Goal: Communication & Community: Answer question/provide support

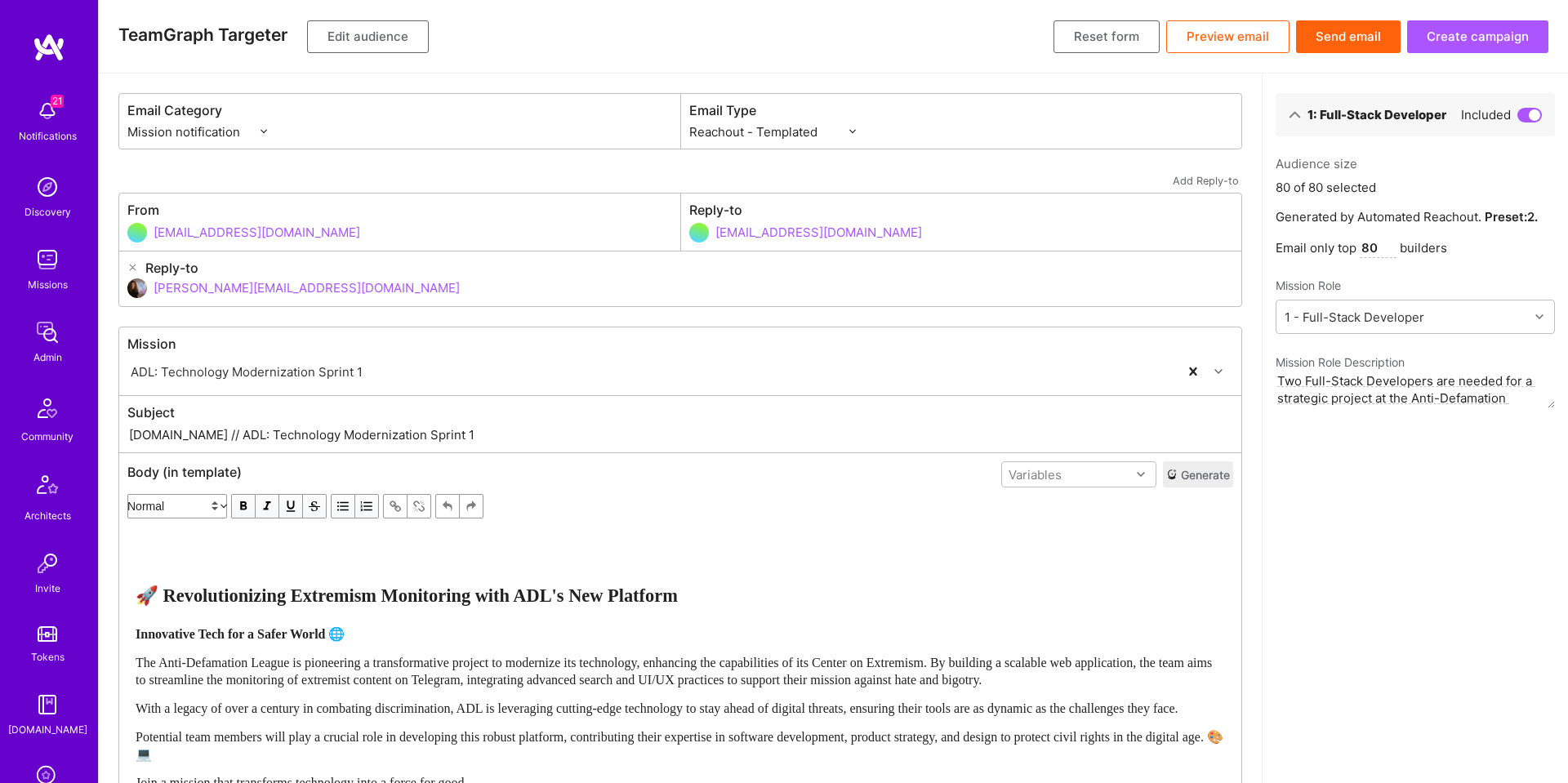
select select "rich-reachout"
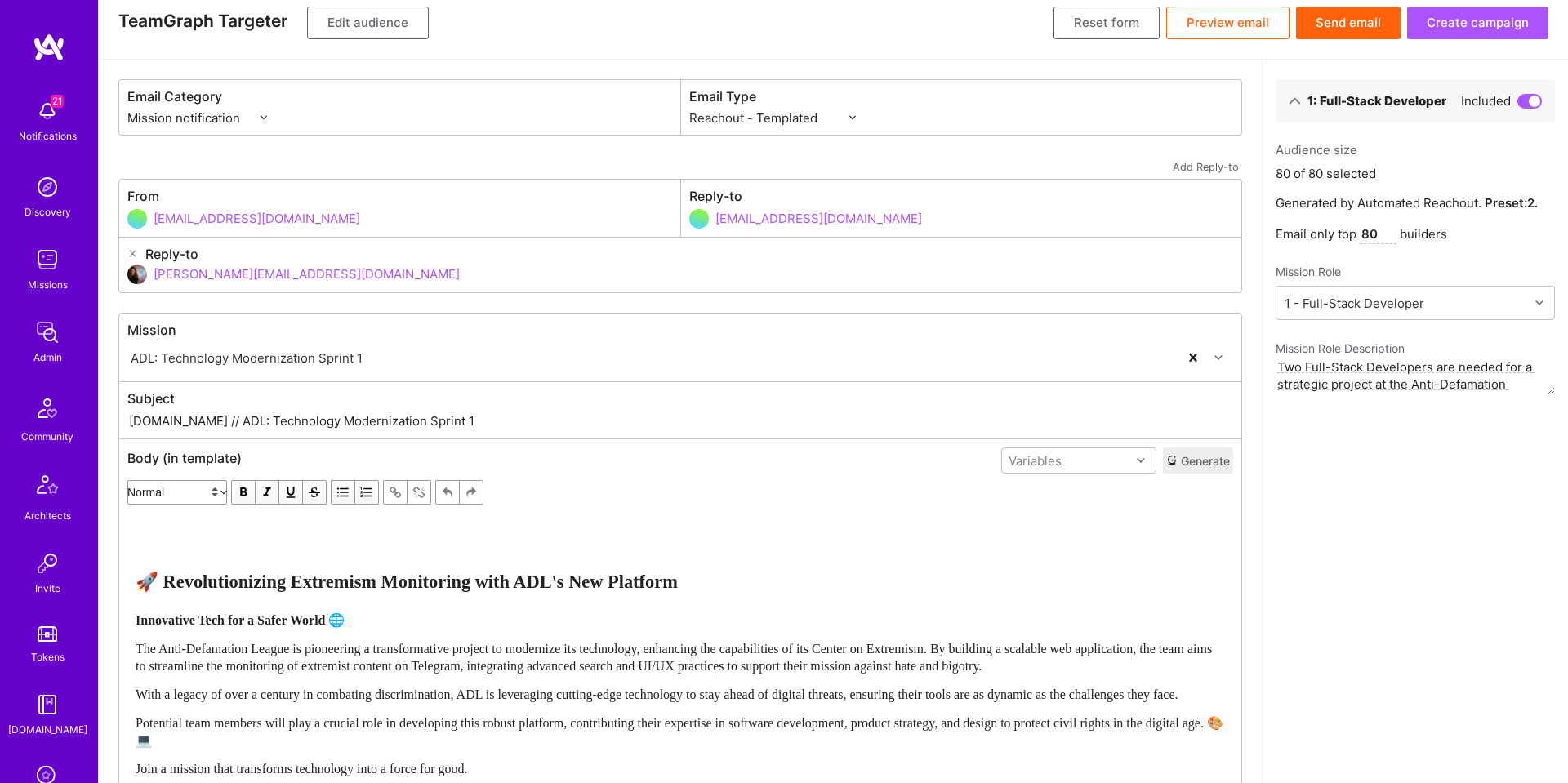
click at [50, 280] on div "Missions" at bounding box center [47, 285] width 40 height 17
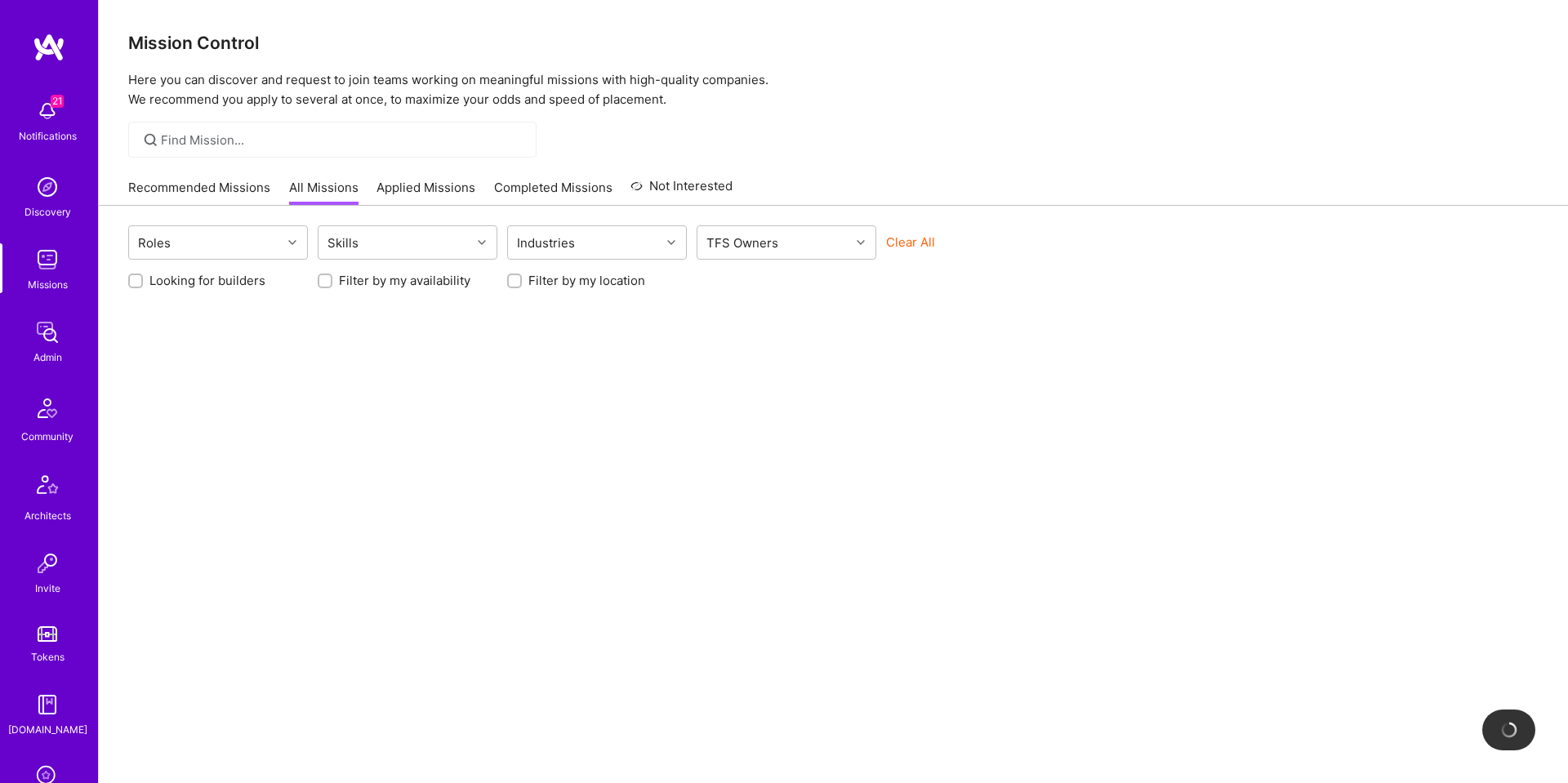
click at [907, 245] on button "Clear All" at bounding box center [910, 242] width 49 height 17
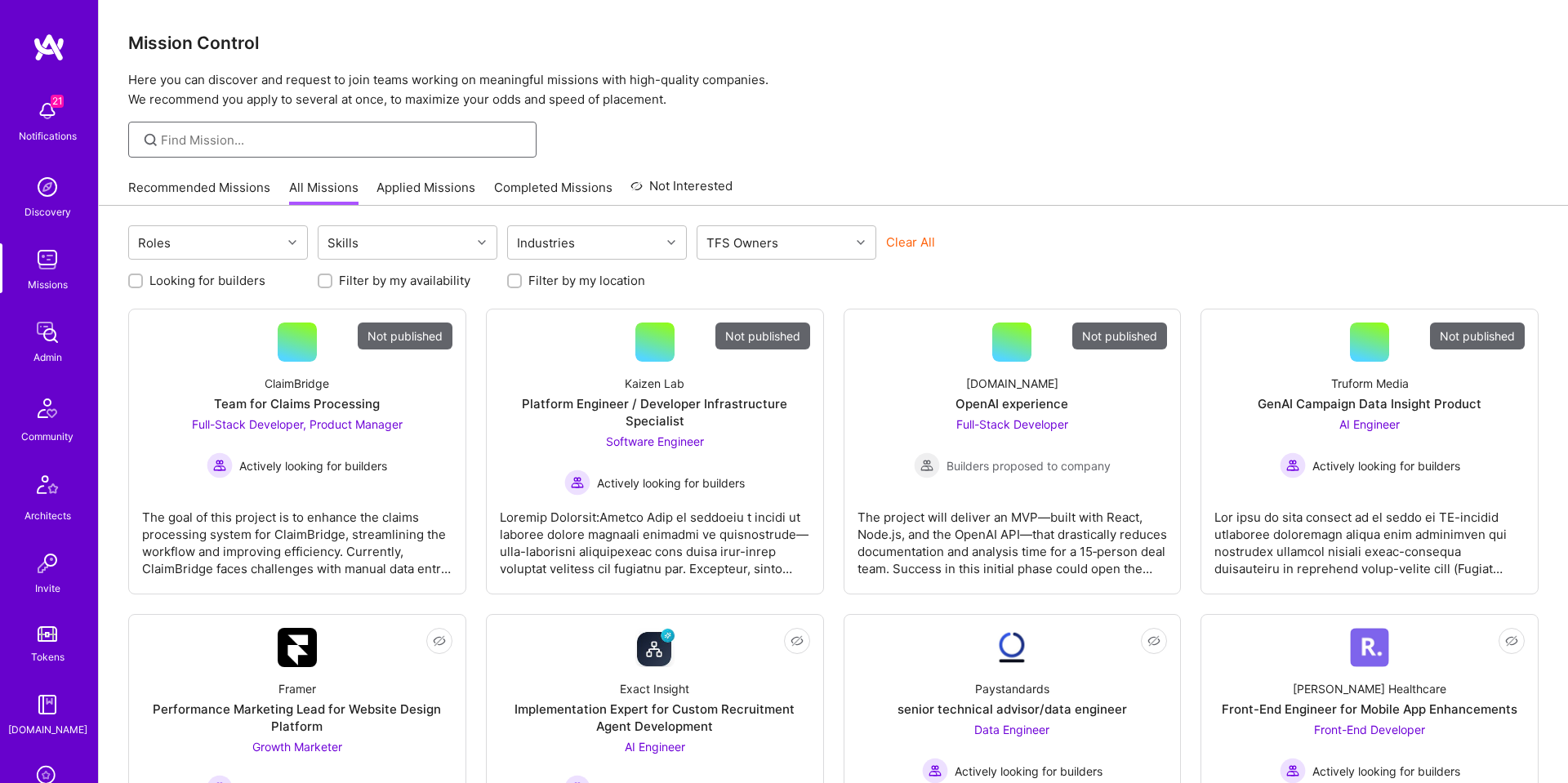
click at [415, 139] on input at bounding box center [343, 140] width 363 height 17
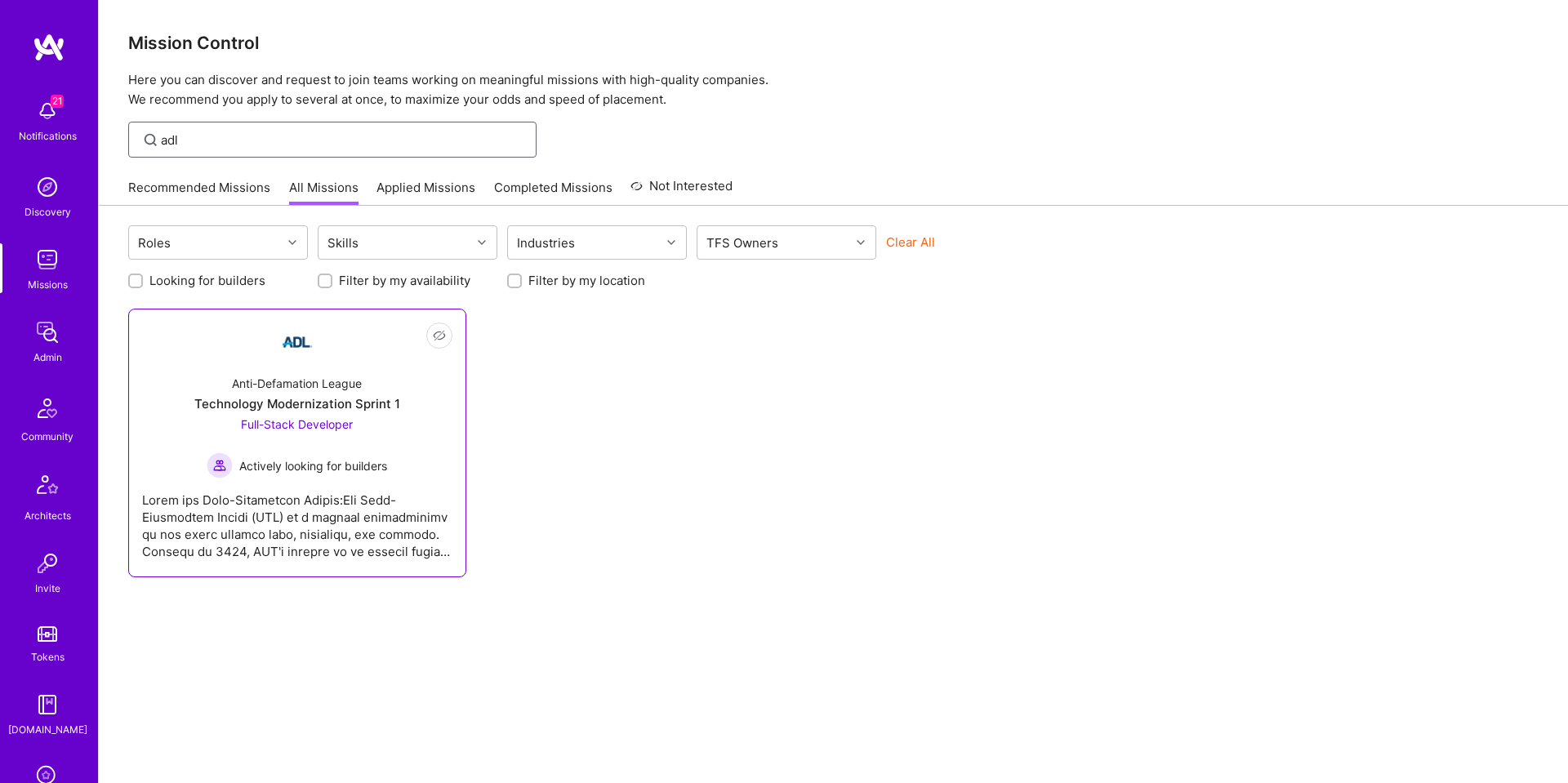
type input "adl"
click at [310, 345] on img at bounding box center [297, 342] width 40 height 40
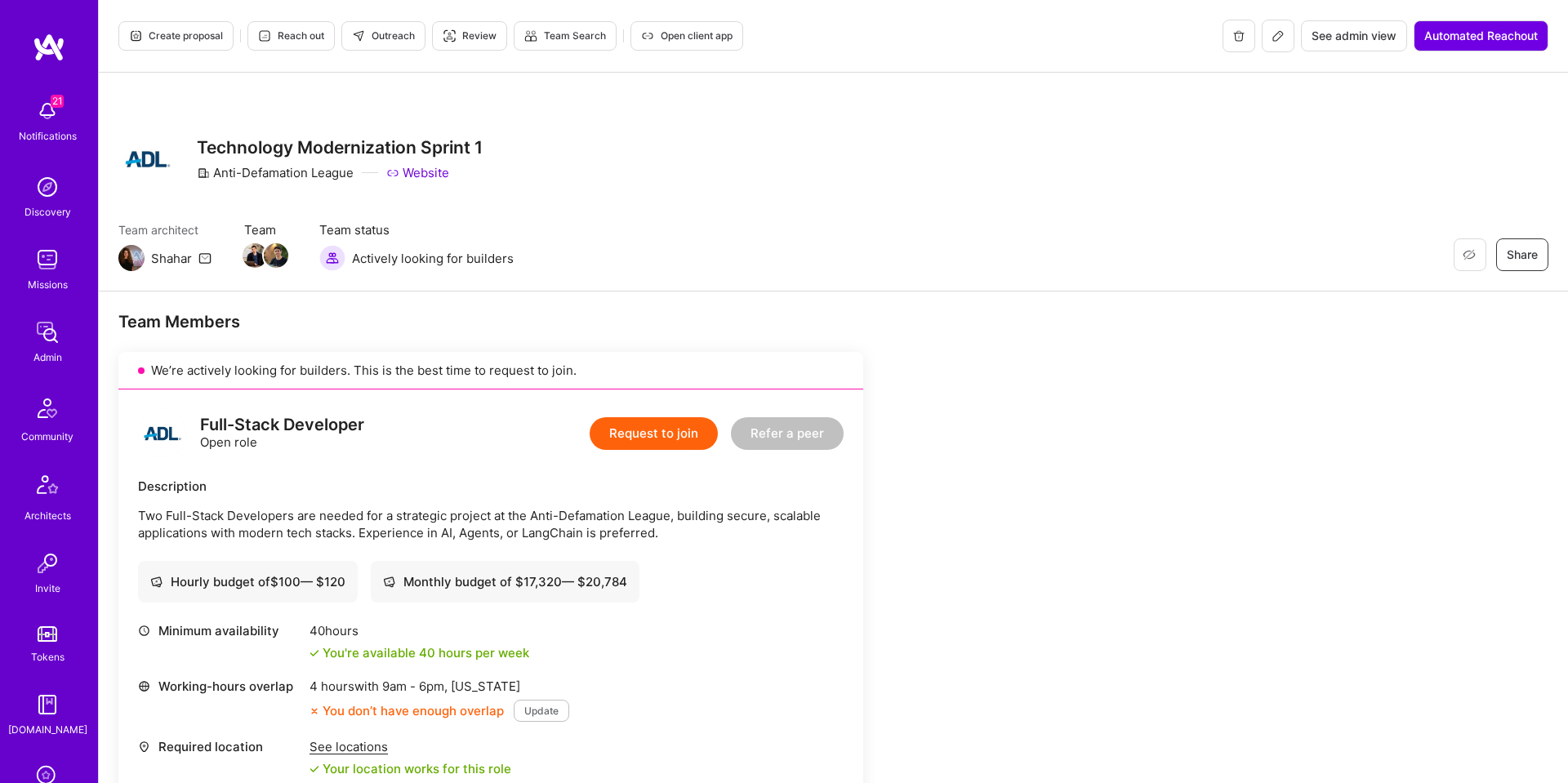
click at [1282, 38] on button at bounding box center [1278, 36] width 33 height 33
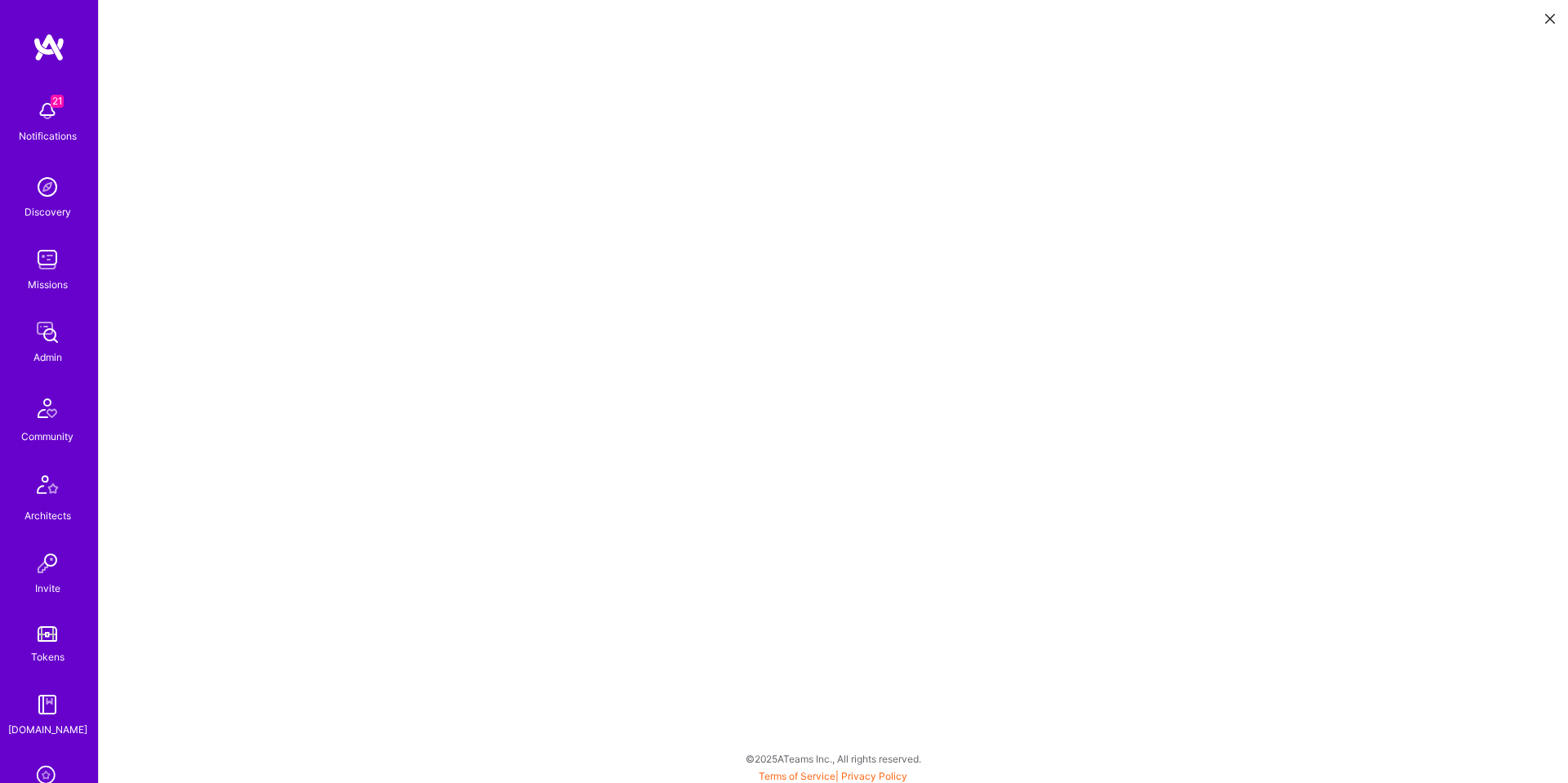
scroll to position [4, 0]
click at [1550, 23] on icon at bounding box center [1550, 18] width 10 height 10
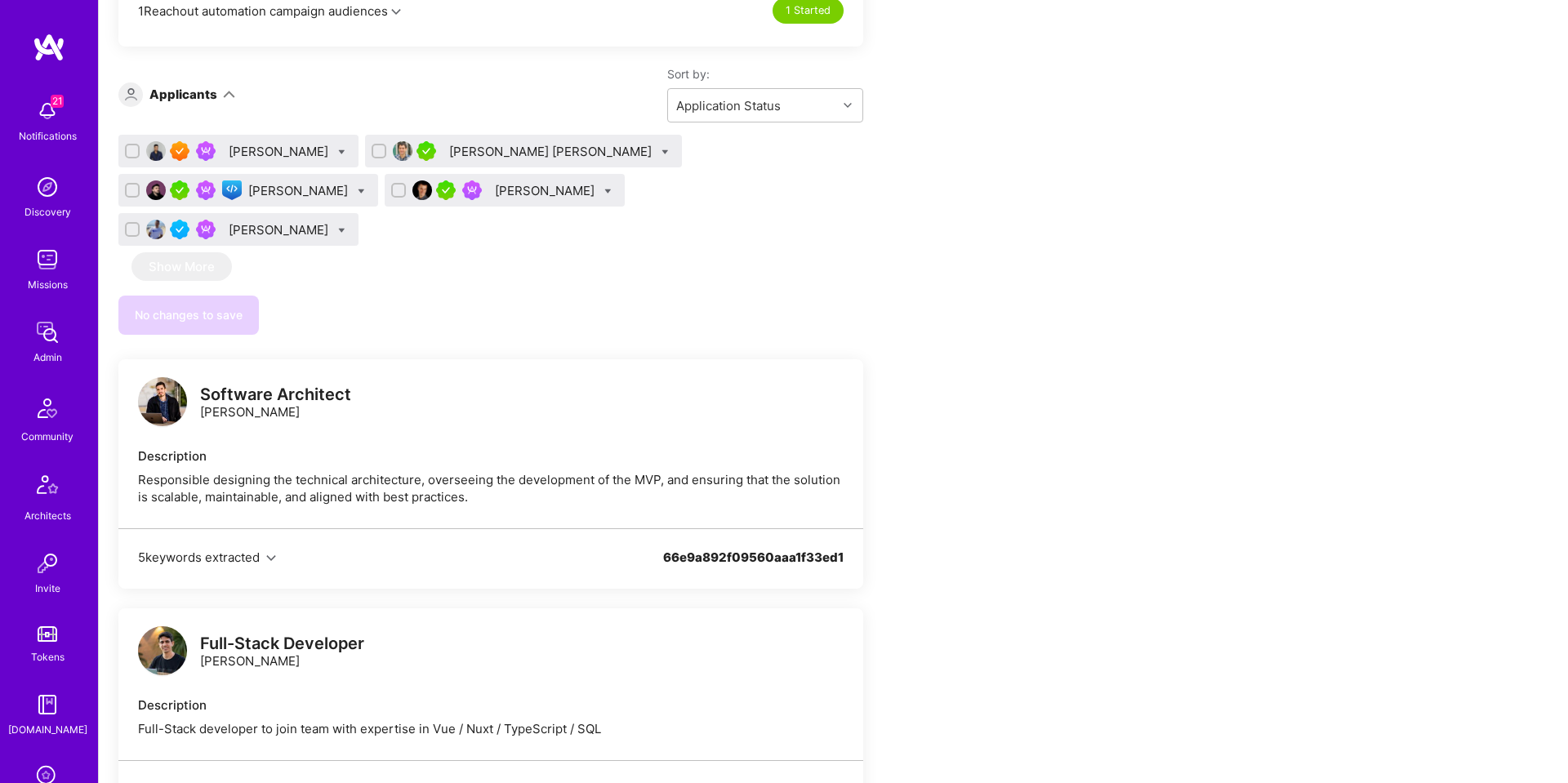
scroll to position [1062, 0]
click at [262, 144] on div "Sam Okpara" at bounding box center [280, 150] width 103 height 17
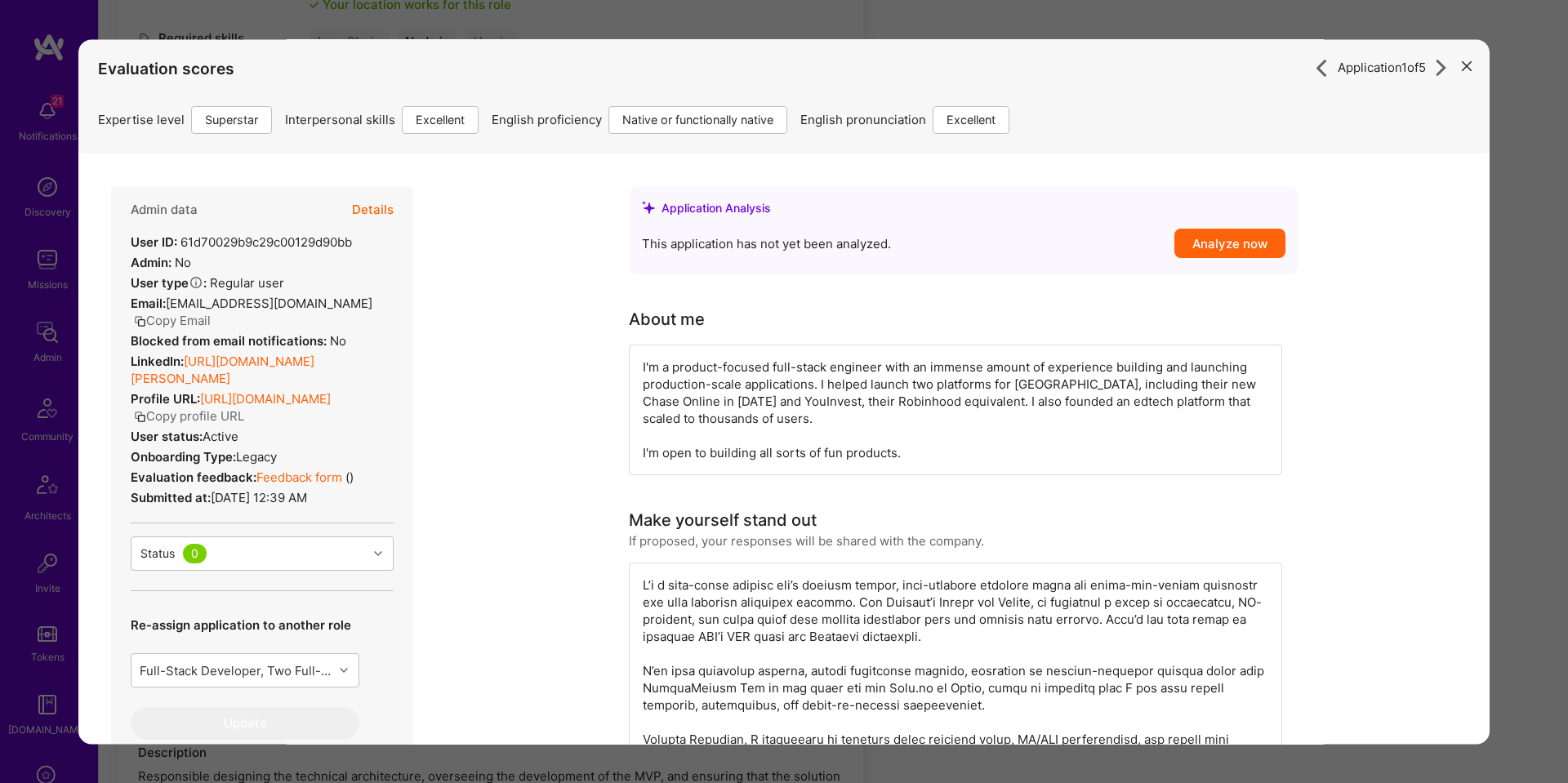
click at [378, 204] on button "Details" at bounding box center [372, 210] width 42 height 47
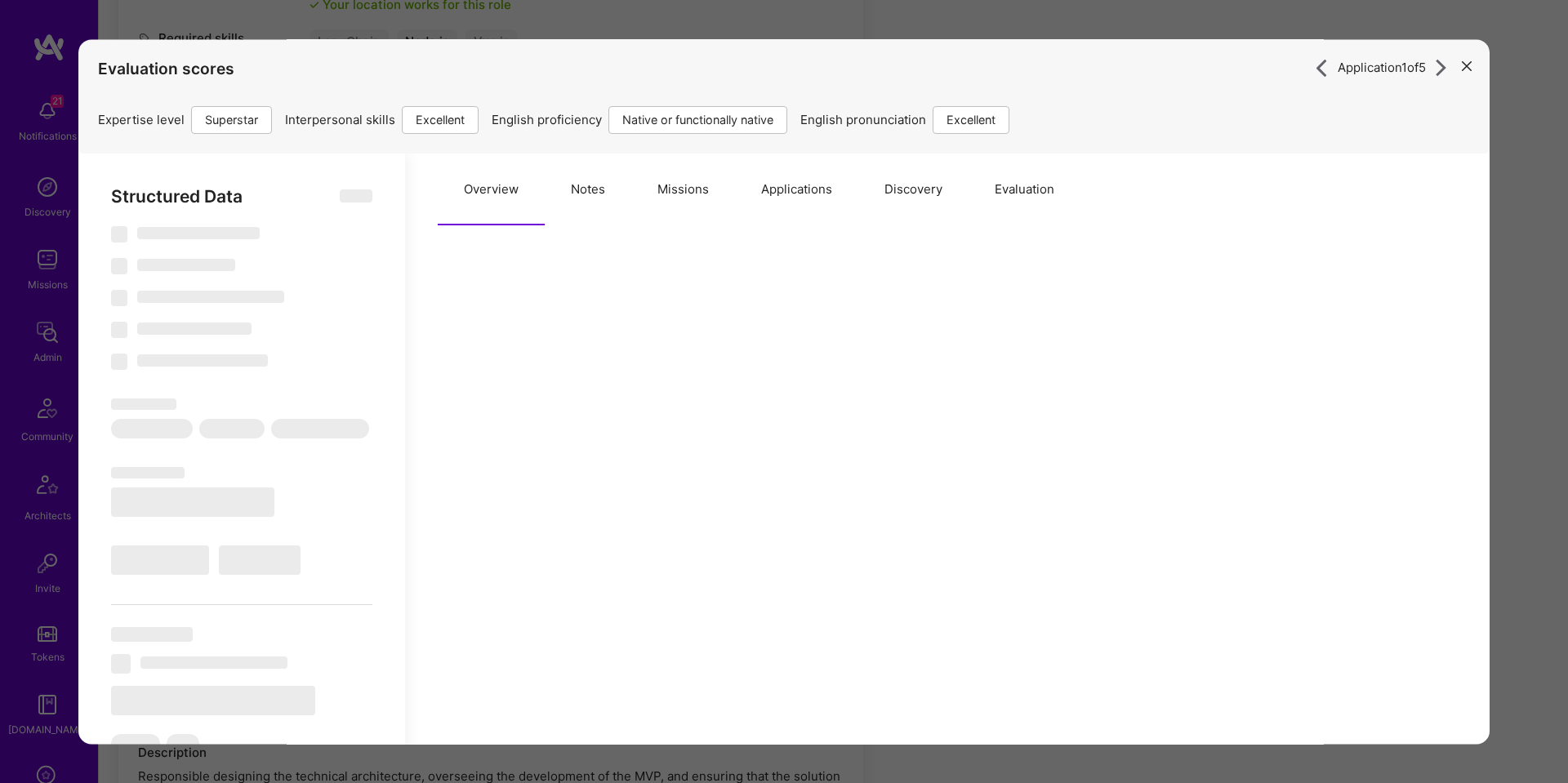
click at [680, 189] on button "Missions" at bounding box center [683, 189] width 103 height 71
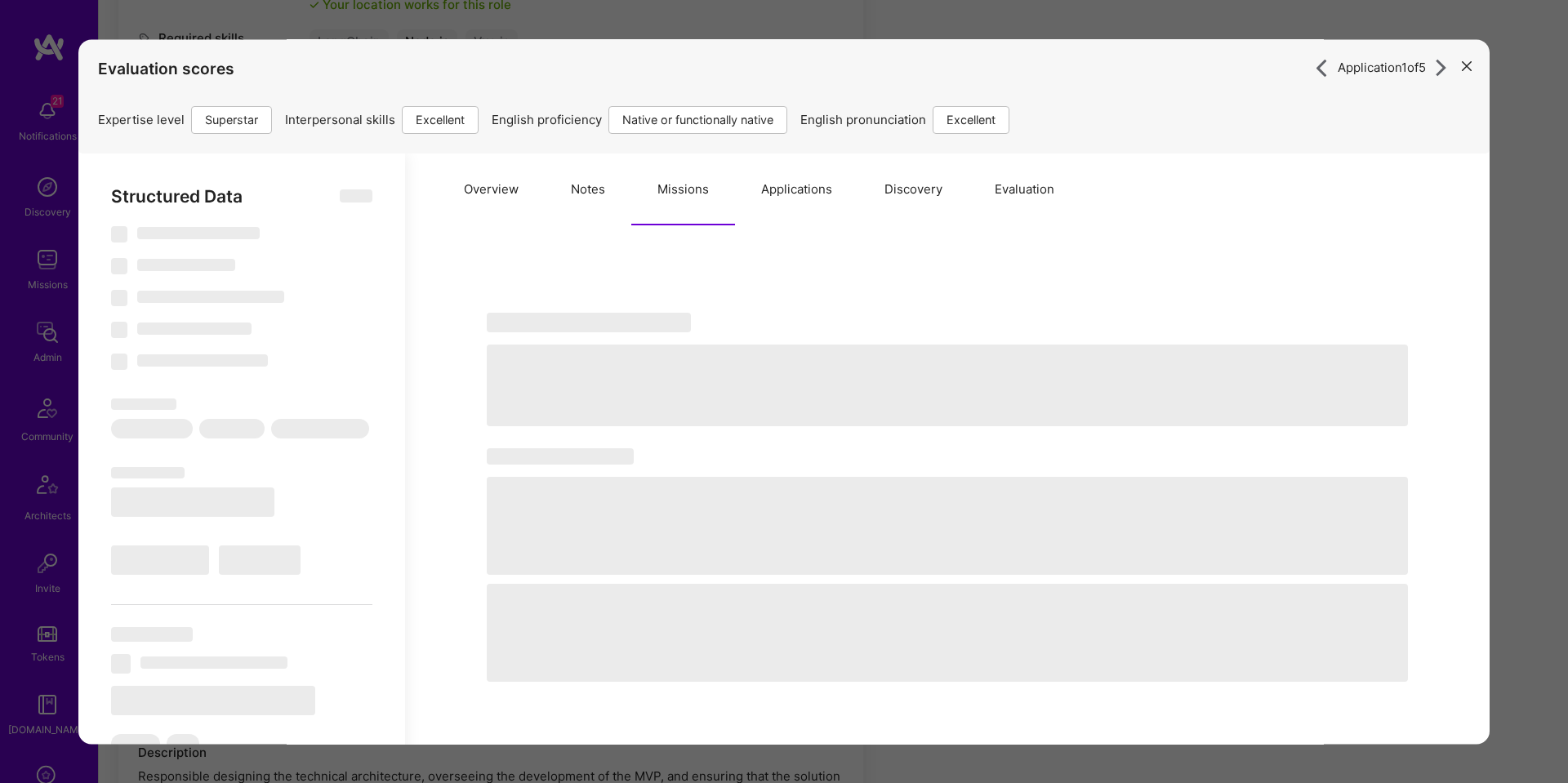
click at [591, 194] on button "Notes" at bounding box center [588, 189] width 87 height 71
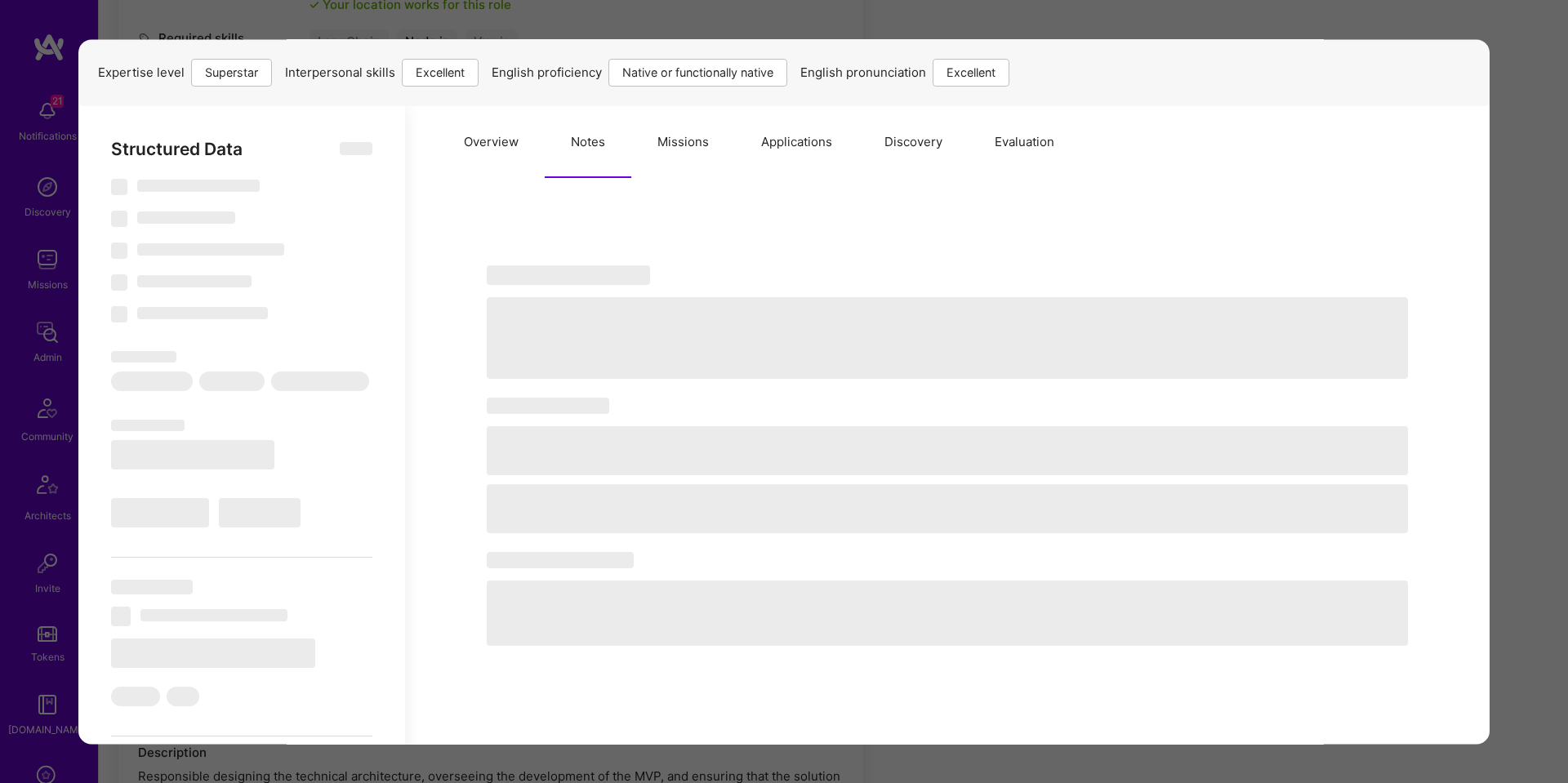
select select "Right Now"
select select "7"
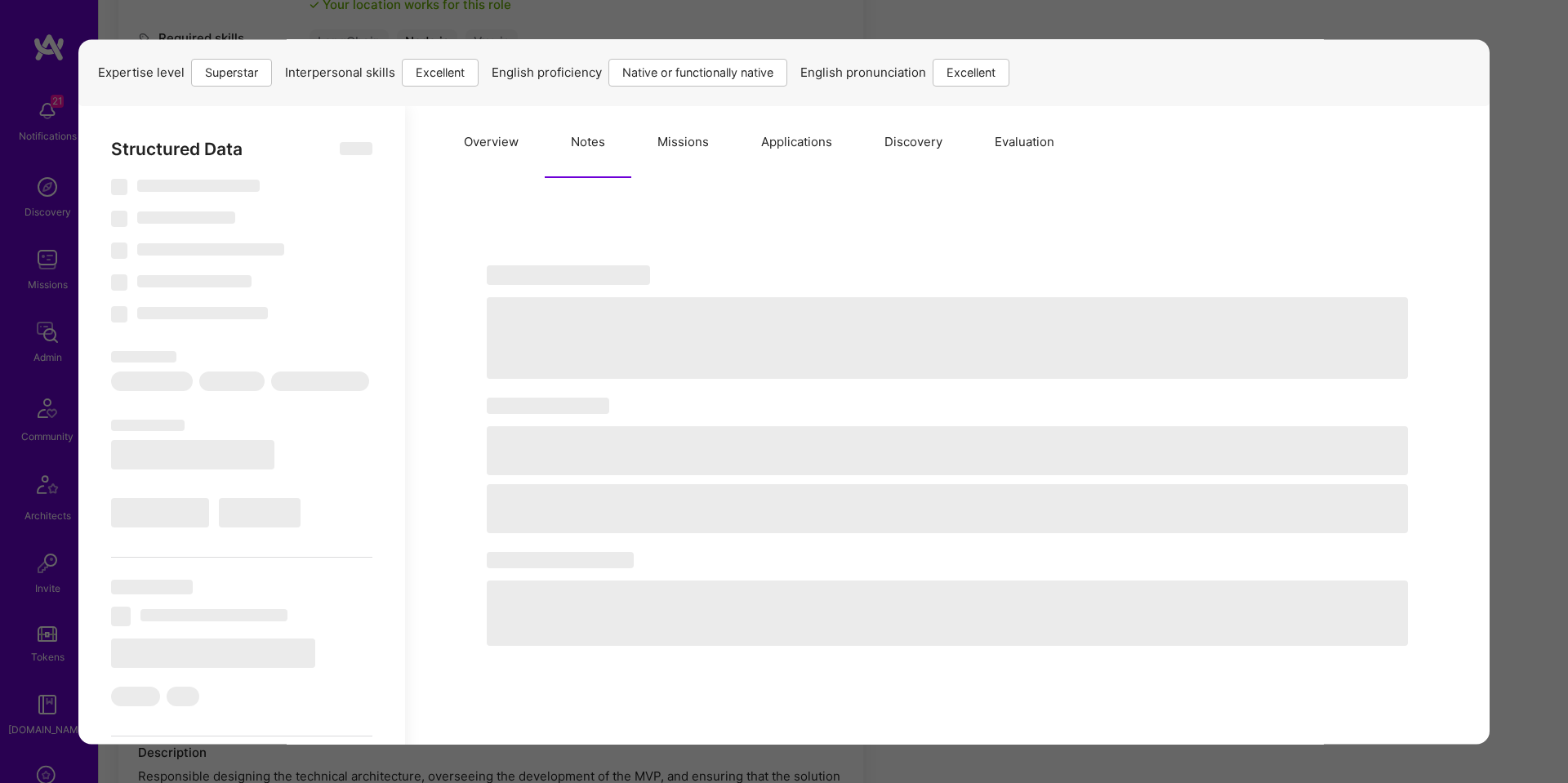
select select "US"
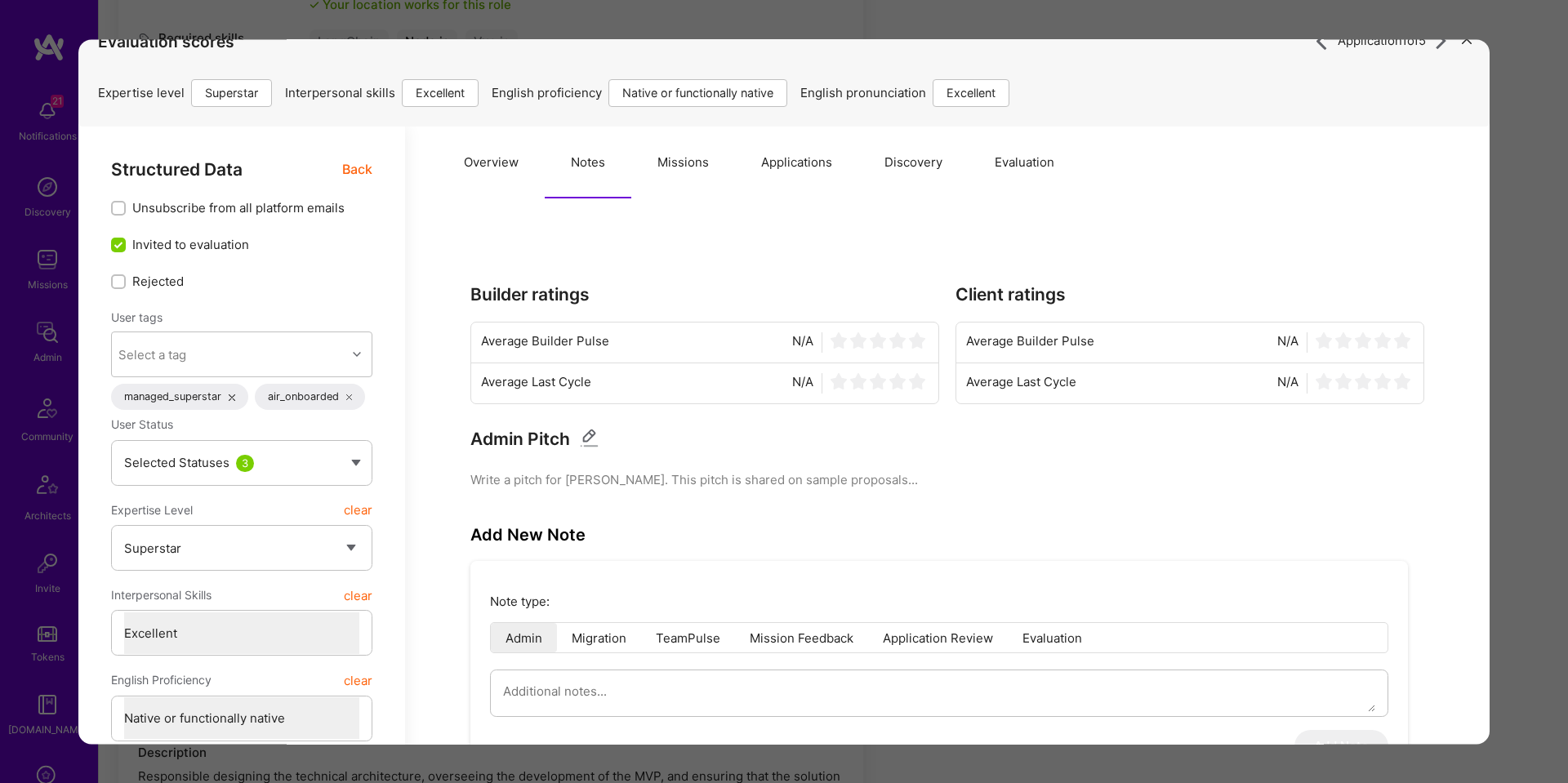
drag, startPoint x: 693, startPoint y: 155, endPoint x: 706, endPoint y: 190, distance: 37.3
click at [693, 156] on button "Missions" at bounding box center [683, 162] width 103 height 71
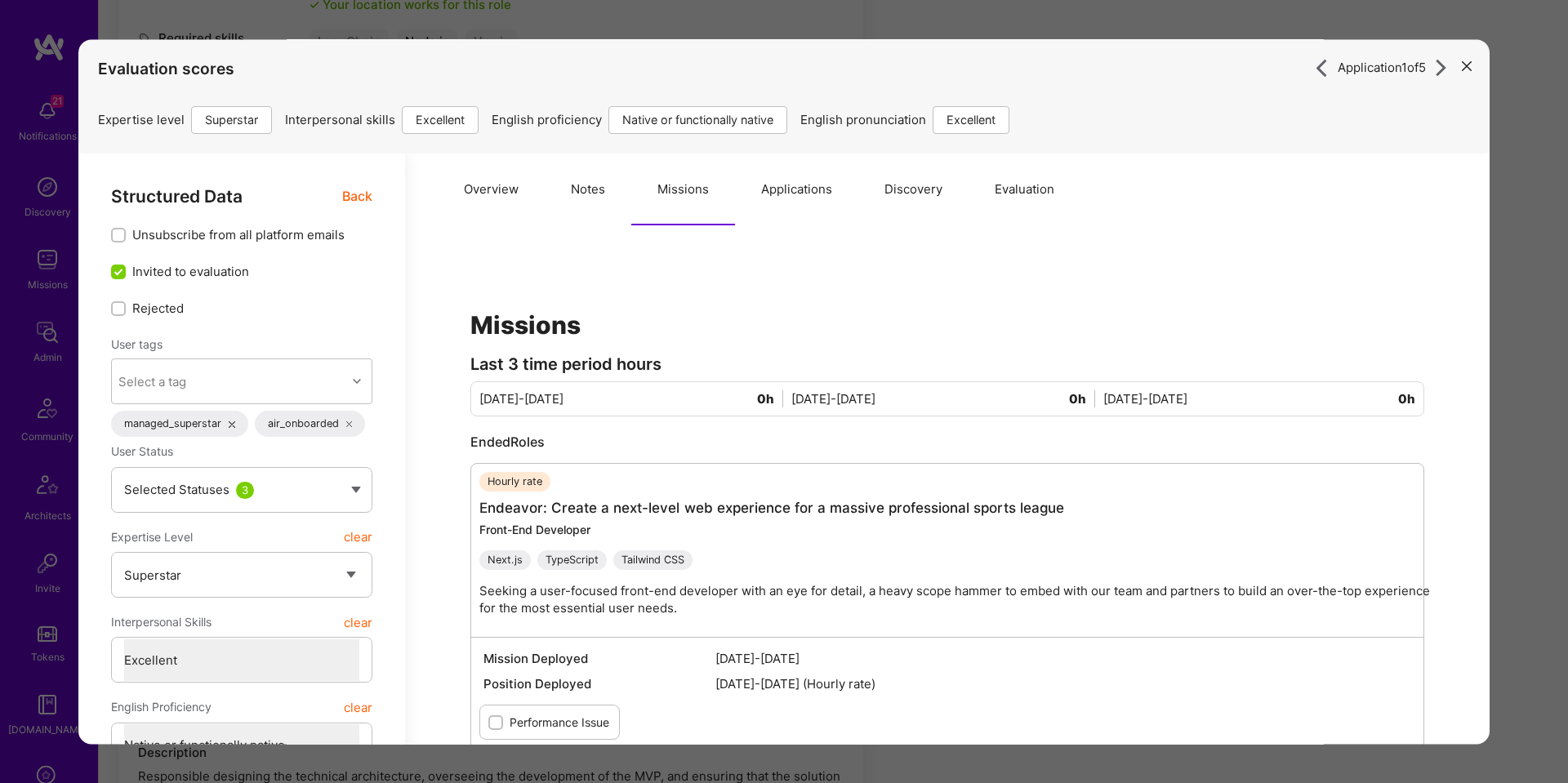
drag, startPoint x: 598, startPoint y: 188, endPoint x: 595, endPoint y: 279, distance: 91.0
click at [598, 188] on button "Notes" at bounding box center [588, 189] width 87 height 71
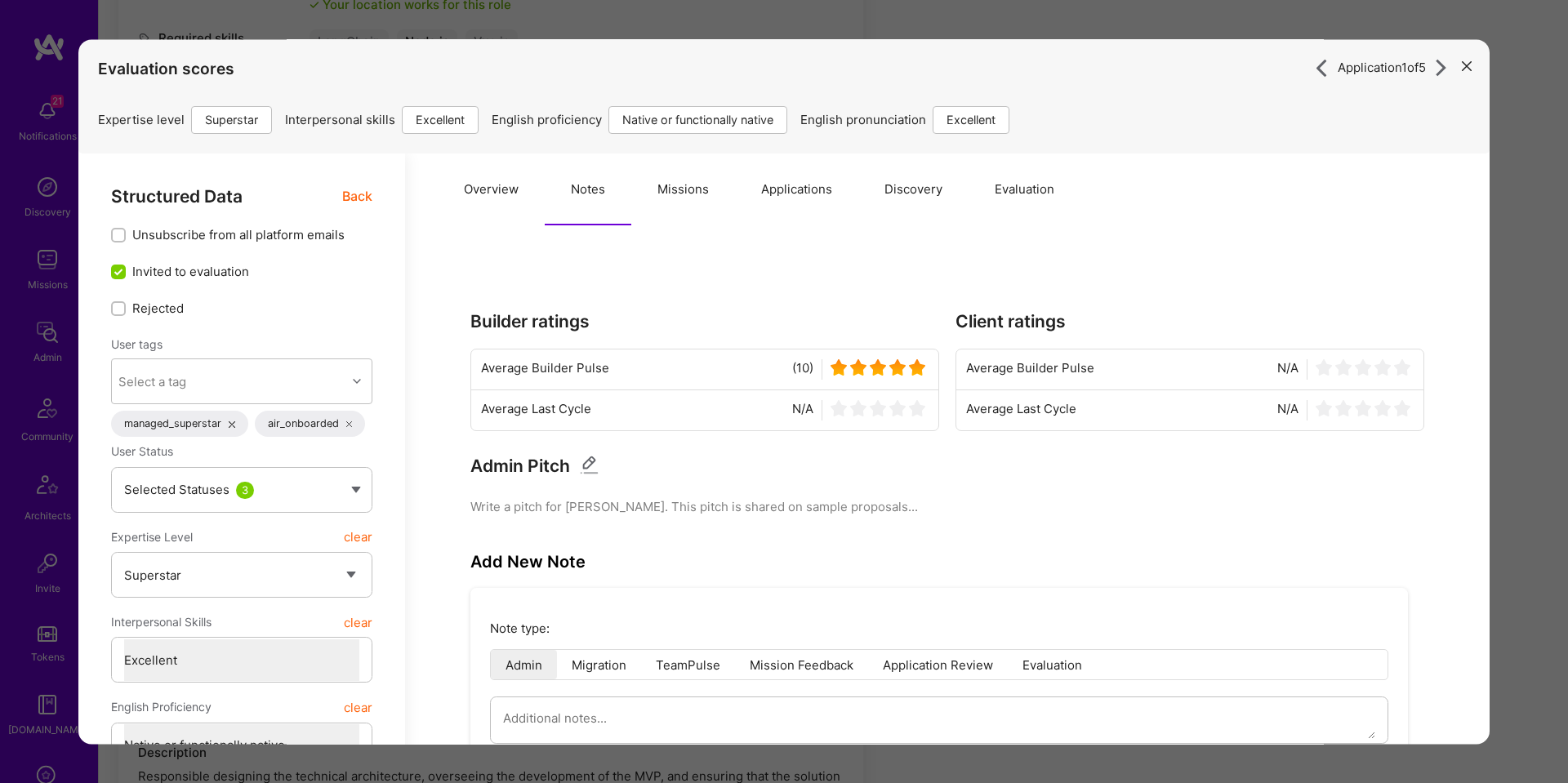
click at [362, 195] on span "Back" at bounding box center [356, 196] width 30 height 20
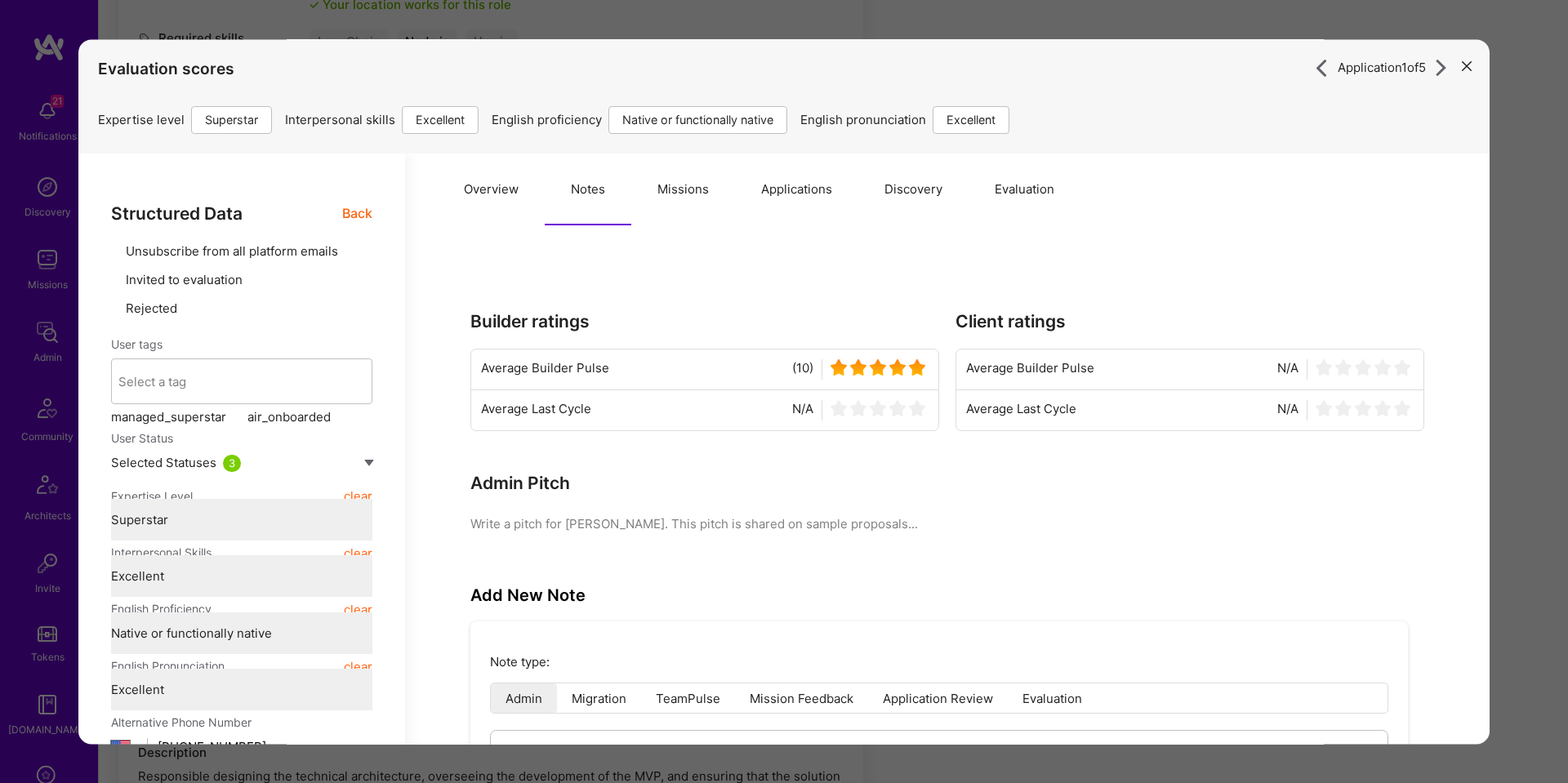
type textarea "x"
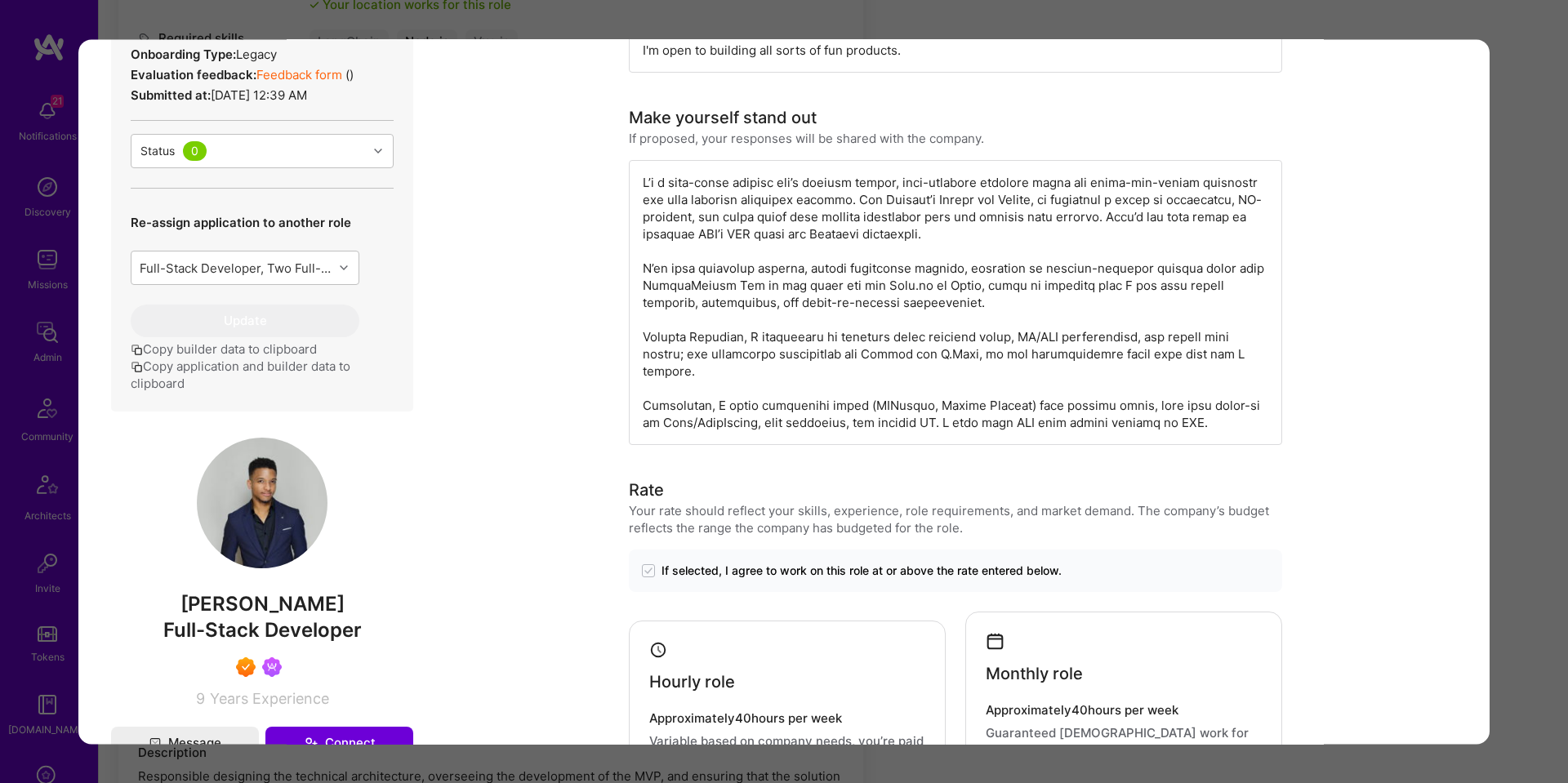
scroll to position [406, 0]
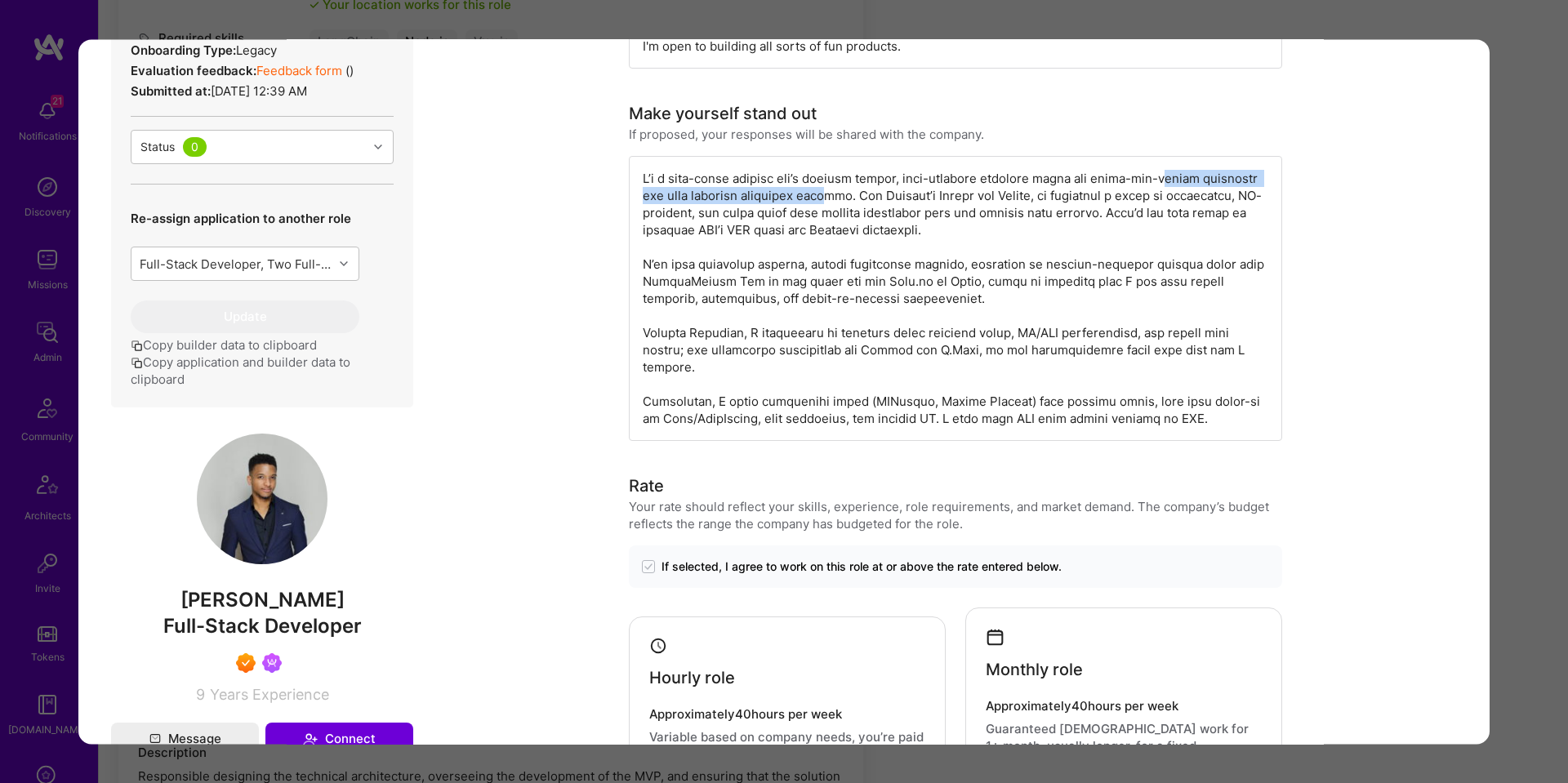
drag, startPoint x: 1125, startPoint y: 190, endPoint x: 807, endPoint y: 203, distance: 318.3
click at [807, 203] on div "modal" at bounding box center [955, 298] width 654 height 285
drag, startPoint x: 807, startPoint y: 203, endPoint x: 821, endPoint y: 198, distance: 14.9
click at [812, 201] on div "modal" at bounding box center [955, 298] width 654 height 285
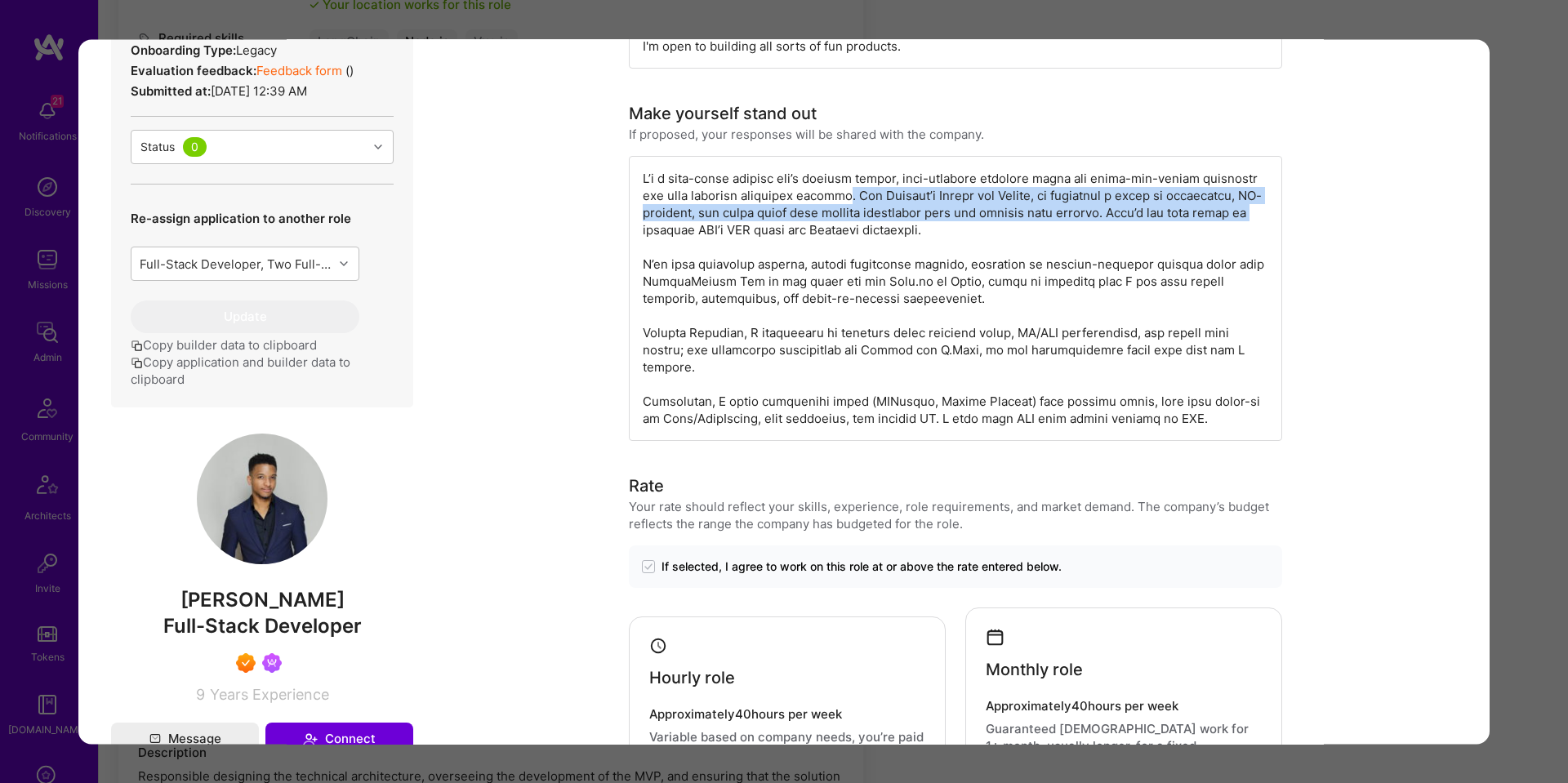
drag, startPoint x: 829, startPoint y: 197, endPoint x: 1267, endPoint y: 205, distance: 438.1
click at [1267, 205] on div "modal" at bounding box center [955, 298] width 654 height 285
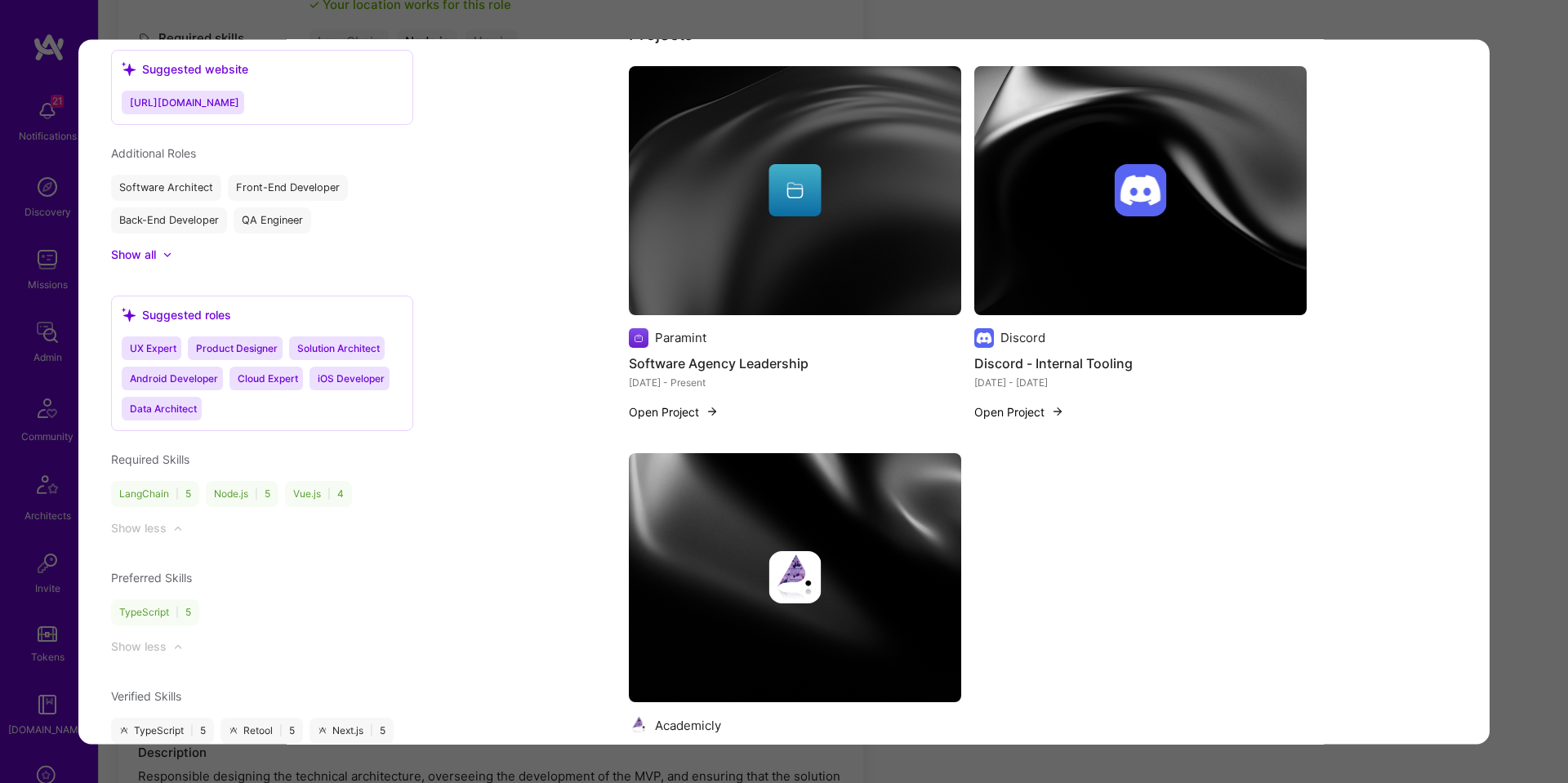
scroll to position [1489, 0]
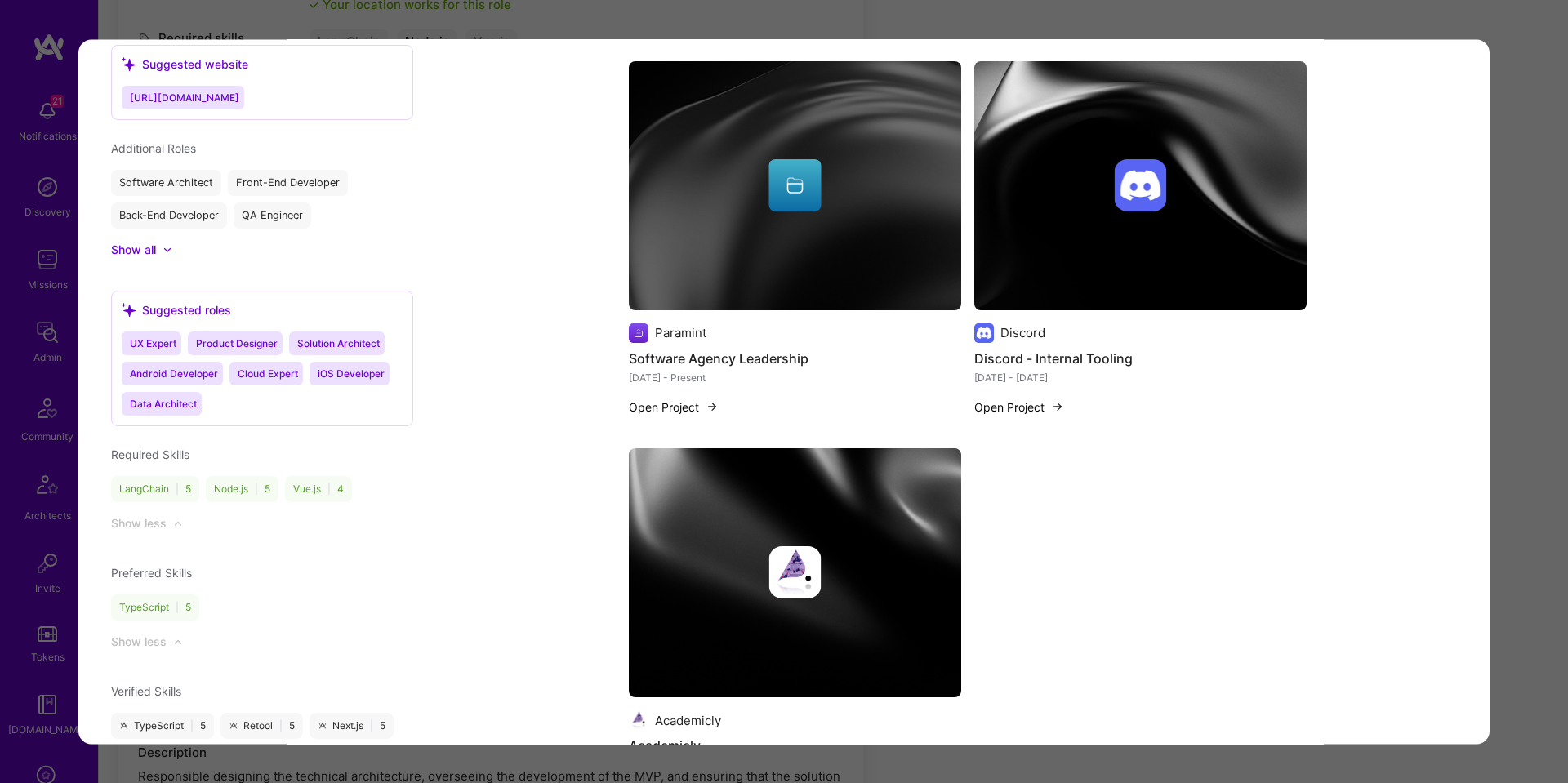
click at [1516, 304] on div "Application 1 of 5 Evaluation scores Expertise level Superstar Interpersonal sk…" at bounding box center [784, 391] width 1568 height 783
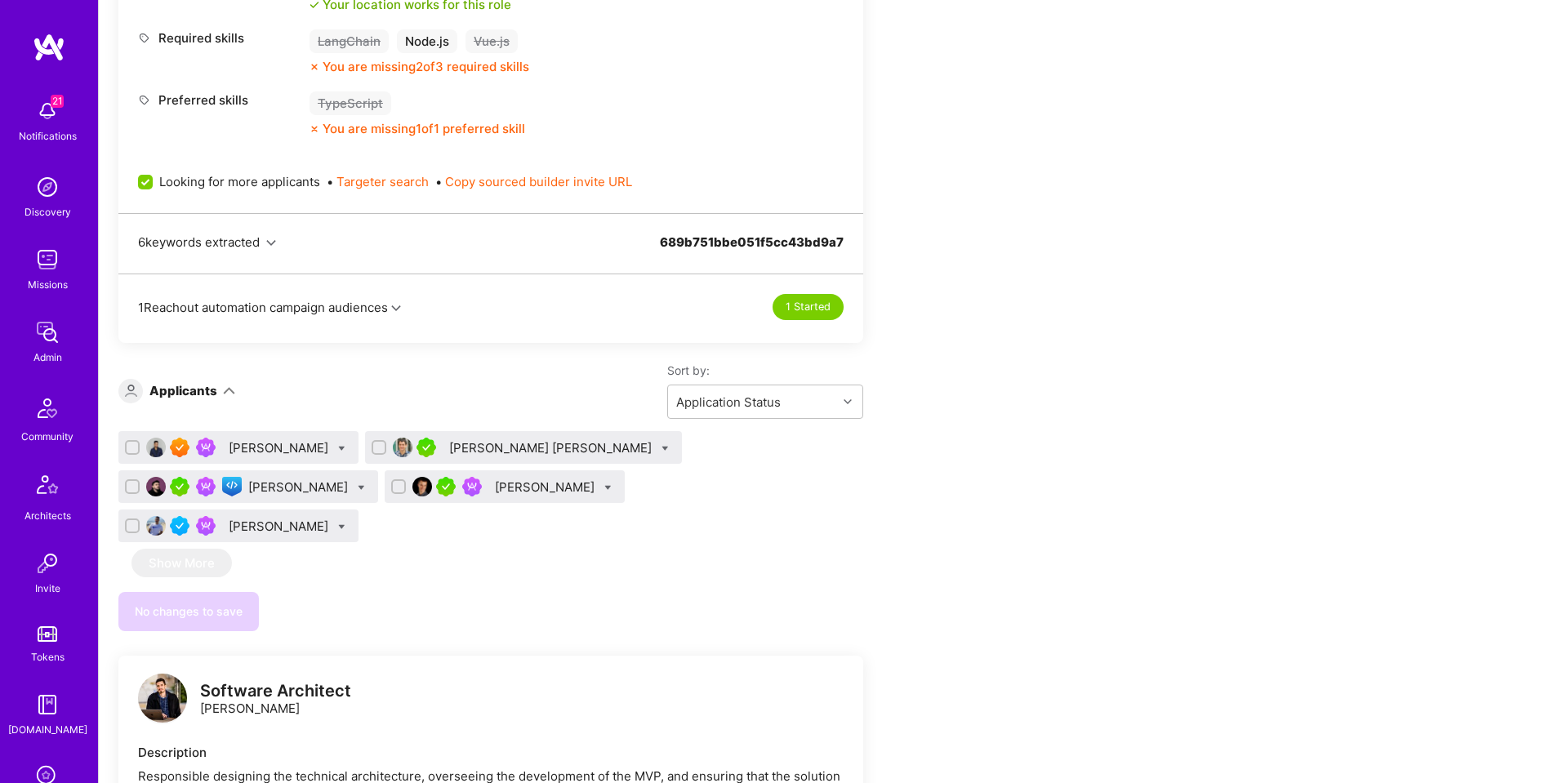
scroll to position [751, 0]
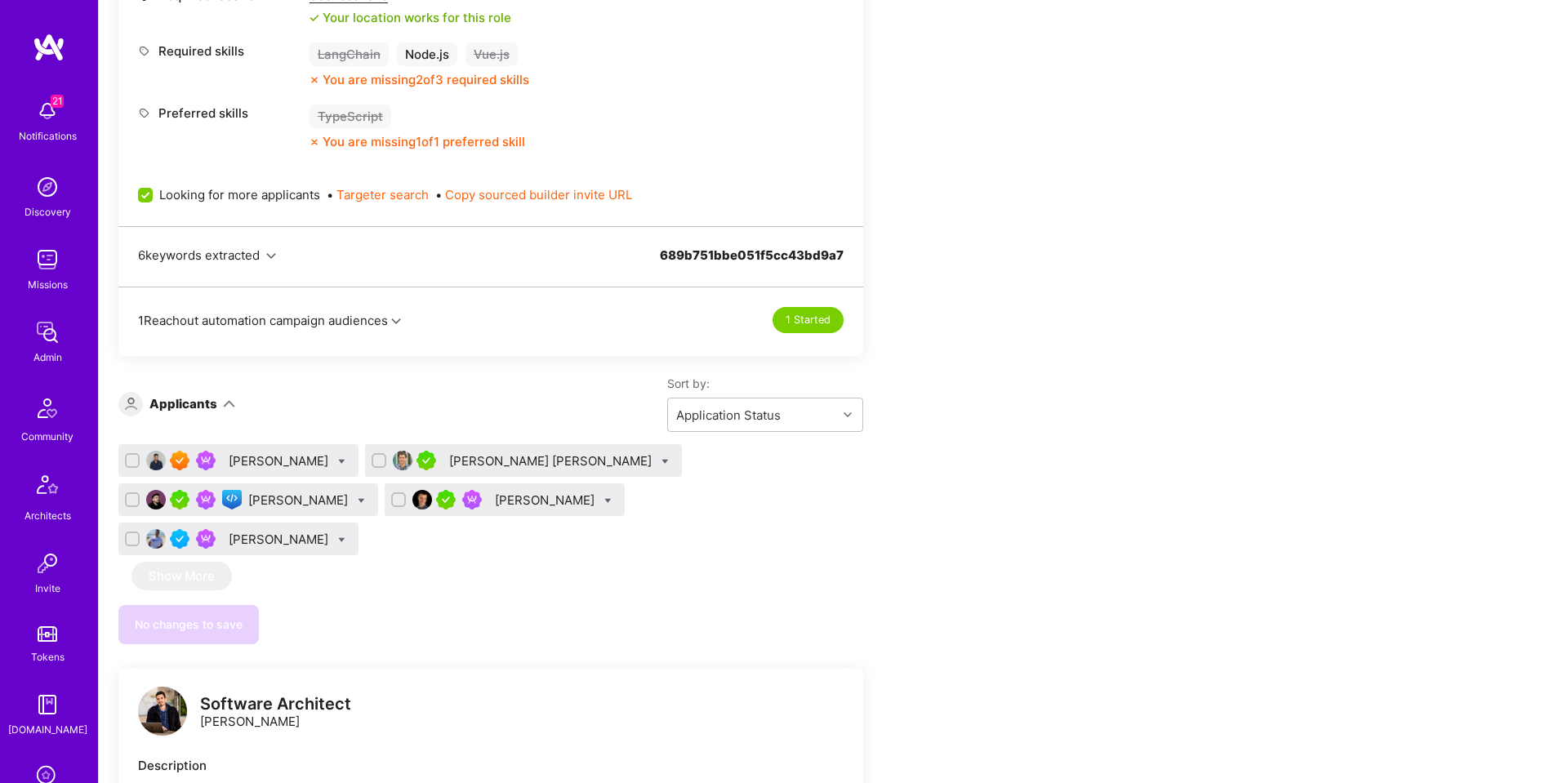
click at [338, 461] on icon at bounding box center [342, 461] width 8 height 8
checkbox input "true"
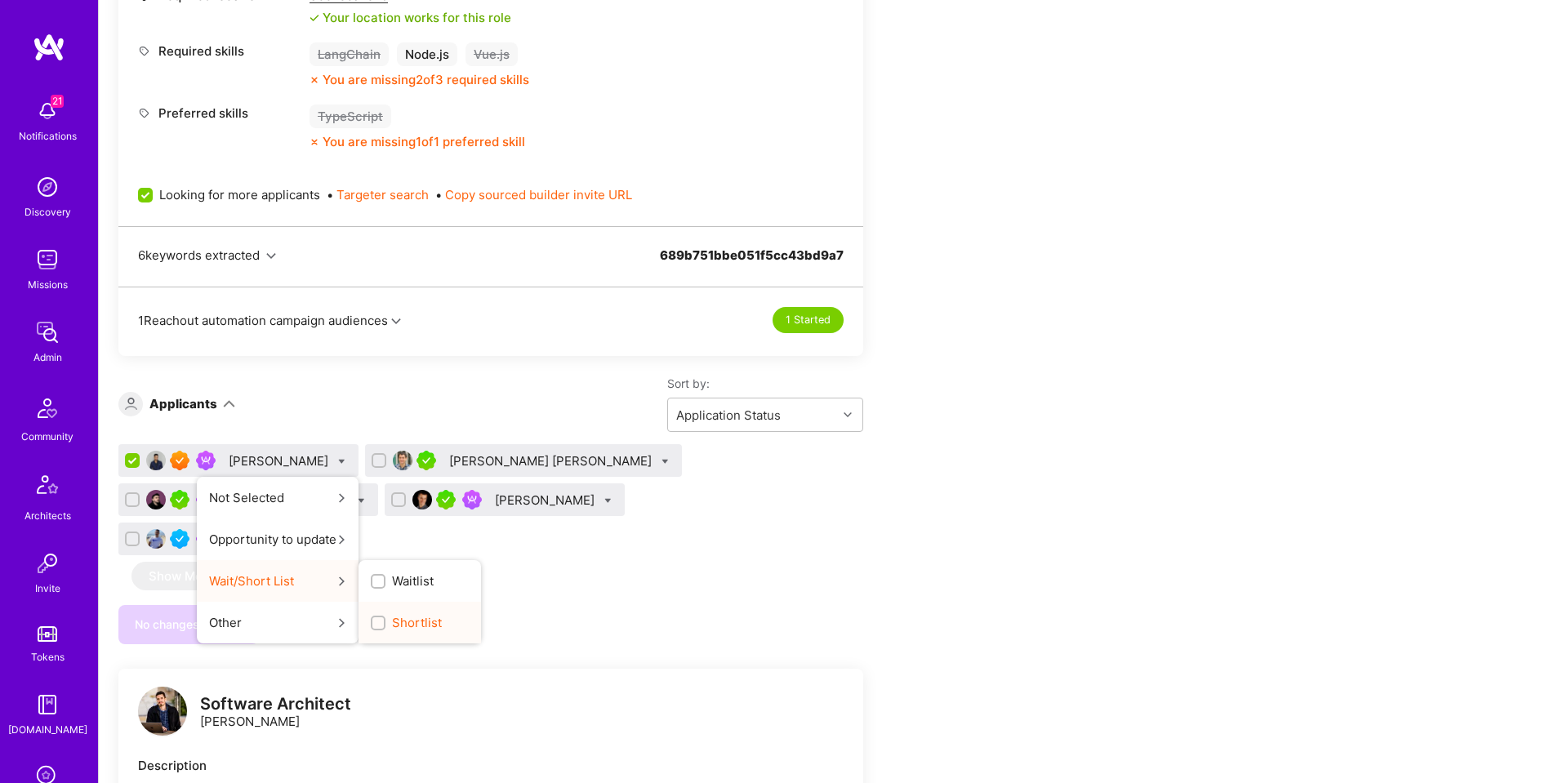
click at [392, 617] on span "Shortlist" at bounding box center [417, 623] width 50 height 17
click at [374, 618] on input "Shortlist" at bounding box center [379, 624] width 12 height 12
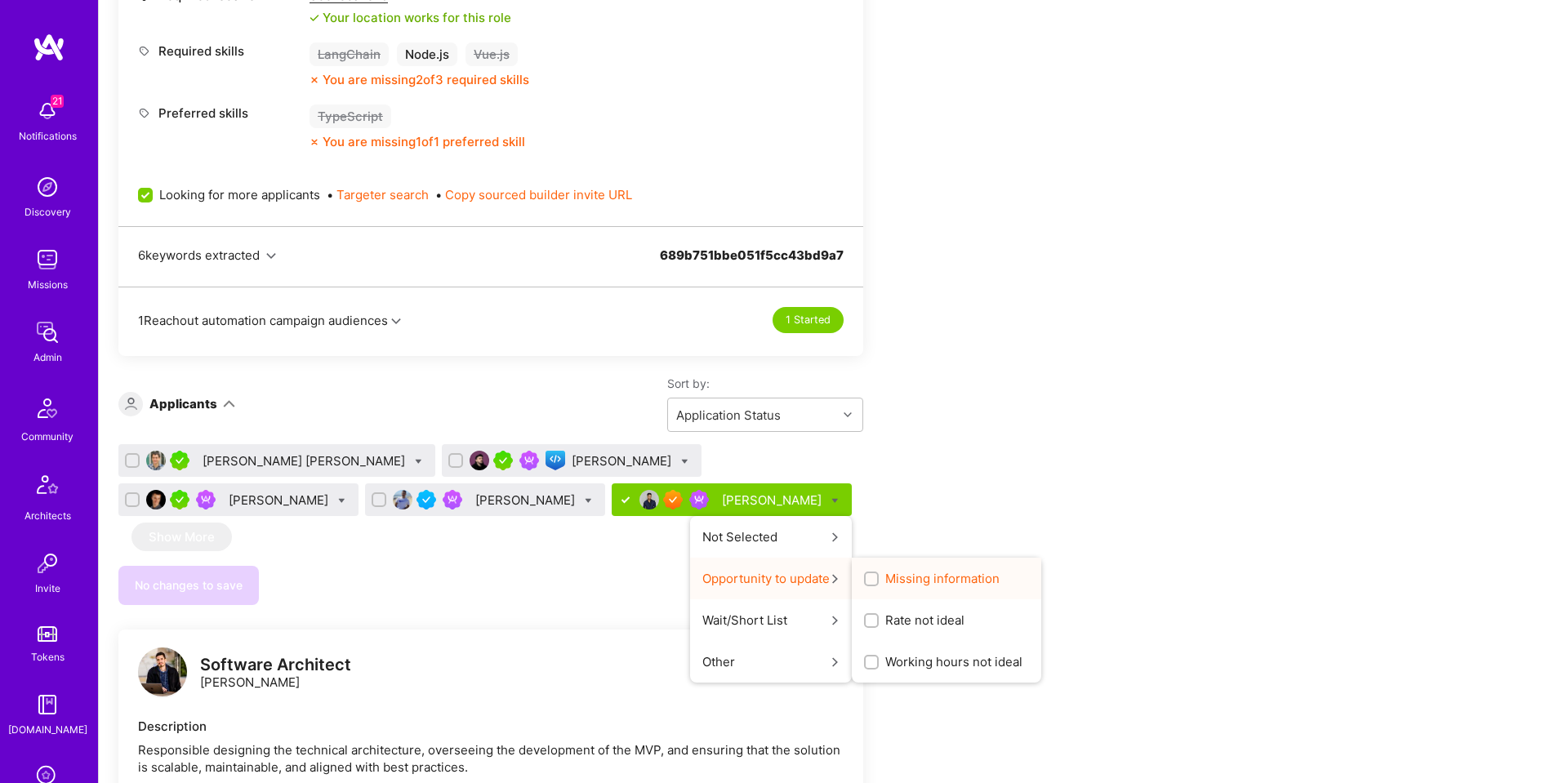
click at [885, 582] on span "Missing information" at bounding box center [942, 578] width 114 height 17
click at [867, 582] on input "Missing information" at bounding box center [873, 579] width 12 height 12
checkbox input "true"
click at [885, 577] on span "Missing information" at bounding box center [942, 578] width 114 height 17
click at [865, 577] on input "Missing information" at bounding box center [872, 579] width 14 height 14
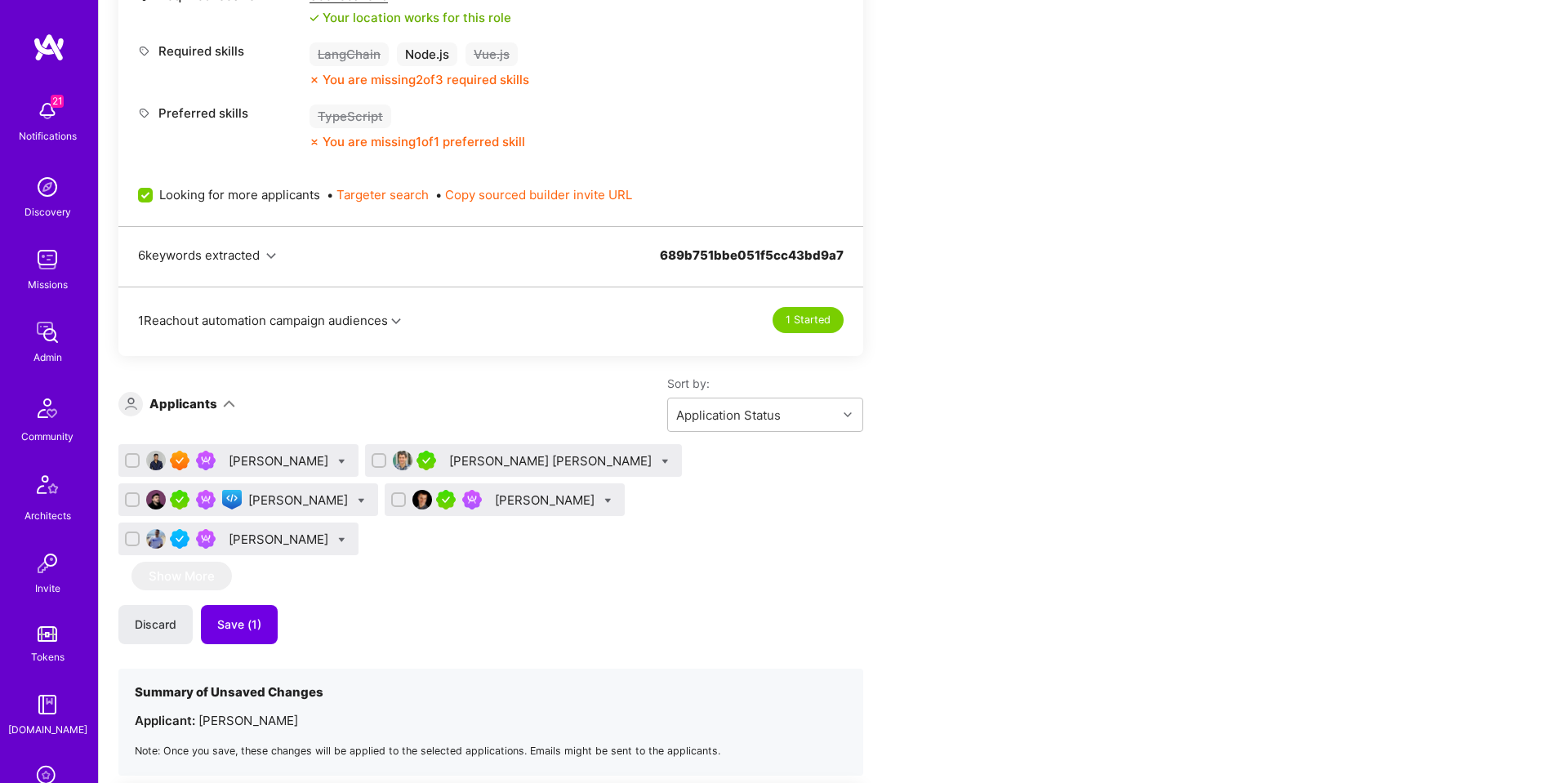
click at [592, 545] on div "Sam Okpara Ivan Radigales Creus Nikola Gigic Bojan Aleksic Juan Rivillas Show M…" at bounding box center [490, 609] width 744 height 331
drag, startPoint x: 314, startPoint y: 460, endPoint x: 310, endPoint y: 471, distance: 11.7
click at [338, 461] on icon at bounding box center [342, 461] width 8 height 8
checkbox input "true"
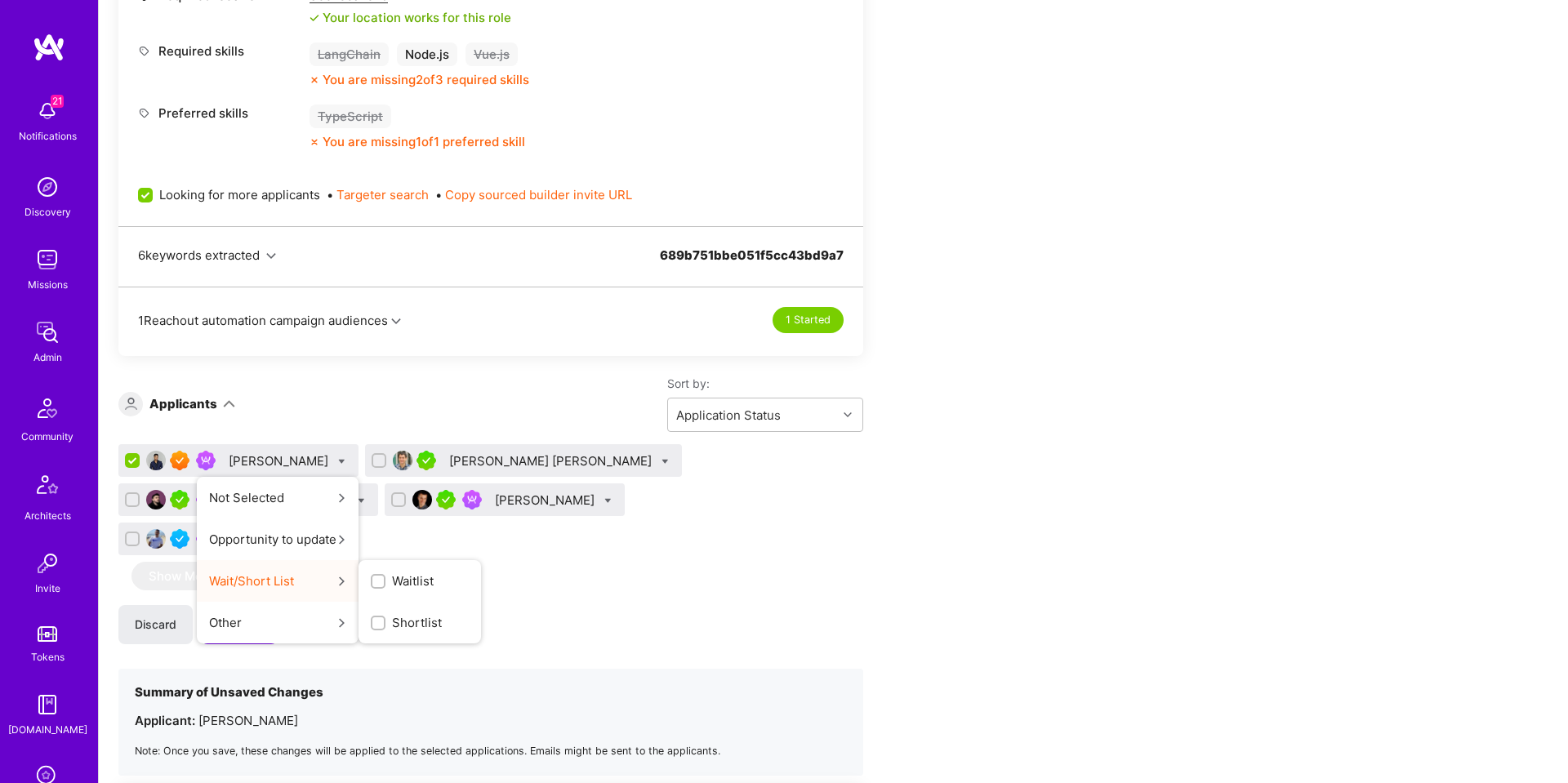
click at [371, 620] on div "button" at bounding box center [378, 623] width 14 height 14
click at [0, 0] on input "Shortlist" at bounding box center [0, 0] width 0 height 0
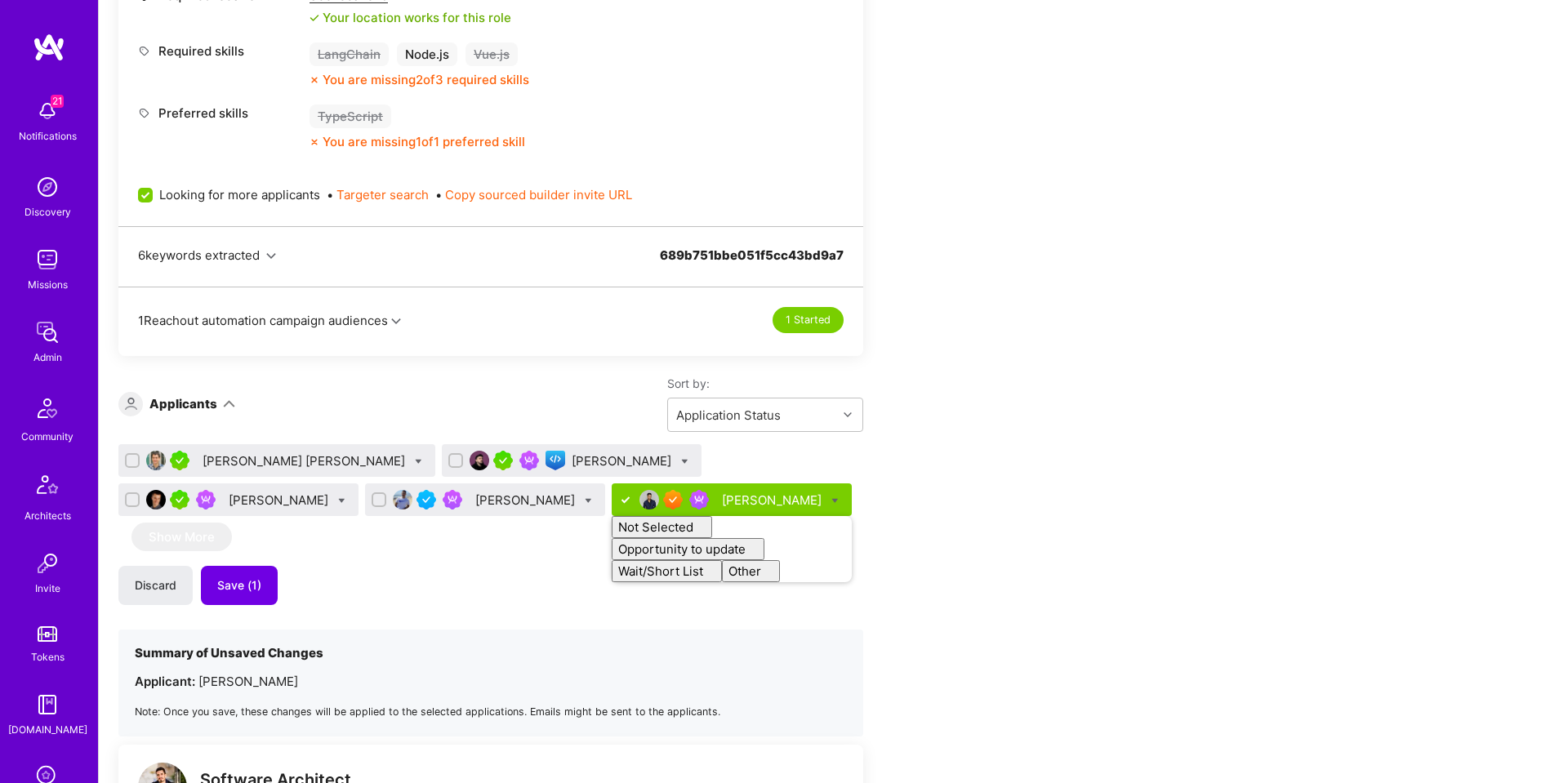
checkbox input "false"
click at [324, 568] on div "Discard Save (1)" at bounding box center [490, 585] width 744 height 40
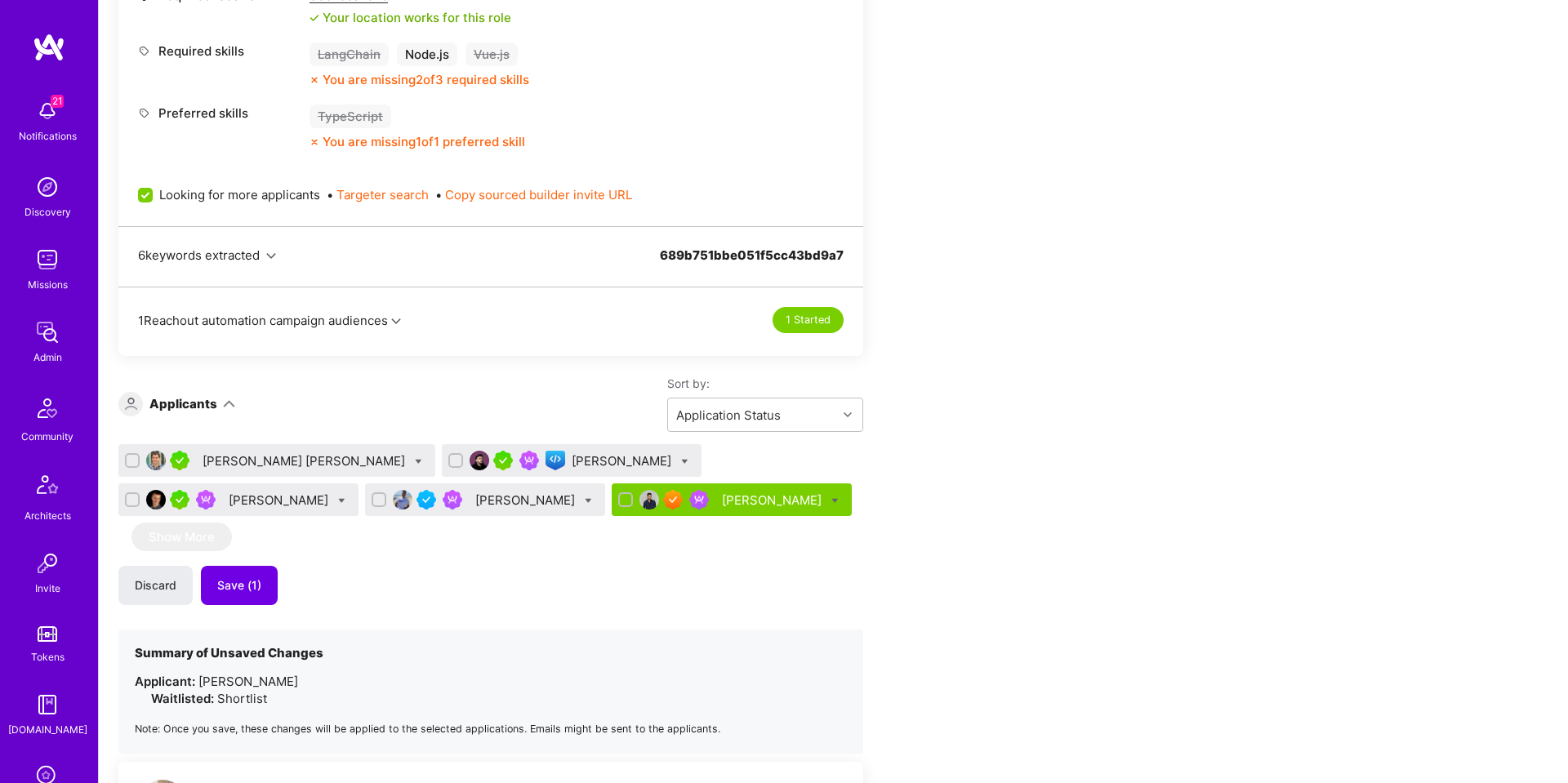
click at [572, 458] on div "[PERSON_NAME]" at bounding box center [623, 461] width 103 height 17
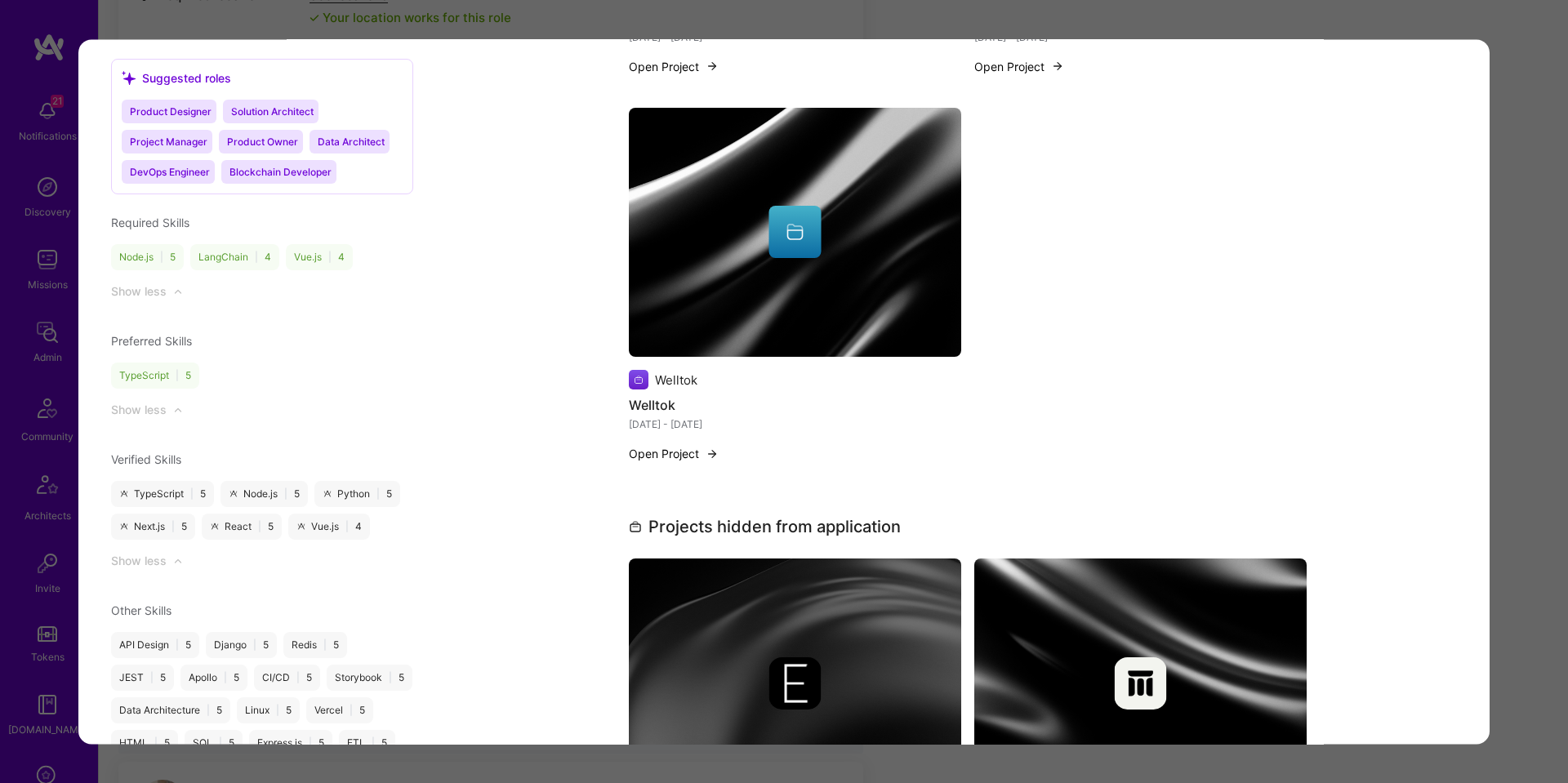
scroll to position [2095, 0]
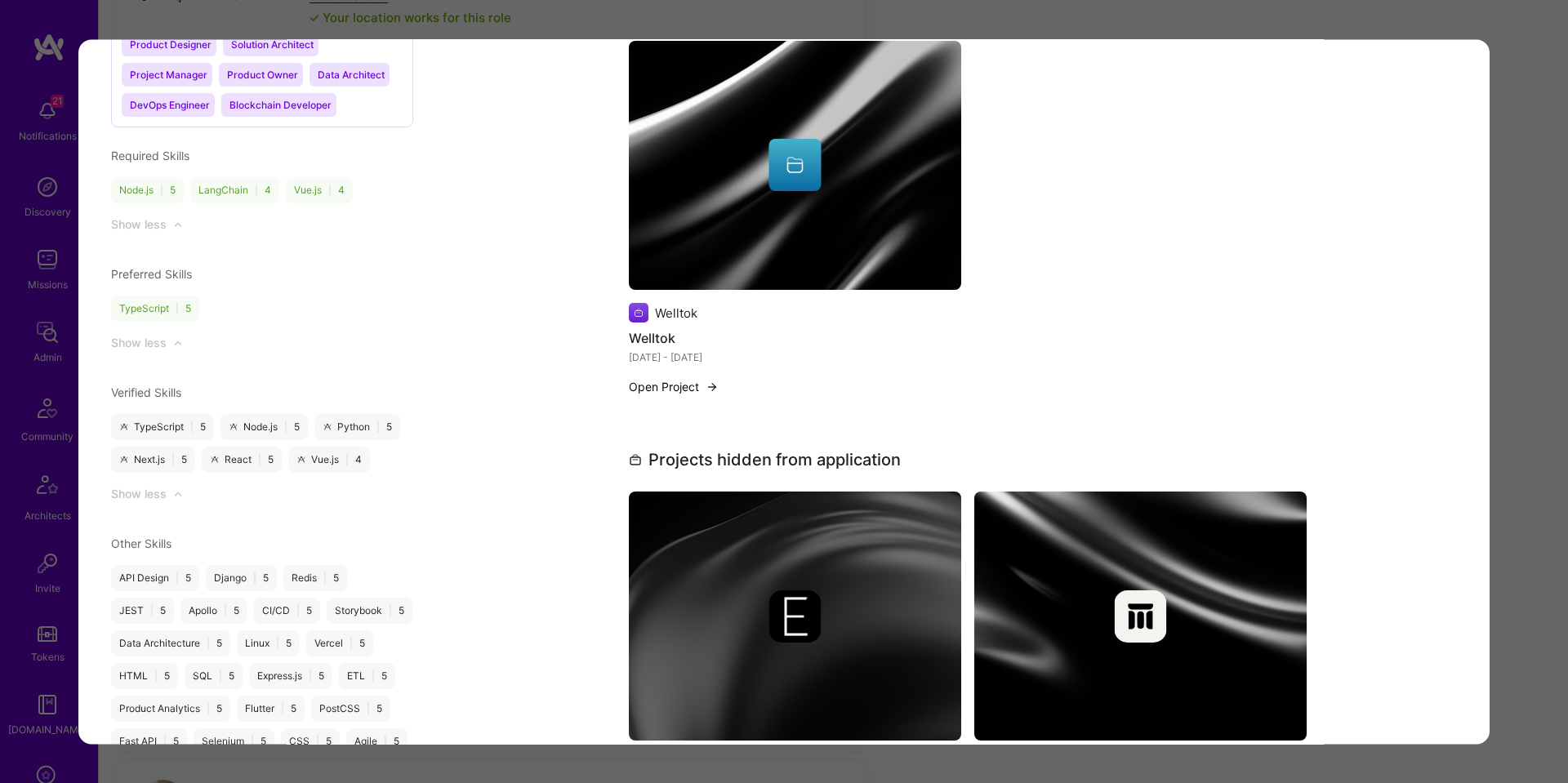
drag, startPoint x: 1510, startPoint y: 345, endPoint x: 1481, endPoint y: 388, distance: 51.9
click at [1510, 346] on div "Application 2 of 5 Builder Missing Requirements Required Location See locations…" at bounding box center [784, 391] width 1568 height 783
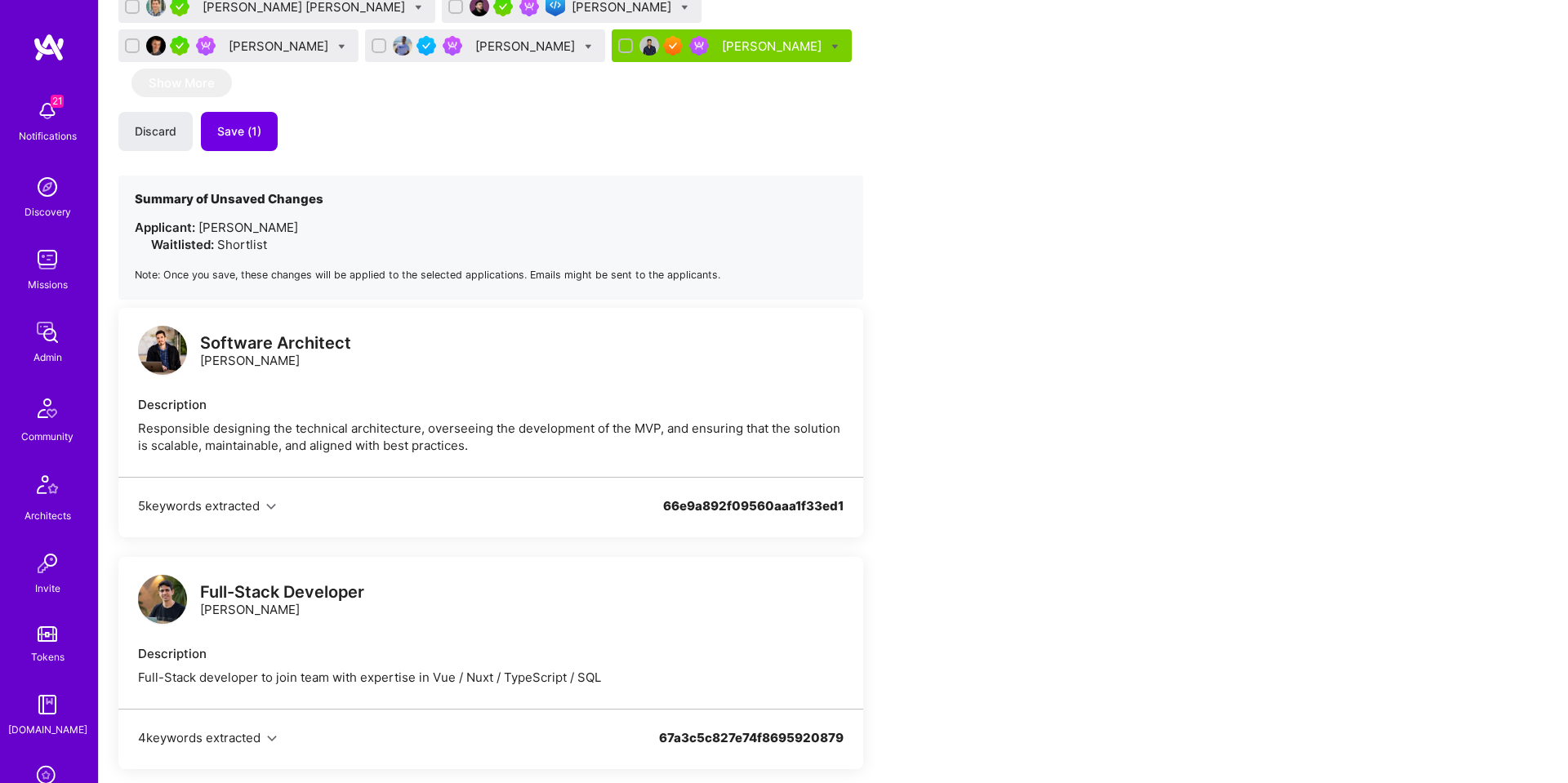
scroll to position [1849, 0]
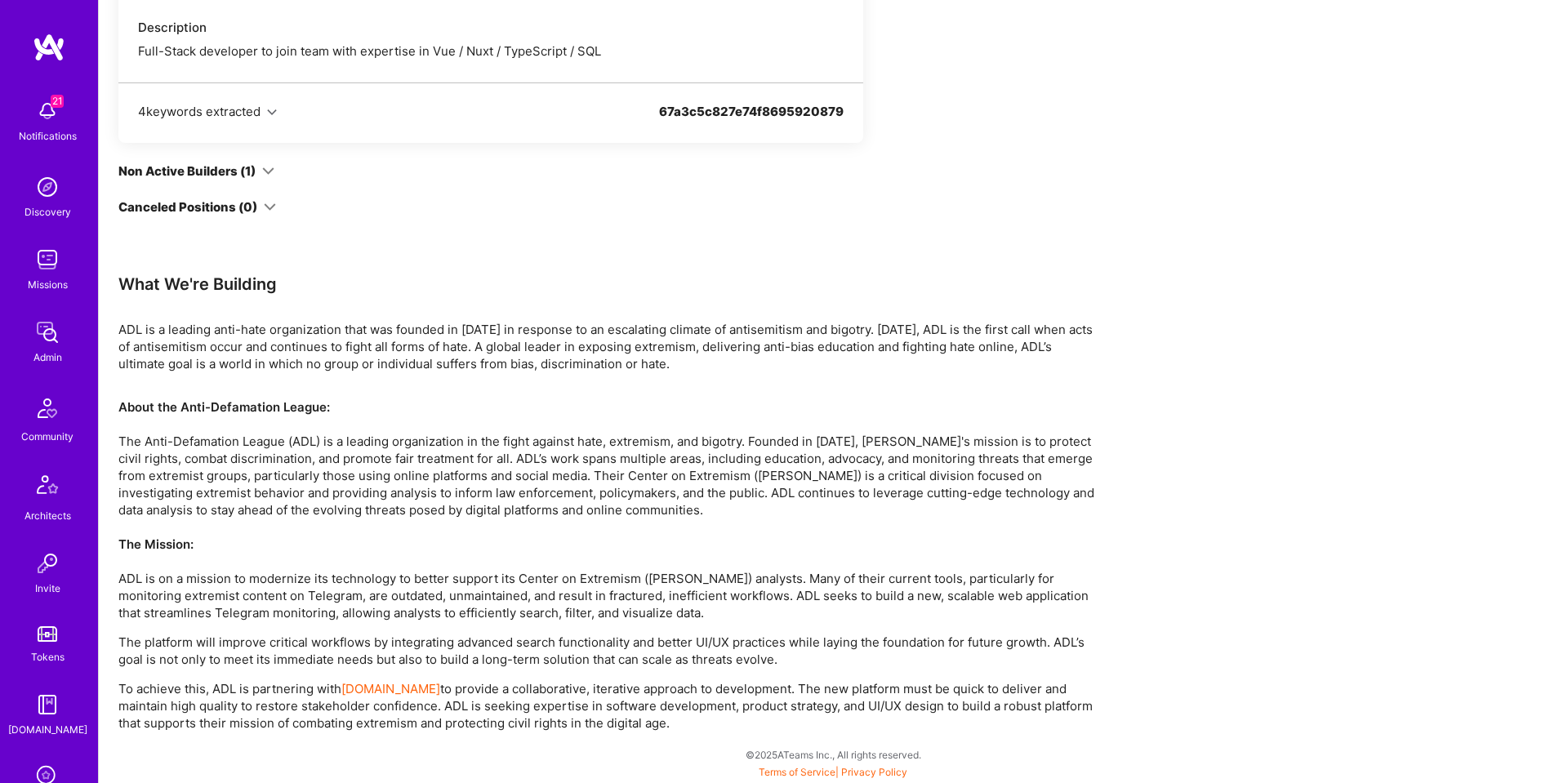
click at [214, 445] on p "About the Anti-Defamation League: The Anti-Defamation League (ADL) is a leading…" at bounding box center [608, 510] width 980 height 223
copy p "Defamation"
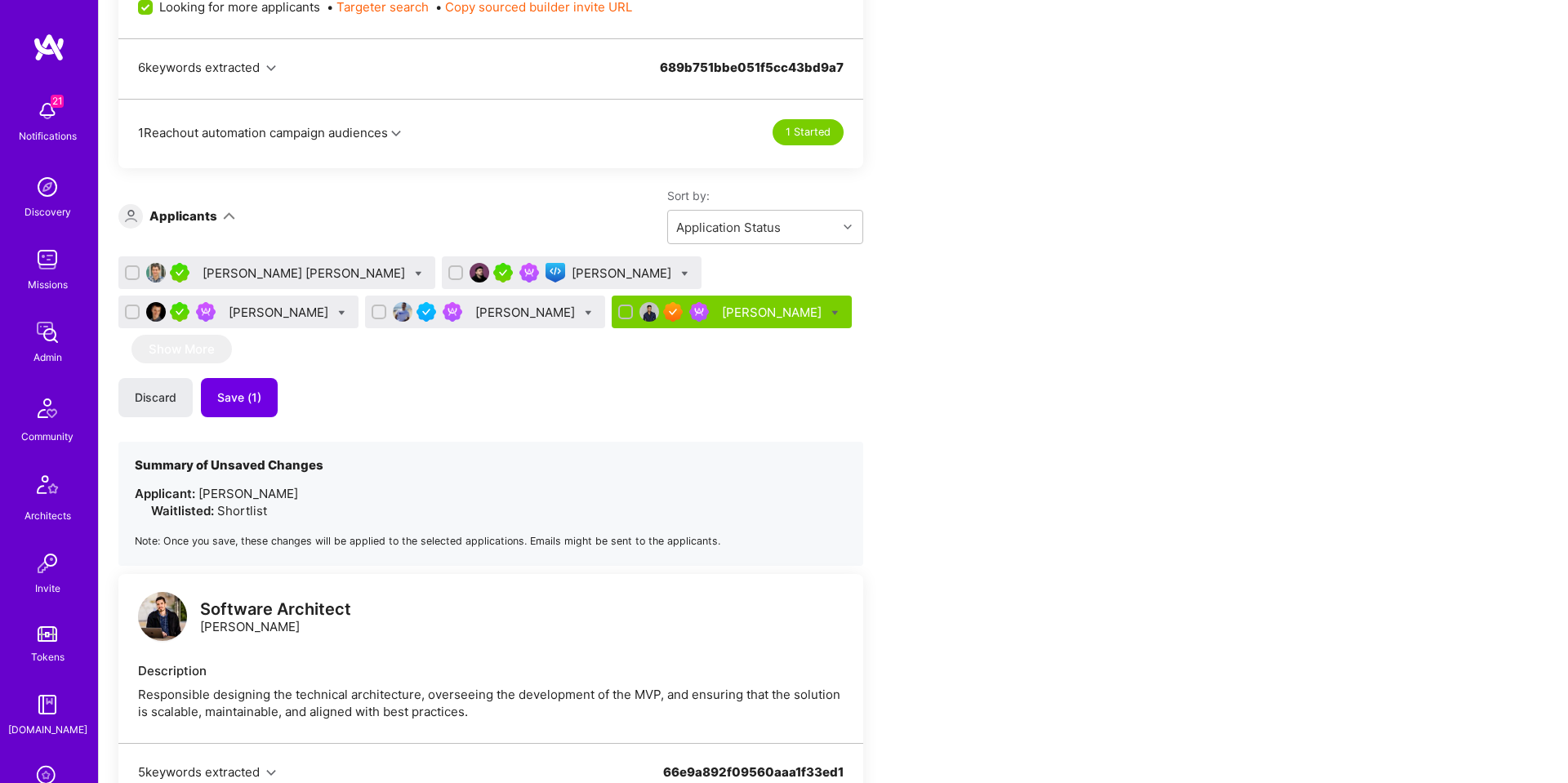
scroll to position [949, 0]
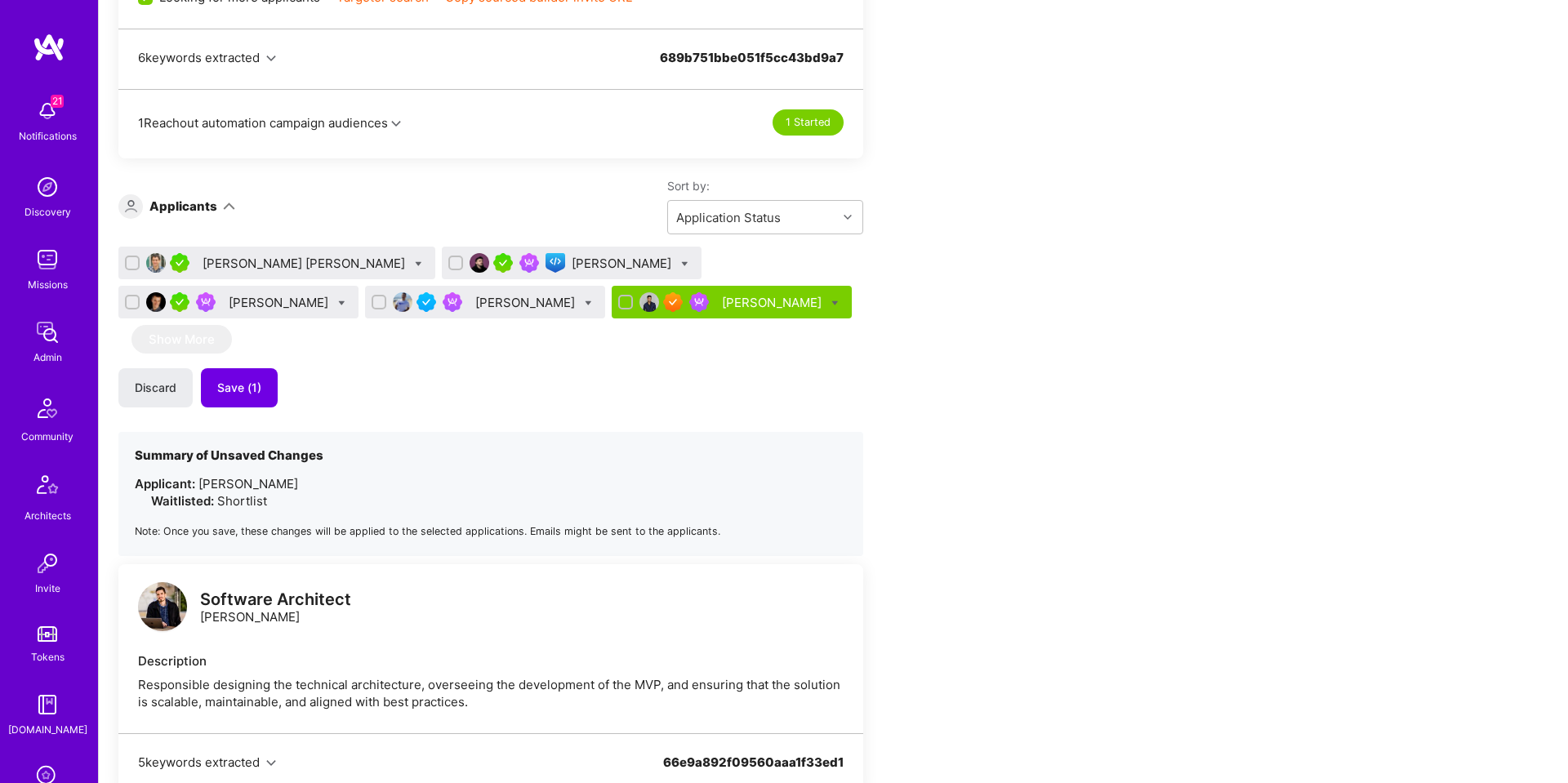
click at [572, 257] on div "Nikola Gigic" at bounding box center [623, 264] width 103 height 17
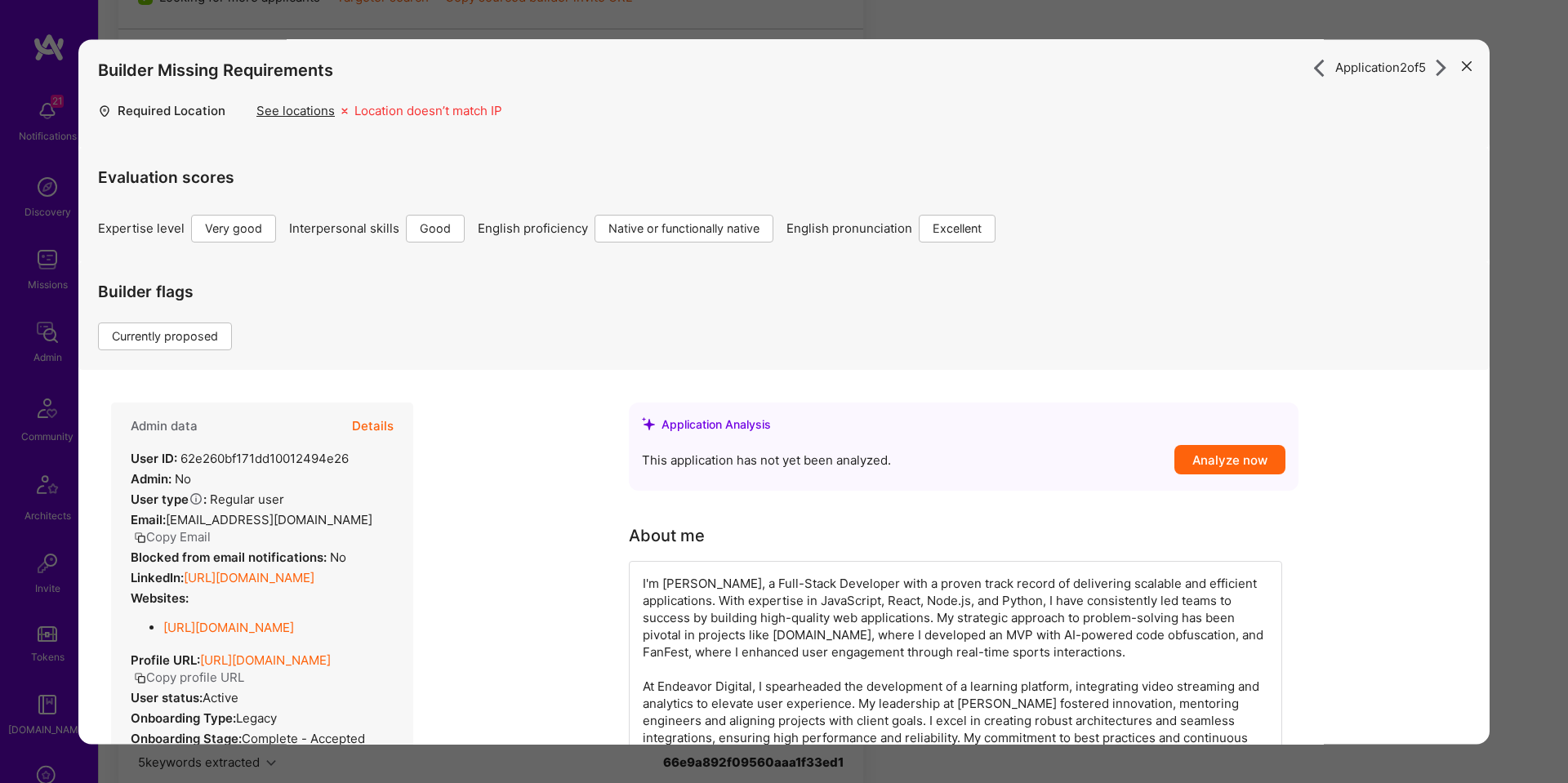
click at [383, 427] on button "Details" at bounding box center [372, 426] width 42 height 47
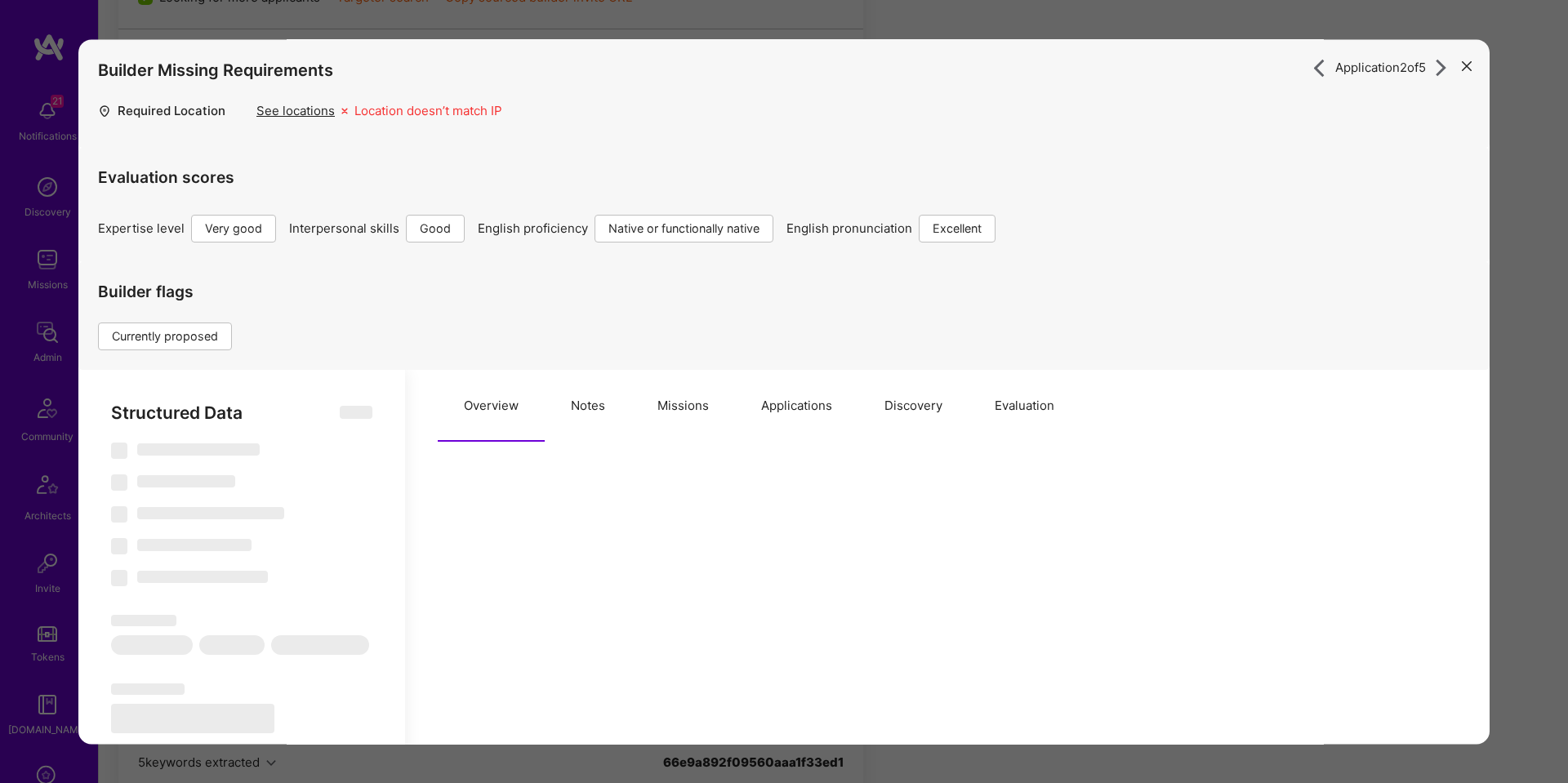
click at [805, 414] on button "Applications" at bounding box center [797, 405] width 124 height 71
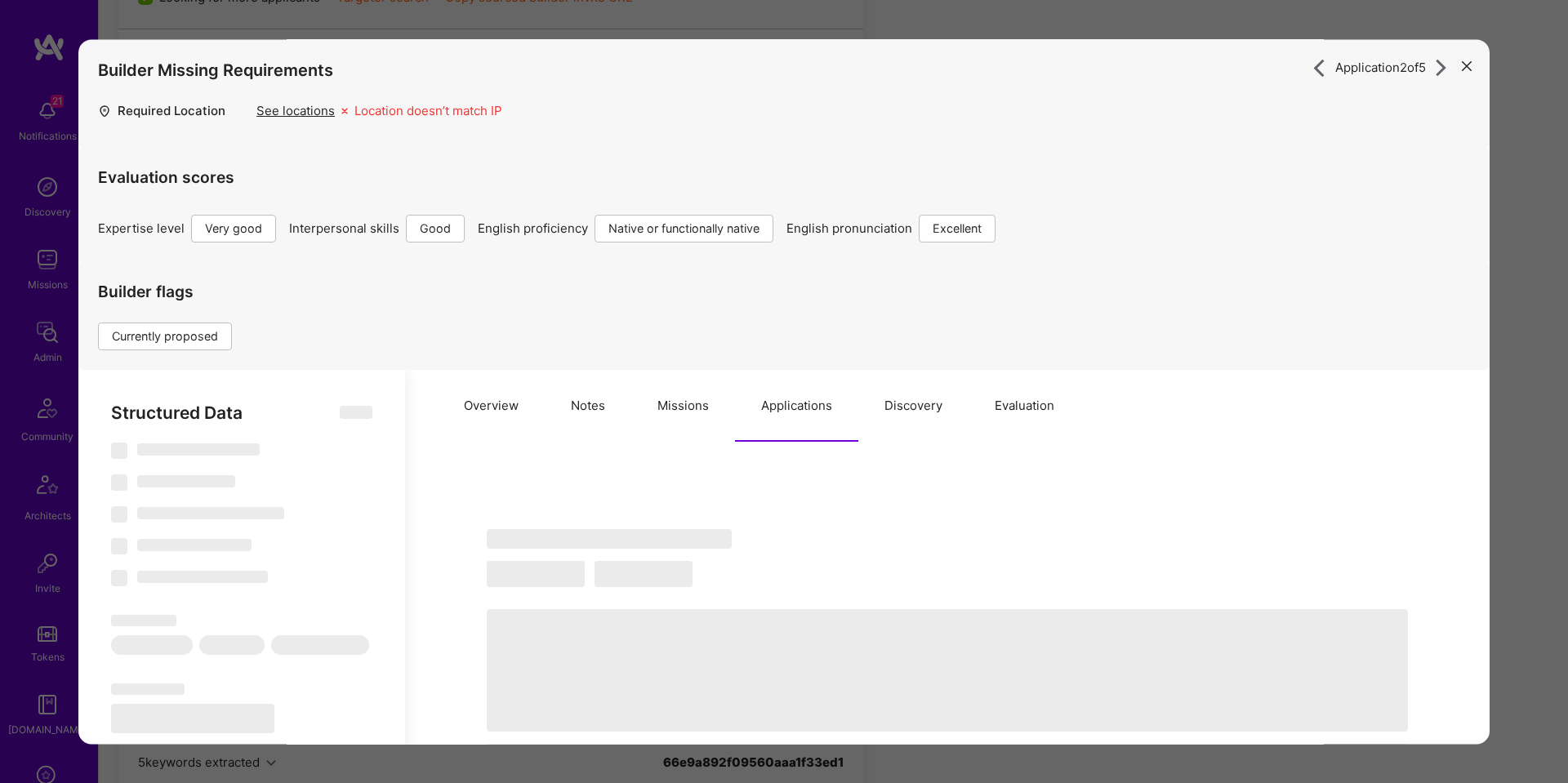
drag, startPoint x: 701, startPoint y: 402, endPoint x: 720, endPoint y: 395, distance: 20.2
click at [702, 402] on button "Missions" at bounding box center [683, 405] width 103 height 71
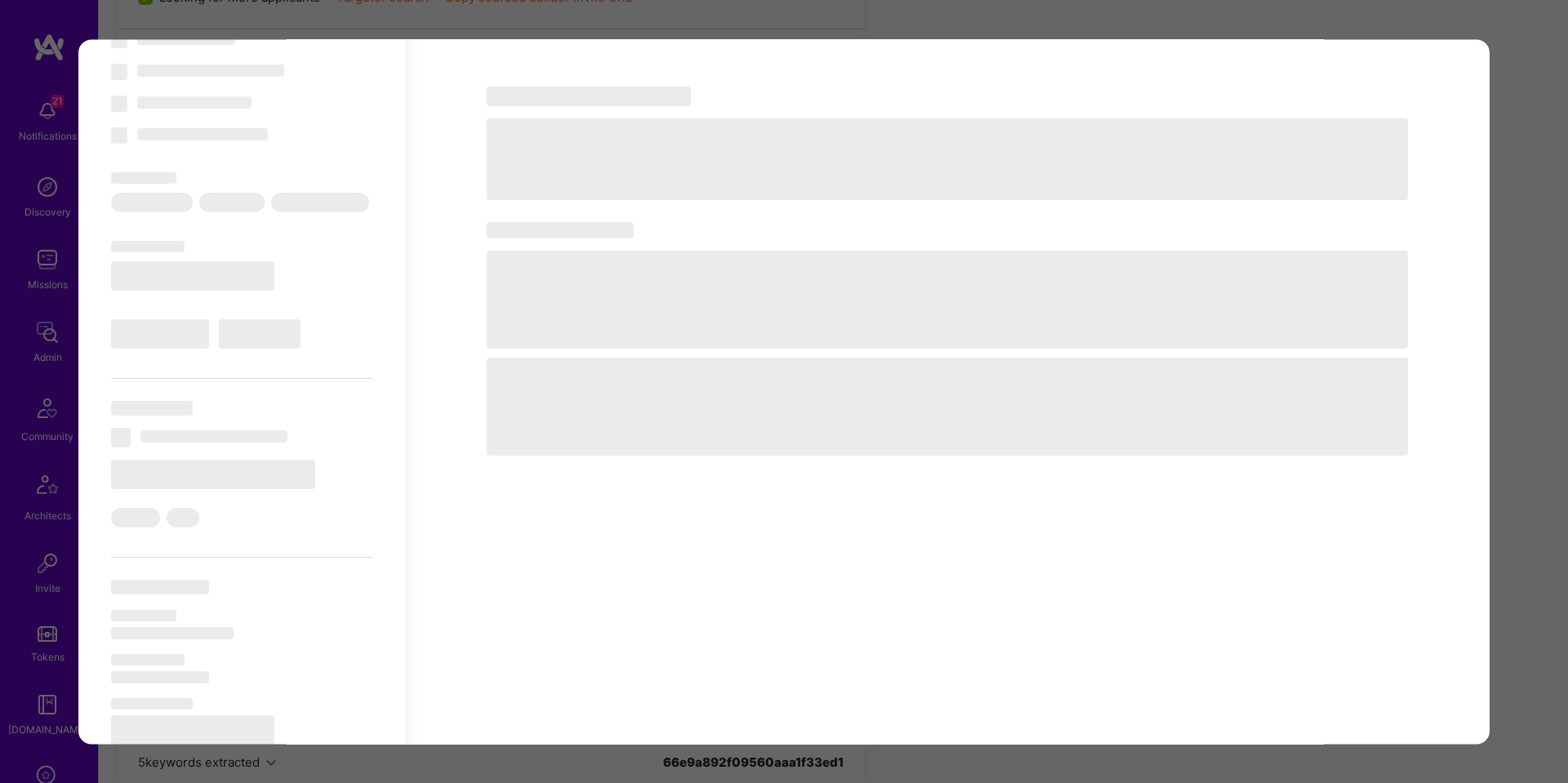
scroll to position [447, 0]
type textarea "x"
select select "Right Now"
select select "5"
select select "4"
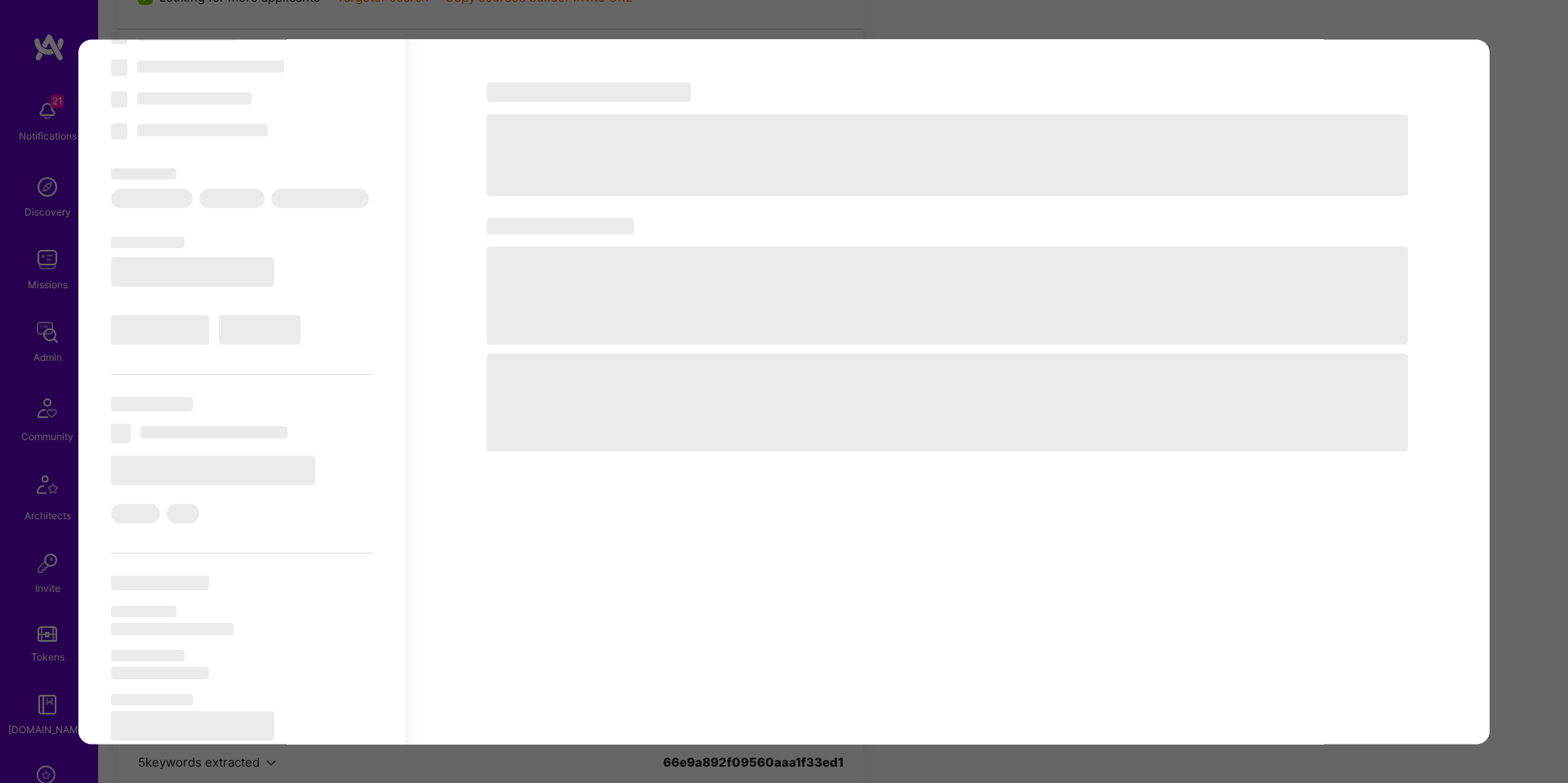
select select "7"
select select "RS"
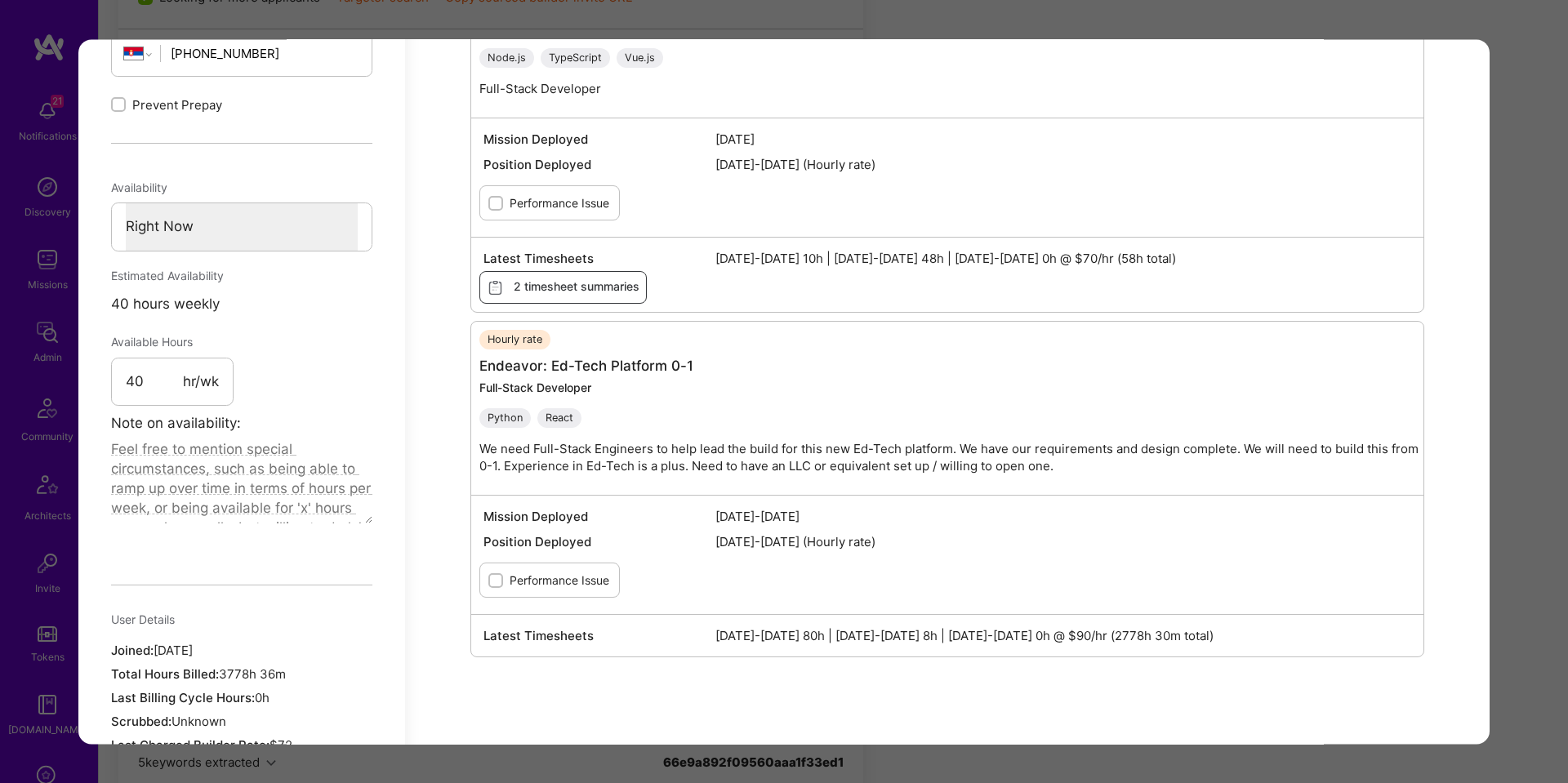
scroll to position [103, 0]
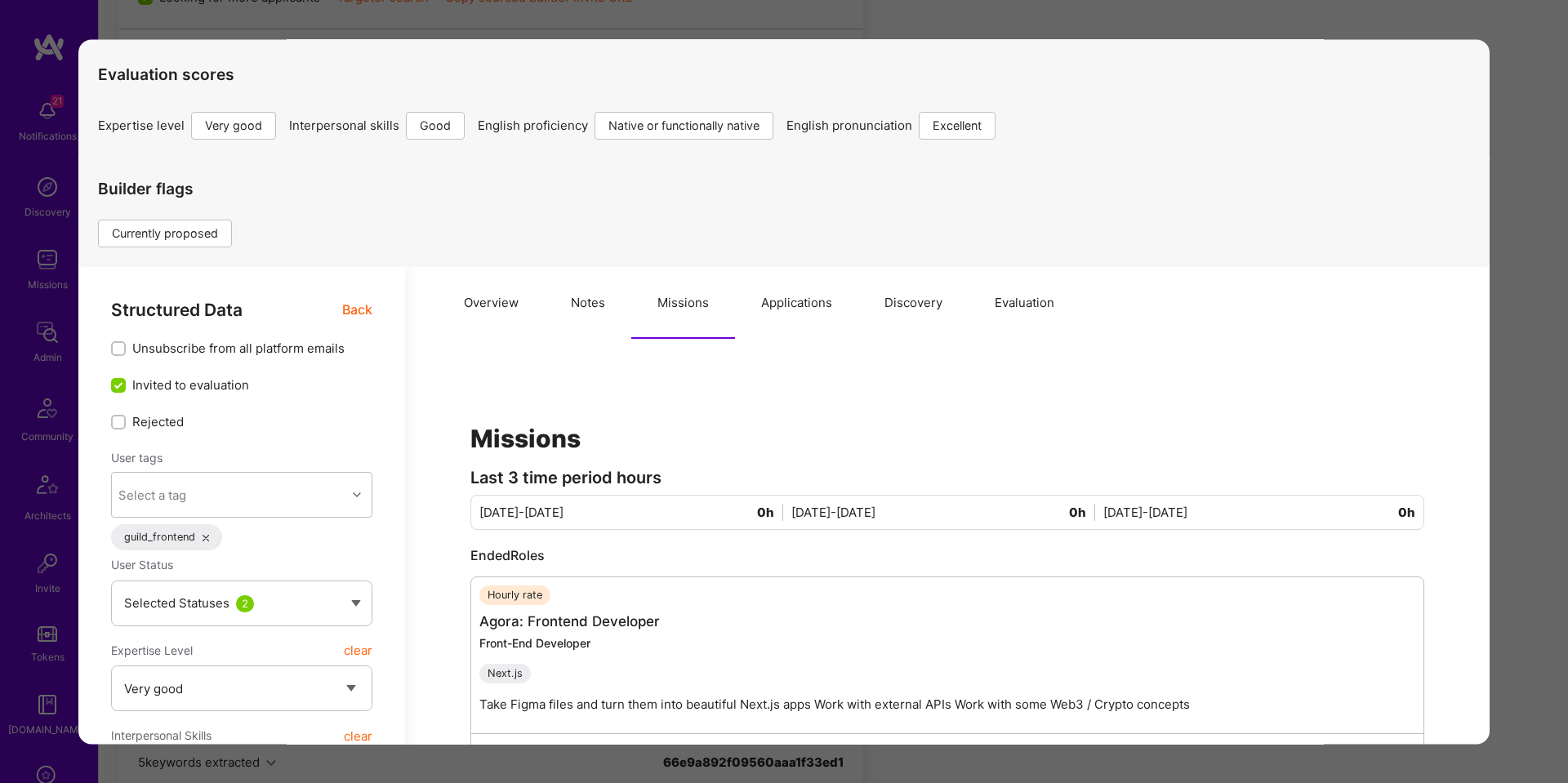
click at [582, 322] on button "Notes" at bounding box center [588, 303] width 87 height 71
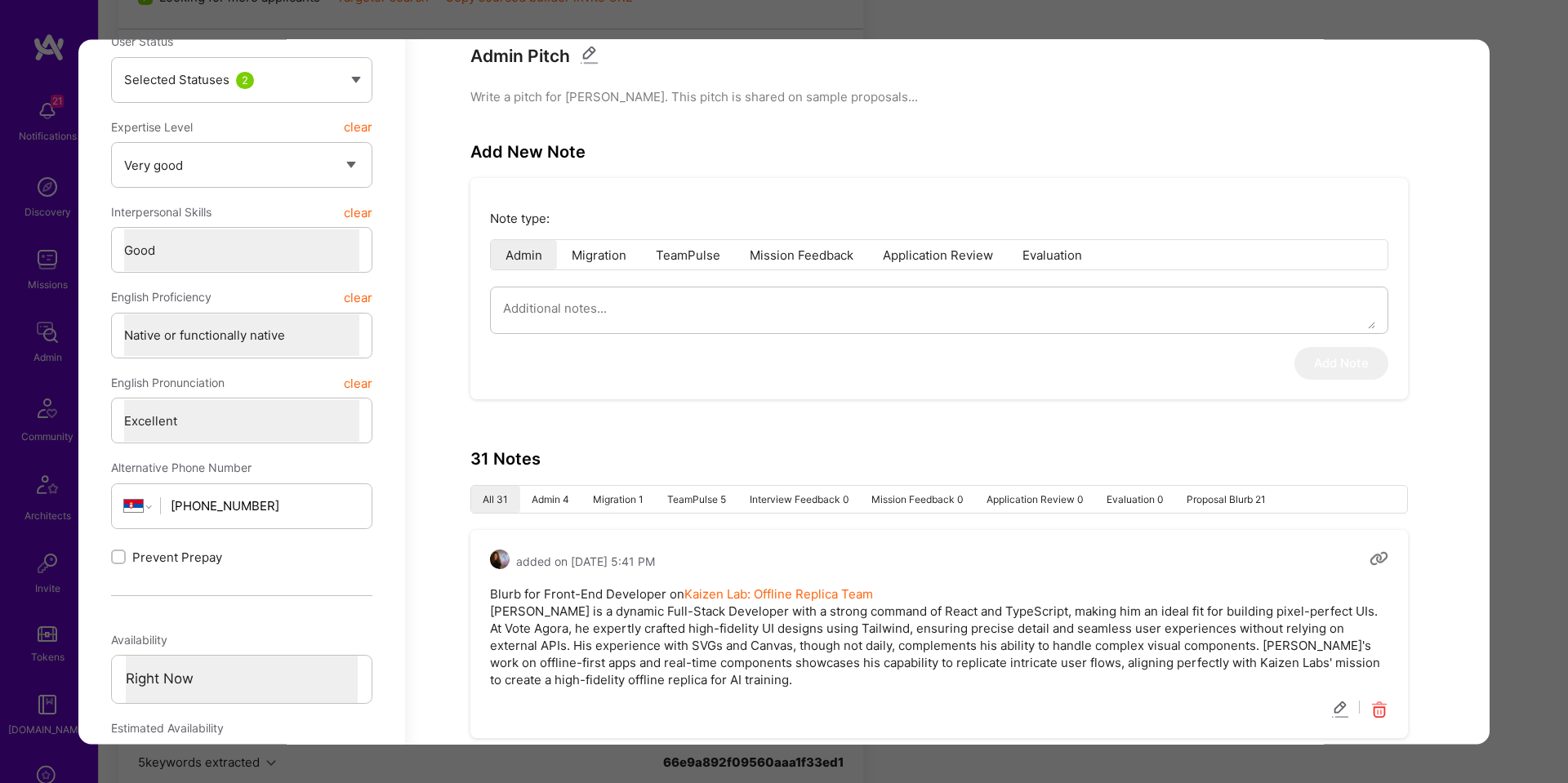
scroll to position [629, 0]
click at [526, 507] on li "Admin 4" at bounding box center [550, 496] width 61 height 27
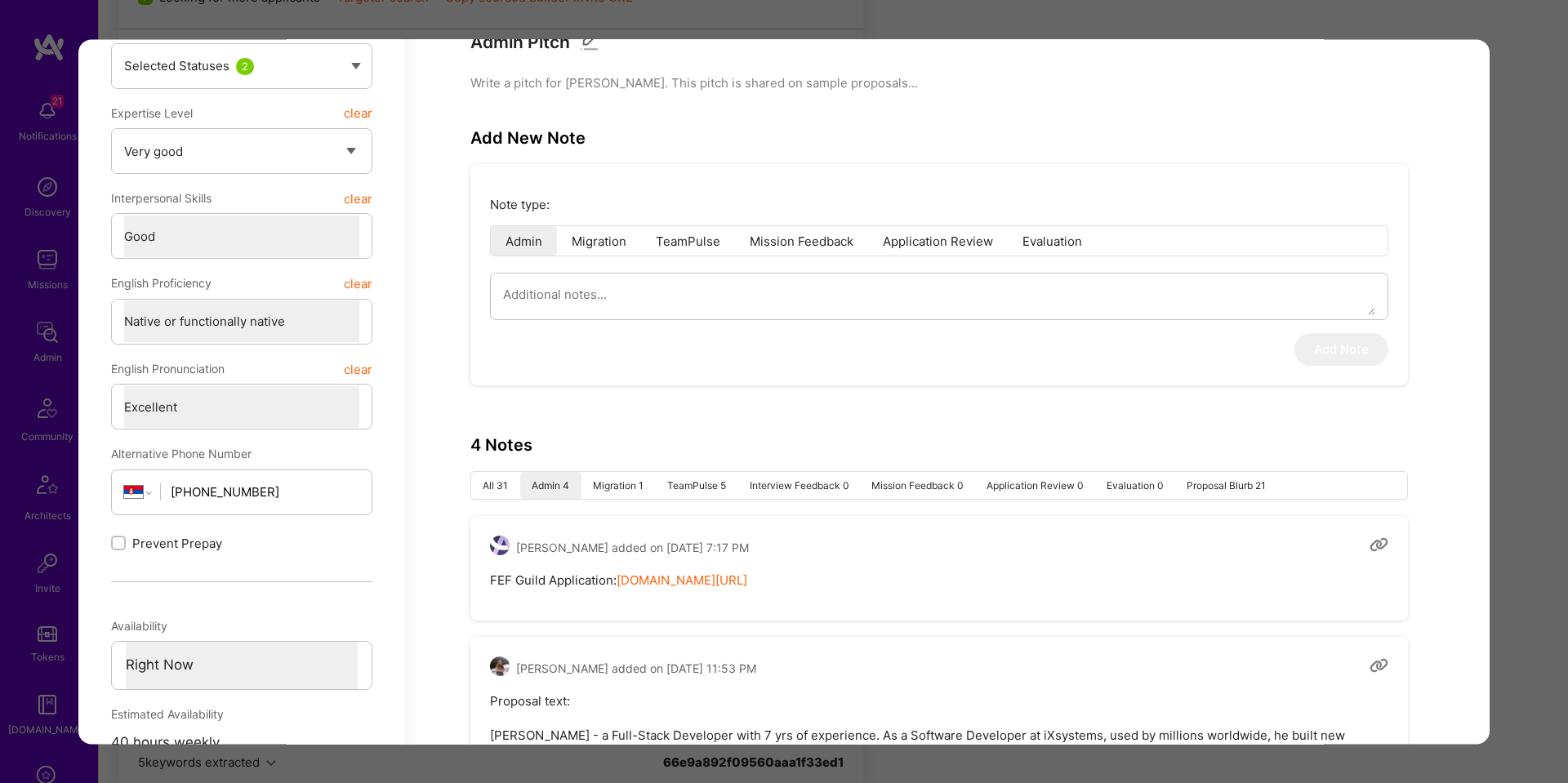
scroll to position [0, 0]
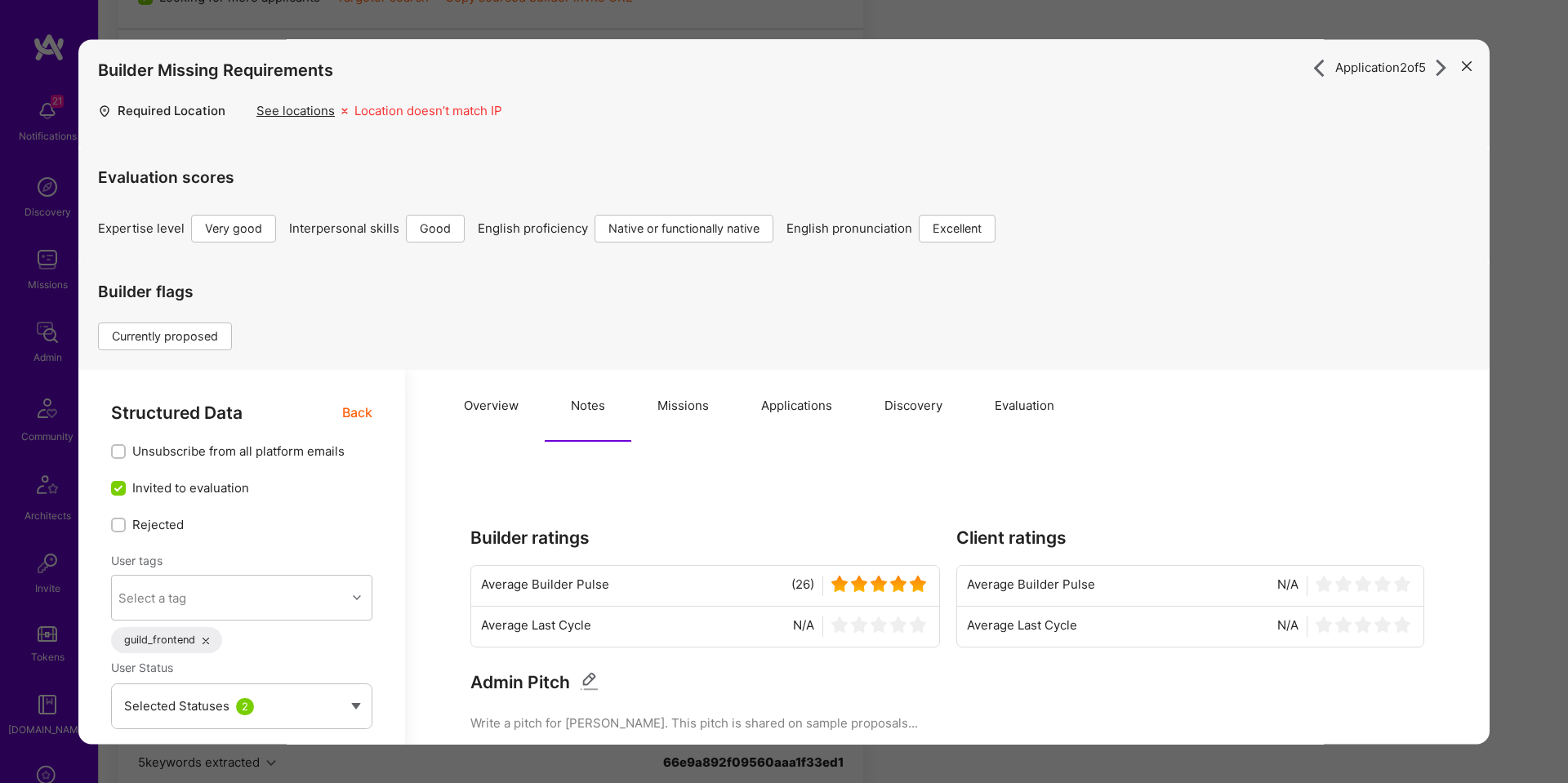
click at [349, 416] on span "Back" at bounding box center [356, 412] width 30 height 20
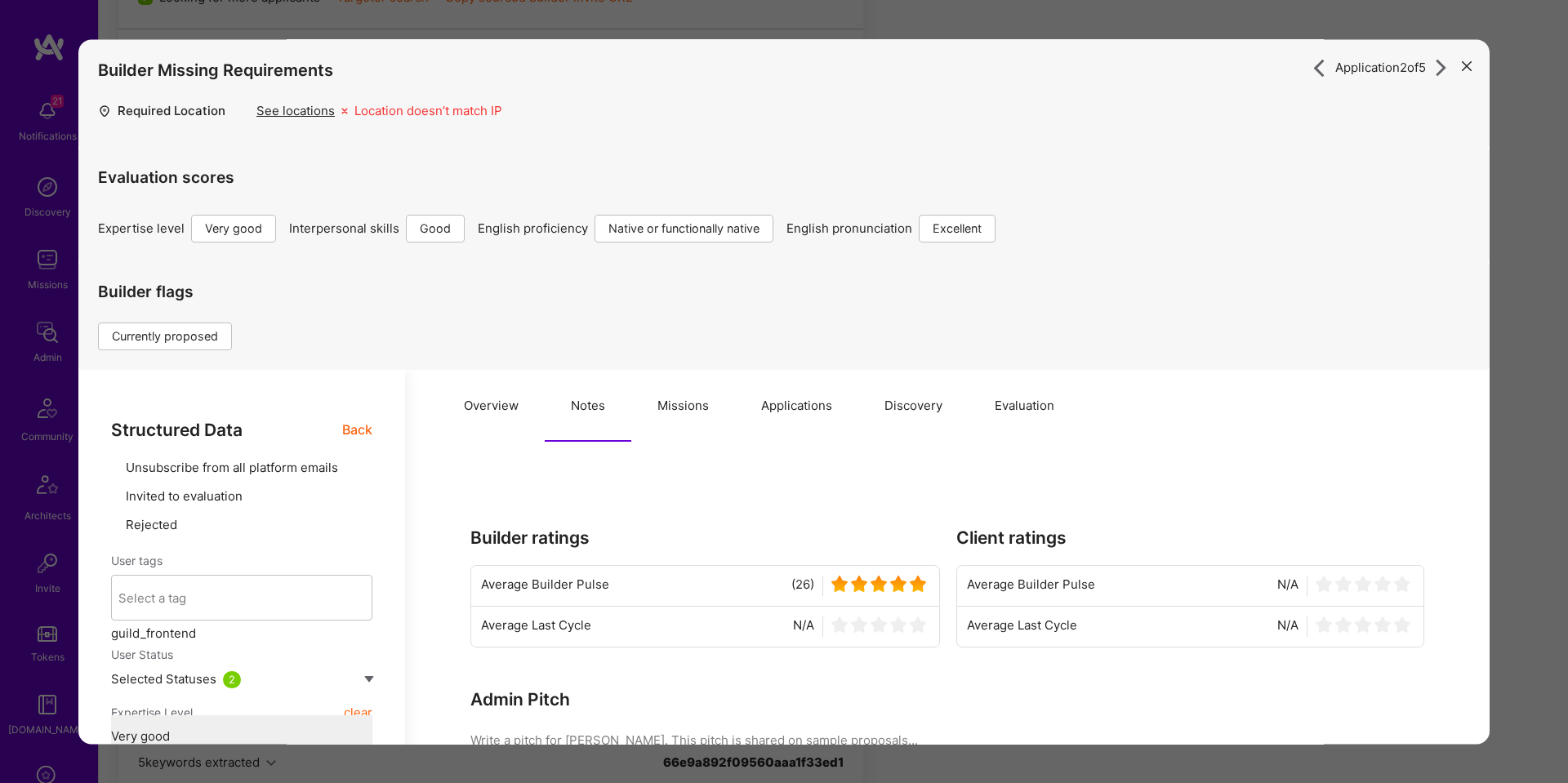
type textarea "x"
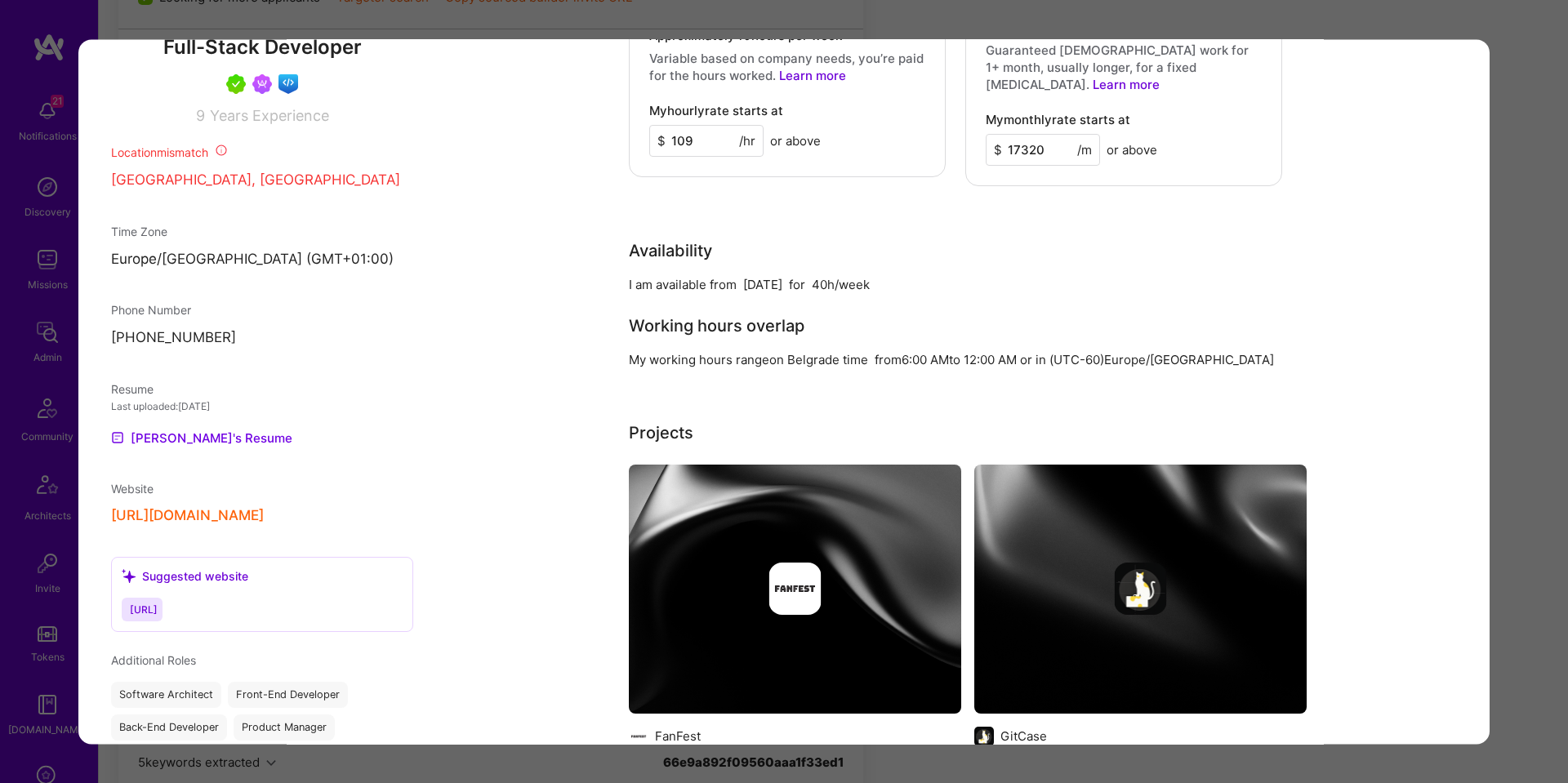
scroll to position [1288, 0]
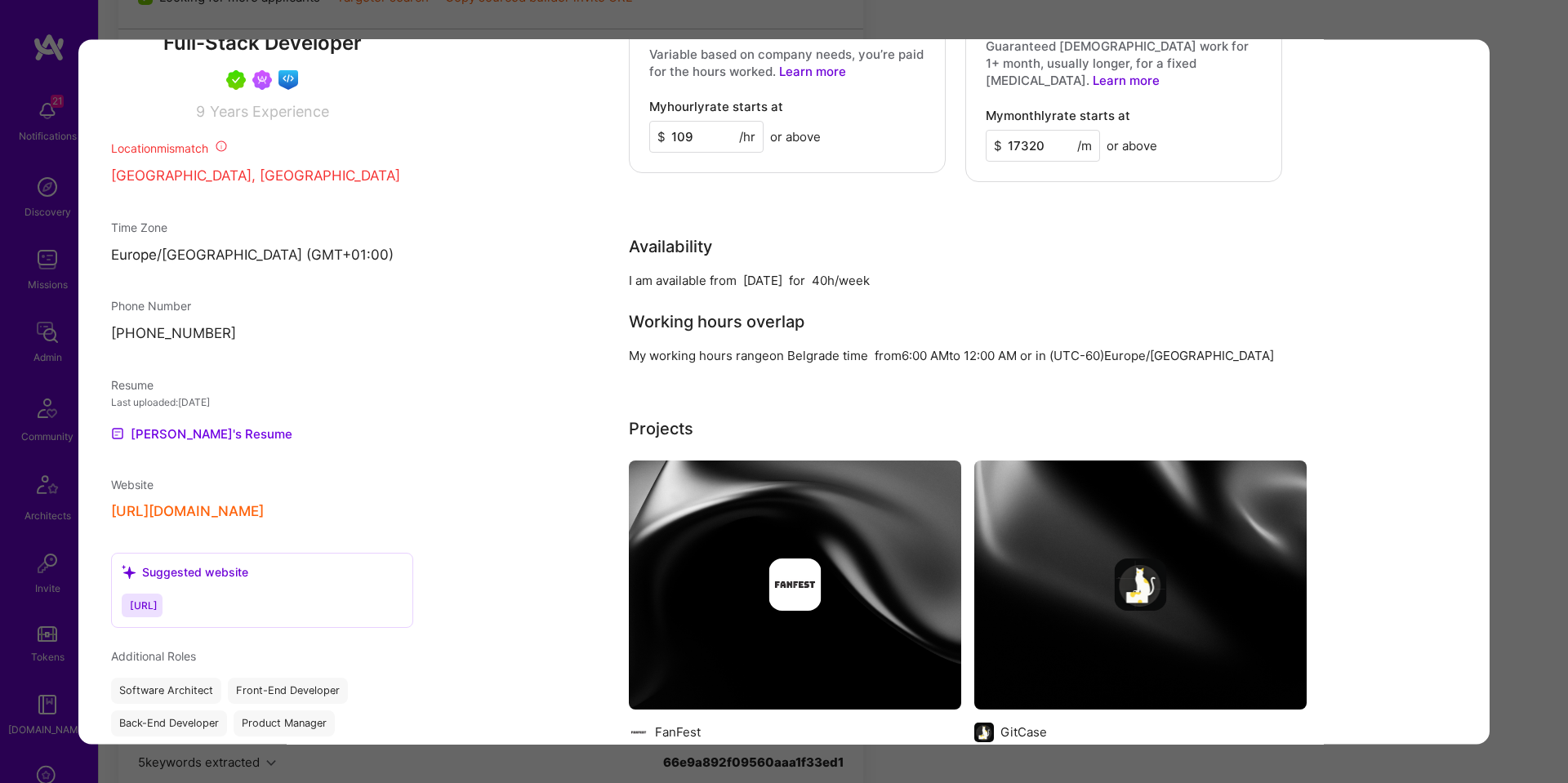
drag, startPoint x: 1508, startPoint y: 347, endPoint x: 1504, endPoint y: 338, distance: 9.8
click at [1508, 347] on div "Application 2 of 5 Builder Missing Requirements Required Location See locations…" at bounding box center [784, 391] width 1568 height 783
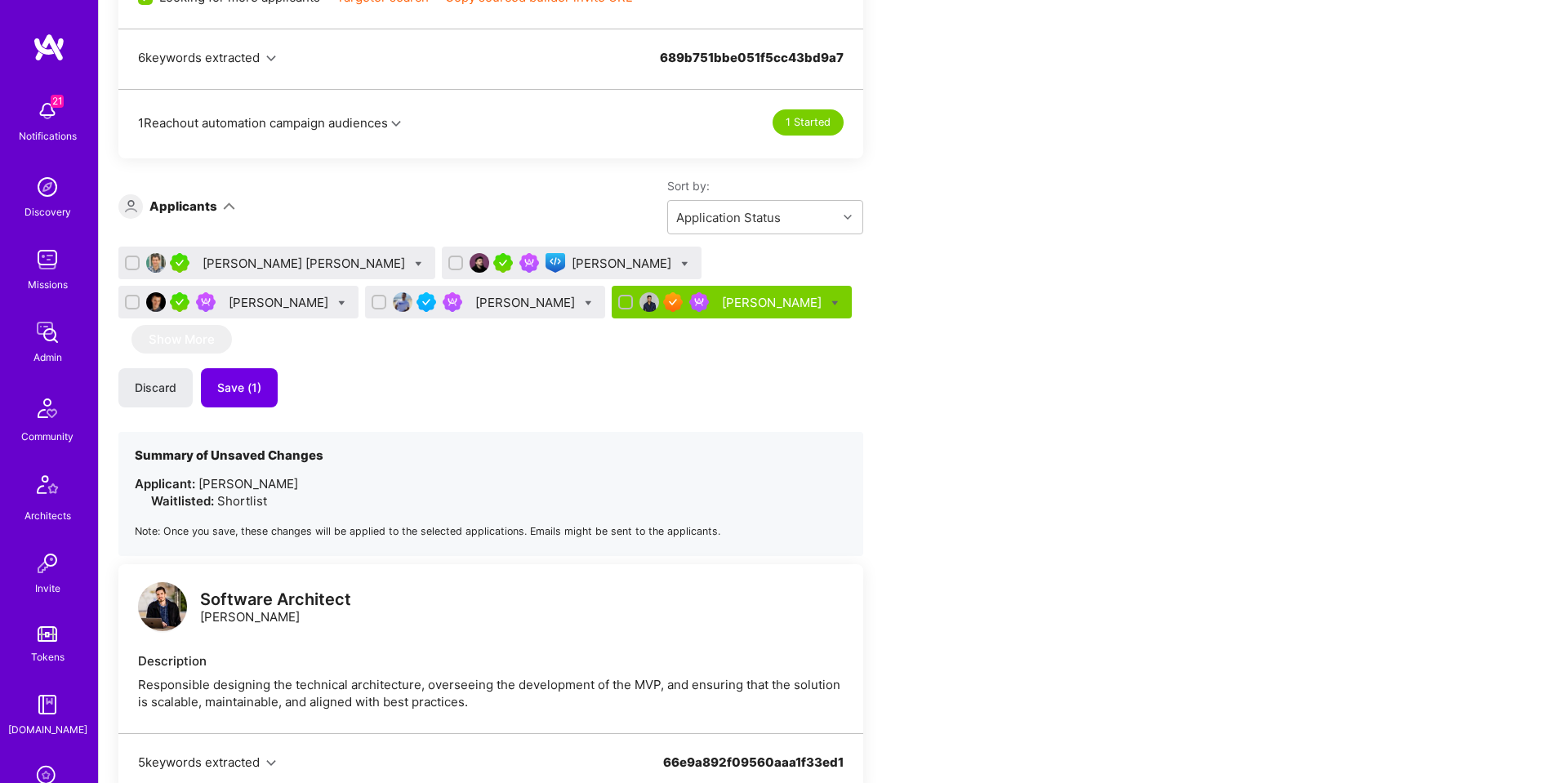
click at [681, 266] on icon at bounding box center [685, 265] width 8 height 8
checkbox input "true"
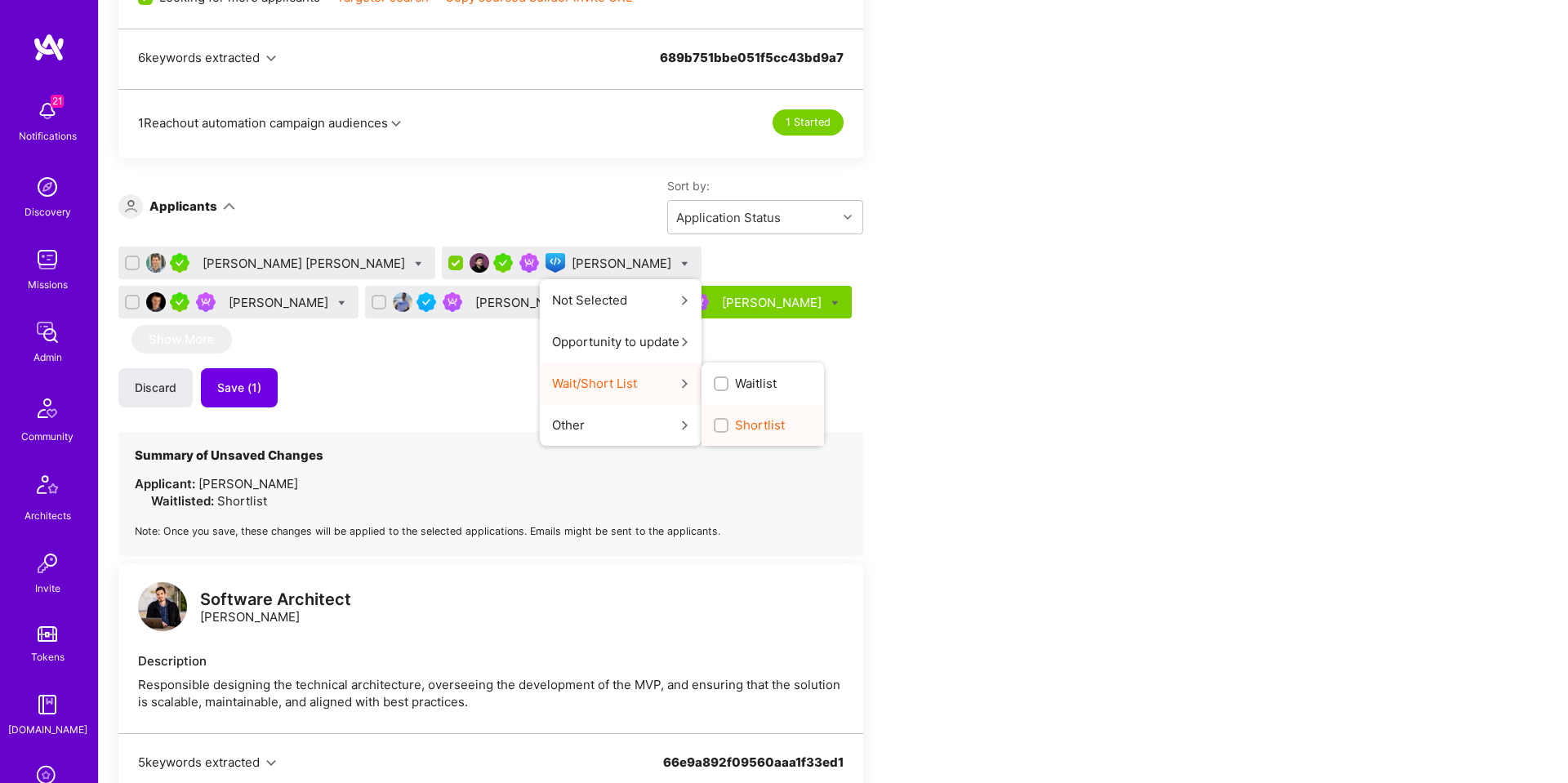
click at [735, 419] on span "Shortlist" at bounding box center [760, 425] width 50 height 17
click at [716, 421] on input "Shortlist" at bounding box center [722, 427] width 12 height 12
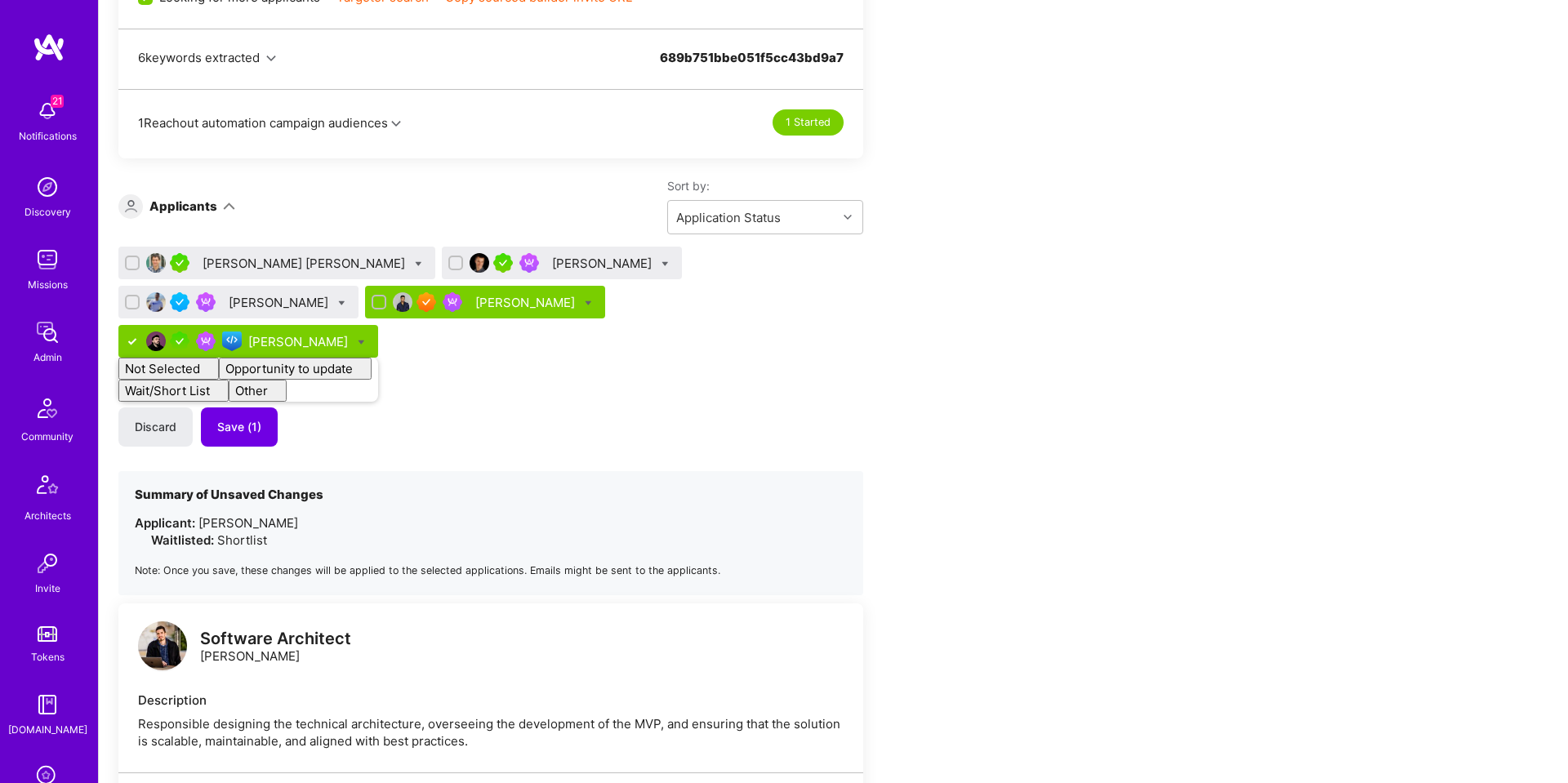
checkbox input "false"
click at [645, 329] on div "Ivan Radigales Creus Bojan Aleksic Juan Rivillas Sam Okpara Nikola Gigic Not Se…" at bounding box center [490, 420] width 744 height 349
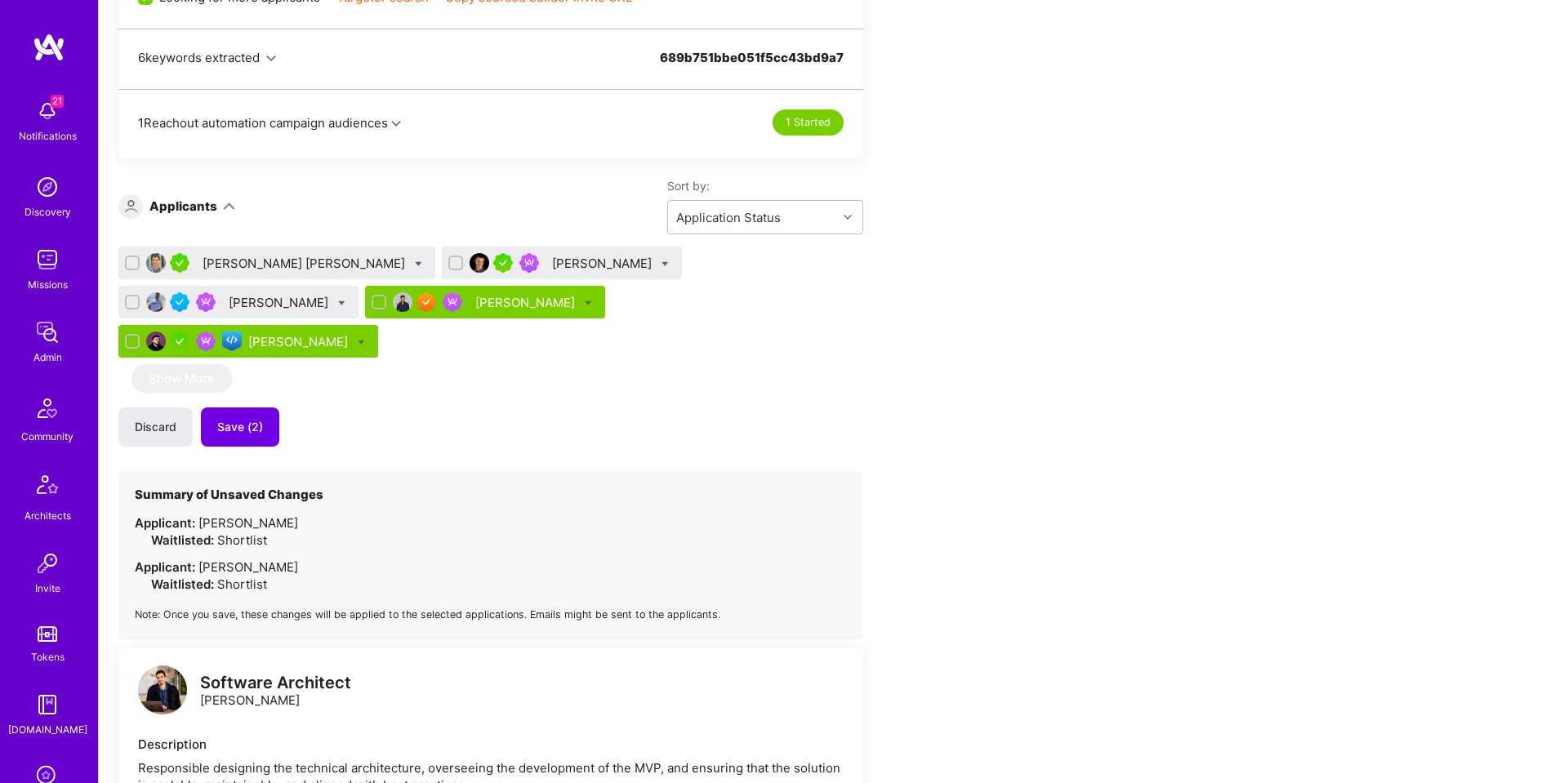
click at [552, 263] on div "[PERSON_NAME]" at bounding box center [603, 264] width 103 height 17
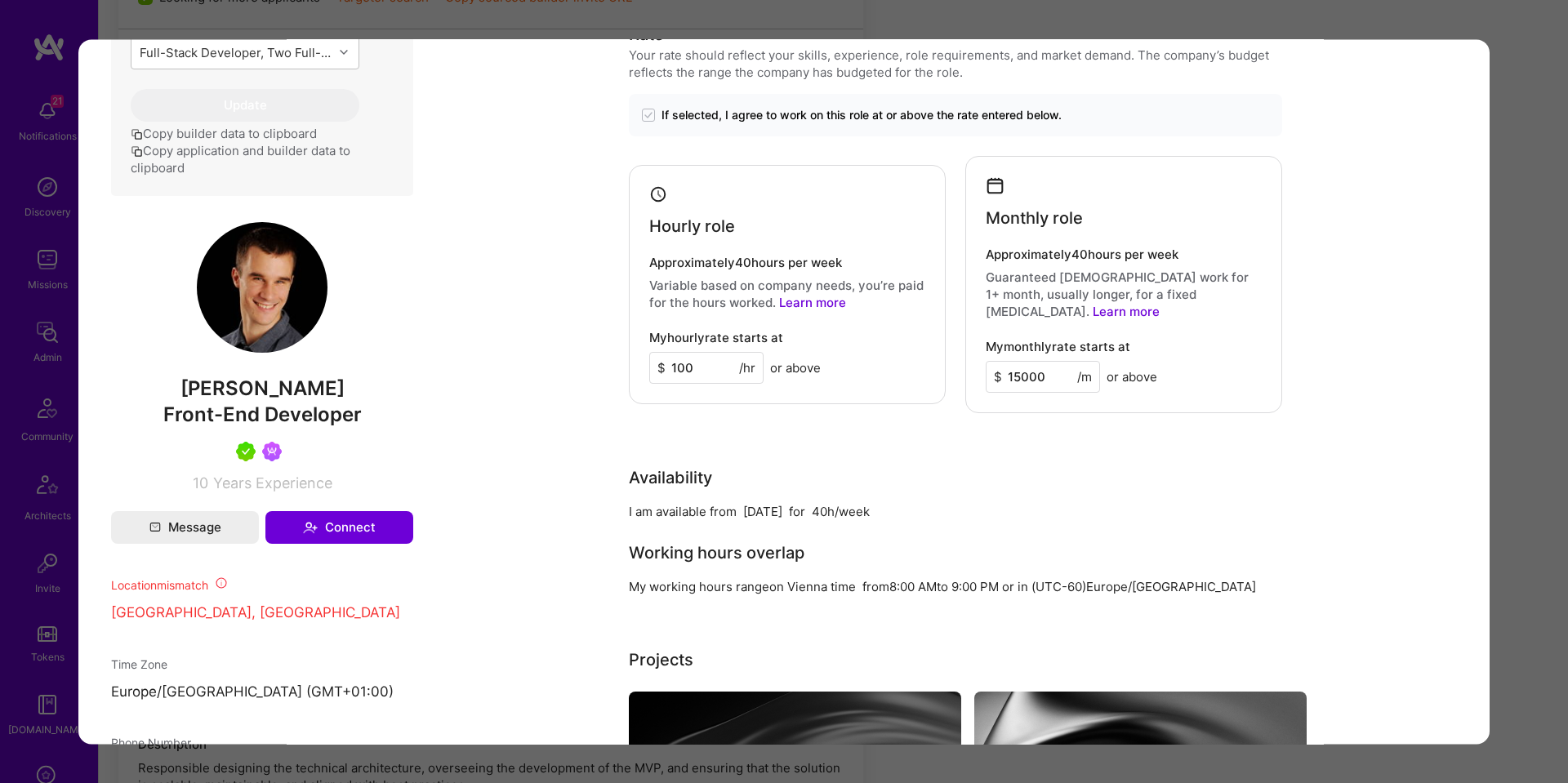
scroll to position [1005, 0]
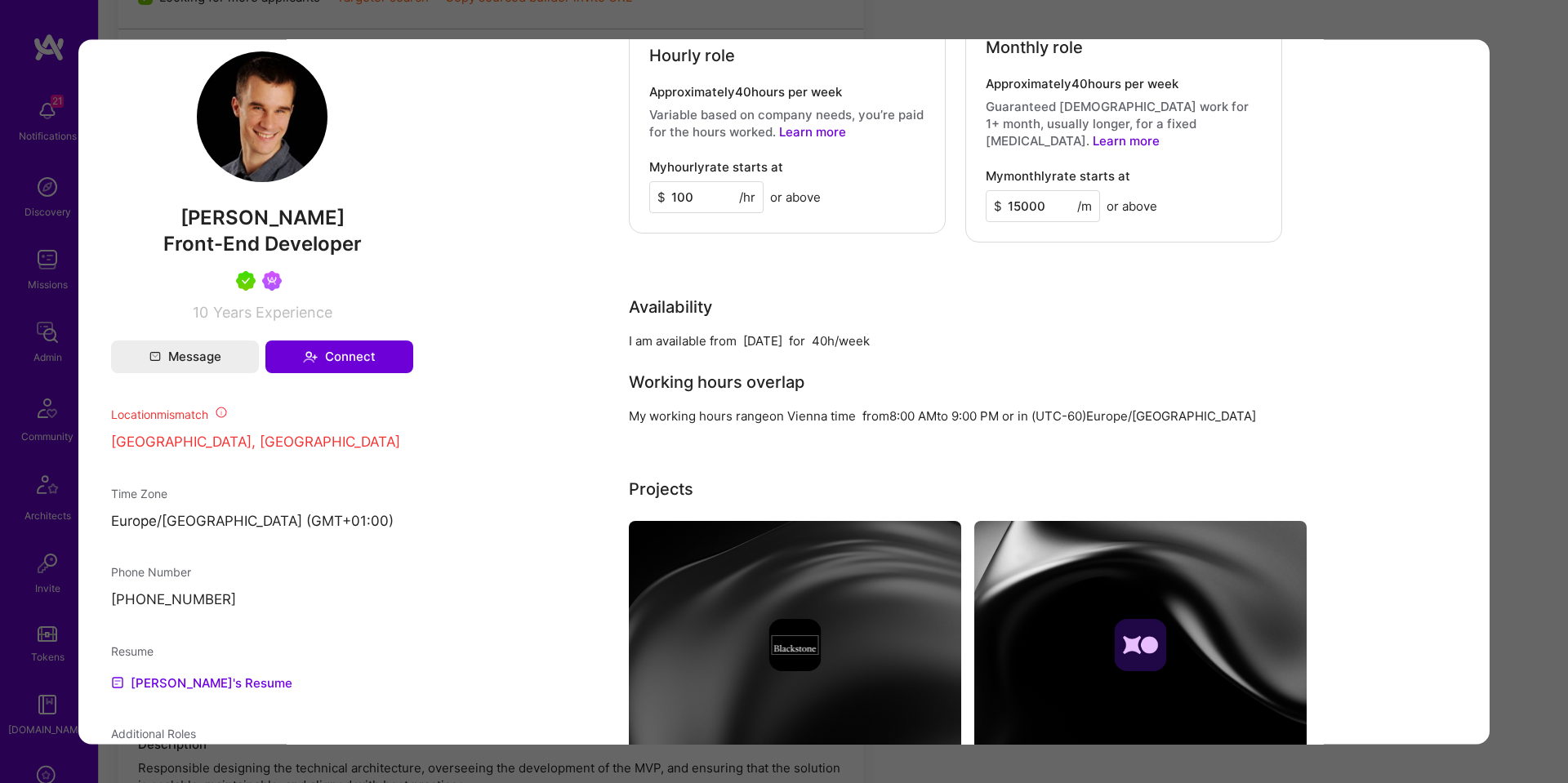
click at [1543, 378] on div "Application 2 of 5 Builder Missing Requirements Required Location See locations…" at bounding box center [784, 391] width 1568 height 783
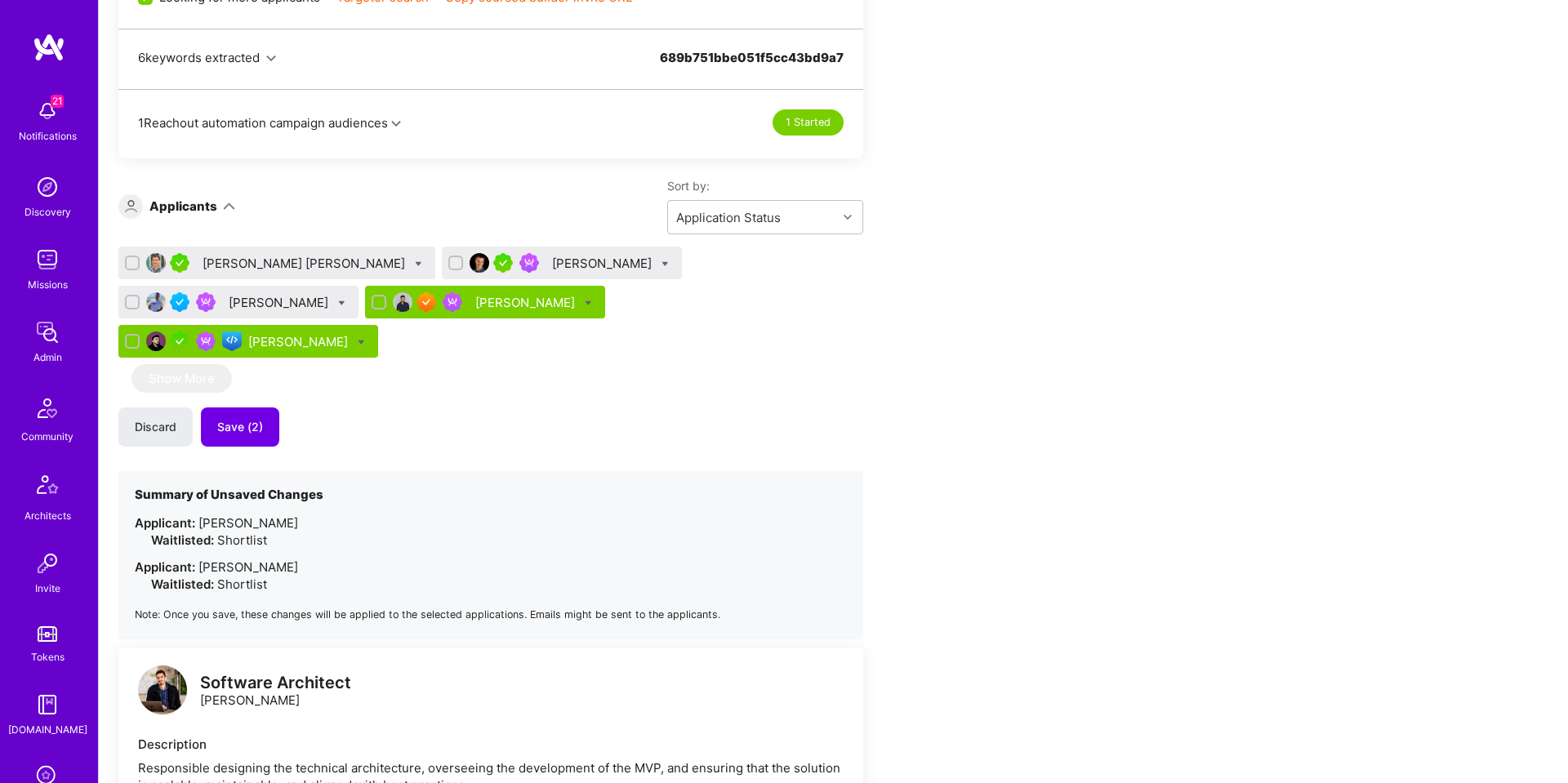
click at [331, 294] on div "Juan Rivillas" at bounding box center [280, 302] width 103 height 17
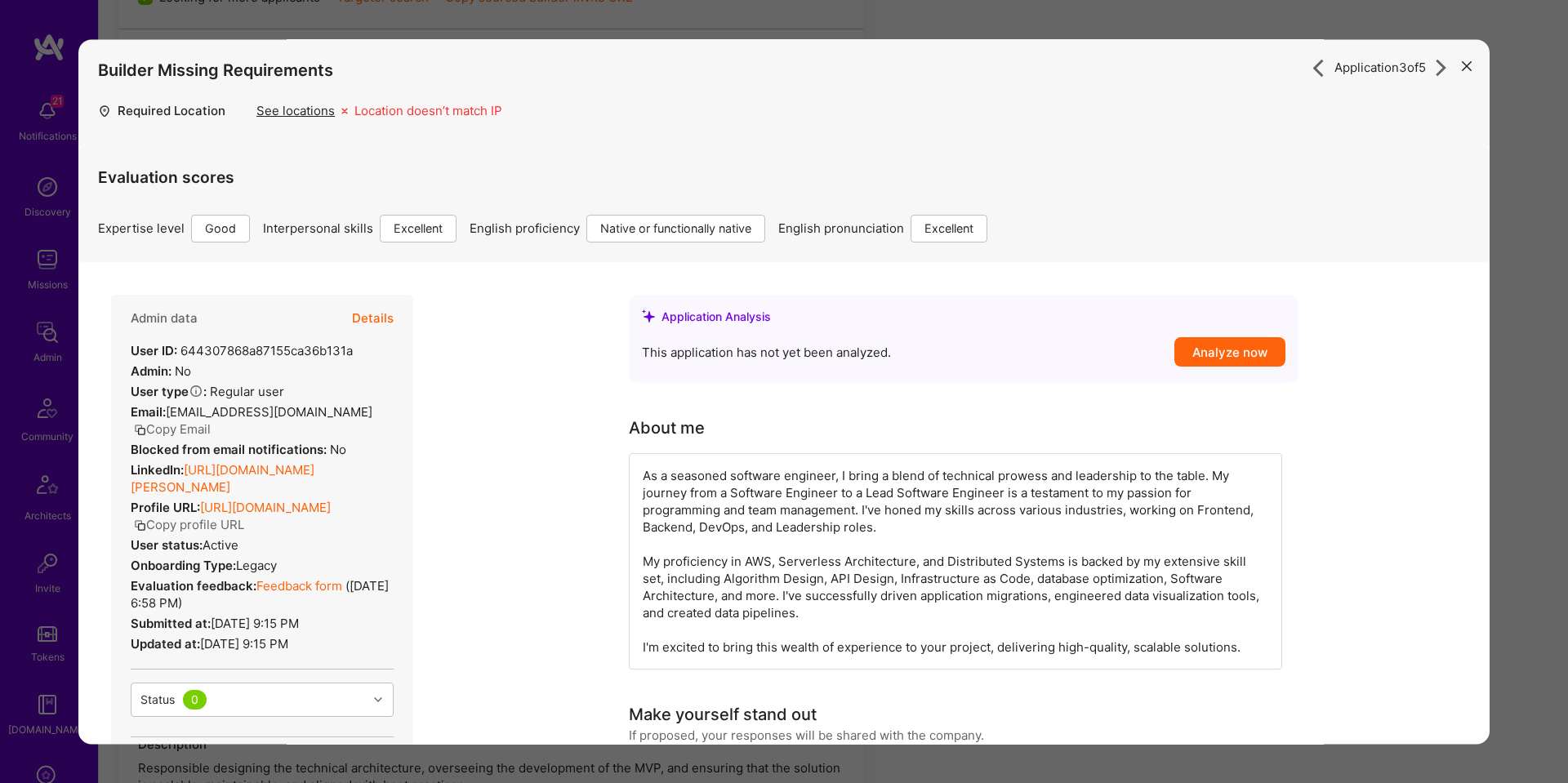
click at [374, 300] on button "Details" at bounding box center [372, 318] width 42 height 47
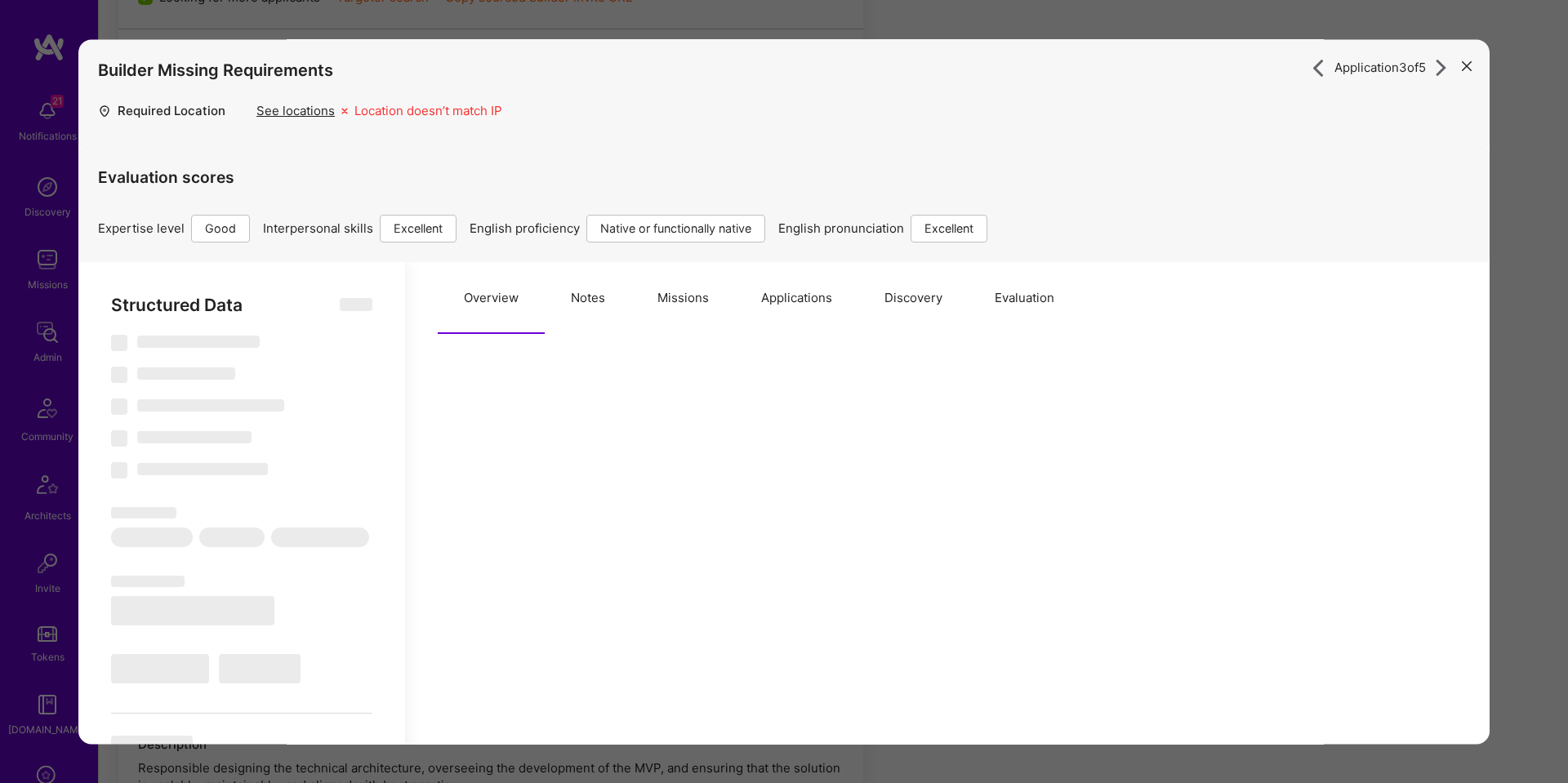
click at [682, 287] on button "Missions" at bounding box center [683, 297] width 103 height 71
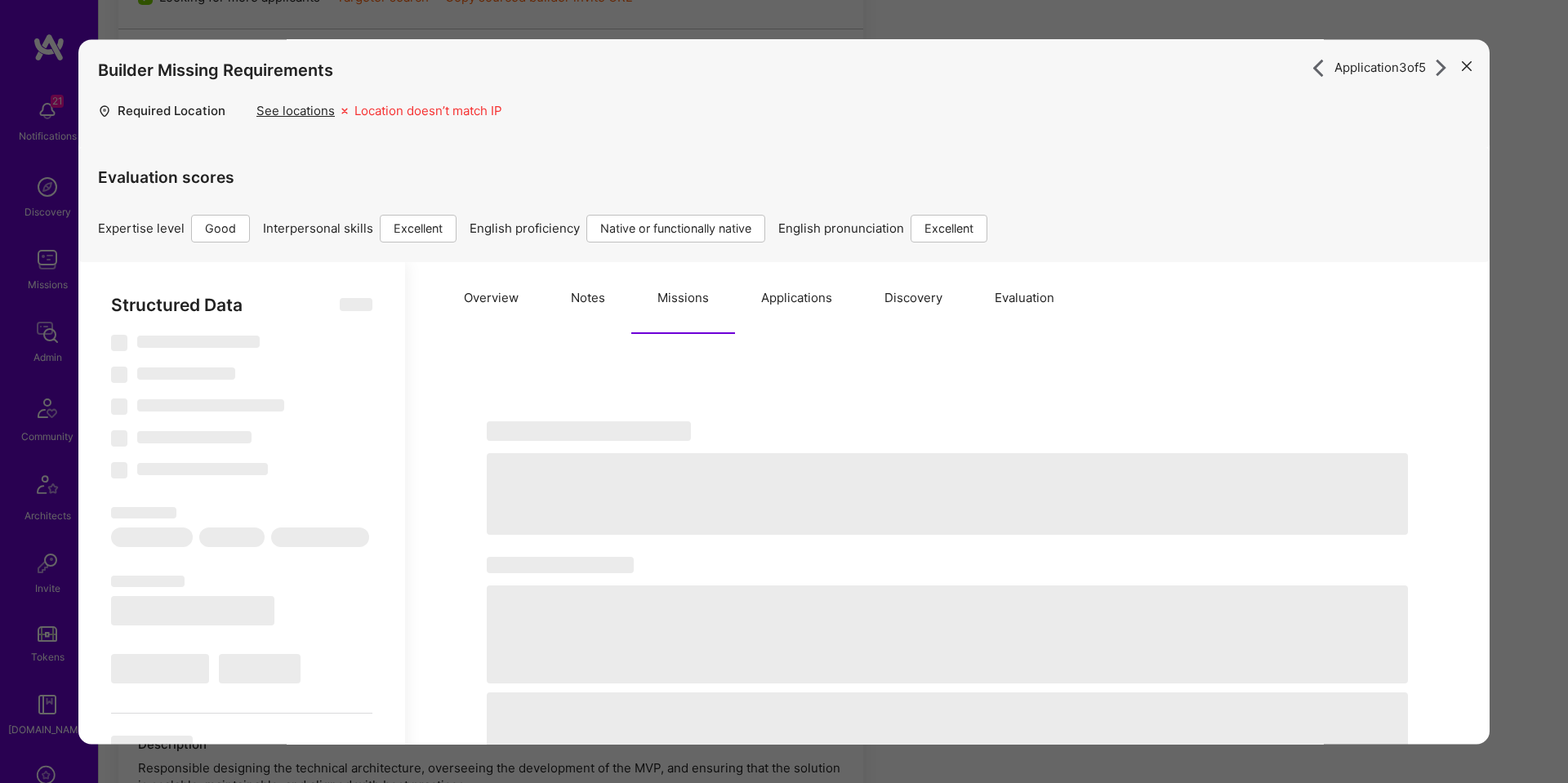
type textarea "x"
select select "Right Now"
select select "4"
select select "7"
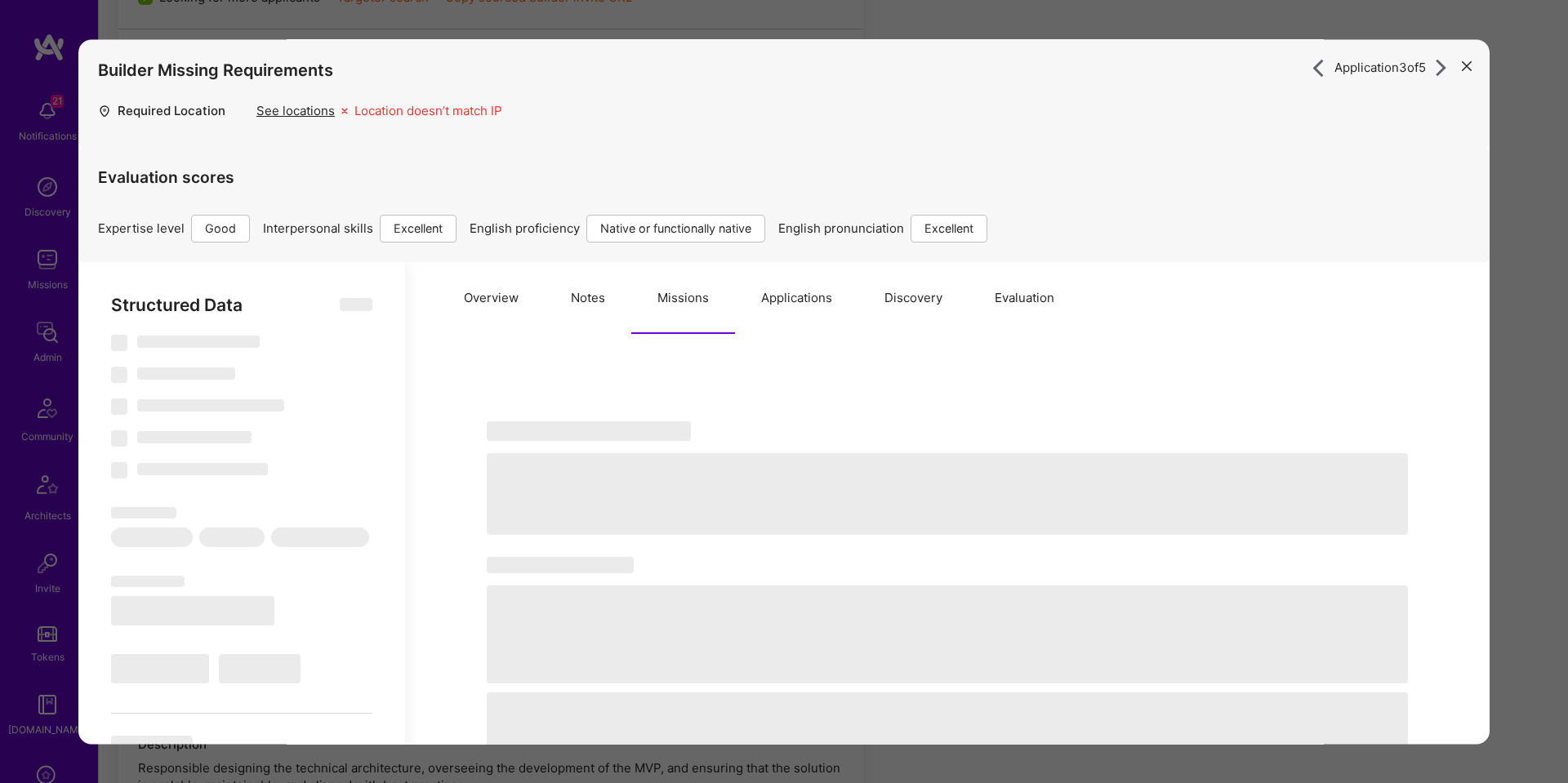
select select "7"
select select "BR"
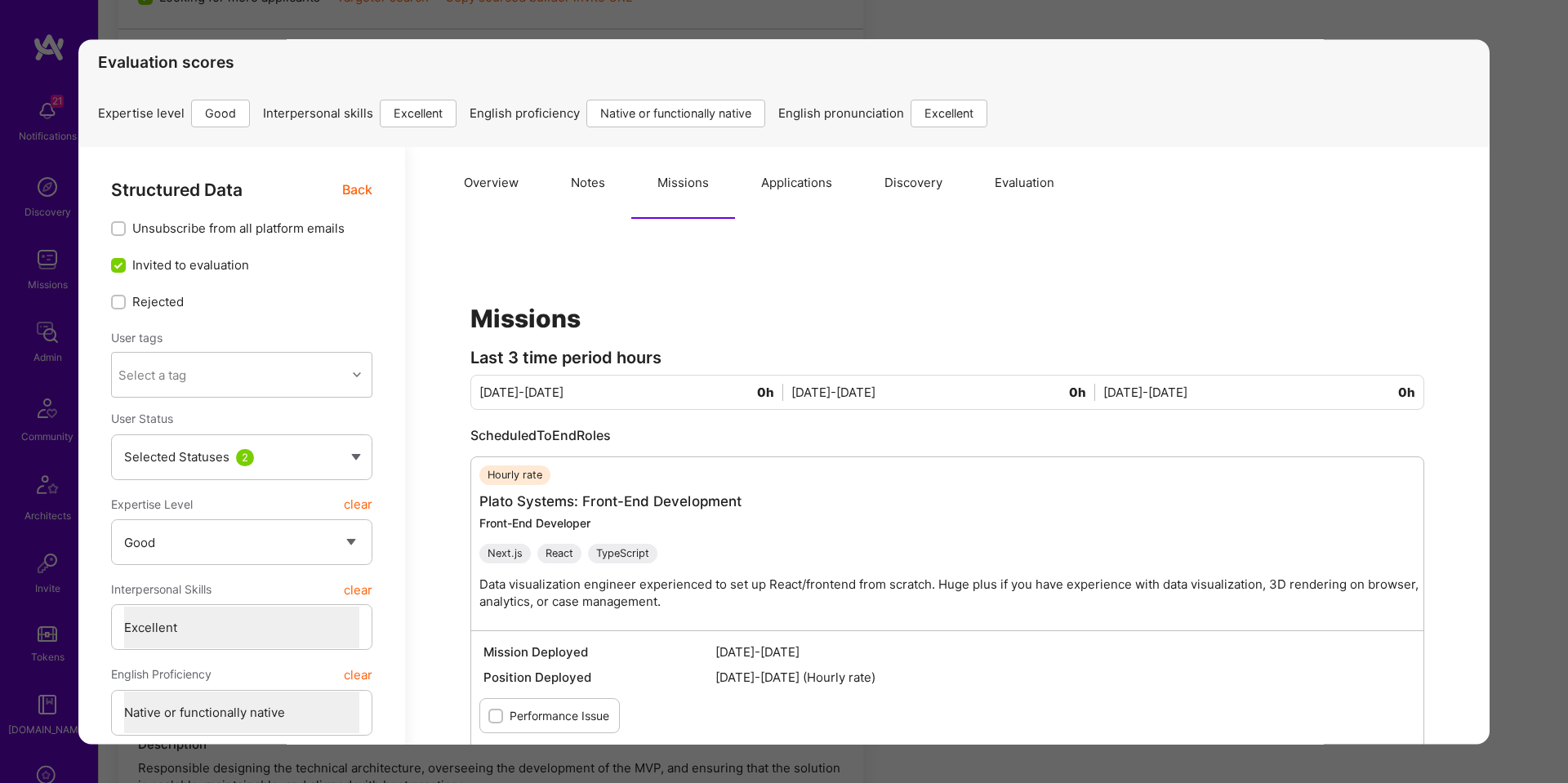
scroll to position [108, 0]
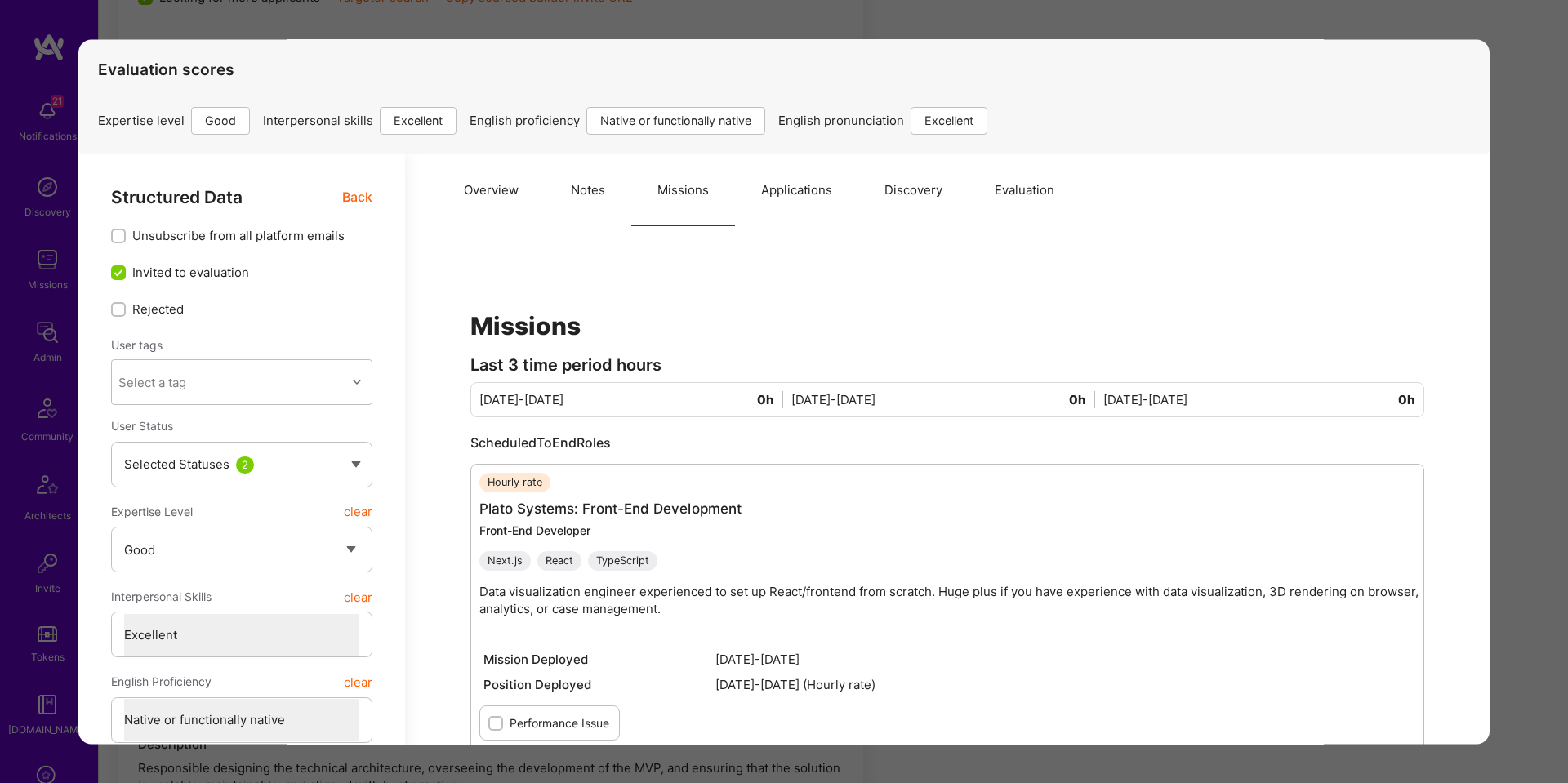
click at [365, 196] on span "Back" at bounding box center [356, 197] width 30 height 20
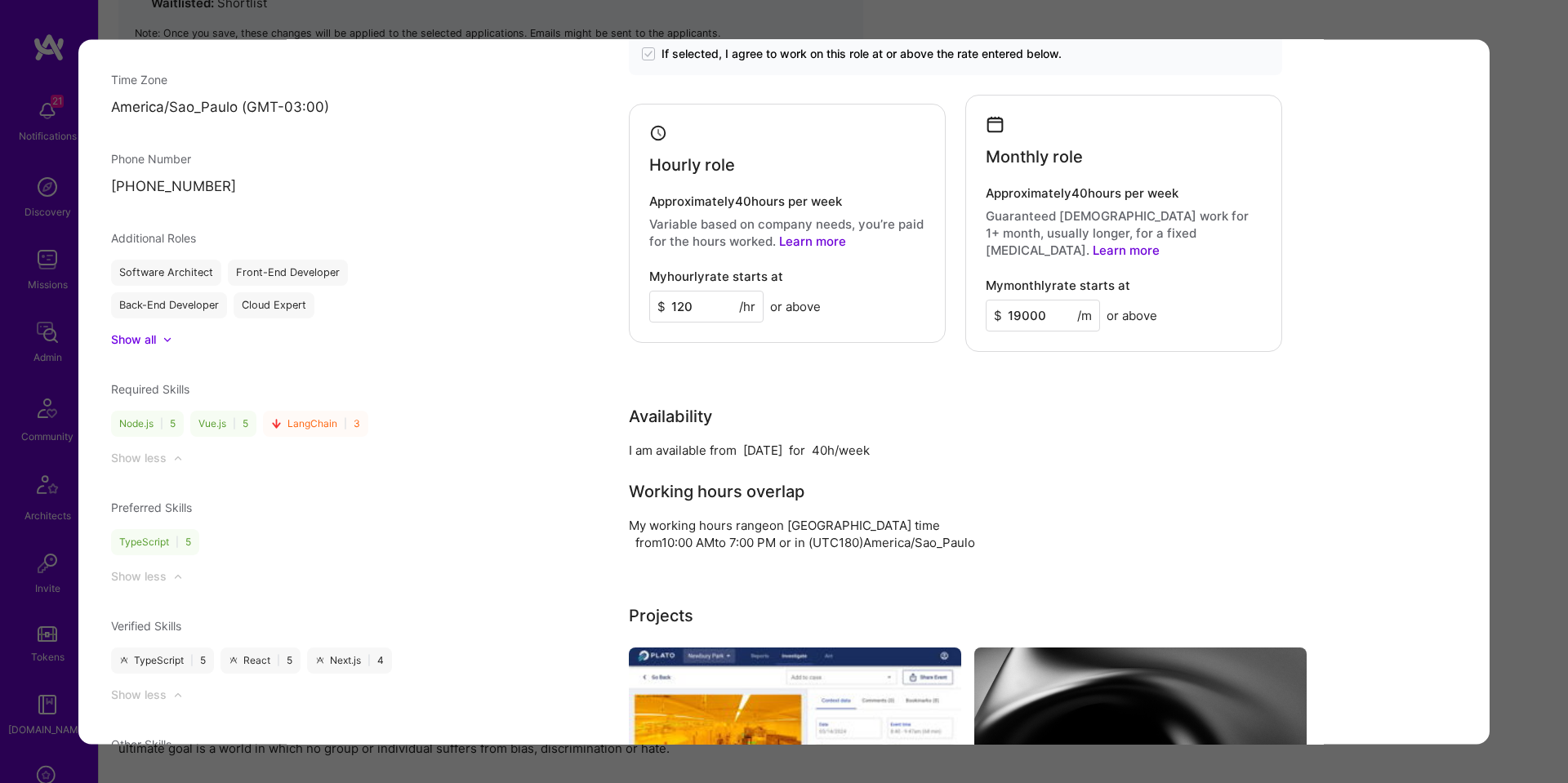
scroll to position [1491, 0]
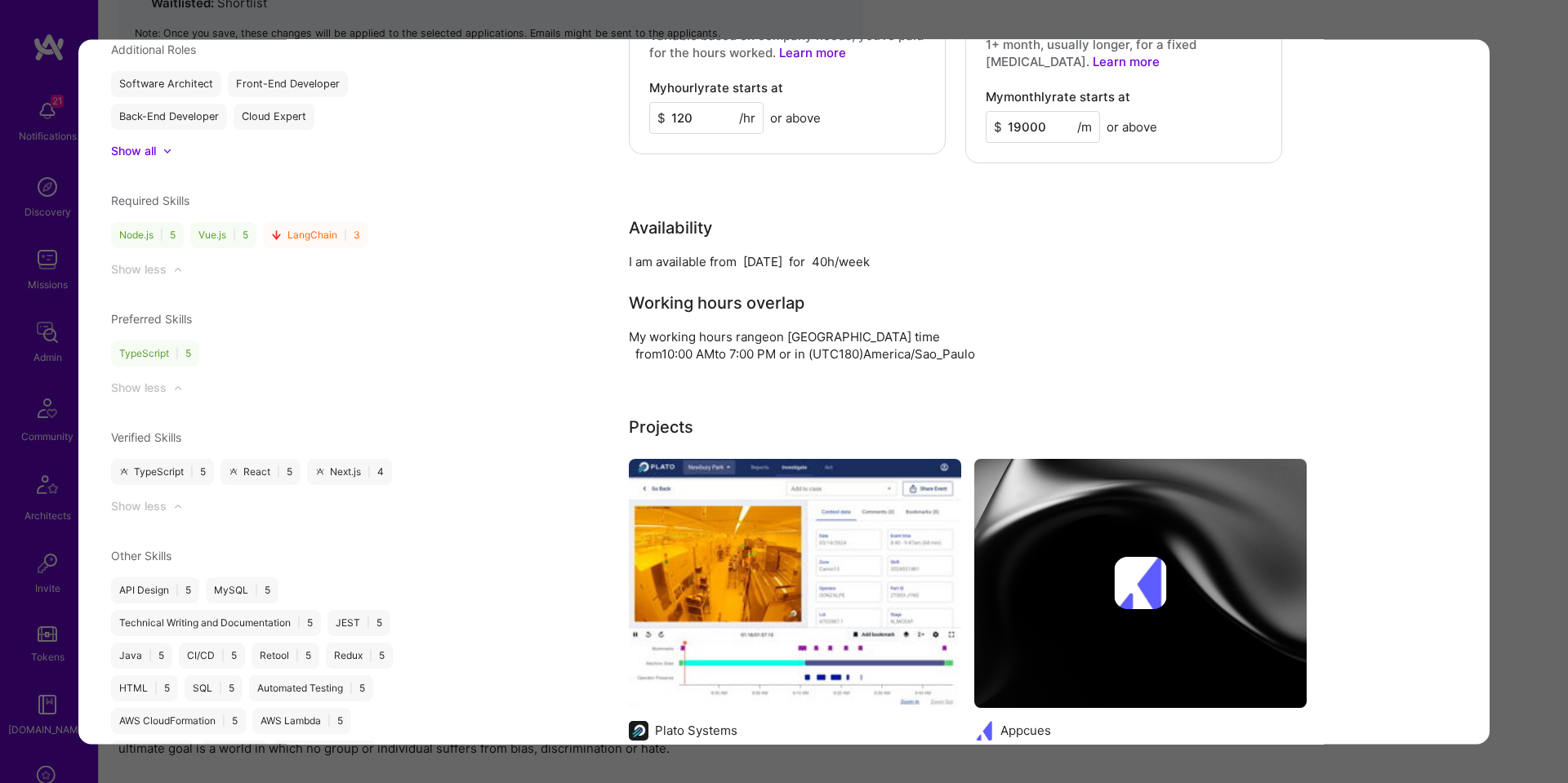
click at [1536, 341] on div "Application 3 of 5 Builder Missing Requirements Required Location See locations…" at bounding box center [784, 391] width 1568 height 783
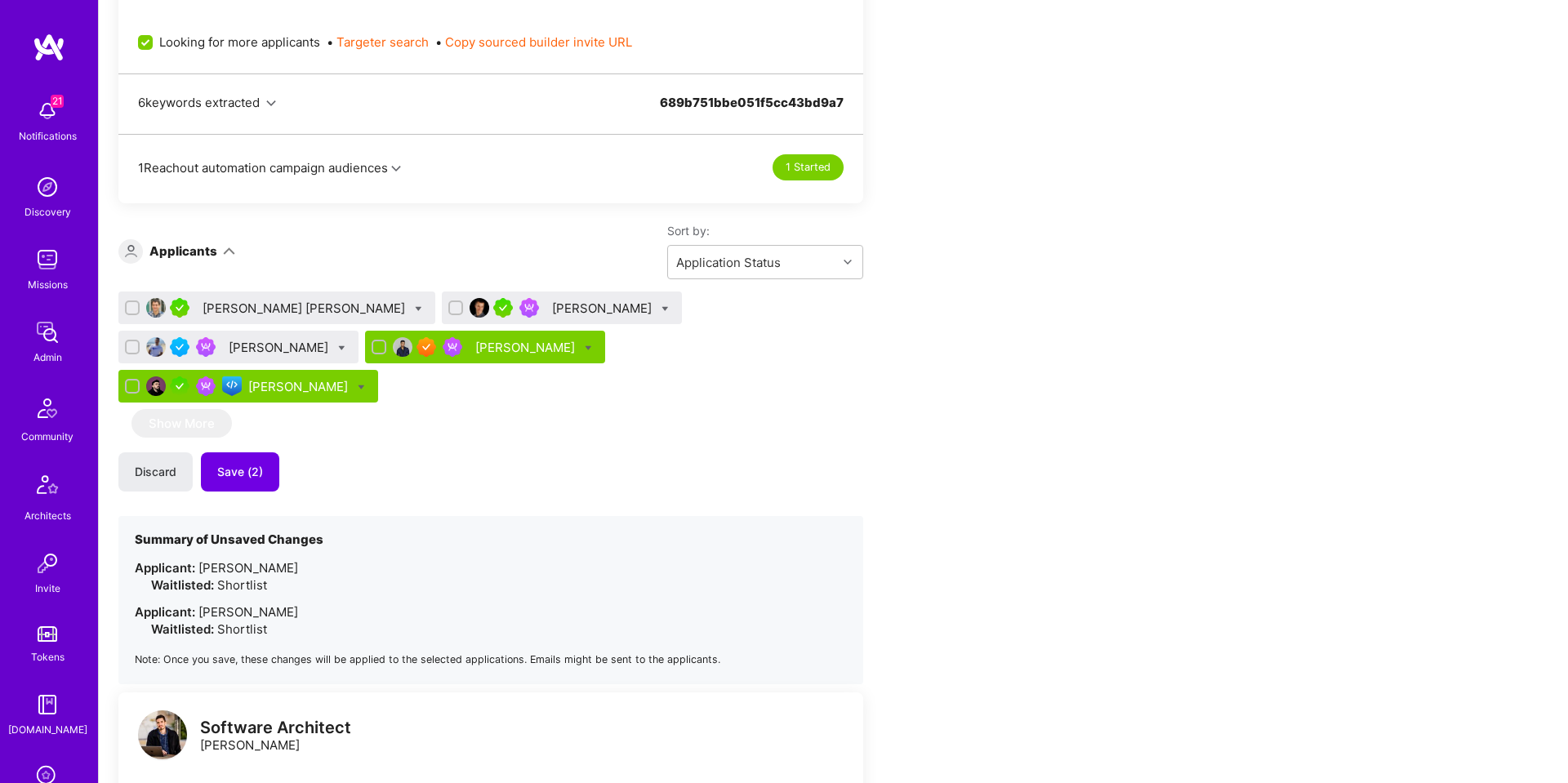
scroll to position [1068, 0]
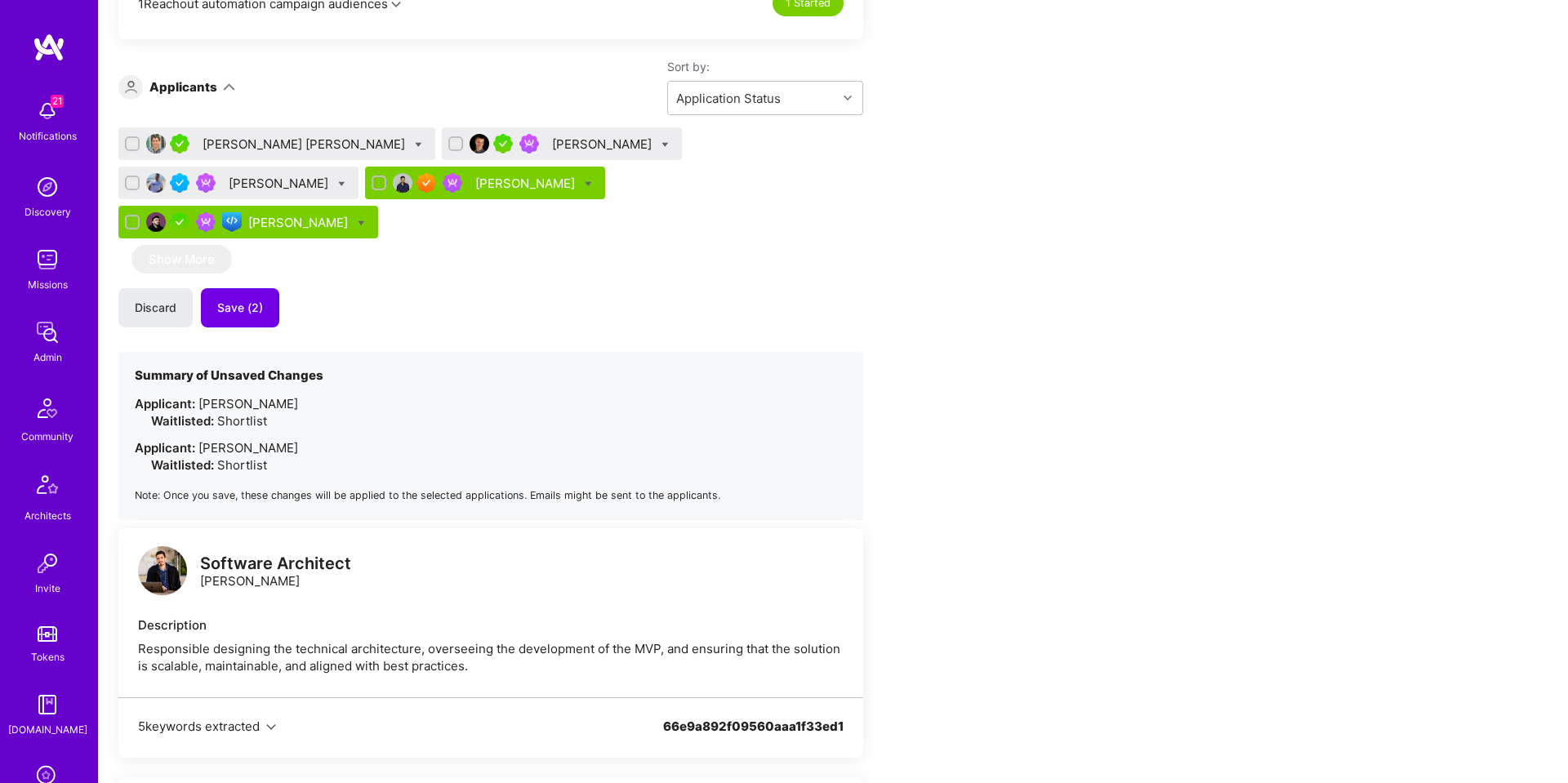
click at [346, 181] on icon at bounding box center [342, 184] width 8 height 8
checkbox input "true"
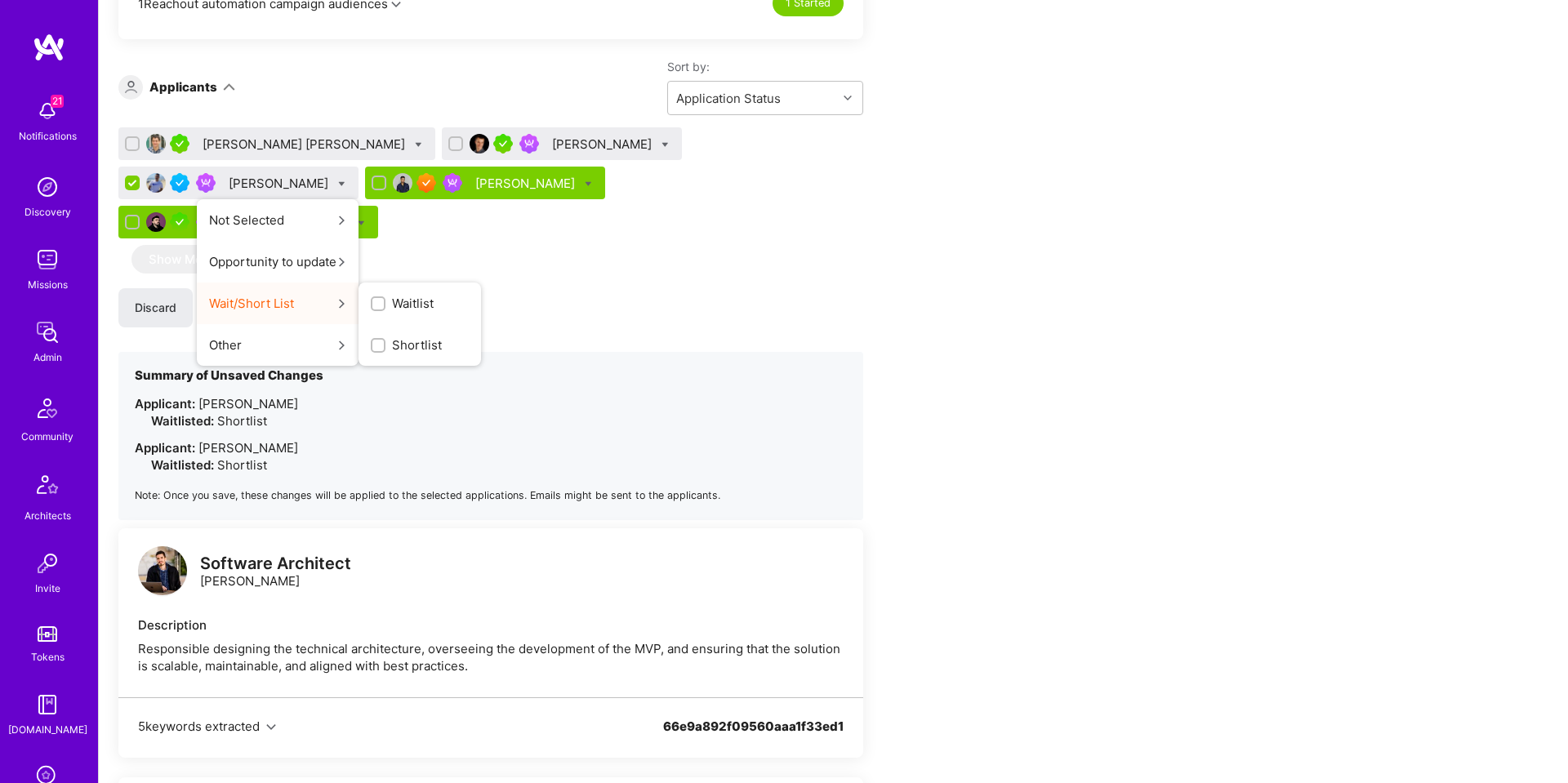
drag, startPoint x: 854, startPoint y: 306, endPoint x: 831, endPoint y: 307, distance: 23.0
click at [441, 336] on span "Shortlist" at bounding box center [417, 345] width 50 height 17
click at [0, 0] on input "Shortlist" at bounding box center [0, 0] width 0 height 0
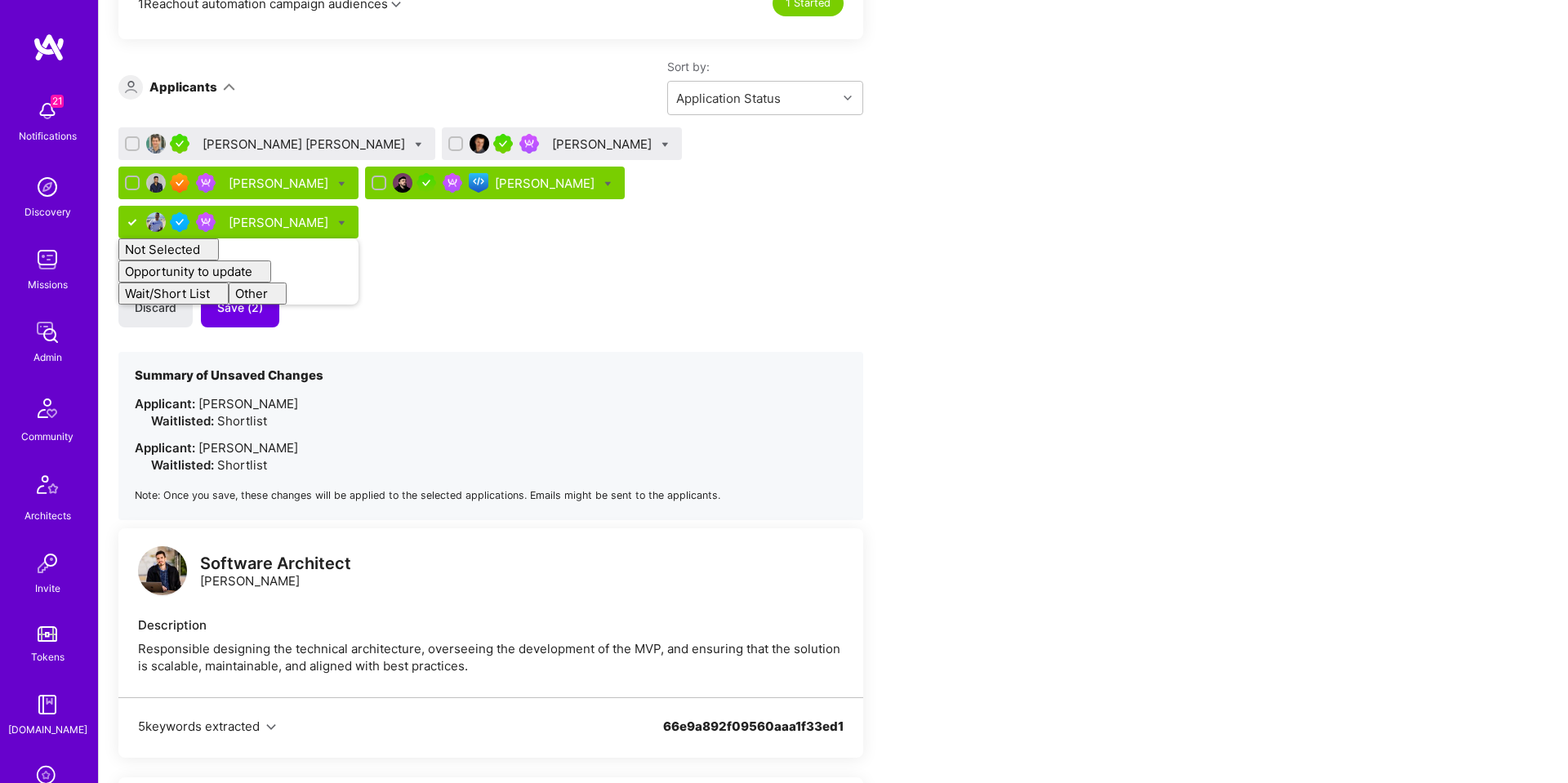
checkbox input "false"
click at [771, 289] on div "Discard Save (2)" at bounding box center [490, 308] width 744 height 40
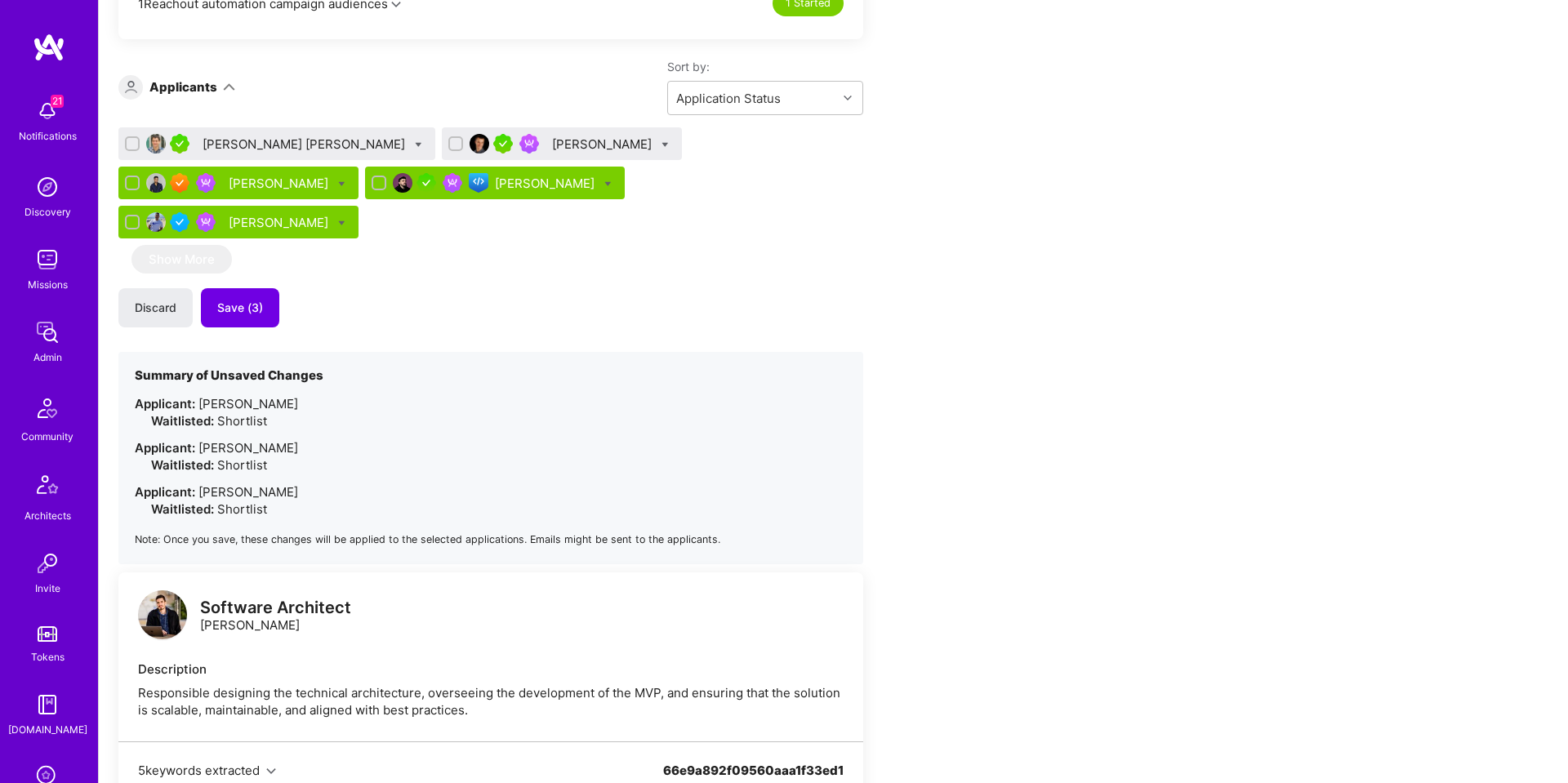
click at [256, 138] on div "Ivan Radigales Creus" at bounding box center [305, 144] width 206 height 17
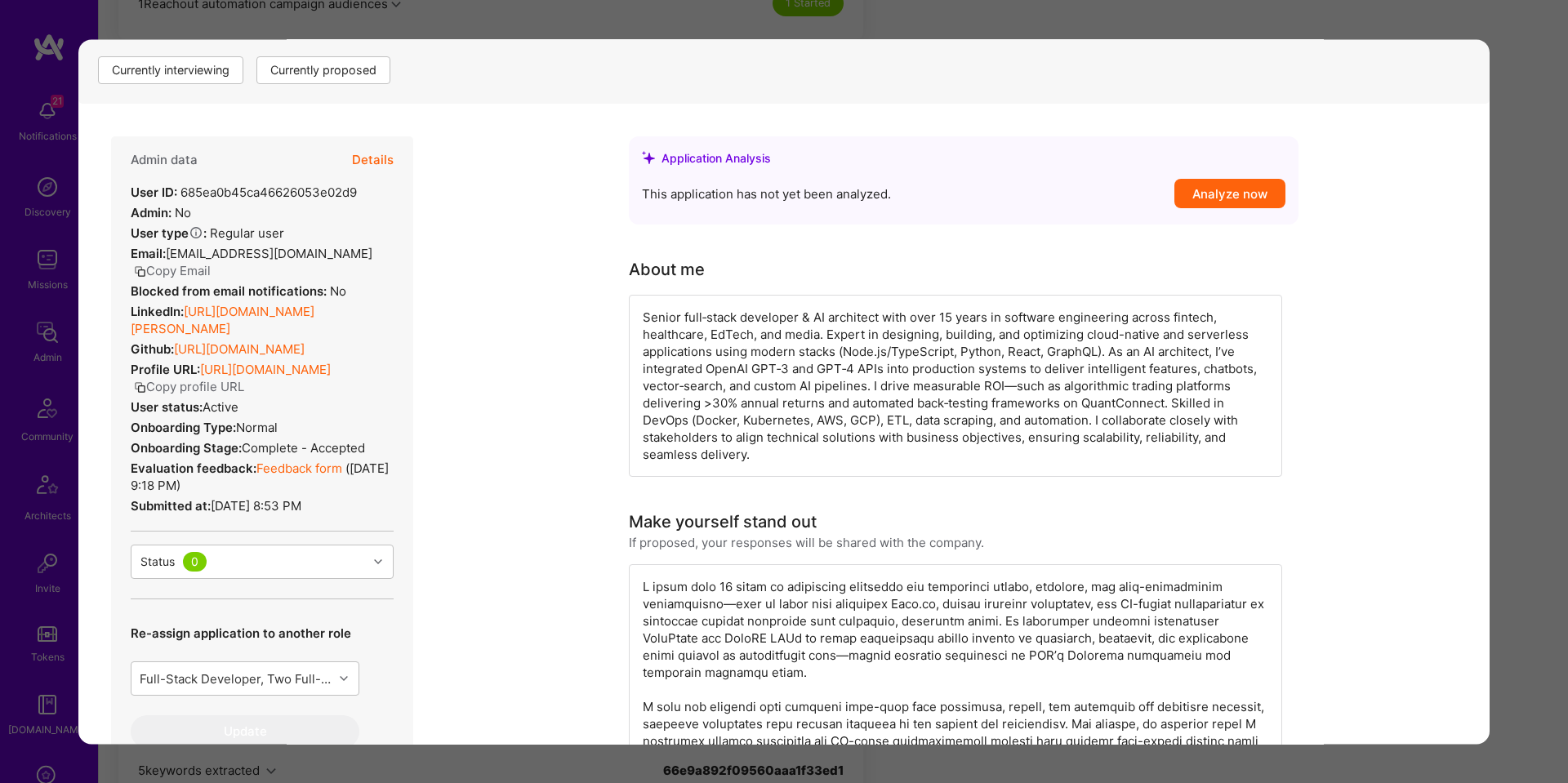
scroll to position [238, 0]
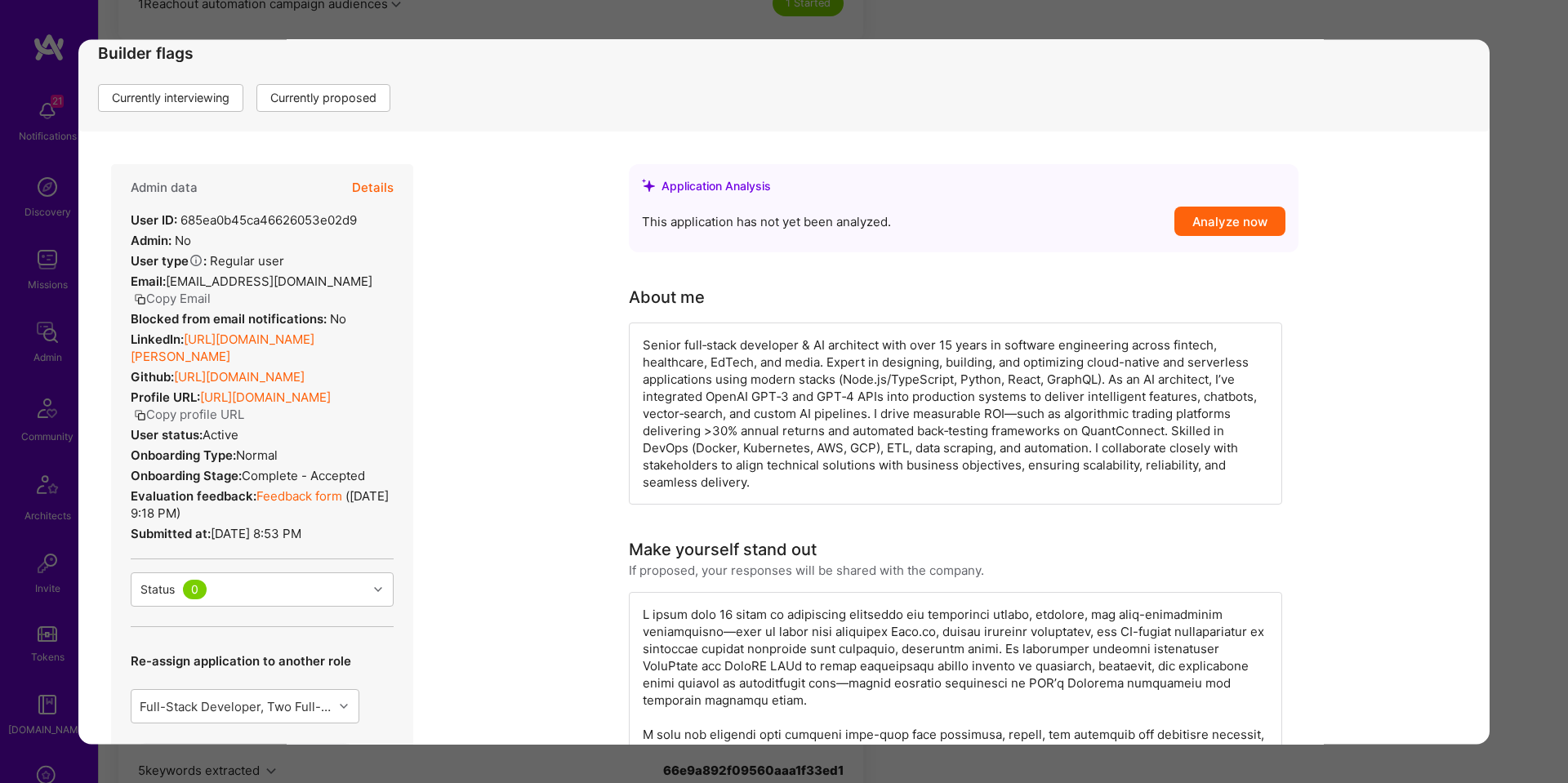
drag, startPoint x: 383, startPoint y: 195, endPoint x: 458, endPoint y: 276, distance: 110.4
click at [383, 195] on button "Details" at bounding box center [372, 187] width 42 height 47
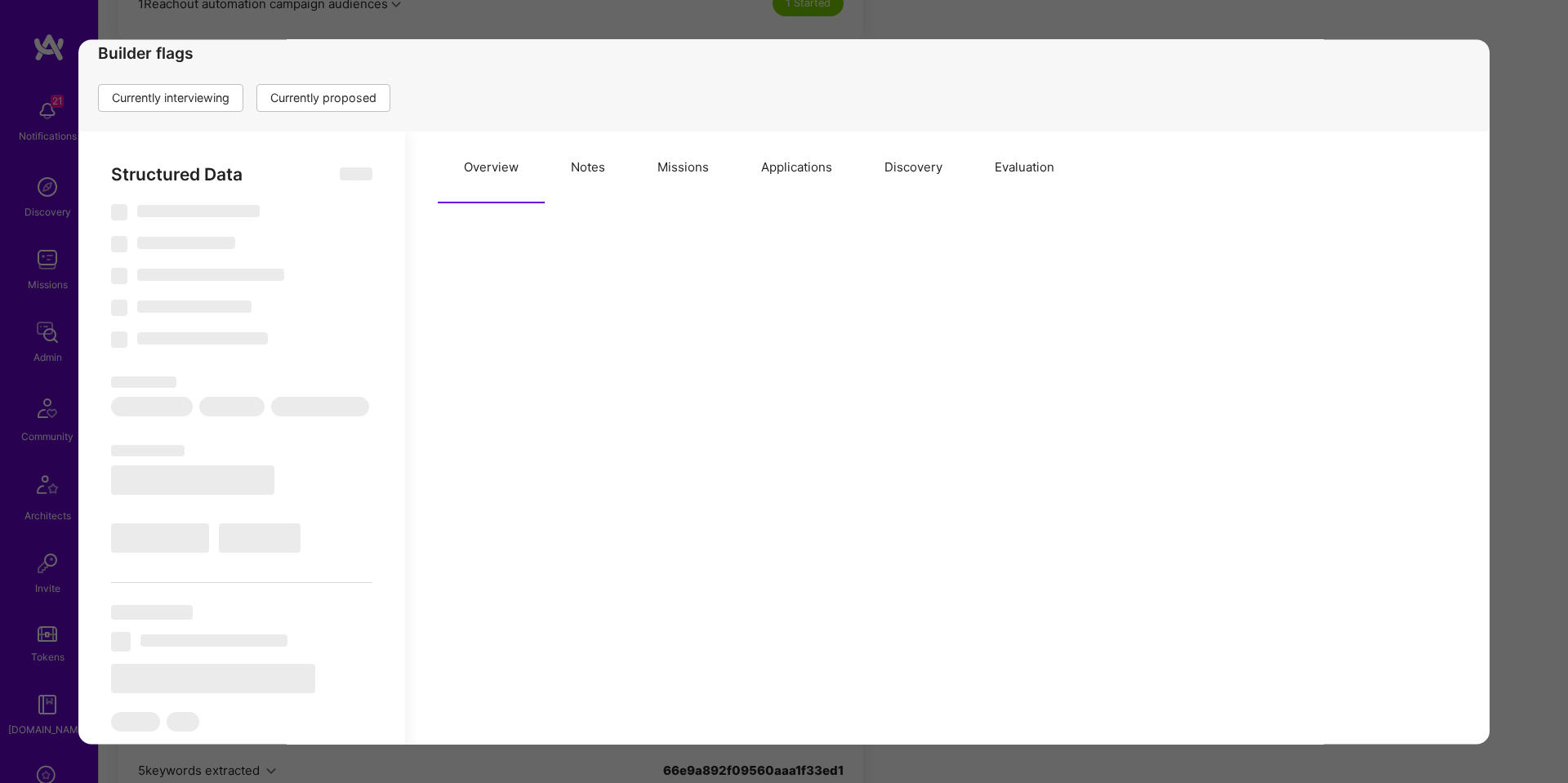
scroll to position [239, 0]
click at [782, 175] on button "Applications" at bounding box center [797, 167] width 124 height 71
type textarea "x"
select select "Right Now"
select select "5"
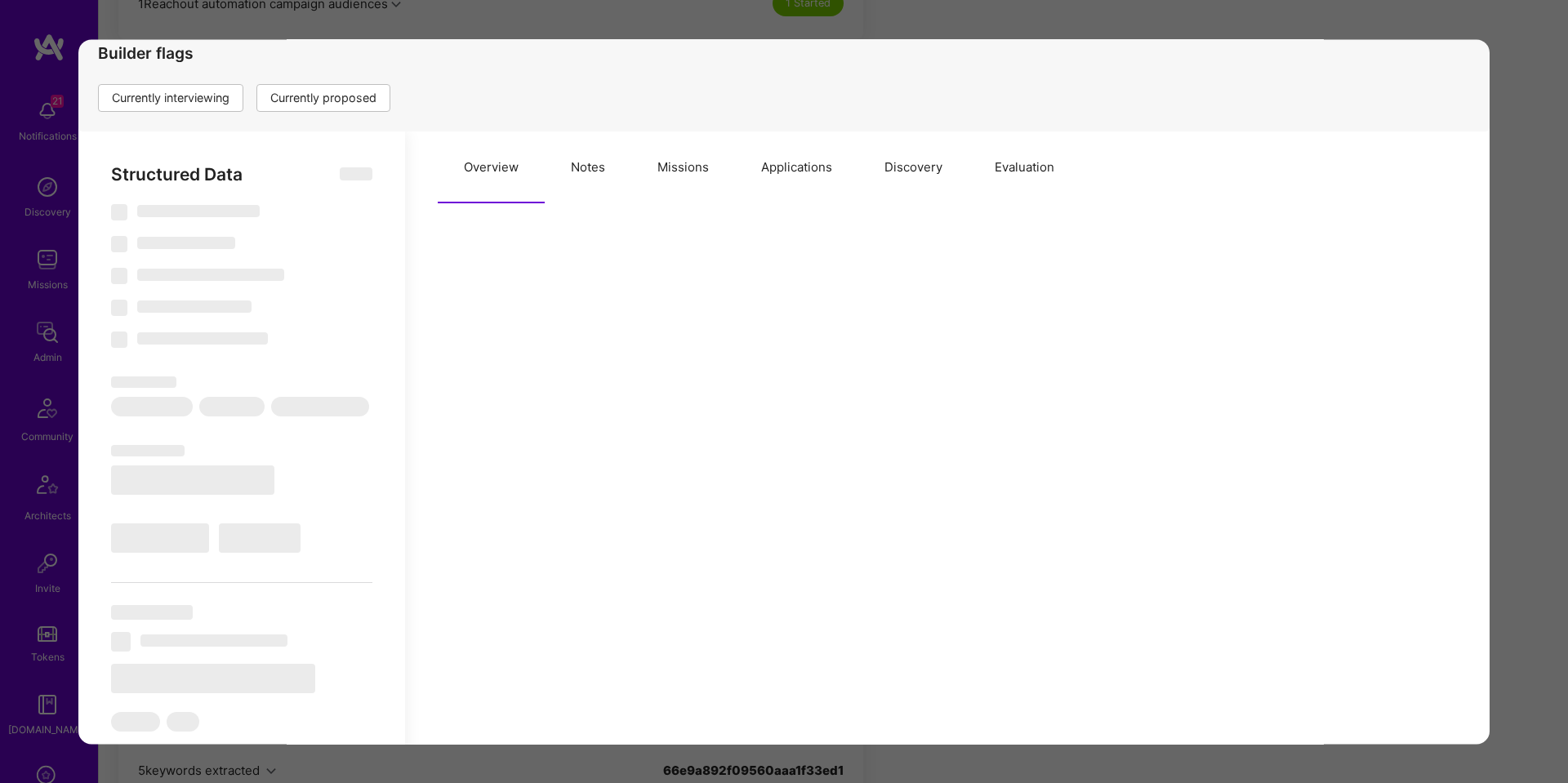
select select "7"
select select "6"
select select "AD"
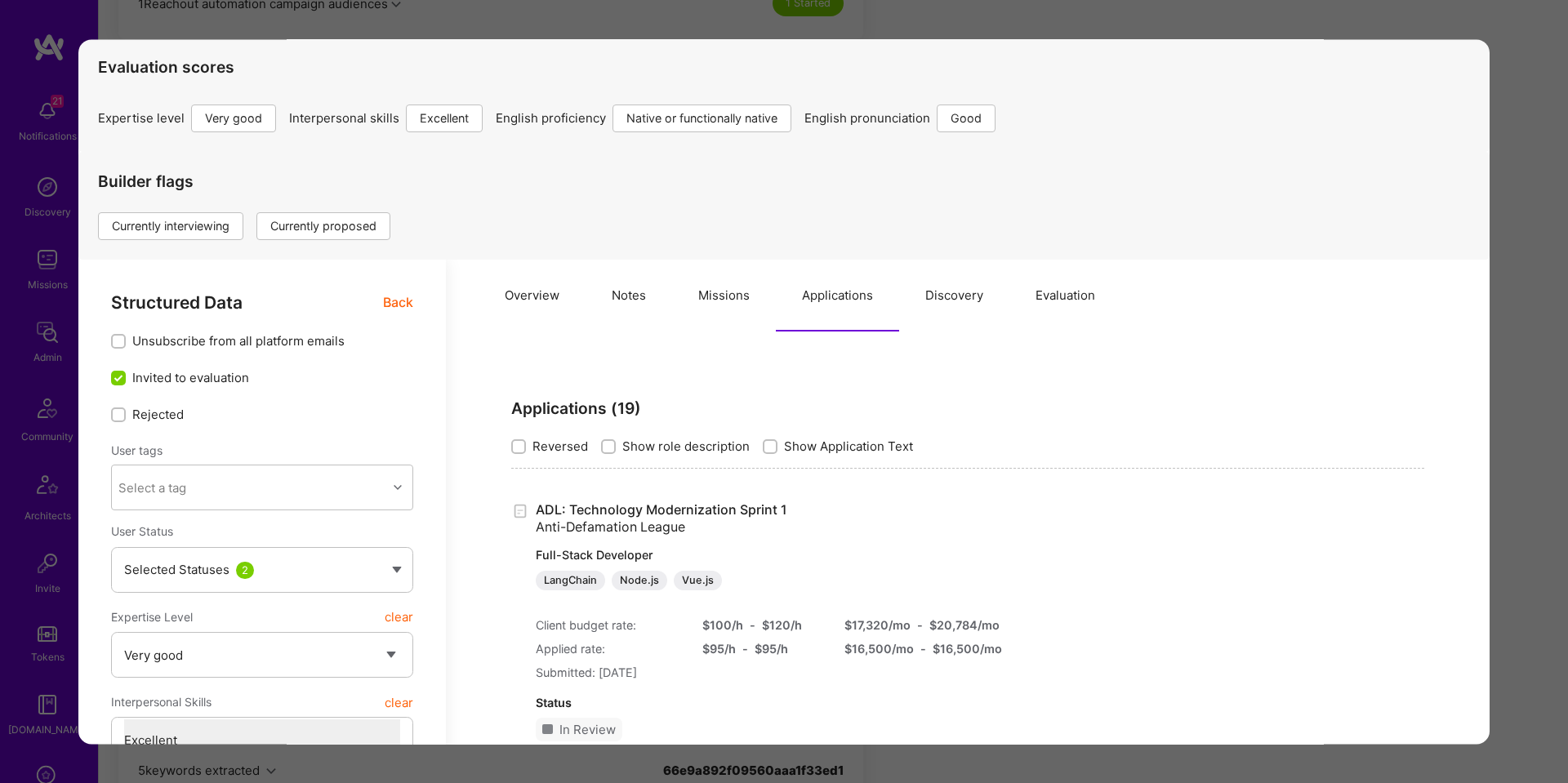
scroll to position [0, 0]
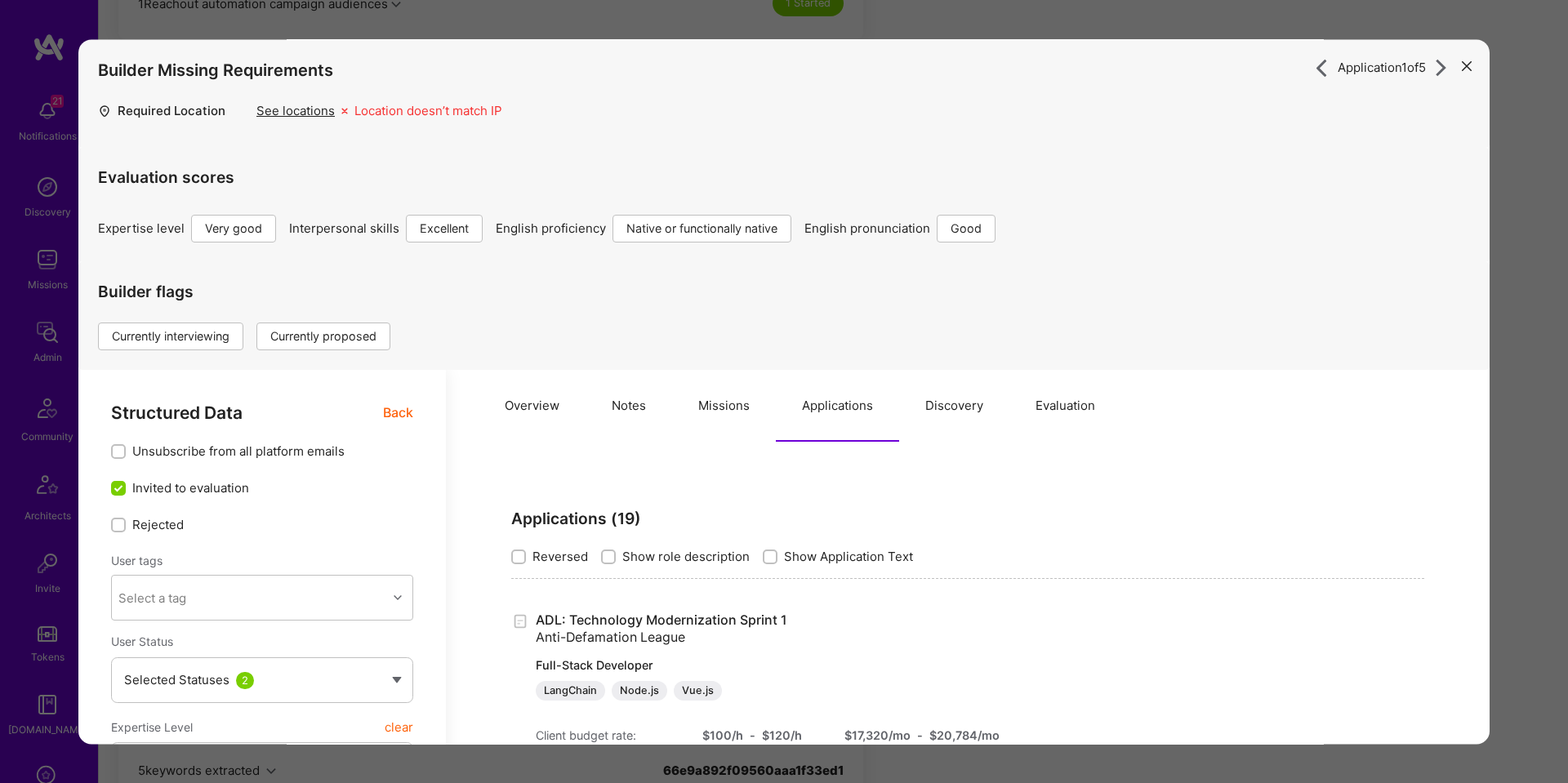
click at [1526, 406] on div "Application 1 of 5 Builder Missing Requirements Required Location See locations…" at bounding box center [784, 391] width 1568 height 783
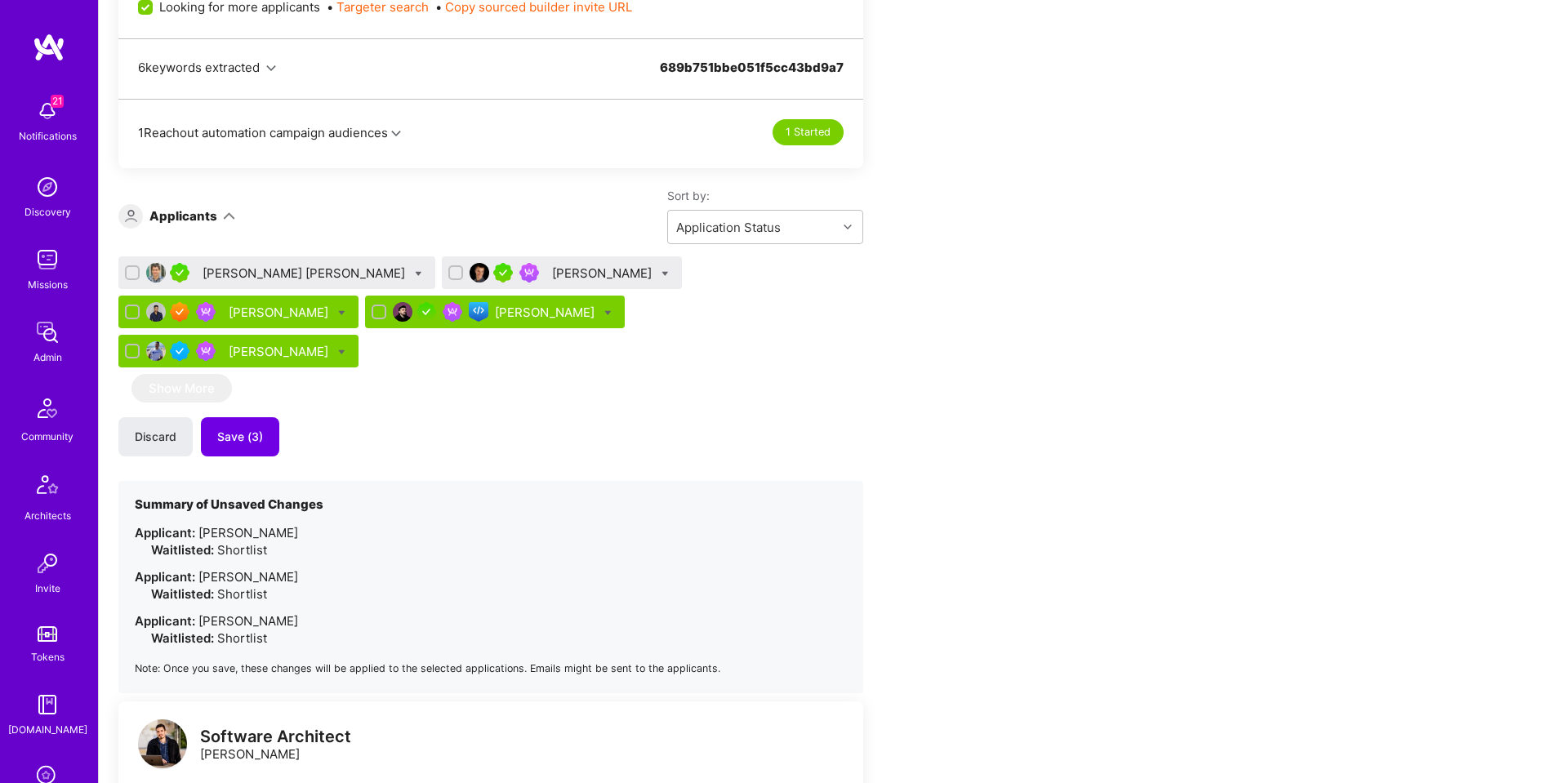
scroll to position [912, 0]
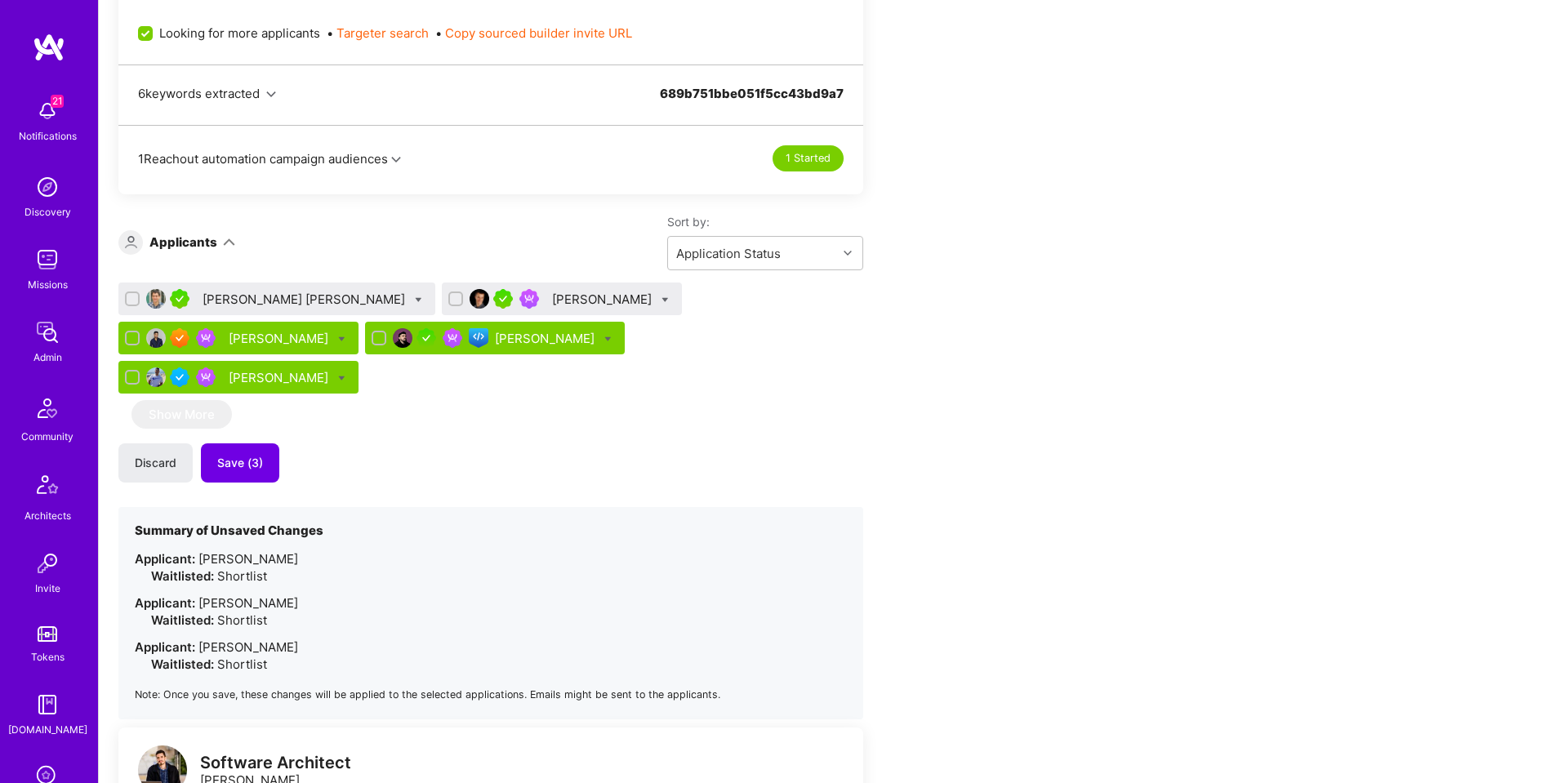
drag, startPoint x: 134, startPoint y: 297, endPoint x: 142, endPoint y: 298, distance: 8.1
click at [137, 296] on input "checkbox" at bounding box center [134, 299] width 12 height 12
checkbox input "true"
drag, startPoint x: 378, startPoint y: 299, endPoint x: 362, endPoint y: 299, distance: 16.0
click at [452, 299] on input "checkbox" at bounding box center [458, 299] width 12 height 12
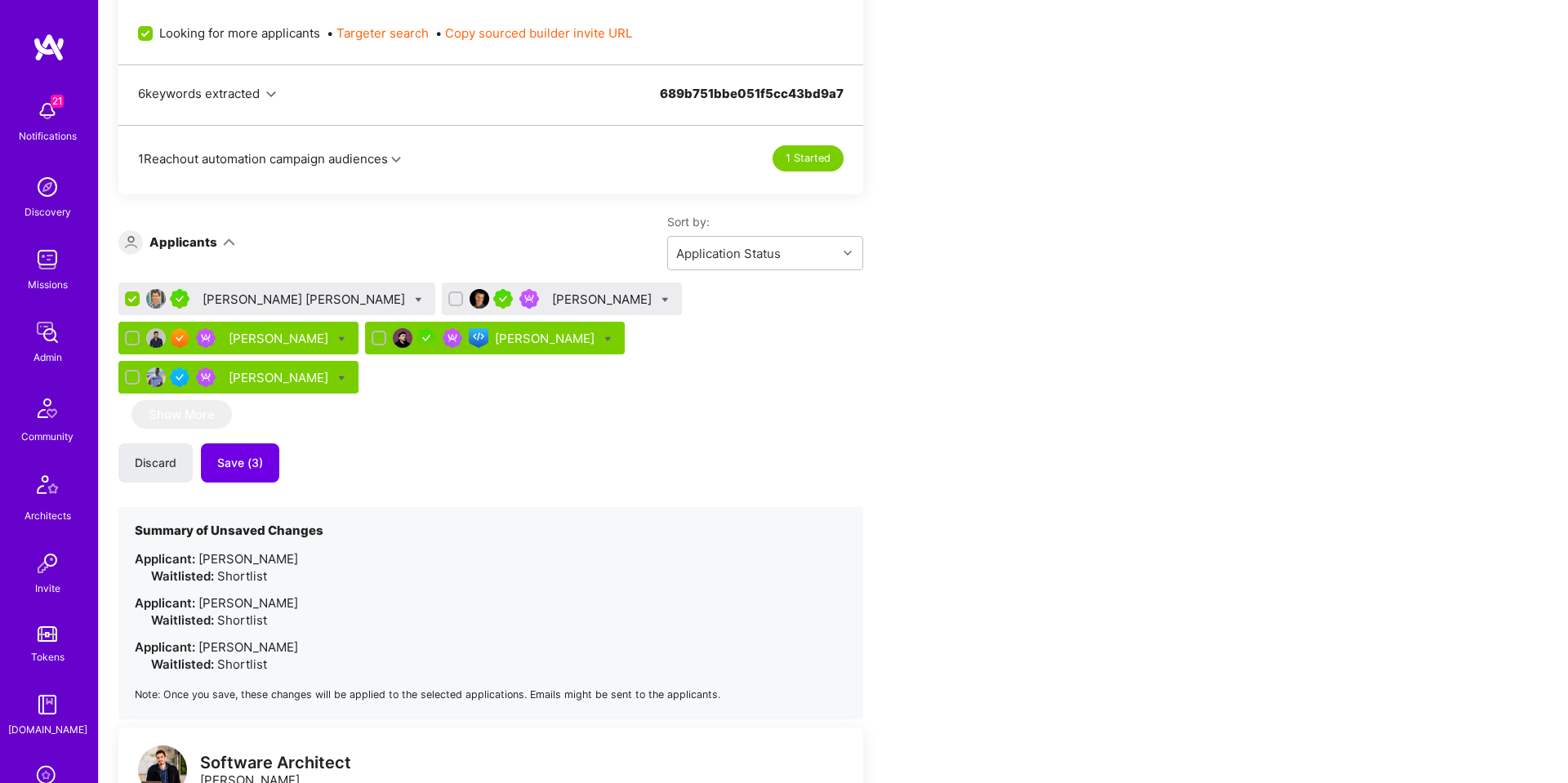
checkbox input "true"
click at [415, 299] on icon at bounding box center [419, 300] width 8 height 8
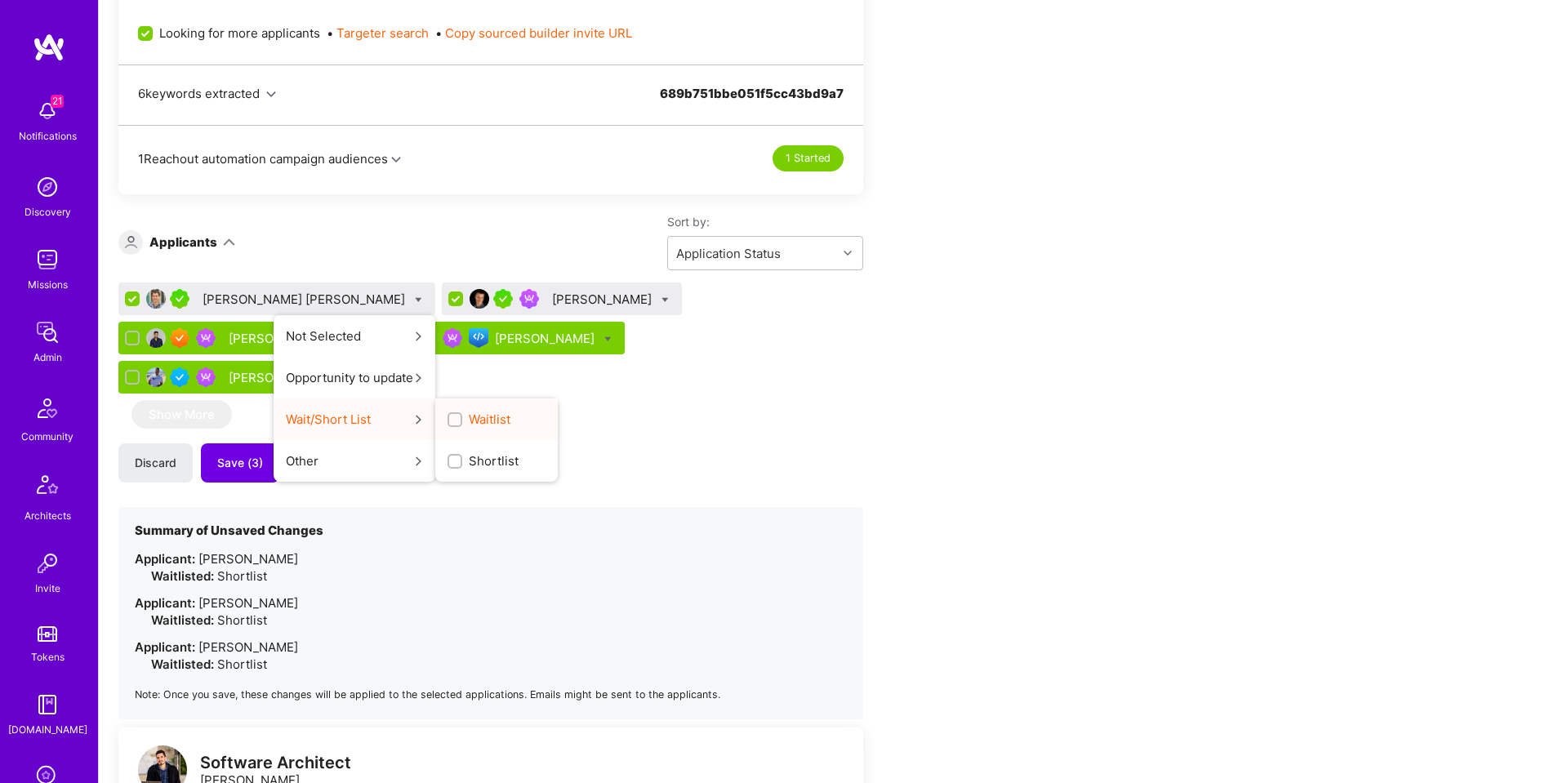
click at [468, 420] on span "Waitlist" at bounding box center [489, 419] width 42 height 17
click at [0, 0] on input "Waitlist" at bounding box center [0, 0] width 0 height 0
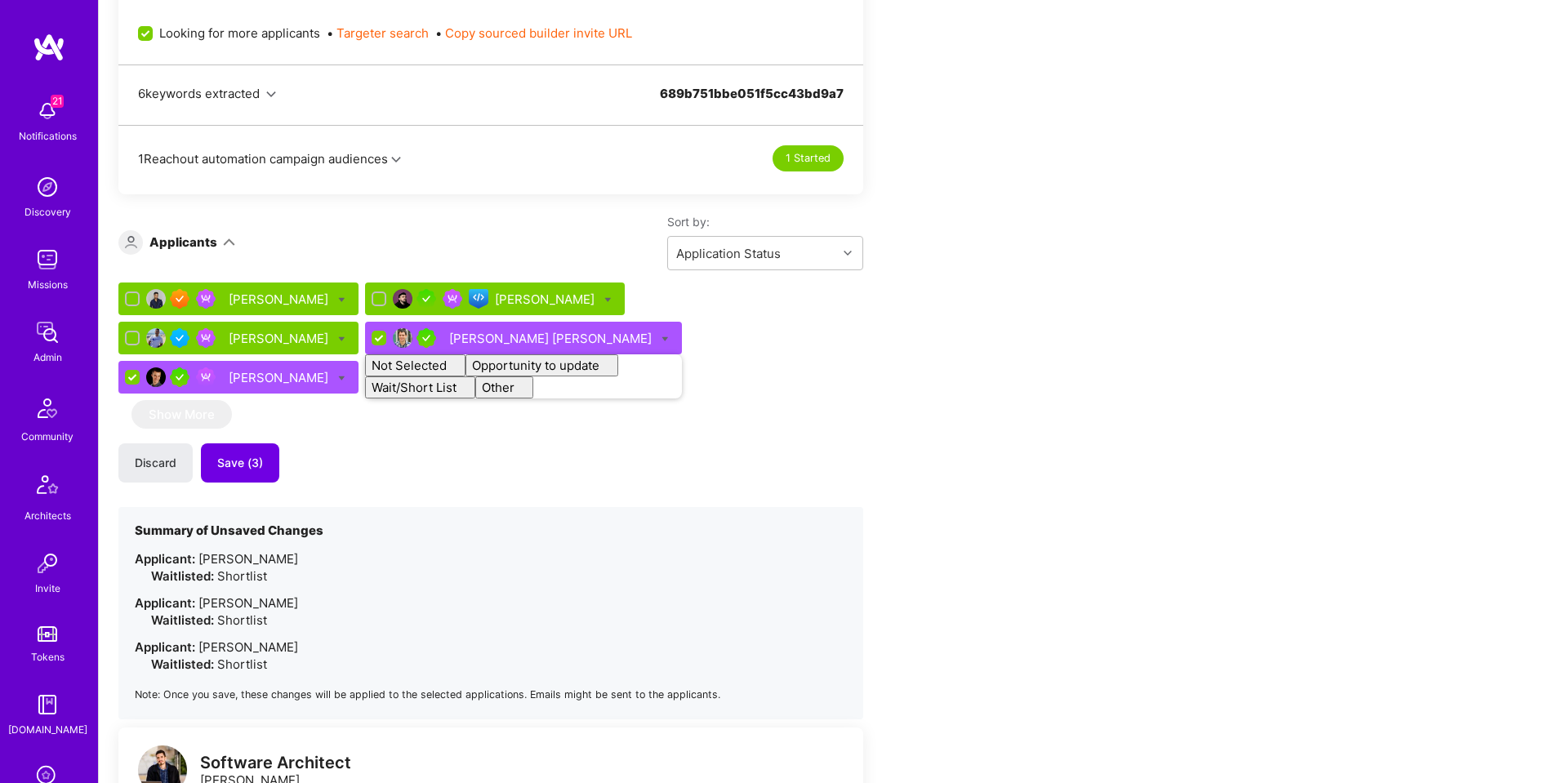
checkbox input "false"
click at [595, 443] on div "Discard Save (3)" at bounding box center [490, 462] width 744 height 40
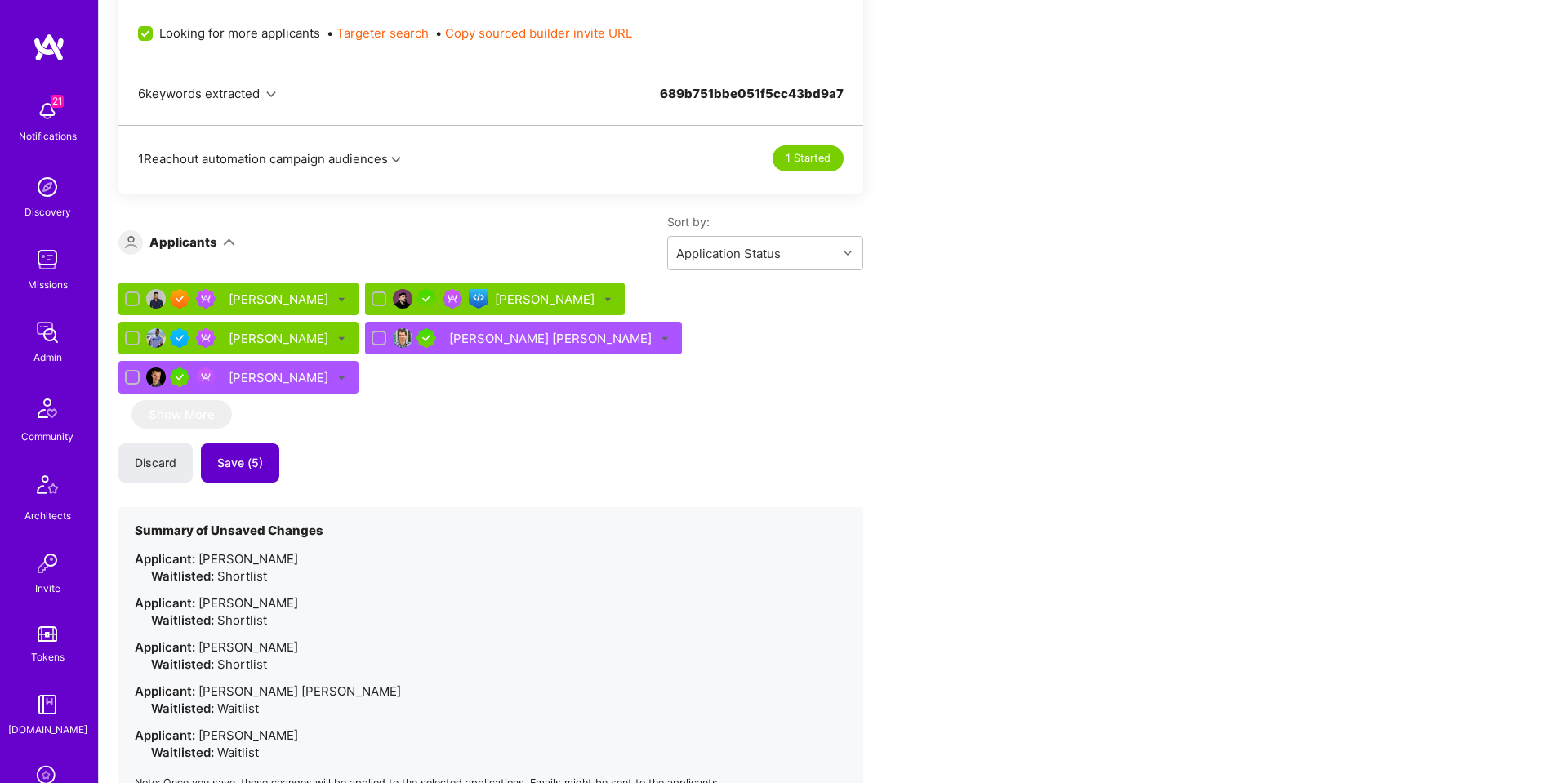
click at [254, 455] on span "Save (5)" at bounding box center [239, 462] width 45 height 16
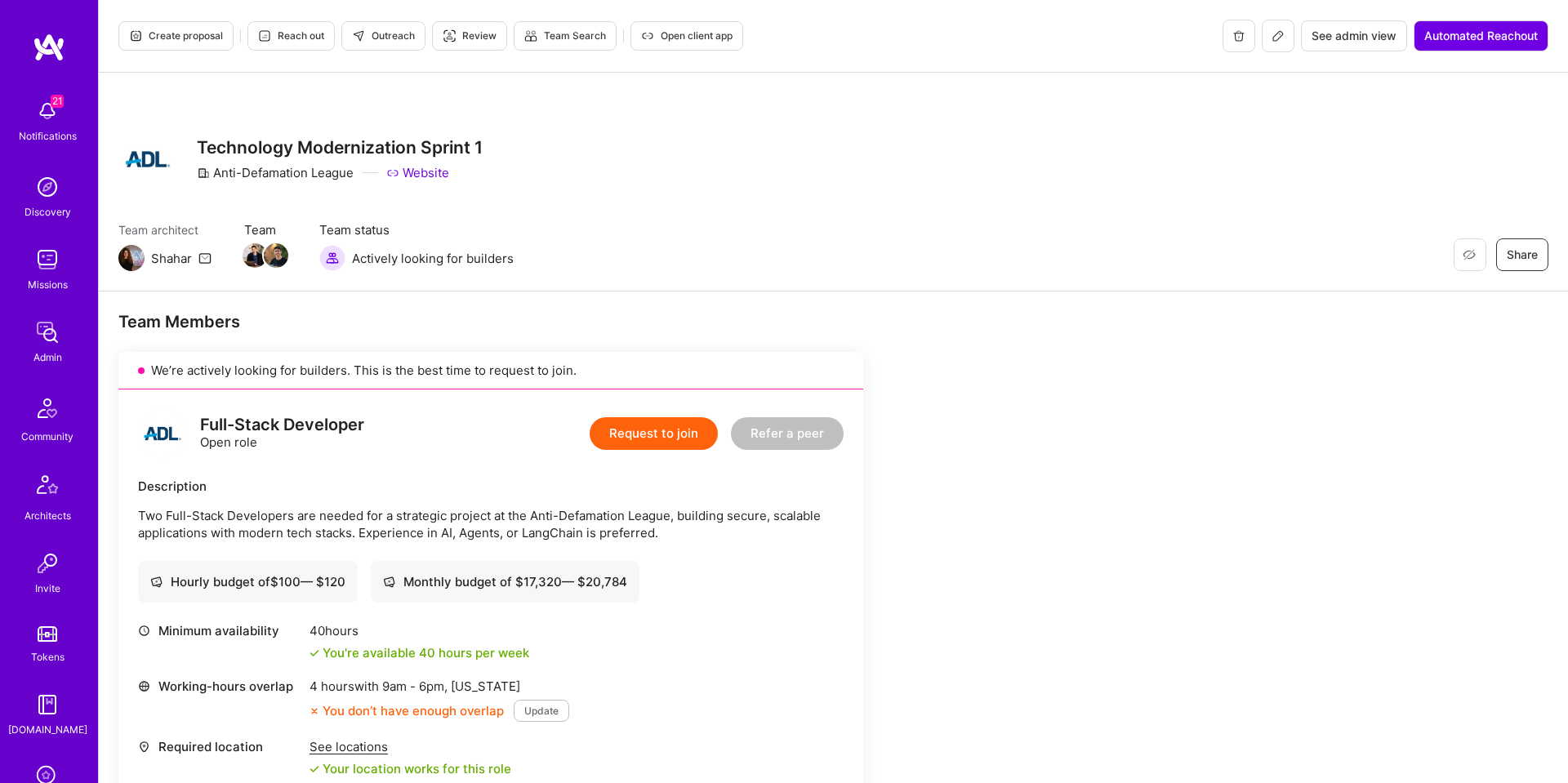
click at [198, 35] on span "Create proposal" at bounding box center [176, 36] width 94 height 14
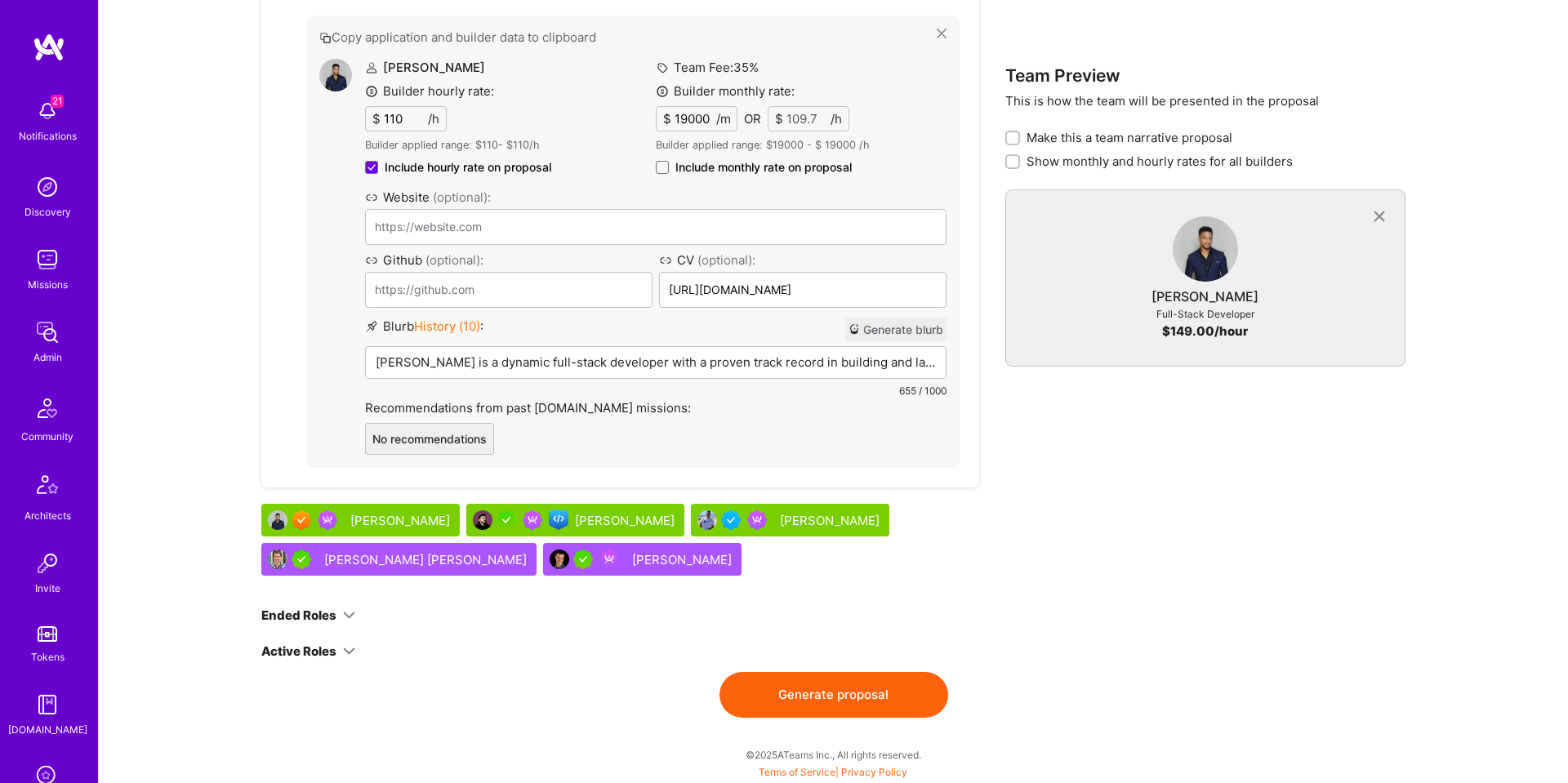
scroll to position [890, 0]
click at [913, 326] on button "Generate blurb" at bounding box center [895, 330] width 101 height 24
click at [665, 168] on span at bounding box center [662, 168] width 14 height 14
click at [0, 0] on input "Include monthly rate on proposal" at bounding box center [0, 0] width 0 height 0
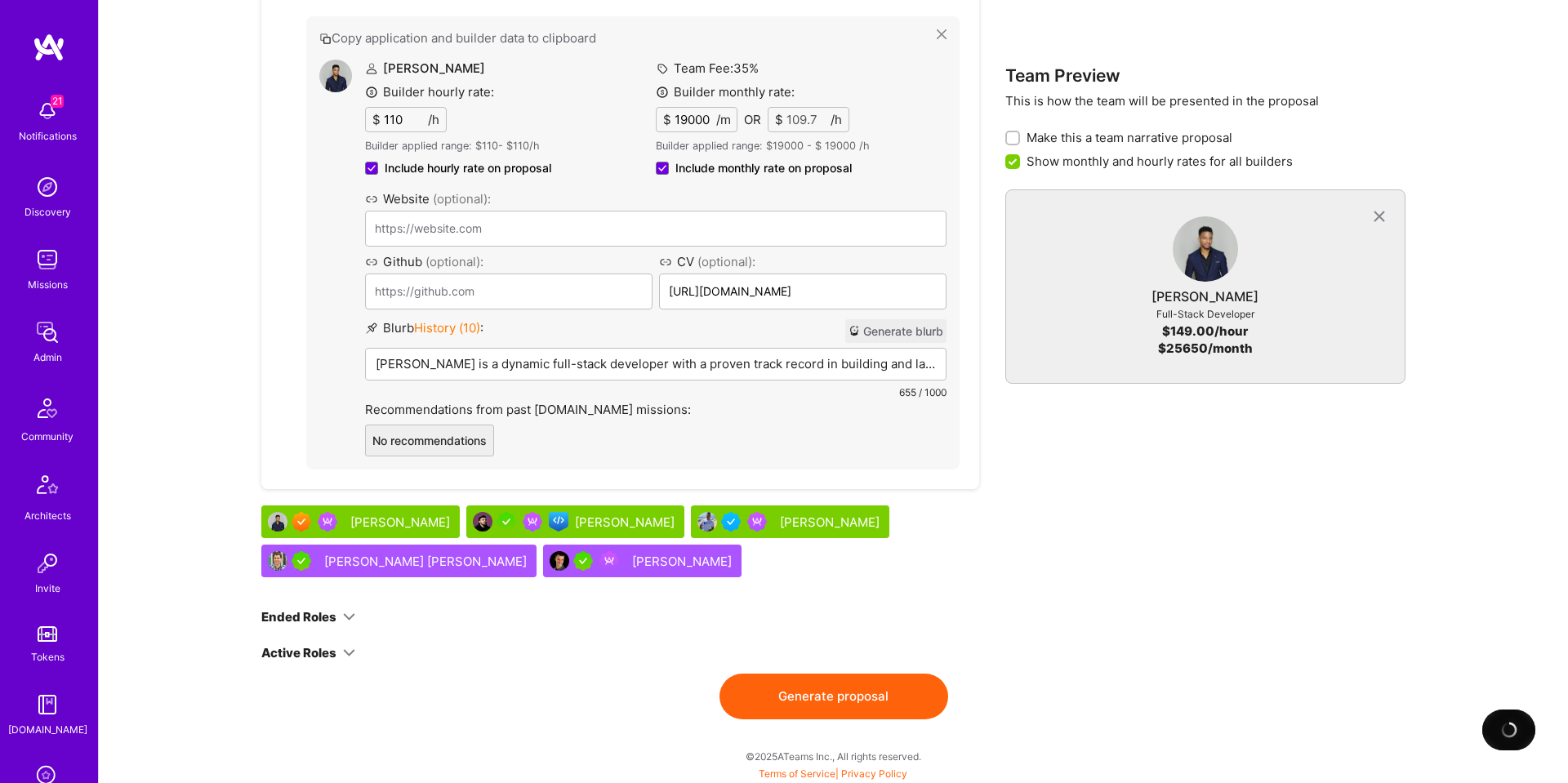
checkbox input "false"
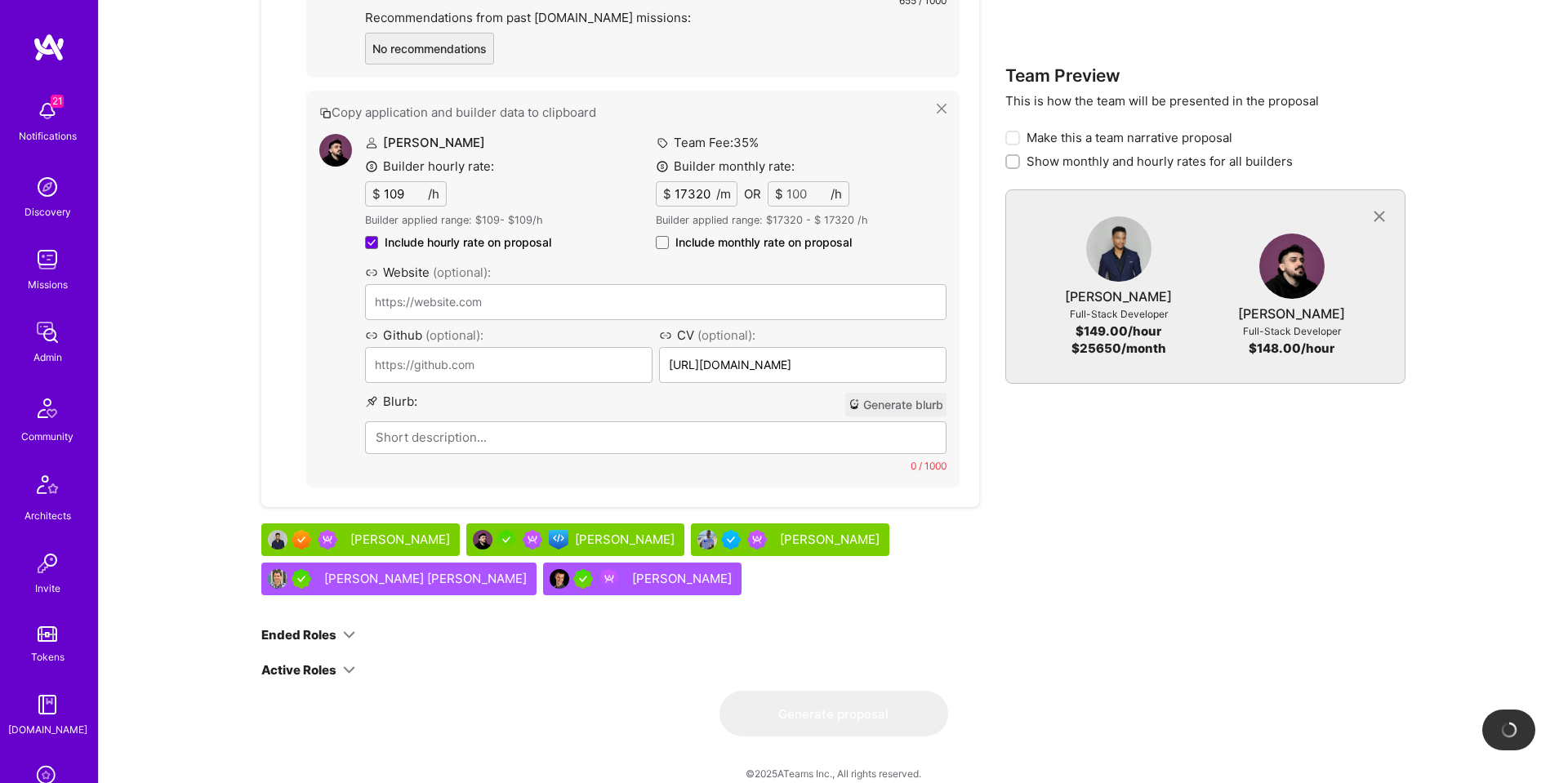
type input "https://www.ng1337.io/"
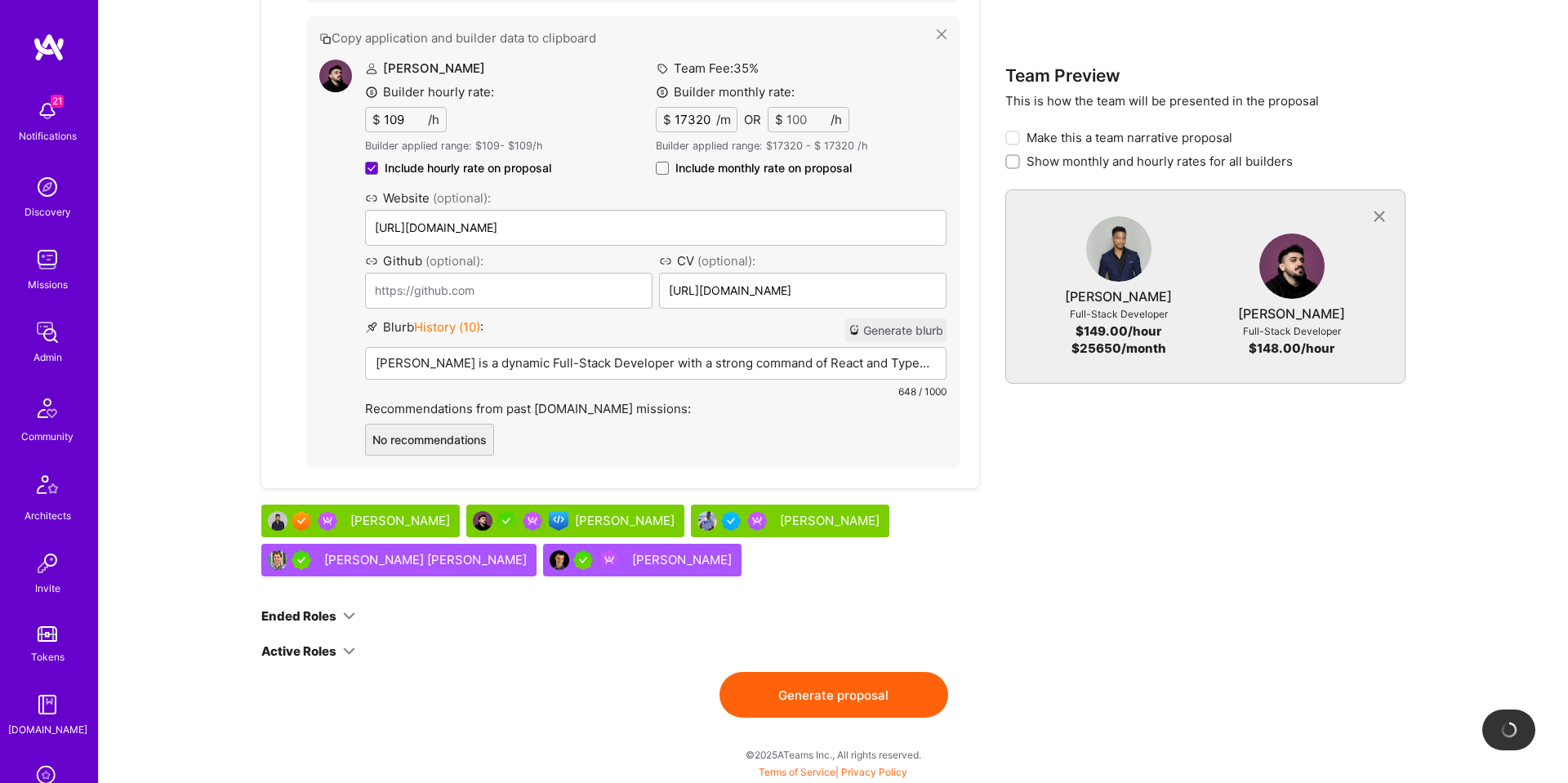
drag, startPoint x: 664, startPoint y: 167, endPoint x: 916, endPoint y: 375, distance: 326.8
click at [664, 167] on span at bounding box center [662, 168] width 14 height 14
click at [0, 0] on input "Include monthly rate on proposal" at bounding box center [0, 0] width 0 height 0
click at [915, 326] on button "Generate blurb" at bounding box center [895, 331] width 101 height 24
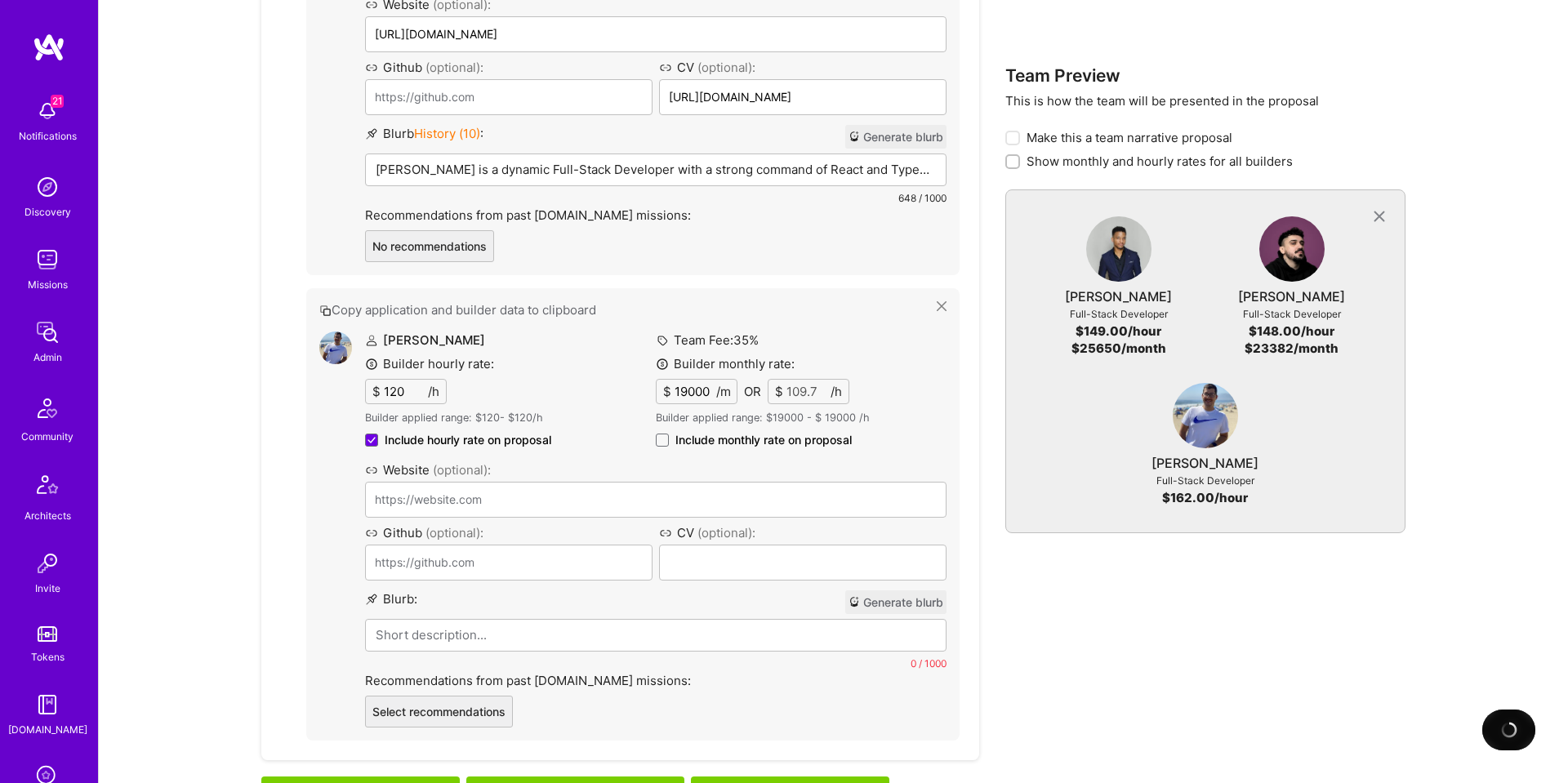
scroll to position [1552, 0]
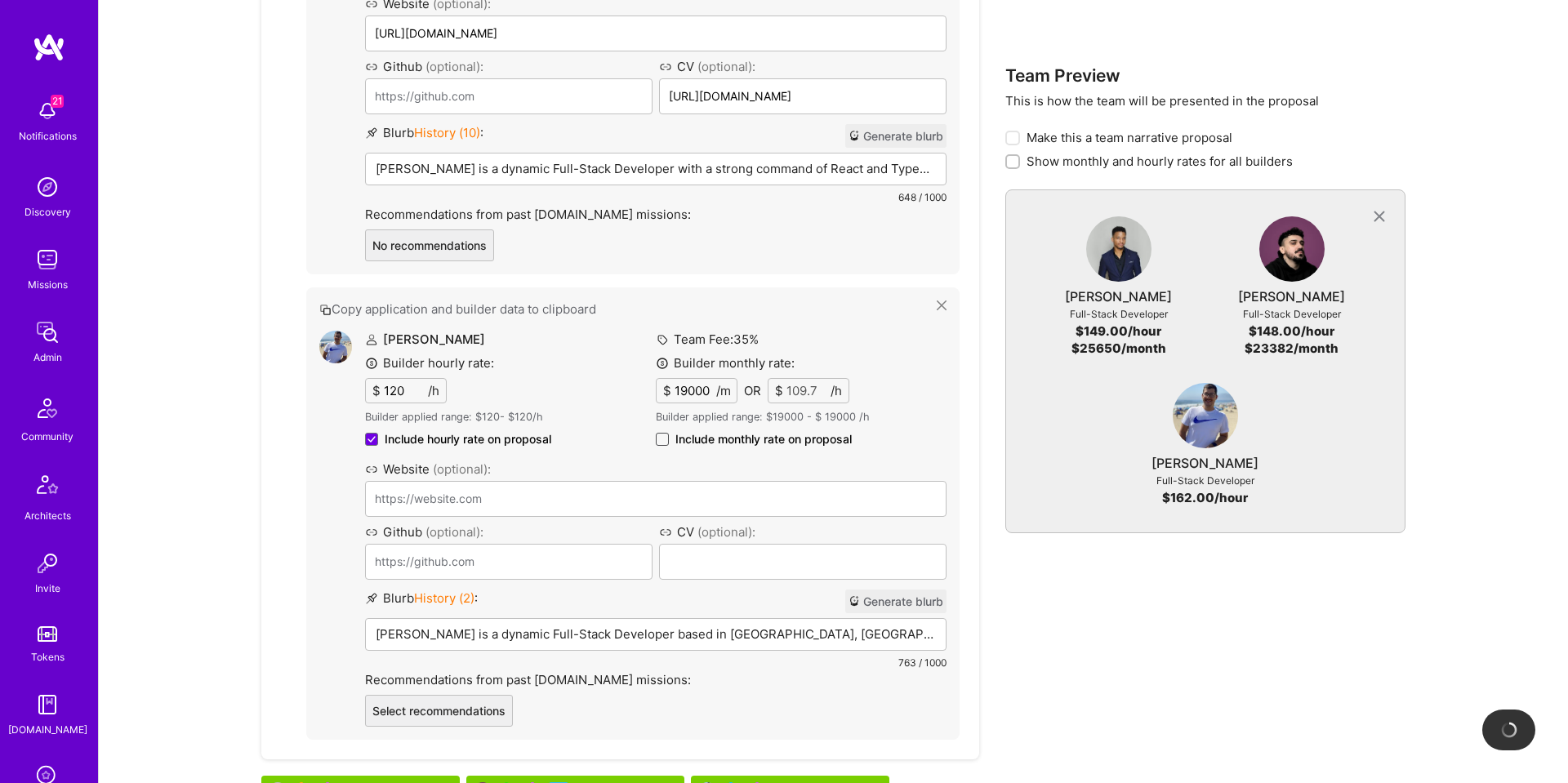
click at [663, 441] on span at bounding box center [662, 439] width 14 height 14
click at [0, 0] on input "Include monthly rate on proposal" at bounding box center [0, 0] width 0 height 0
checkbox input "true"
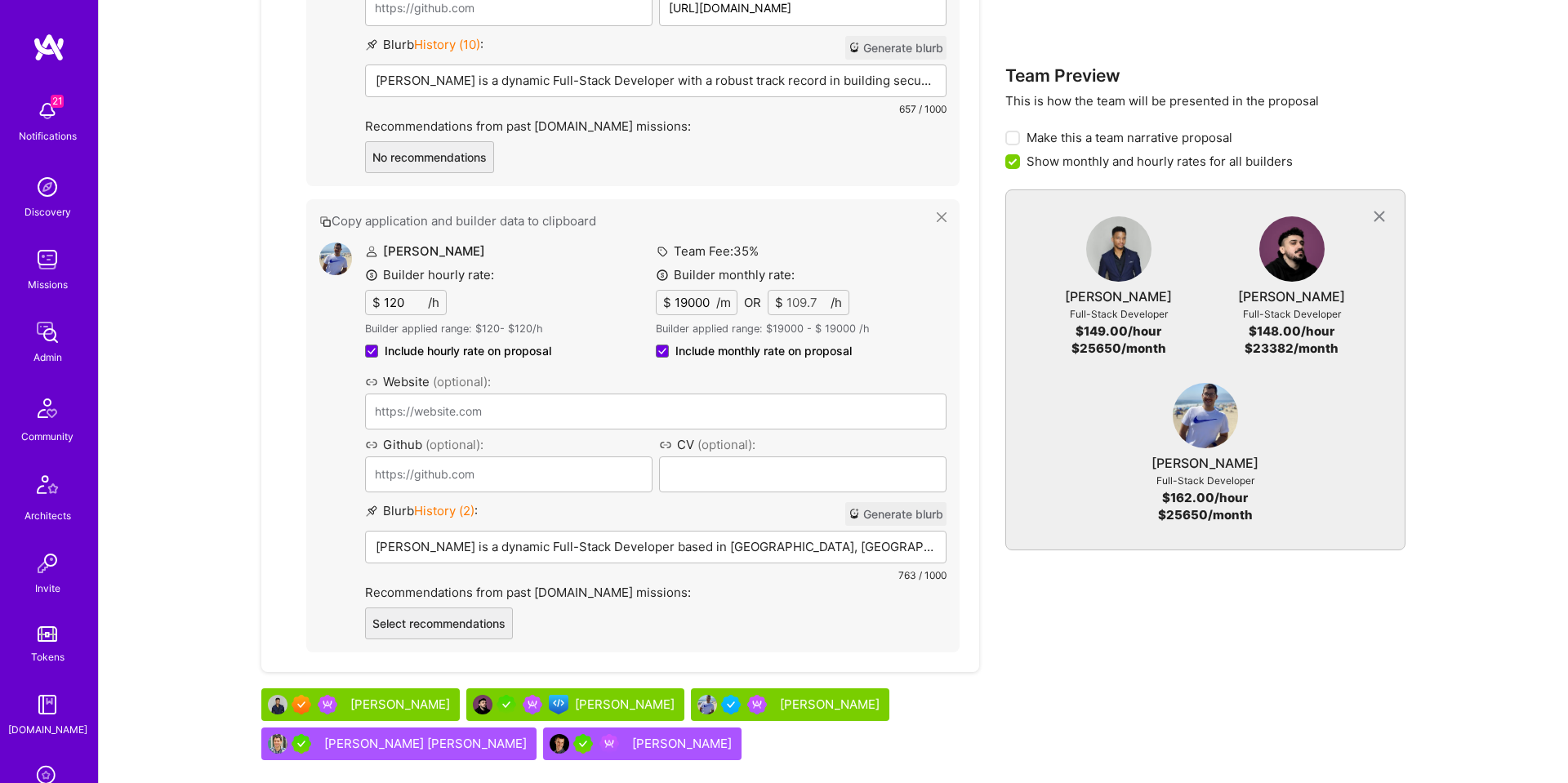
scroll to position [1642, 0]
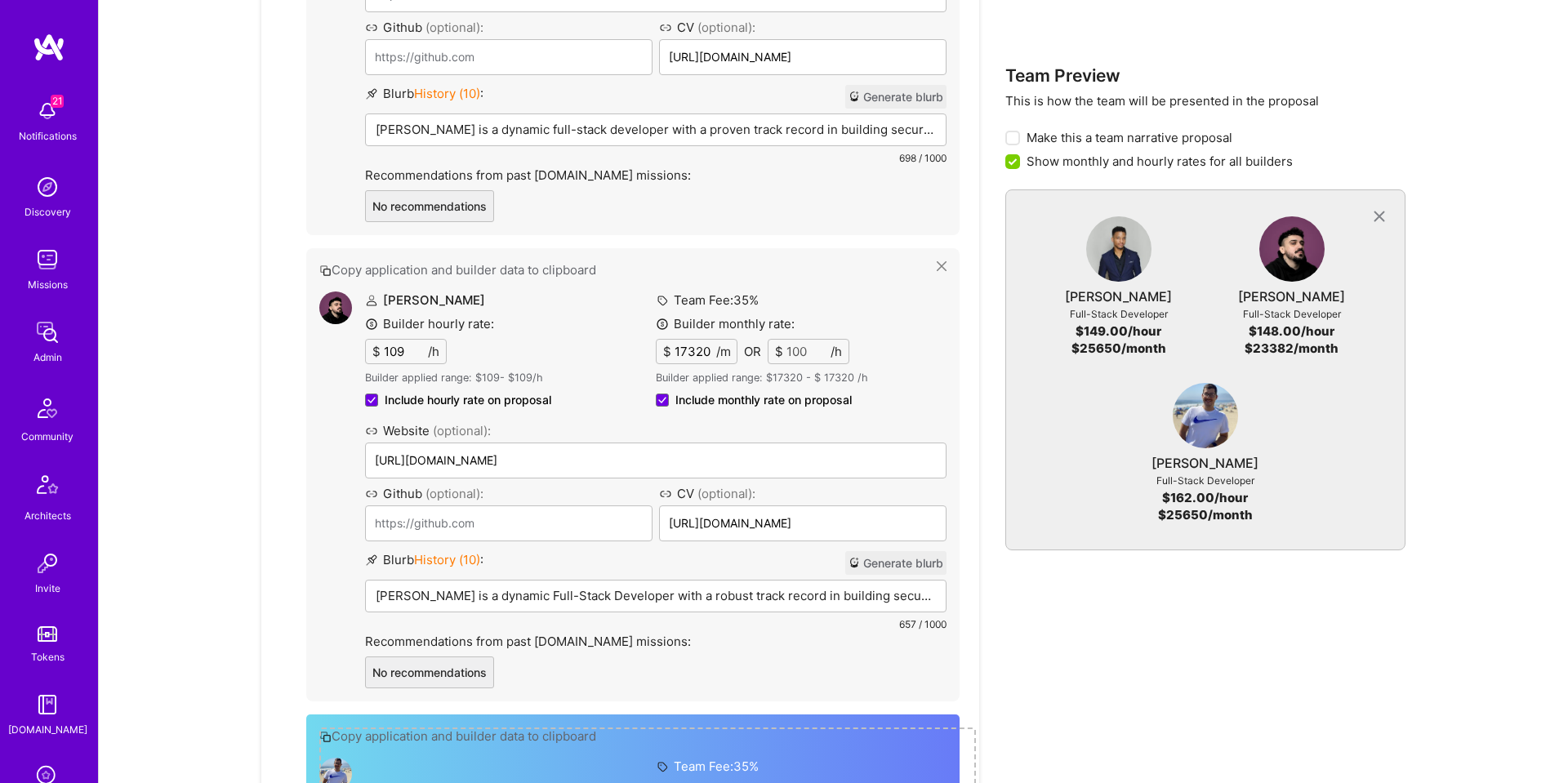
click at [888, 558] on button "Generate blurb" at bounding box center [895, 563] width 101 height 24
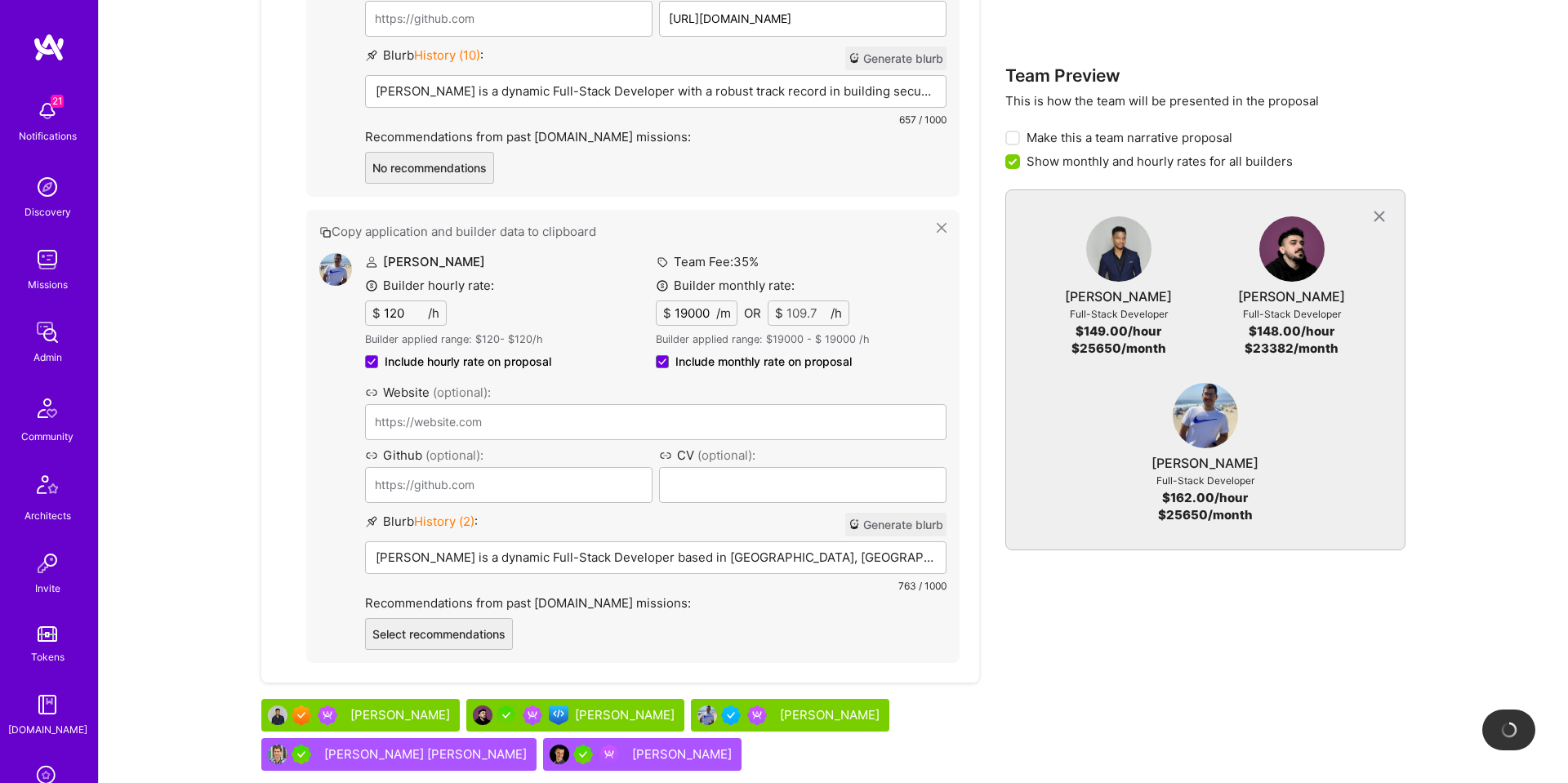
scroll to position [1690, 0]
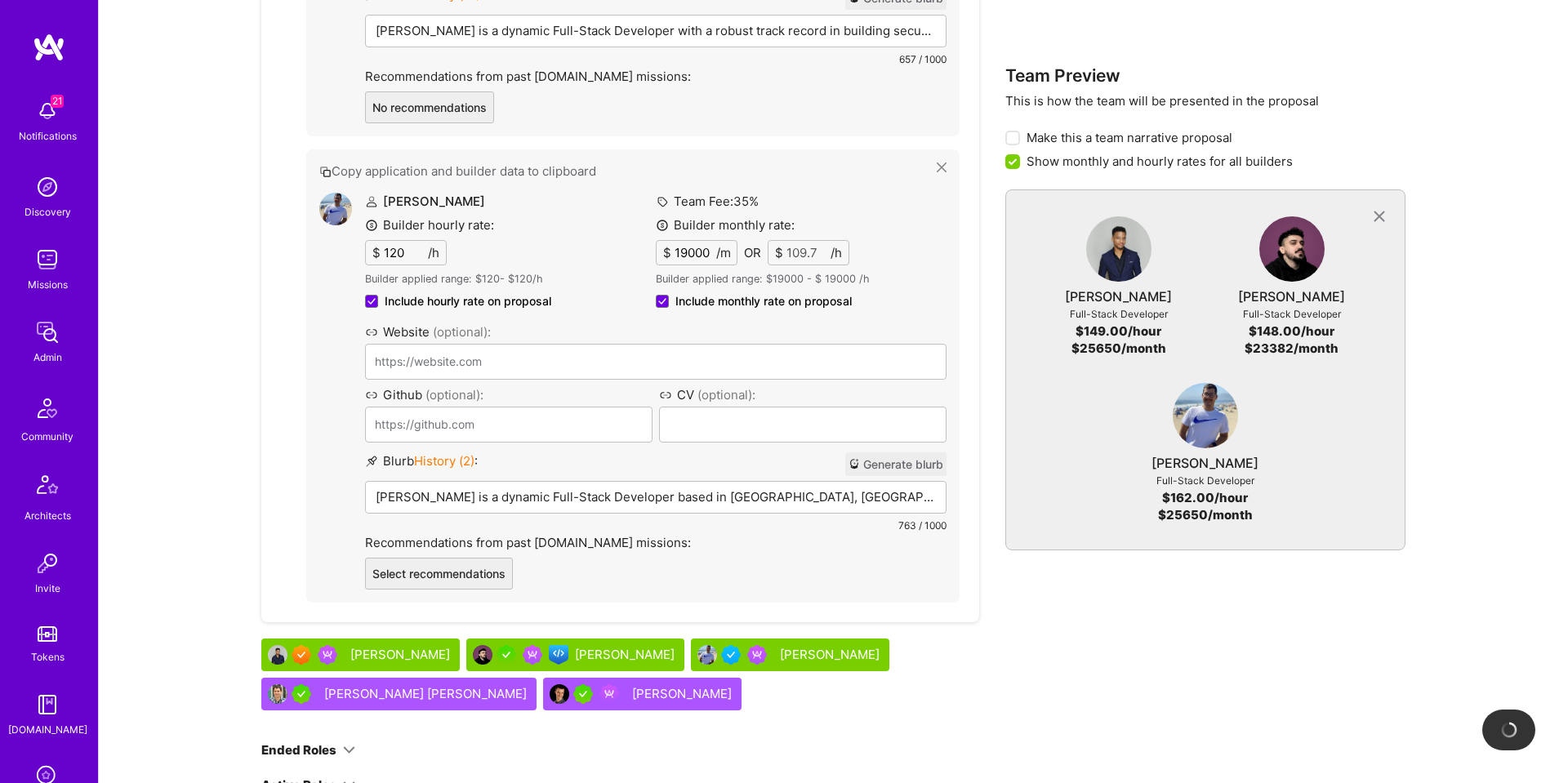
drag, startPoint x: 859, startPoint y: 468, endPoint x: 816, endPoint y: 454, distance: 45.2
click at [859, 468] on button "Generate blurb" at bounding box center [895, 463] width 101 height 24
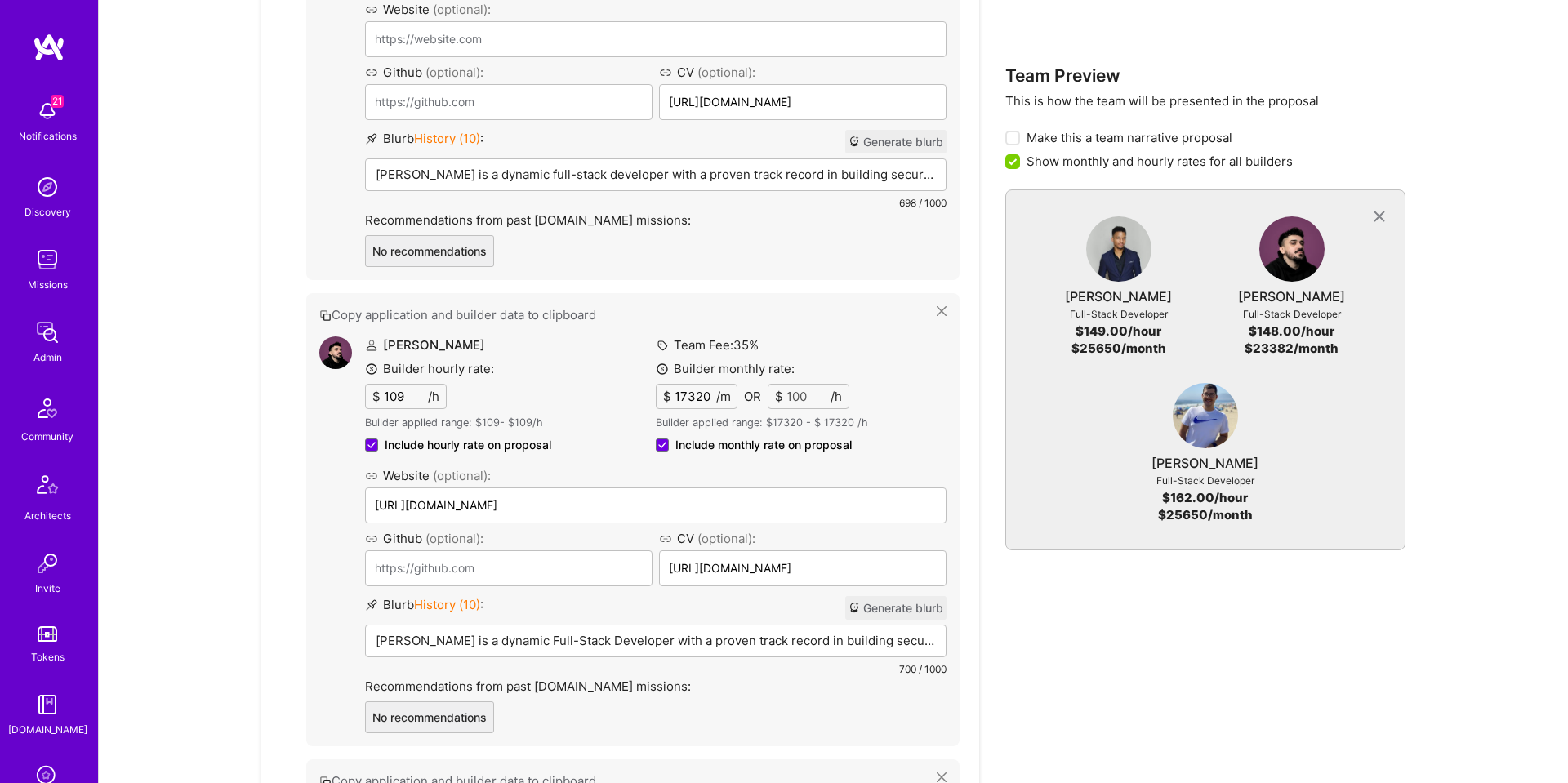
scroll to position [1081, 0]
click at [542, 155] on div "Blurb History ( 10 ) : Generate blurb Sam Okpara is a dynamic full-stack develo…" at bounding box center [656, 169] width 581 height 82
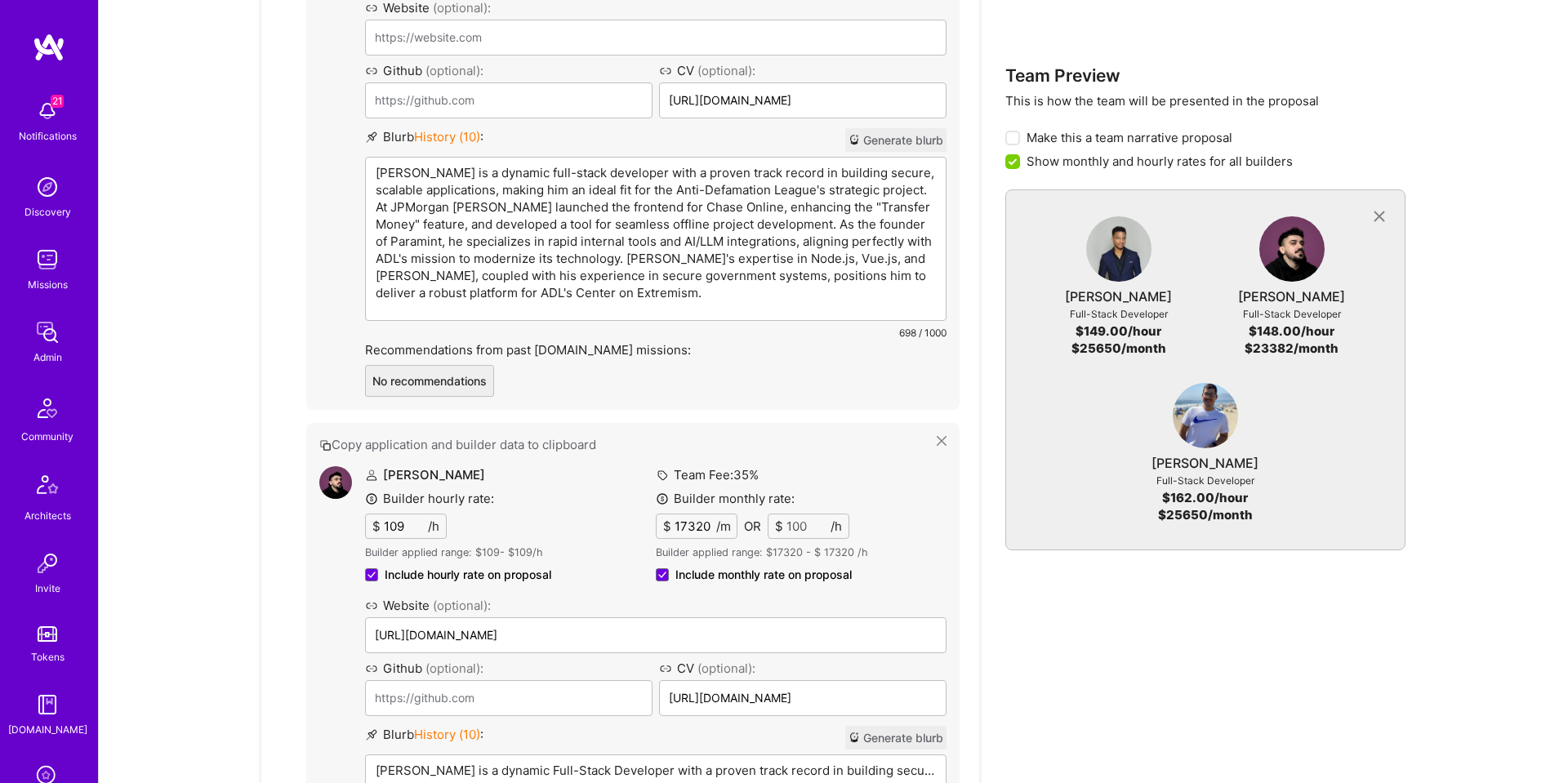
click at [559, 179] on p "Sam Okpara is a dynamic full-stack developer with a proven track record in buil…" at bounding box center [656, 233] width 560 height 137
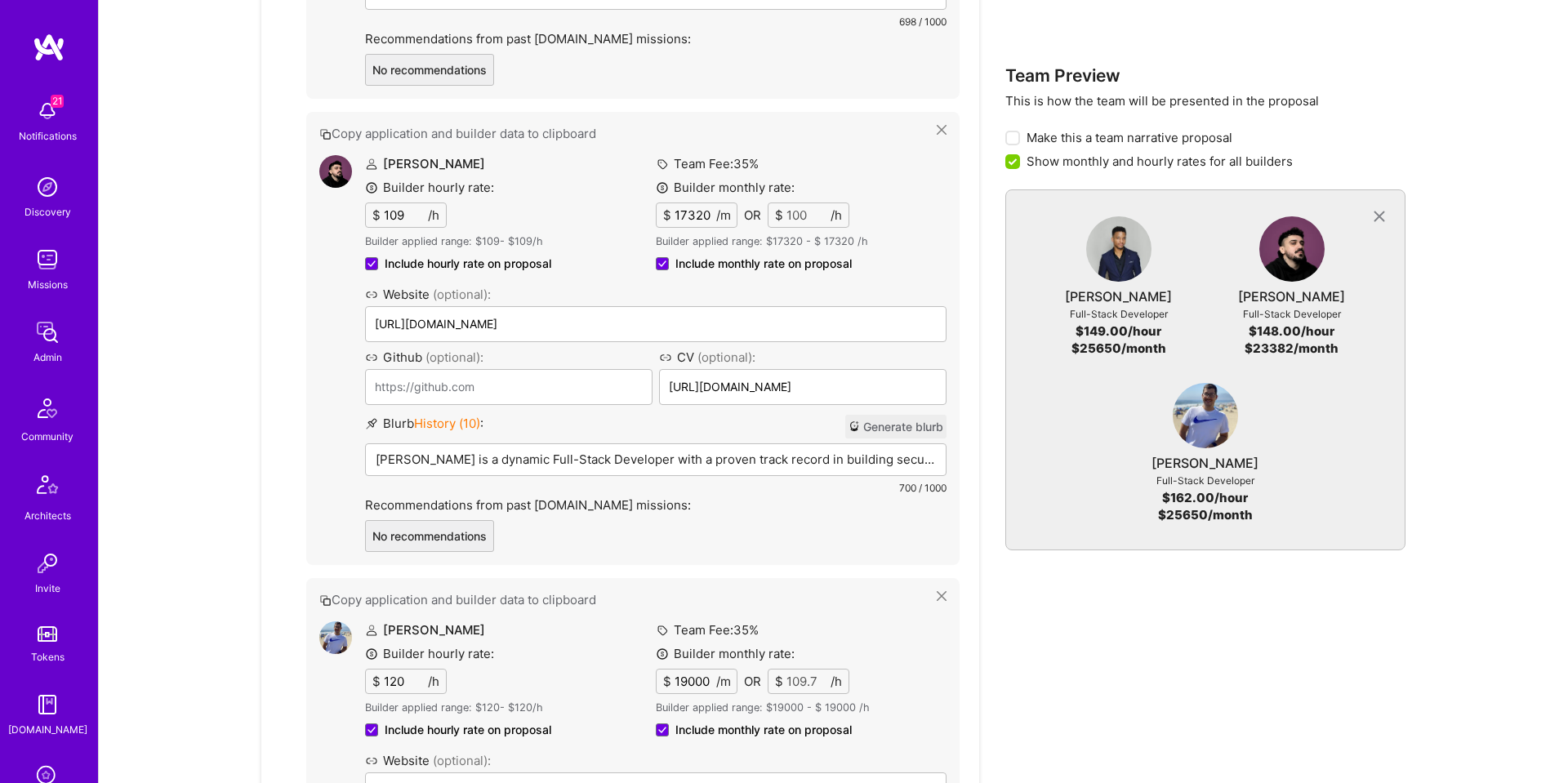
scroll to position [1401, 0]
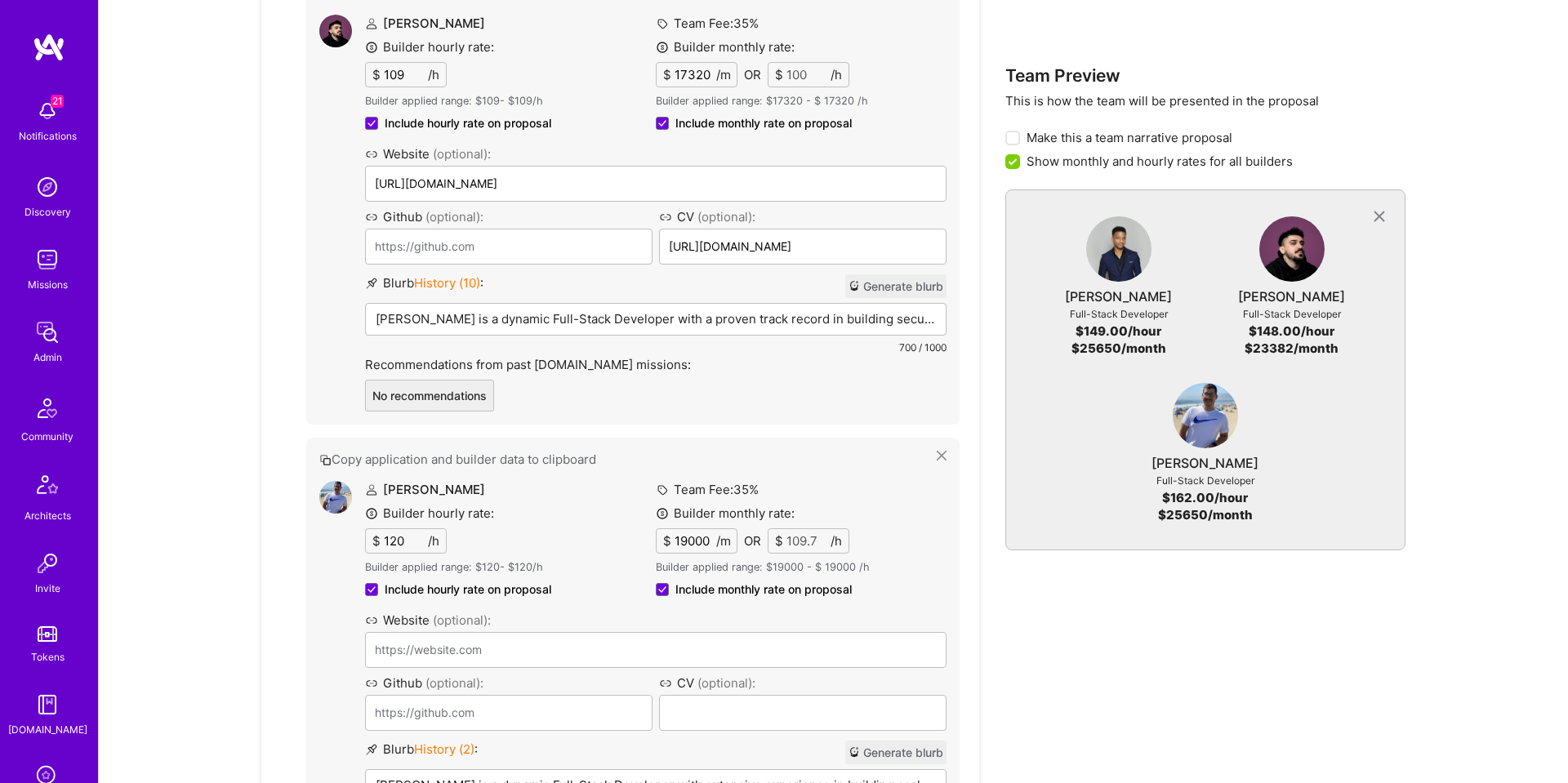
click at [634, 471] on div "Copy application and builder data to clipboard Sam Okpara Builder hourly rate: …" at bounding box center [632, 198] width 654 height 1385
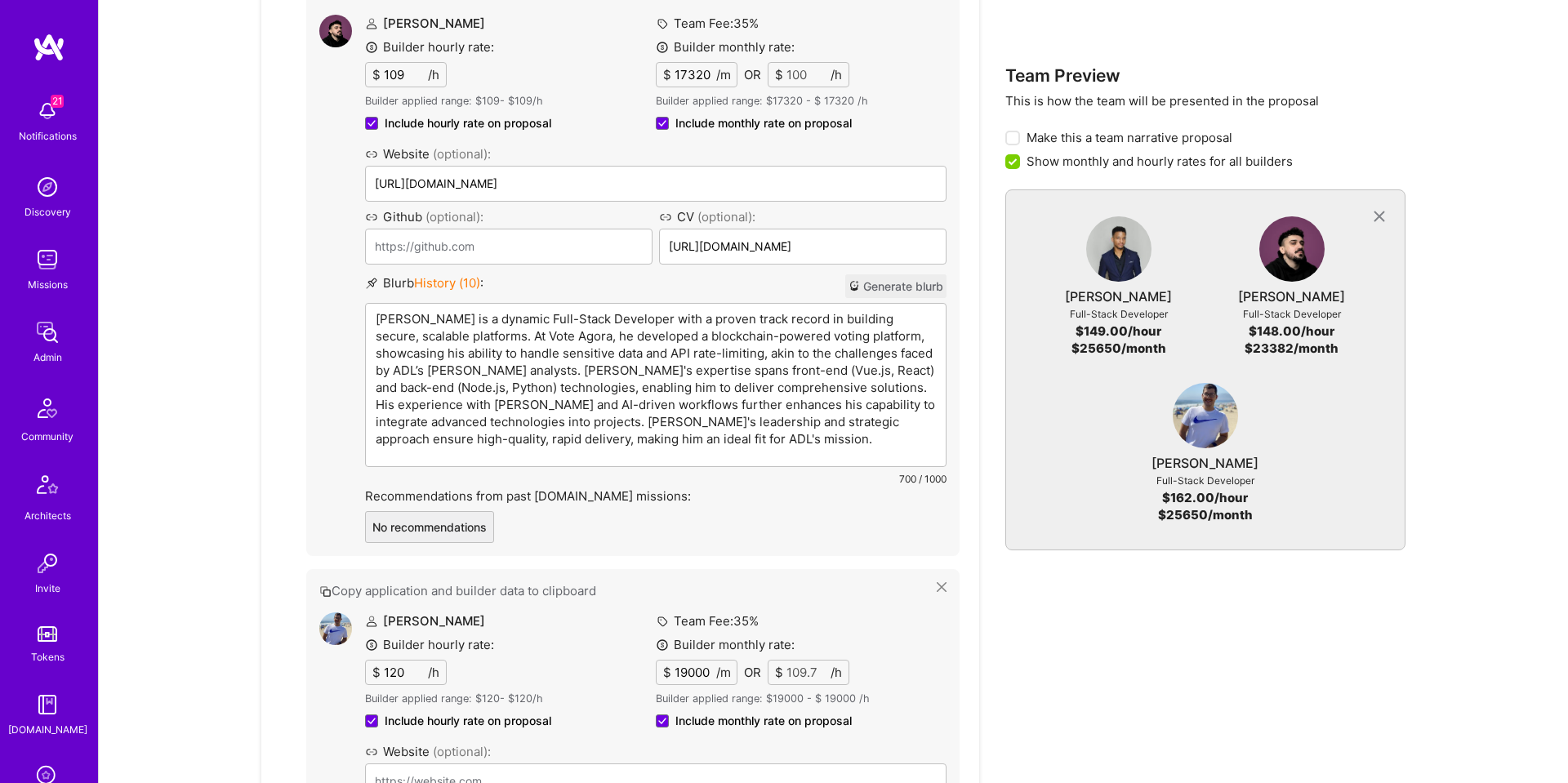
click at [659, 320] on p "Nikola is a dynamic Full-Stack Developer with a proven track record in building…" at bounding box center [656, 378] width 560 height 137
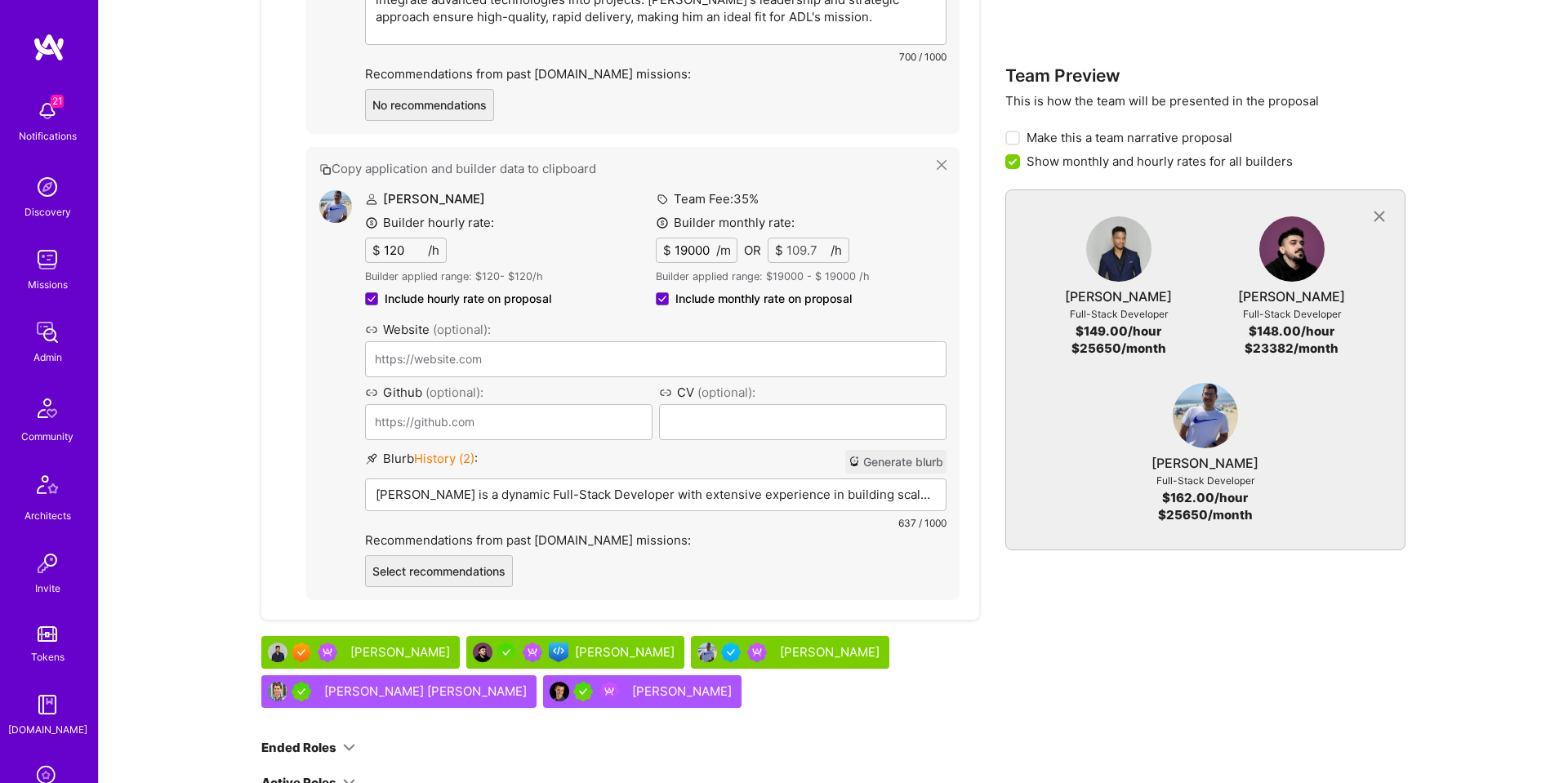
click at [633, 479] on div "Juan is a dynamic Full-Stack Developer with extensive experience in building sc…" at bounding box center [656, 519] width 579 height 82
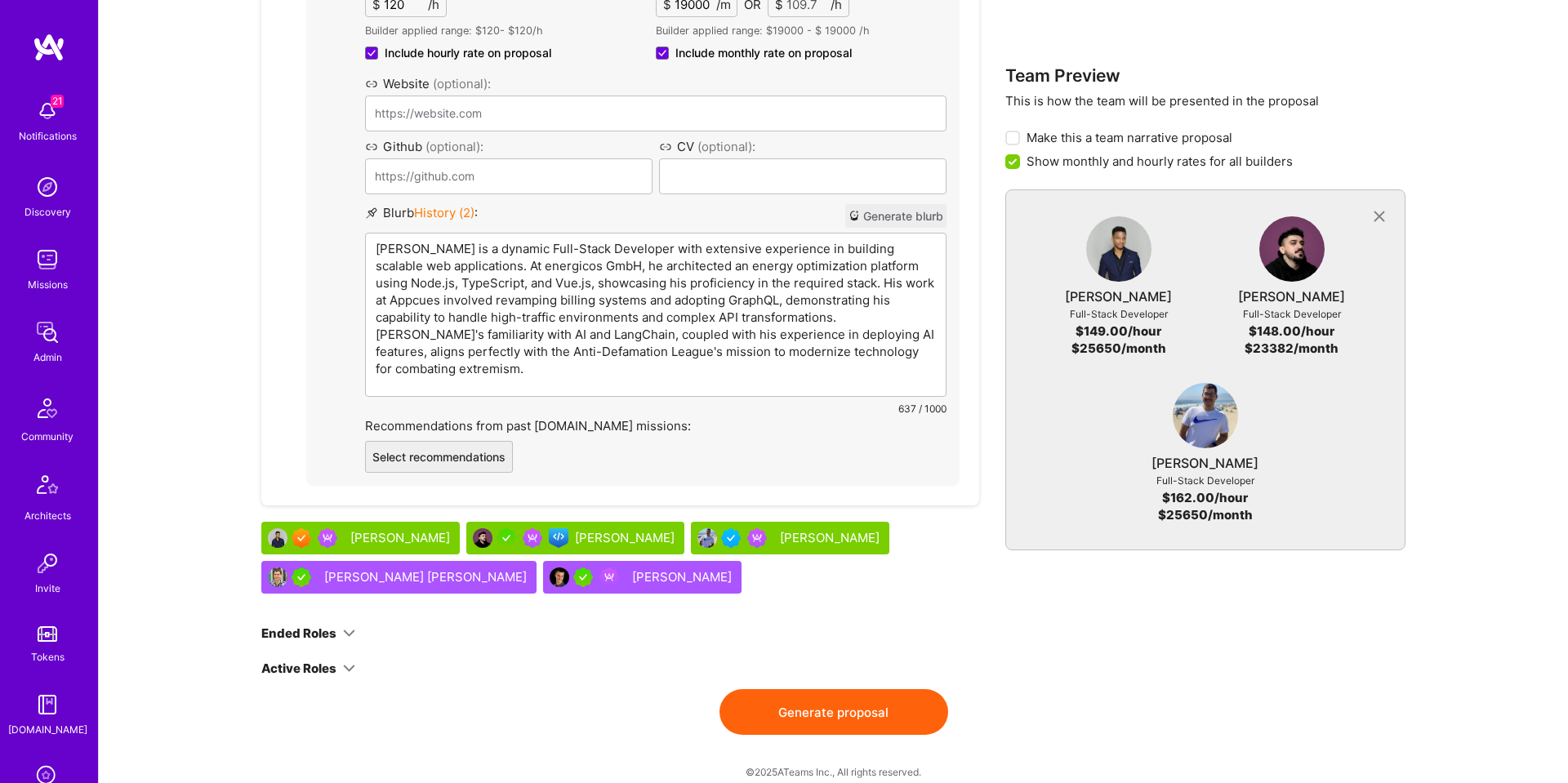
scroll to position [1823, 0]
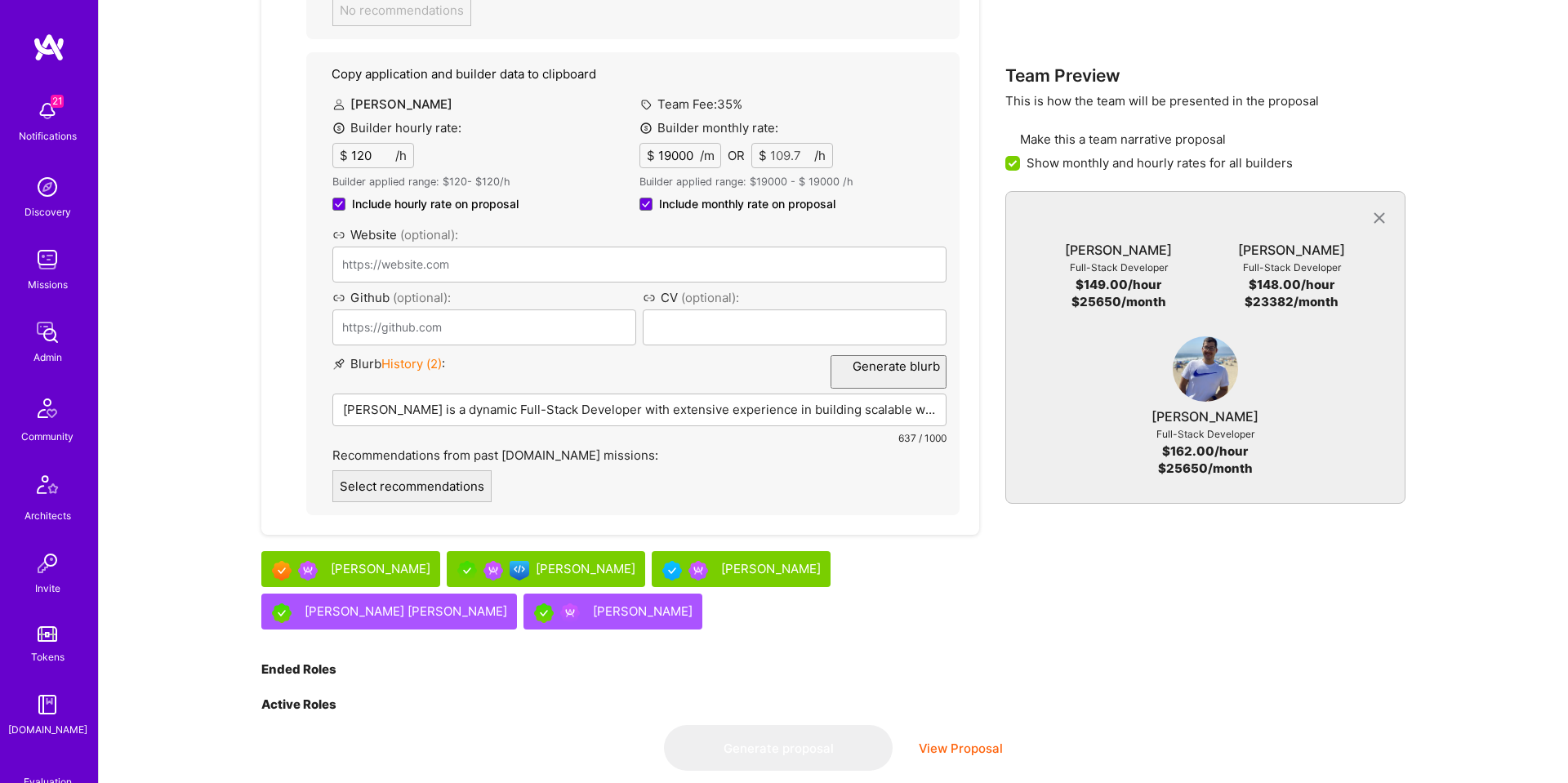
scroll to position [0, 0]
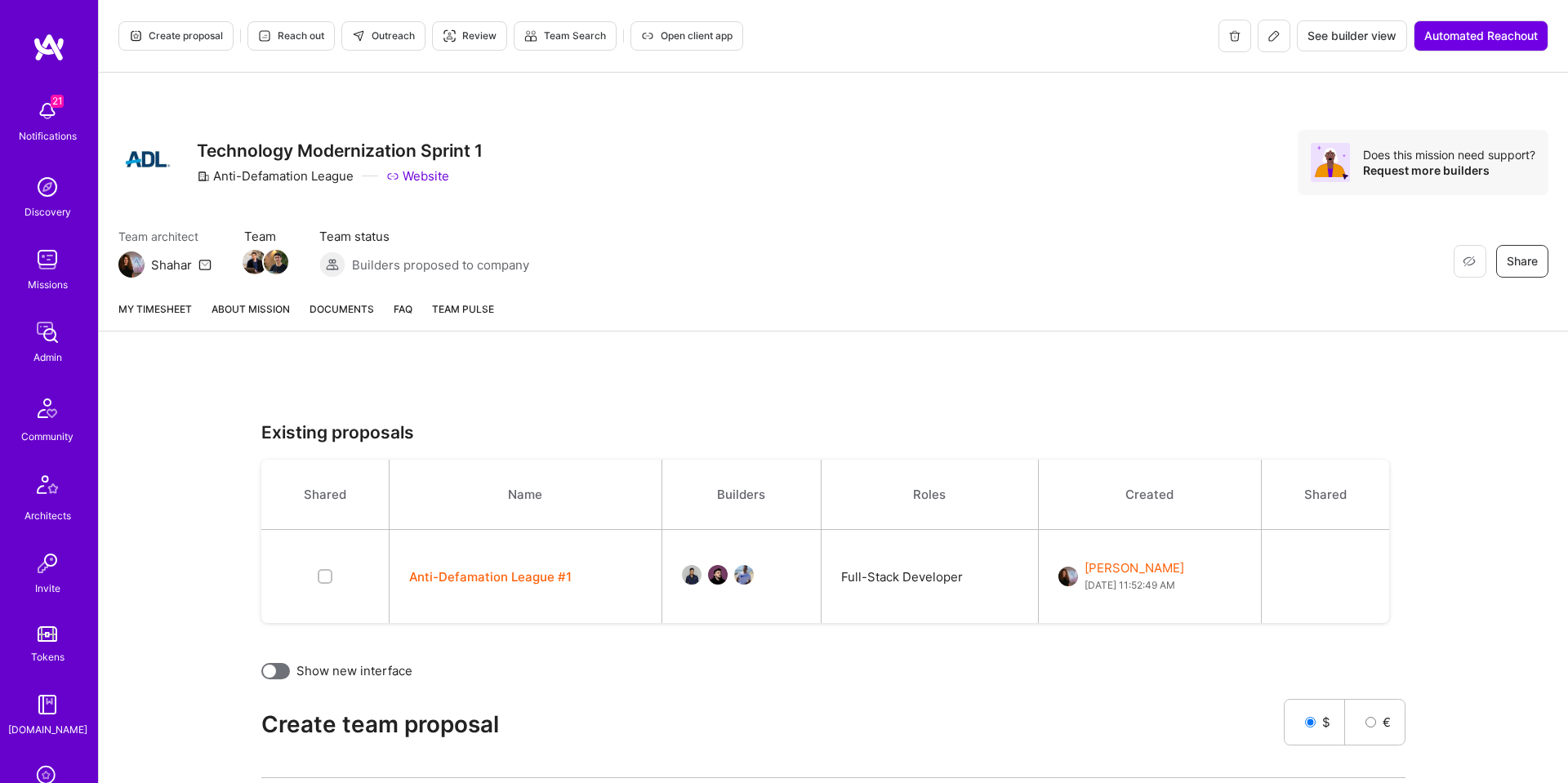
click at [703, 37] on span "Open client app" at bounding box center [686, 36] width 92 height 14
click at [216, 305] on link "About Mission" at bounding box center [250, 315] width 78 height 30
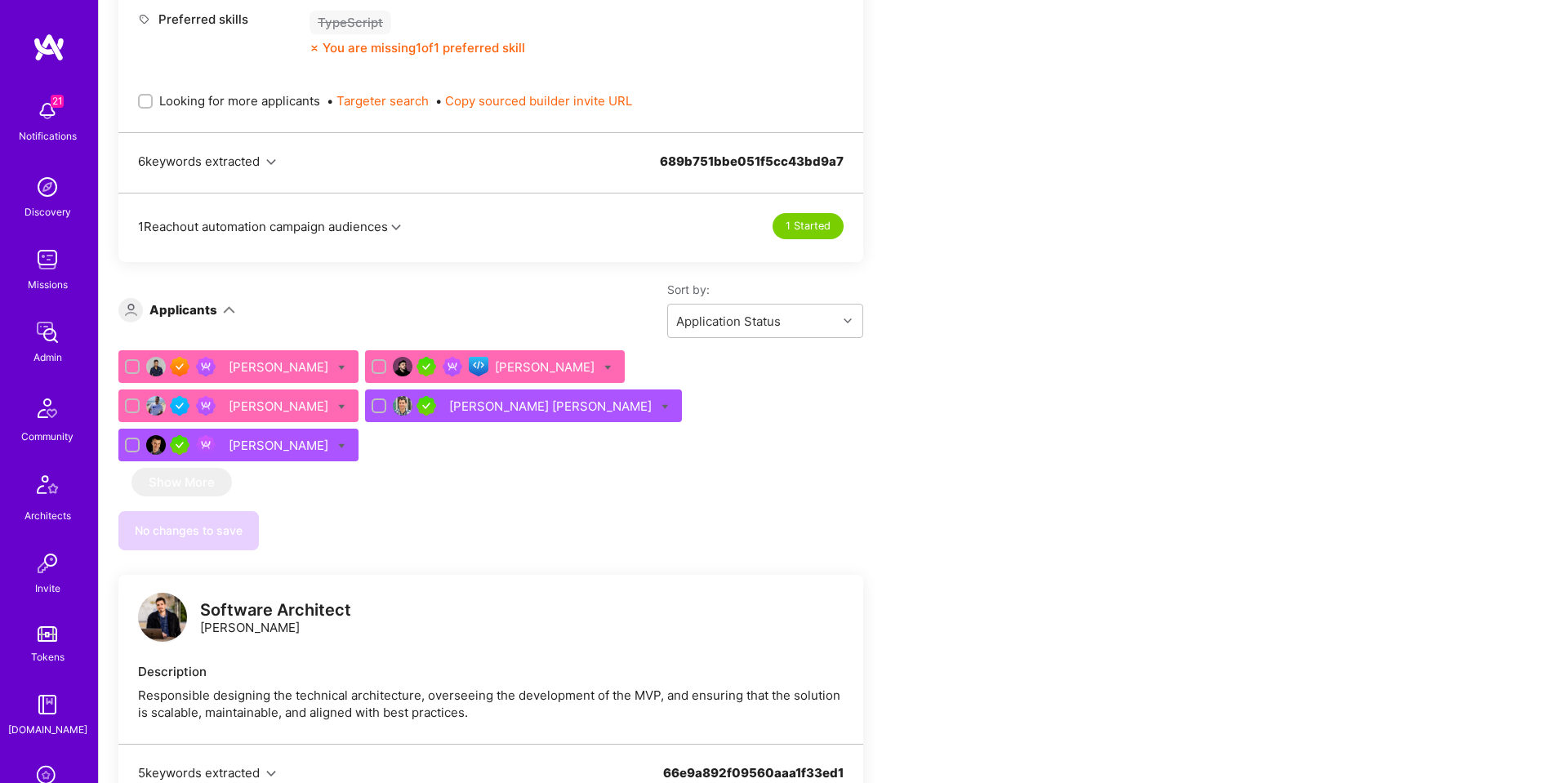
scroll to position [907, 0]
click at [146, 103] on input "Looking for more applicants" at bounding box center [147, 103] width 12 height 12
checkbox input "true"
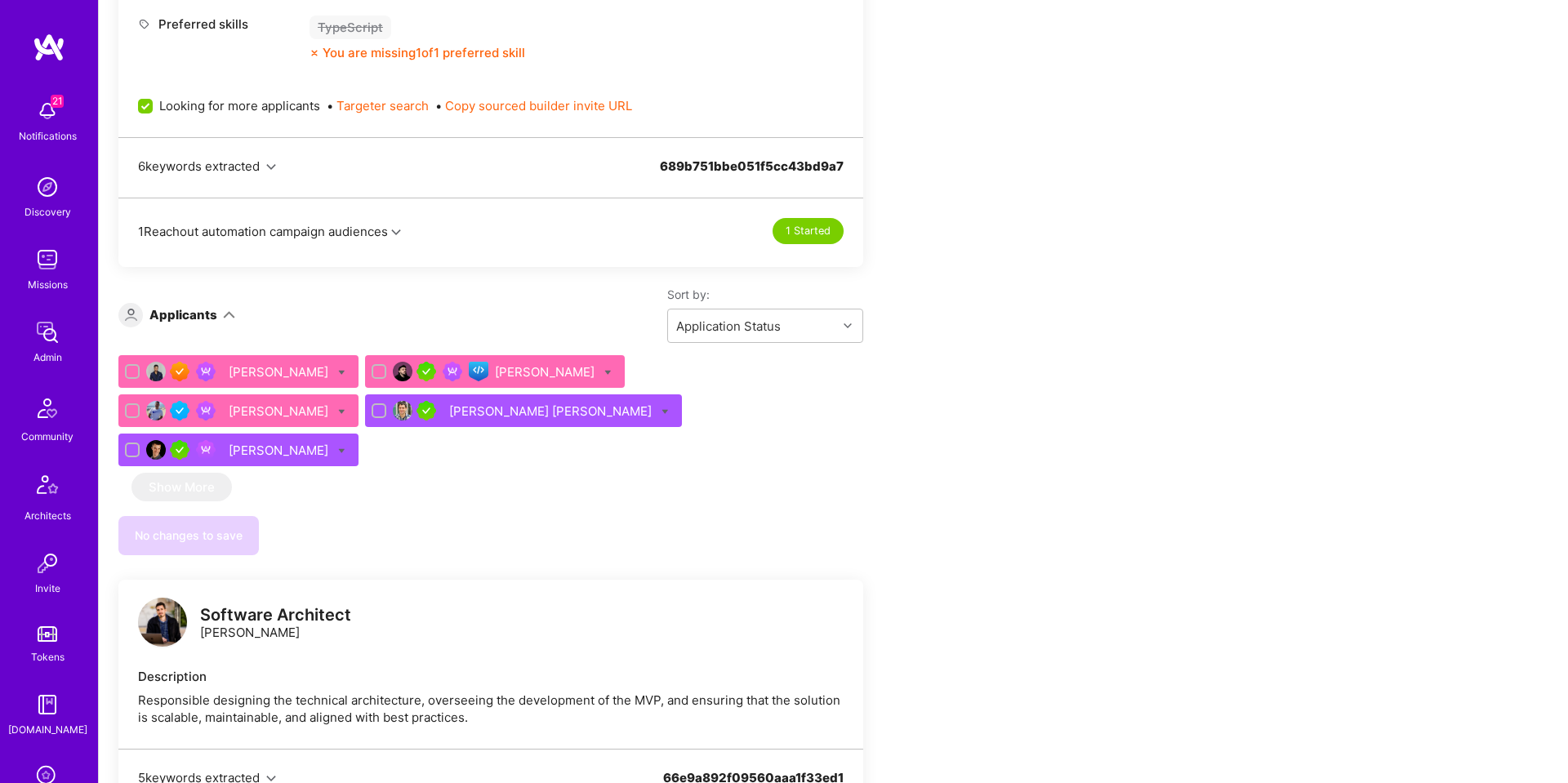
scroll to position [906, 0]
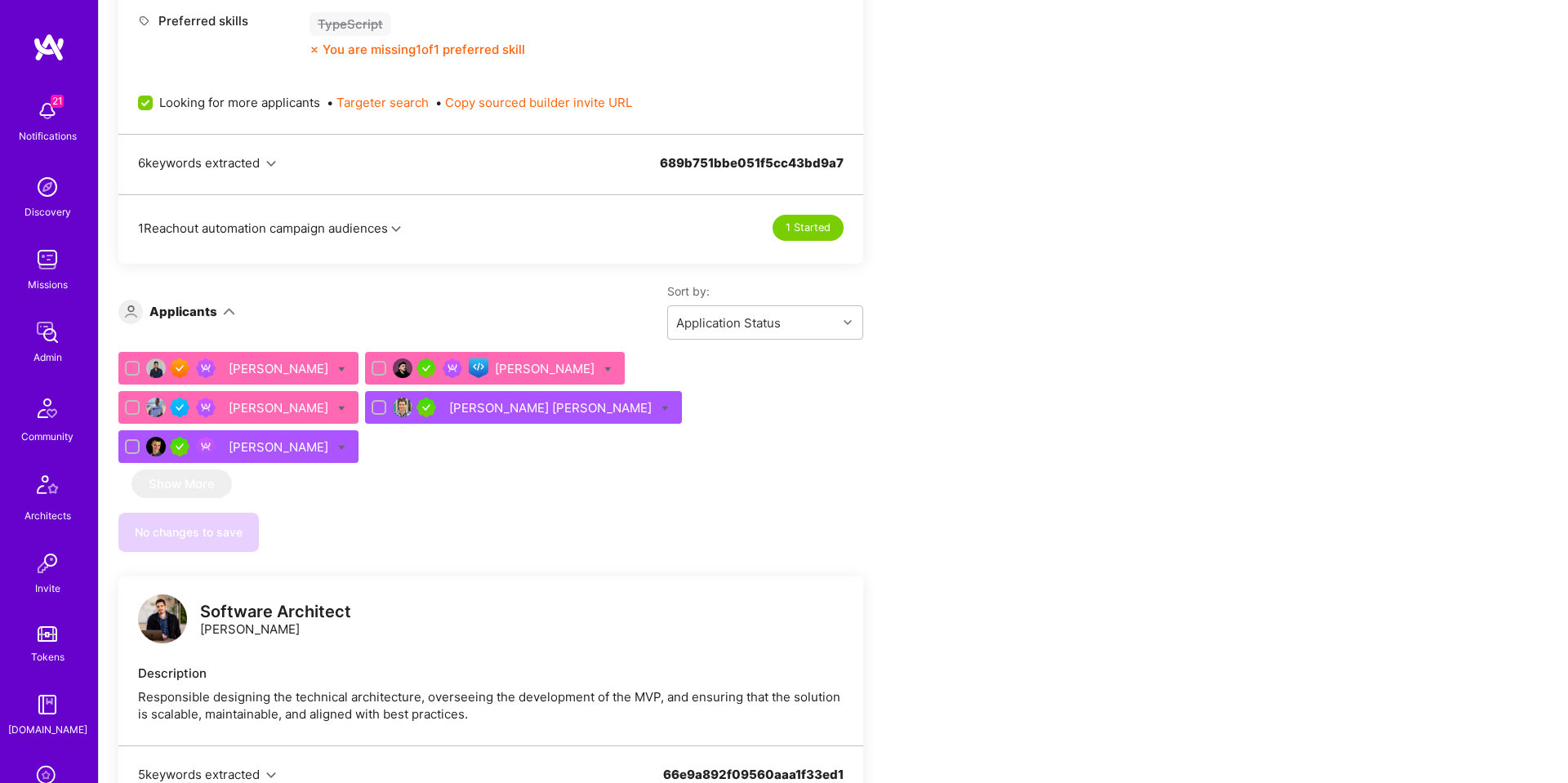
click at [399, 232] on icon "button" at bounding box center [396, 229] width 10 height 10
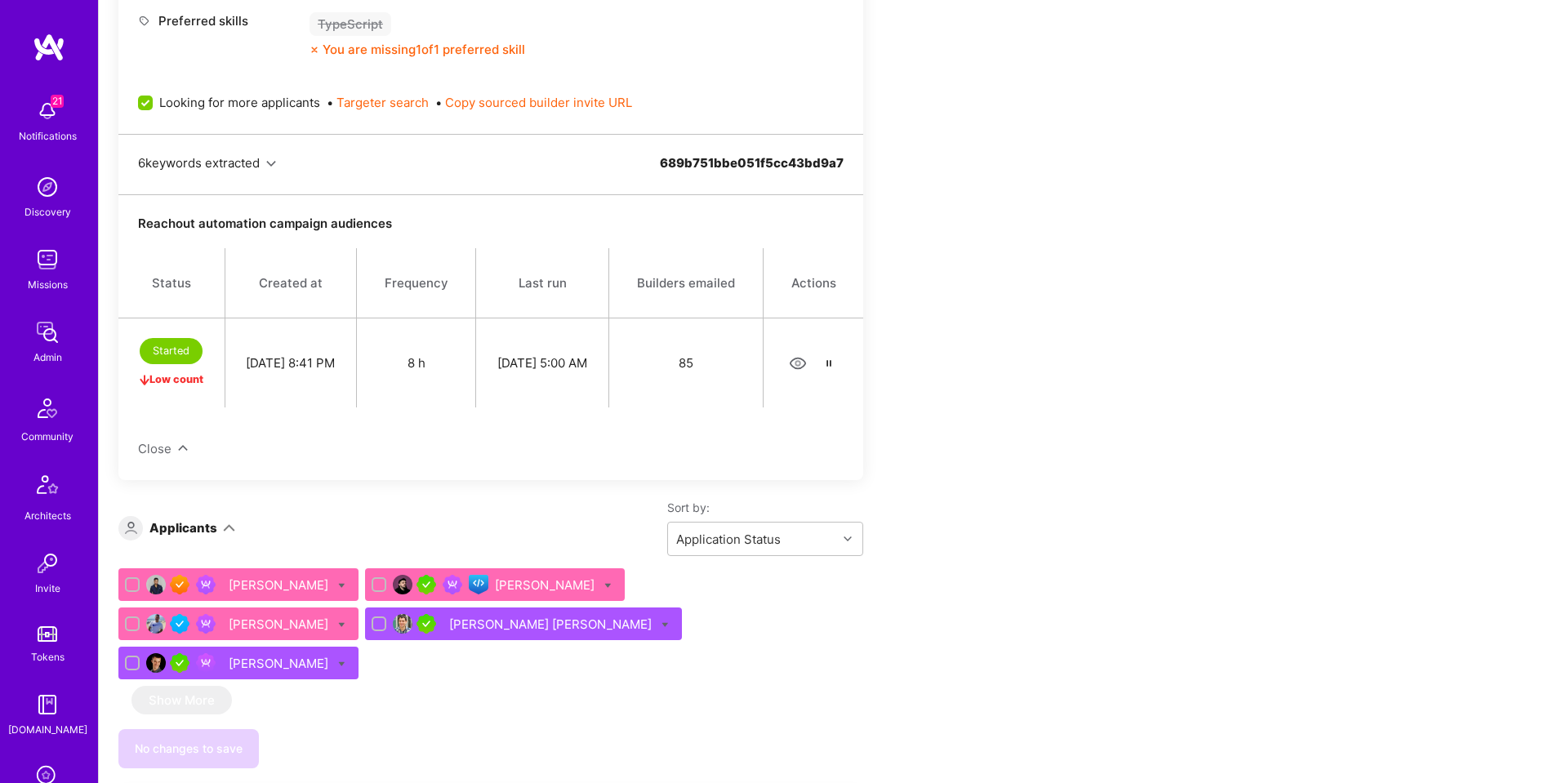
click at [796, 362] on icon "button" at bounding box center [798, 363] width 18 height 18
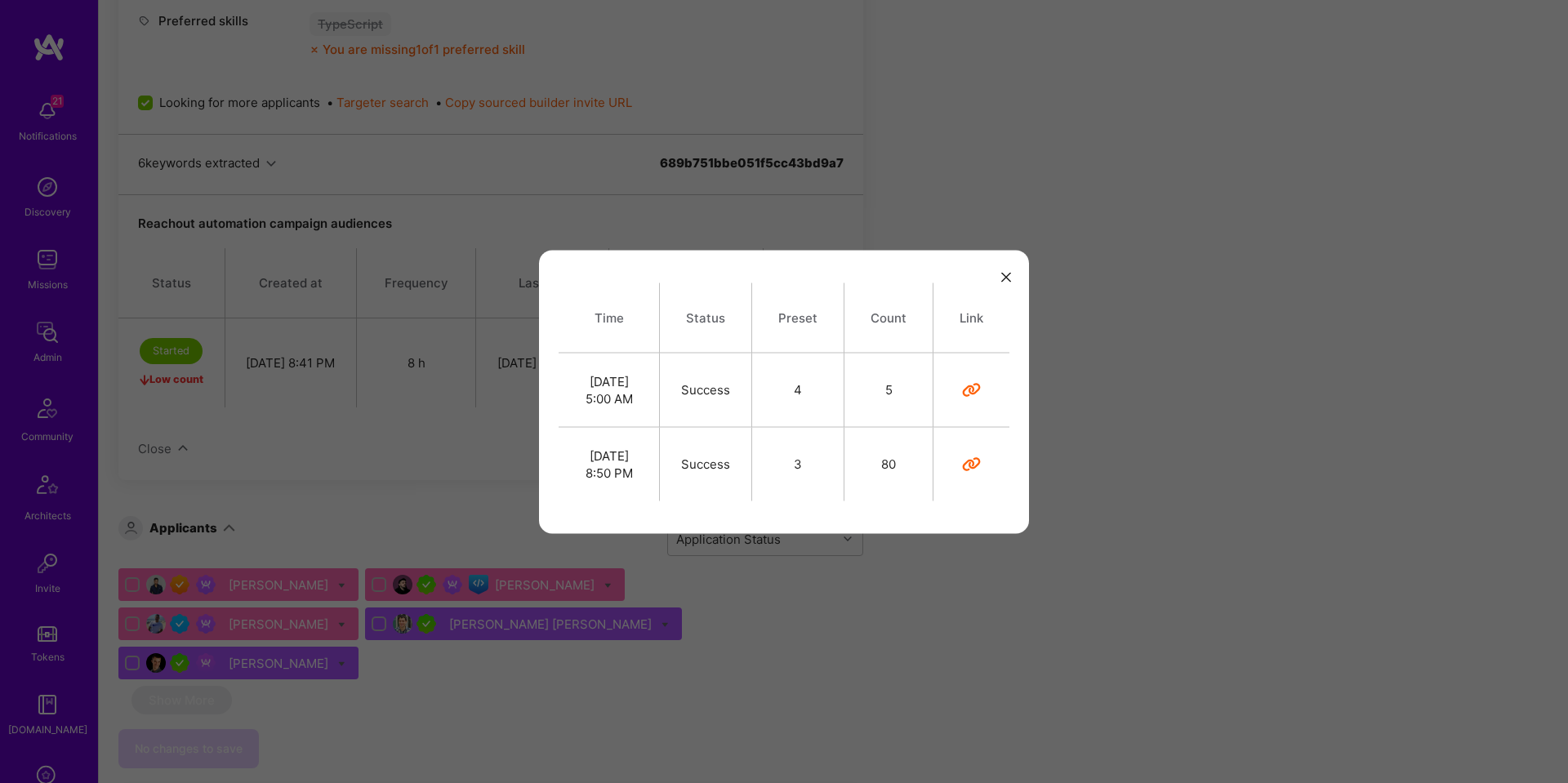
click at [970, 468] on icon "modal" at bounding box center [970, 463] width 18 height 18
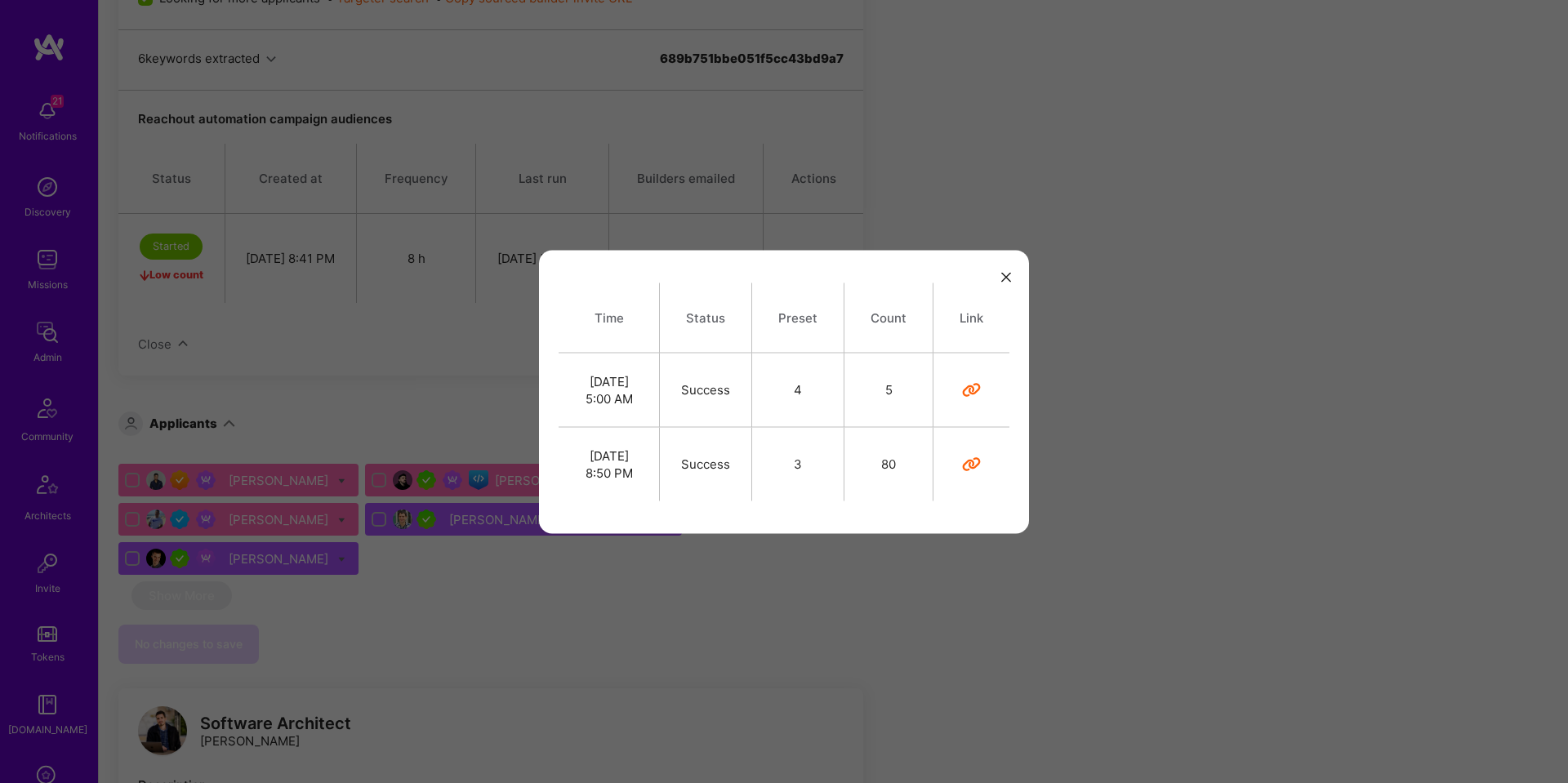
scroll to position [1020, 0]
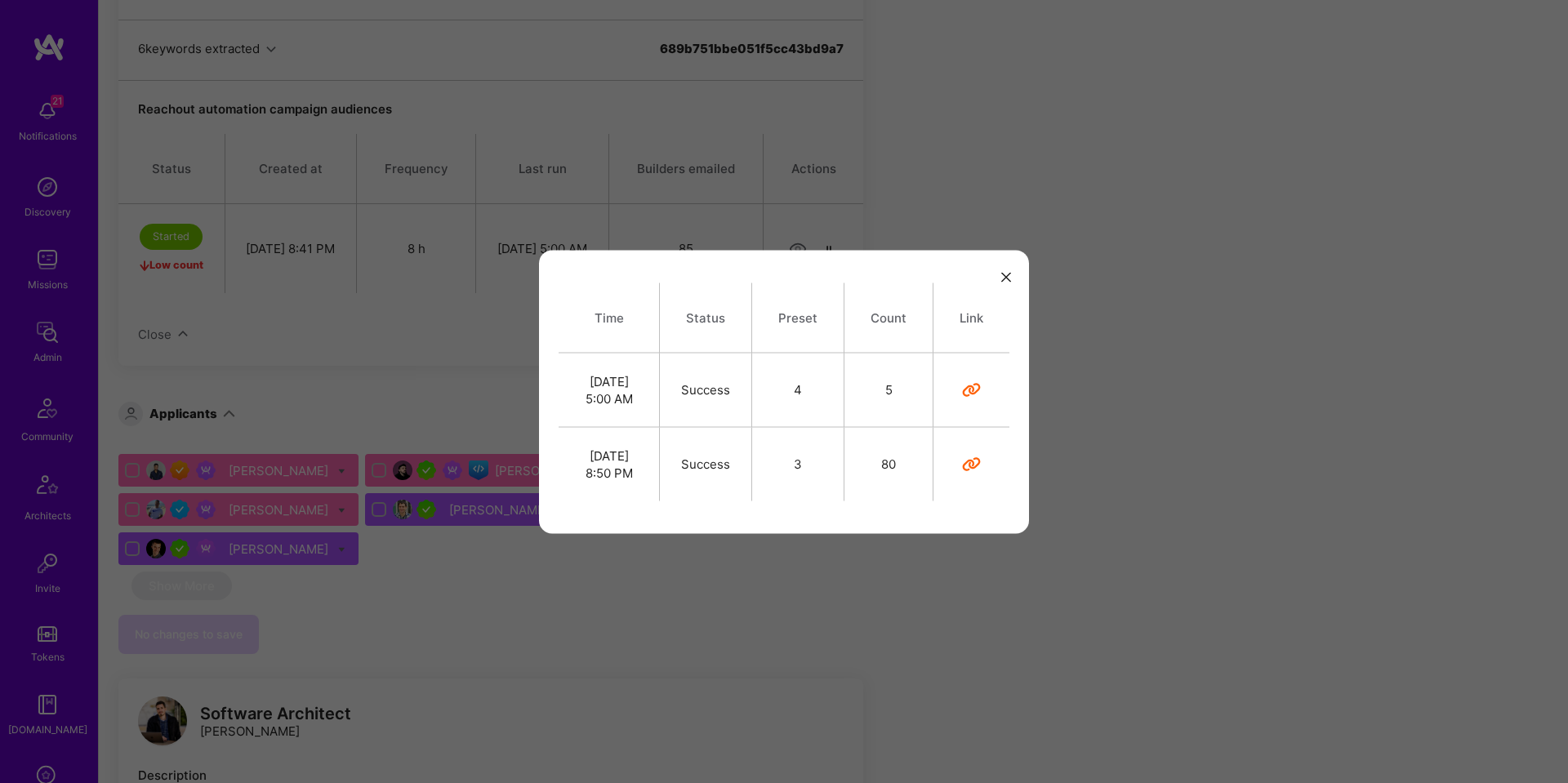
click at [1158, 205] on div "Time Status Preset Count Link Aug 13, 5:00 AM Success 4 5 Aug 12, 8:50 PM Succe…" at bounding box center [784, 391] width 1568 height 783
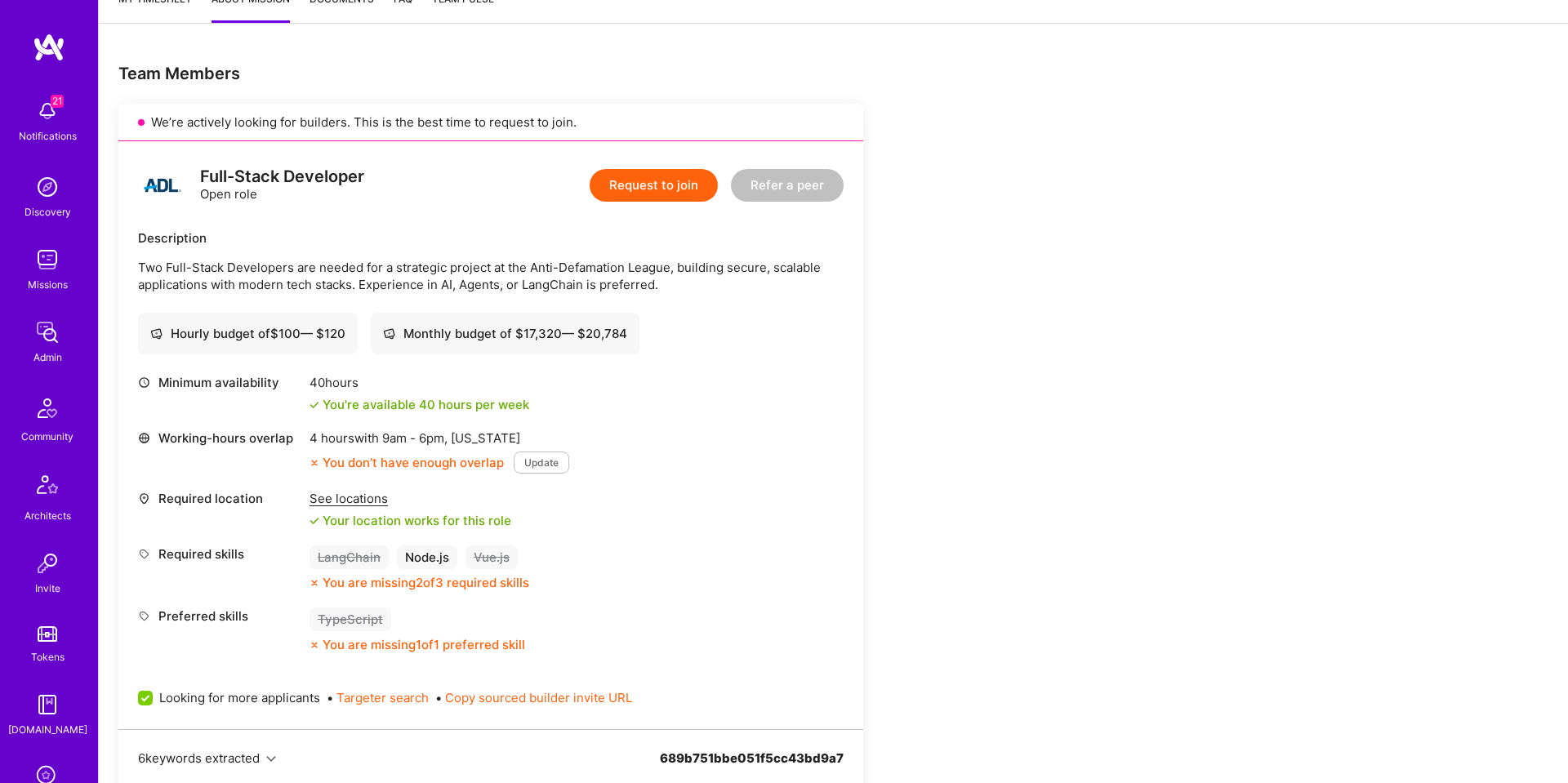
scroll to position [0, 0]
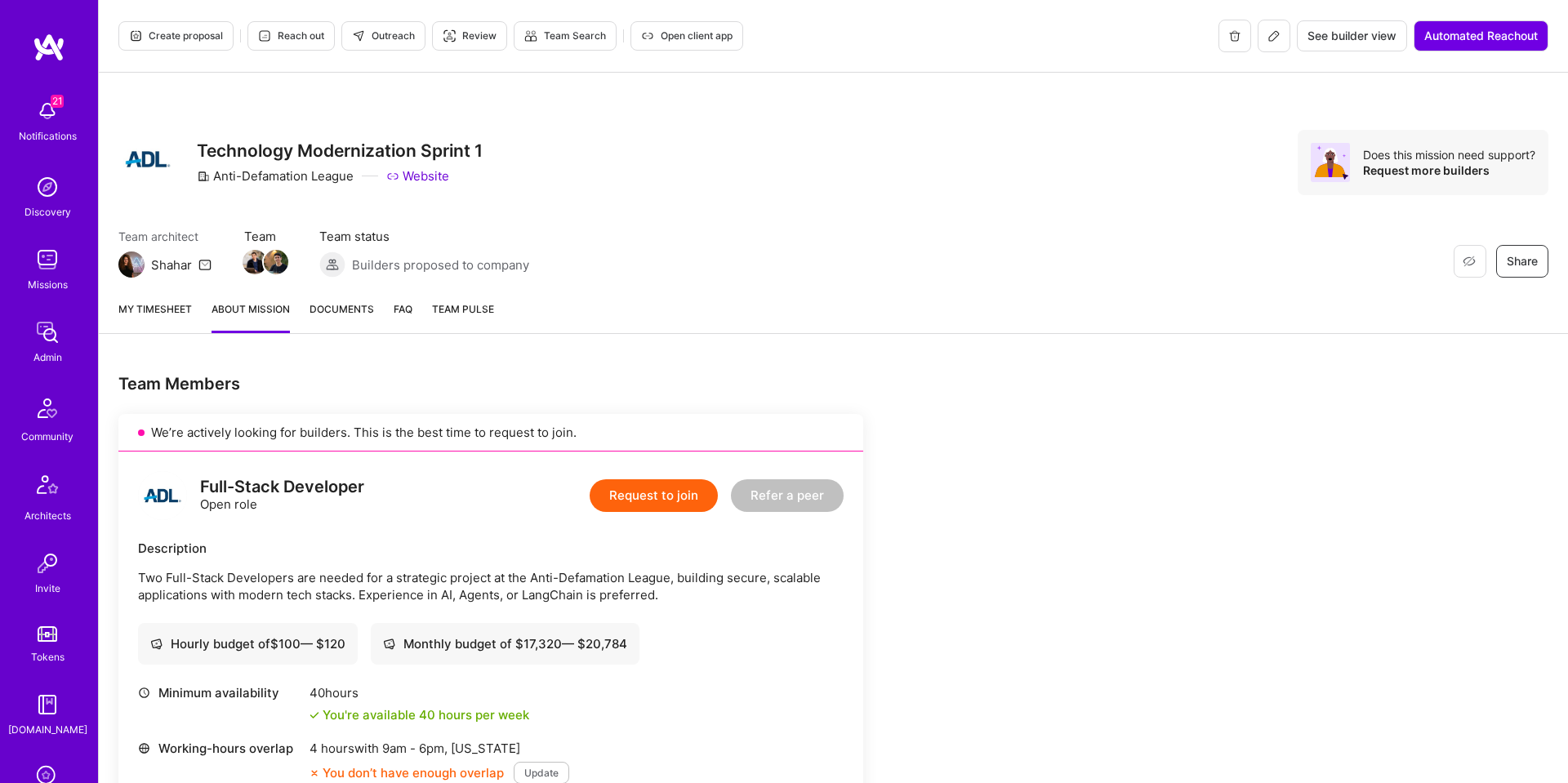
click at [238, 316] on link "About Mission" at bounding box center [250, 317] width 78 height 33
click at [289, 39] on span "Reach out" at bounding box center [291, 36] width 66 height 14
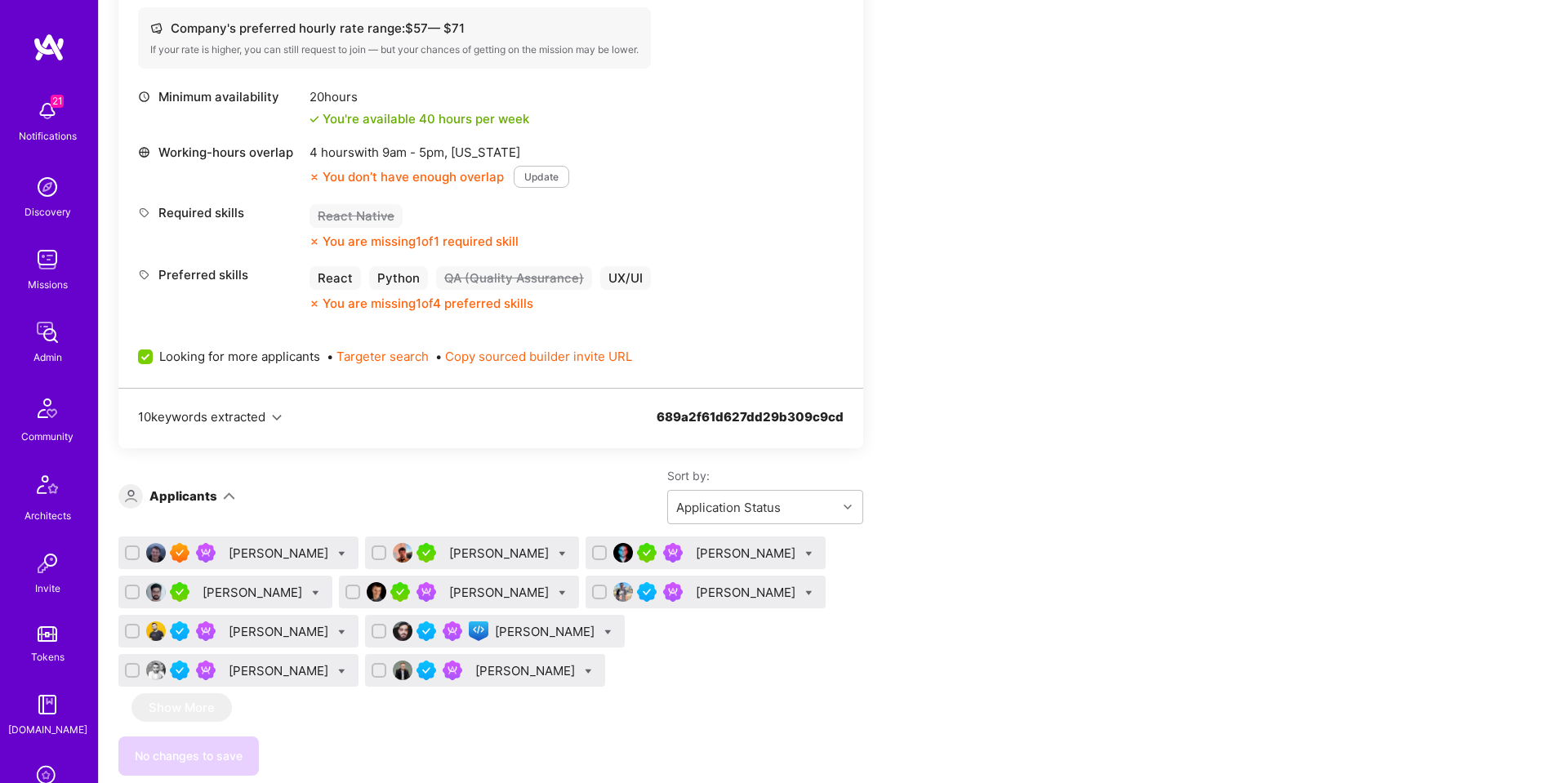
scroll to position [901, 0]
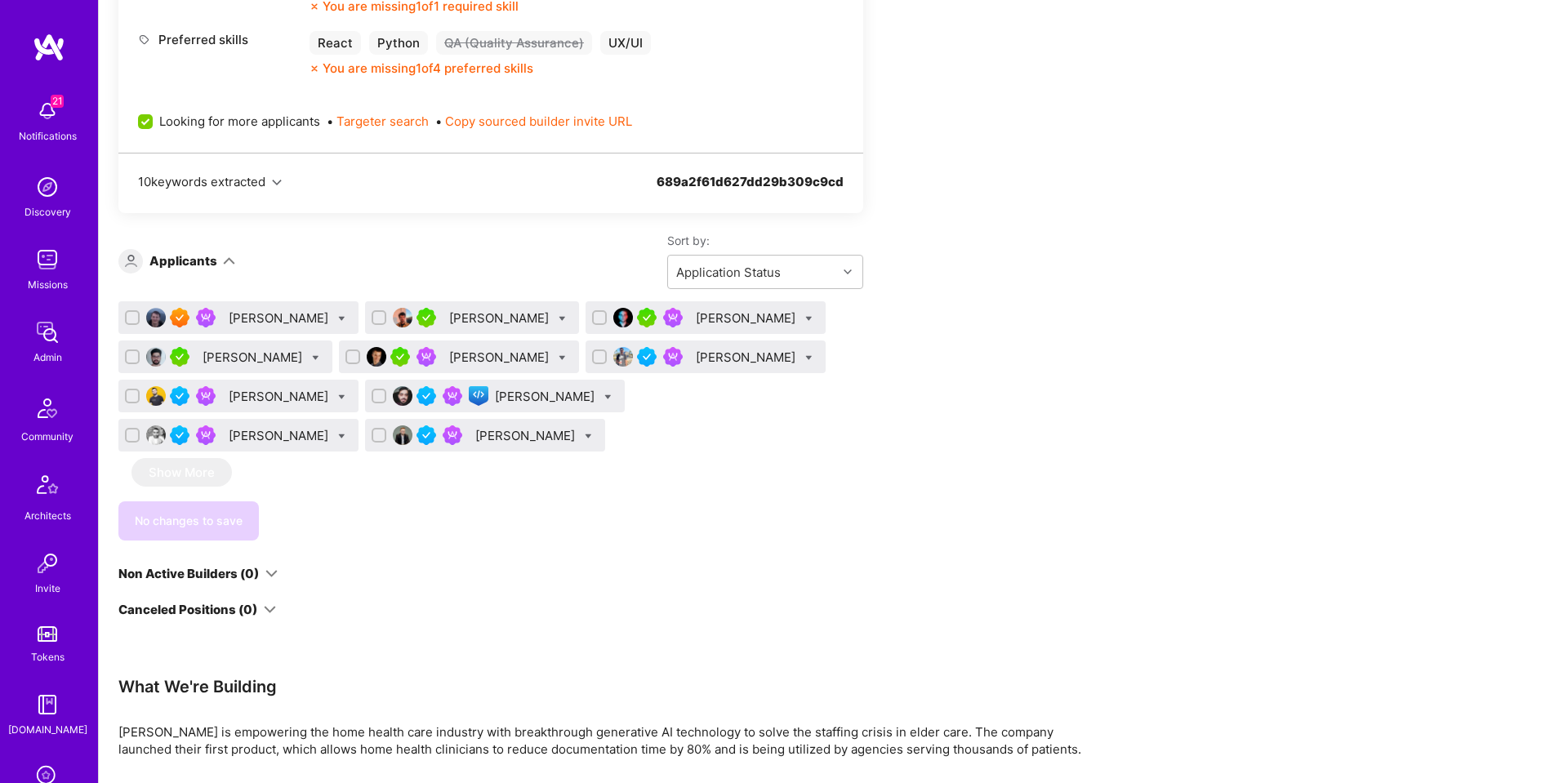
click at [311, 319] on div "Dariusz Lewandowski" at bounding box center [280, 318] width 103 height 17
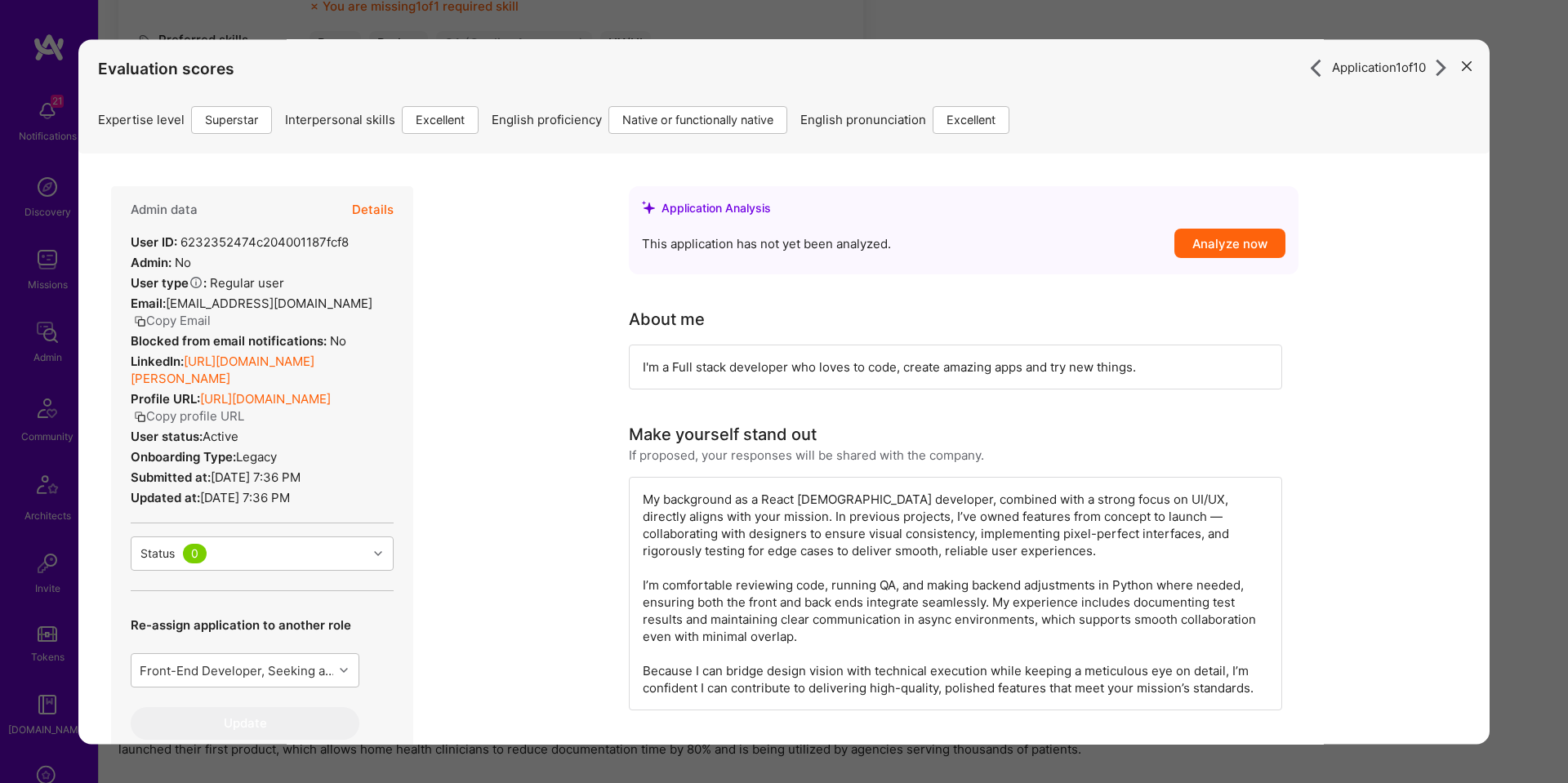
click at [394, 210] on div "Admin data Details User ID: 6232352474c204001187fcf8 Admin: No User type Regula…" at bounding box center [262, 500] width 302 height 628
click at [380, 208] on button "Details" at bounding box center [372, 210] width 42 height 47
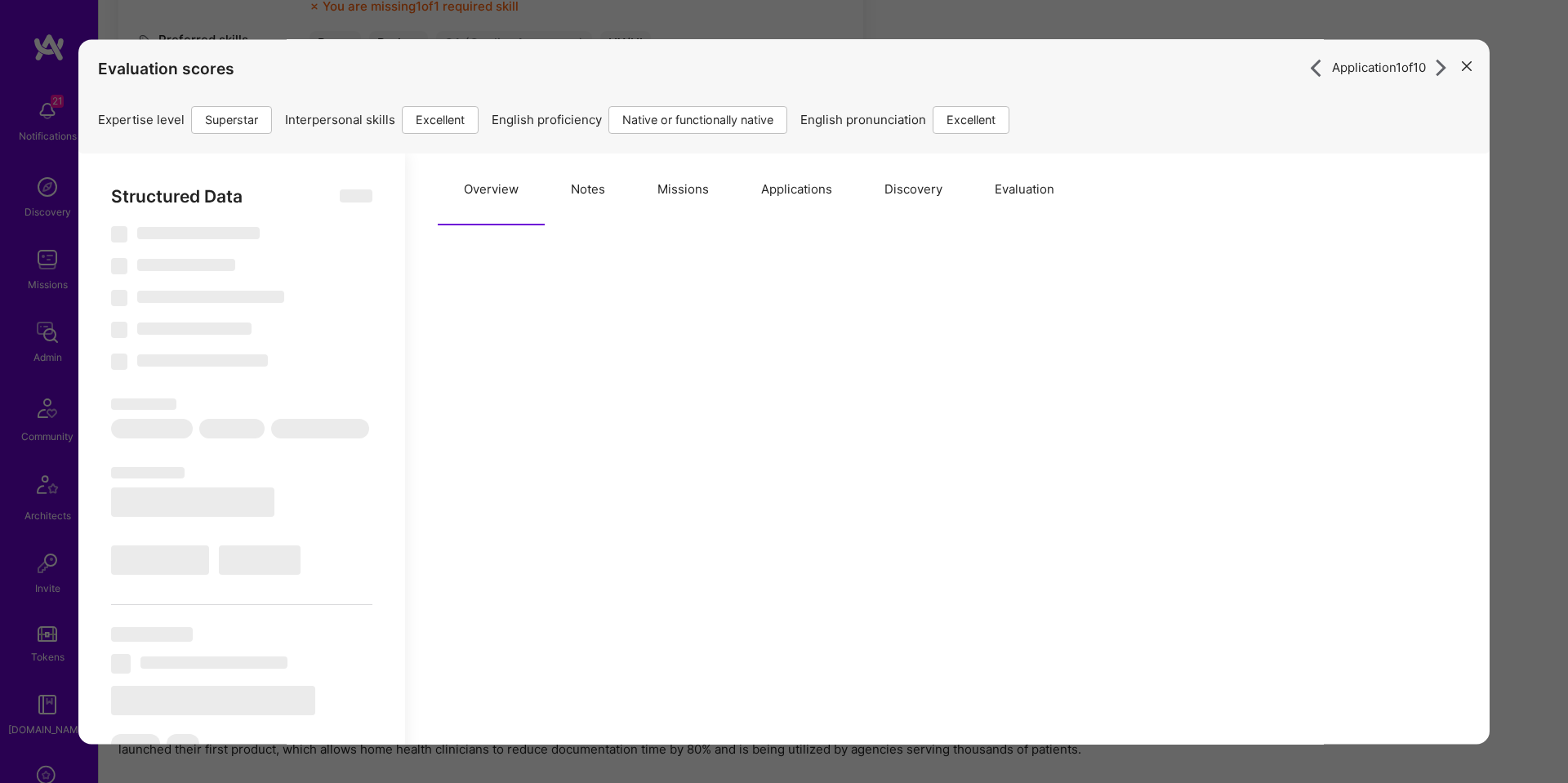
click at [716, 220] on button "Missions" at bounding box center [683, 189] width 103 height 71
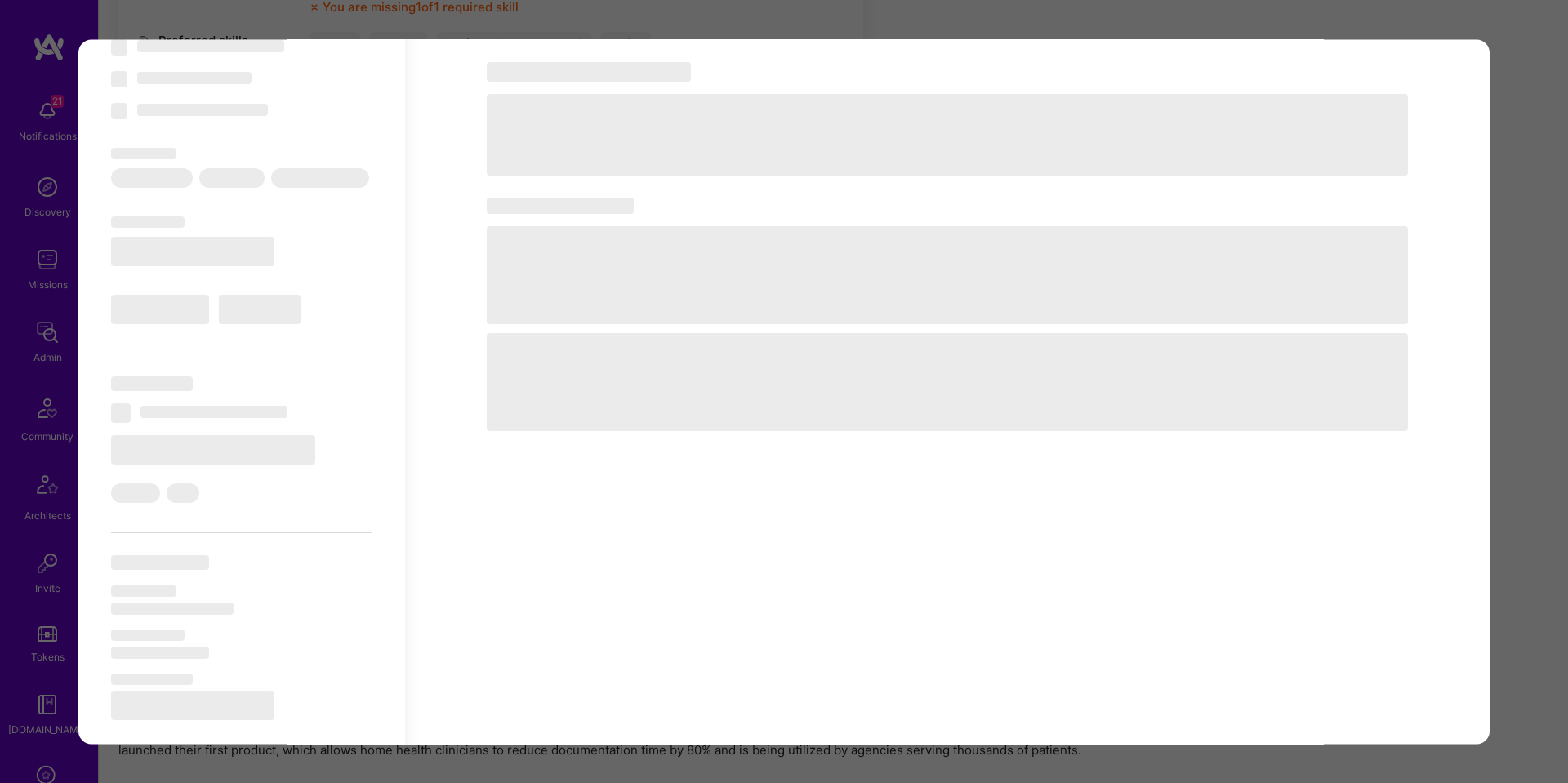
scroll to position [245, 0]
select select "Right Now"
select select "7"
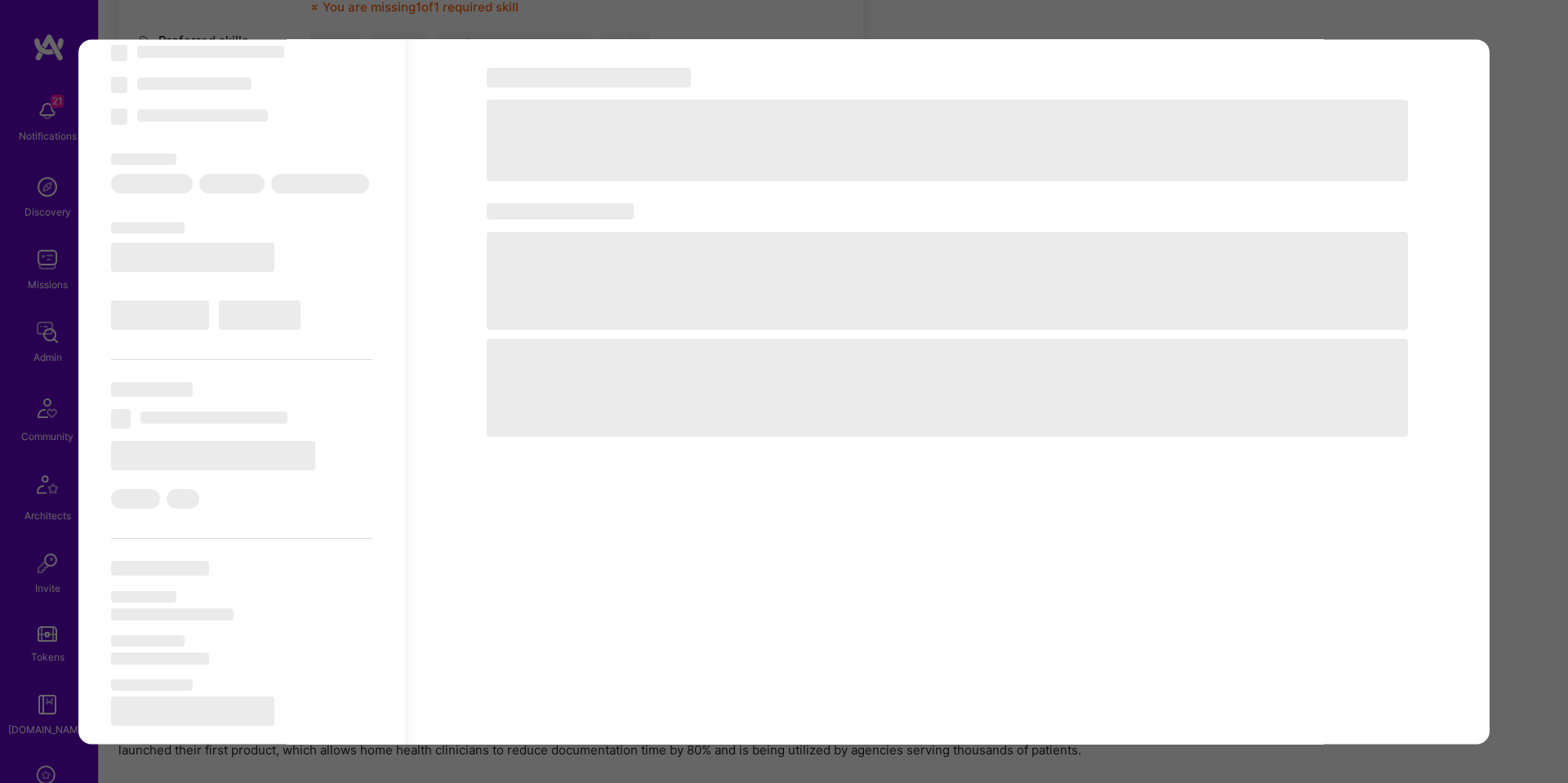
select select "7"
select select "PL"
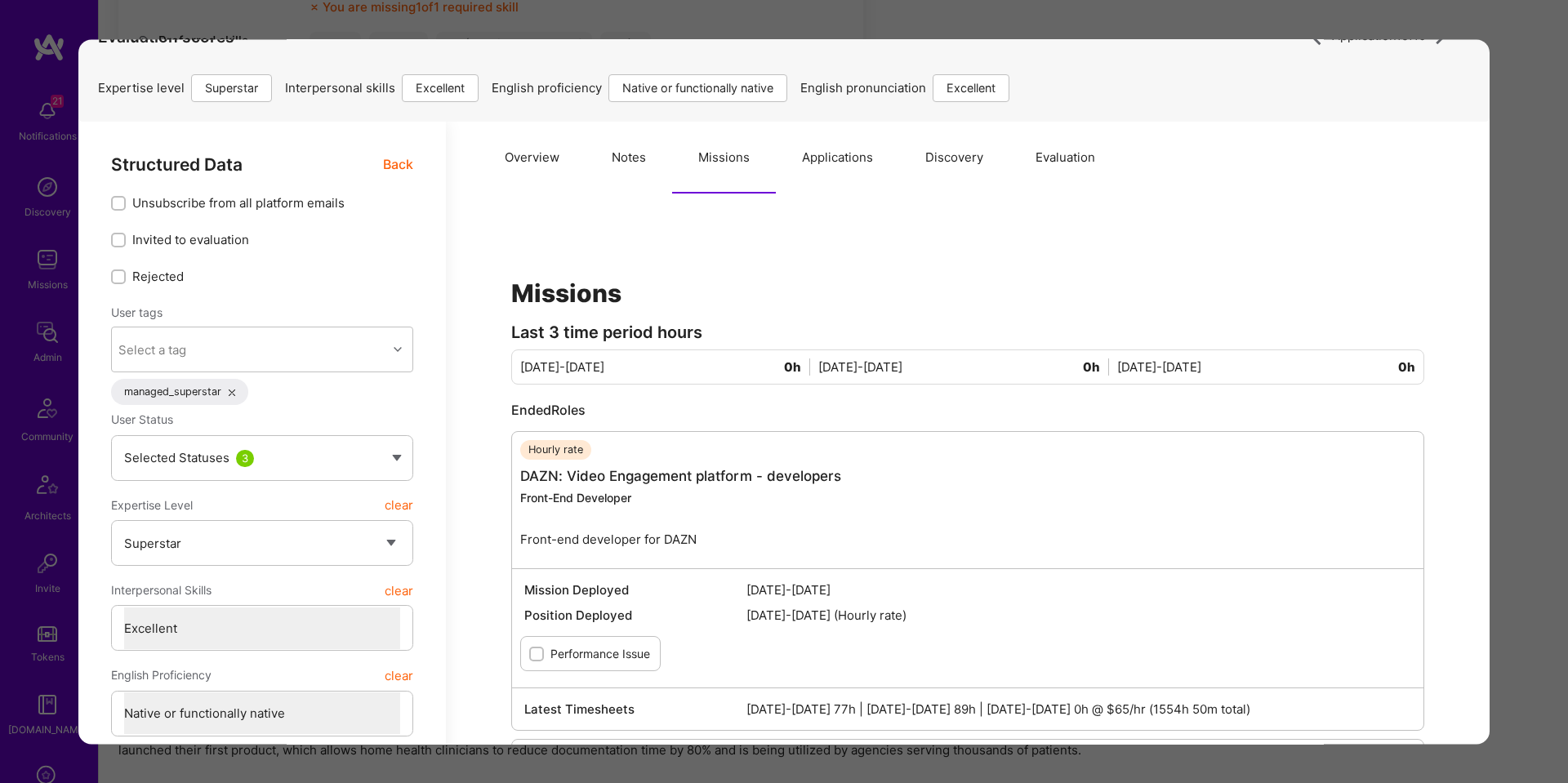
scroll to position [1, 0]
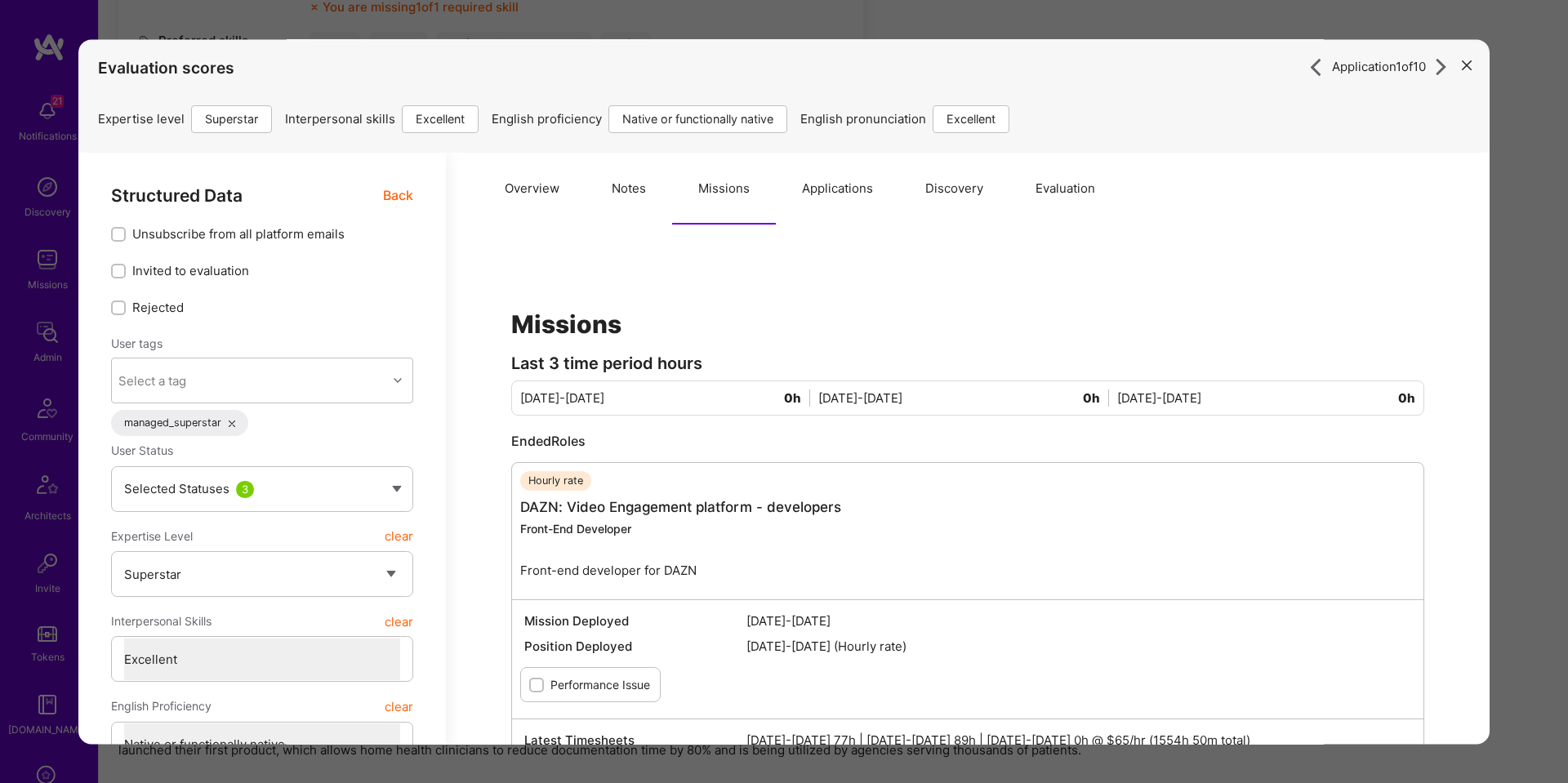
drag, startPoint x: 564, startPoint y: 191, endPoint x: 427, endPoint y: 178, distance: 137.6
click at [564, 191] on button "Overview" at bounding box center [532, 188] width 107 height 71
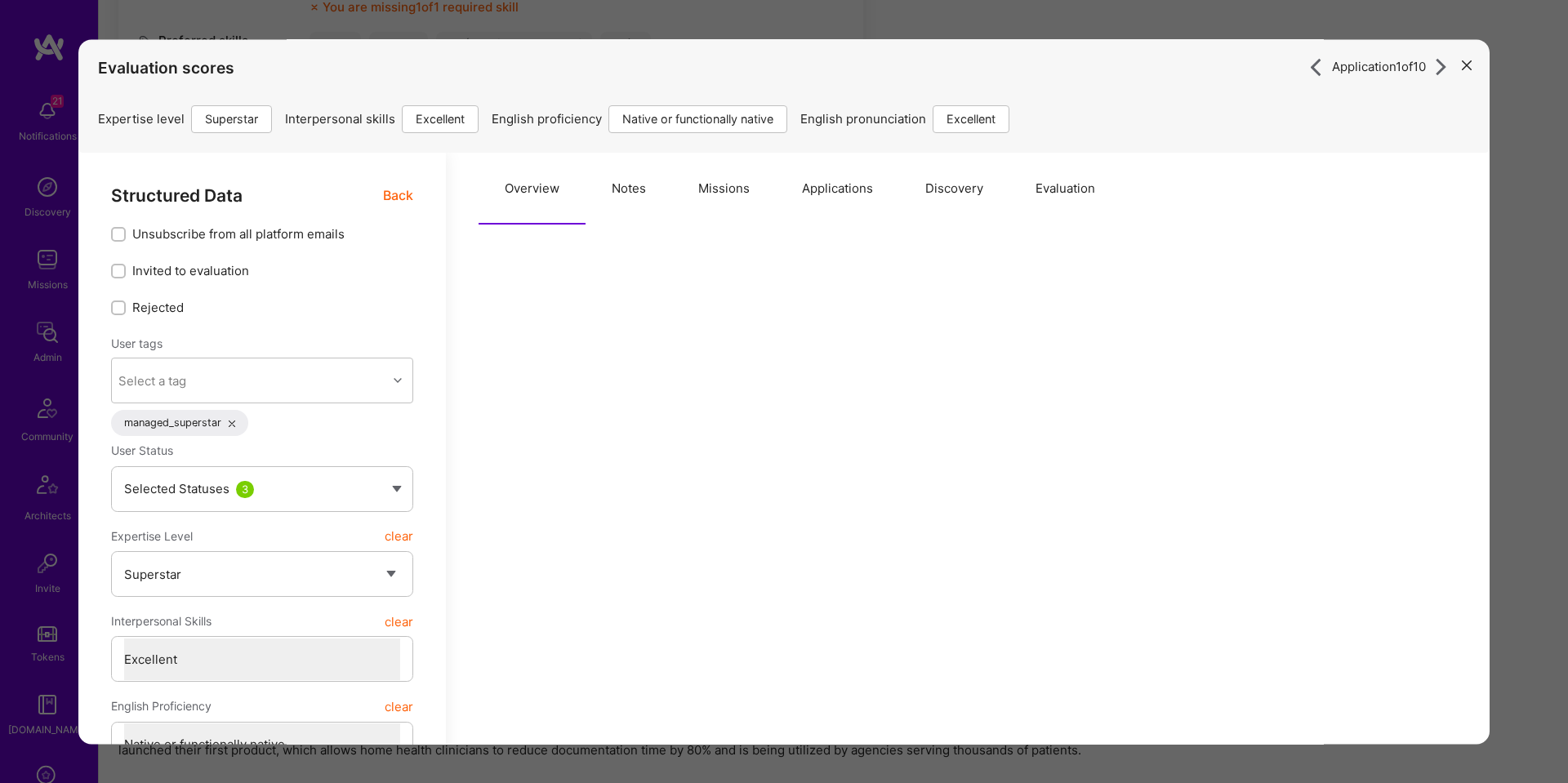
click at [398, 196] on span "Back" at bounding box center [398, 195] width 30 height 20
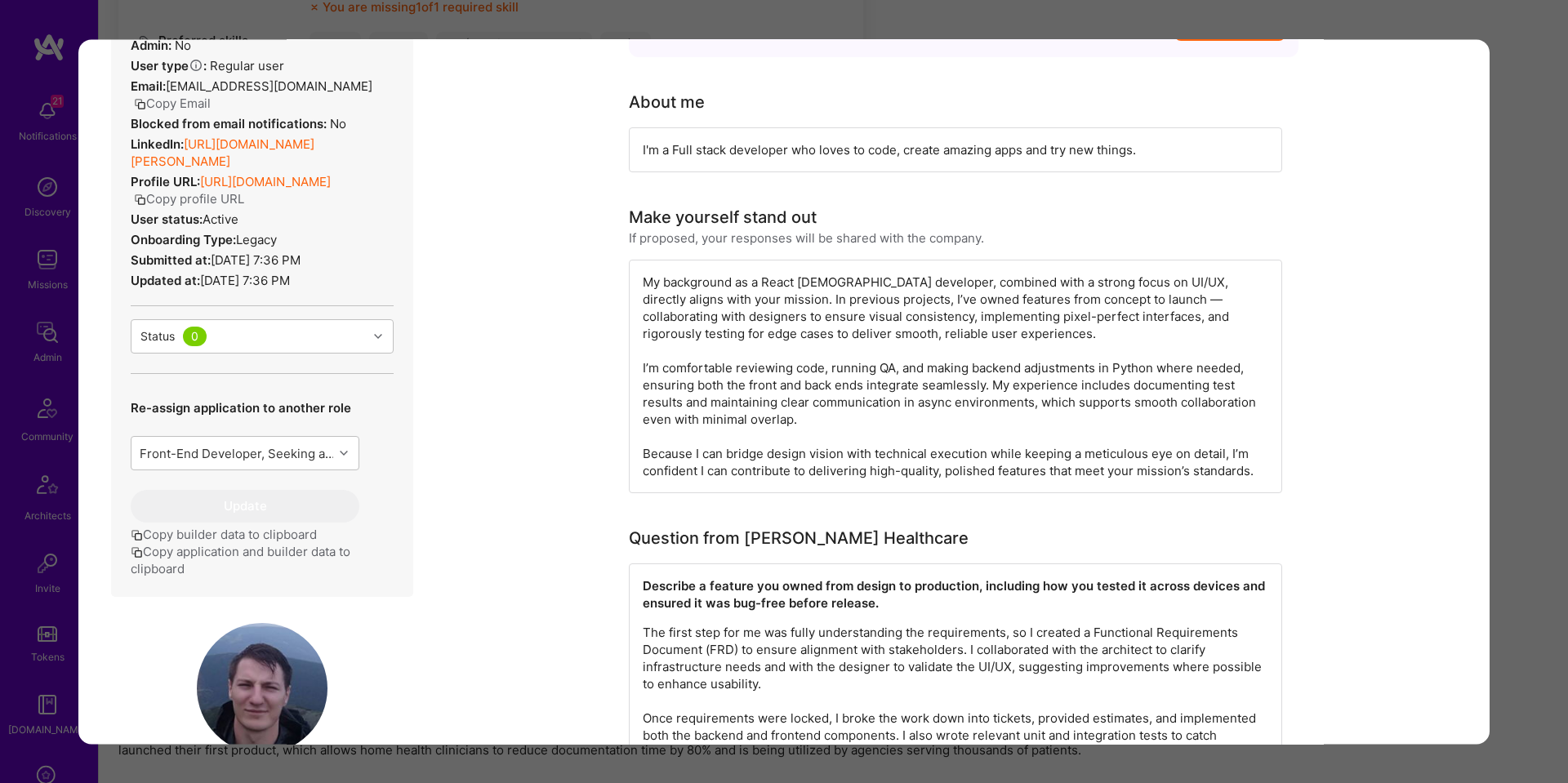
scroll to position [220, 0]
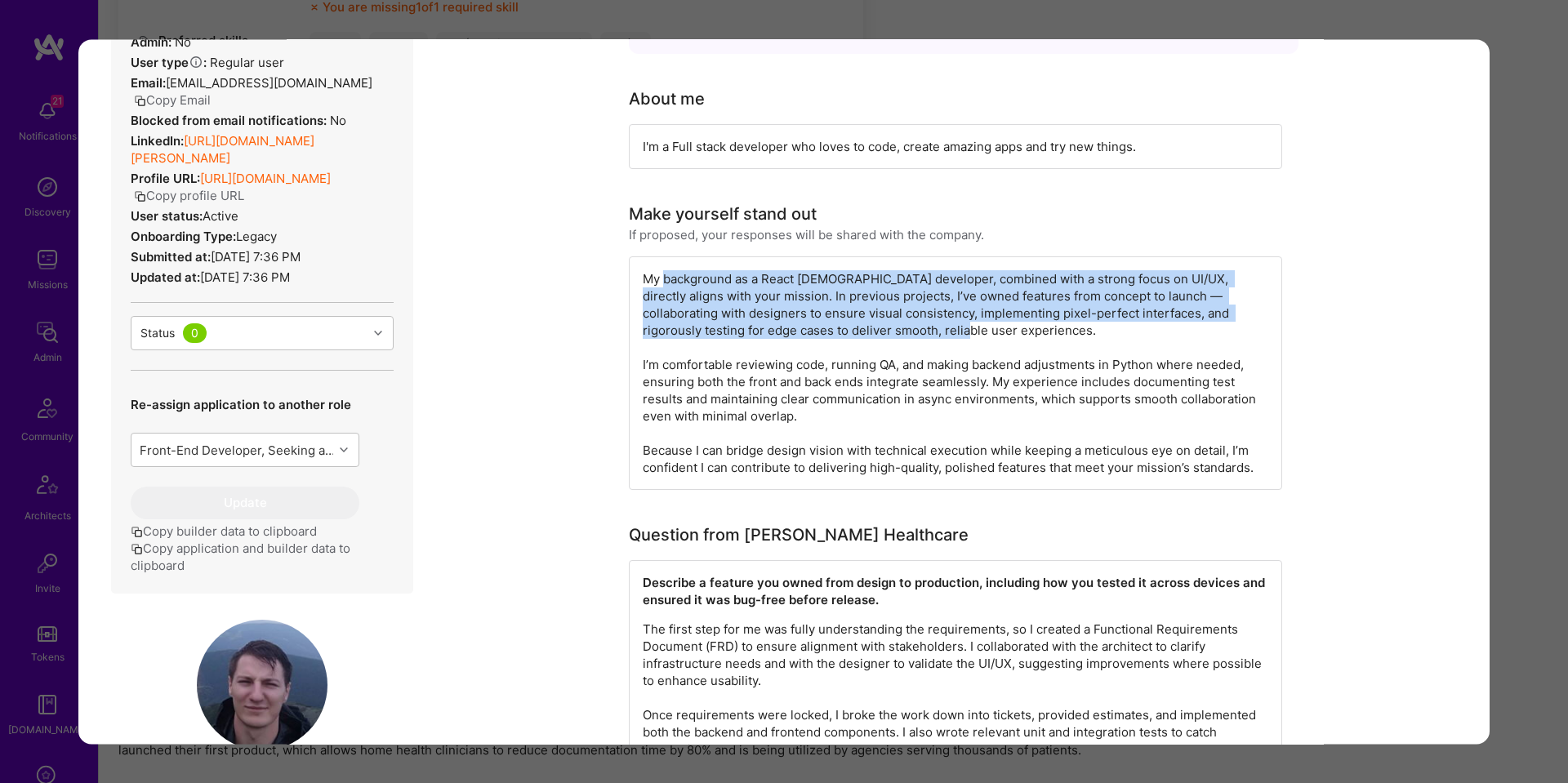
drag, startPoint x: 676, startPoint y: 279, endPoint x: 917, endPoint y: 330, distance: 246.3
click at [917, 329] on div "My background as a React Native developer, combined with a strong focus on UI/U…" at bounding box center [955, 374] width 654 height 234
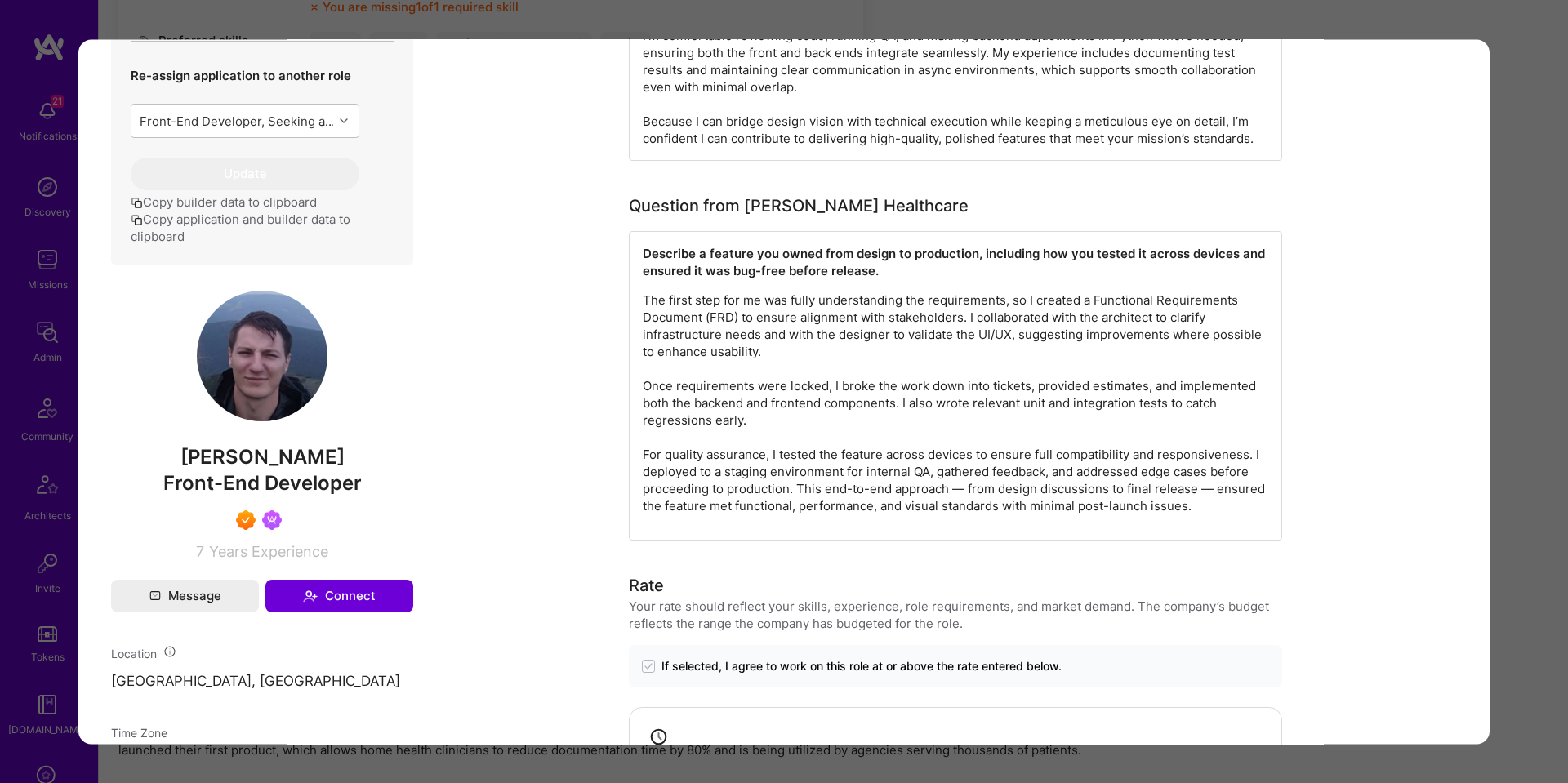
scroll to position [550, 0]
click at [664, 309] on p "The first step for me was fully understanding the requirements, so I created a …" at bounding box center [956, 402] width 626 height 223
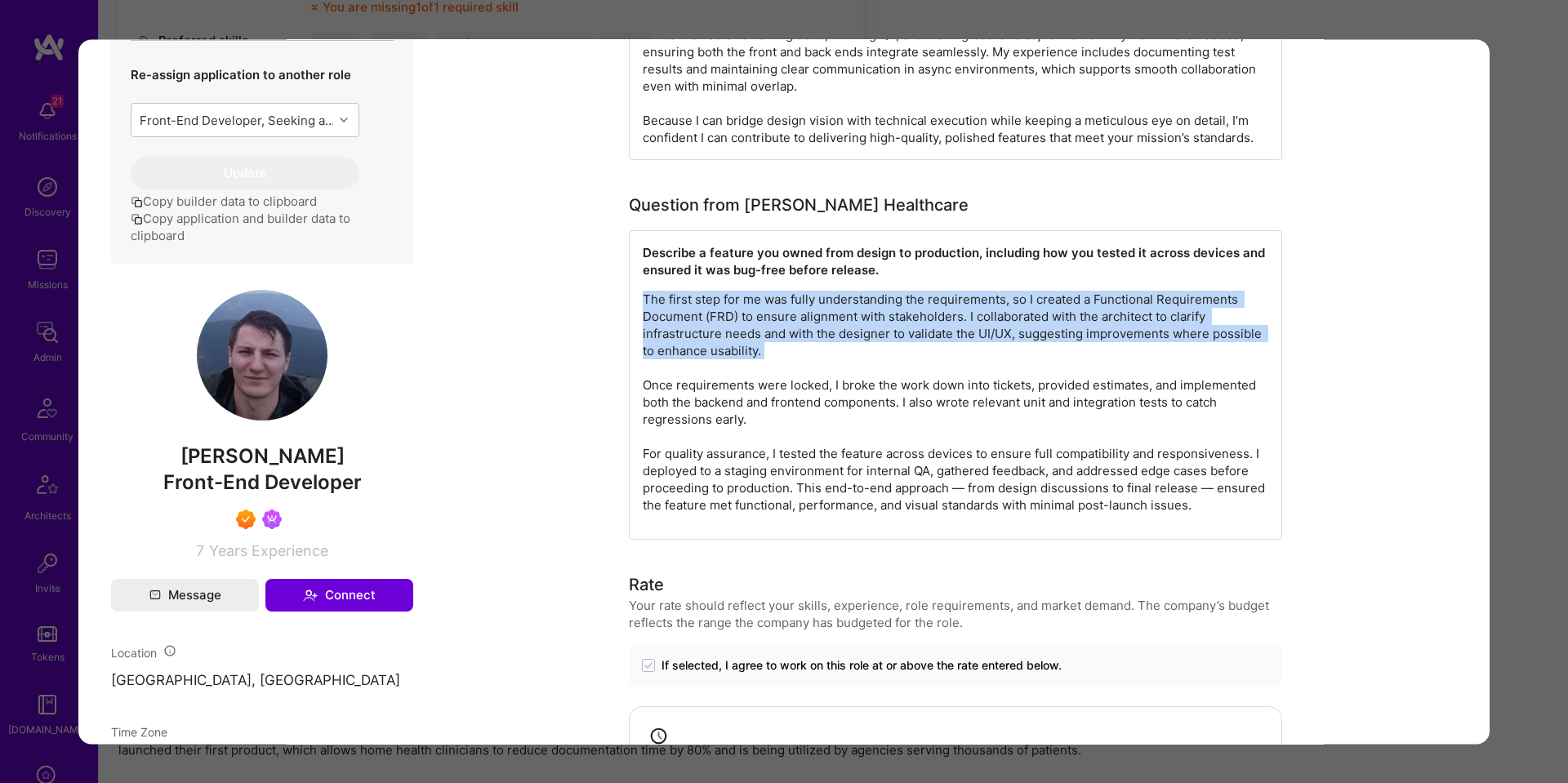
click at [664, 310] on p "The first step for me was fully understanding the requirements, so I created a …" at bounding box center [956, 402] width 626 height 223
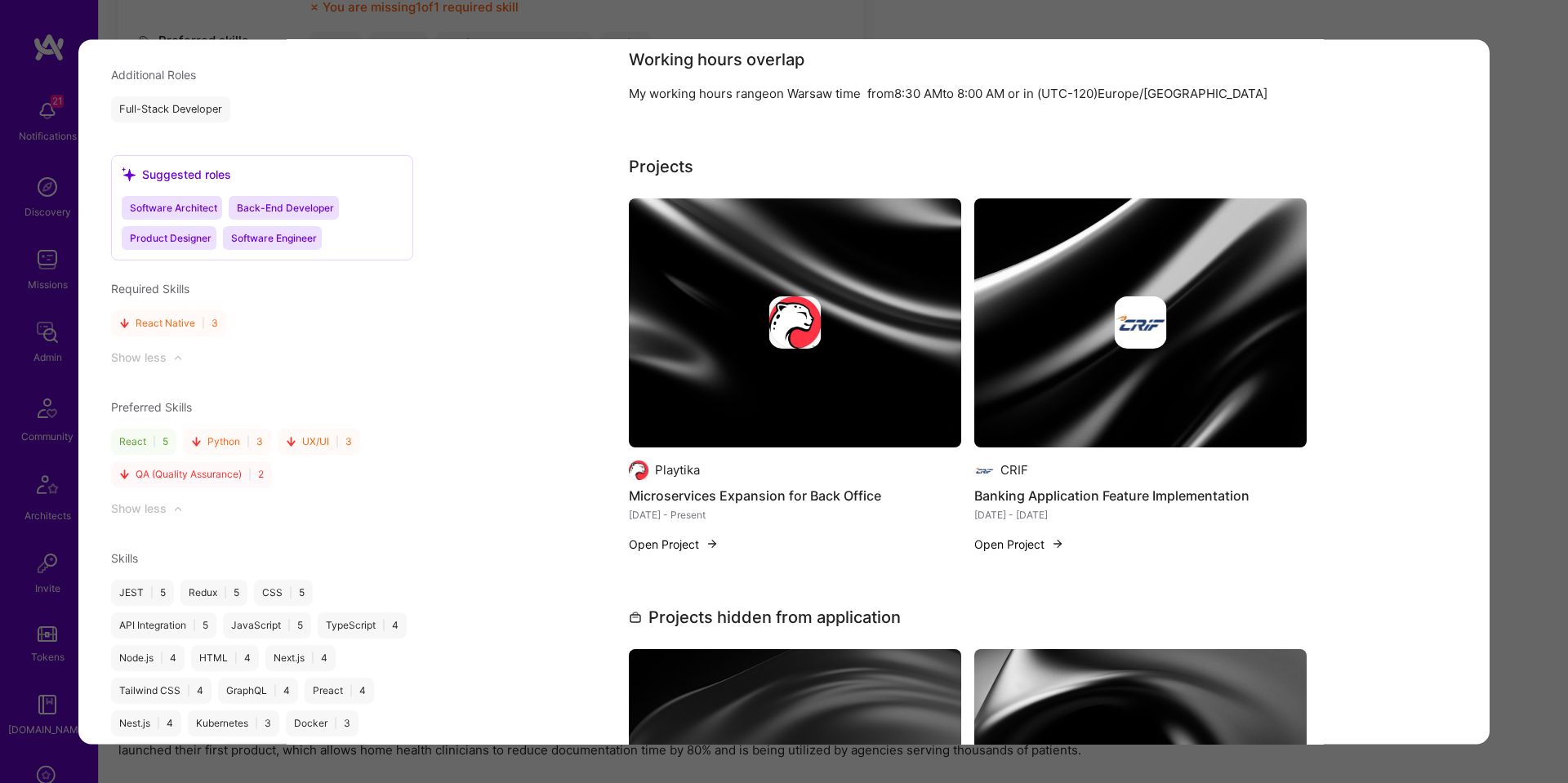
scroll to position [1582, 0]
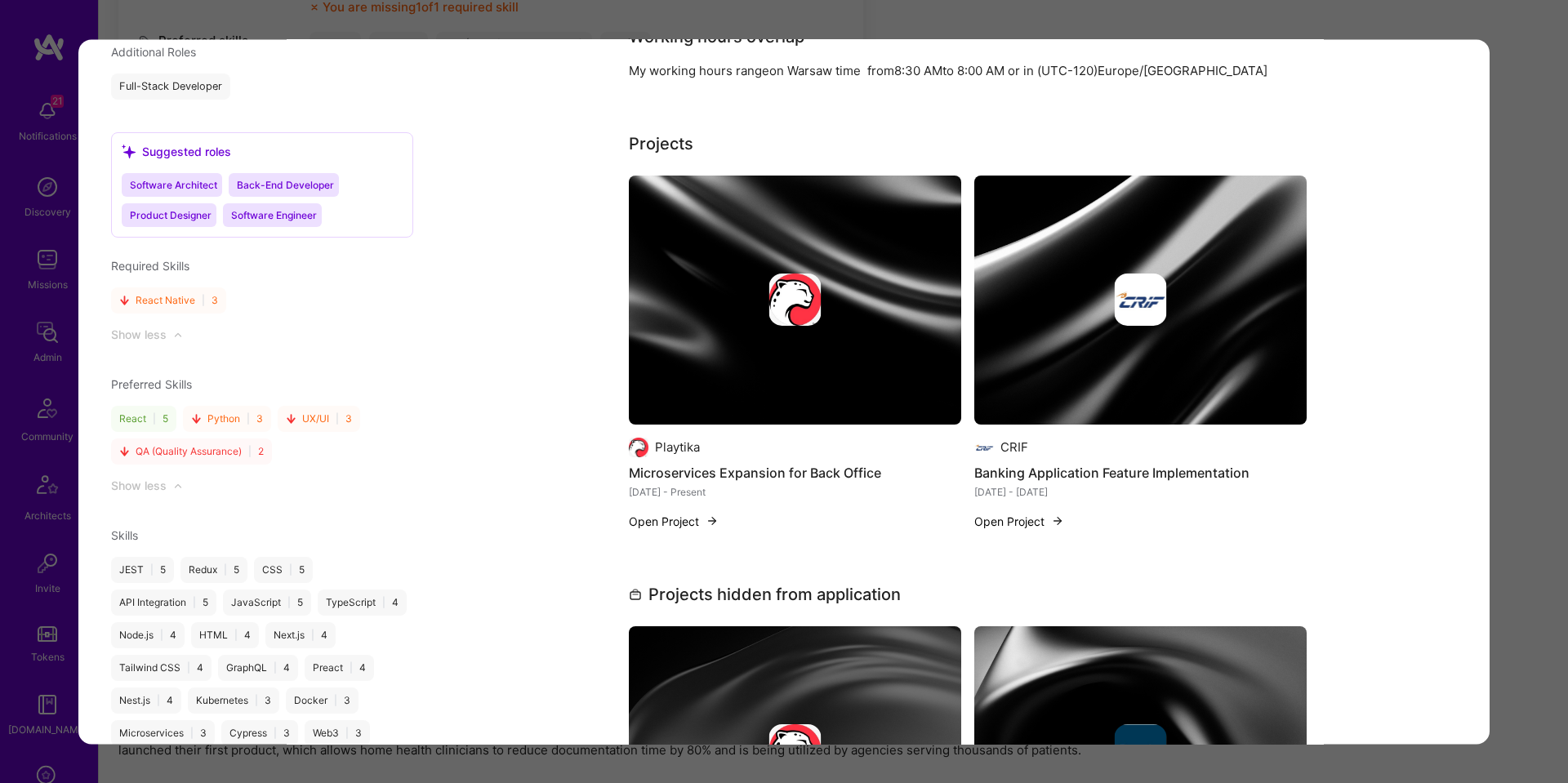
click at [811, 389] on img "modal" at bounding box center [795, 300] width 332 height 249
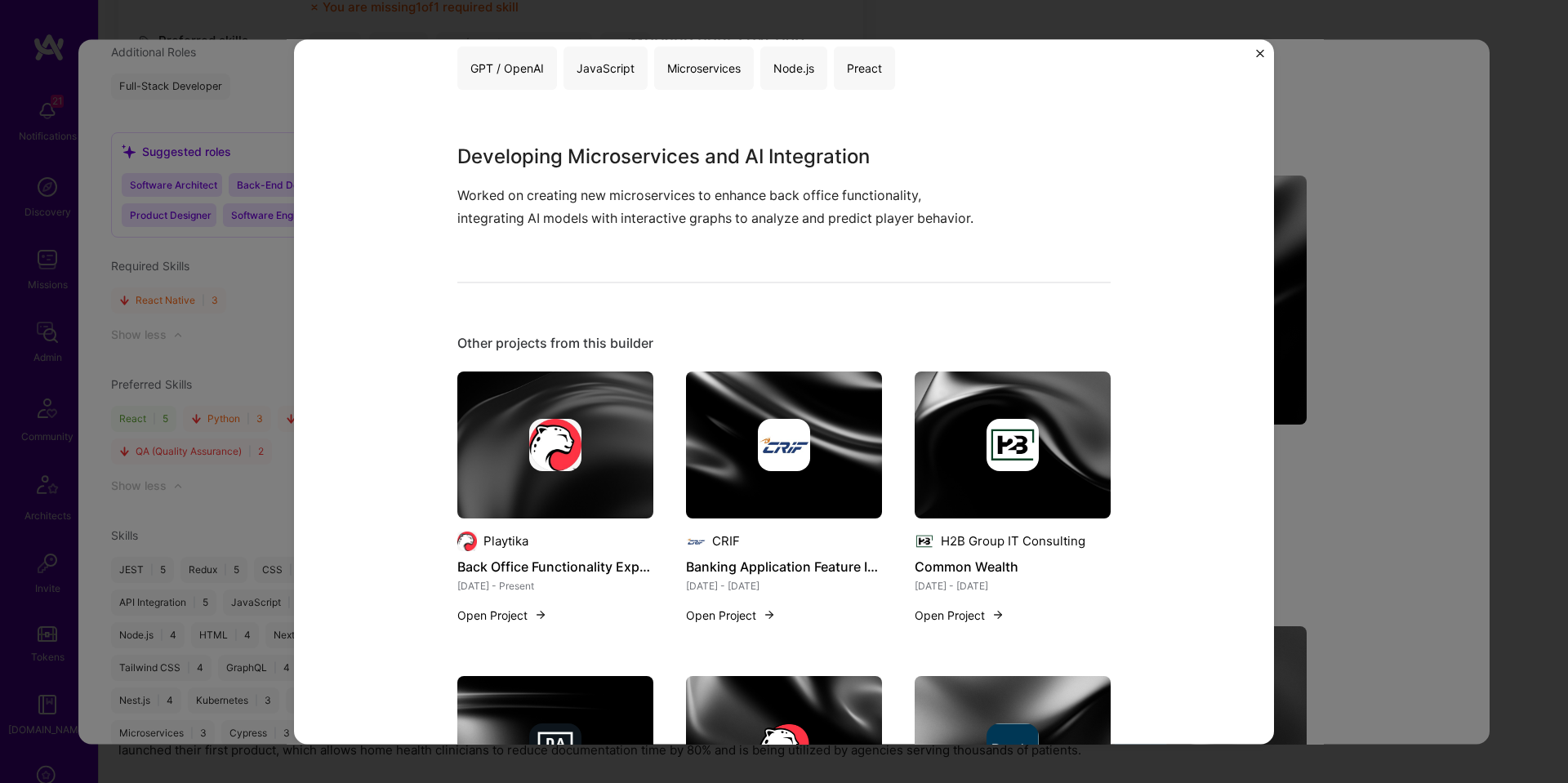
scroll to position [442, 0]
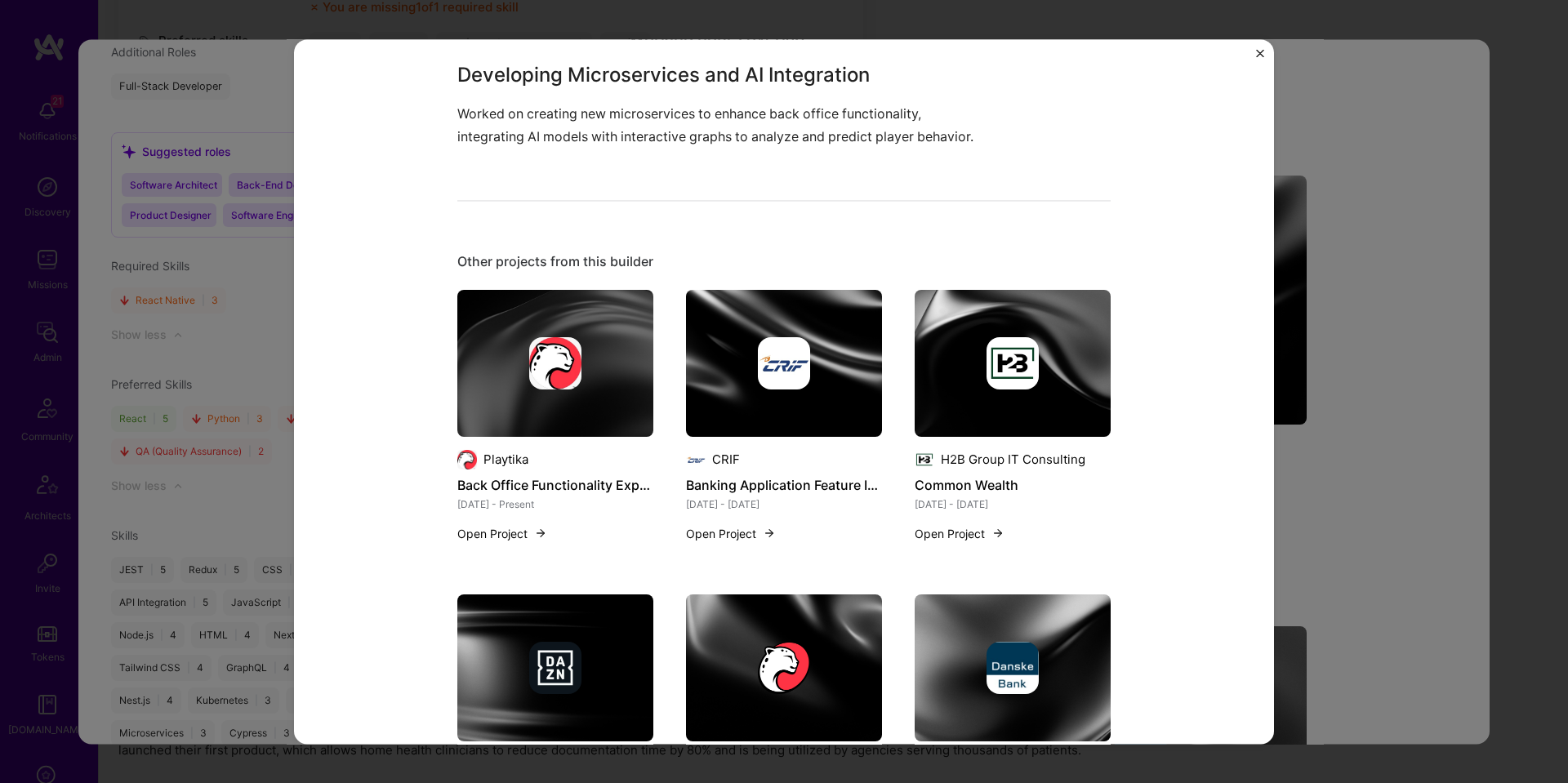
drag, startPoint x: 1288, startPoint y: 306, endPoint x: 1232, endPoint y: 309, distance: 56.1
click at [1288, 306] on div "Microservices Expansion for Back Office Playtika Gaming & e-Sports Role Fullsta…" at bounding box center [784, 391] width 1568 height 783
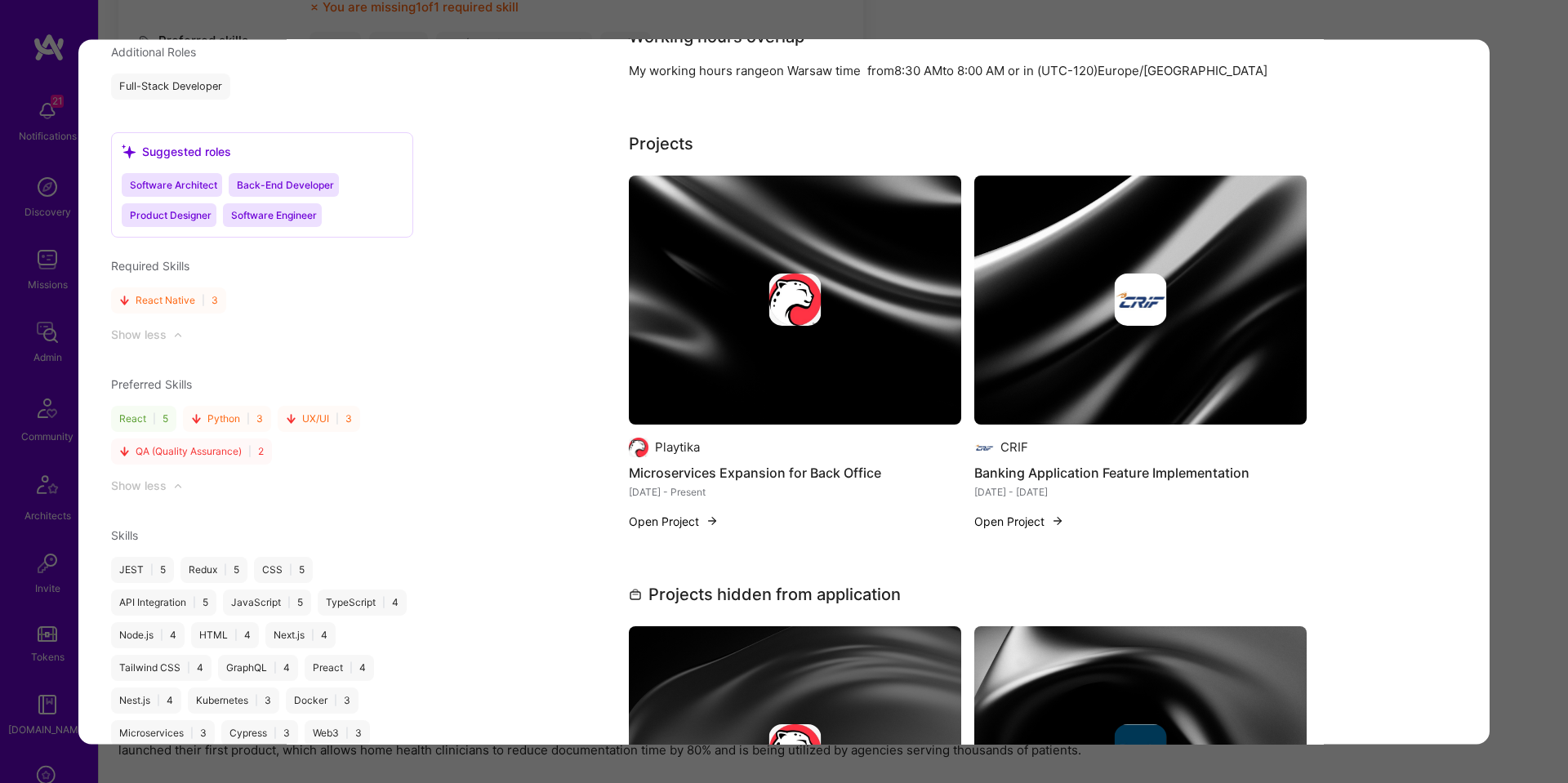
click at [1222, 309] on div "modal" at bounding box center [1140, 299] width 332 height 52
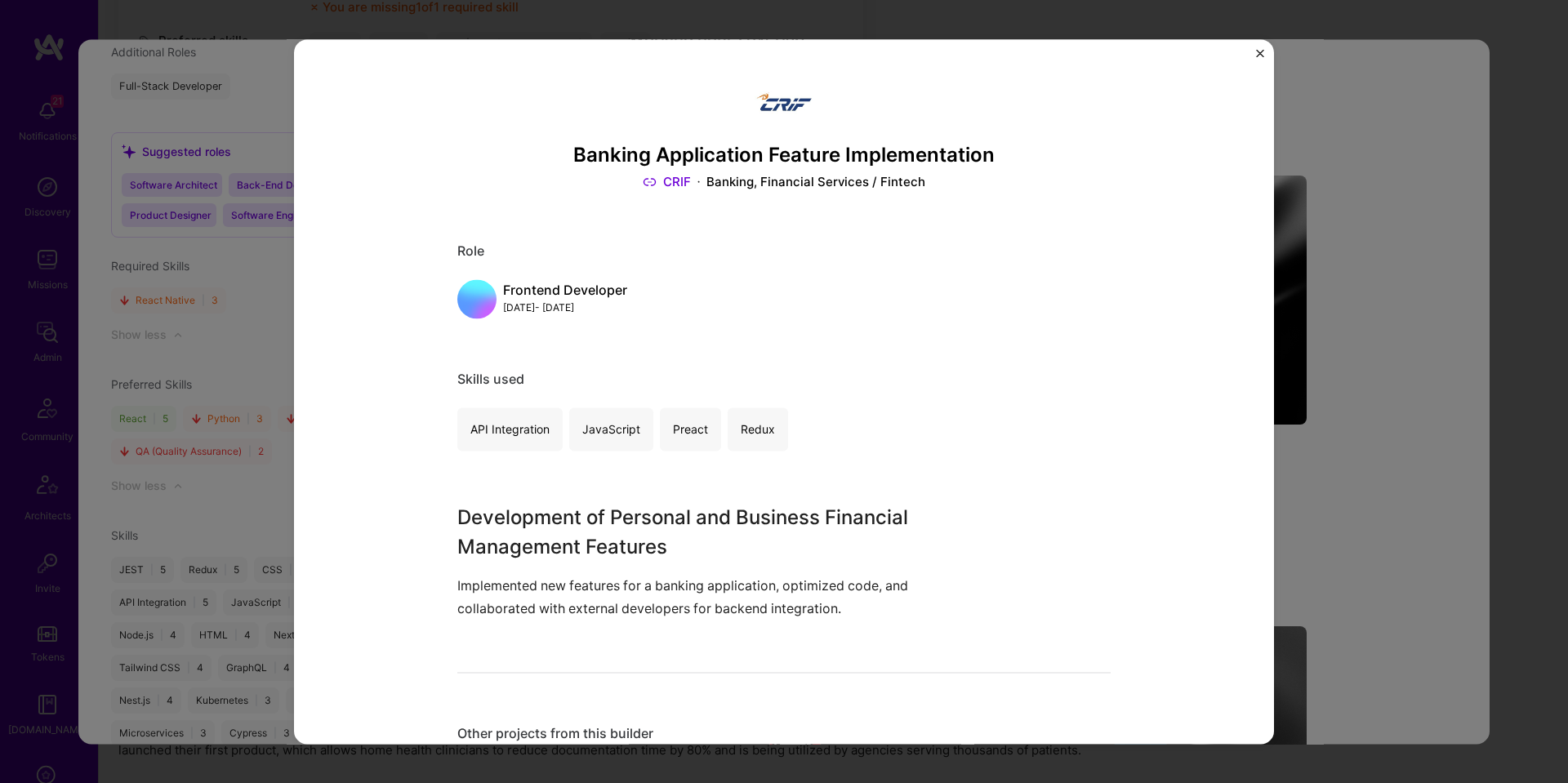
drag, startPoint x: 1350, startPoint y: 356, endPoint x: 1020, endPoint y: 389, distance: 331.6
click at [1349, 356] on div "Banking Application Feature Implementation CRIF Banking, Financial Services / F…" at bounding box center [784, 391] width 1568 height 783
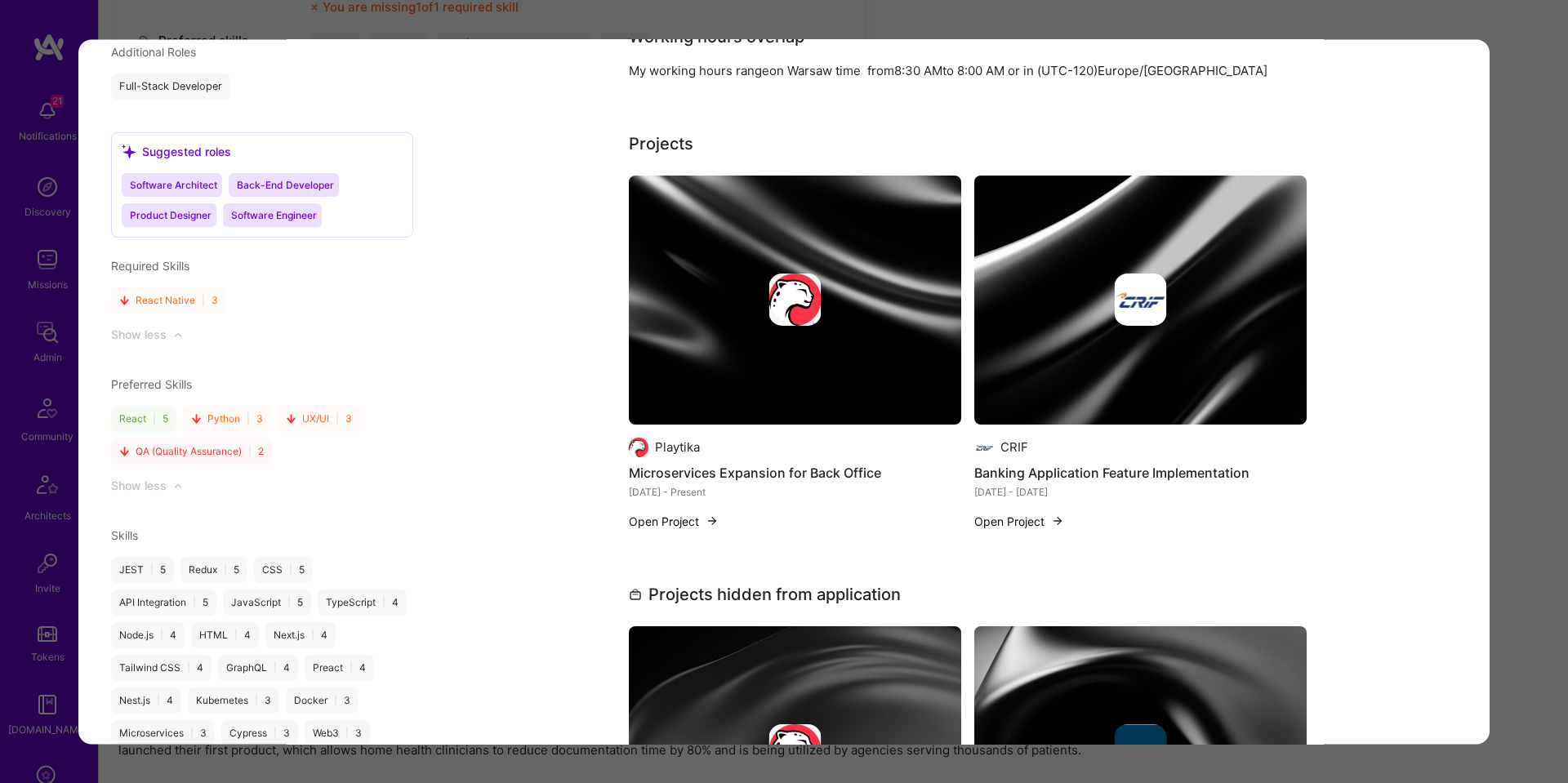
click at [707, 340] on img "modal" at bounding box center [795, 300] width 332 height 249
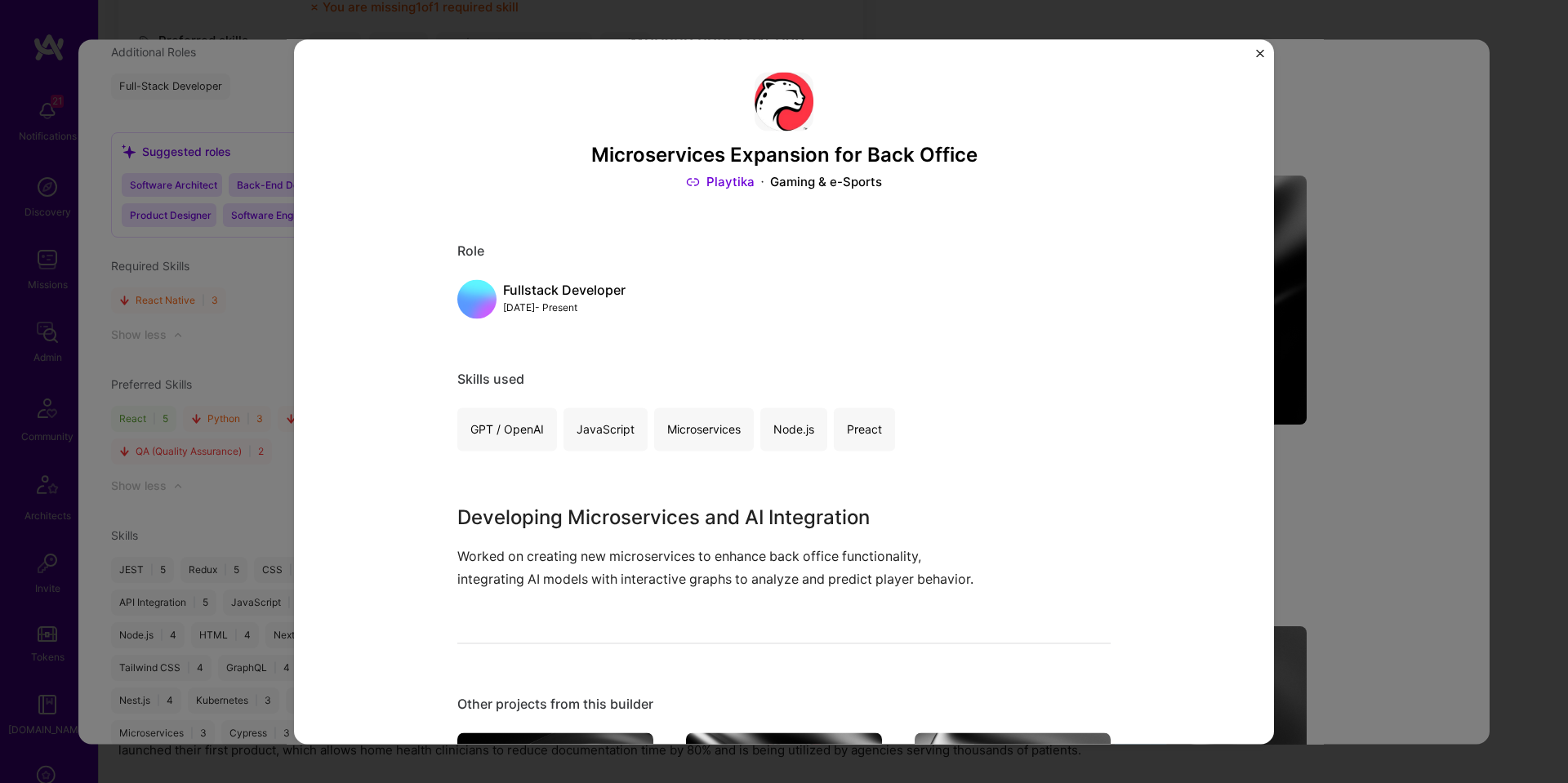
click at [1419, 307] on div "Microservices Expansion for Back Office Playtika Gaming & e-Sports Role Fullsta…" at bounding box center [784, 391] width 1568 height 783
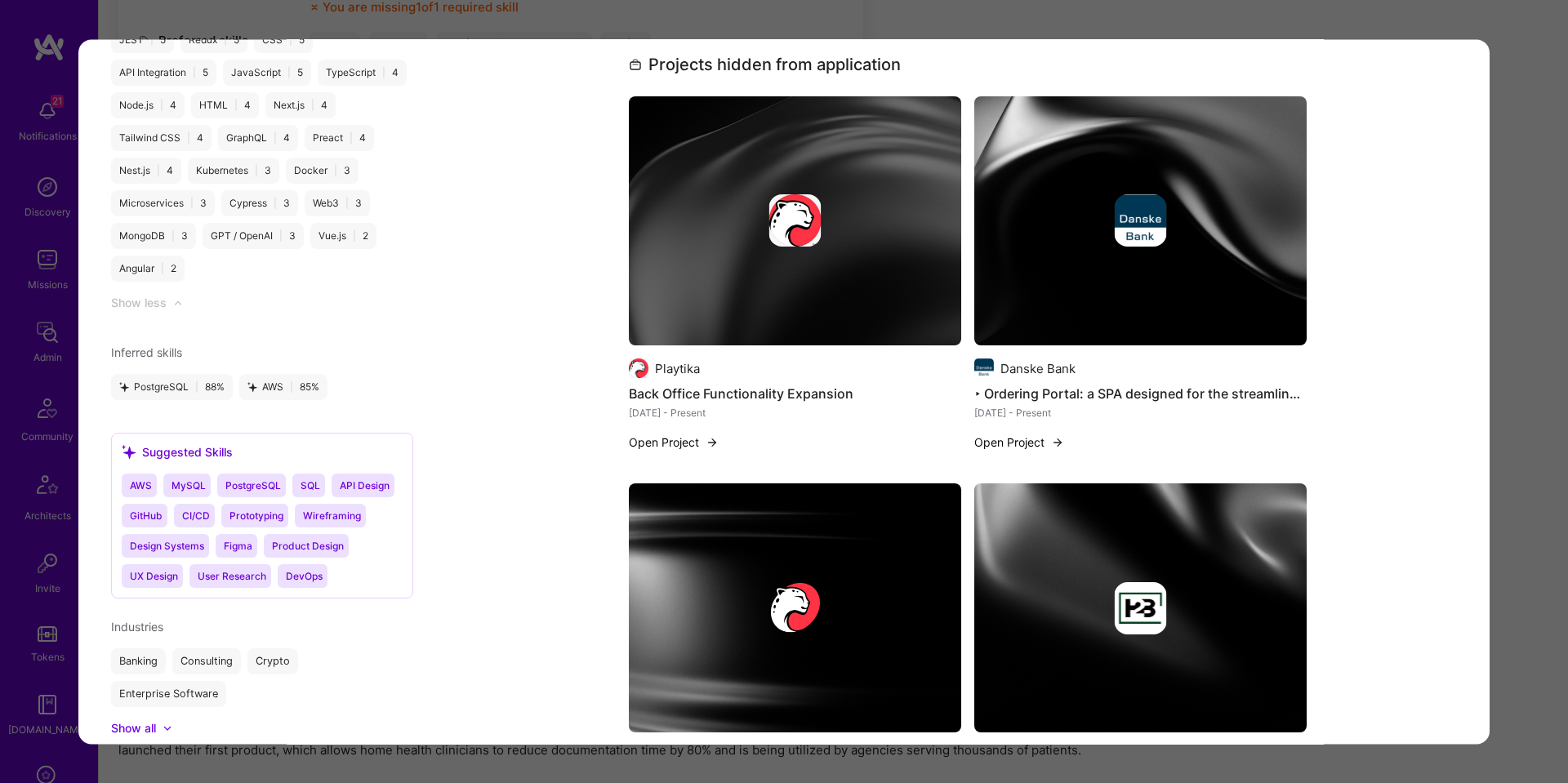
scroll to position [2145, 0]
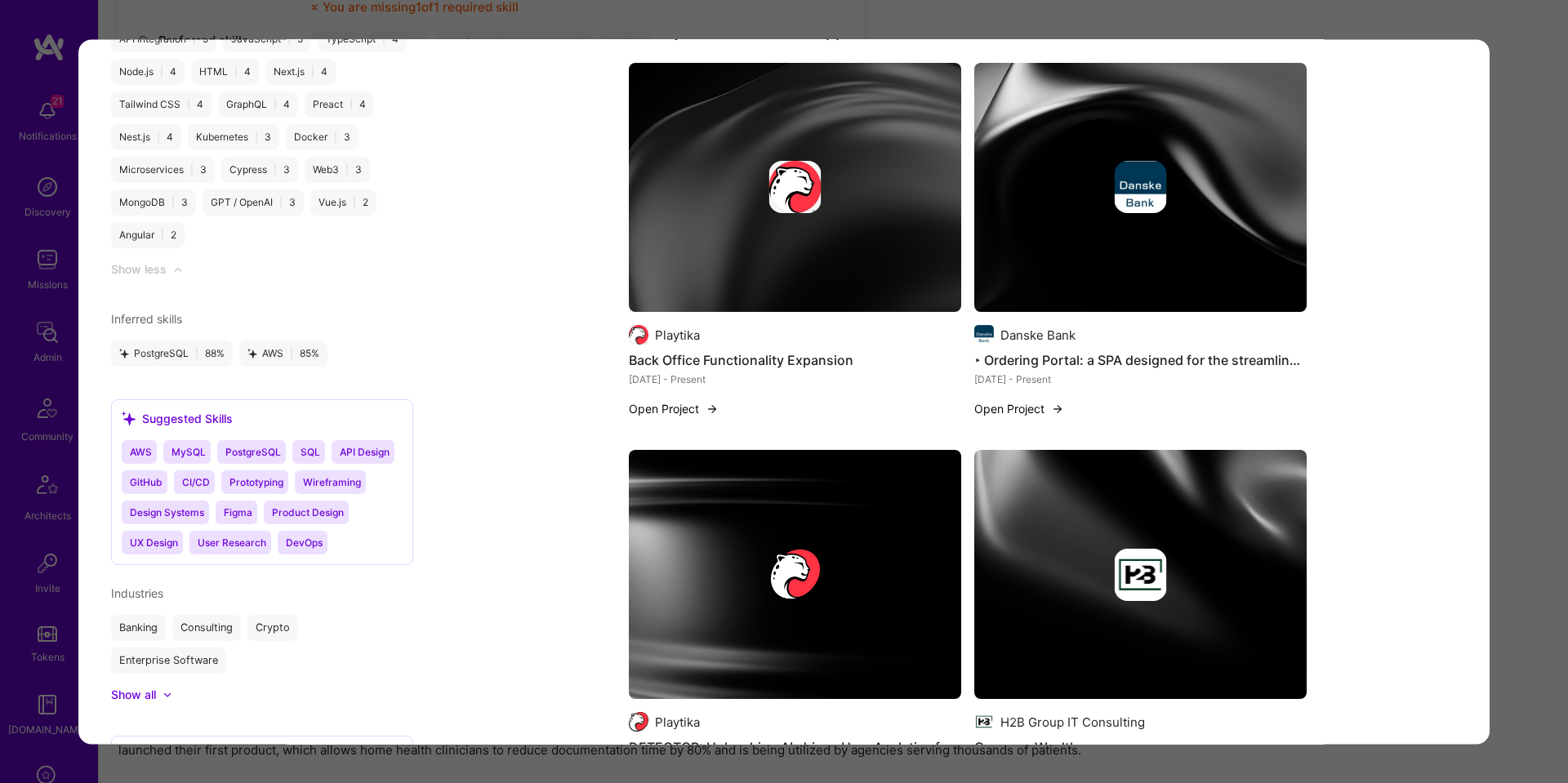
click at [1530, 293] on div "Application 1 of 10 Evaluation scores Expertise level Superstar Interpersonal s…" at bounding box center [784, 391] width 1568 height 783
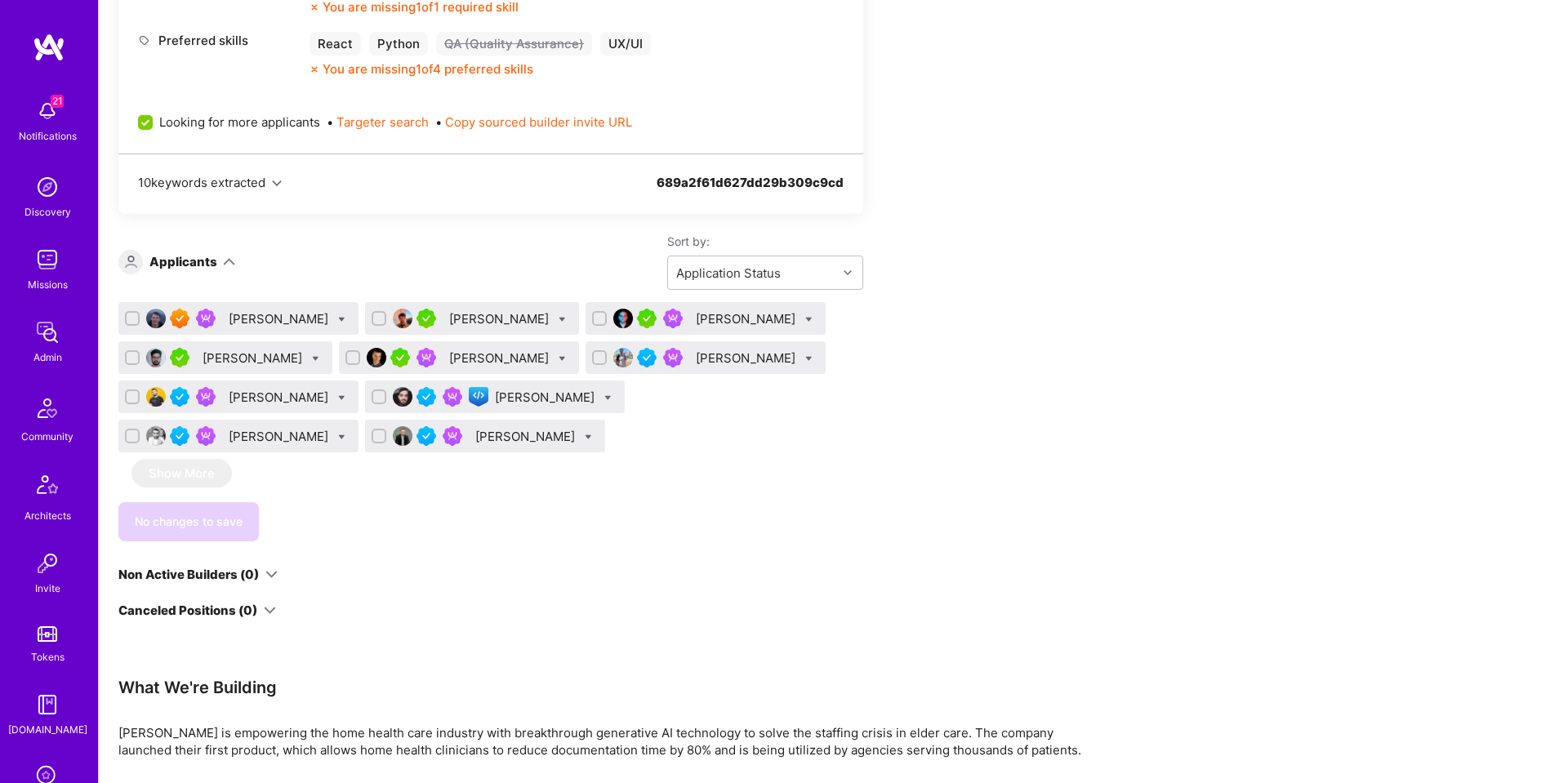
click at [745, 318] on div "Maxim Zubarev" at bounding box center [746, 319] width 103 height 17
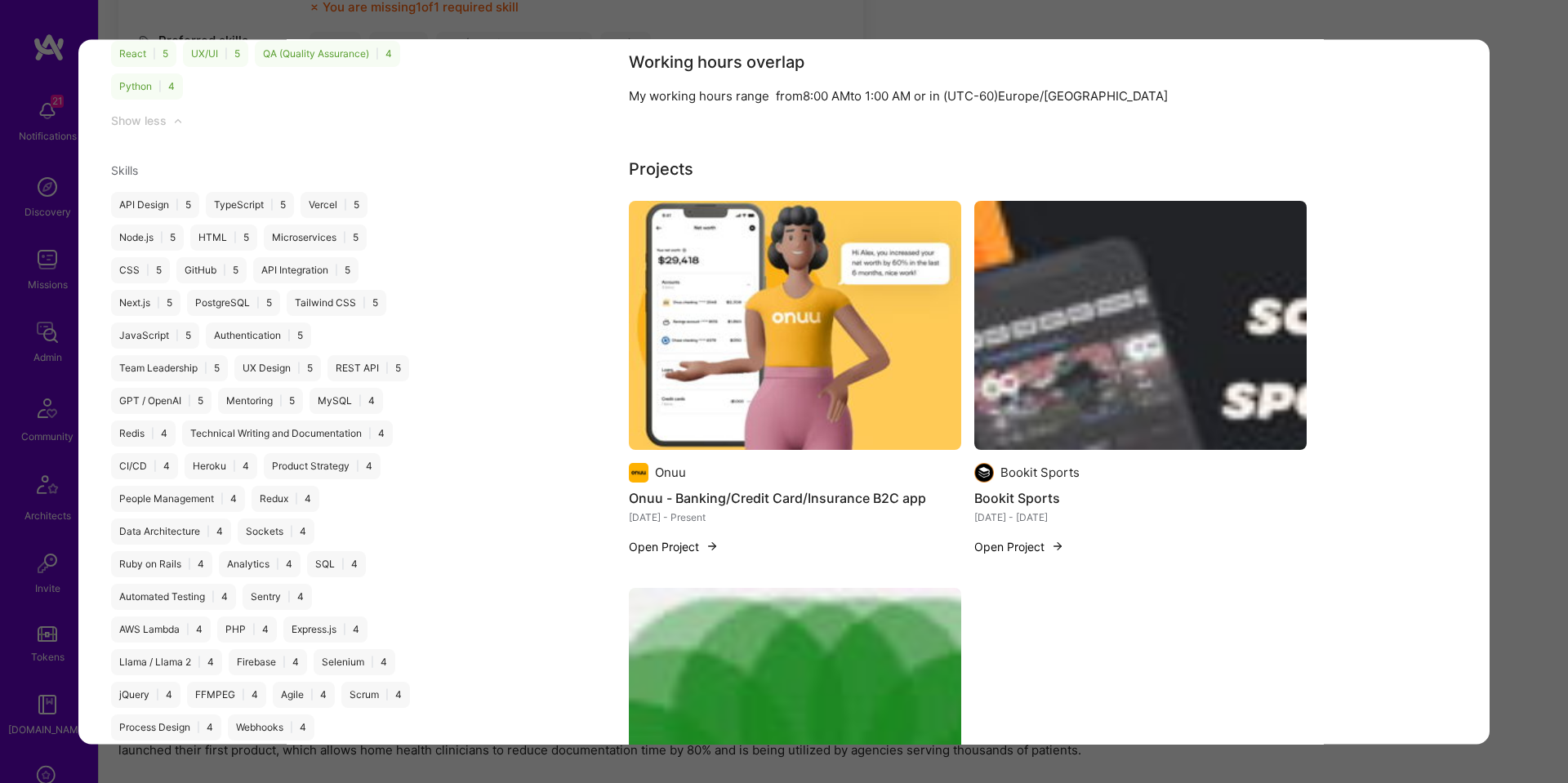
scroll to position [2136, 0]
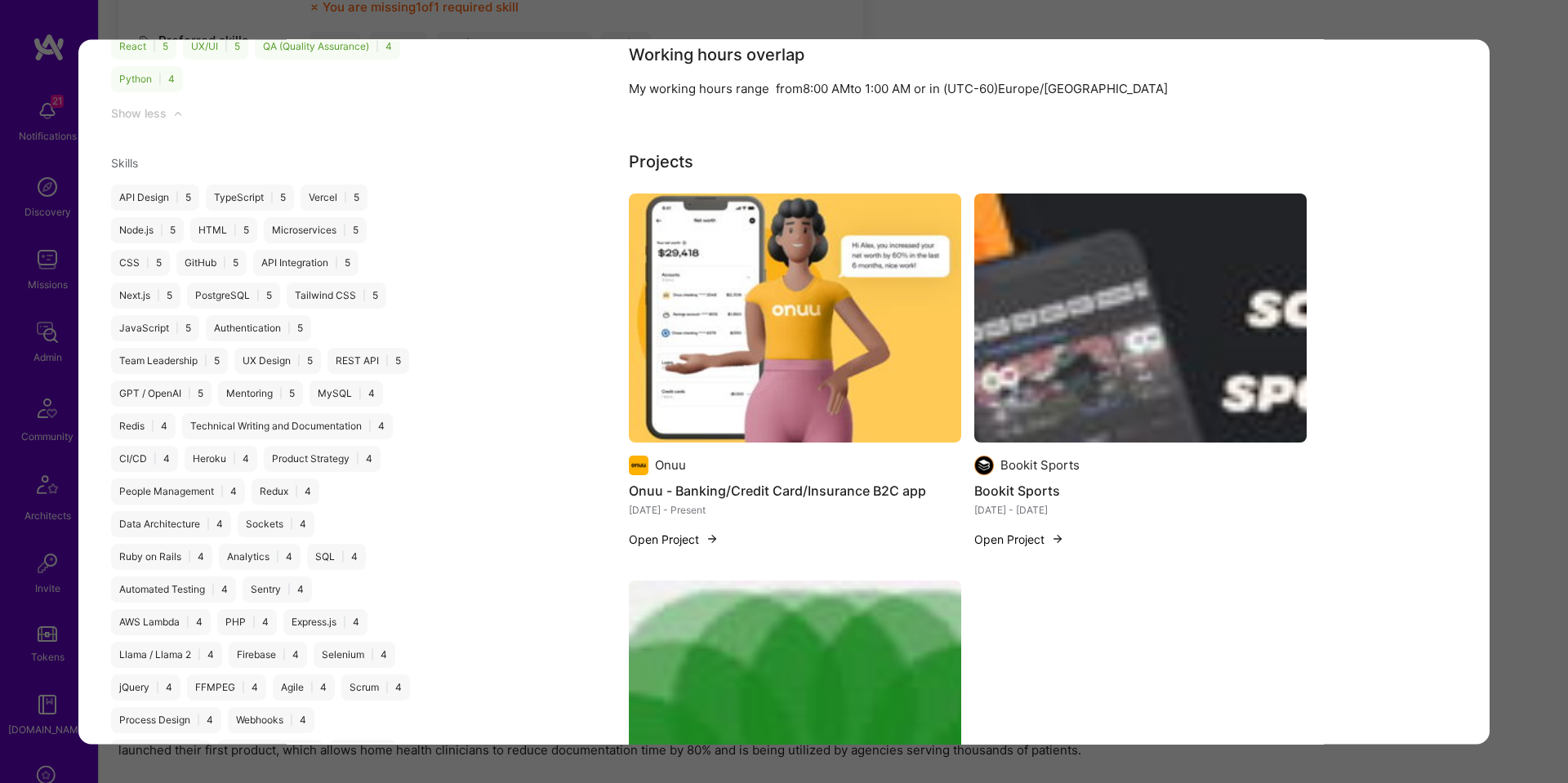
click at [727, 361] on img "modal" at bounding box center [795, 318] width 332 height 249
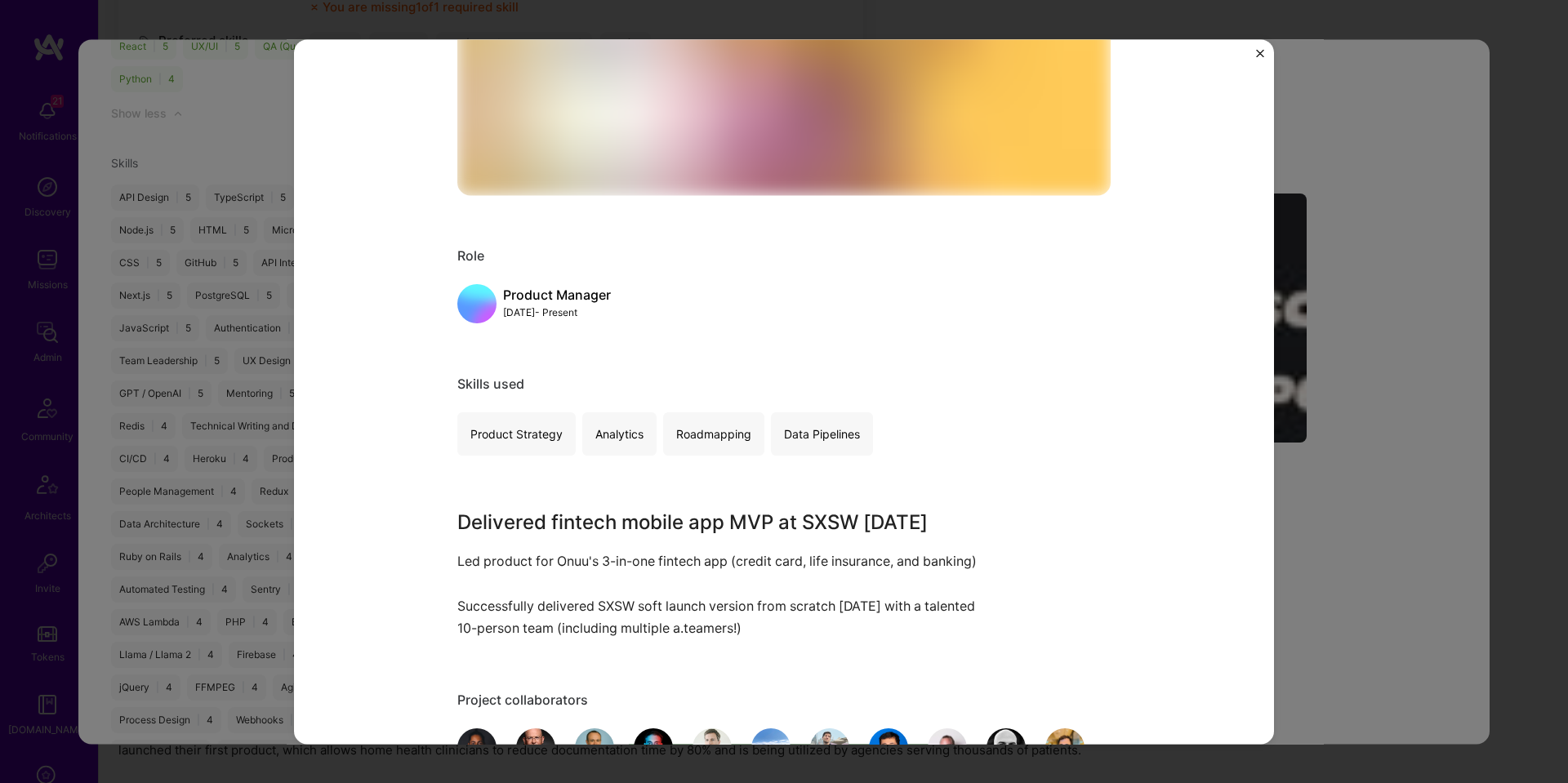
scroll to position [629, 0]
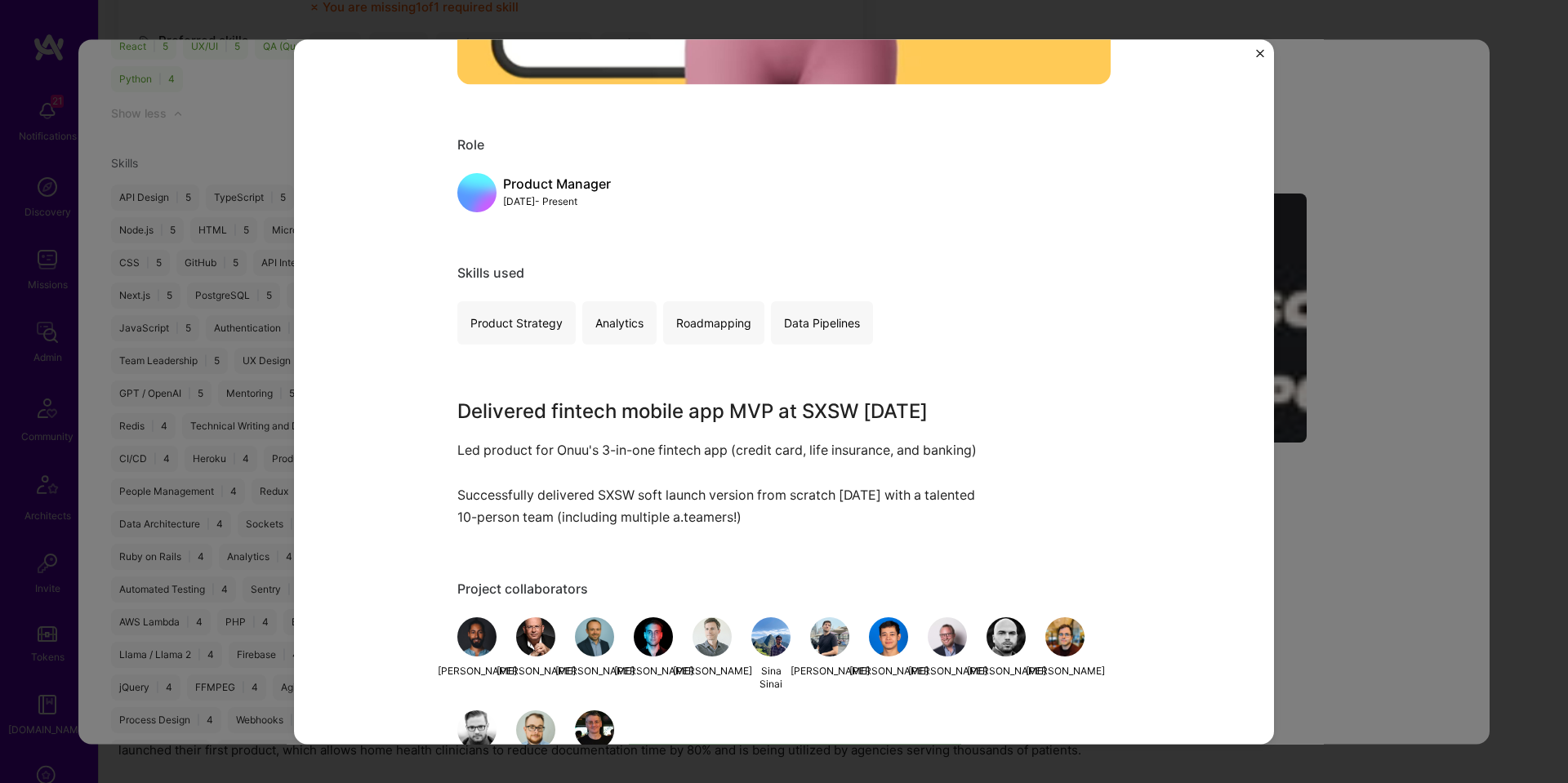
click at [1299, 384] on div "Onuu - Banking/Credit Card/Insurance B2C app Onuu Financial Services / Fintech …" at bounding box center [784, 391] width 1568 height 783
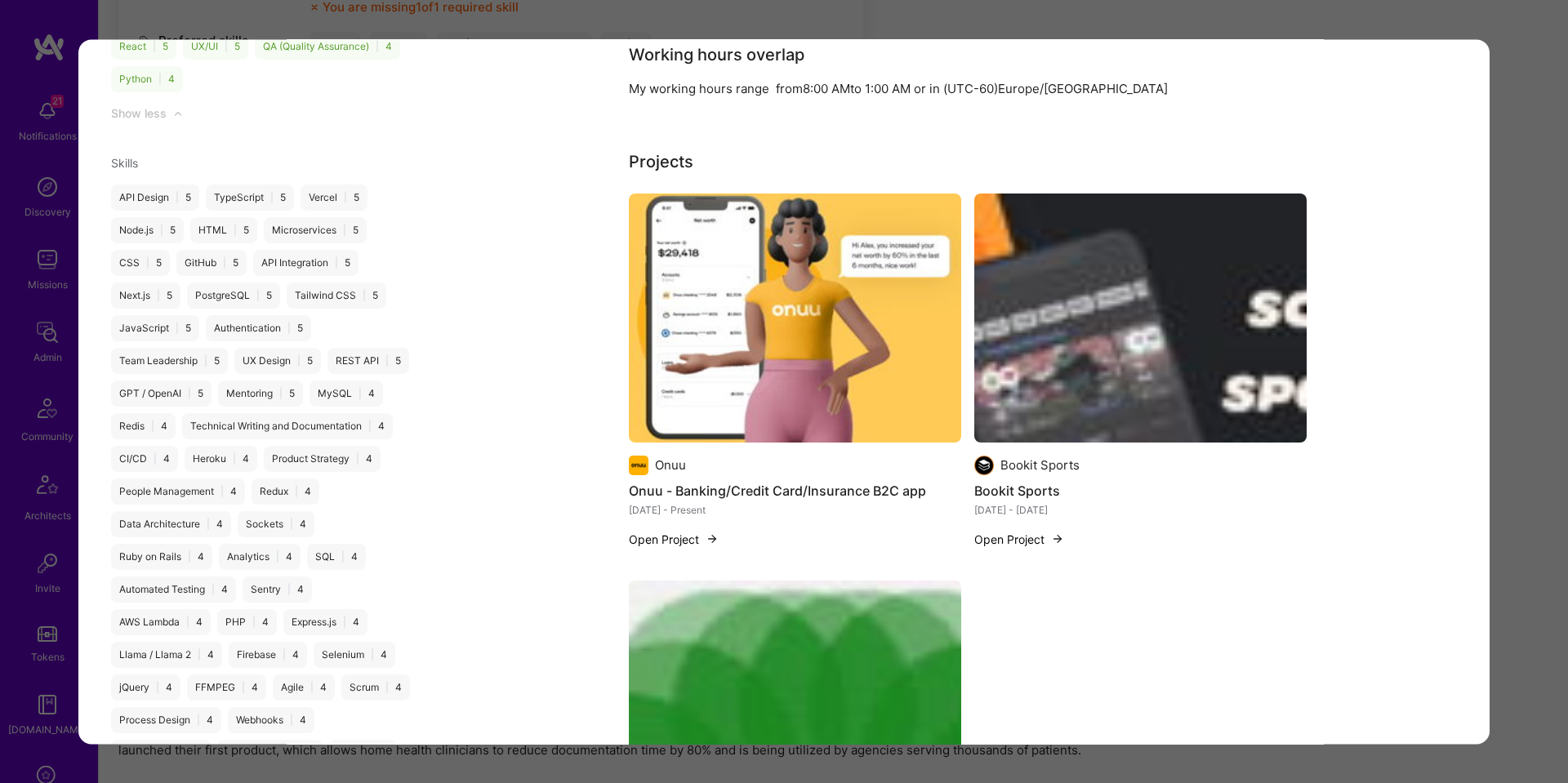
click at [1146, 345] on img "modal" at bounding box center [1140, 318] width 332 height 249
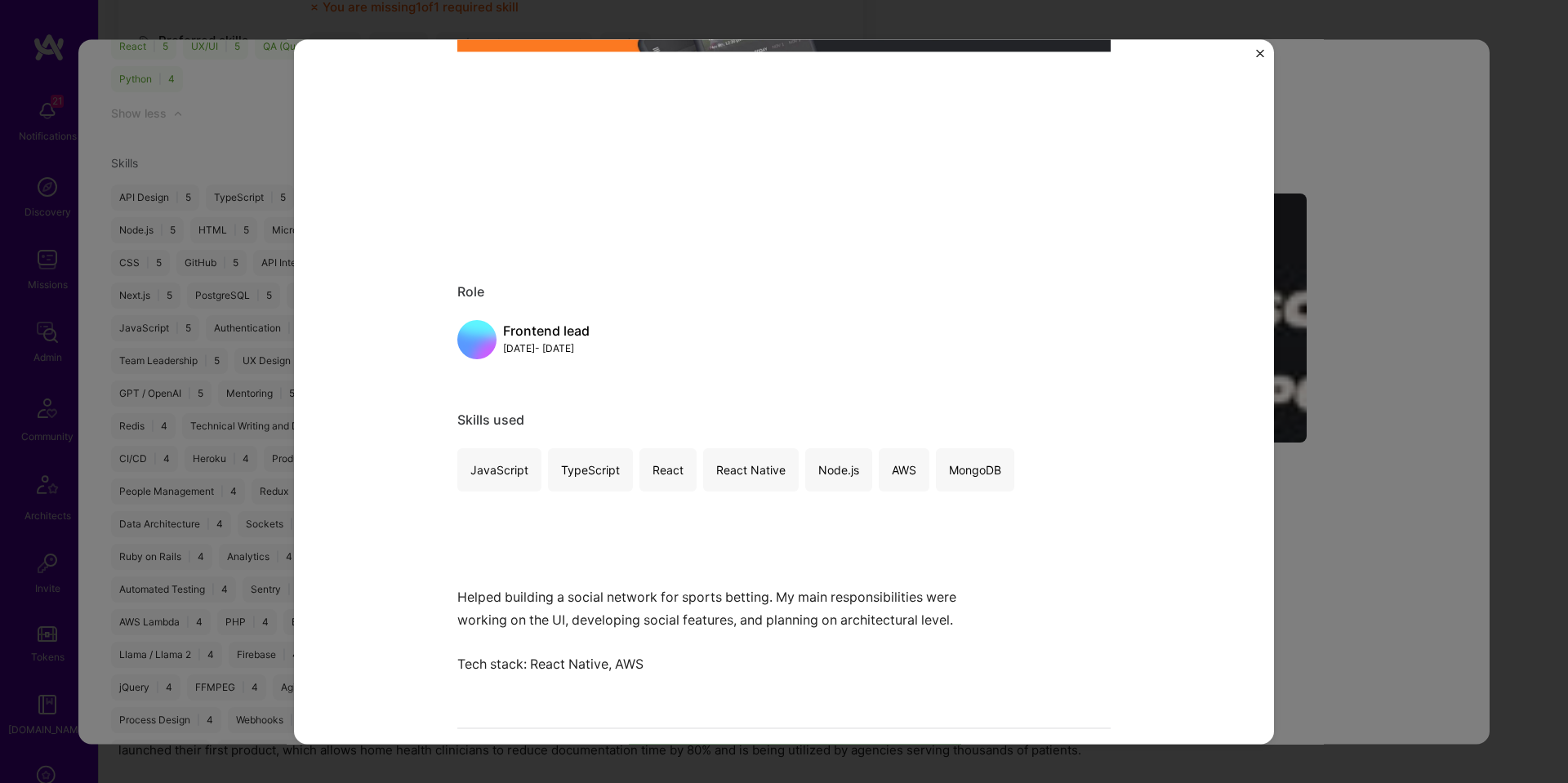
scroll to position [634, 0]
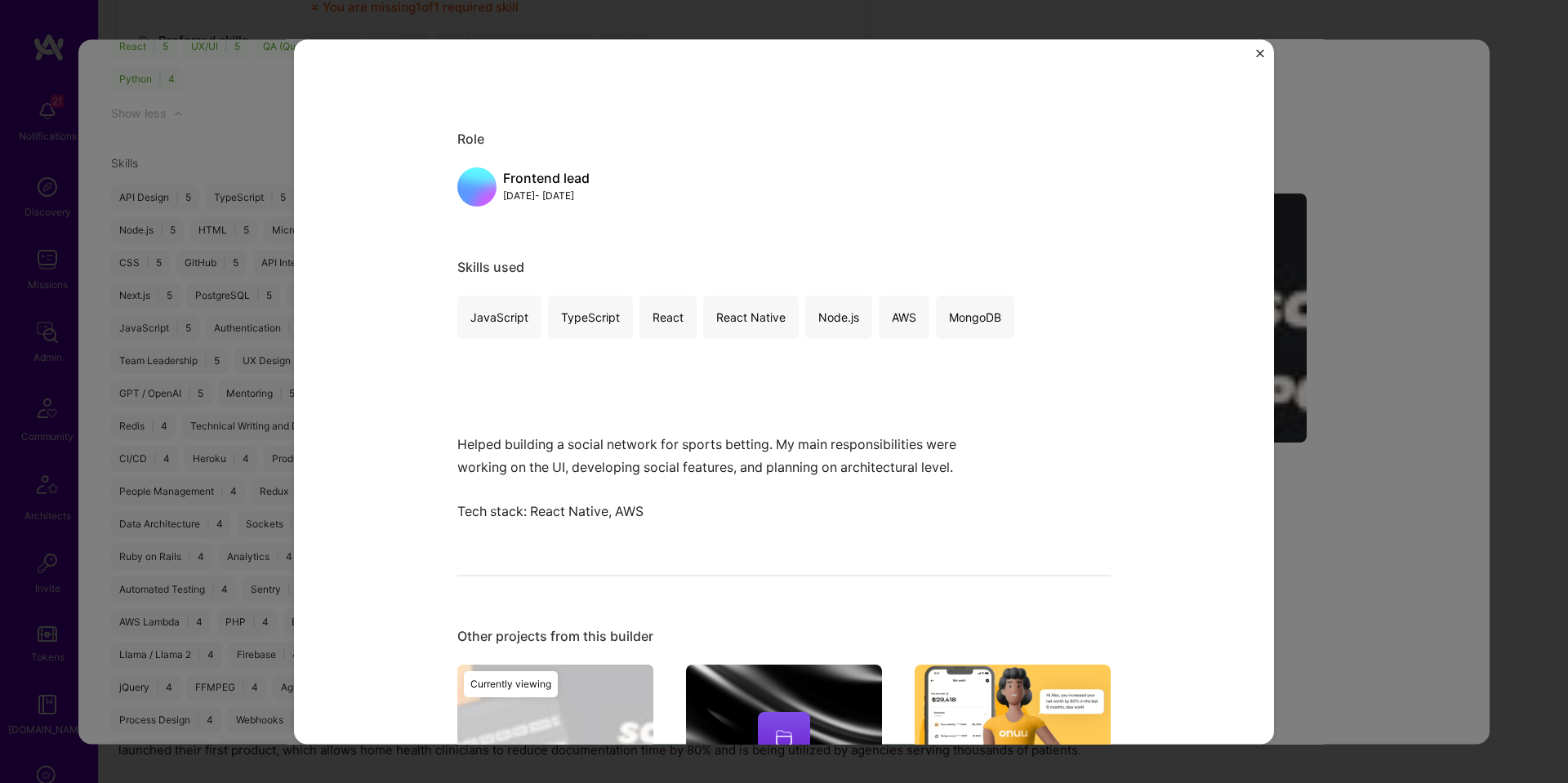
click at [1343, 299] on div "Bookit Sports Bookit Sports Gambling Role Frontend lead Mar, 2020 - Jul, 2021 S…" at bounding box center [784, 391] width 1568 height 783
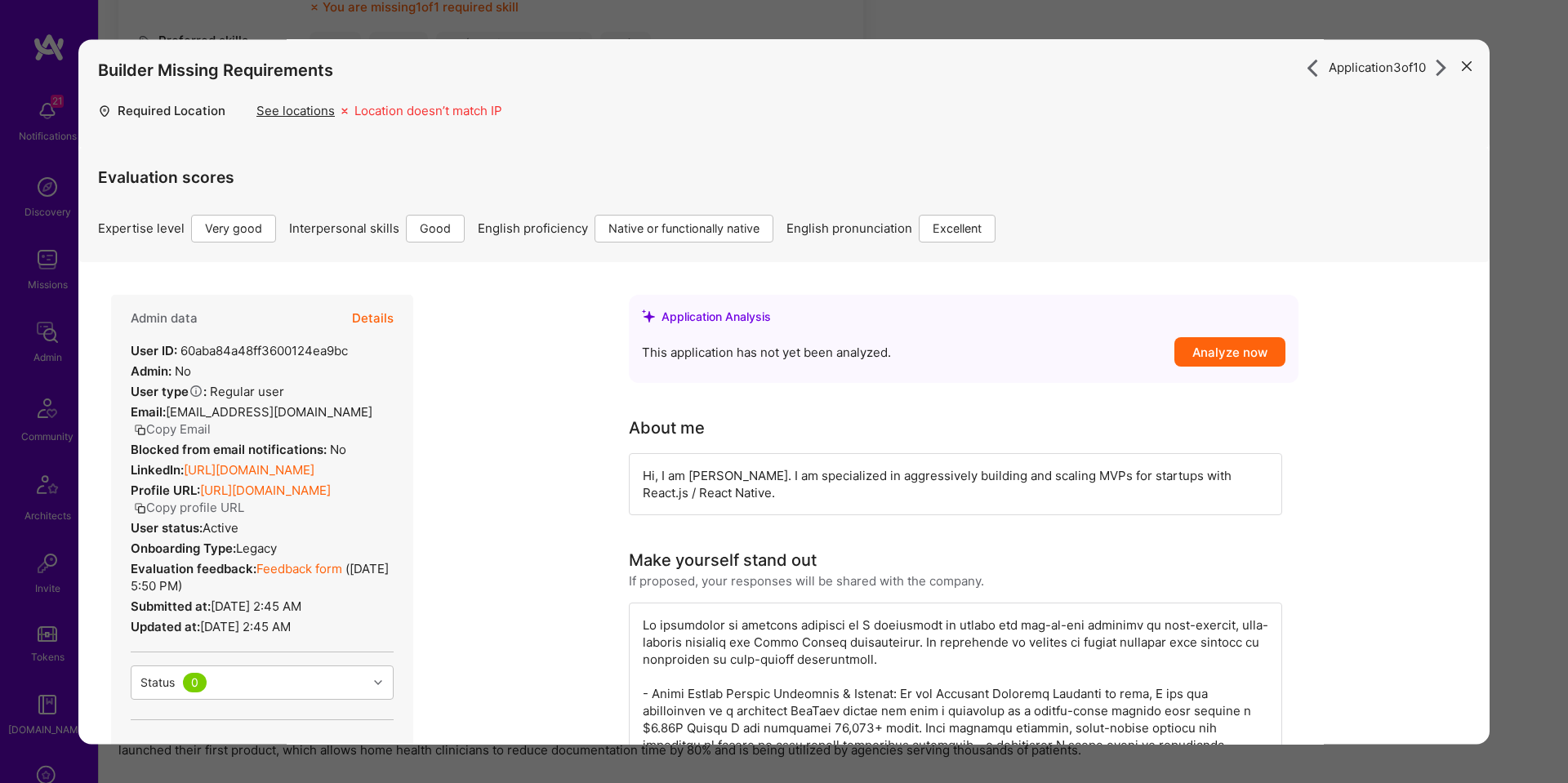
click at [379, 319] on button "Details" at bounding box center [372, 318] width 42 height 47
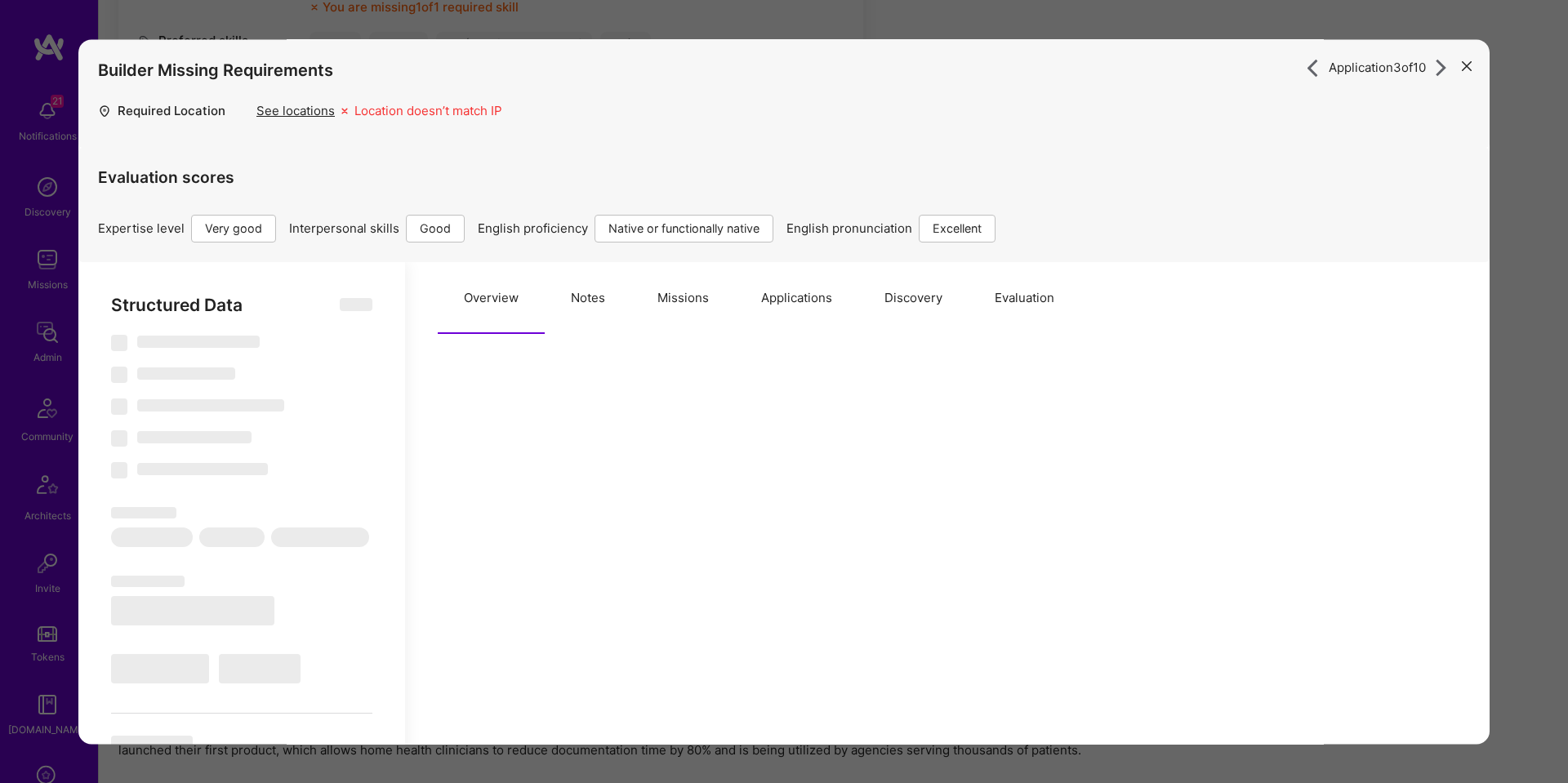
click at [680, 304] on button "Missions" at bounding box center [683, 297] width 103 height 71
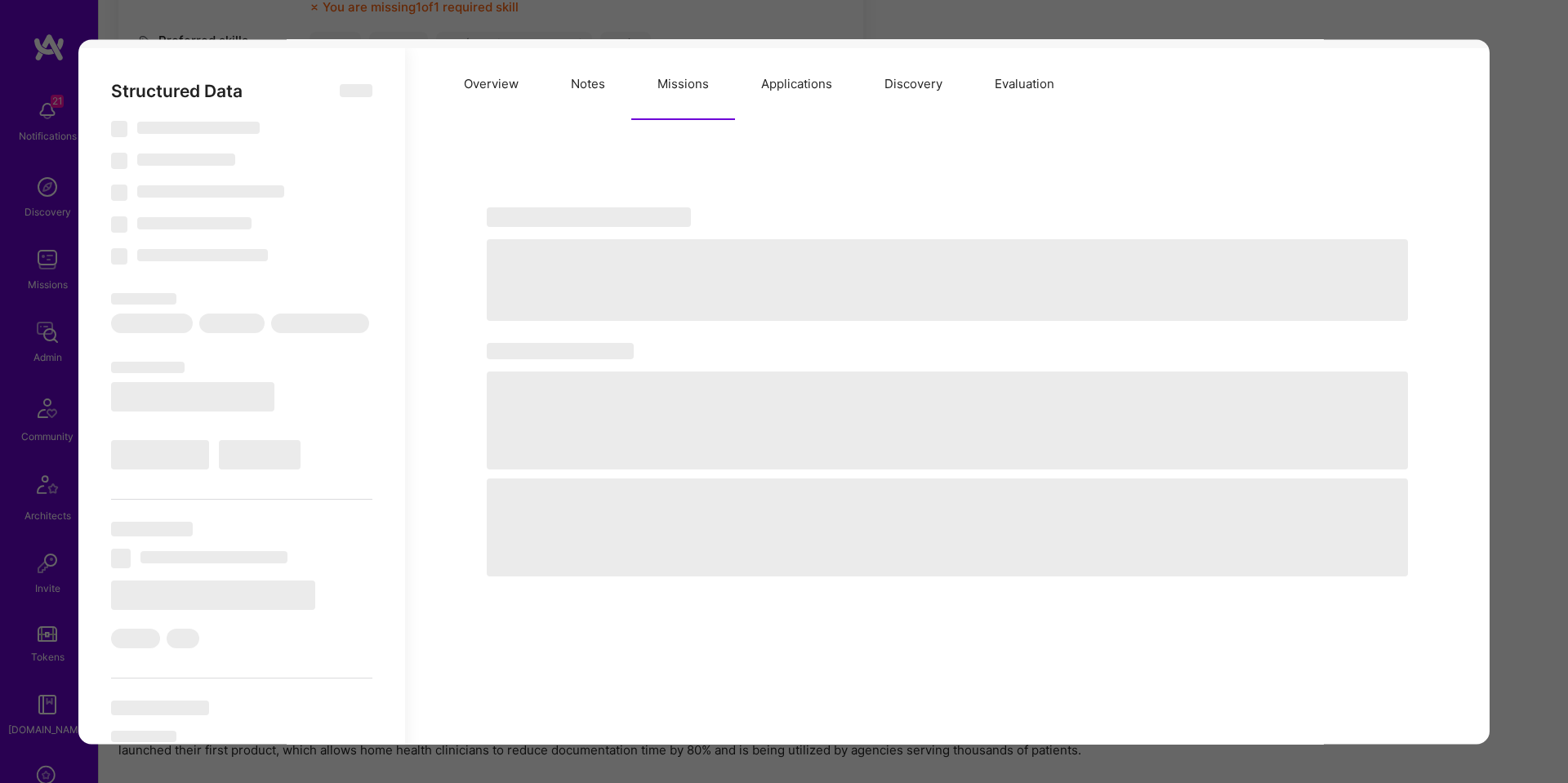
scroll to position [217, 0]
type textarea "x"
select select "Right Now"
select select "5"
select select "4"
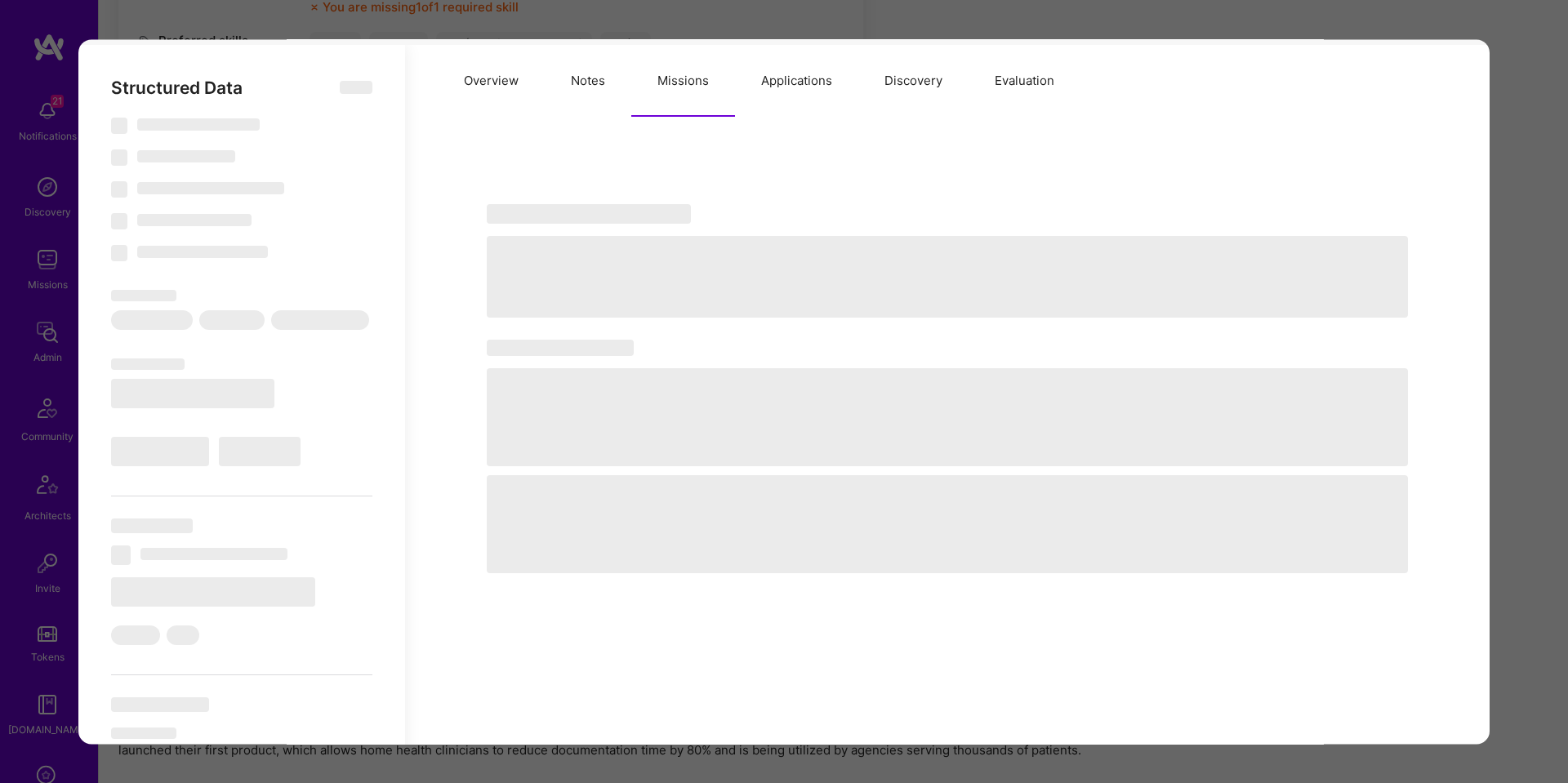
select select "7"
select select "DE"
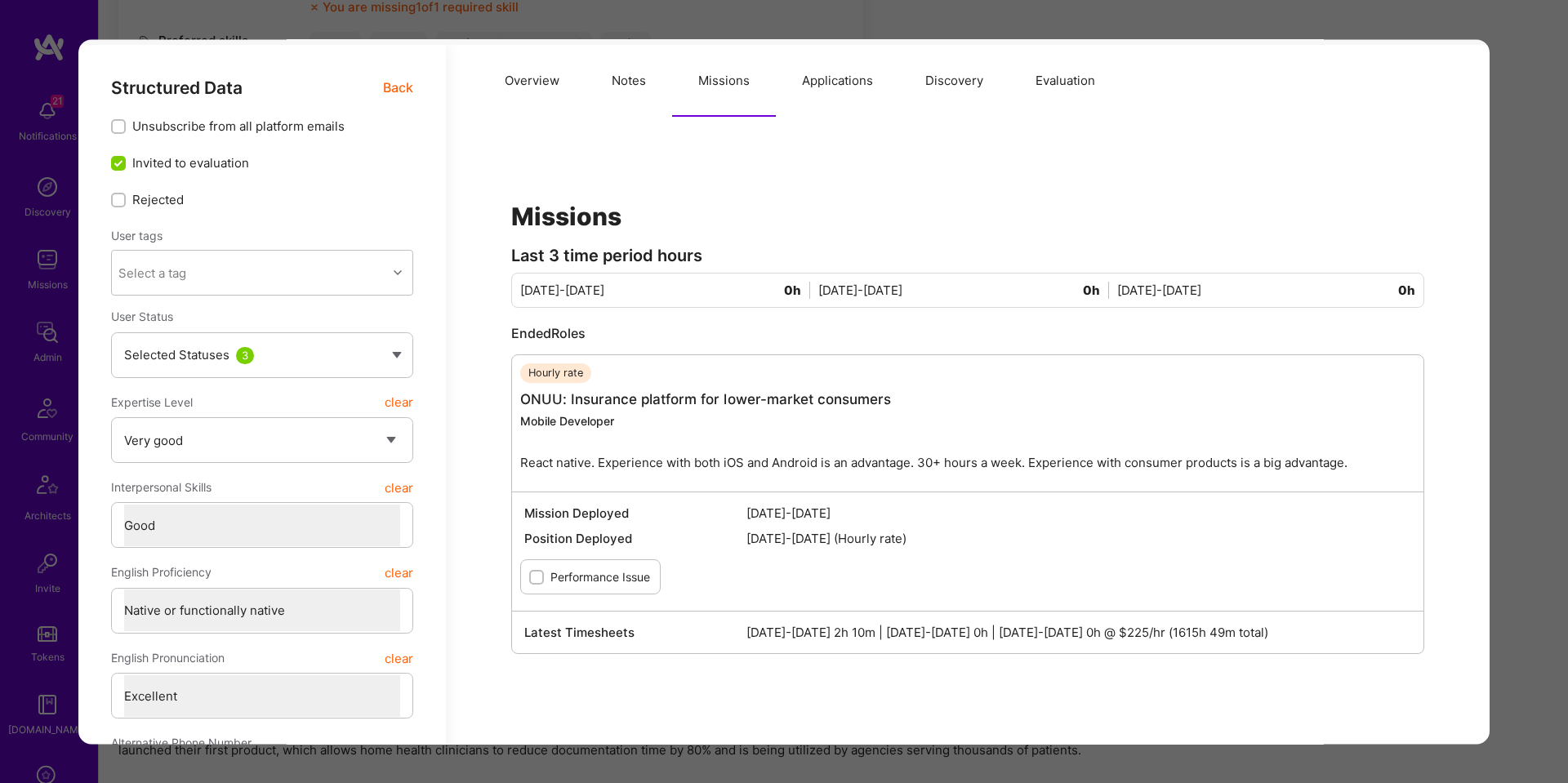
click at [1508, 455] on div "Application 3 of 10 Builder Missing Requirements Required Location See location…" at bounding box center [784, 391] width 1568 height 783
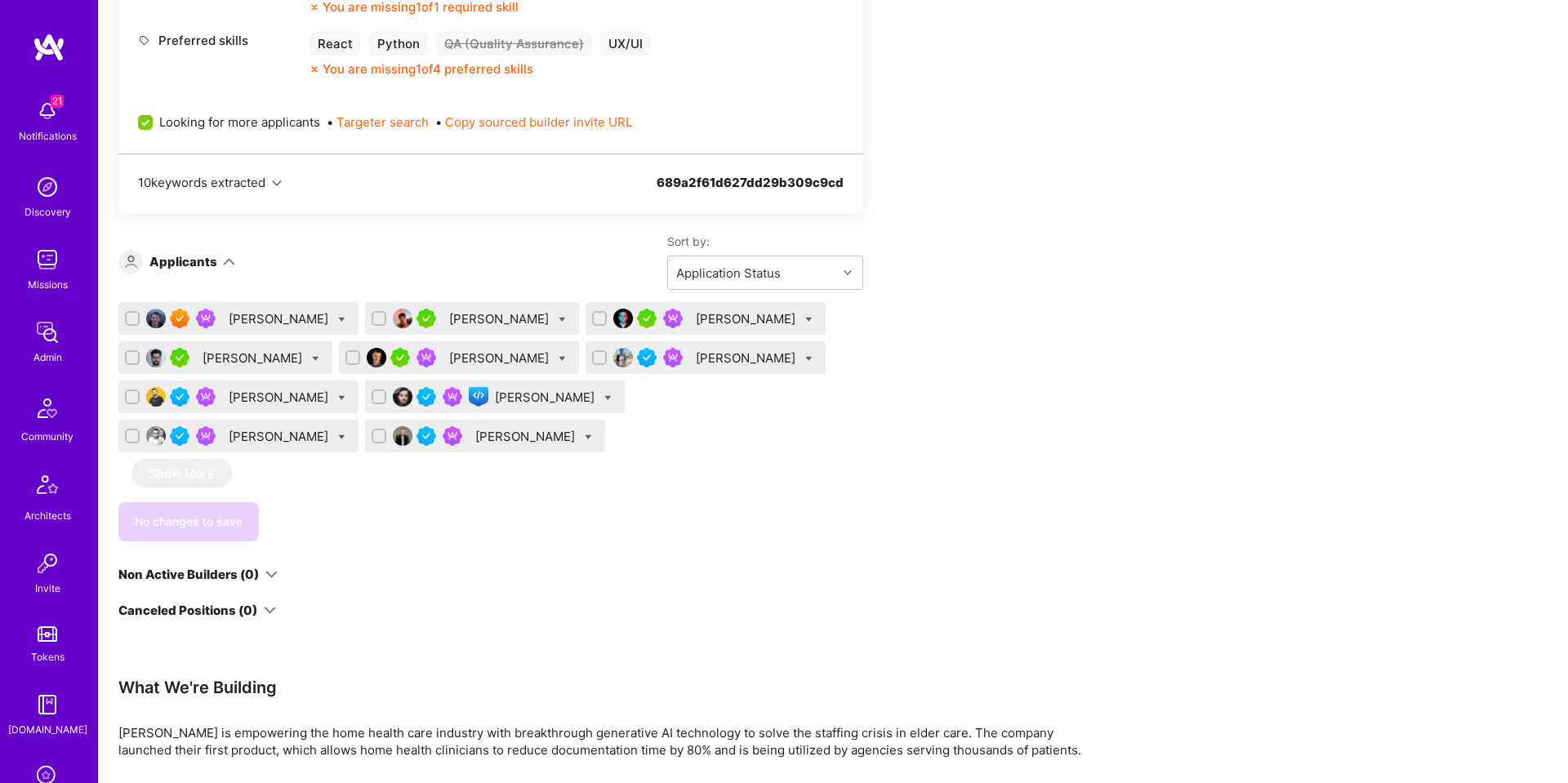
click at [805, 316] on icon at bounding box center [809, 320] width 8 height 8
checkbox input "true"
click at [846, 483] on label "Shortlist" at bounding box center [874, 481] width 71 height 17
click at [0, 0] on input "Shortlist" at bounding box center [0, 0] width 0 height 0
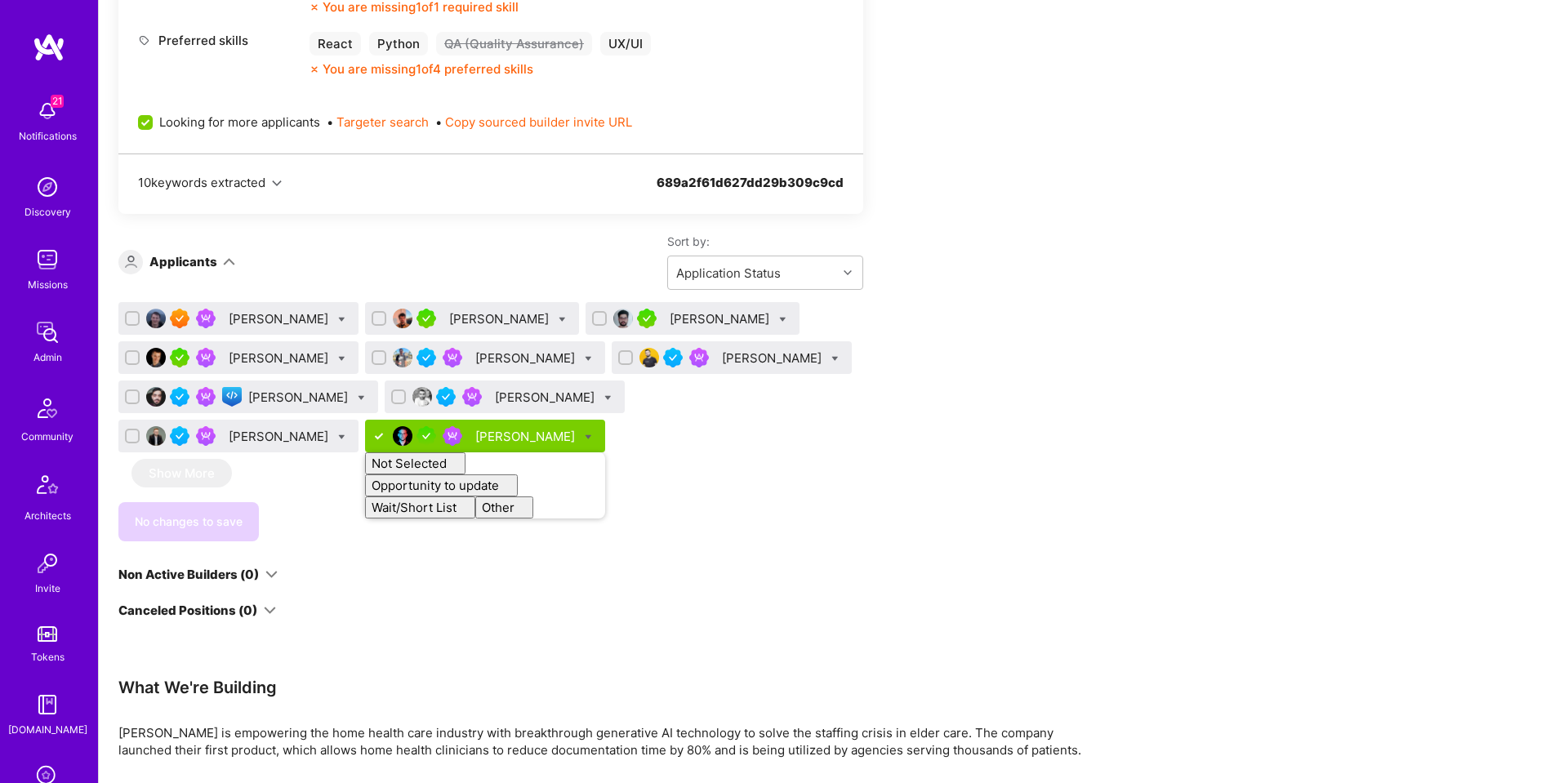
checkbox input "false"
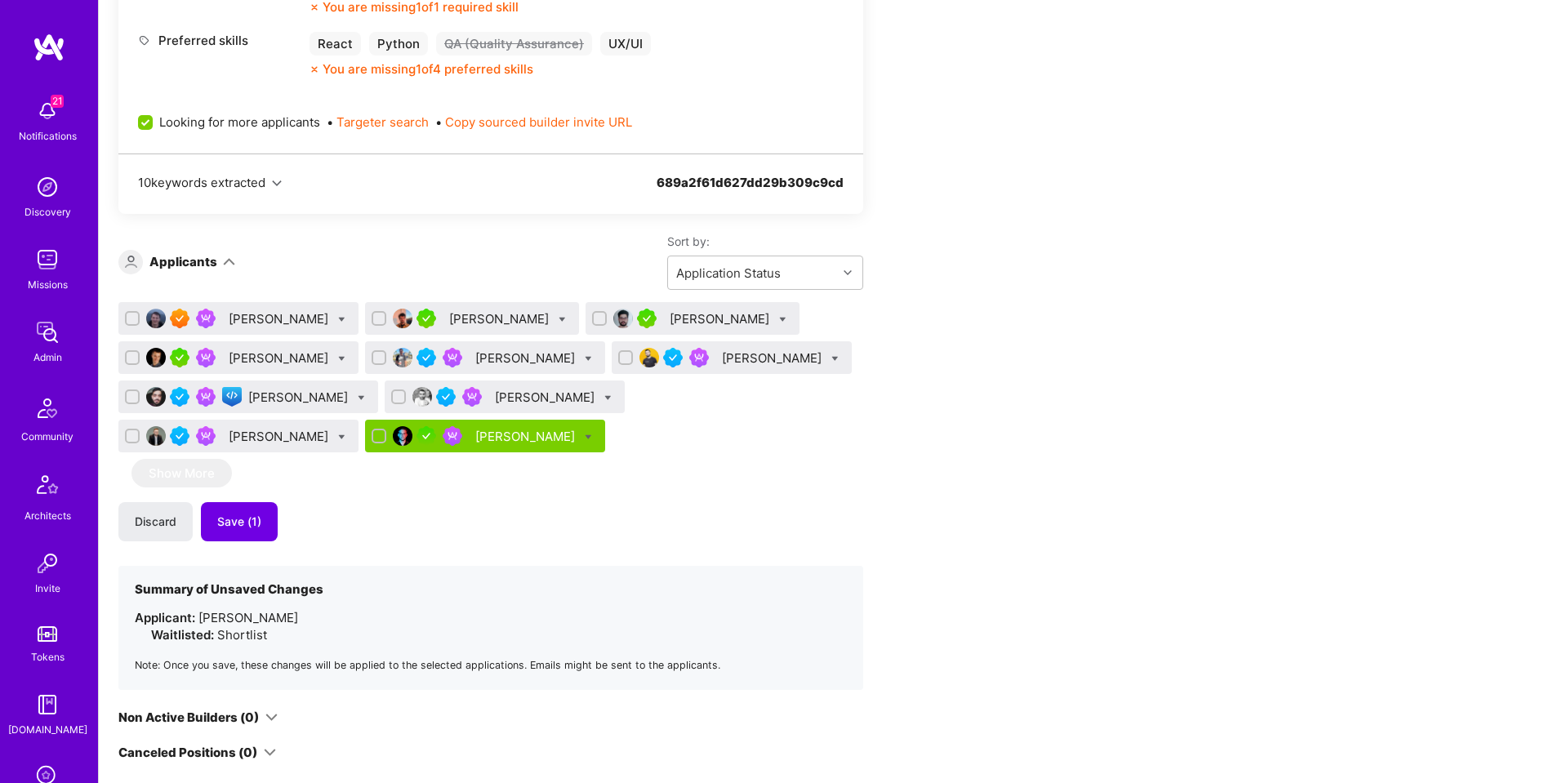
click at [982, 389] on div "Apply for a Mission Role We’re actively looking for builders. This is the best …" at bounding box center [608, 317] width 980 height 1811
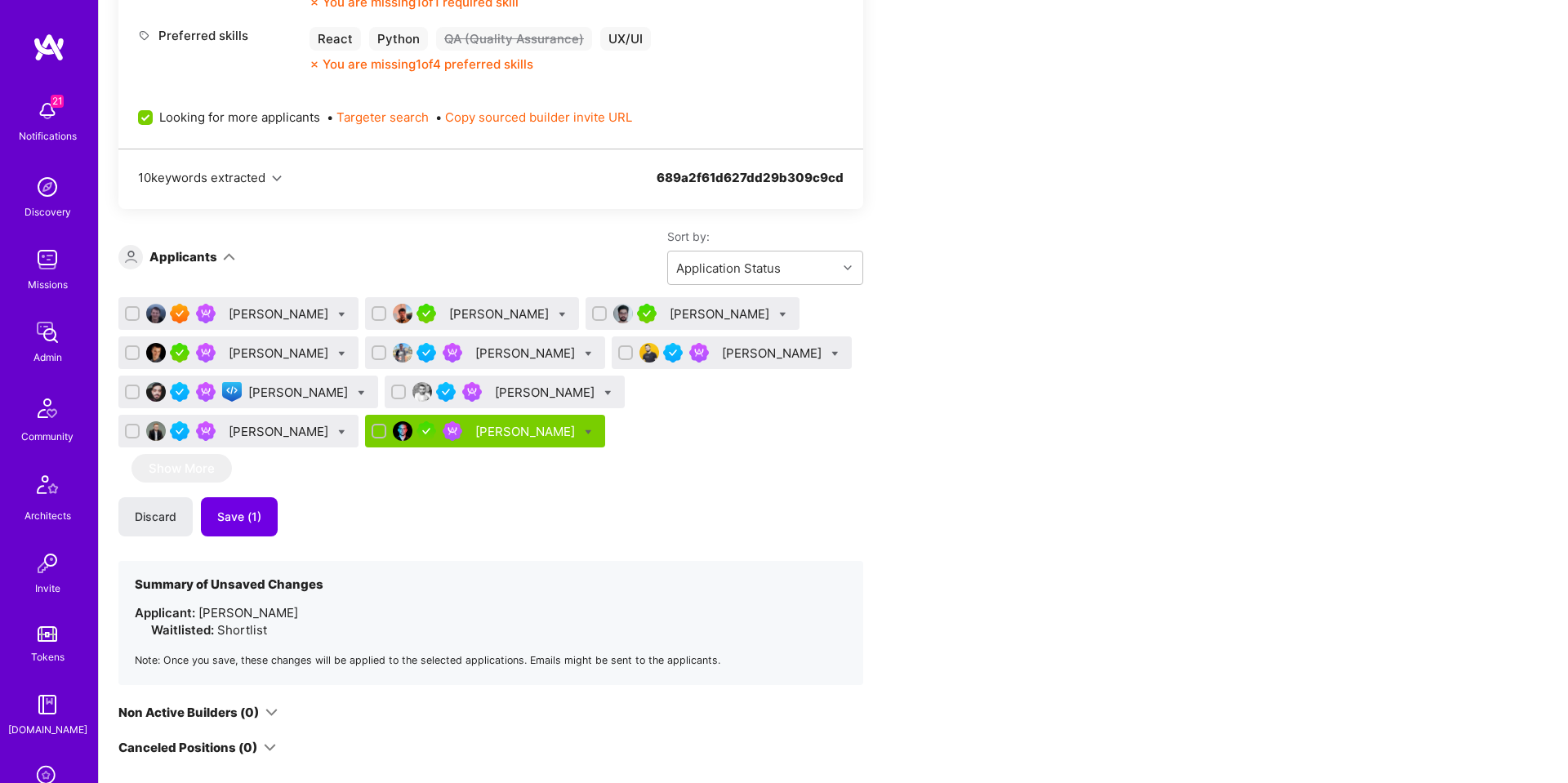
click at [346, 315] on icon at bounding box center [342, 315] width 8 height 8
checkbox input "true"
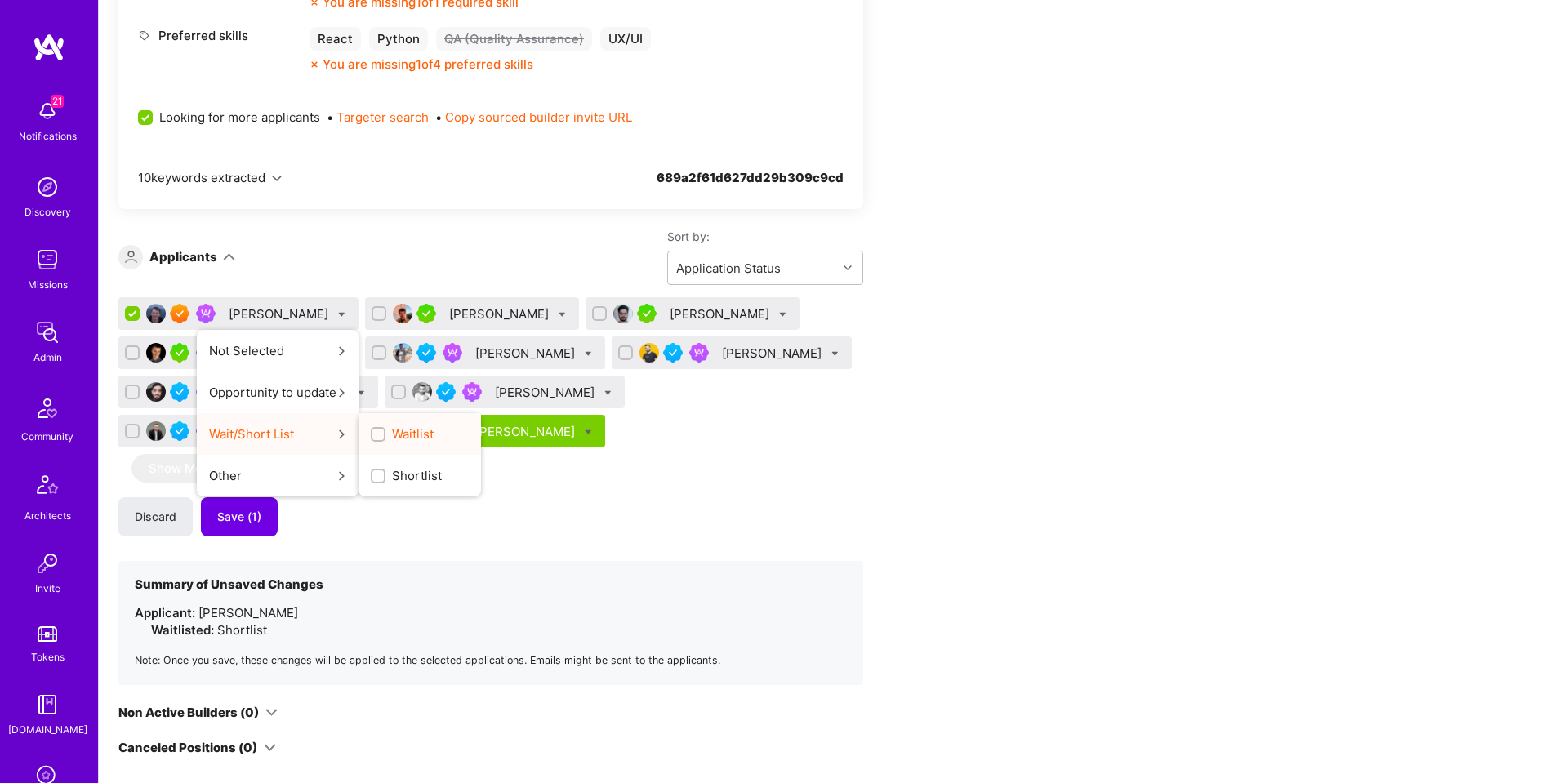
click at [420, 429] on span "Waitlist" at bounding box center [412, 434] width 42 height 17
click at [0, 0] on input "Waitlist" at bounding box center [0, 0] width 0 height 0
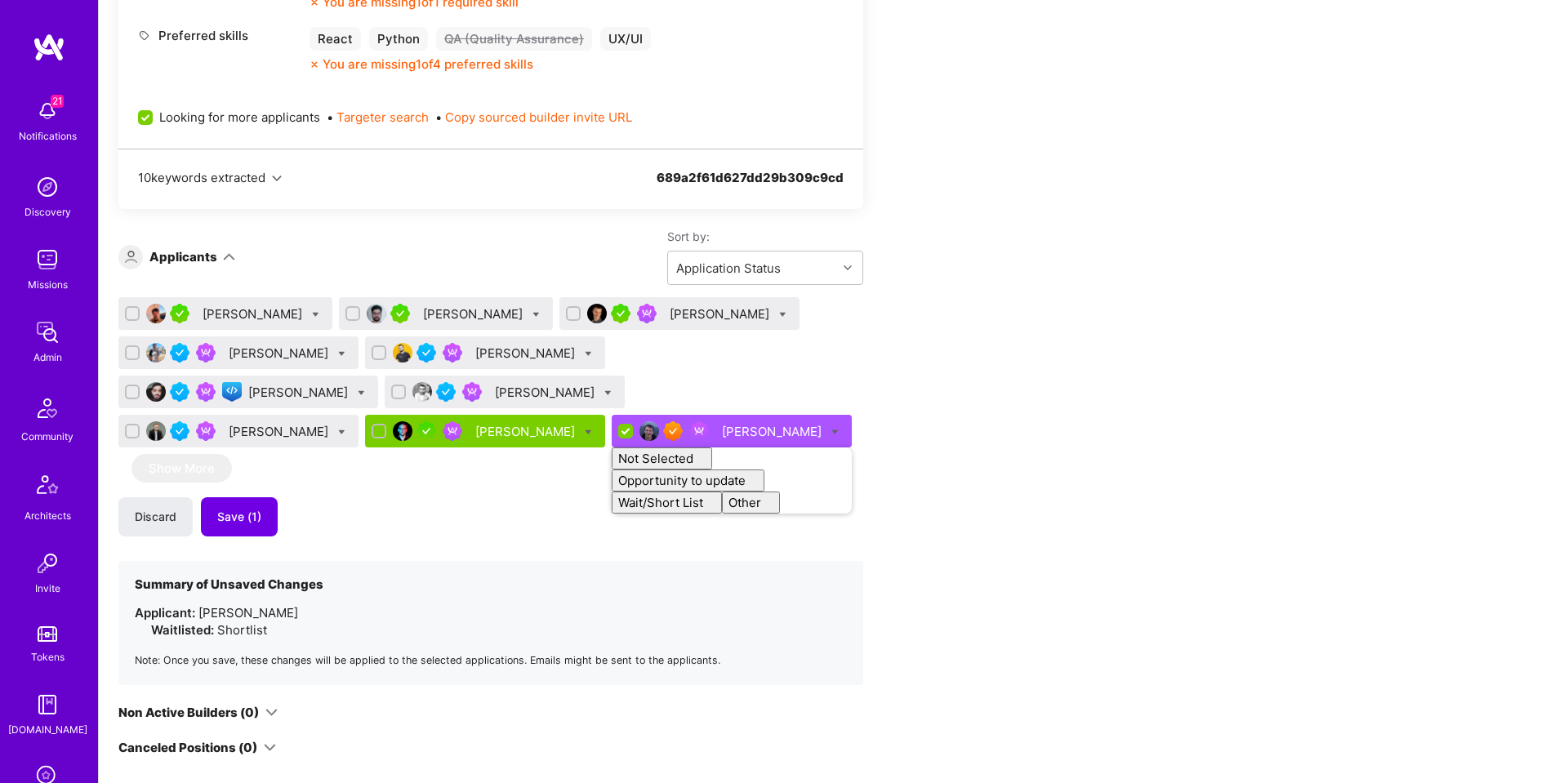
checkbox input "false"
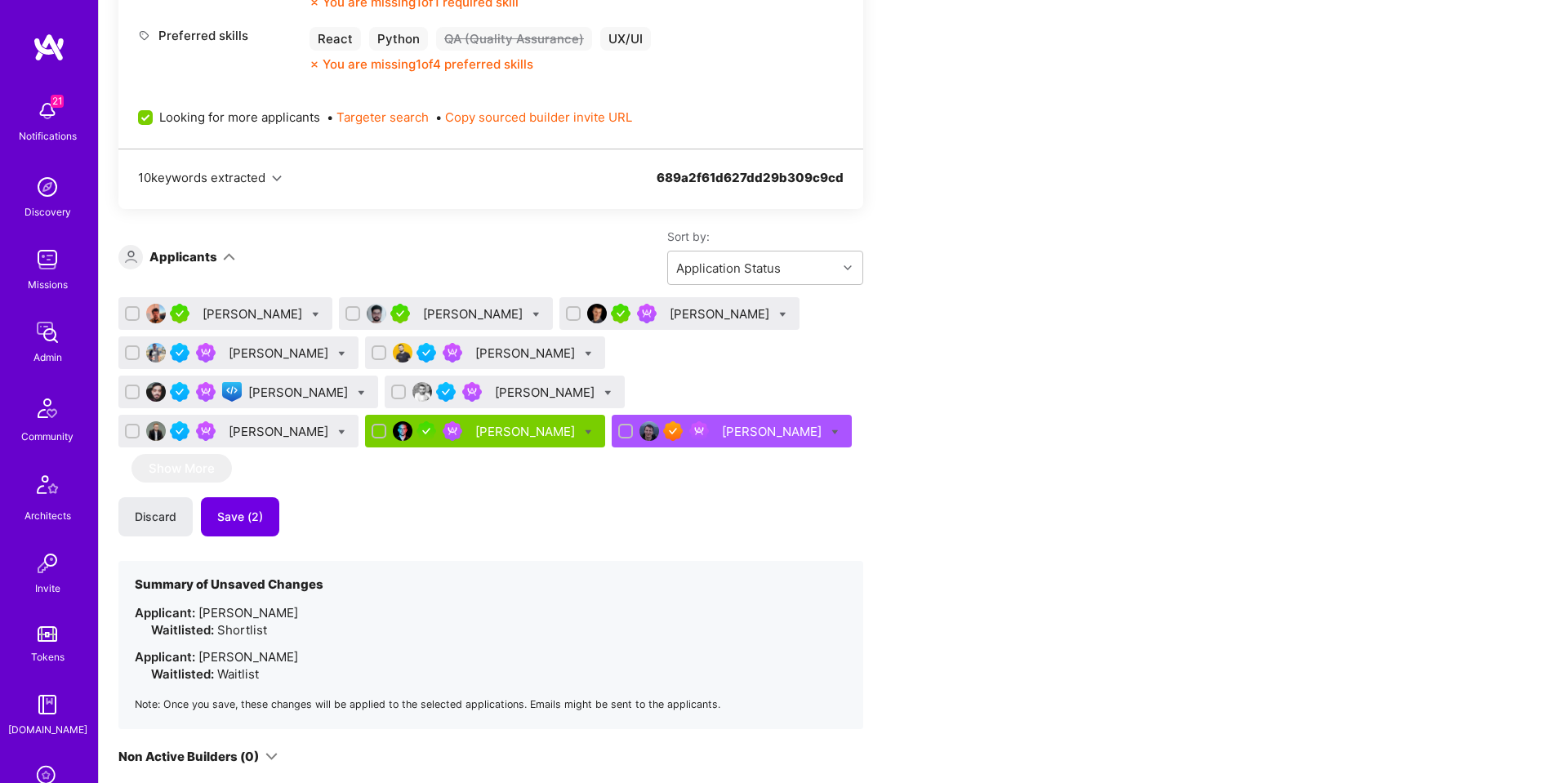
click at [555, 449] on div "Pavlo Kopach Sonu Singhal Bojan Aleksic Eduardo Pedroso Almin Latovic Raed Ali …" at bounding box center [490, 376] width 744 height 156
drag, startPoint x: 134, startPoint y: 314, endPoint x: 205, endPoint y: 321, distance: 71.3
click at [137, 314] on input "checkbox" at bounding box center [134, 314] width 12 height 12
checkbox input "true"
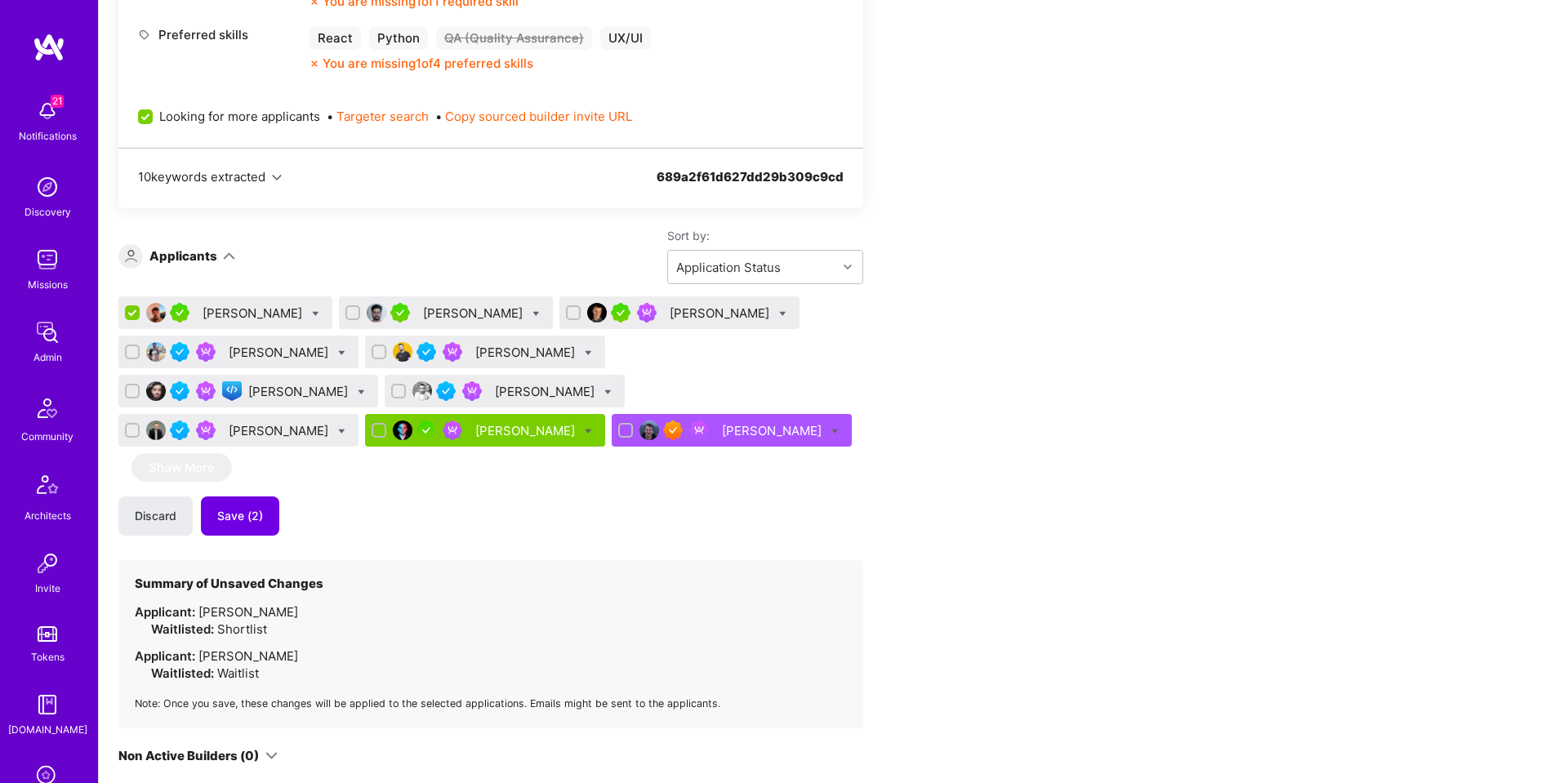
drag, startPoint x: 336, startPoint y: 313, endPoint x: 296, endPoint y: 321, distance: 40.8
click at [349, 314] on input "checkbox" at bounding box center [354, 314] width 12 height 12
checkbox input "true"
click at [312, 315] on icon at bounding box center [316, 314] width 8 height 8
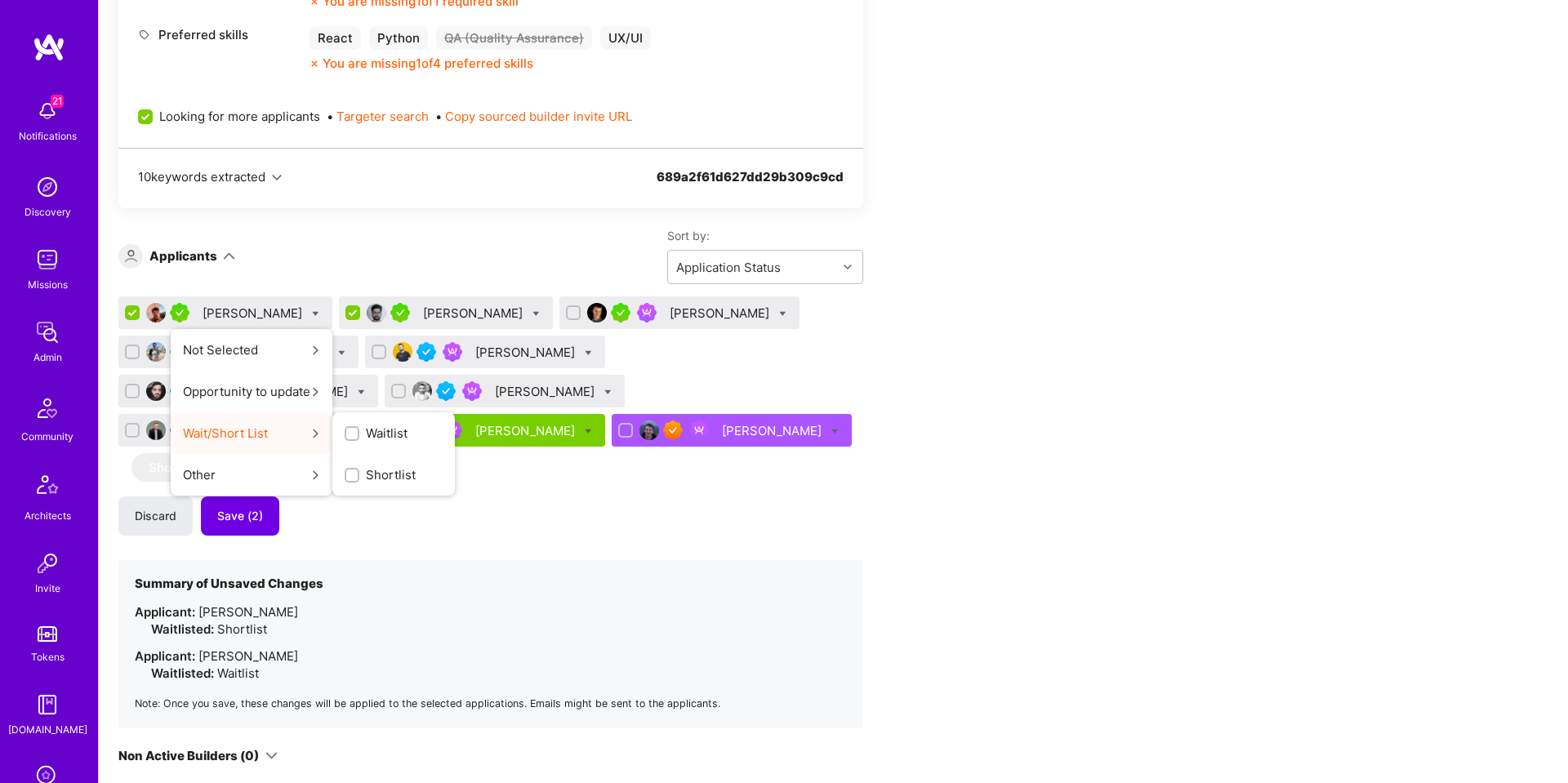
click at [366, 438] on span "Waitlist" at bounding box center [386, 433] width 42 height 17
click at [0, 0] on input "Waitlist" at bounding box center [0, 0] width 0 height 0
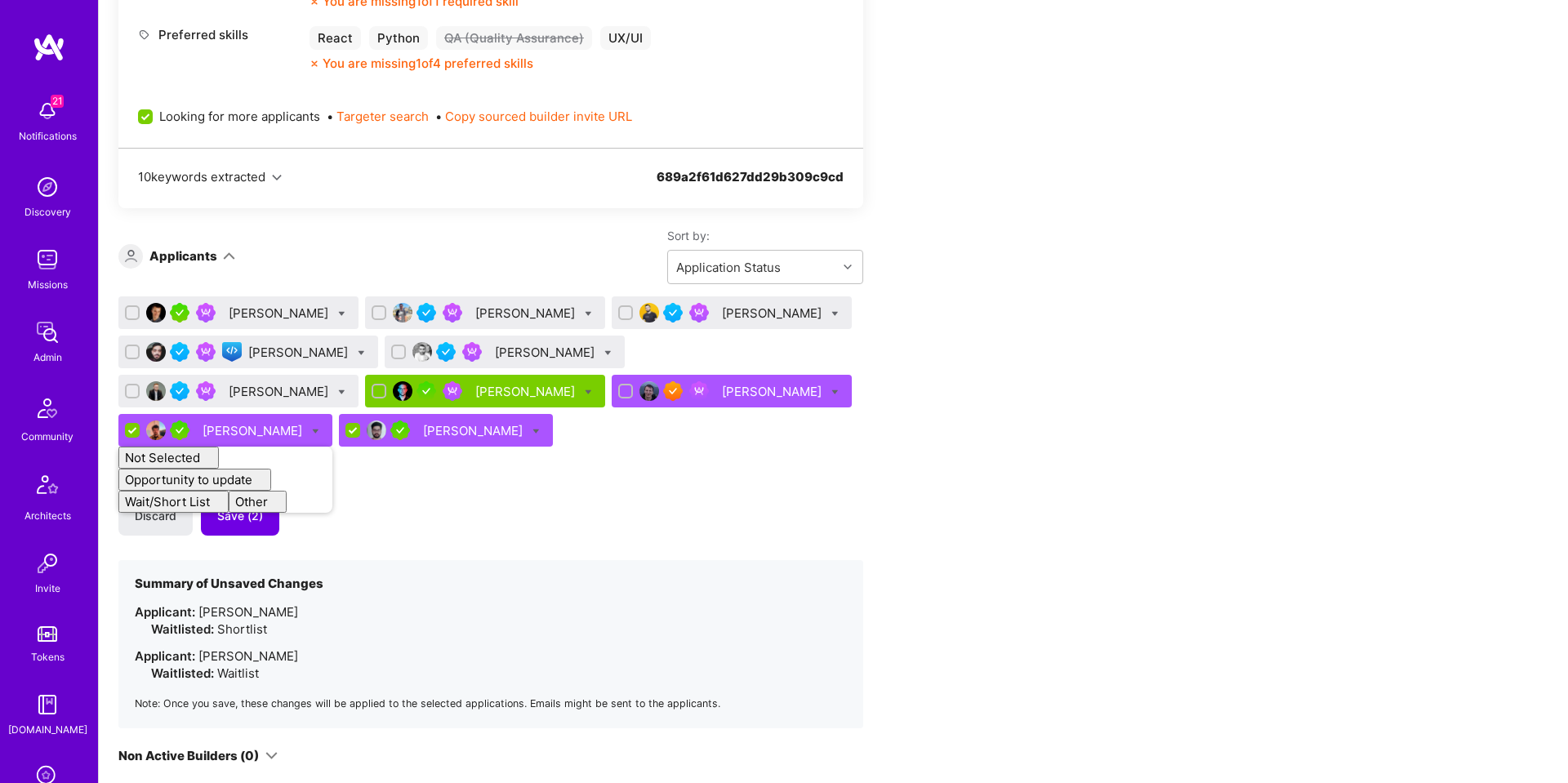
checkbox input "false"
click at [515, 466] on div "Bojan Aleksic Eduardo Pedroso Almin Latovic Raed Ali Siavosh Zarrasvand Nermin …" at bounding box center [490, 512] width 744 height 432
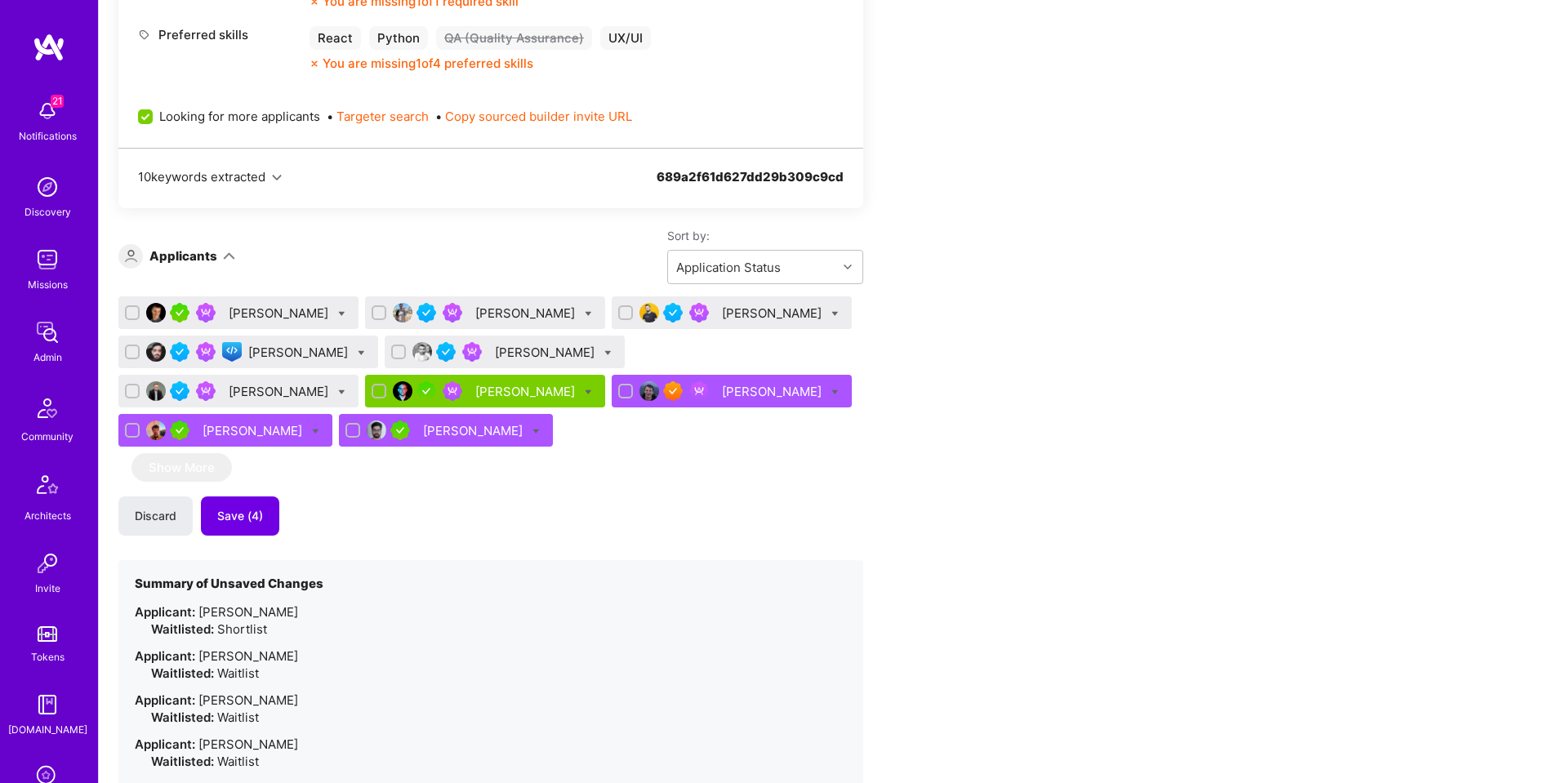
click at [338, 312] on icon at bounding box center [342, 314] width 8 height 8
checkbox input "true"
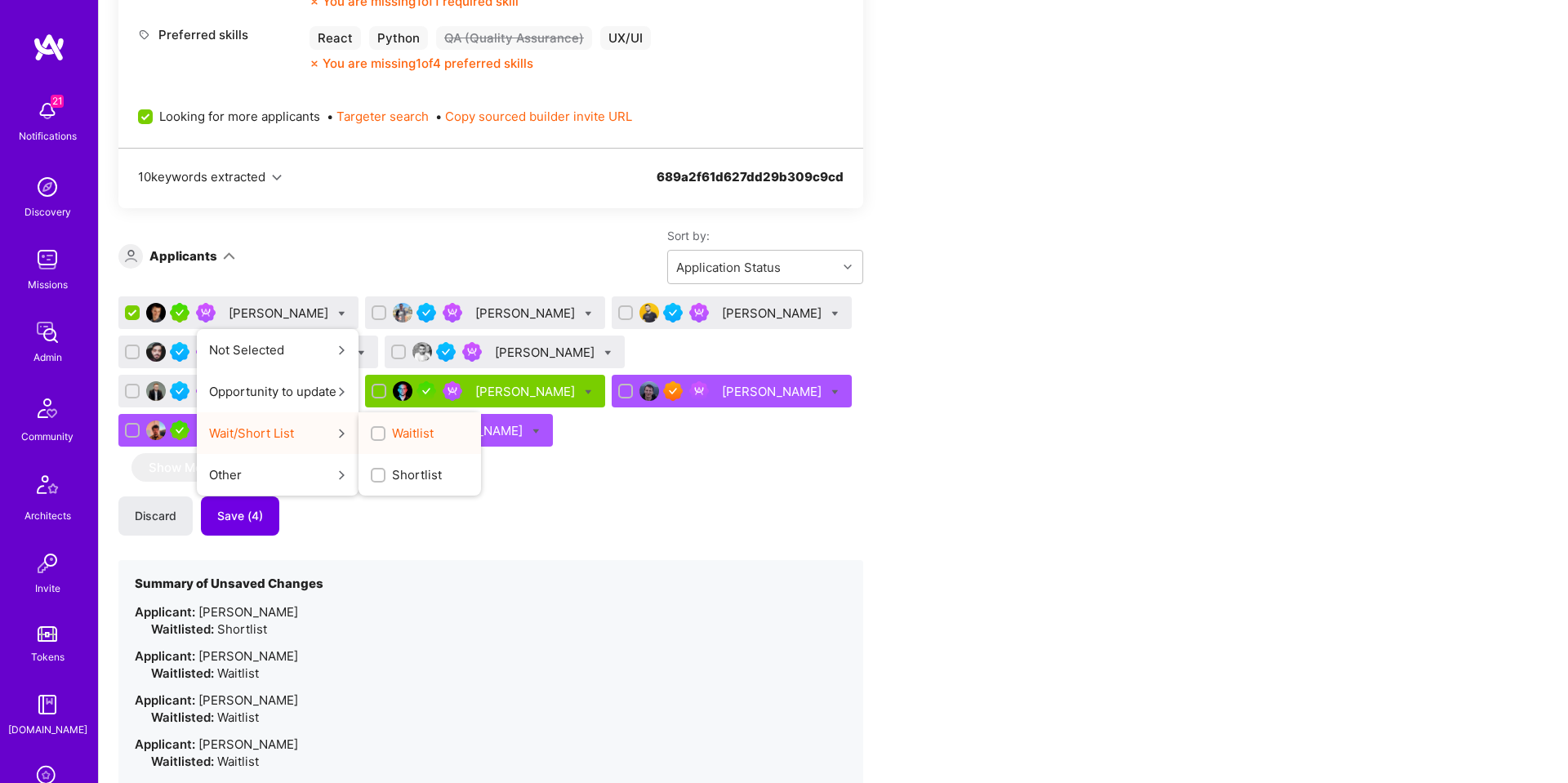
click at [392, 432] on span "Waitlist" at bounding box center [412, 433] width 42 height 17
click at [385, 432] on input "Waitlist" at bounding box center [379, 434] width 12 height 12
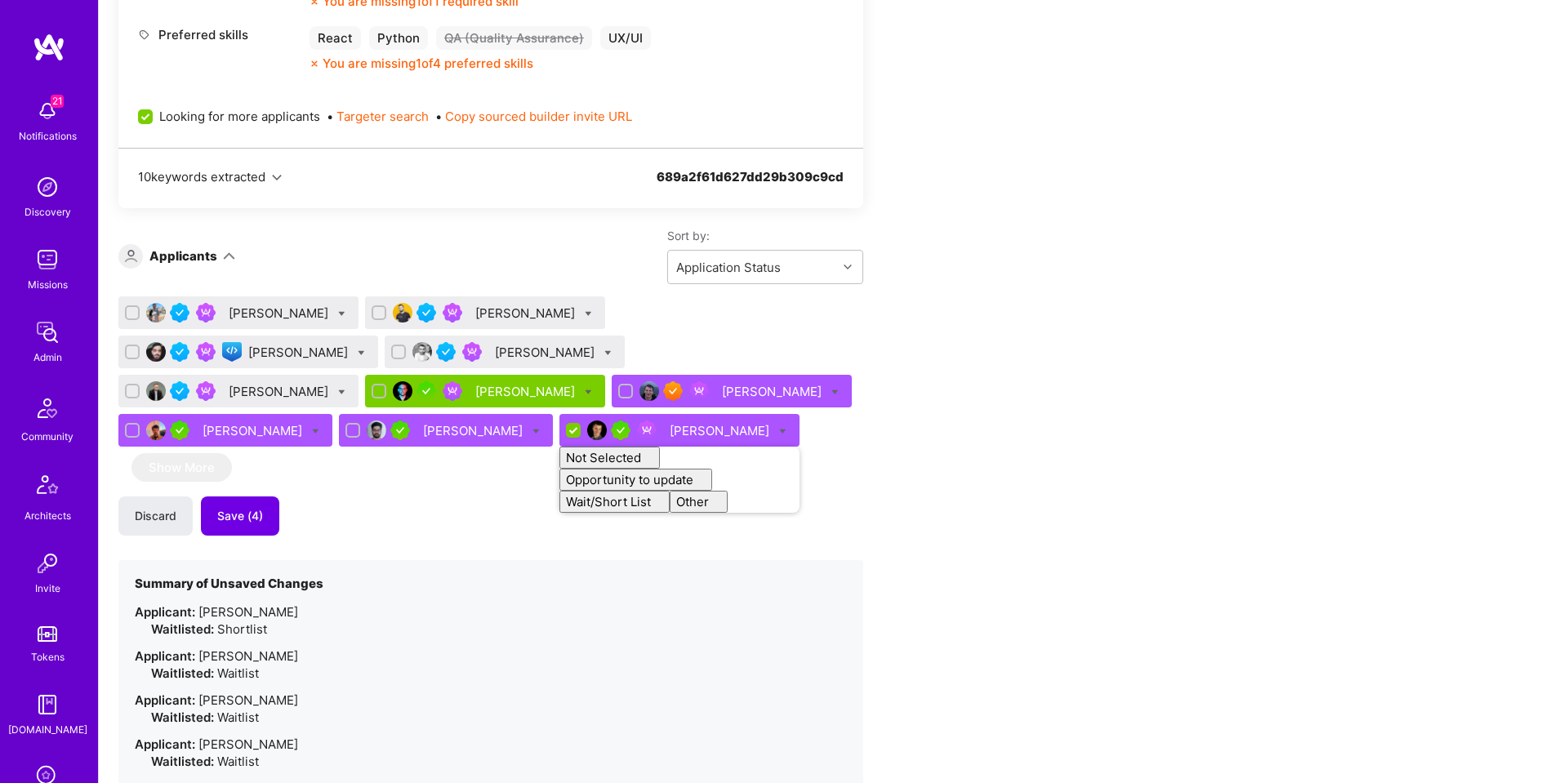
checkbox input "false"
click at [528, 448] on div "Eduardo Pedroso Almin Latovic Raed Ali Siavosh Zarrasvand Nermin Sehic Maxim Zu…" at bounding box center [490, 556] width 744 height 520
click at [494, 353] on div "Siavosh Zarrasvand" at bounding box center [546, 352] width 103 height 17
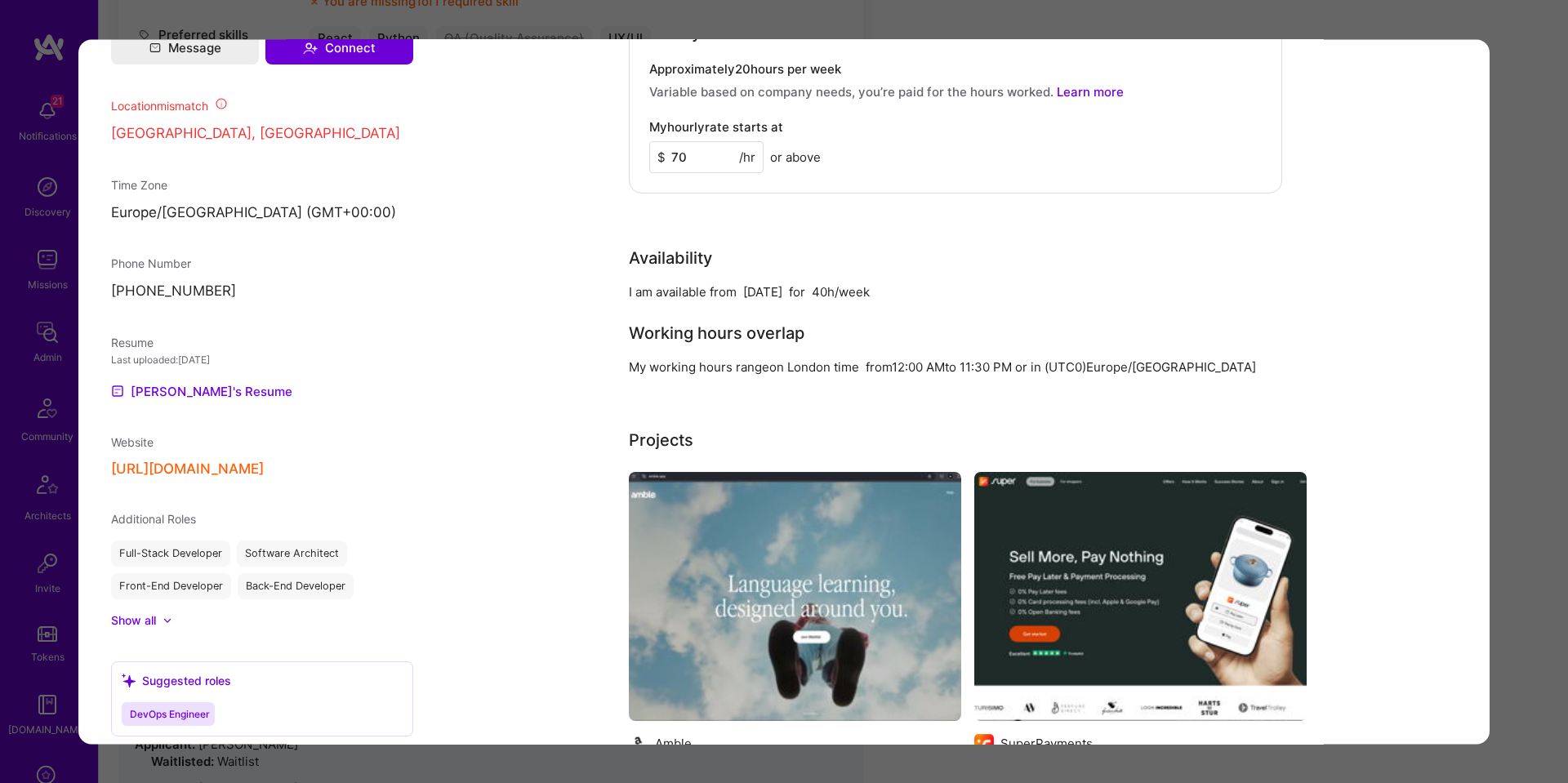
scroll to position [1719, 0]
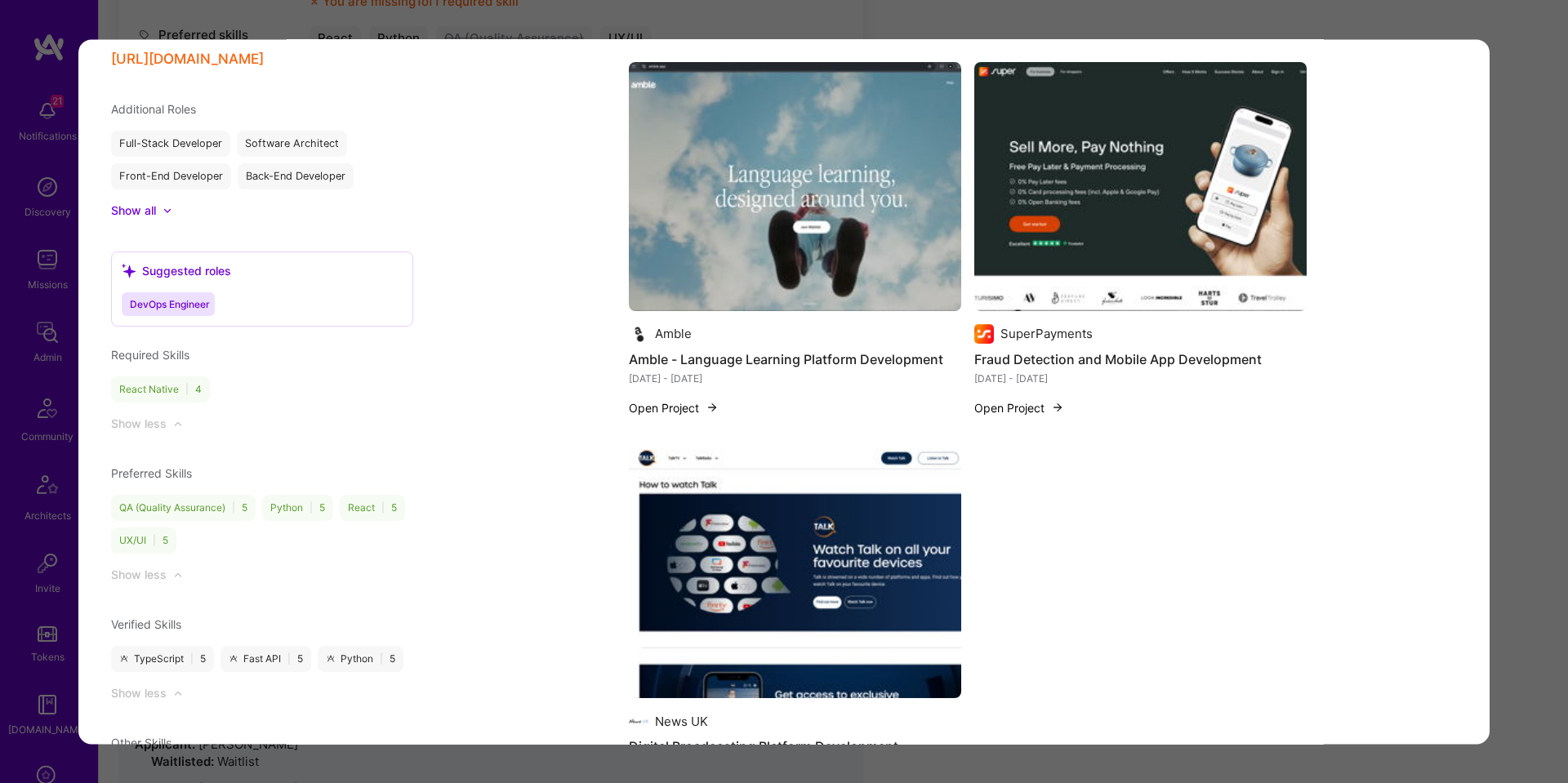
click at [1055, 251] on img "modal" at bounding box center [1140, 186] width 332 height 249
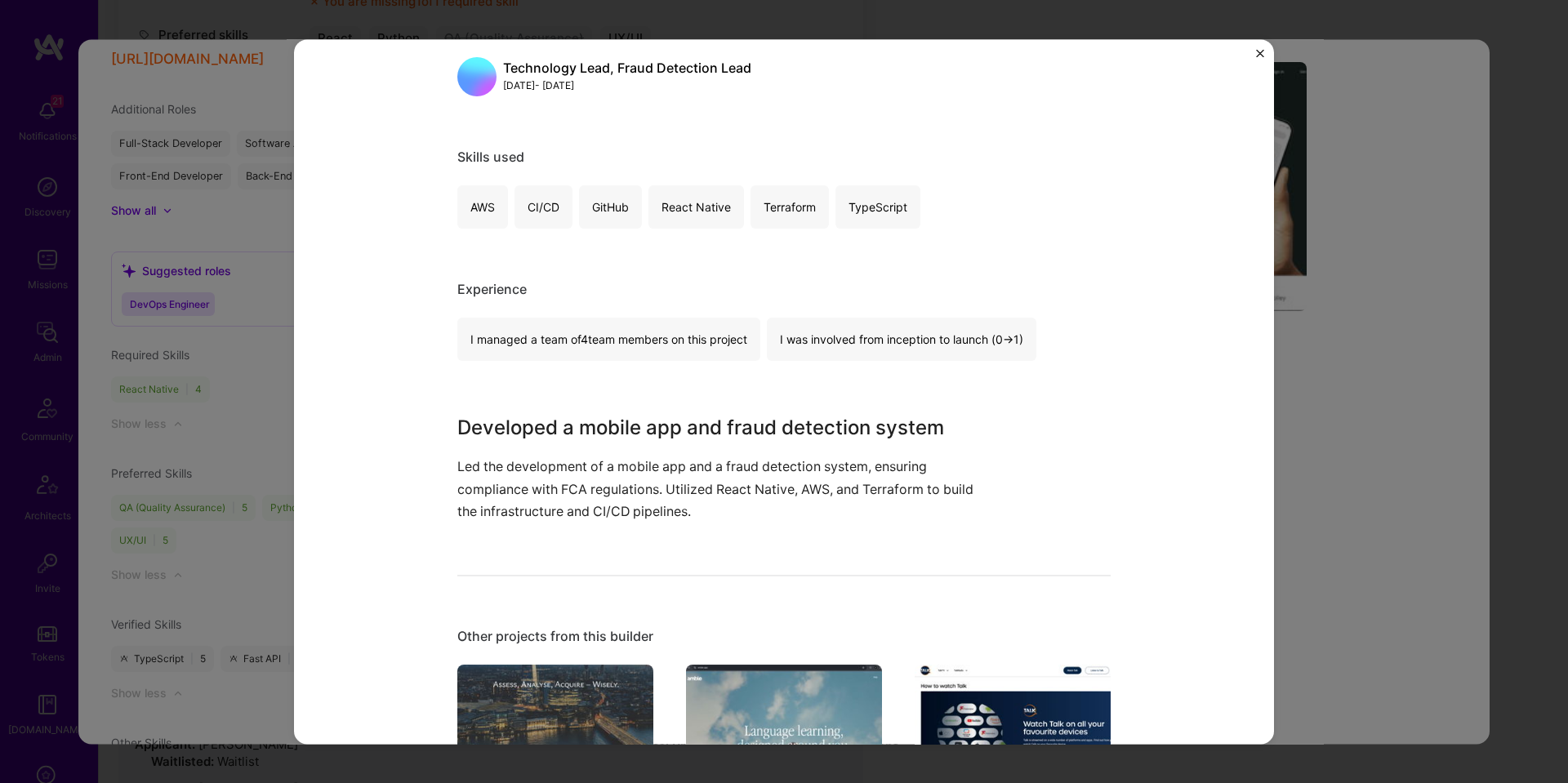
scroll to position [748, 0]
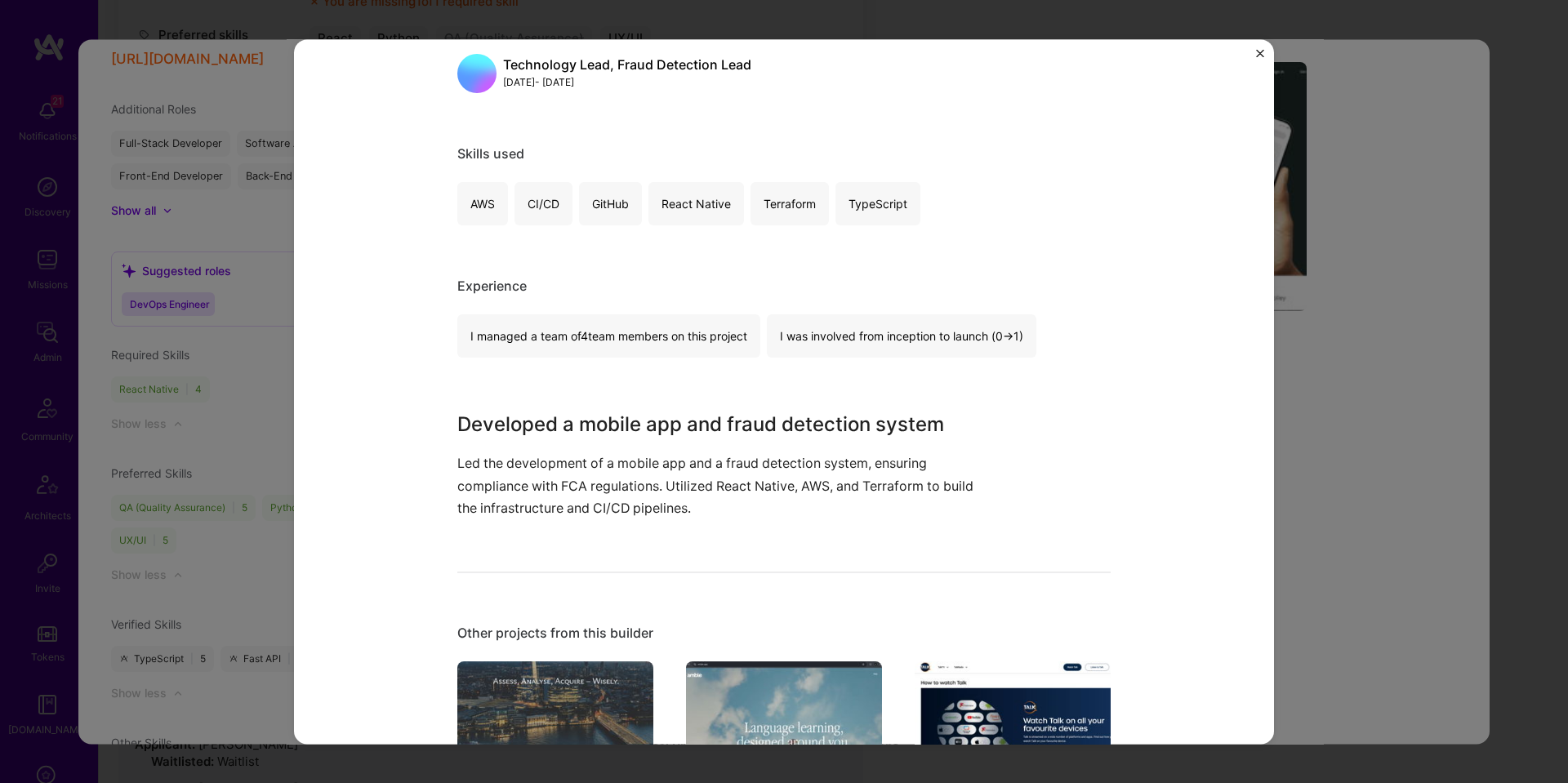
drag, startPoint x: 1309, startPoint y: 303, endPoint x: 1154, endPoint y: 292, distance: 155.4
click at [1309, 303] on div "Fraud Detection and Mobile App Development SuperPayments Financial Services / F…" at bounding box center [784, 391] width 1568 height 783
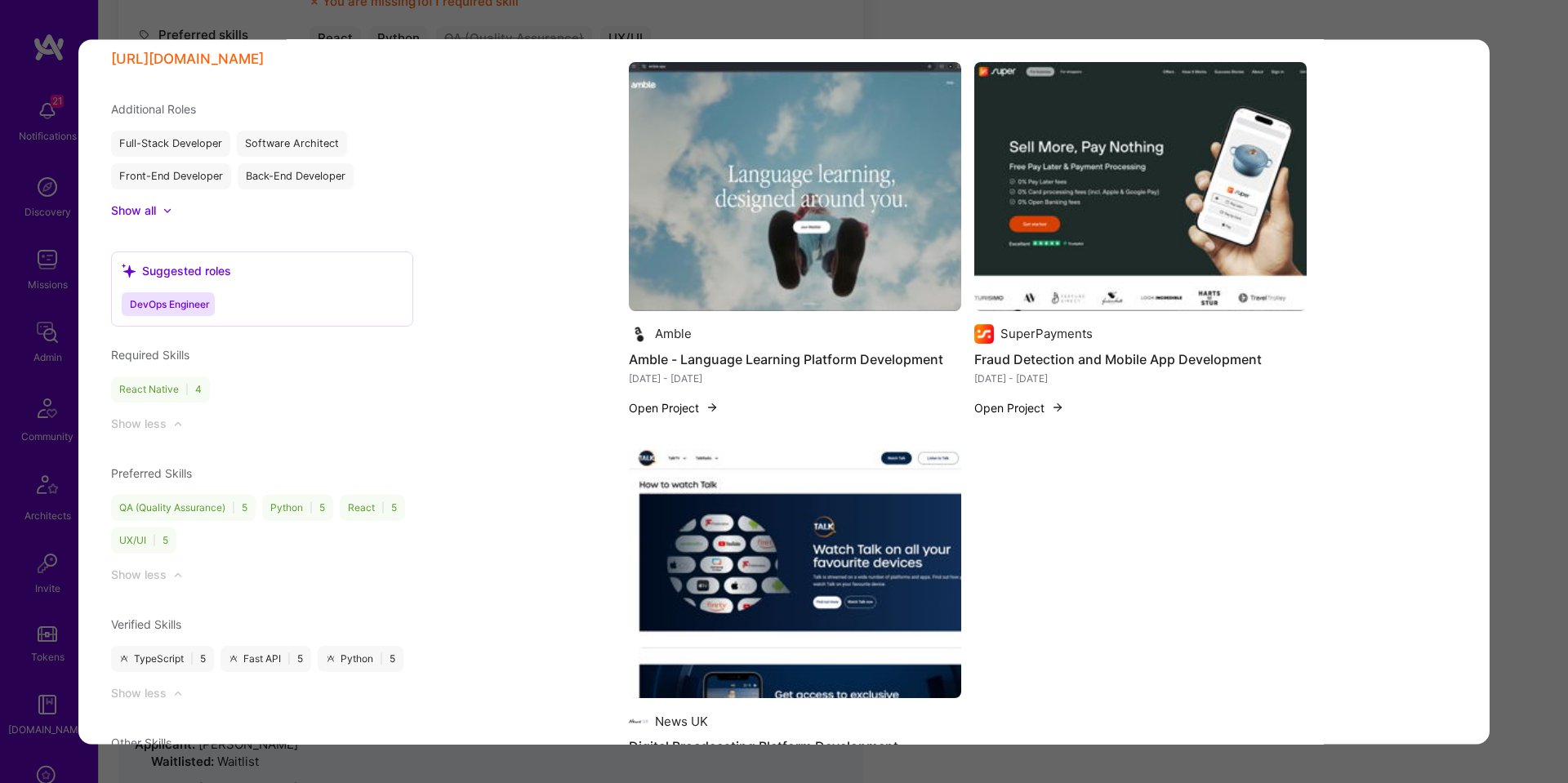
click at [879, 244] on img "modal" at bounding box center [795, 186] width 332 height 249
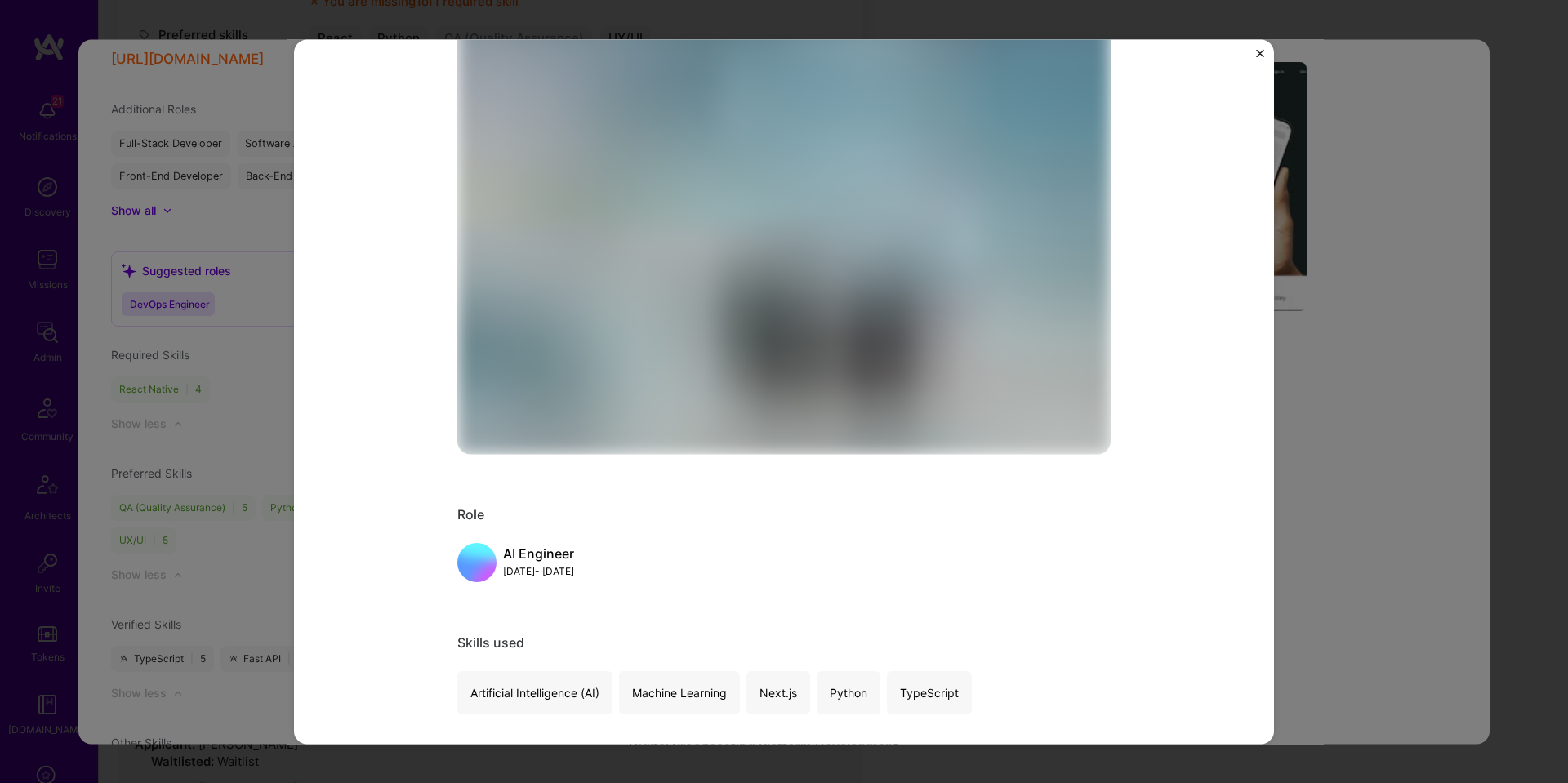
scroll to position [541, 0]
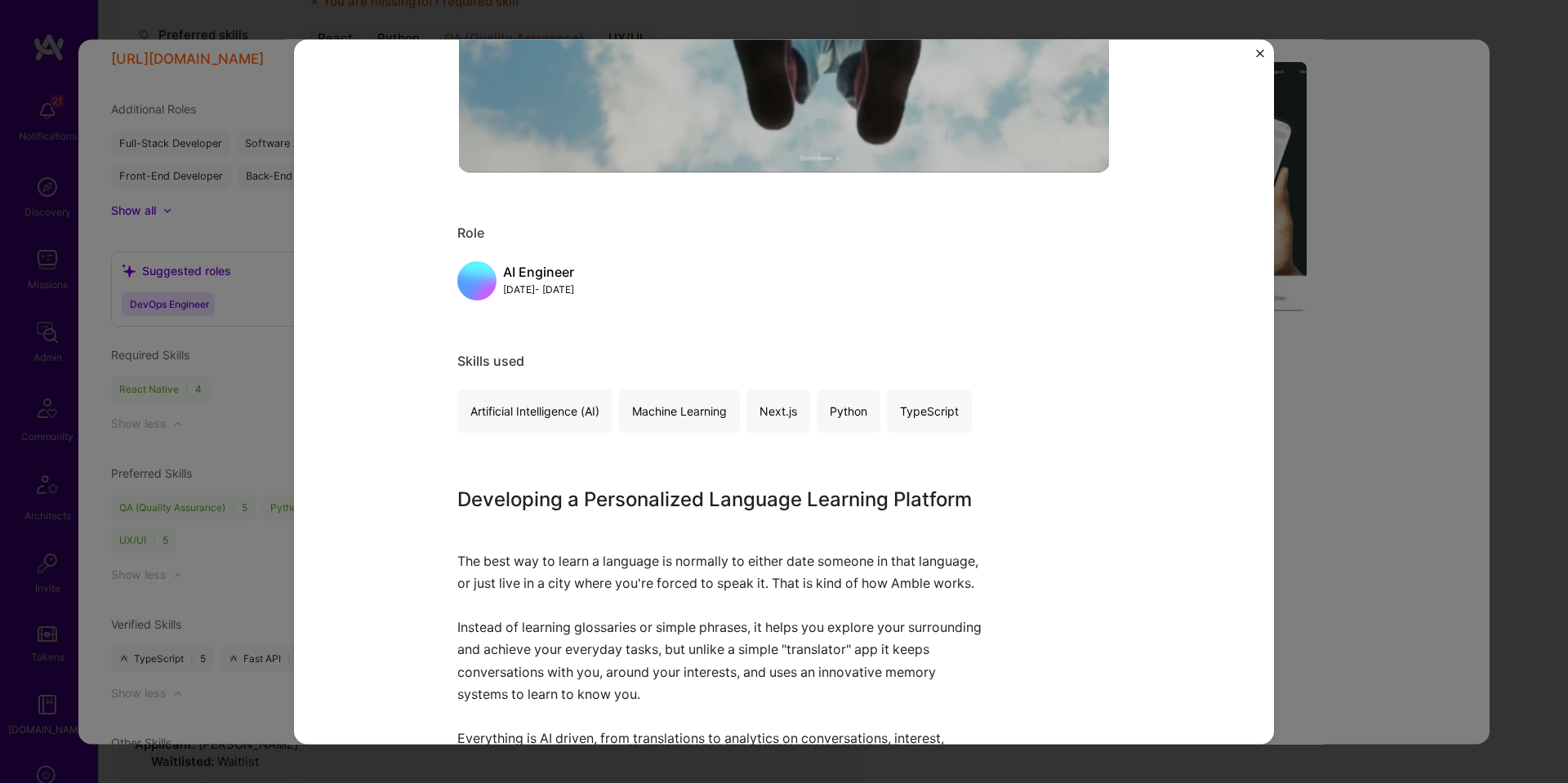
click at [1378, 296] on div "Amble - Language Learning Platform Development Amble Artifical Intelligence / M…" at bounding box center [784, 391] width 1568 height 783
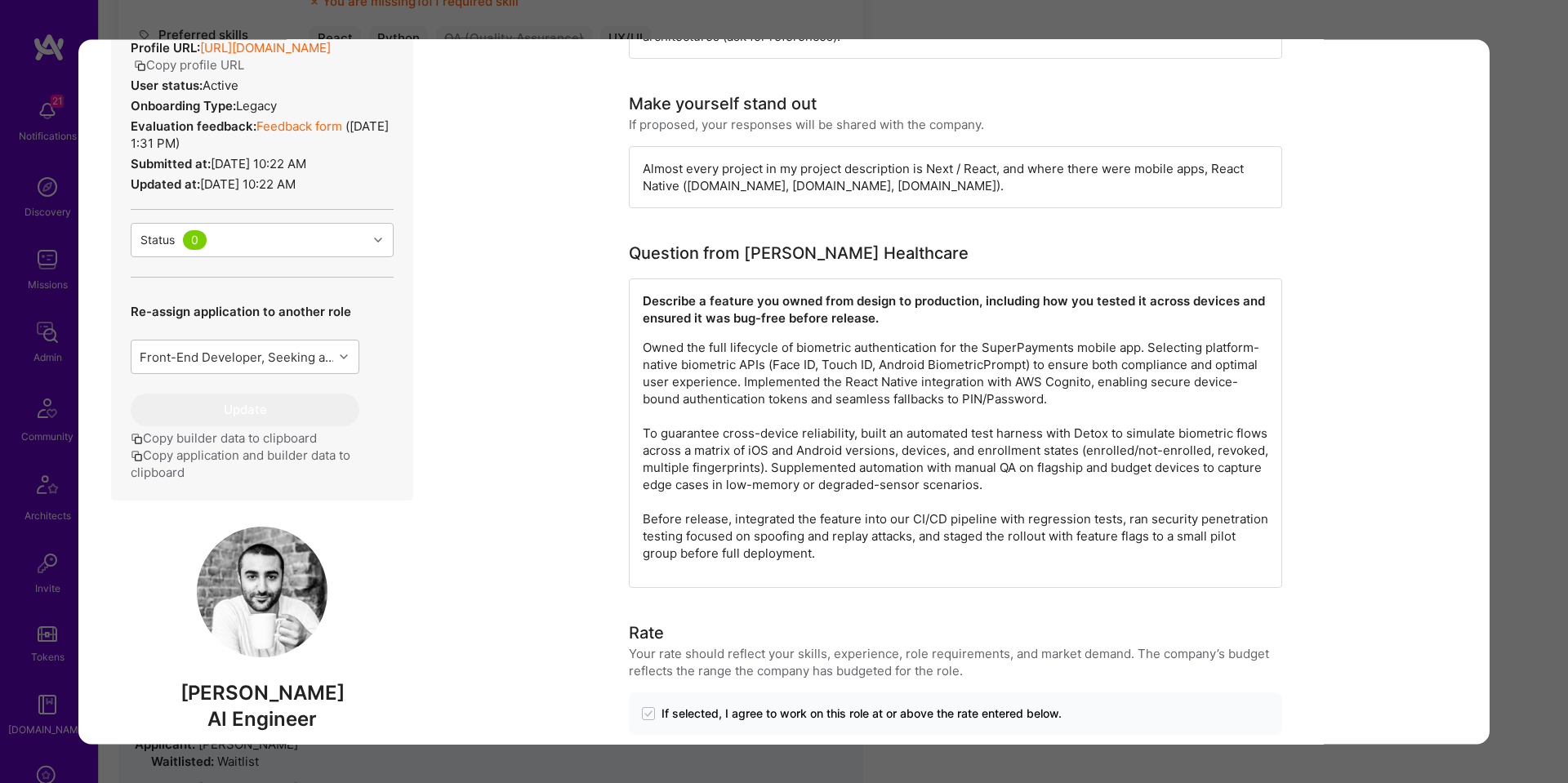
scroll to position [551, 0]
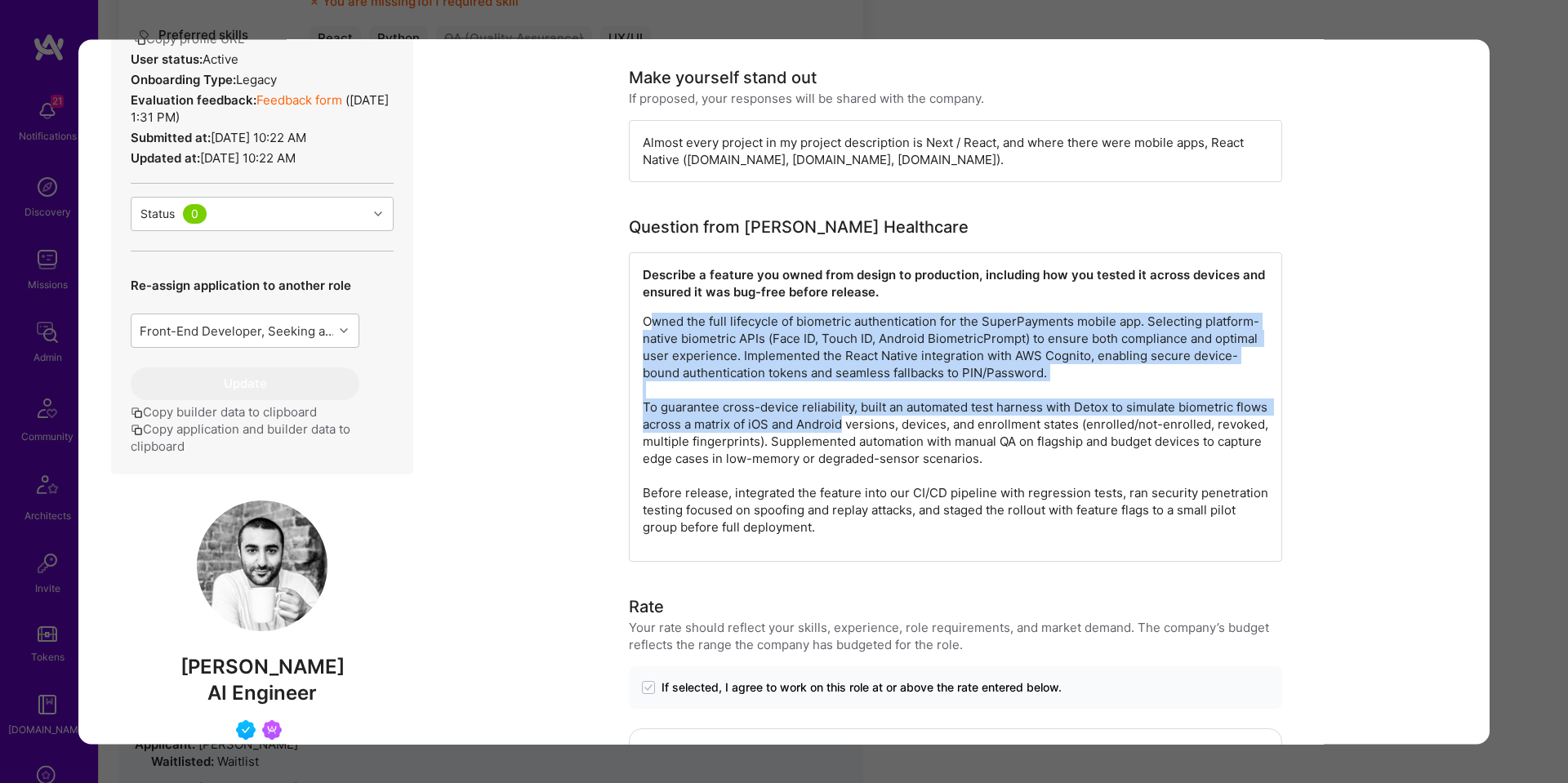
drag, startPoint x: 660, startPoint y: 322, endPoint x: 832, endPoint y: 420, distance: 198.0
click at [840, 429] on p "Owned the full lifecycle of biometric authentication for the SuperPayments mobi…" at bounding box center [956, 424] width 626 height 223
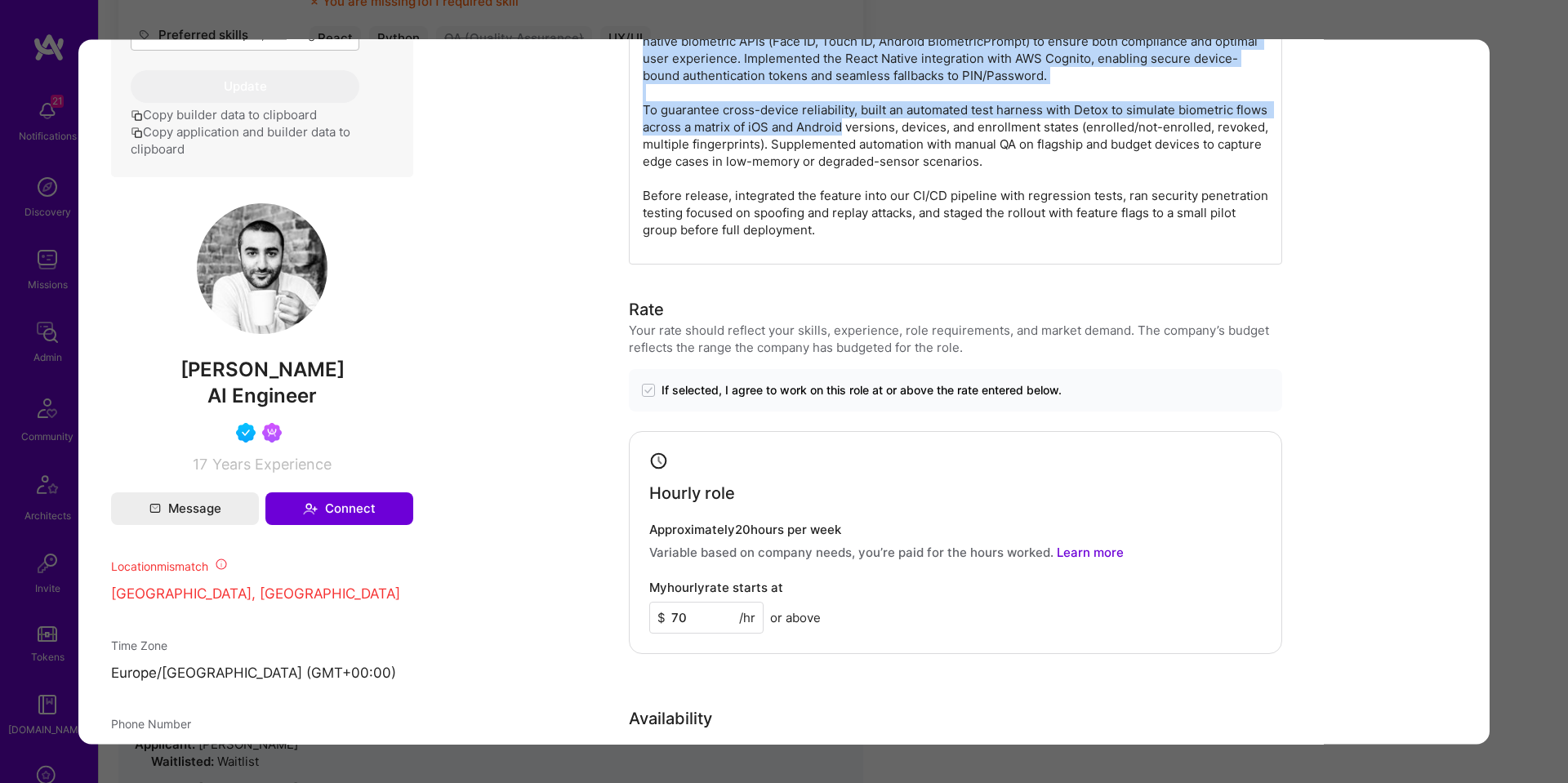
scroll to position [685, 0]
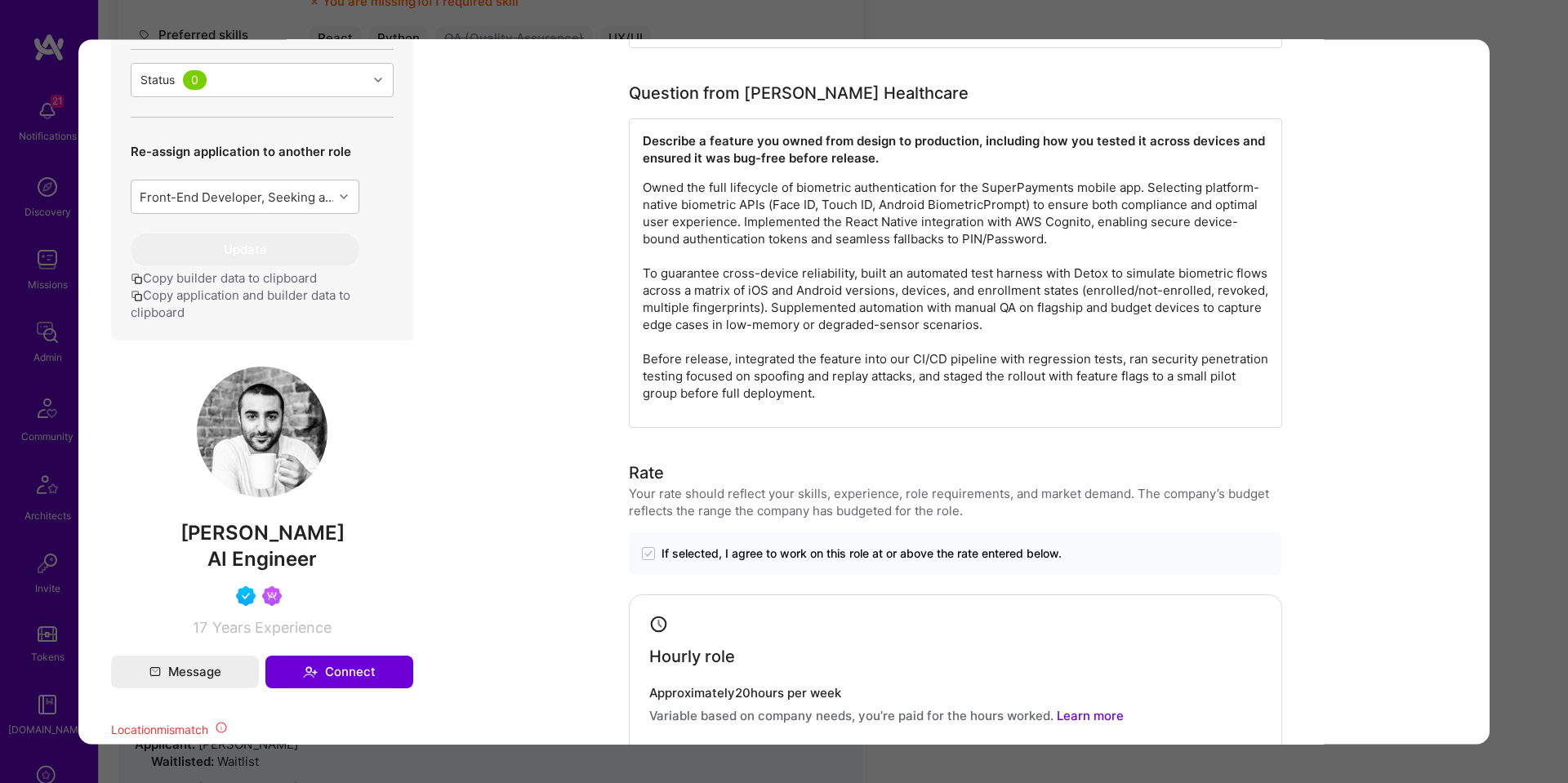
click at [826, 282] on p "Owned the full lifecycle of biometric authentication for the SuperPayments mobi…" at bounding box center [956, 290] width 626 height 223
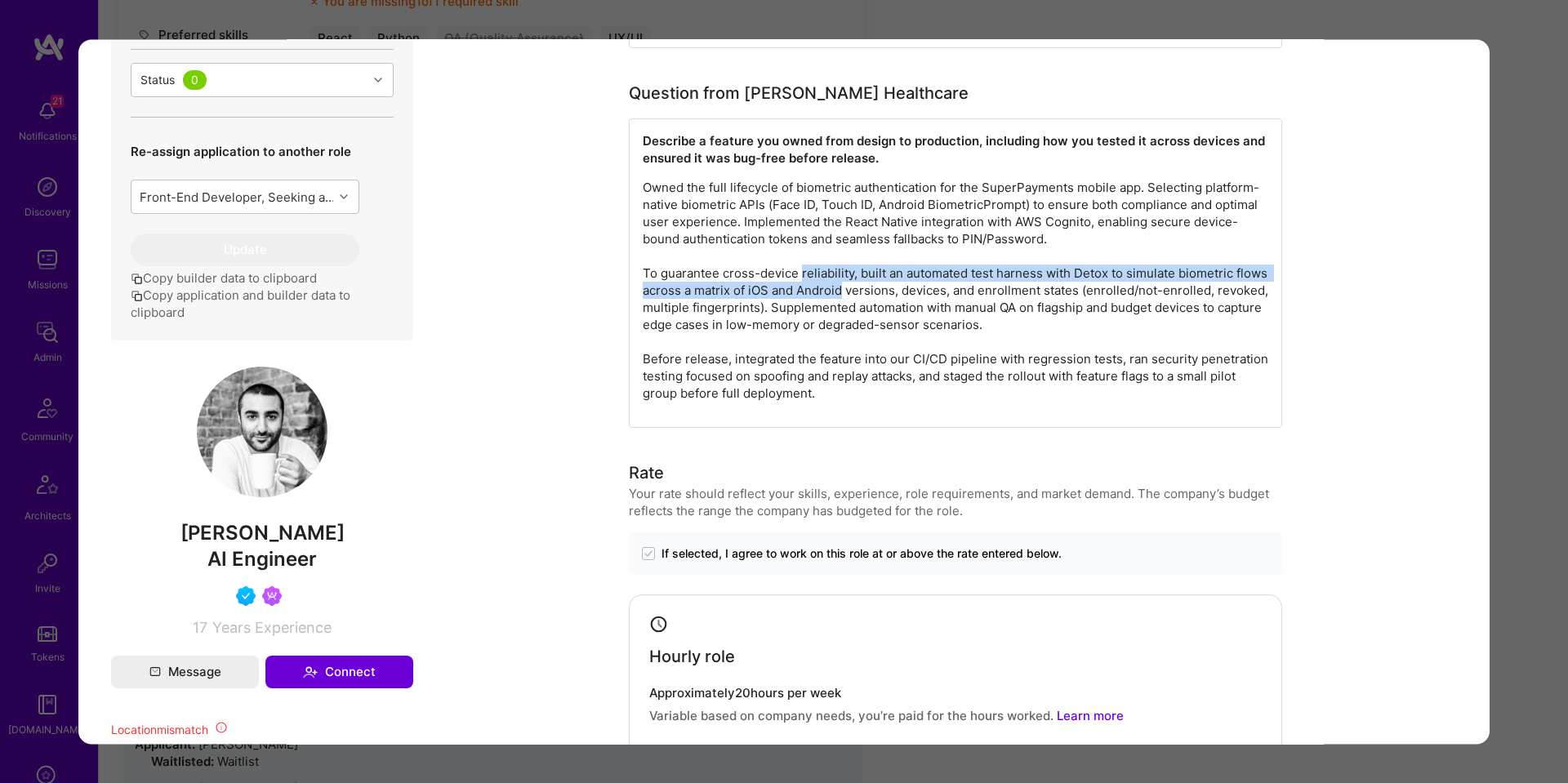
click at [826, 282] on p "Owned the full lifecycle of biometric authentication for the SuperPayments mobi…" at bounding box center [956, 290] width 626 height 223
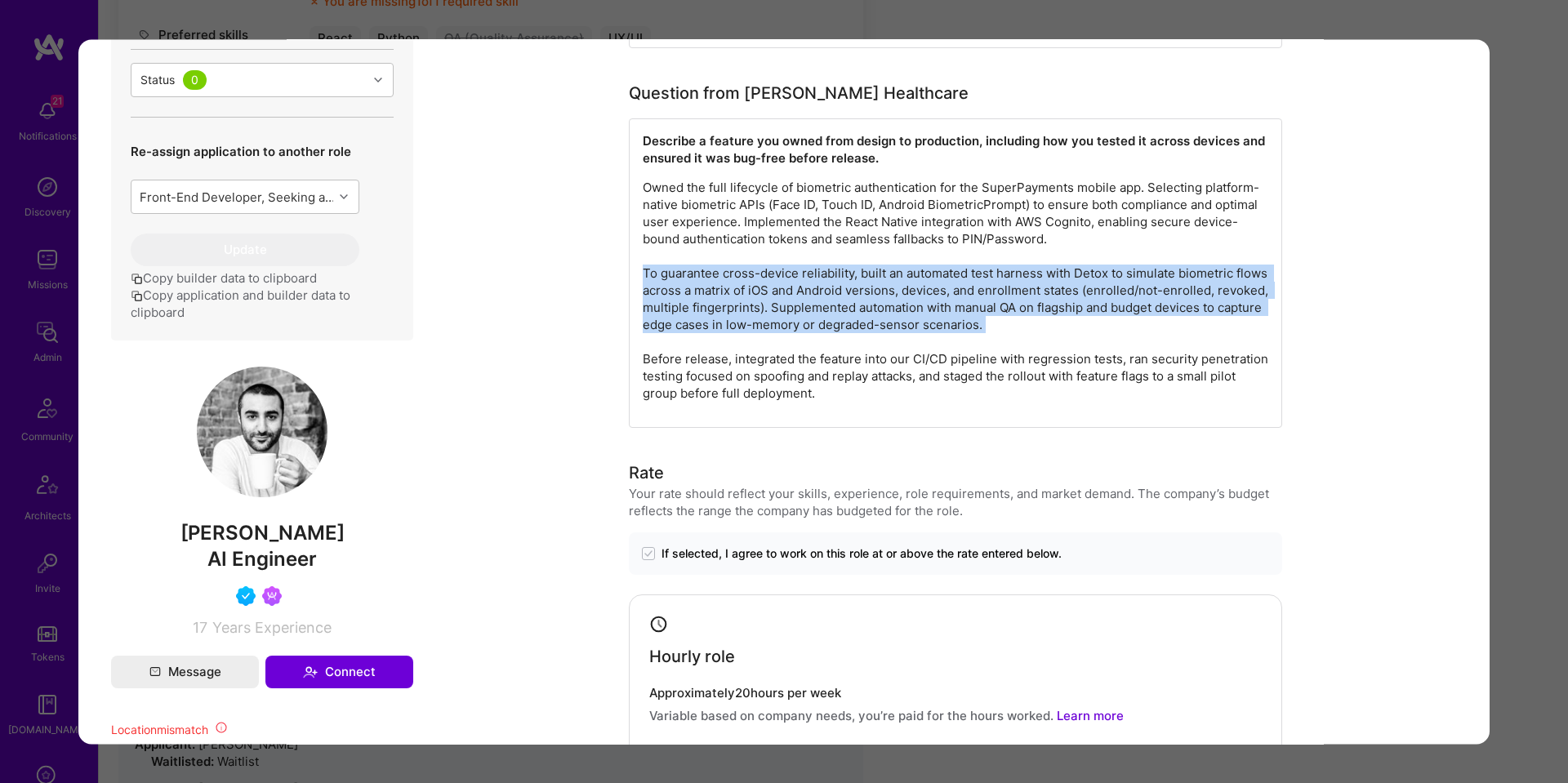
click at [826, 282] on p "Owned the full lifecycle of biometric authentication for the SuperPayments mobi…" at bounding box center [956, 290] width 626 height 223
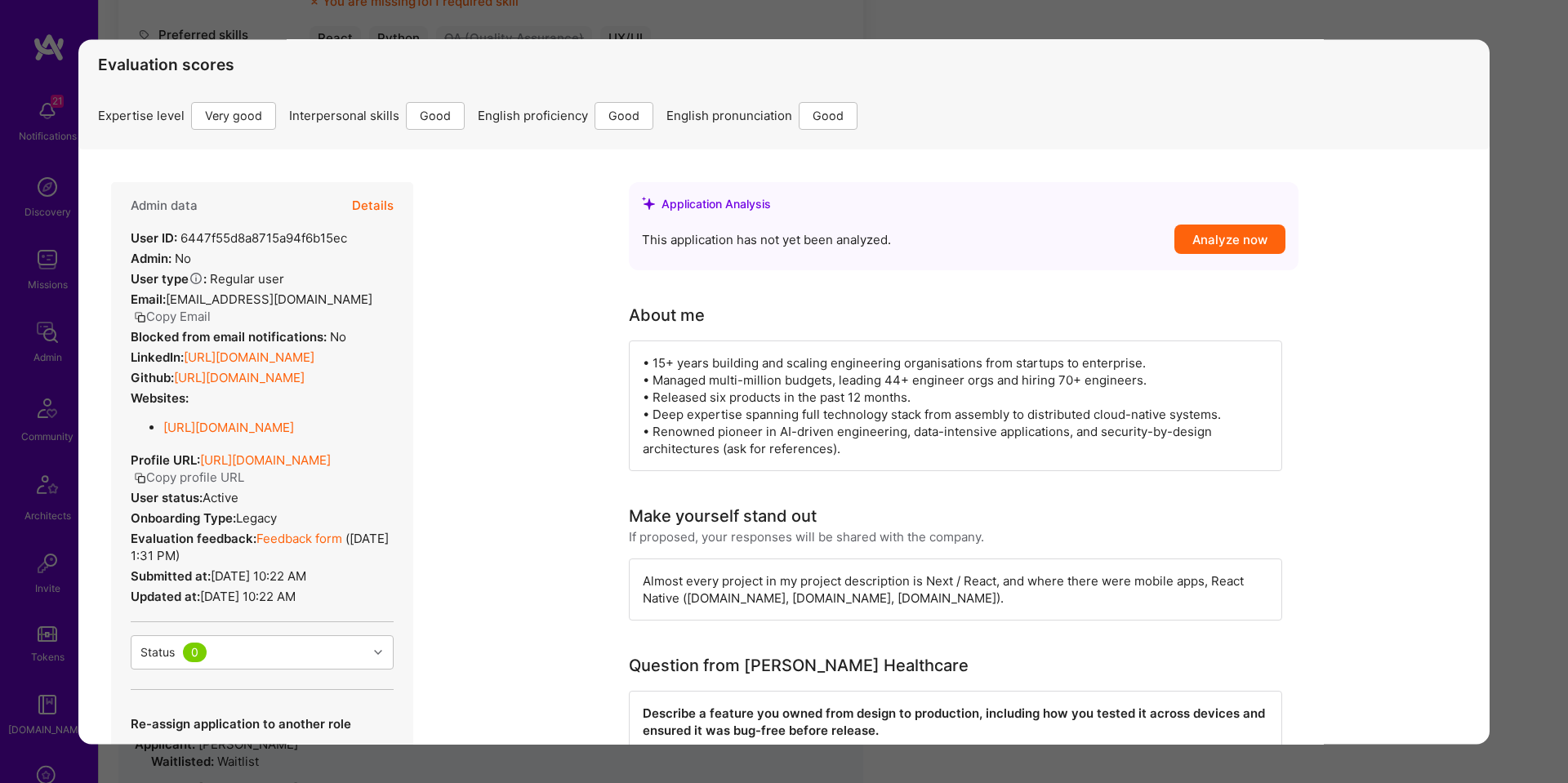
scroll to position [110, 0]
click at [383, 201] on button "Details" at bounding box center [372, 208] width 42 height 47
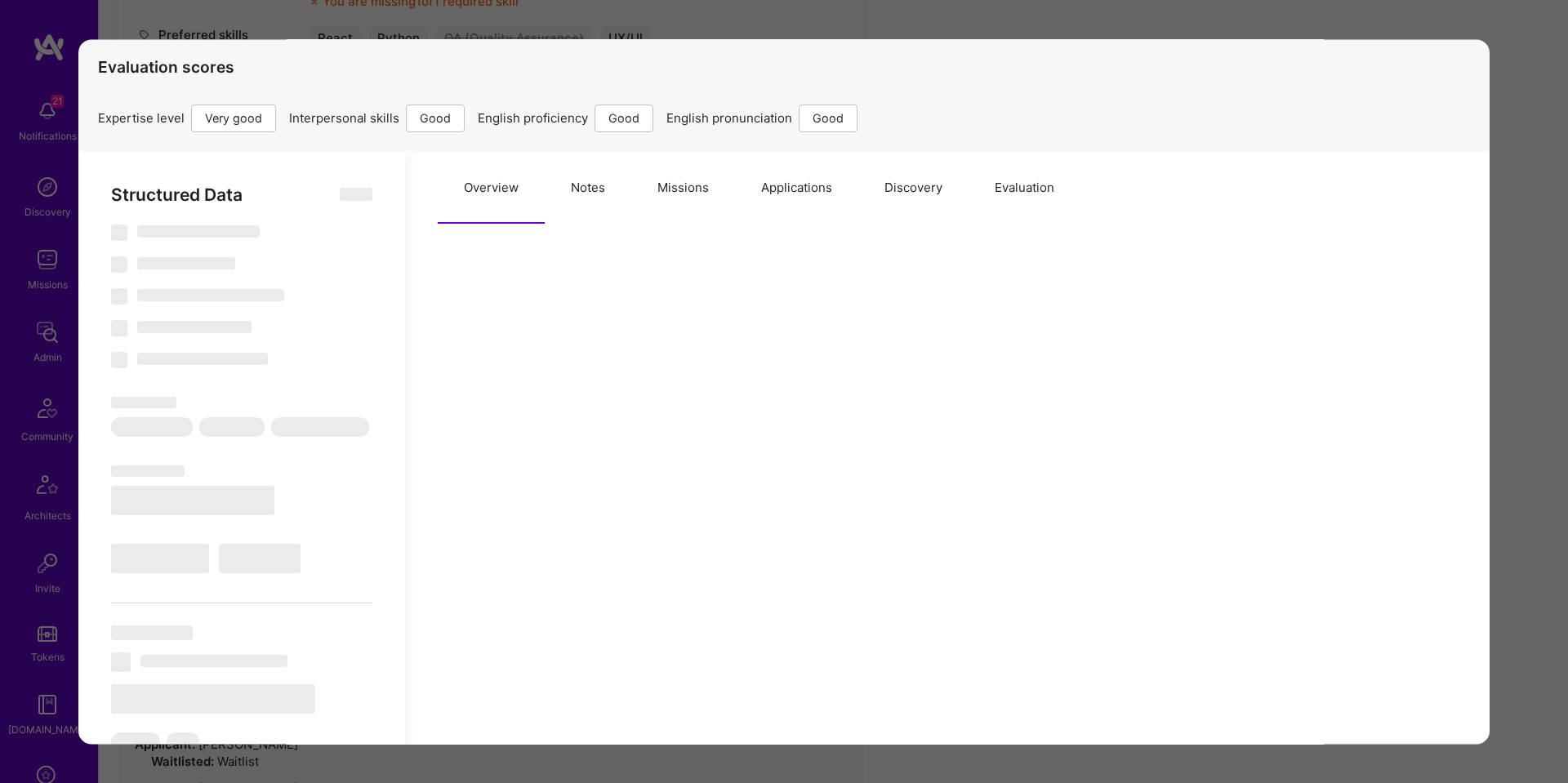
click at [690, 199] on button "Missions" at bounding box center [683, 187] width 103 height 71
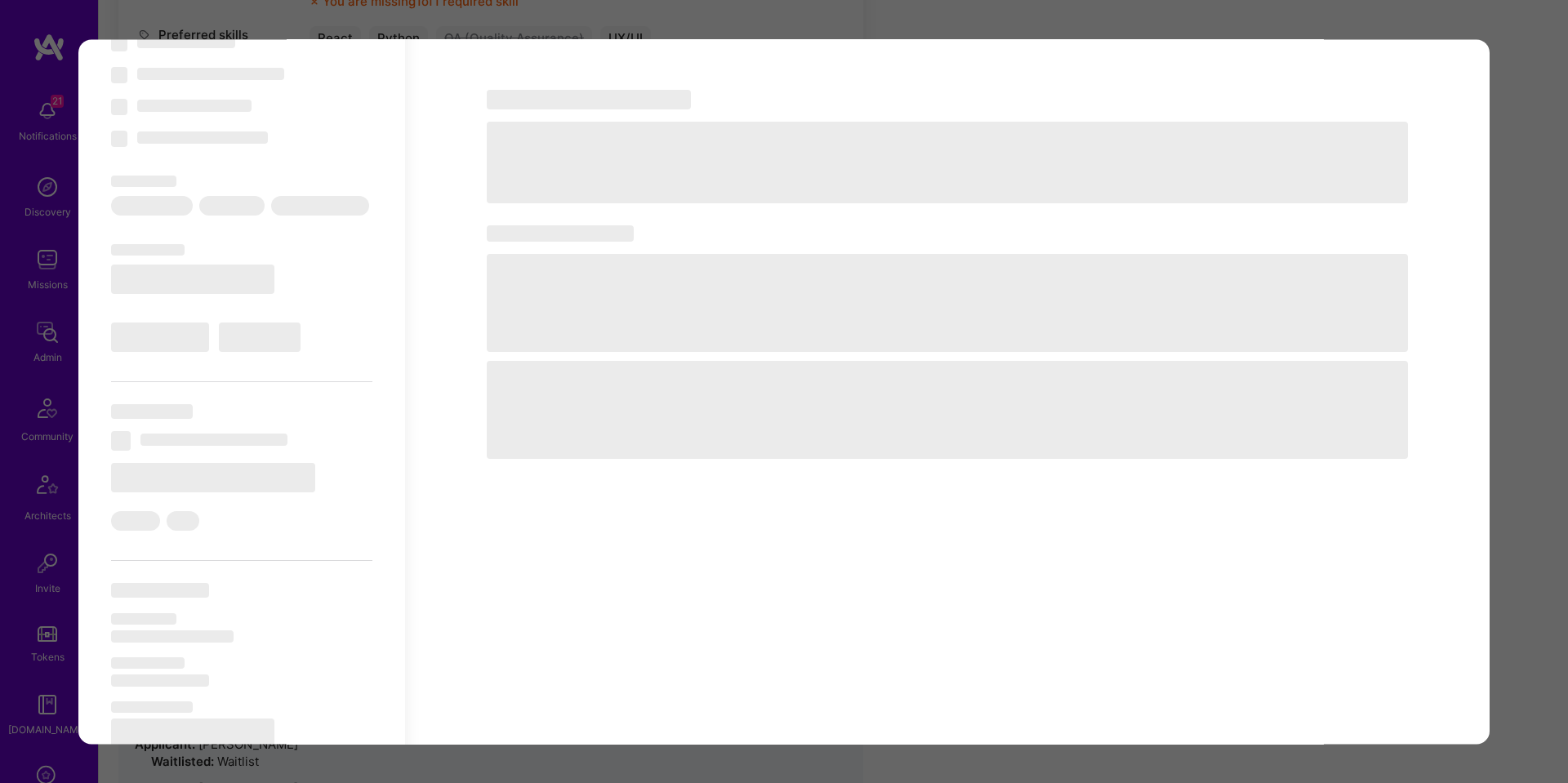
type textarea "x"
select select "Right Now"
select select "5"
select select "4"
select select "6"
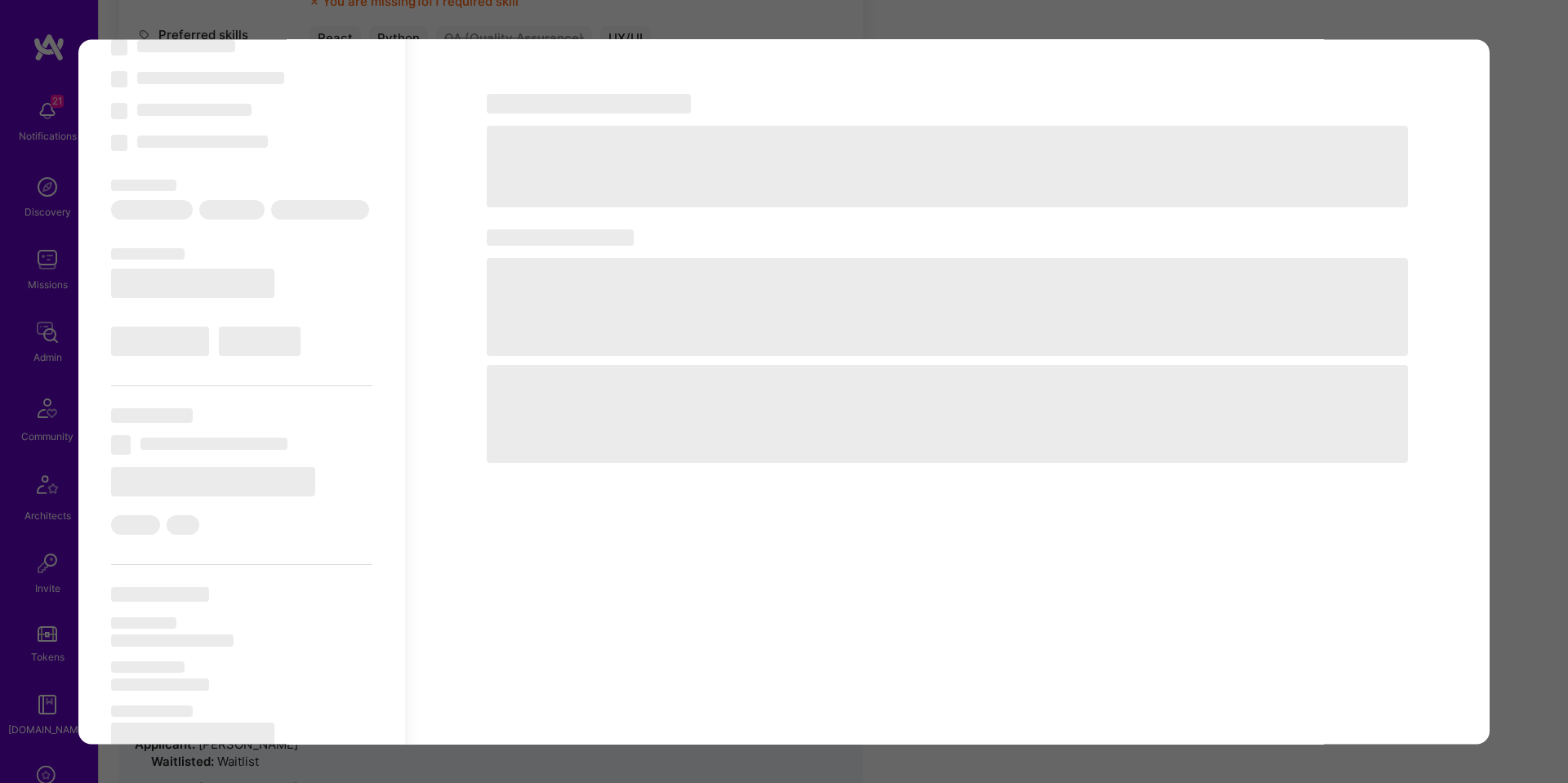
select select "6"
select select "GB"
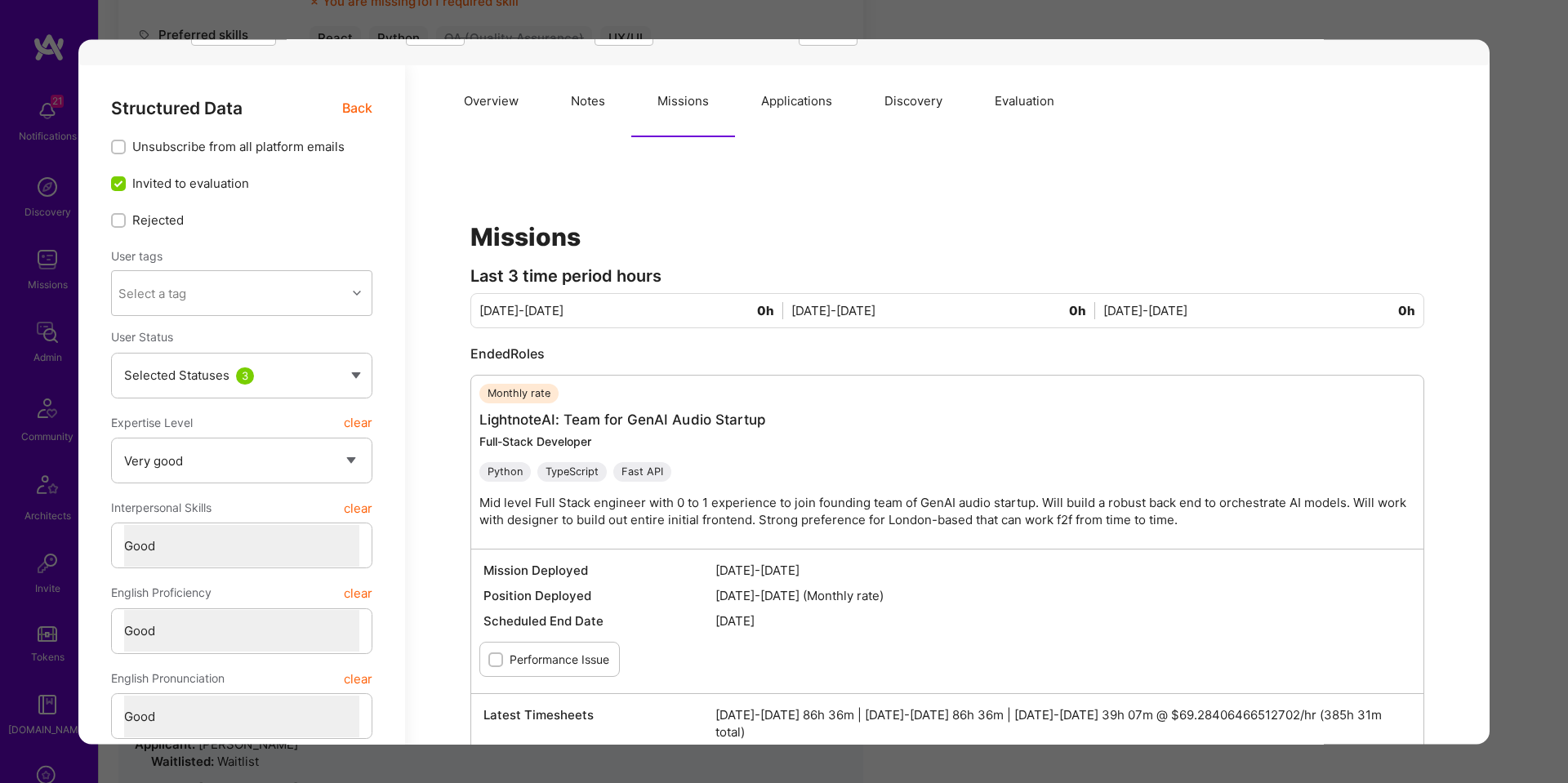
scroll to position [160, 0]
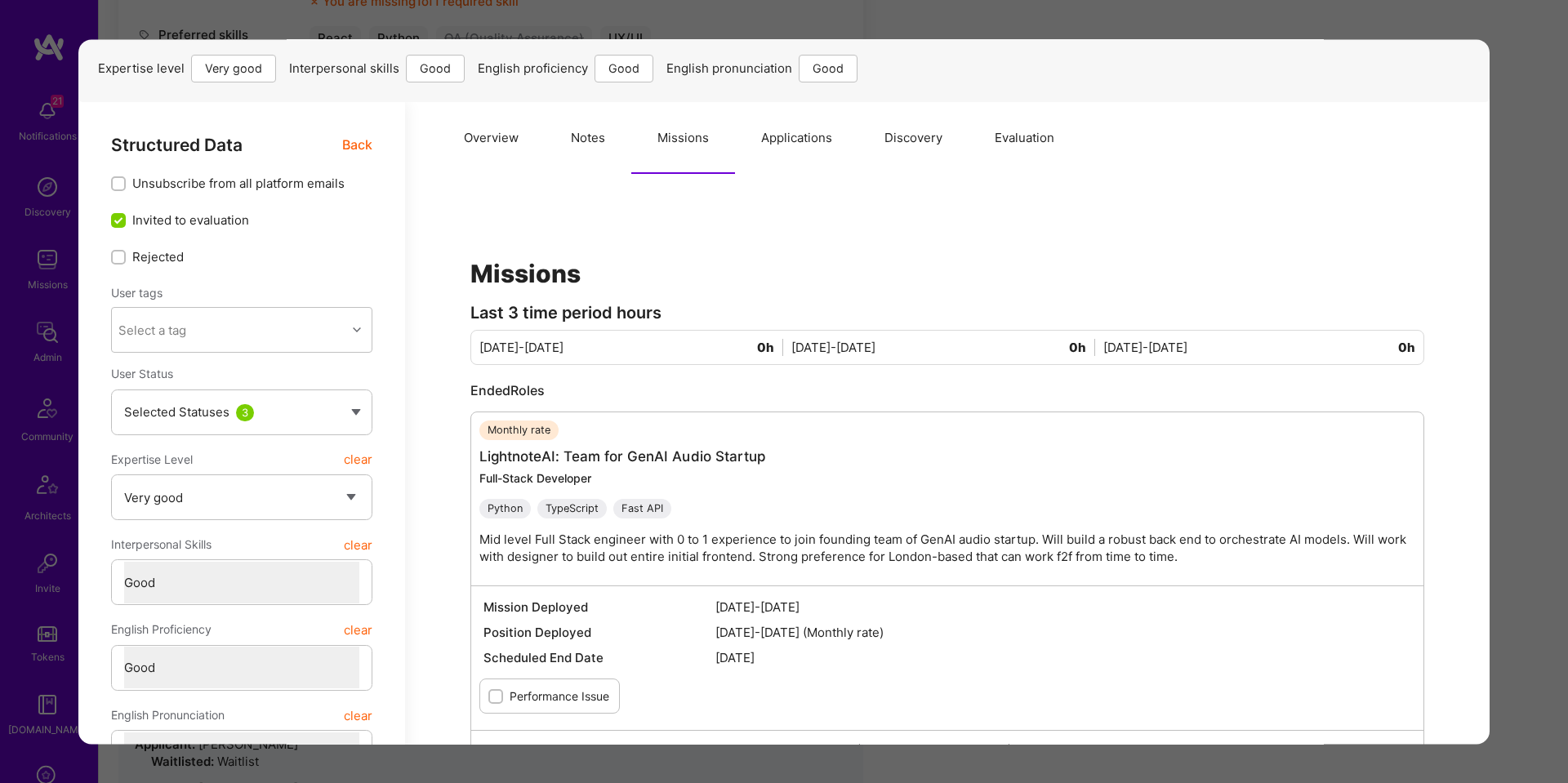
click at [593, 151] on button "Notes" at bounding box center [588, 138] width 87 height 71
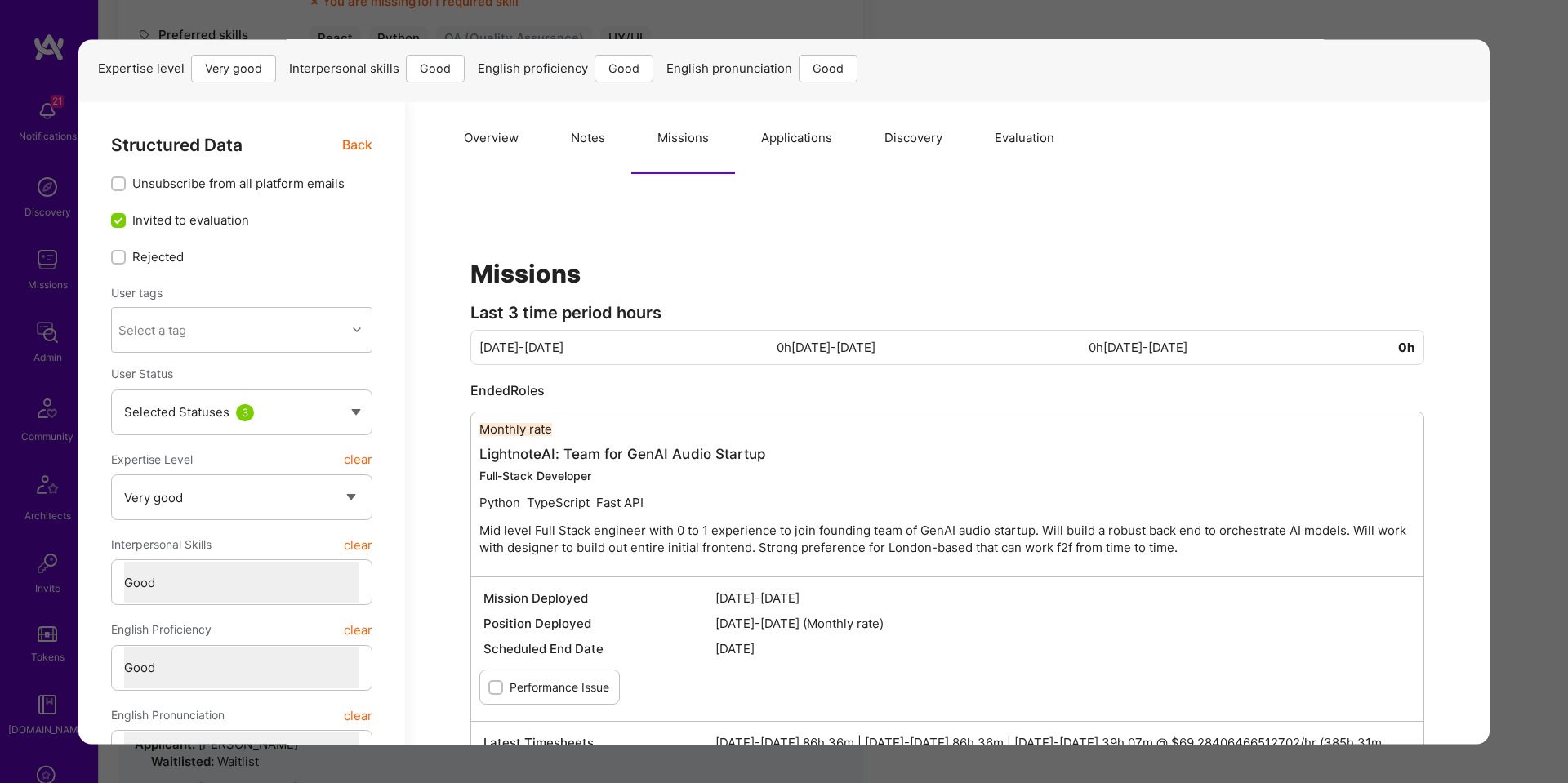
type textarea "x"
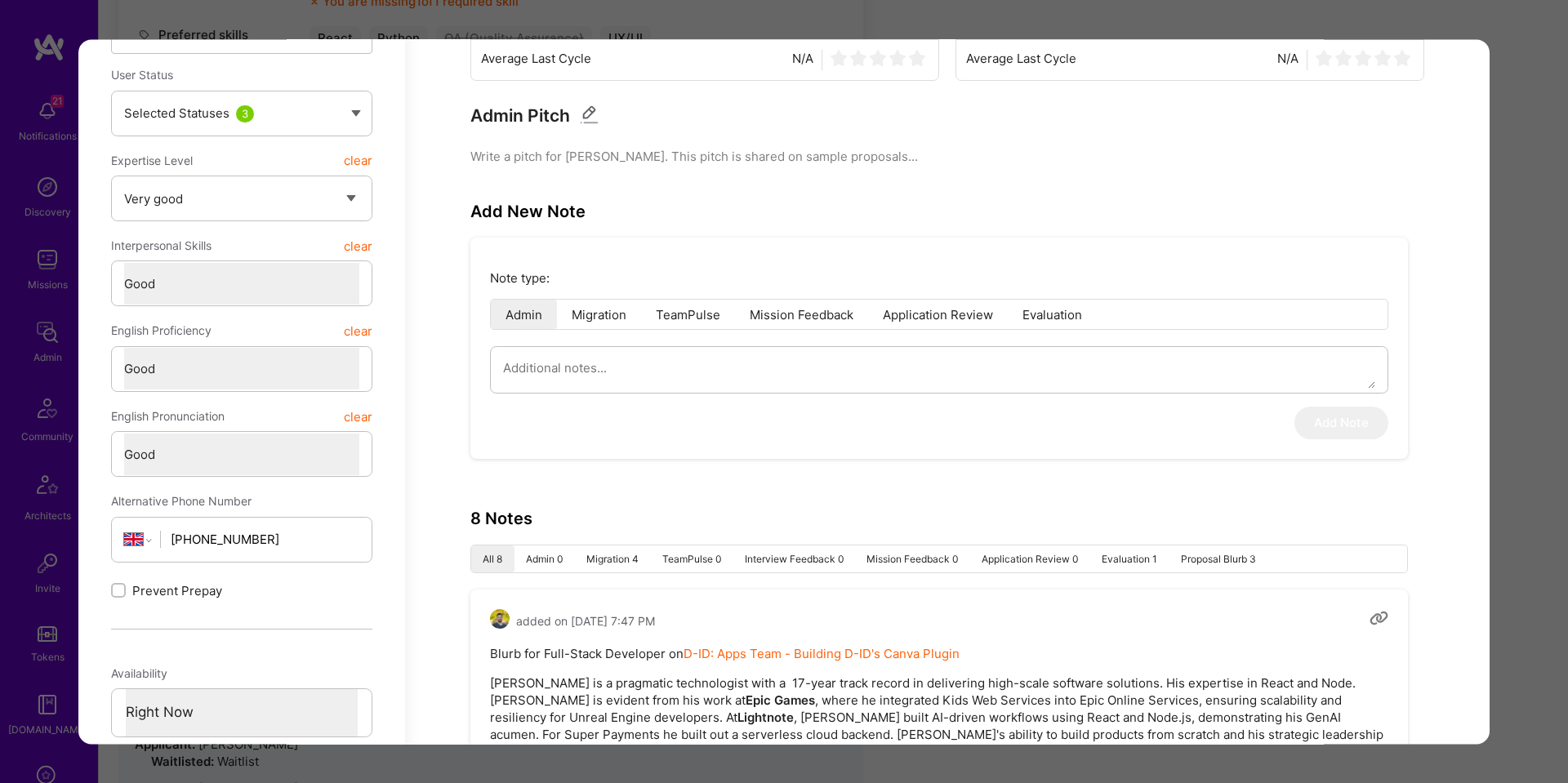
scroll to position [504, 0]
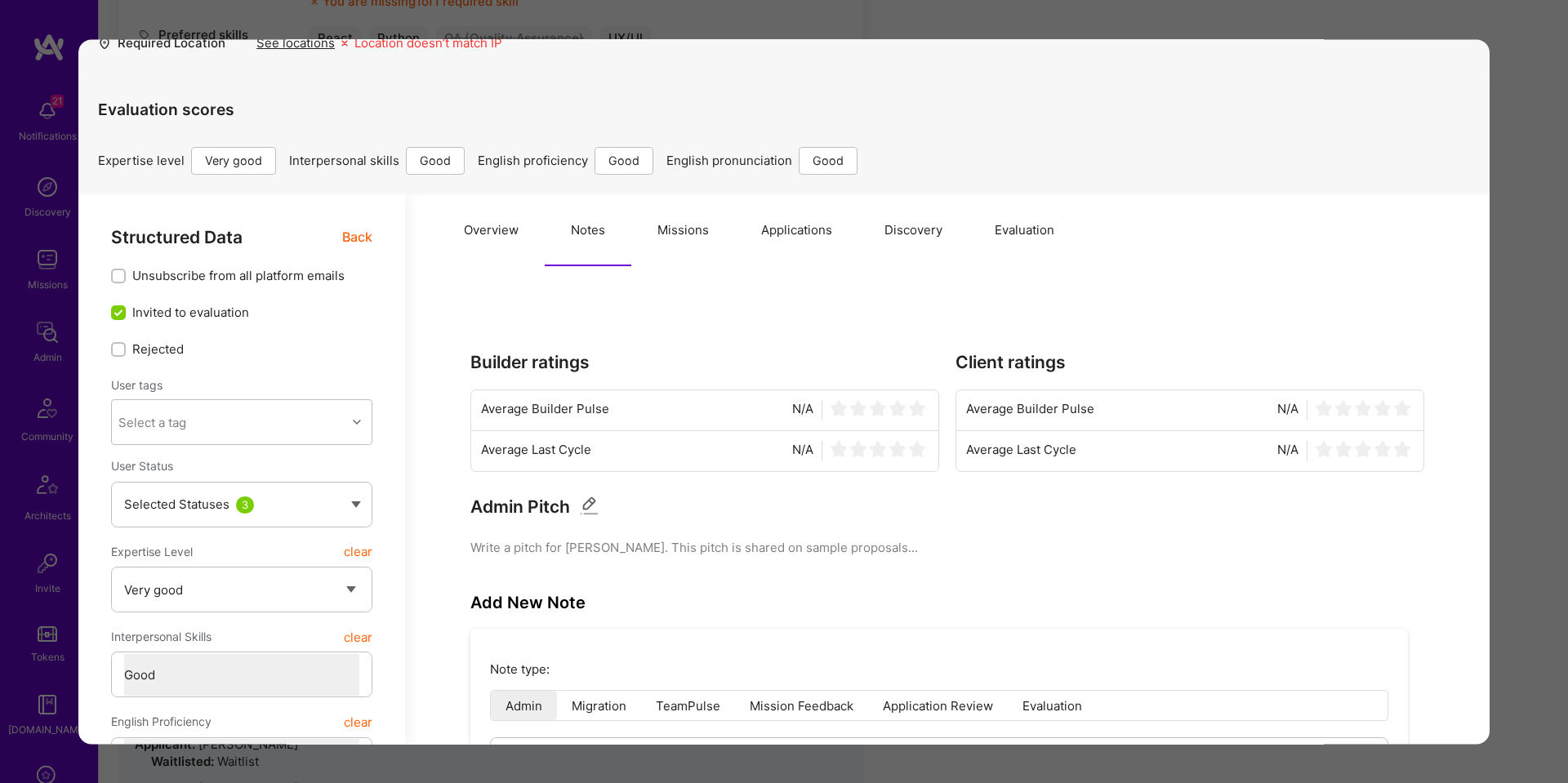
drag, startPoint x: 479, startPoint y: 240, endPoint x: 477, endPoint y: 270, distance: 30.1
click at [479, 240] on button "Overview" at bounding box center [490, 230] width 107 height 71
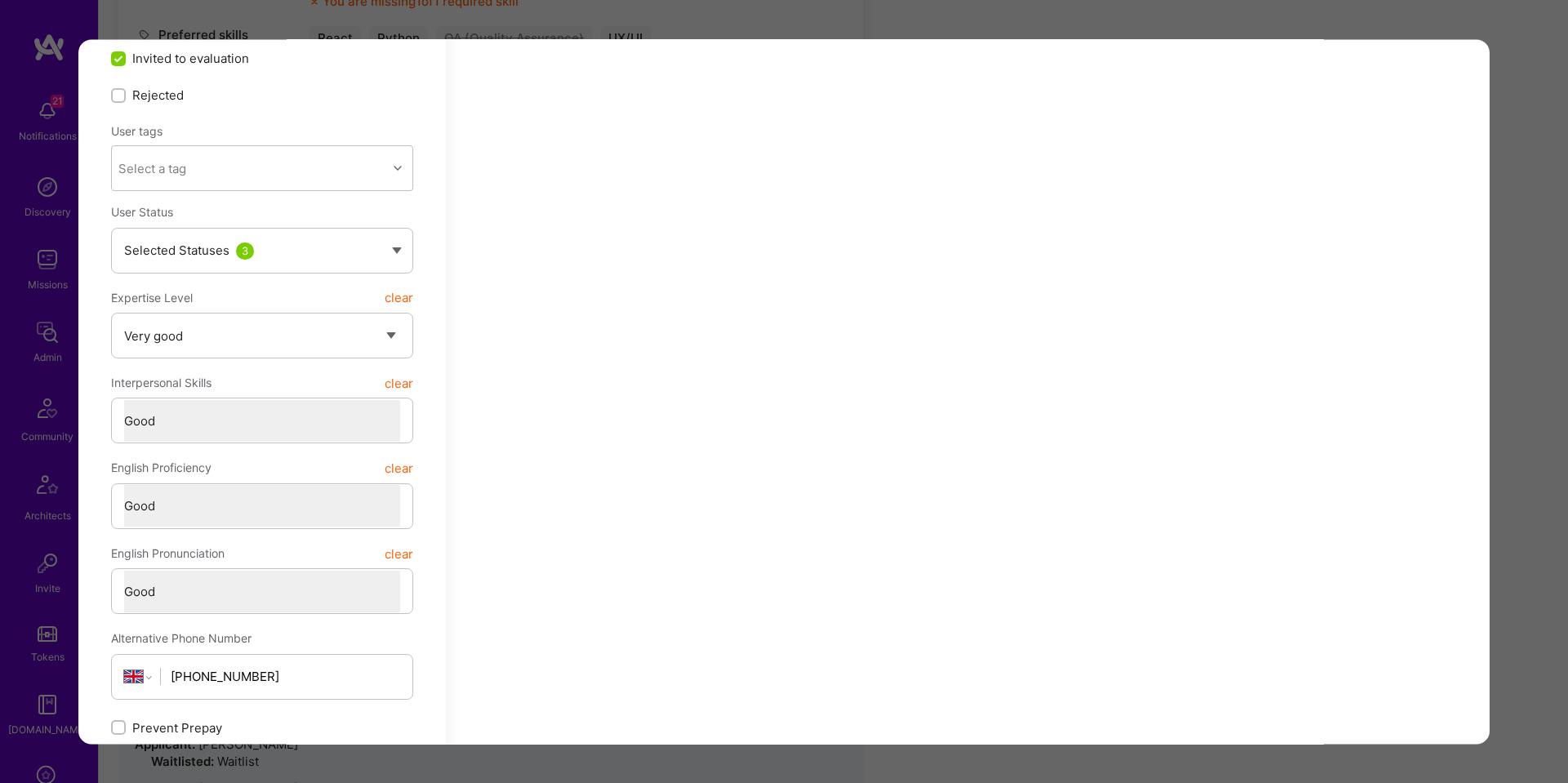
scroll to position [40, 0]
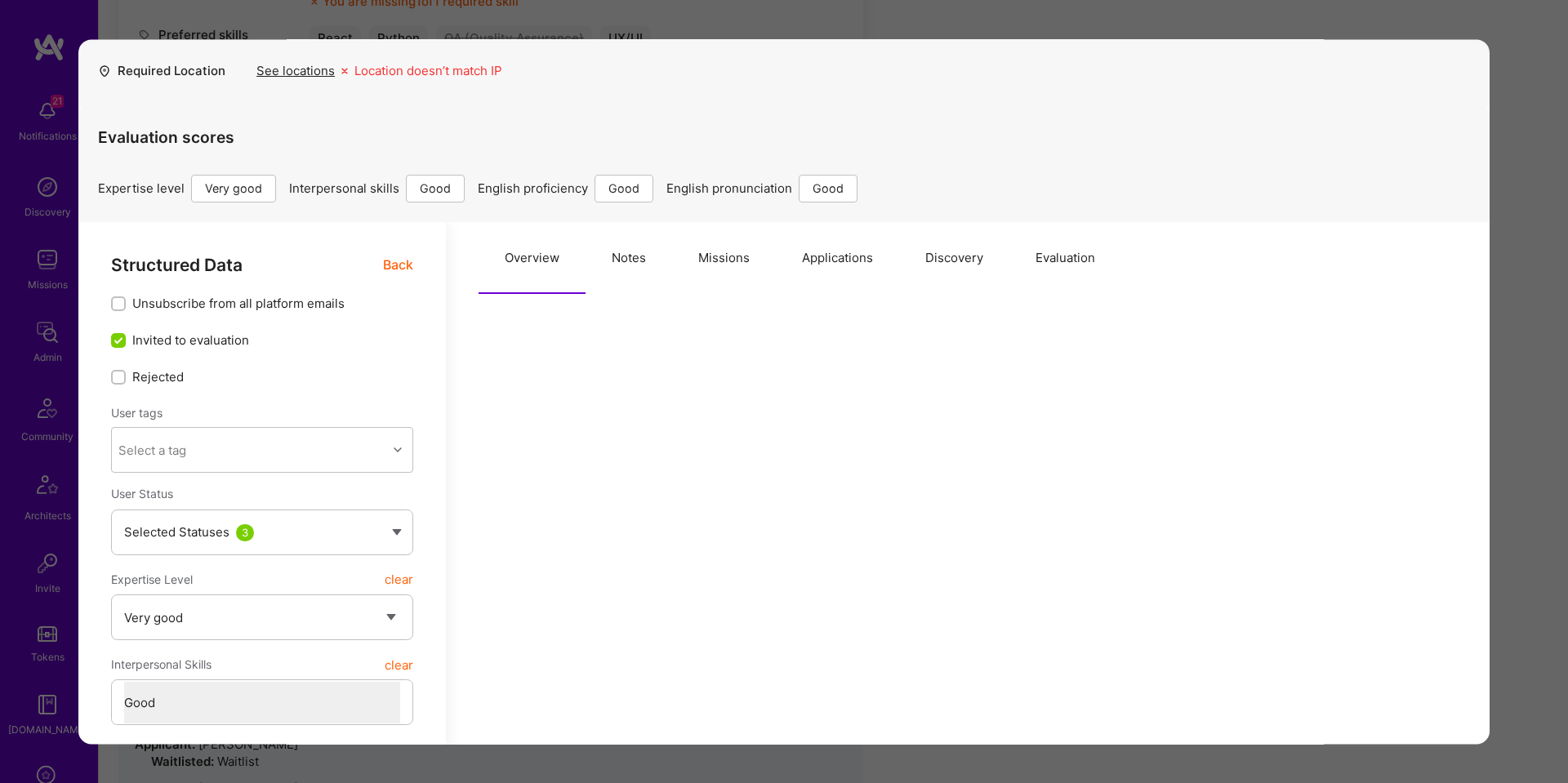
click at [401, 260] on span "Back" at bounding box center [398, 265] width 30 height 20
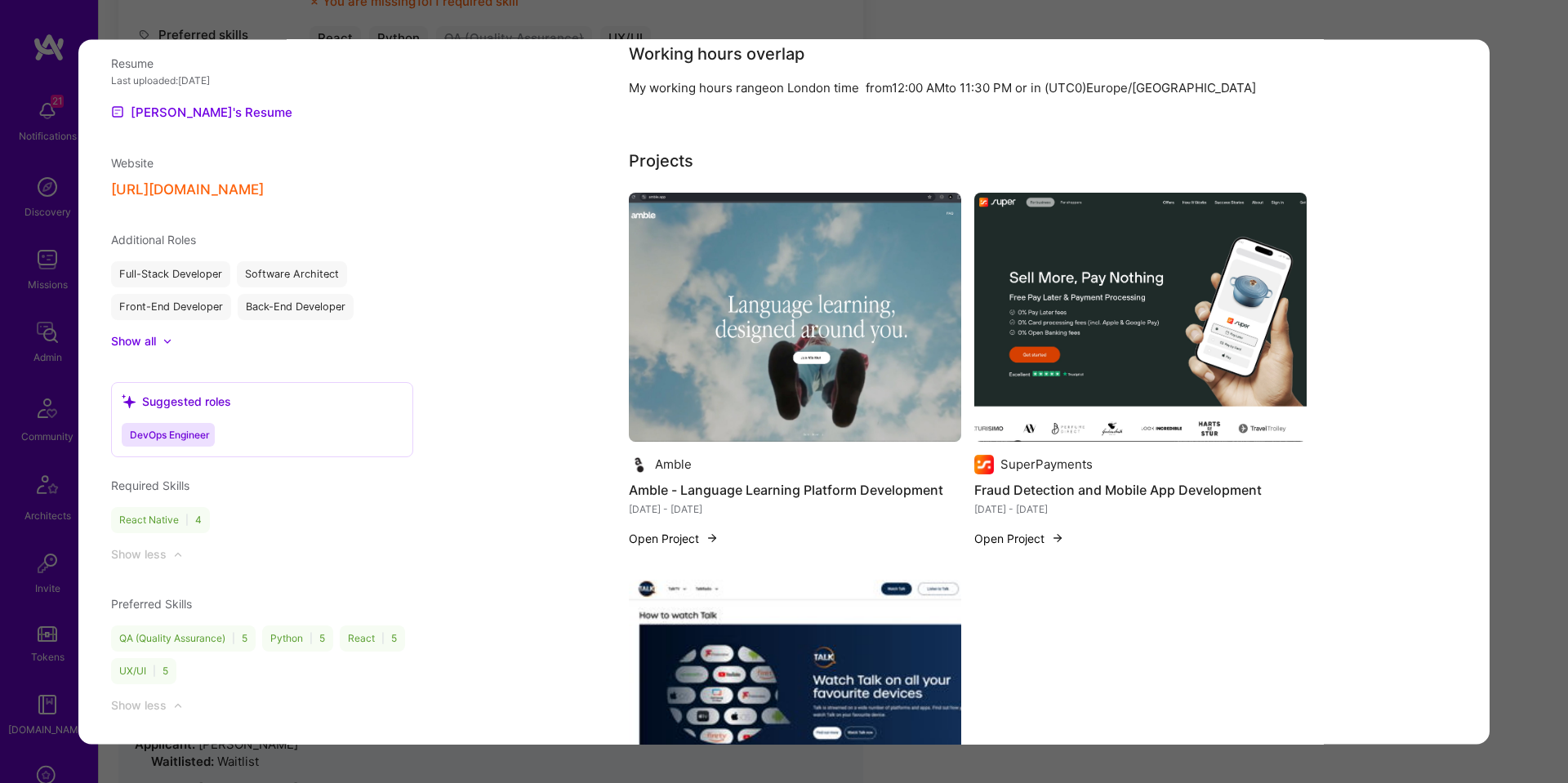
scroll to position [1163, 0]
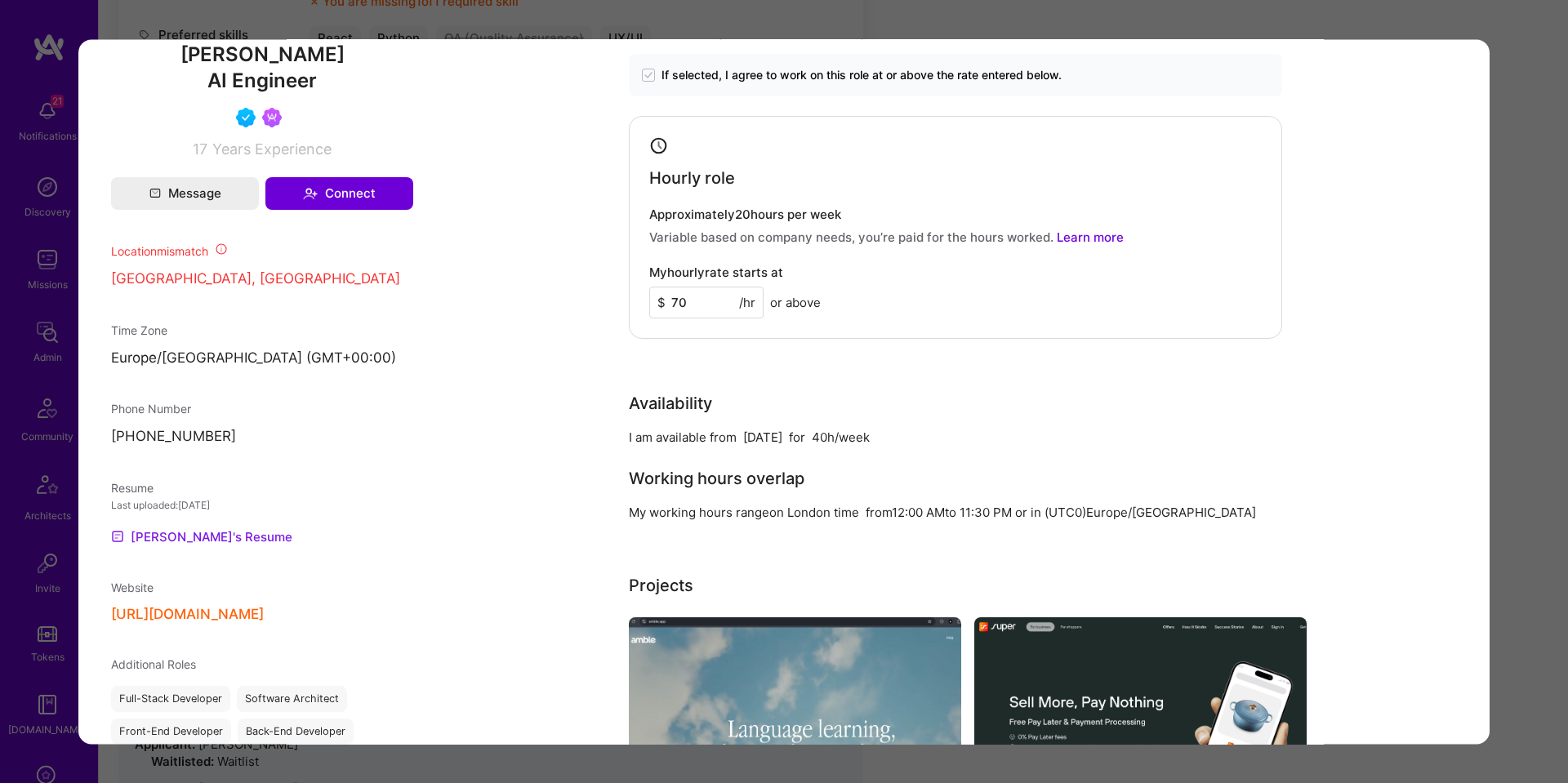
click at [225, 547] on link "Siavosh's Resume" at bounding box center [202, 537] width 182 height 19
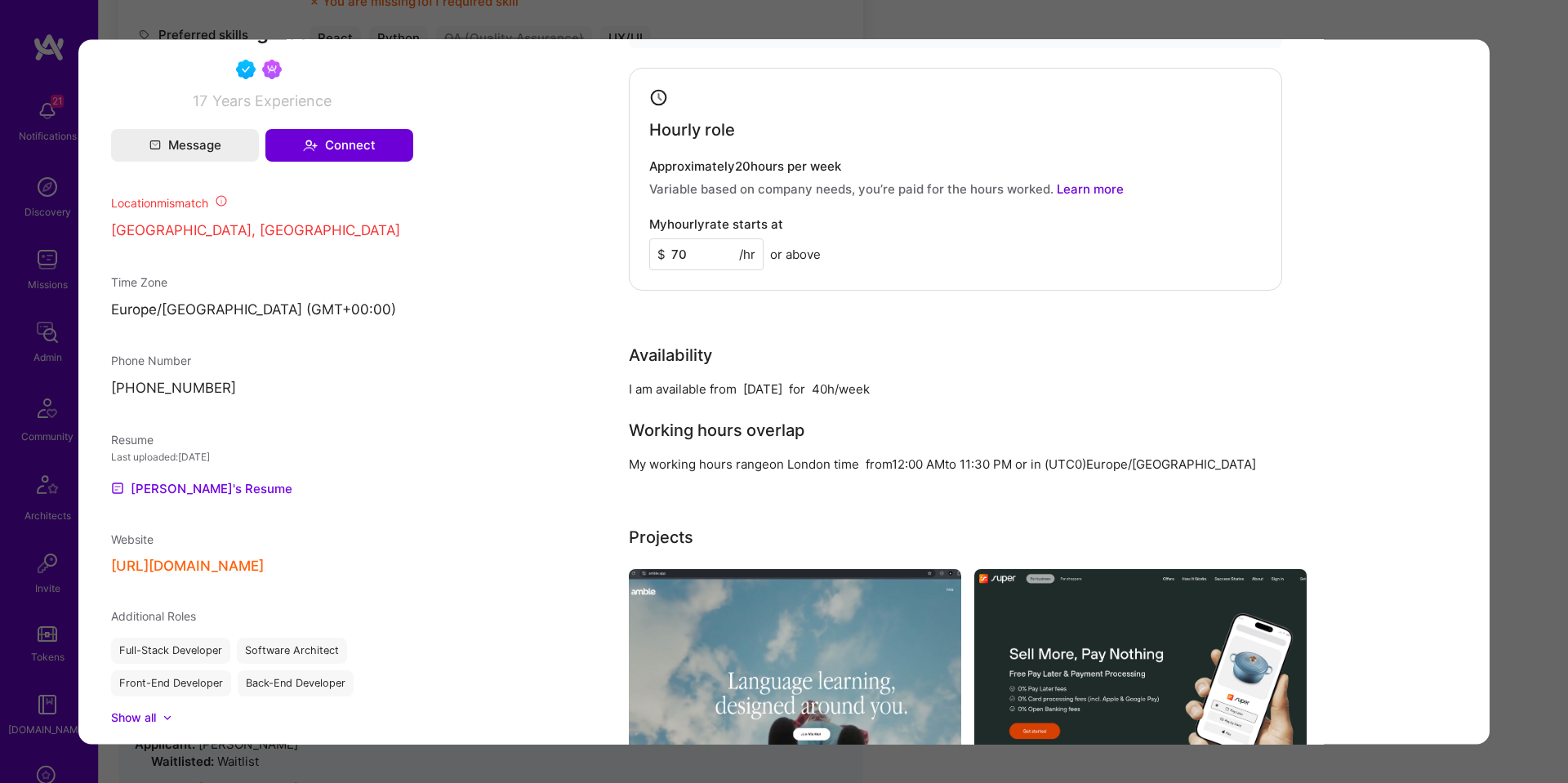
scroll to position [1209, 0]
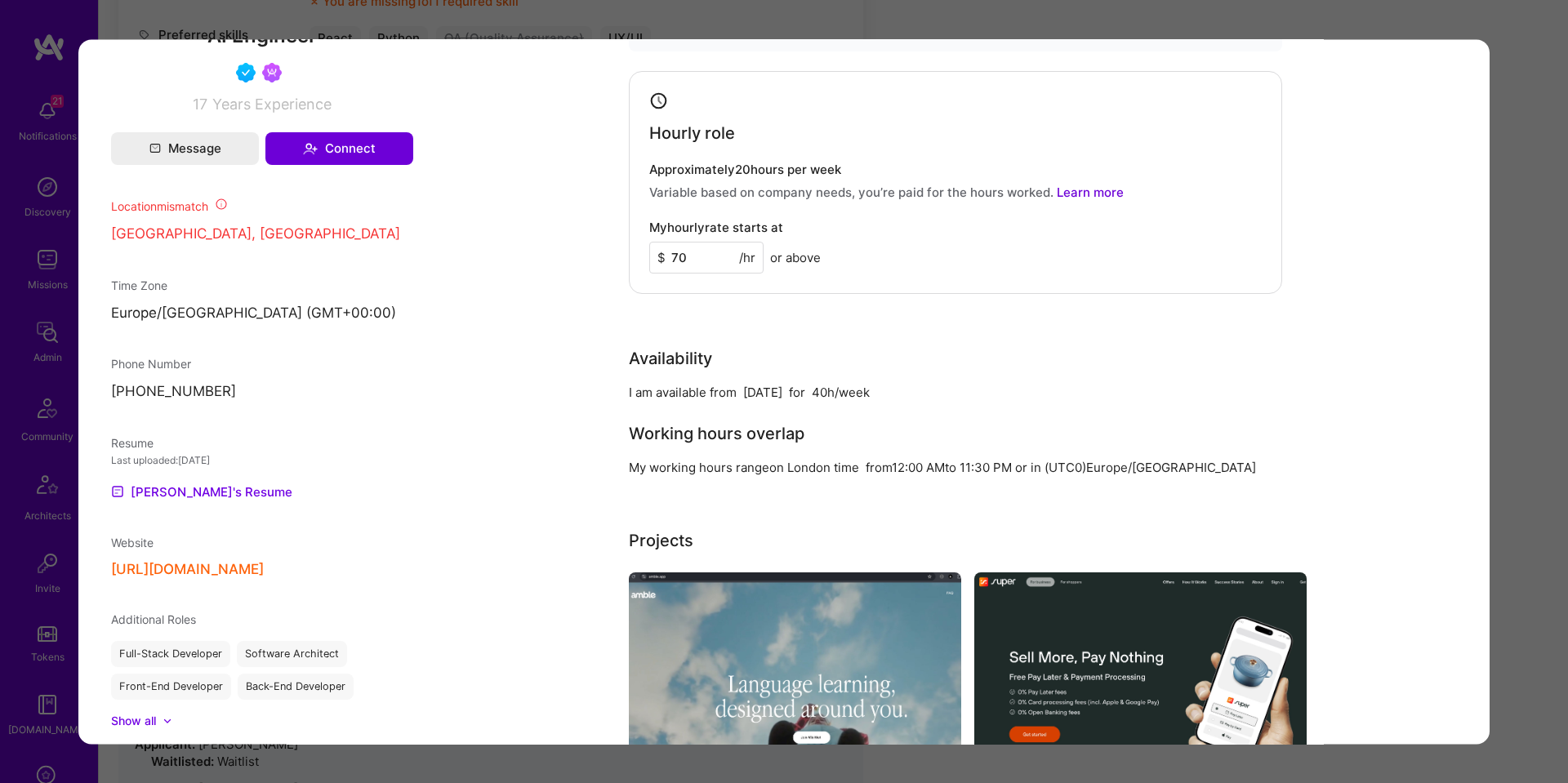
click at [1528, 237] on div "Application 4 of 10 Builder Missing Requirements Required Location See location…" at bounding box center [784, 391] width 1568 height 783
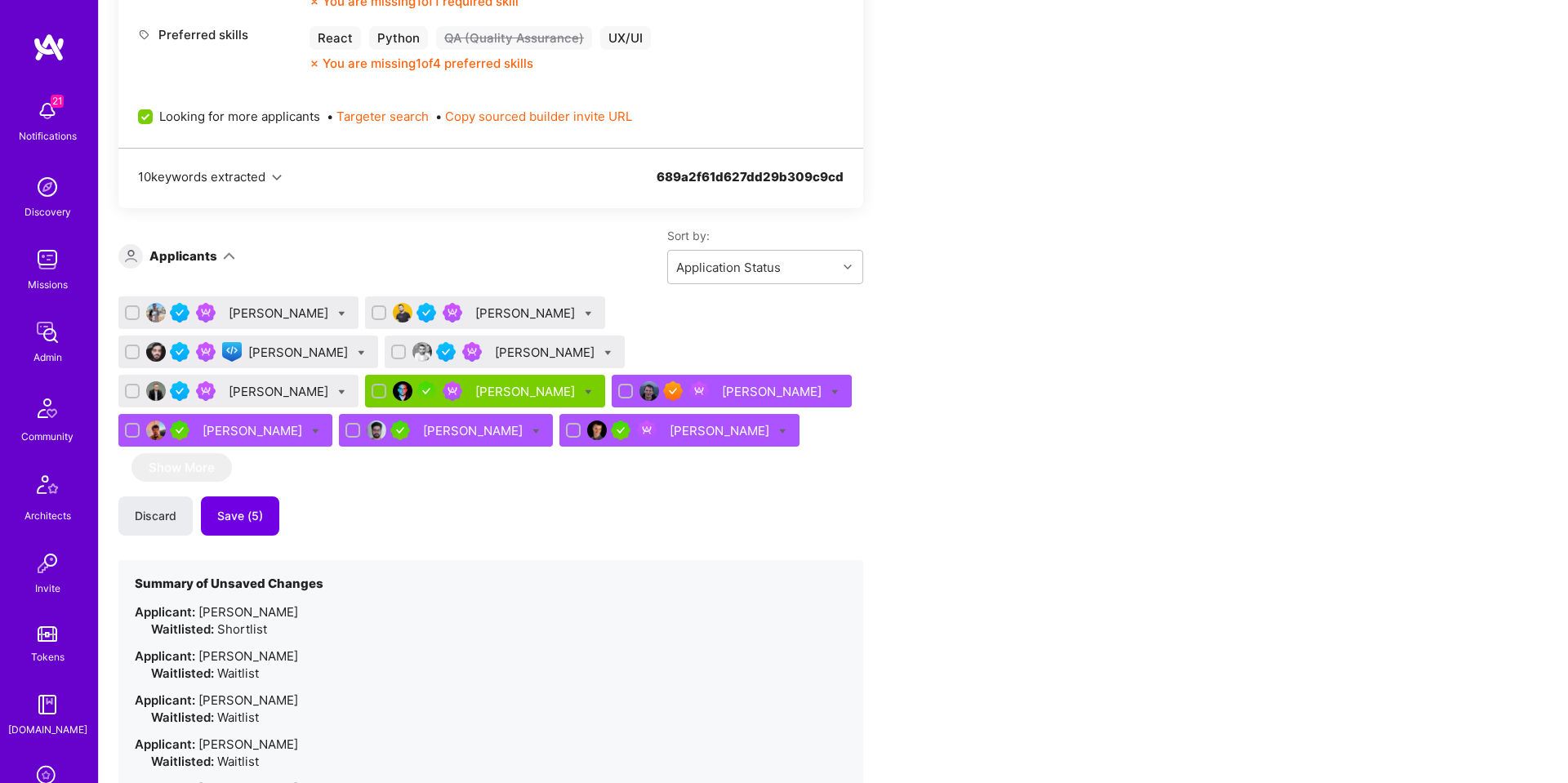
drag, startPoint x: 1528, startPoint y: 236, endPoint x: 1074, endPoint y: 247, distance: 454.1
click at [1526, 236] on div "Apply for a Mission Role We’re actively looking for builders. This is the best …" at bounding box center [832, 415] width 1469 height 2059
click at [604, 351] on icon at bounding box center [608, 353] width 8 height 8
checkbox input "true"
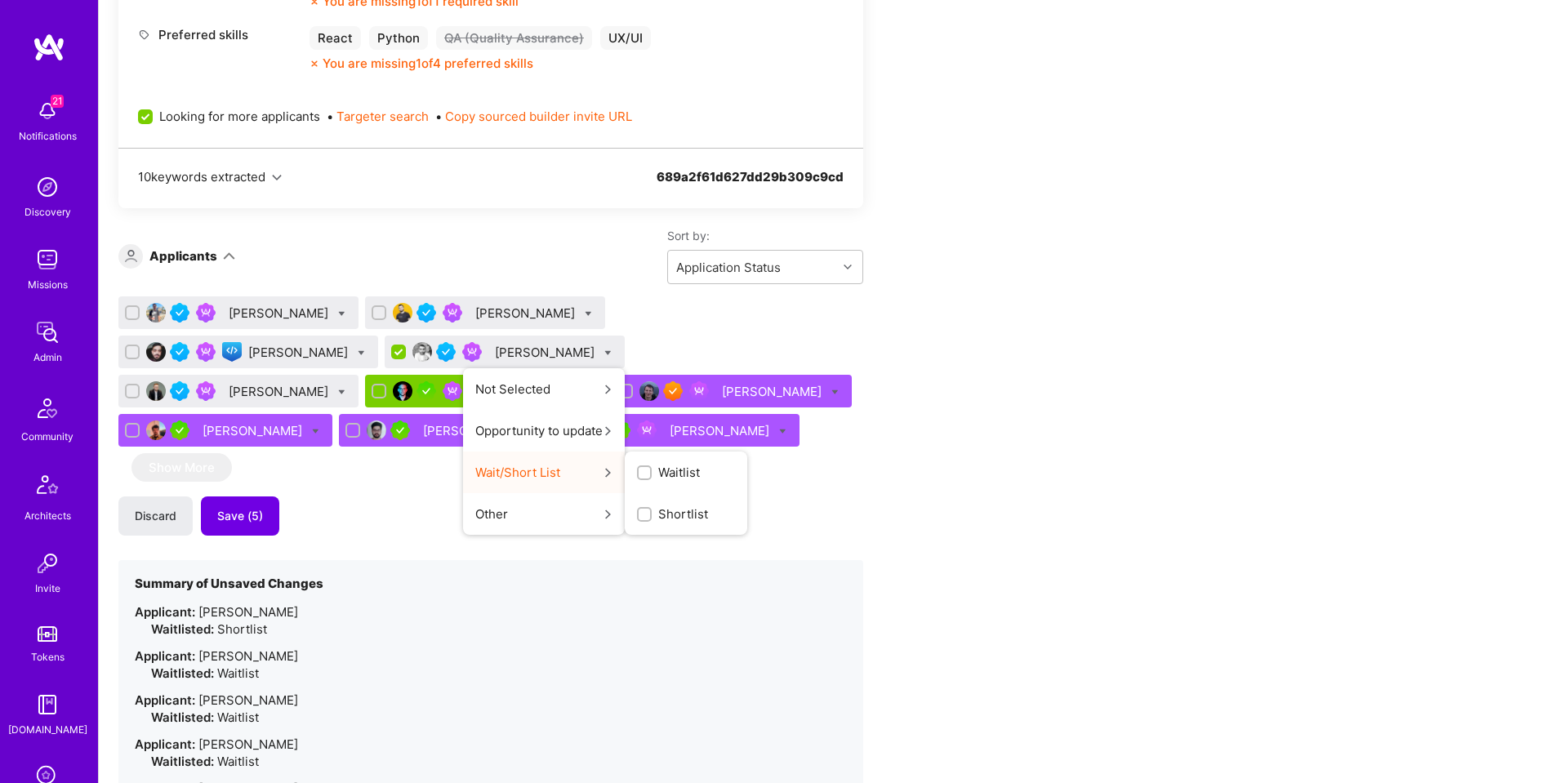
click at [658, 479] on span "Waitlist" at bounding box center [679, 472] width 42 height 17
click at [0, 0] on input "Waitlist" at bounding box center [0, 0] width 0 height 0
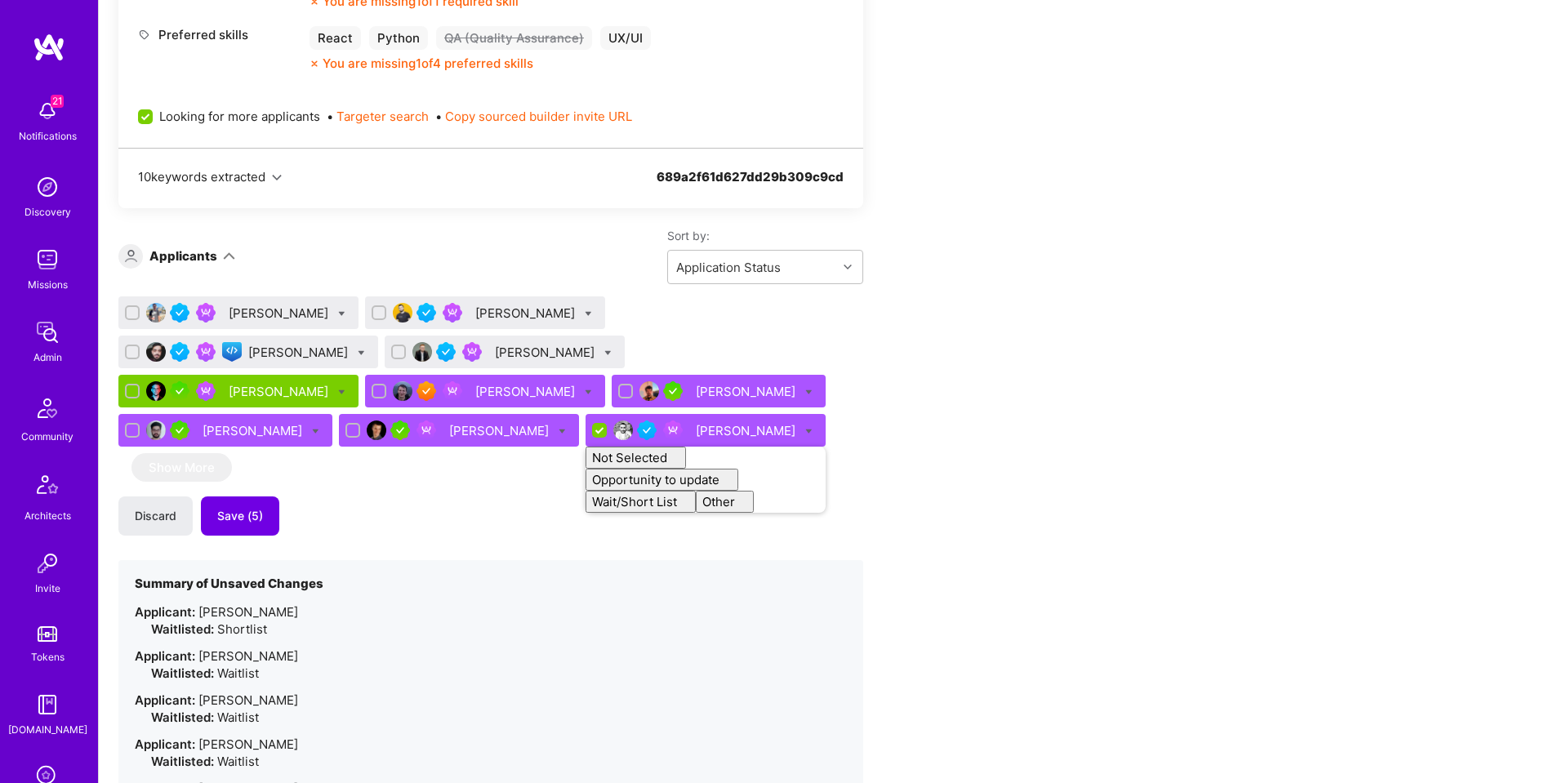
checkbox input "false"
click at [443, 461] on div "Eduardo Pedroso Almin Latovic Raed Ali Nermin Sehic Maxim Zubarev Dariusz Lewan…" at bounding box center [490, 578] width 744 height 564
click at [351, 344] on div "Raed Ali" at bounding box center [299, 352] width 103 height 17
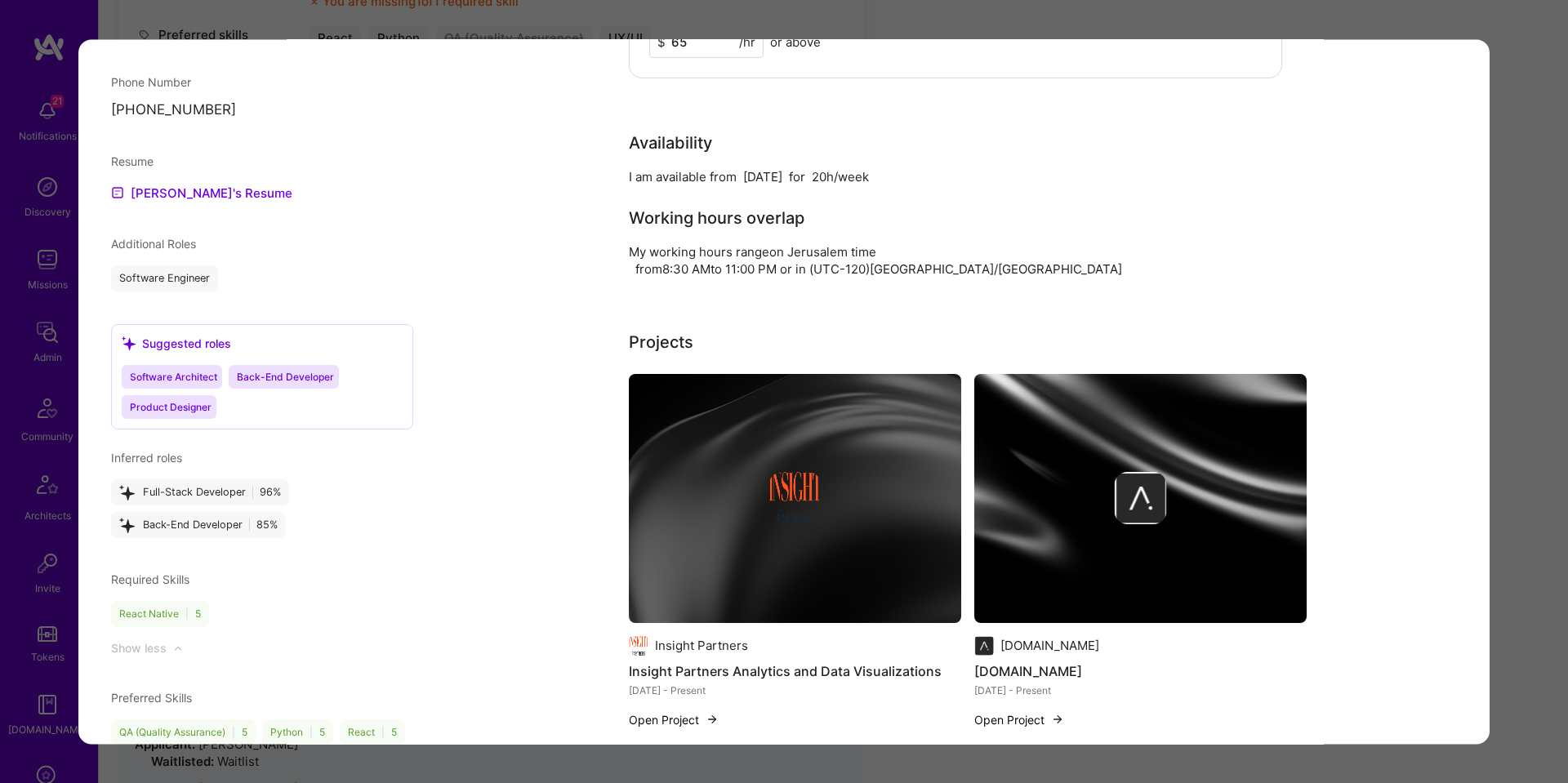
scroll to position [1831, 0]
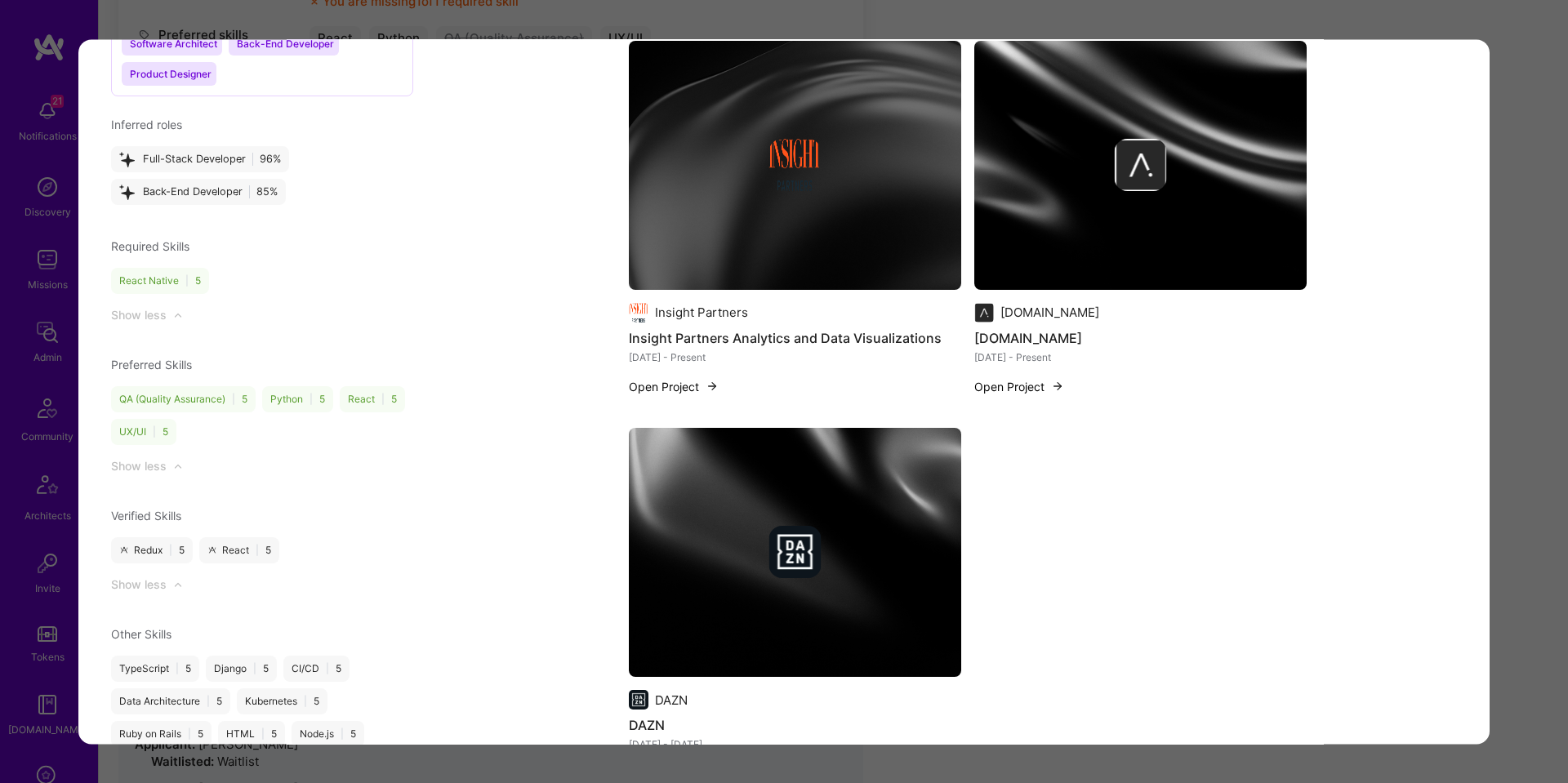
click at [1061, 187] on img "modal" at bounding box center [1140, 165] width 332 height 249
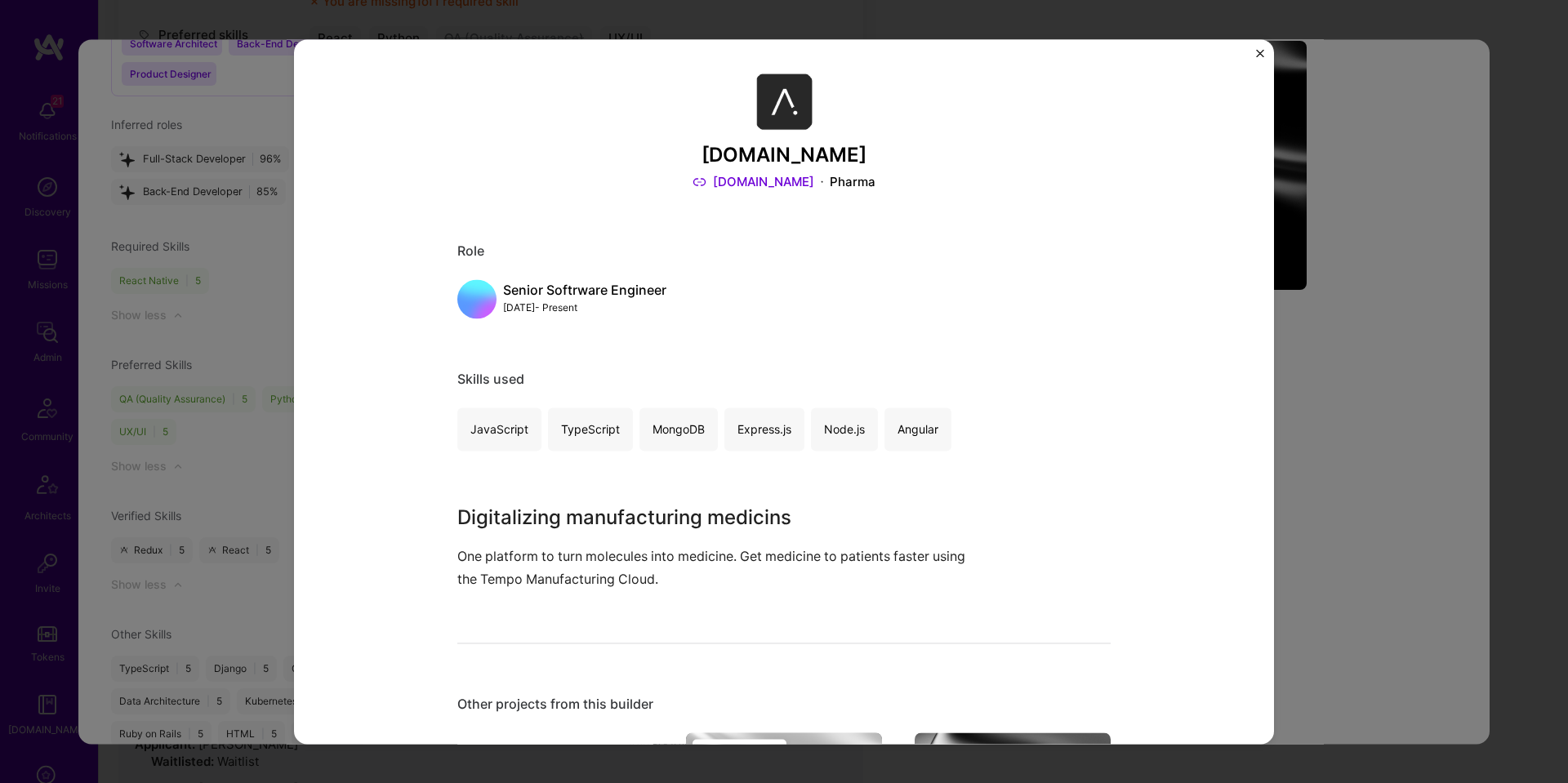
drag, startPoint x: 1281, startPoint y: 369, endPoint x: 1266, endPoint y: 364, distance: 15.8
click at [1281, 369] on div "Apprentice.io Apprentice.io Pharma Role Senior Softrware Engineer Jul, 2023 - P…" at bounding box center [784, 391] width 1568 height 783
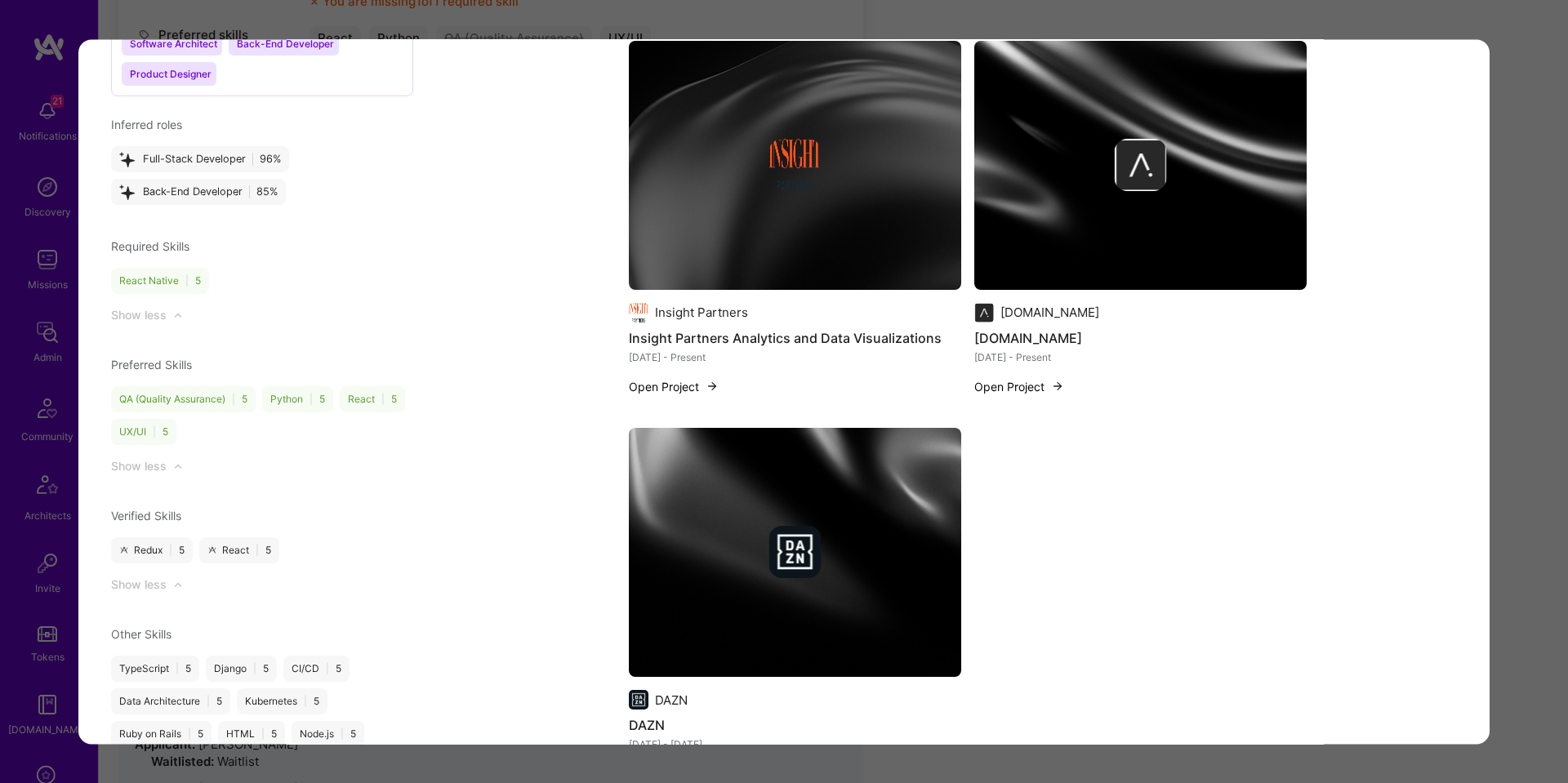
click at [842, 204] on img "modal" at bounding box center [795, 165] width 332 height 249
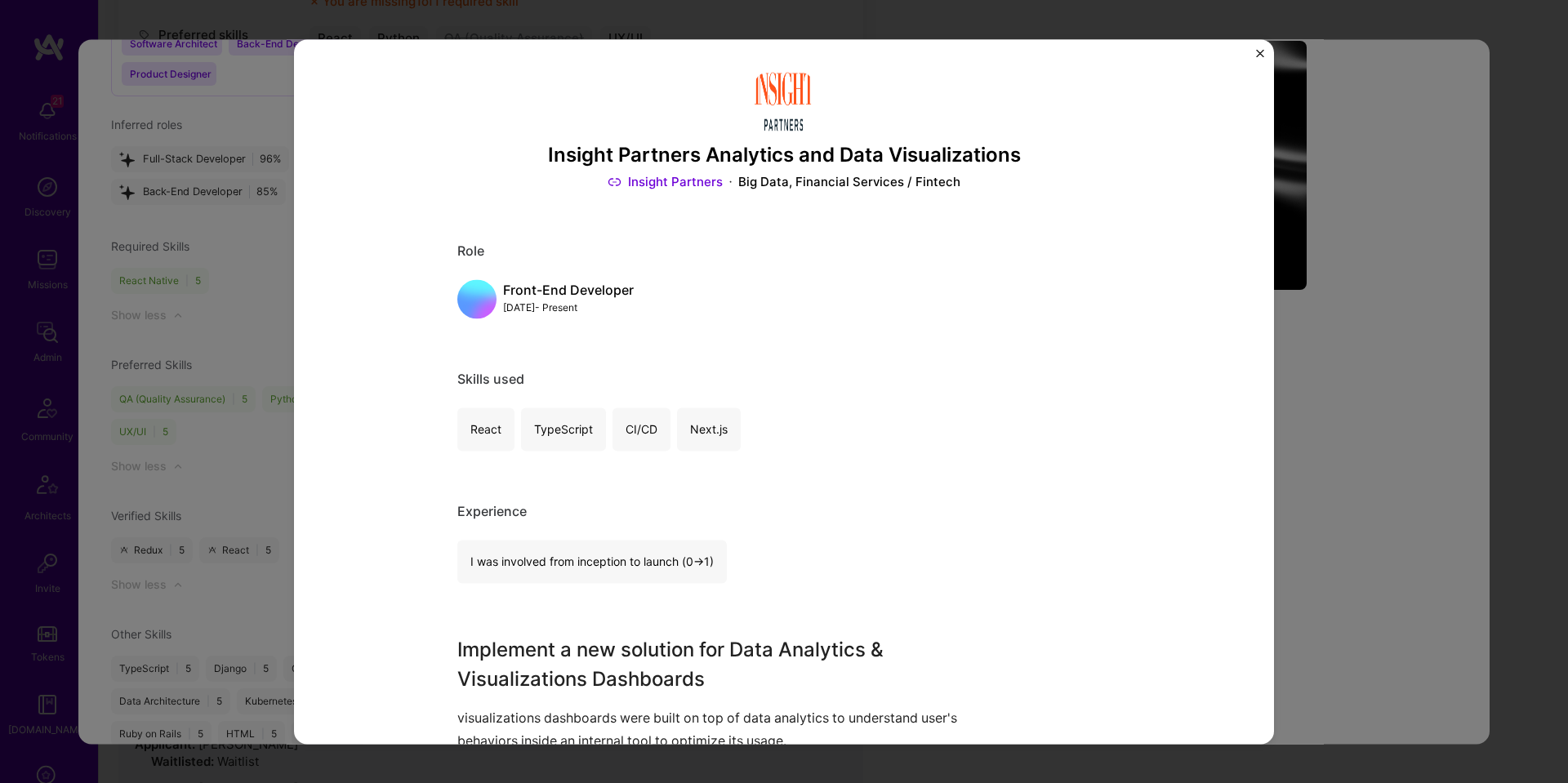
click at [1381, 334] on div "Insight Partners Analytics and Data Visualizations Insight Partners Big Data, F…" at bounding box center [784, 391] width 1568 height 783
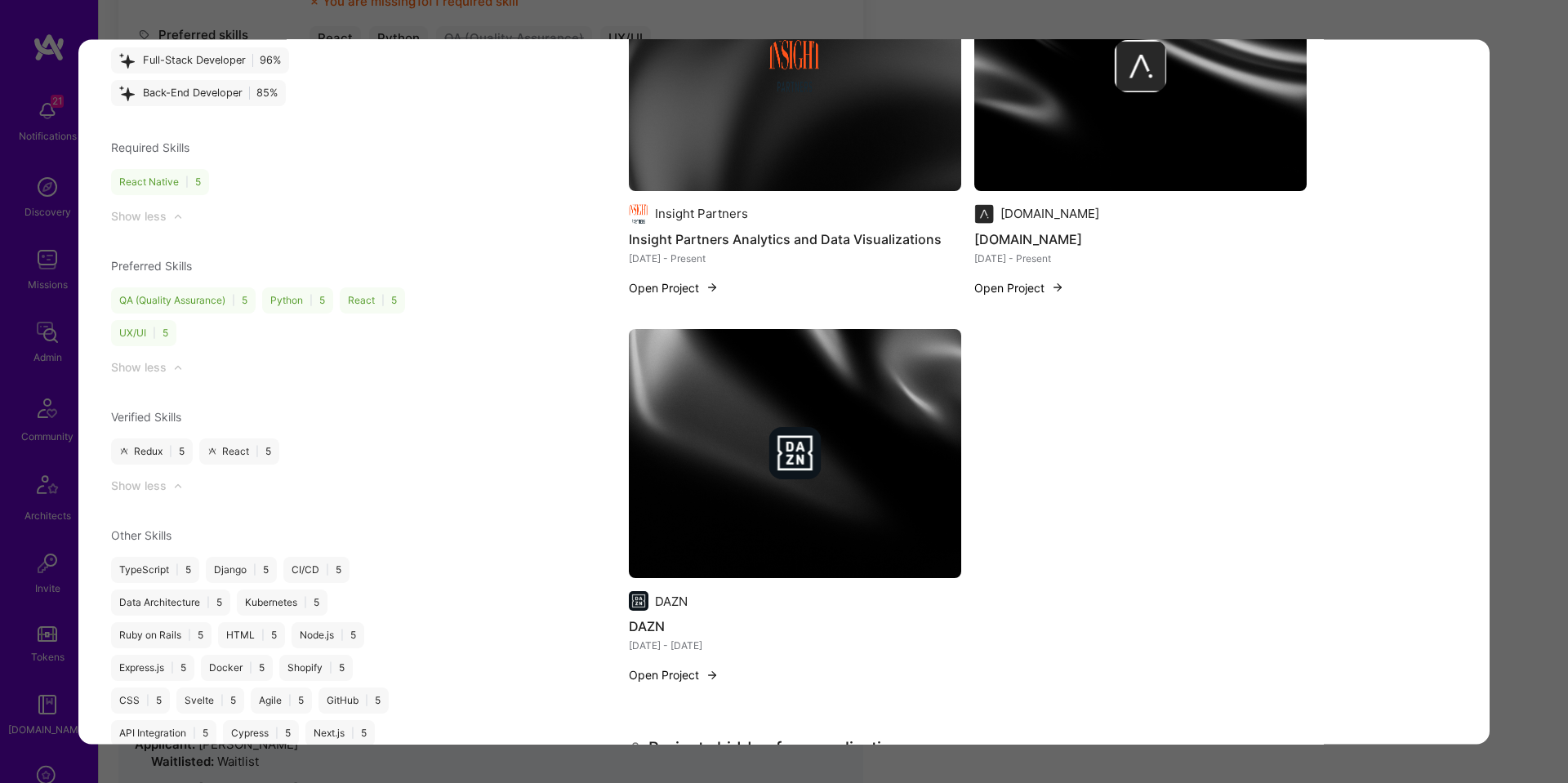
scroll to position [1956, 0]
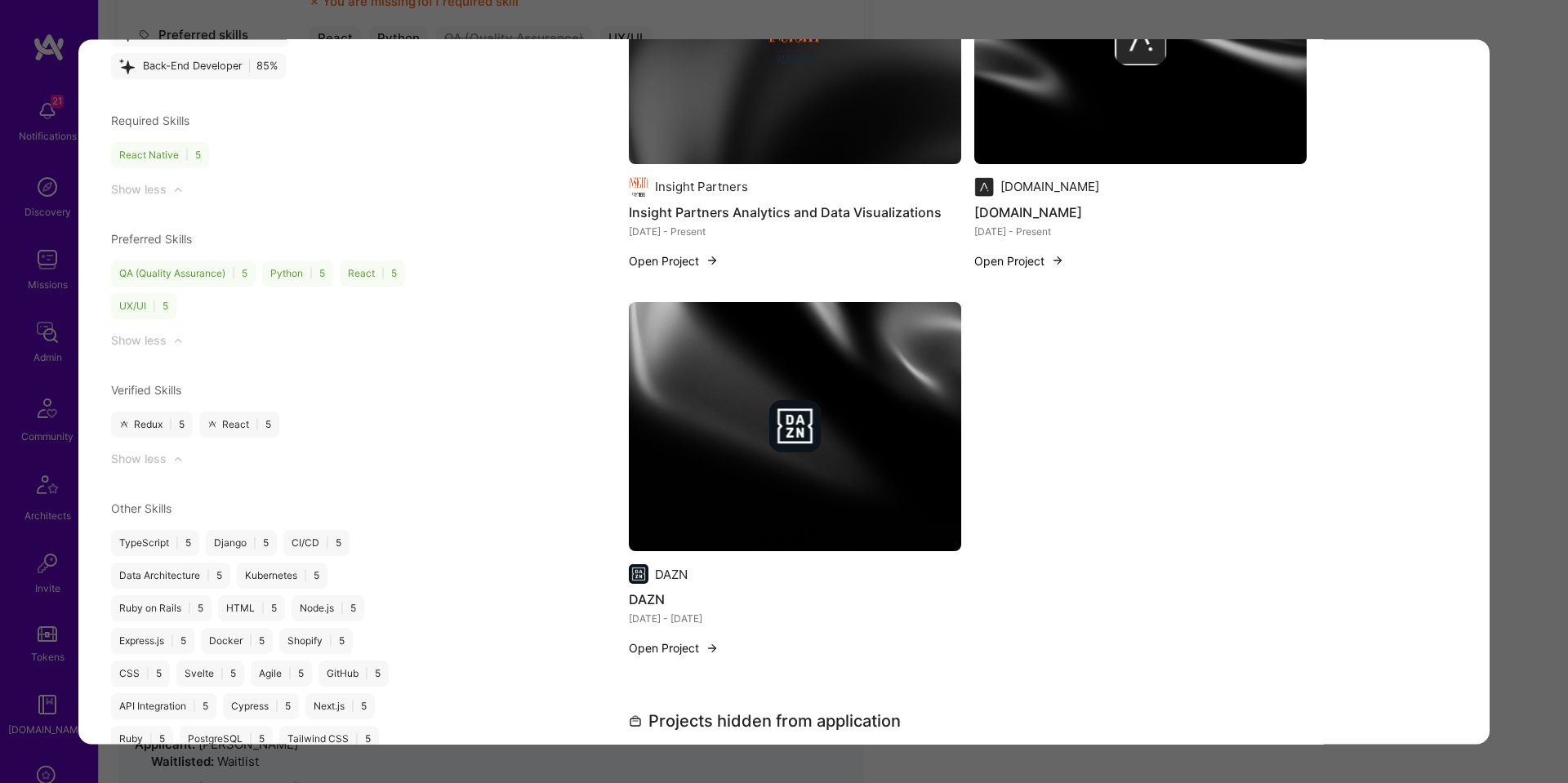
click at [836, 430] on img "modal" at bounding box center [795, 427] width 332 height 249
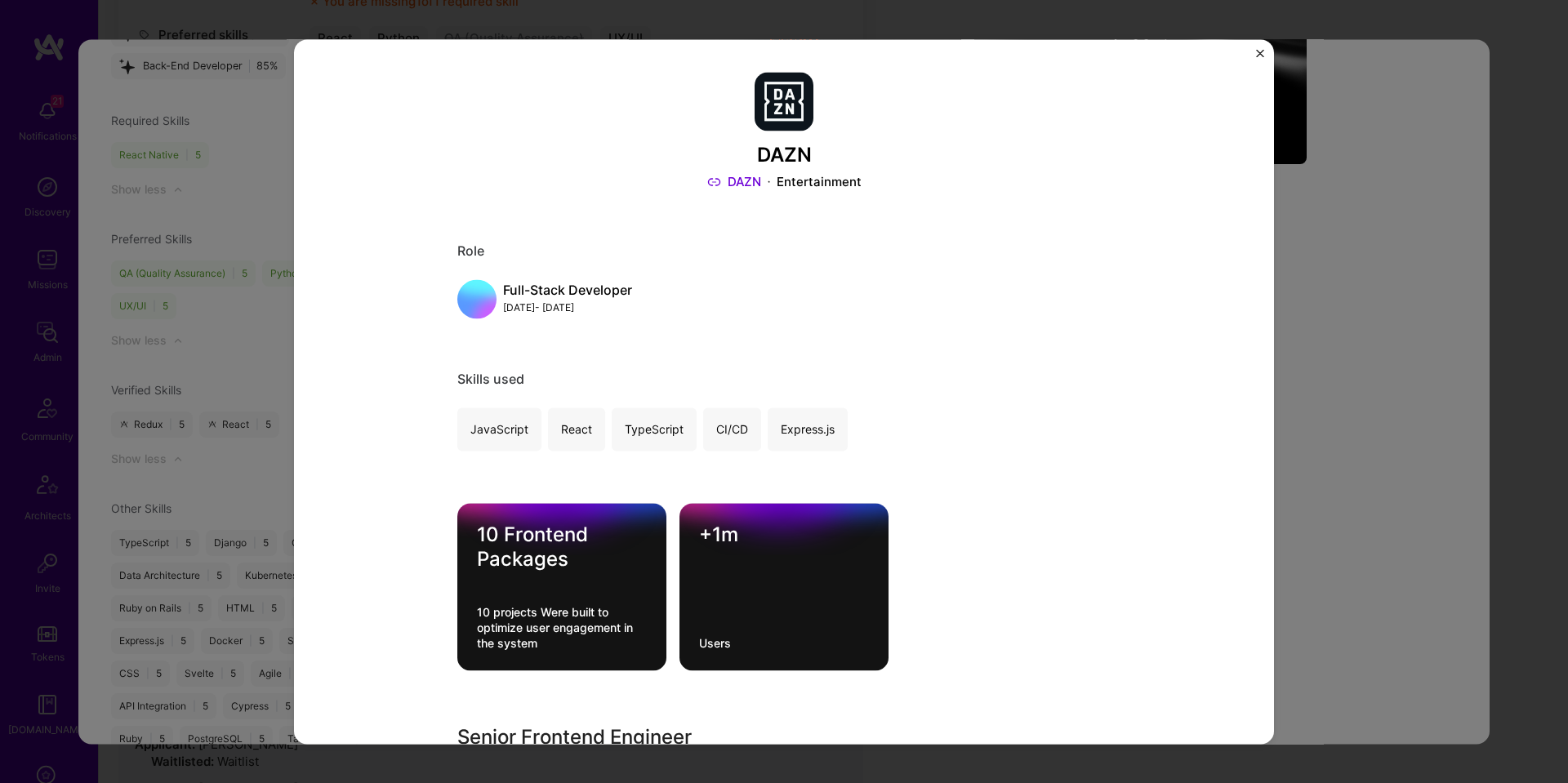
click at [1395, 330] on div "DAZN DAZN Entertainment Role Full-Stack Developer Aug, 2021 - Jul, 2023 Skills …" at bounding box center [784, 391] width 1568 height 783
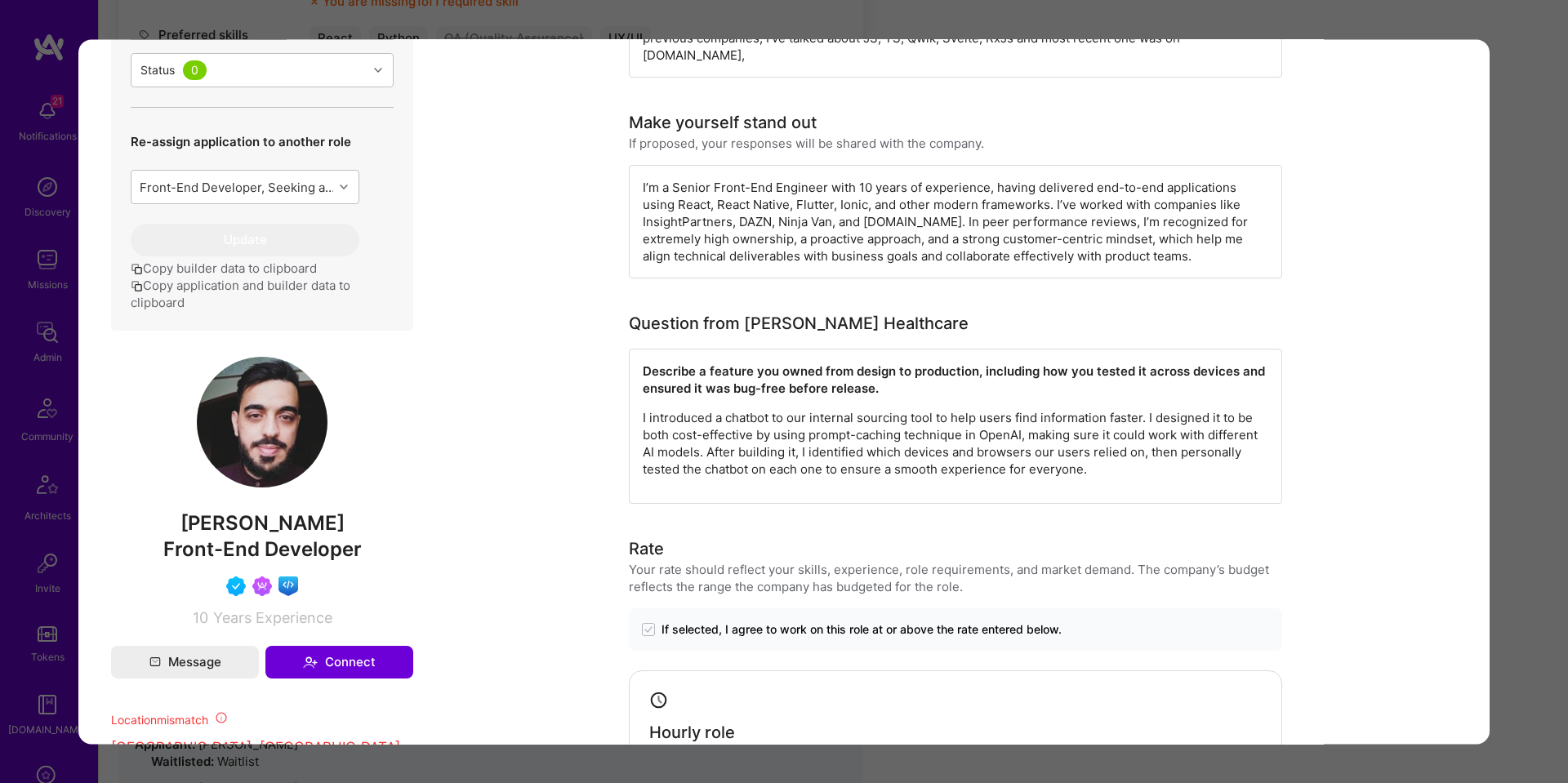
scroll to position [684, 0]
click at [1558, 373] on div "Application 3 of 10 Builder Missing Requirements Required Location See location…" at bounding box center [784, 391] width 1568 height 783
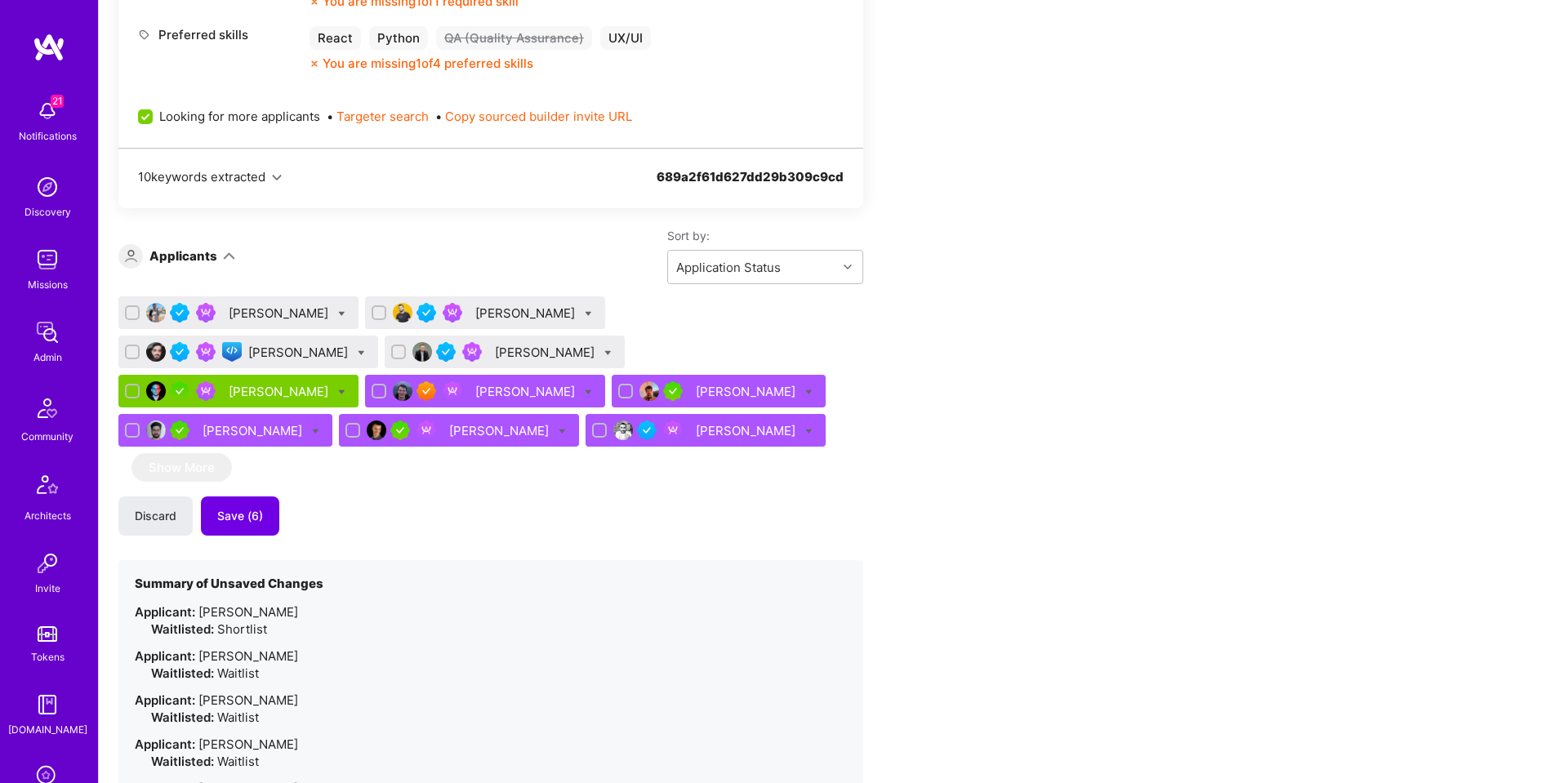
click at [365, 350] on icon at bounding box center [361, 353] width 8 height 8
checkbox input "true"
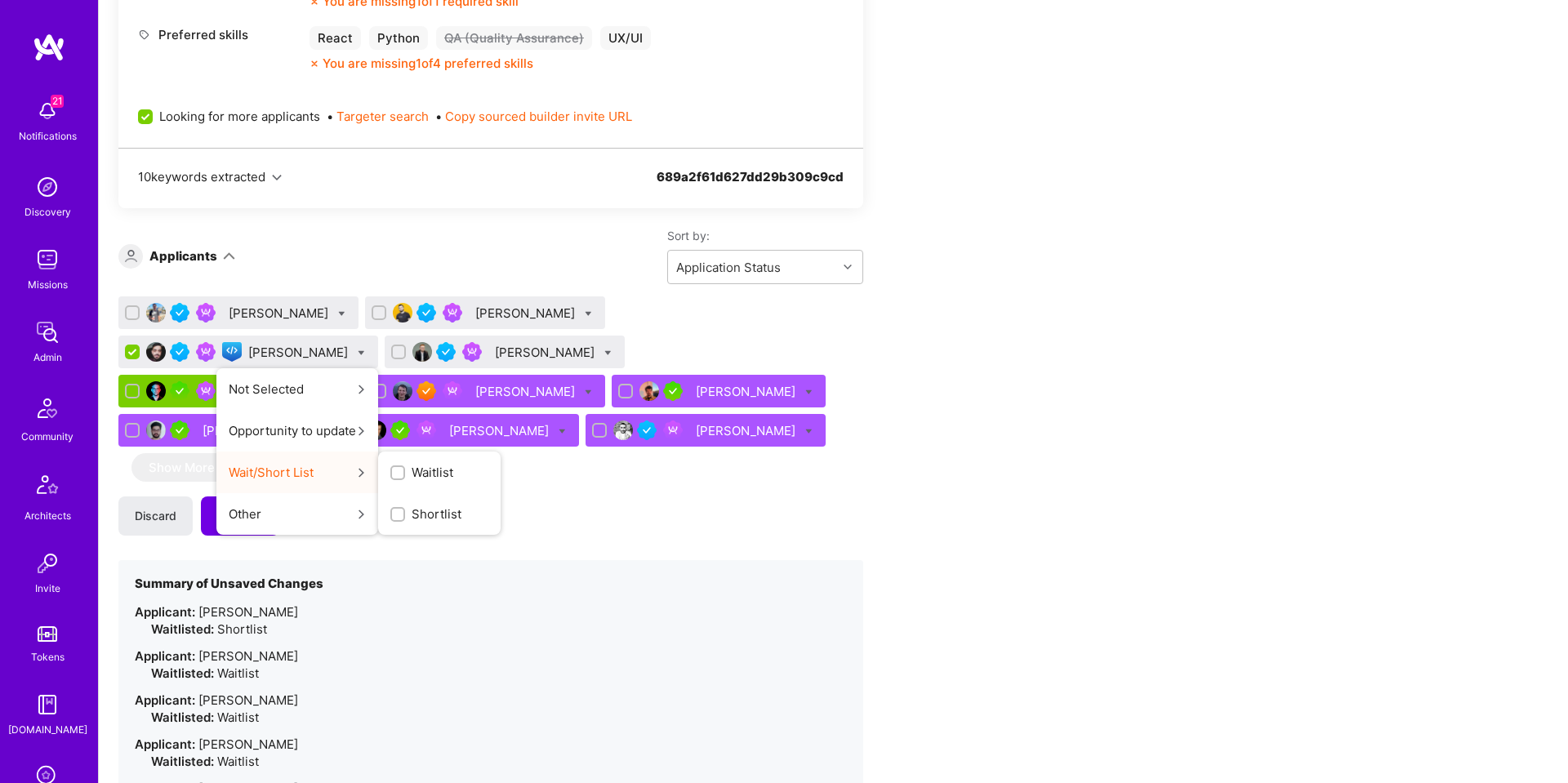
drag, startPoint x: 858, startPoint y: 433, endPoint x: 955, endPoint y: 426, distance: 97.3
click at [453, 463] on span "Waitlist" at bounding box center [432, 472] width 42 height 17
click at [0, 0] on input "Waitlist" at bounding box center [0, 0] width 0 height 0
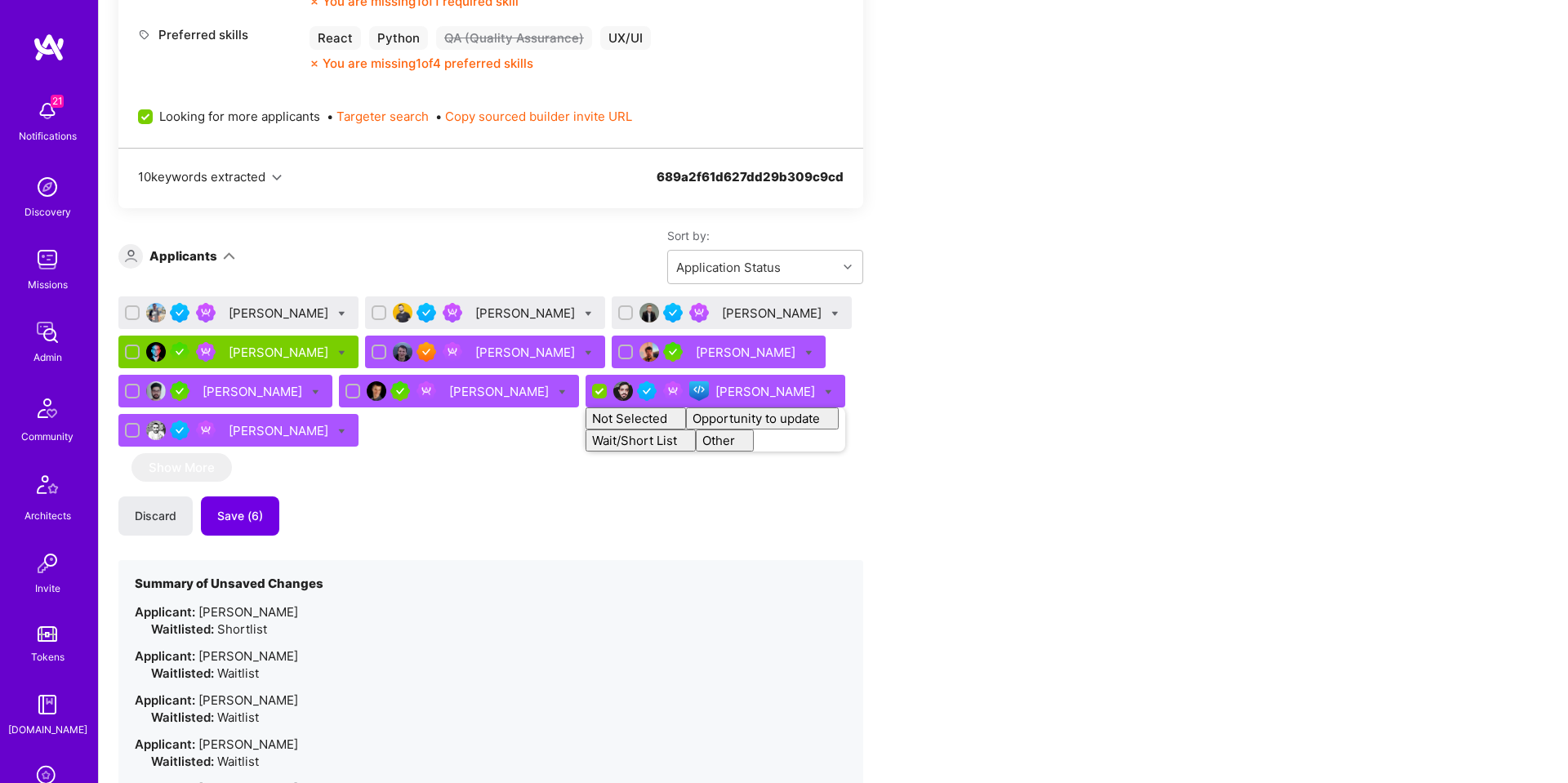
click at [1074, 399] on div "Apply for a Mission Role We’re actively looking for builders. This is the best …" at bounding box center [608, 421] width 980 height 2032
checkbox input "false"
click at [299, 304] on div "Eduardo Pedroso" at bounding box center [280, 313] width 103 height 17
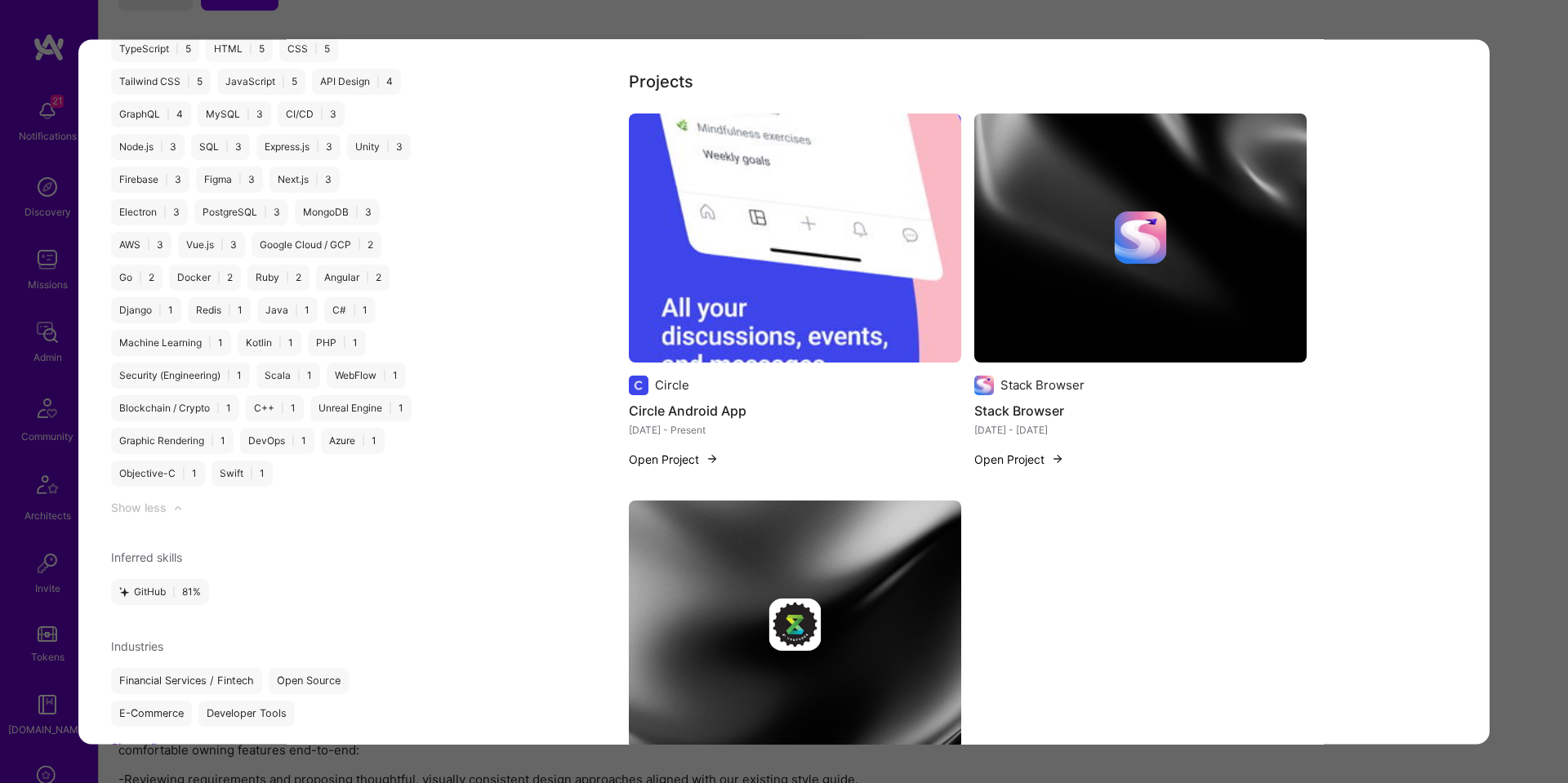
scroll to position [1998, 0]
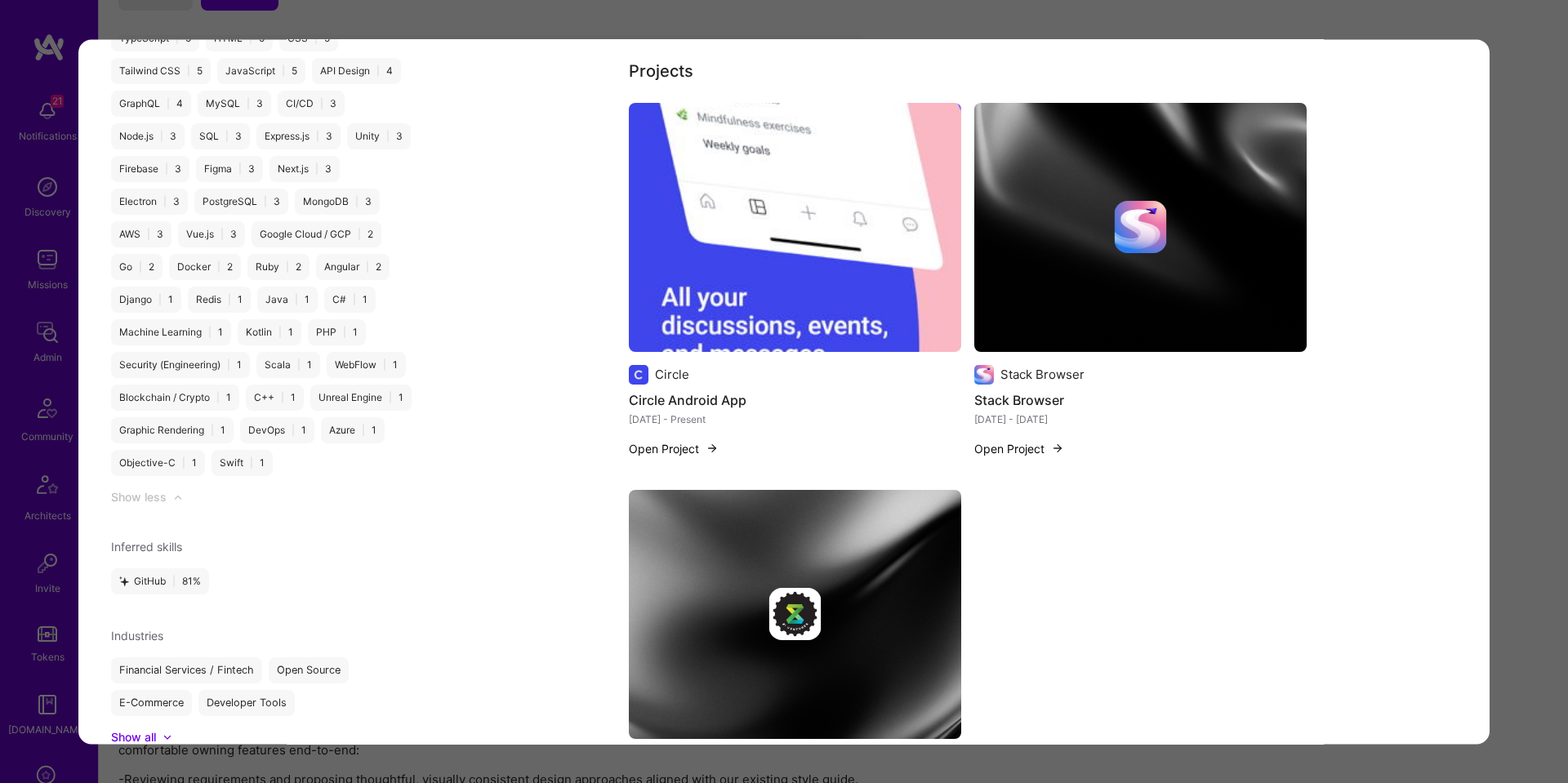
click at [730, 287] on img "modal" at bounding box center [795, 228] width 332 height 249
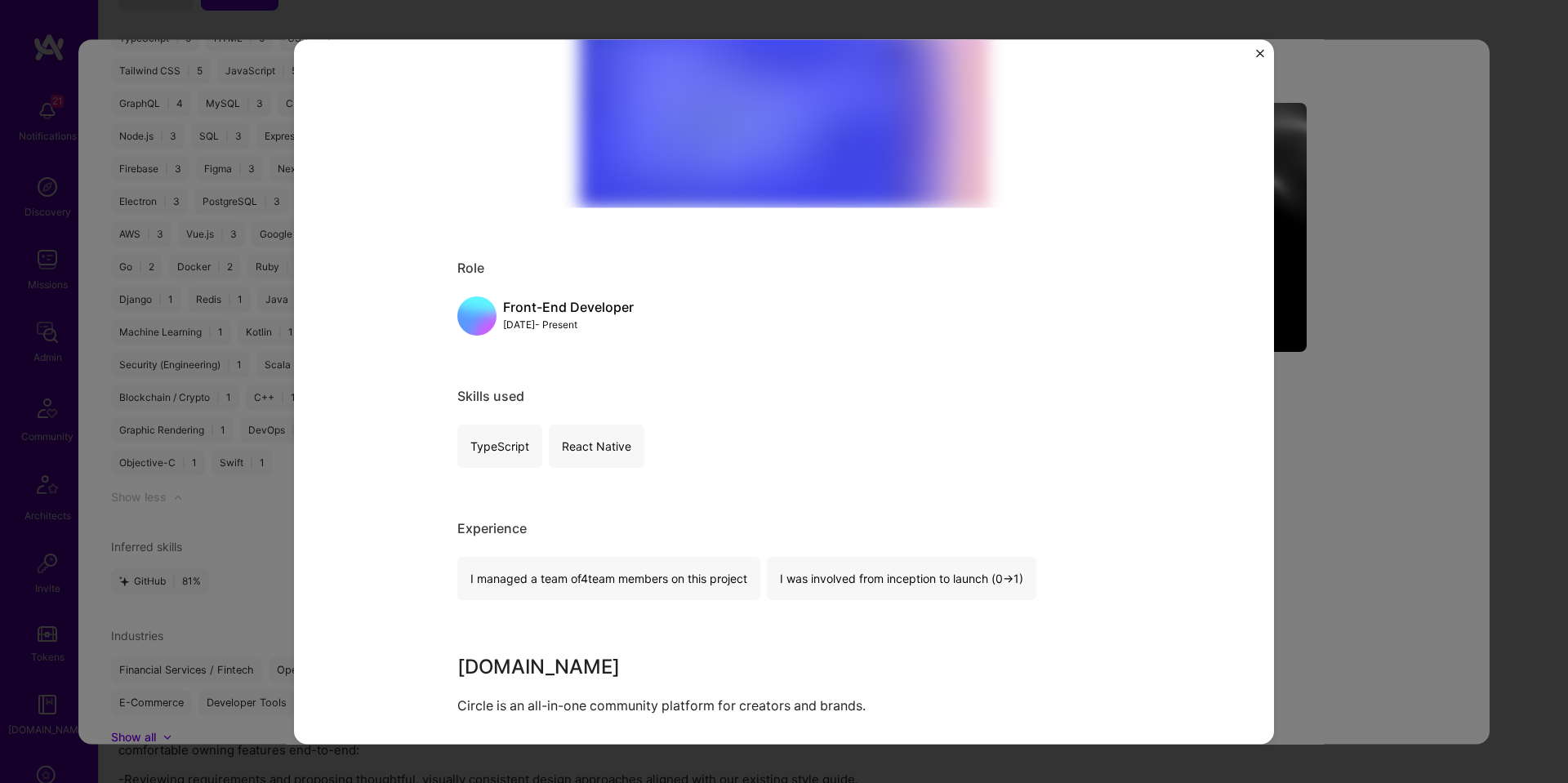
scroll to position [539, 0]
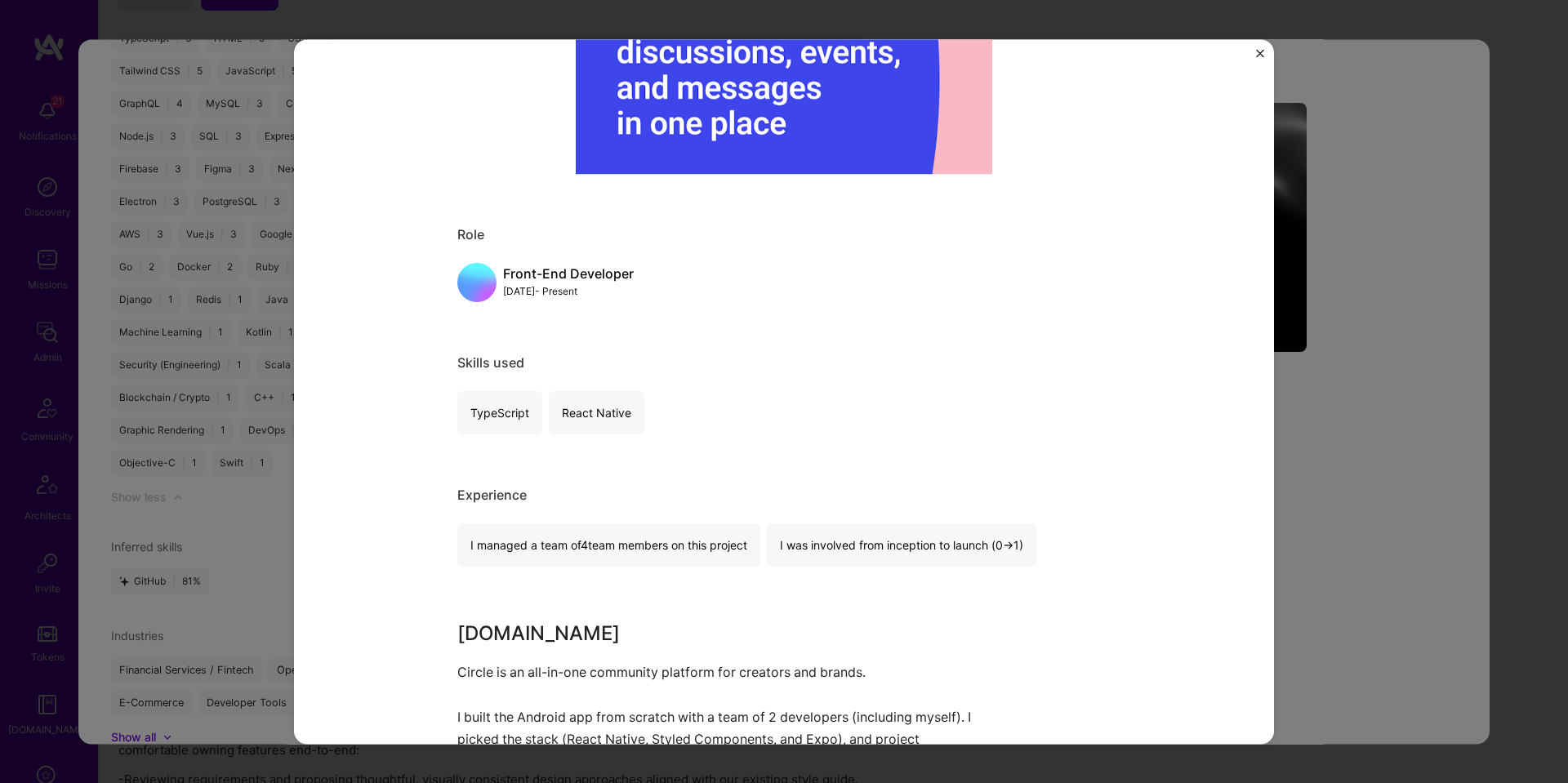
drag, startPoint x: 1333, startPoint y: 404, endPoint x: 1213, endPoint y: 61, distance: 363.4
click at [1333, 404] on div "Circle Android App Circle Marketing Role Front-End Developer Oct, 2022 - Presen…" at bounding box center [784, 391] width 1568 height 783
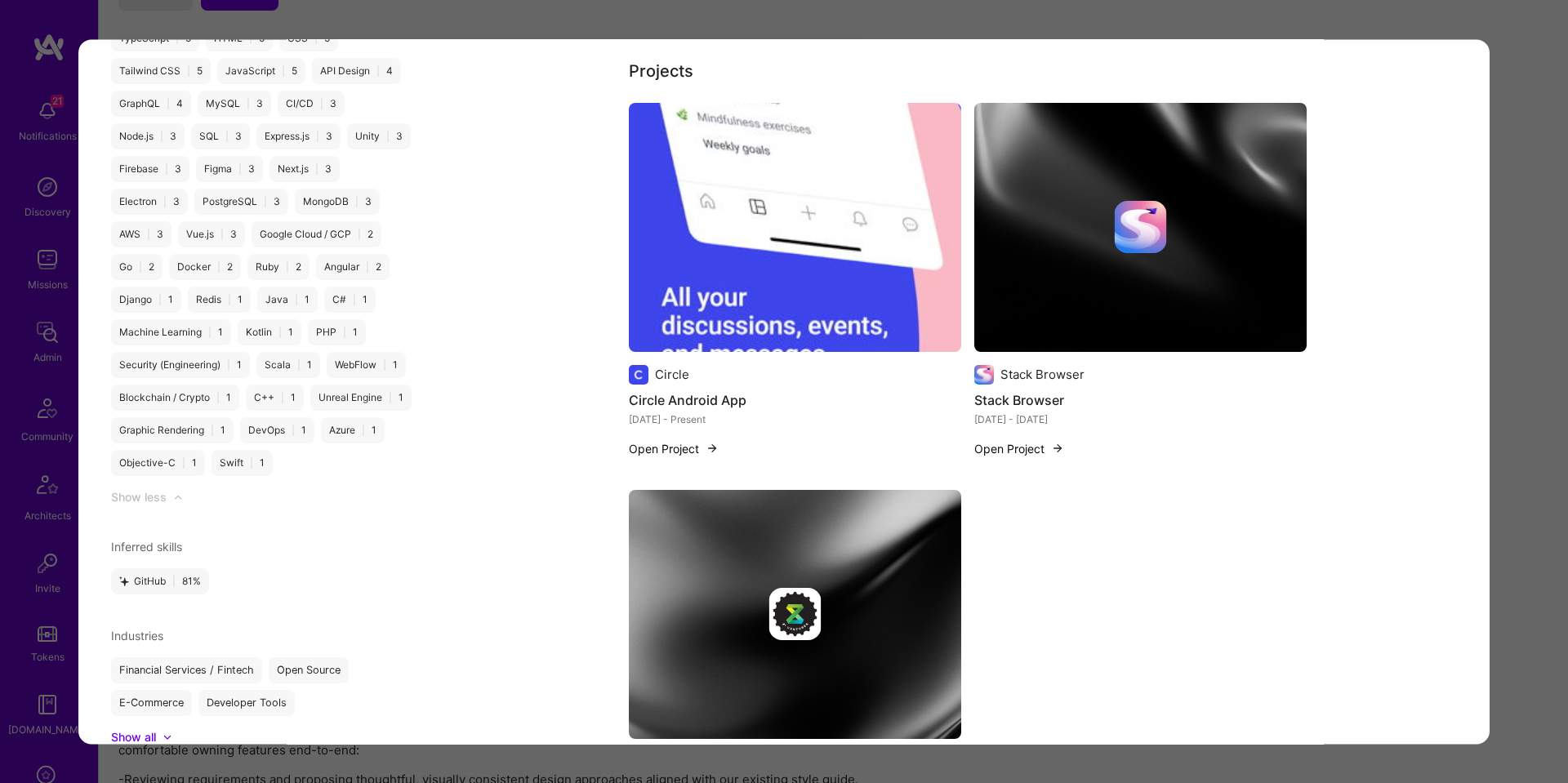
click at [856, 206] on img "modal" at bounding box center [795, 228] width 332 height 249
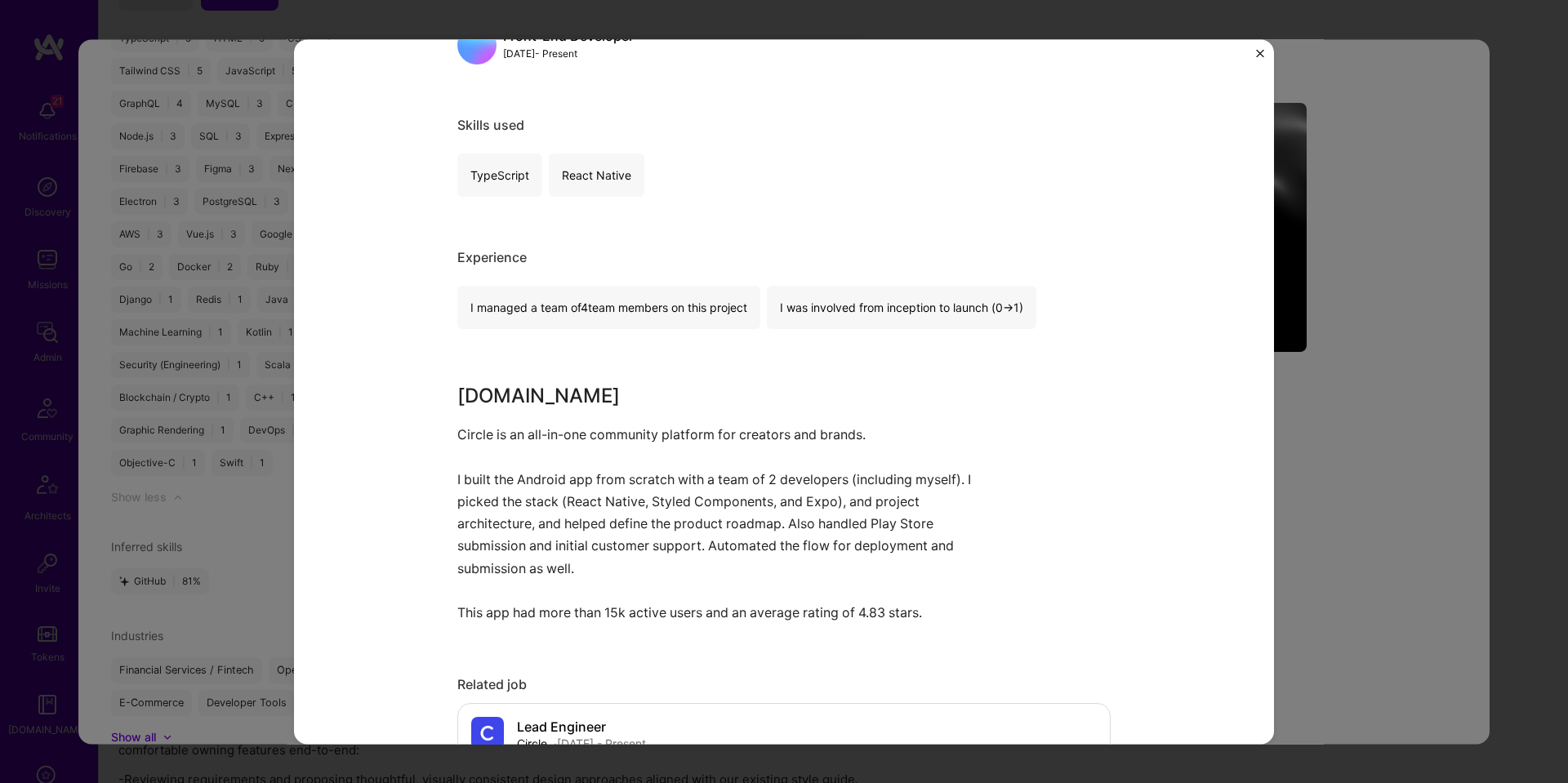
scroll to position [777, 0]
drag, startPoint x: 1363, startPoint y: 220, endPoint x: 1330, endPoint y: 222, distance: 33.1
click at [1363, 220] on div "Circle Android App Circle Marketing Role Front-End Developer Oct, 2022 - Presen…" at bounding box center [784, 391] width 1568 height 783
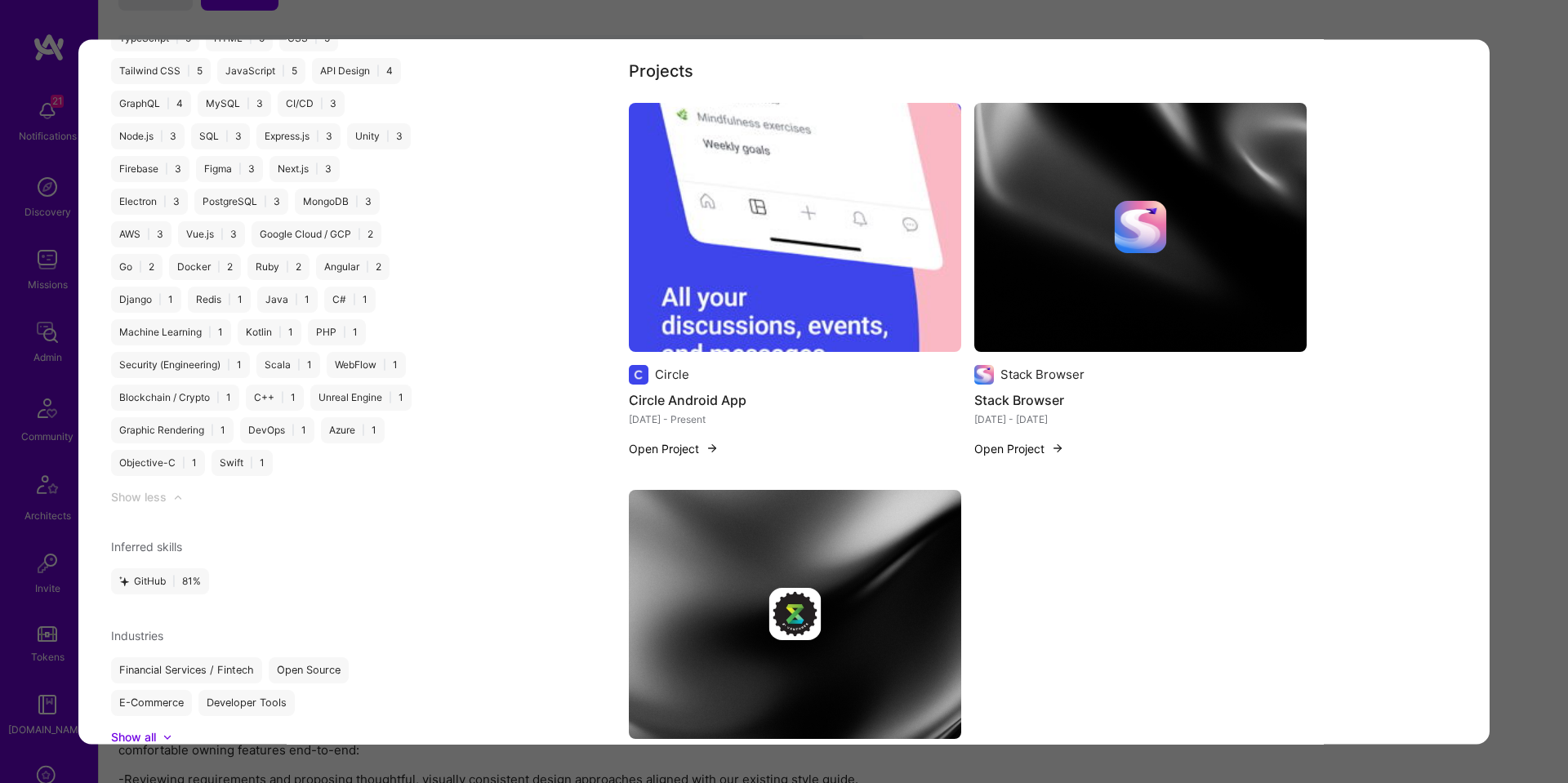
click at [1026, 251] on div "modal" at bounding box center [1140, 227] width 332 height 52
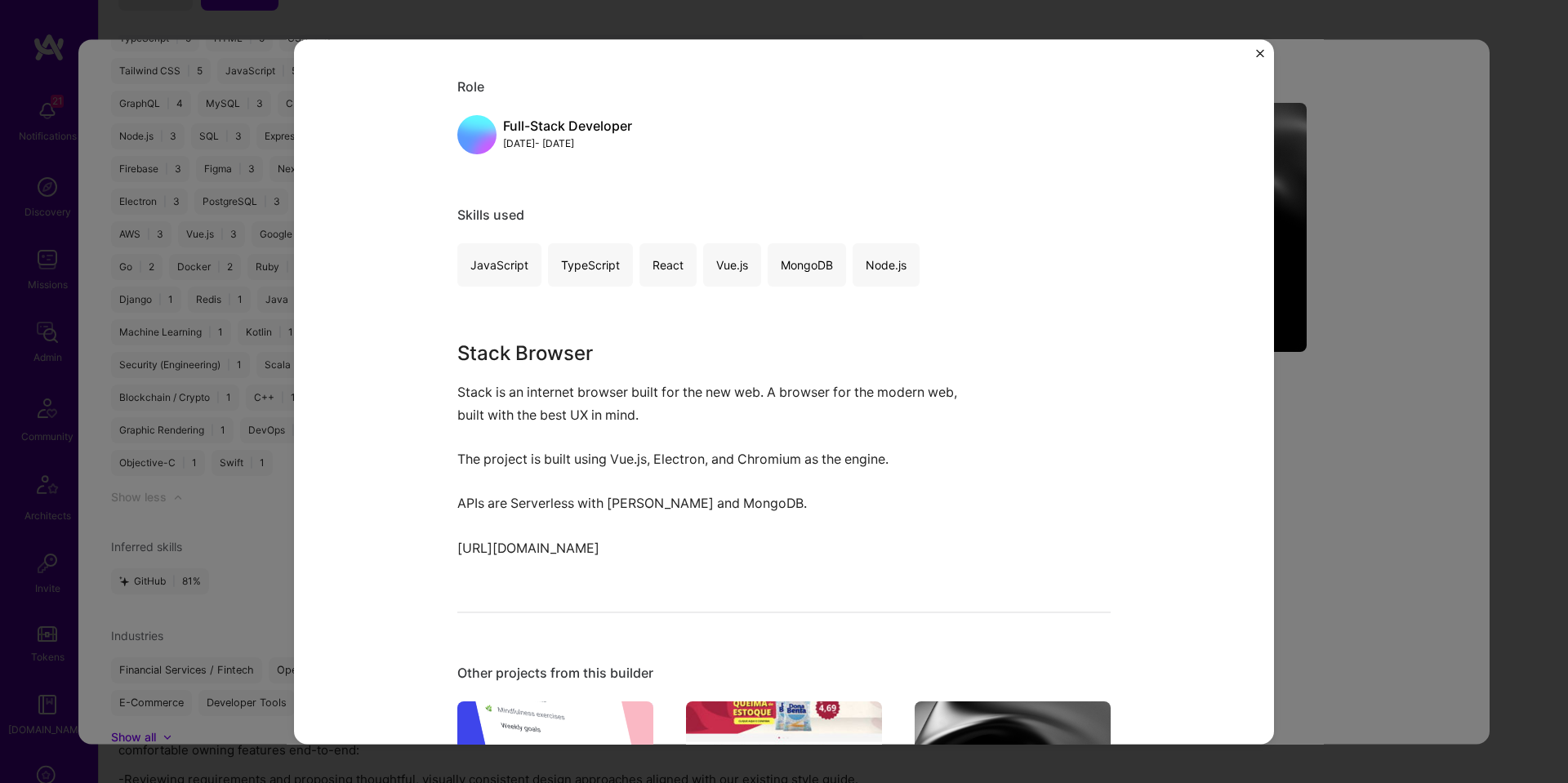
scroll to position [209, 0]
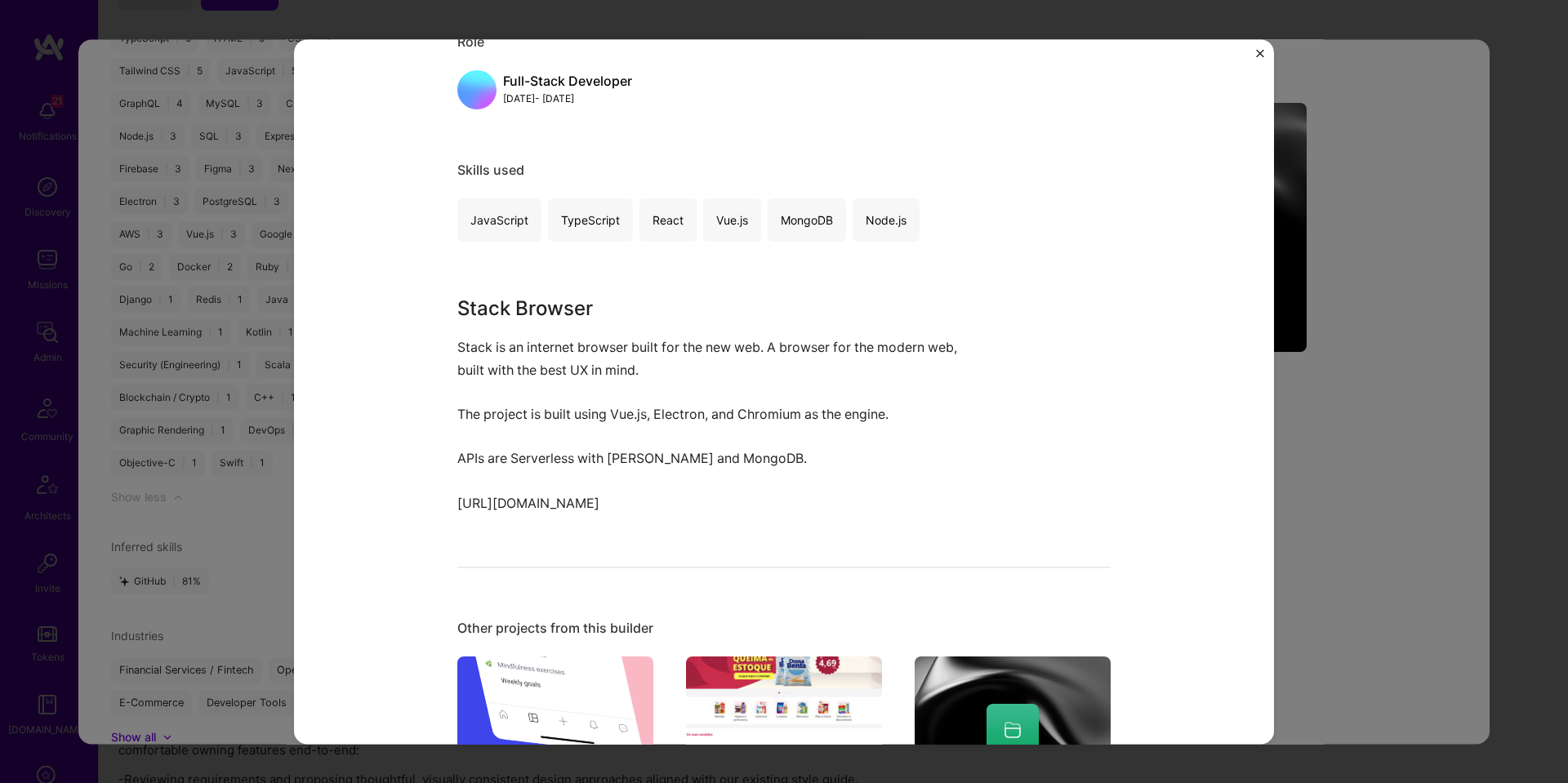
drag, startPoint x: 1371, startPoint y: 300, endPoint x: 1358, endPoint y: 290, distance: 16.4
click at [1371, 300] on div "Stack Browser Stack Browser Enterprise Software, SaaS Role Full-Stack Developer…" at bounding box center [784, 391] width 1568 height 783
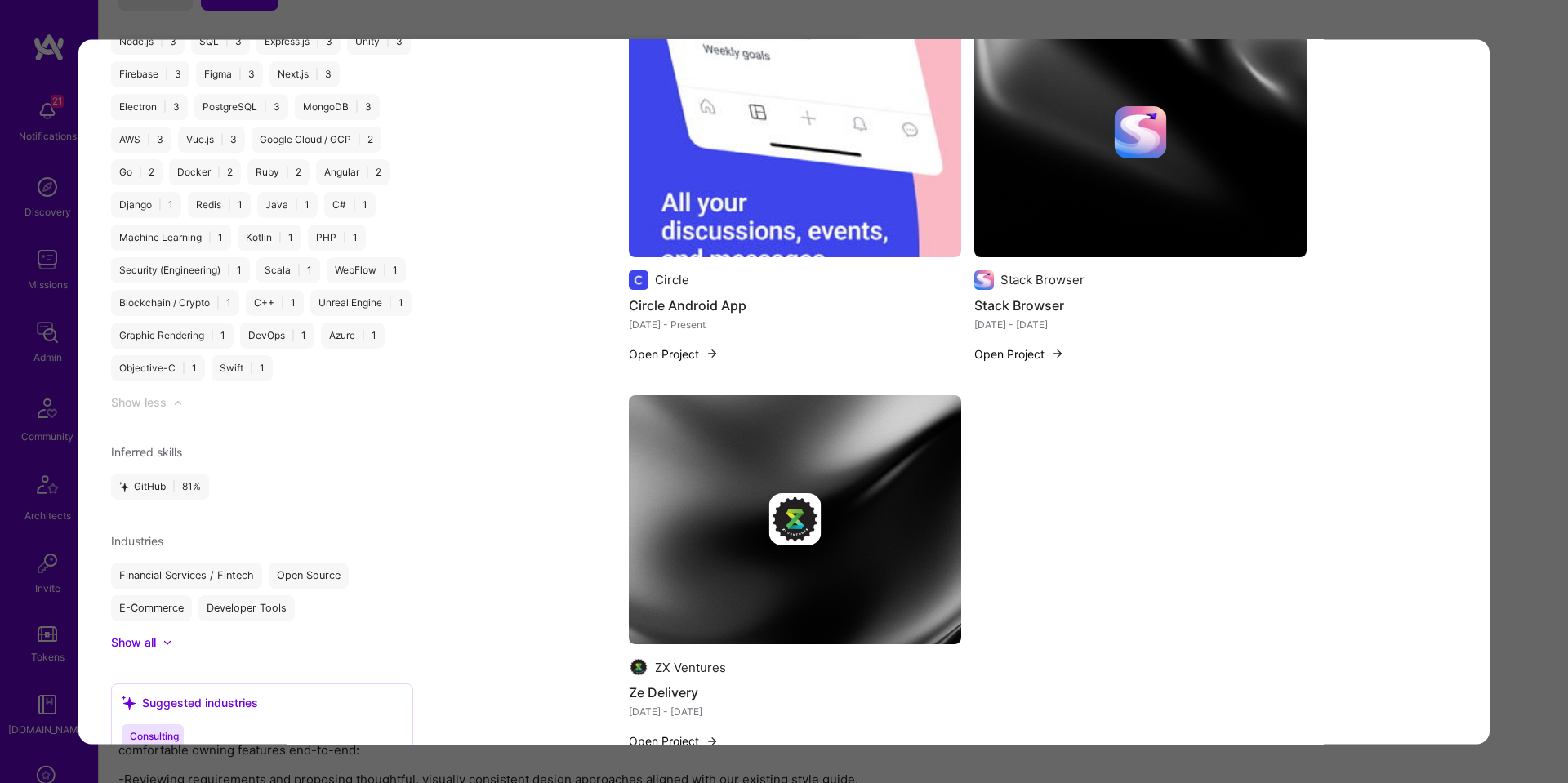
scroll to position [2095, 0]
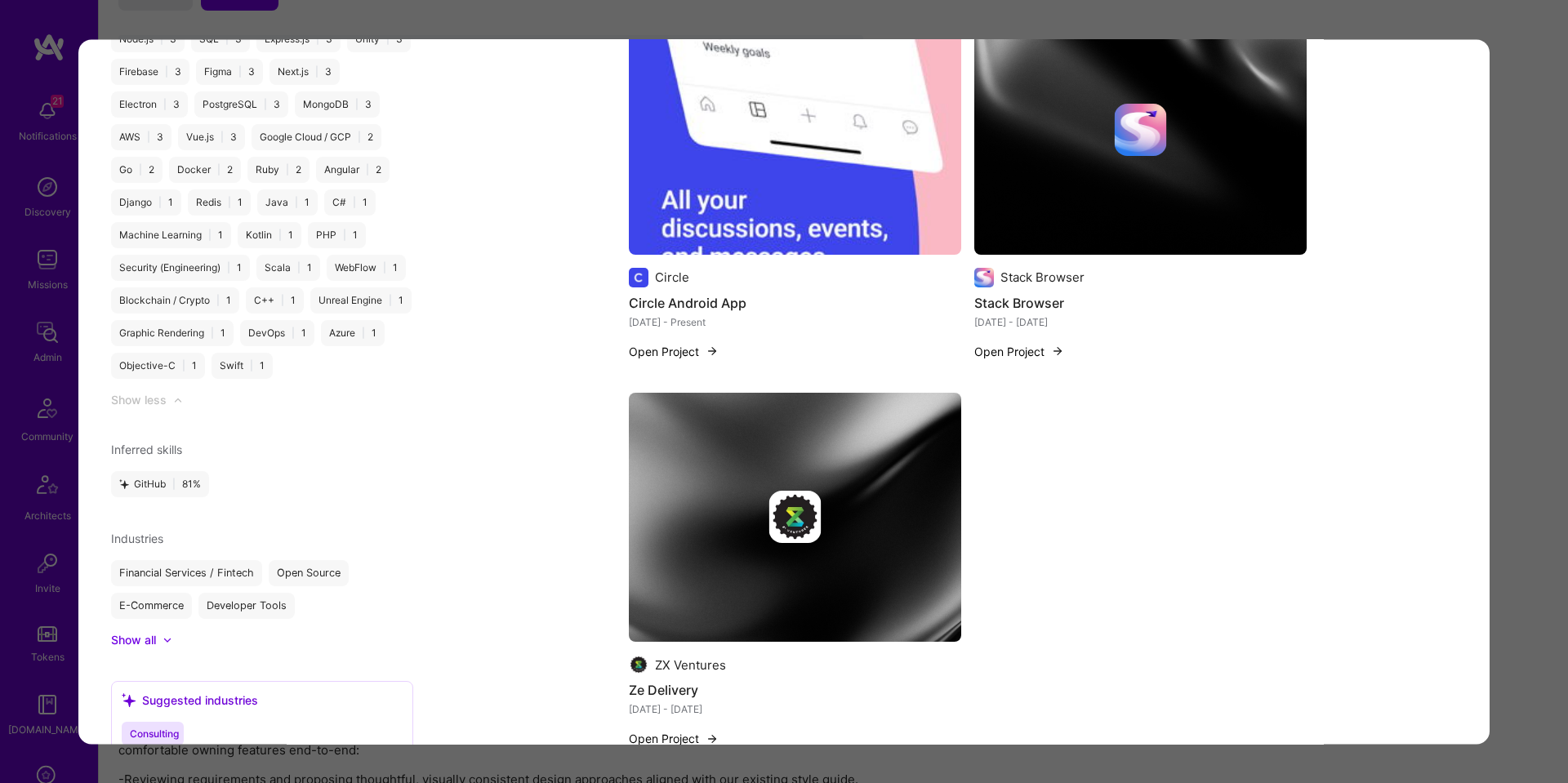
click at [1122, 198] on img "modal" at bounding box center [1140, 130] width 332 height 249
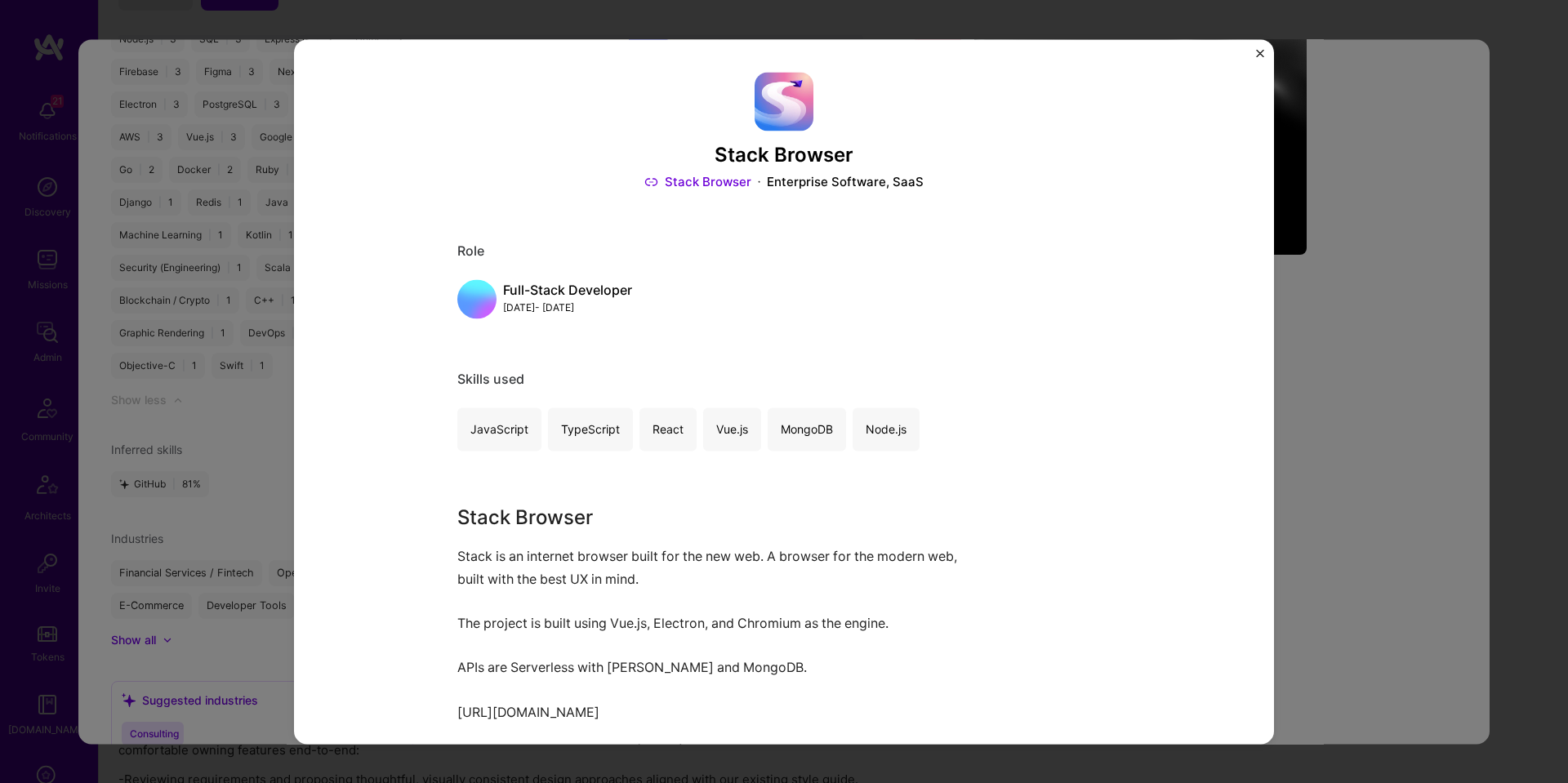
scroll to position [4, 0]
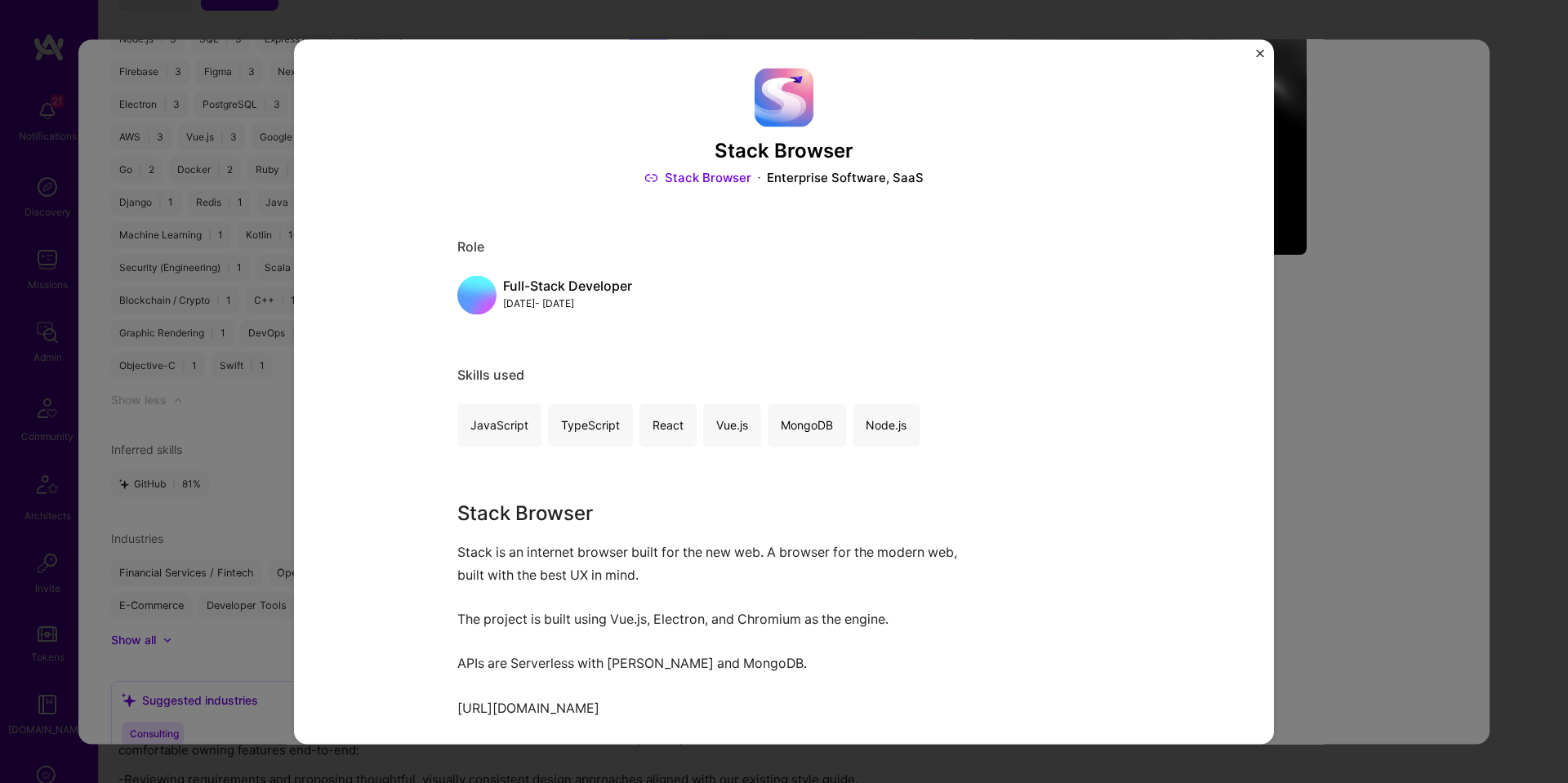
drag, startPoint x: 1378, startPoint y: 322, endPoint x: 1330, endPoint y: 325, distance: 48.1
click at [1378, 322] on div "Stack Browser Stack Browser Enterprise Software, SaaS Role Full-Stack Developer…" at bounding box center [784, 391] width 1568 height 783
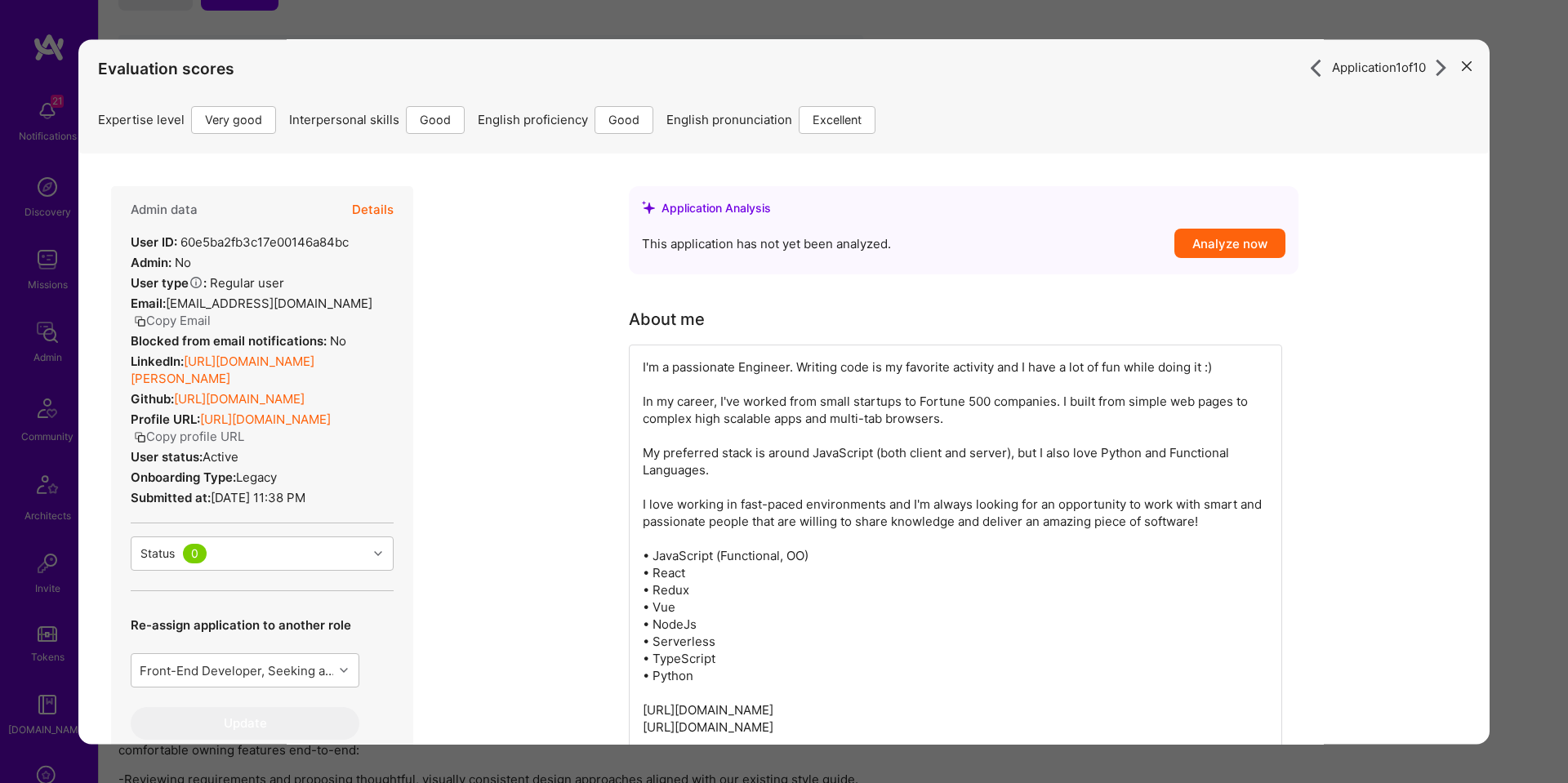
click at [383, 215] on button "Details" at bounding box center [372, 210] width 42 height 47
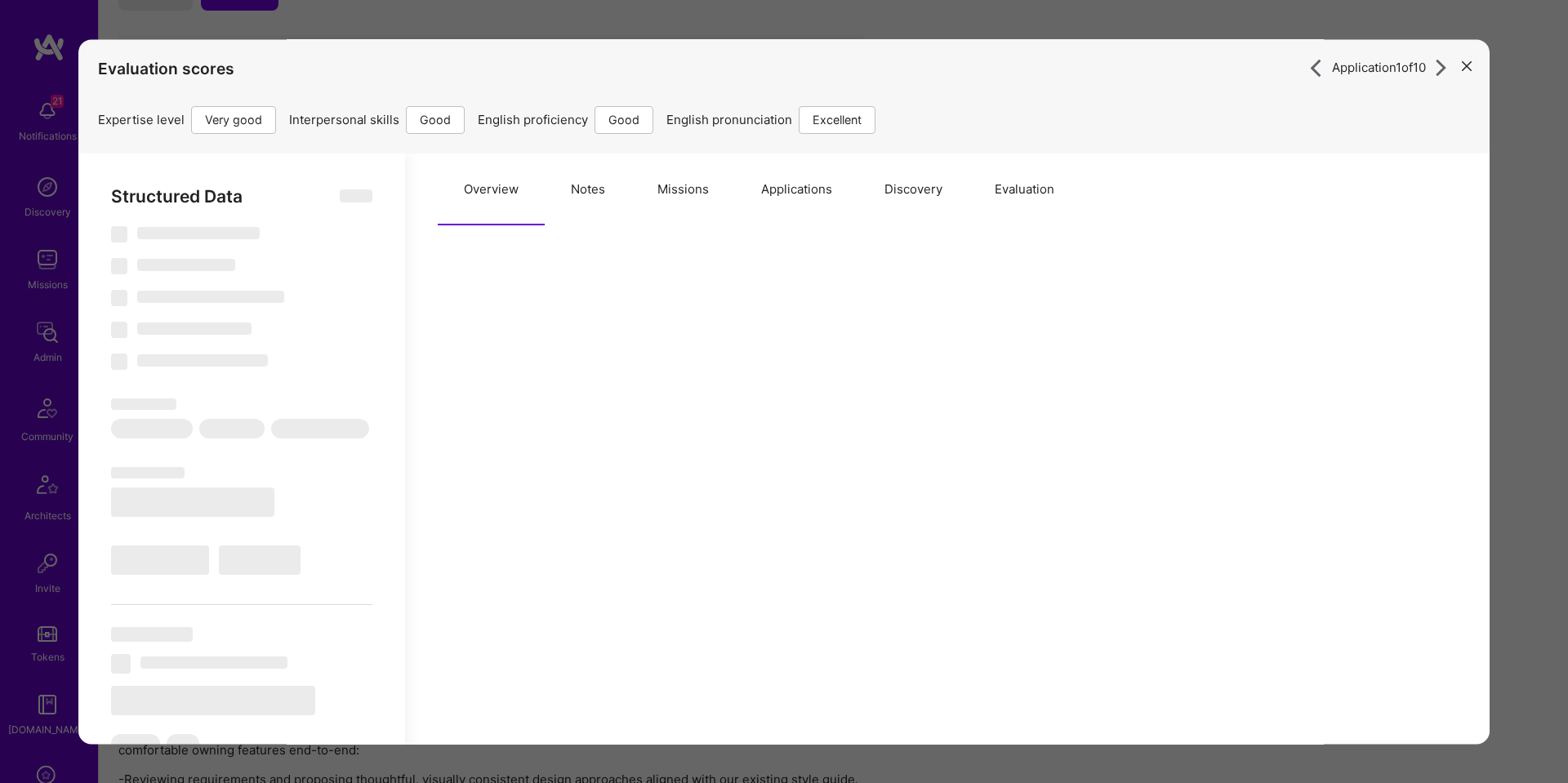
click at [678, 195] on button "Missions" at bounding box center [683, 189] width 103 height 71
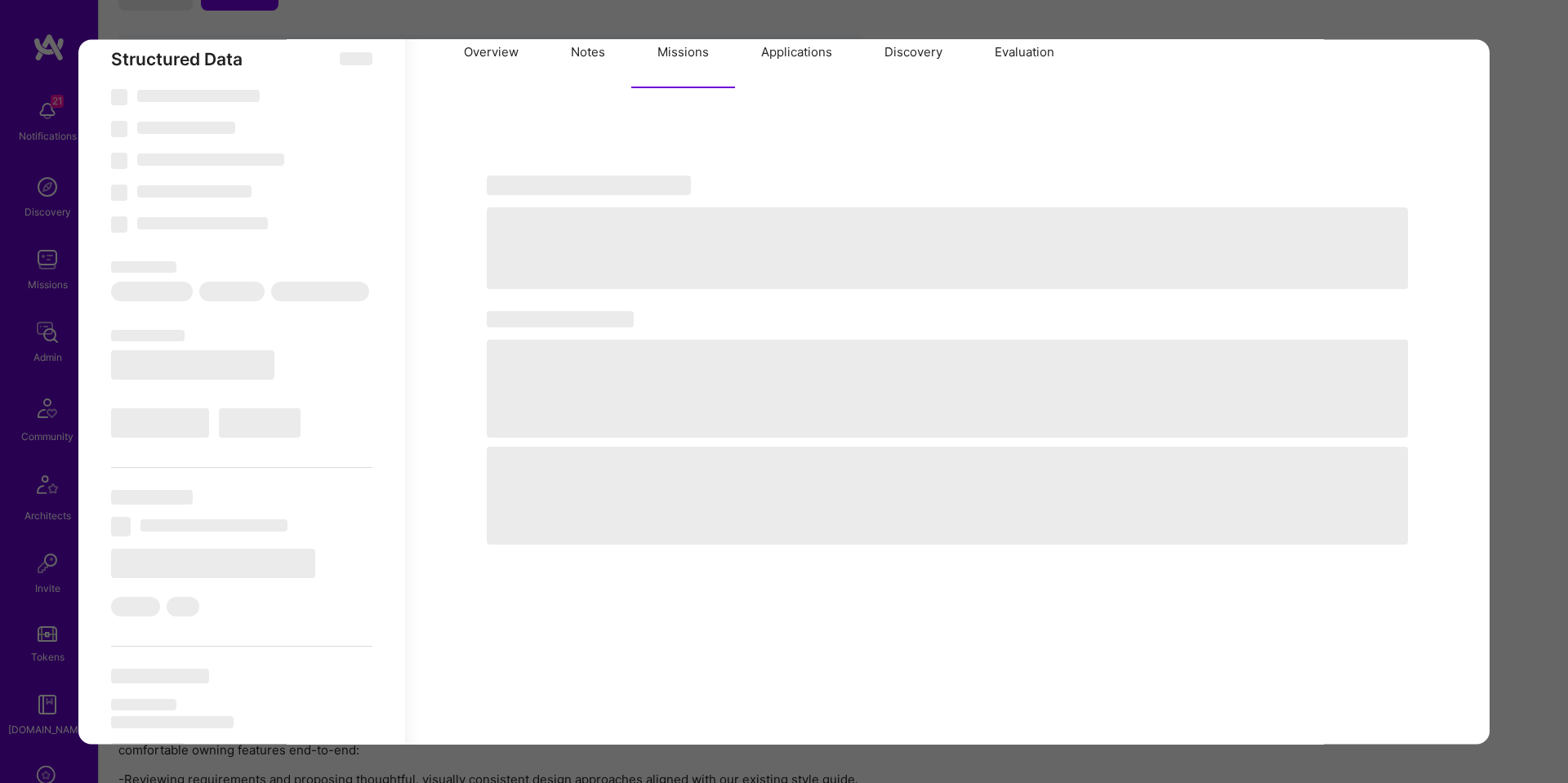
type textarea "x"
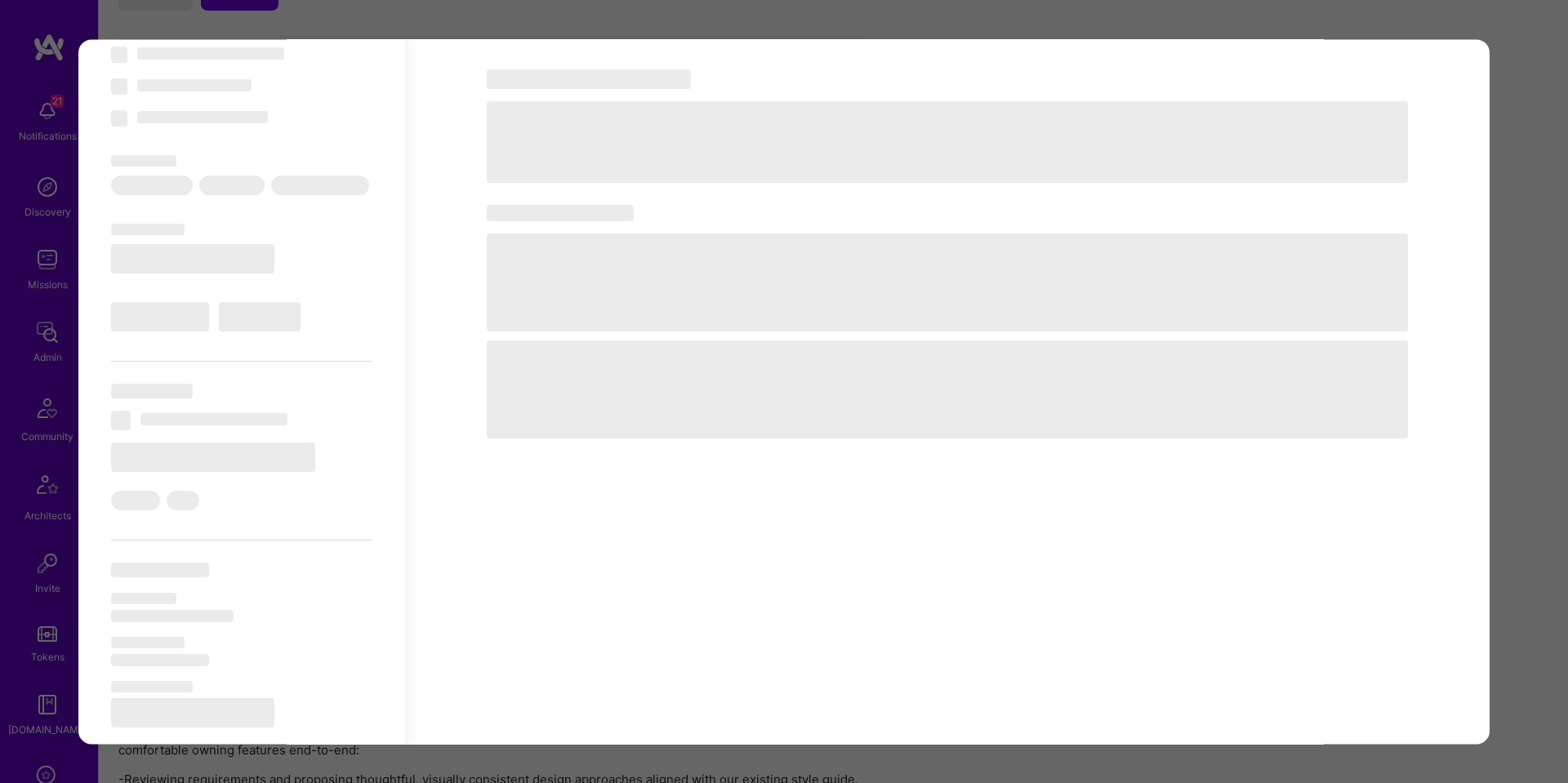
select select "Right Now"
select select "5"
select select "4"
select select "6"
select select "7"
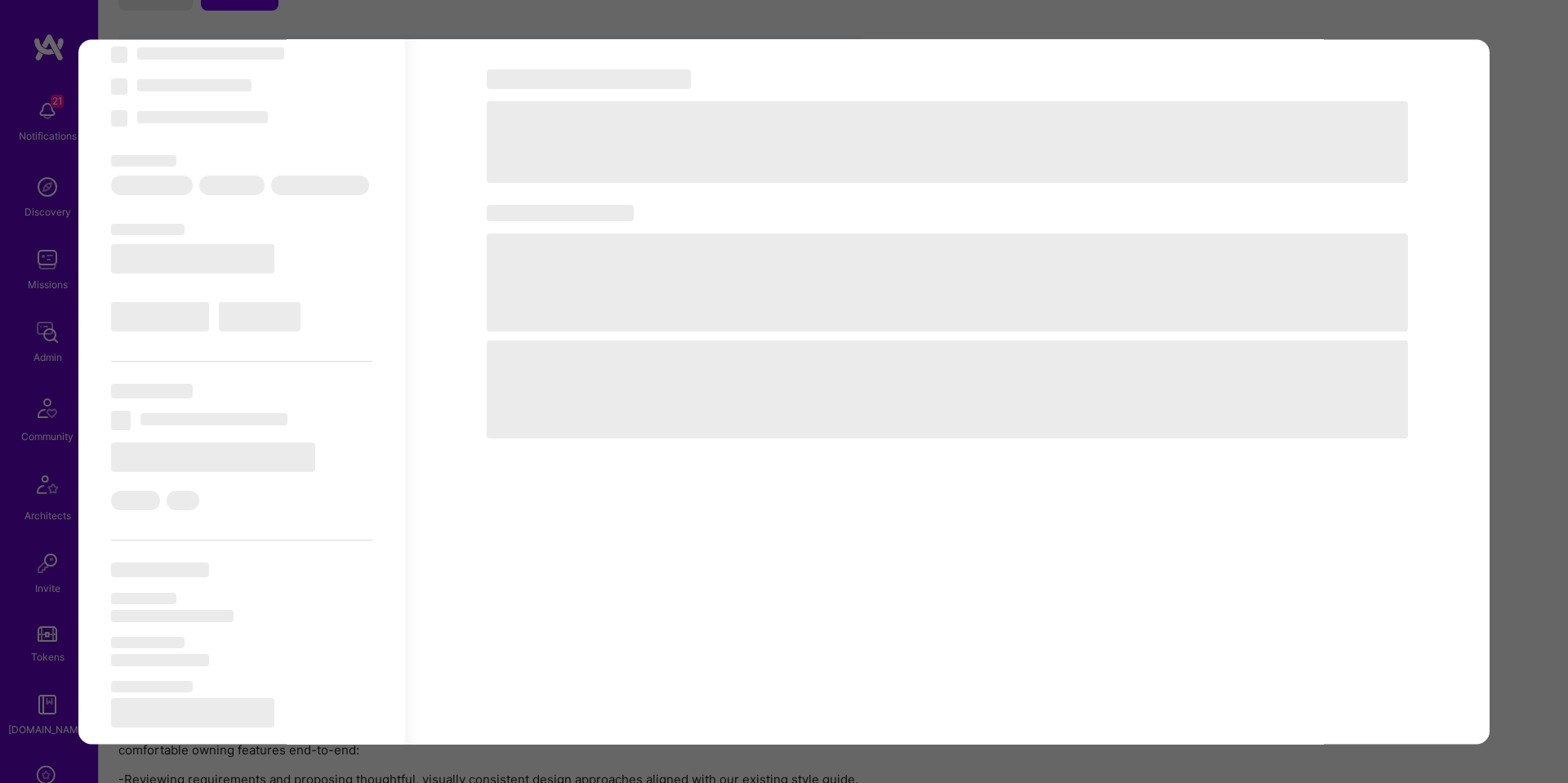
select select "BR"
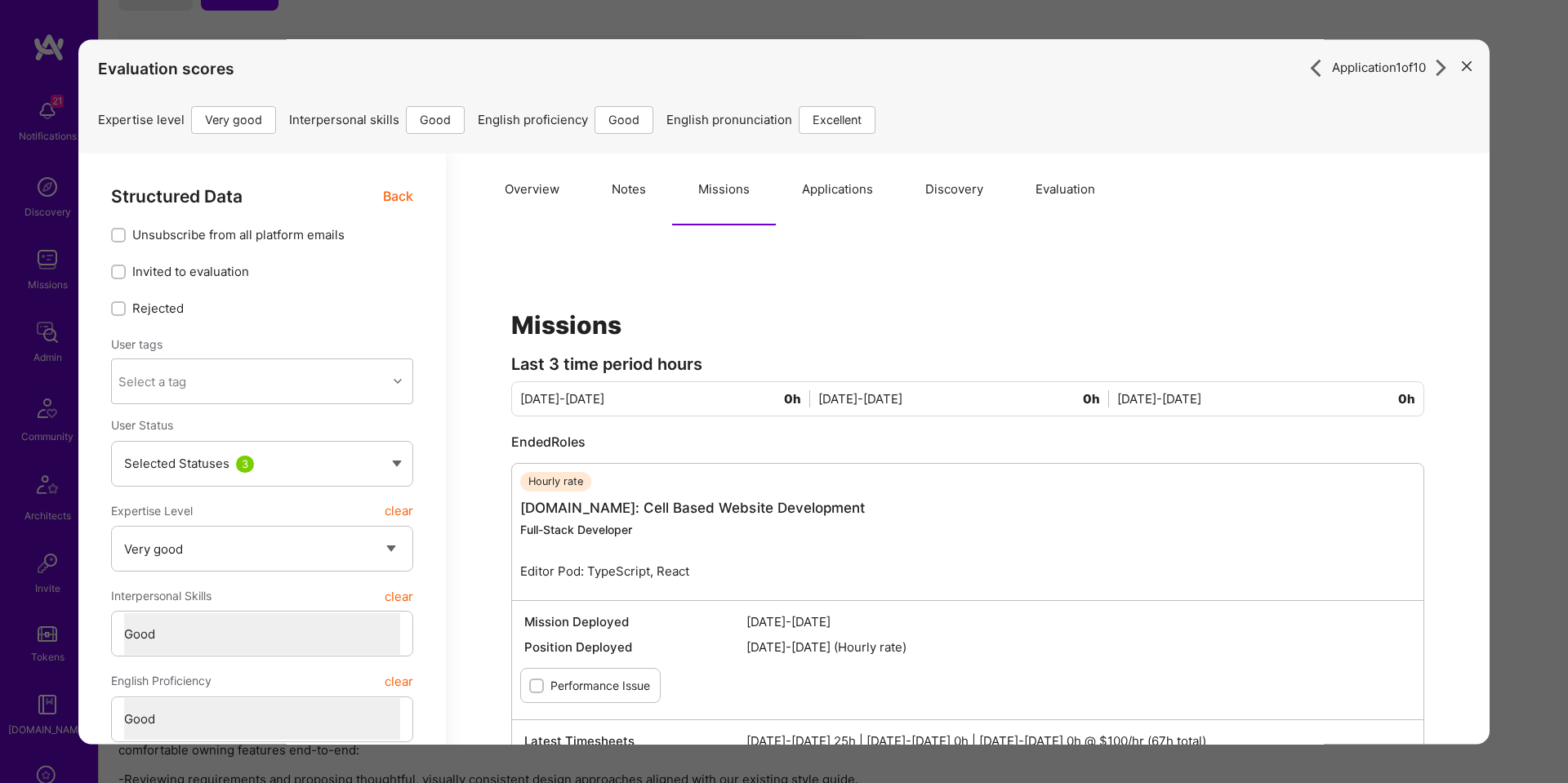
click at [394, 204] on span "Back" at bounding box center [398, 196] width 30 height 20
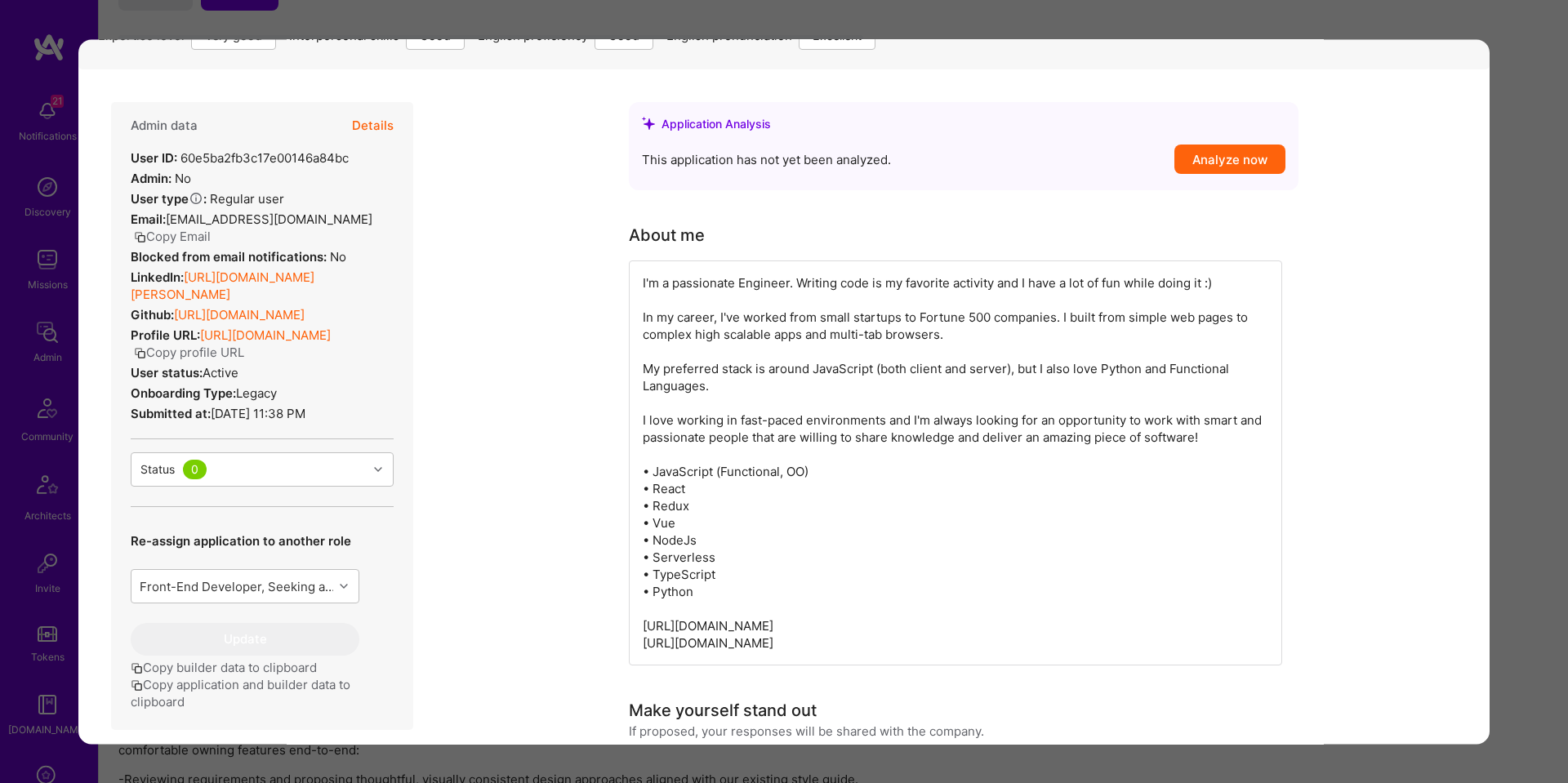
scroll to position [86, 0]
click at [280, 267] on link "https://linkedin.com/in/eduardo-pedroso-184a9986" at bounding box center [222, 284] width 183 height 33
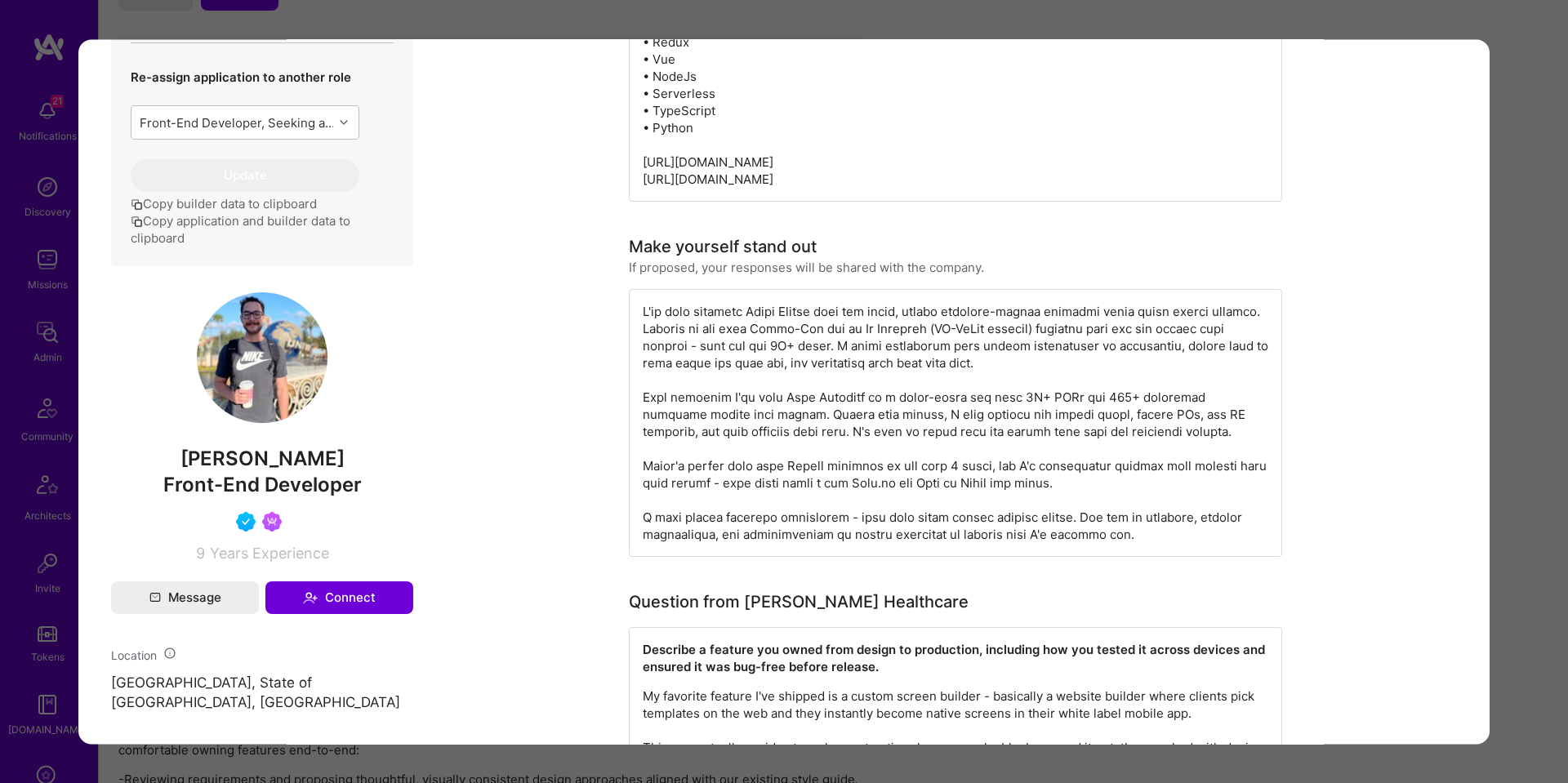
scroll to position [550, 0]
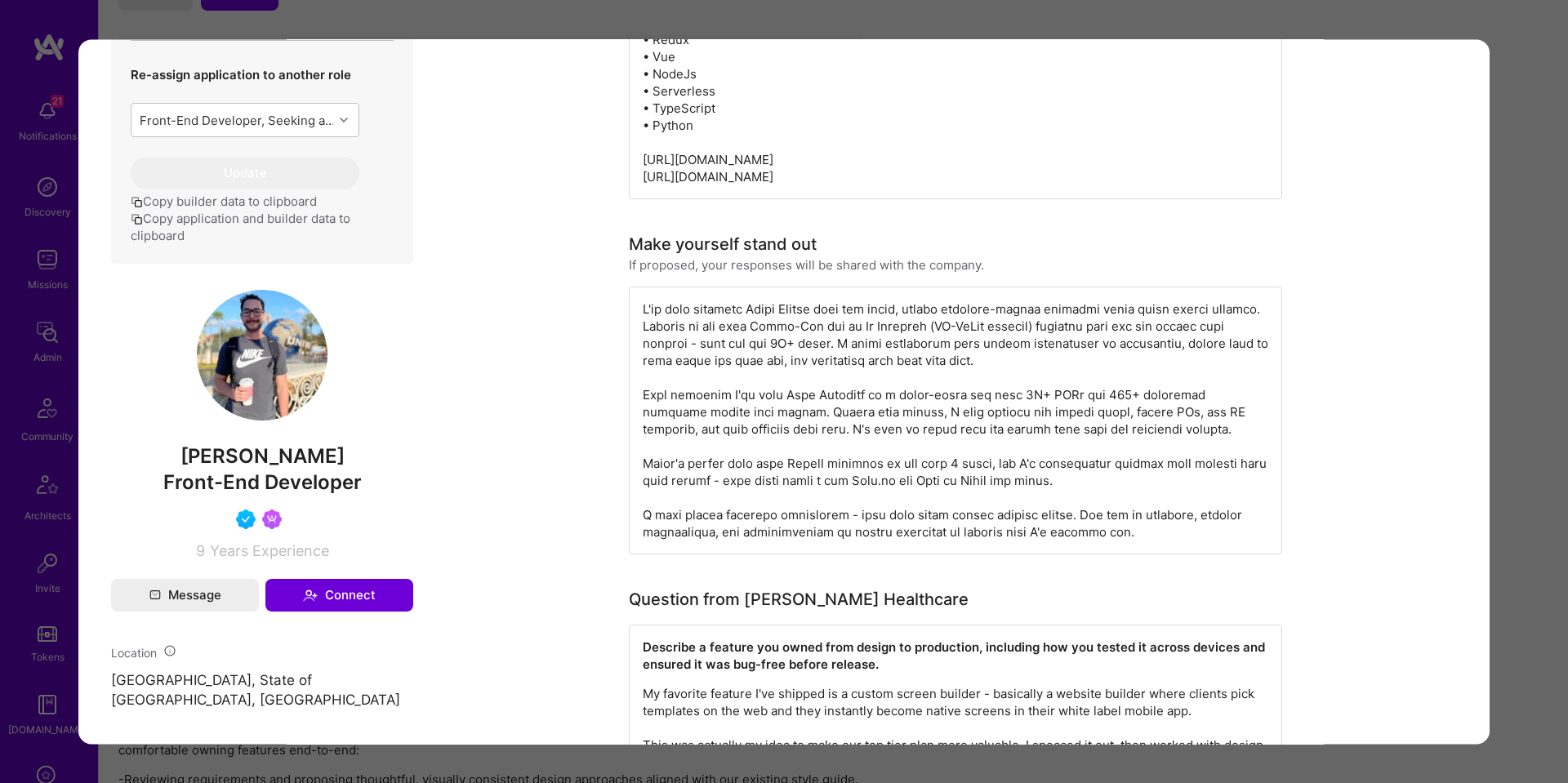
click at [1523, 291] on div "Application 1 of 10 Evaluation scores Expertise level Very good Interpersonal s…" at bounding box center [784, 391] width 1568 height 783
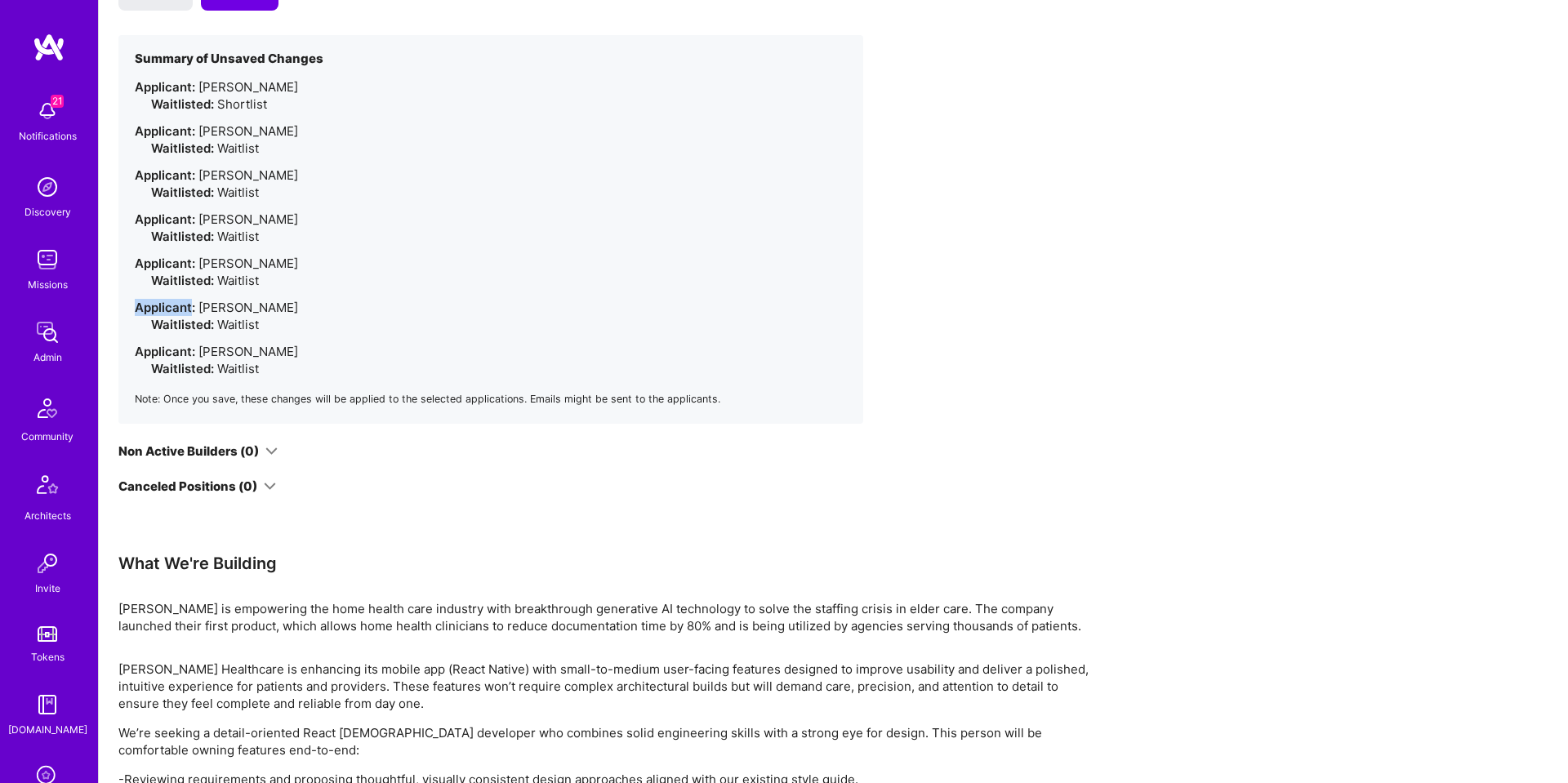
drag, startPoint x: 1523, startPoint y: 291, endPoint x: 1406, endPoint y: 283, distance: 117.3
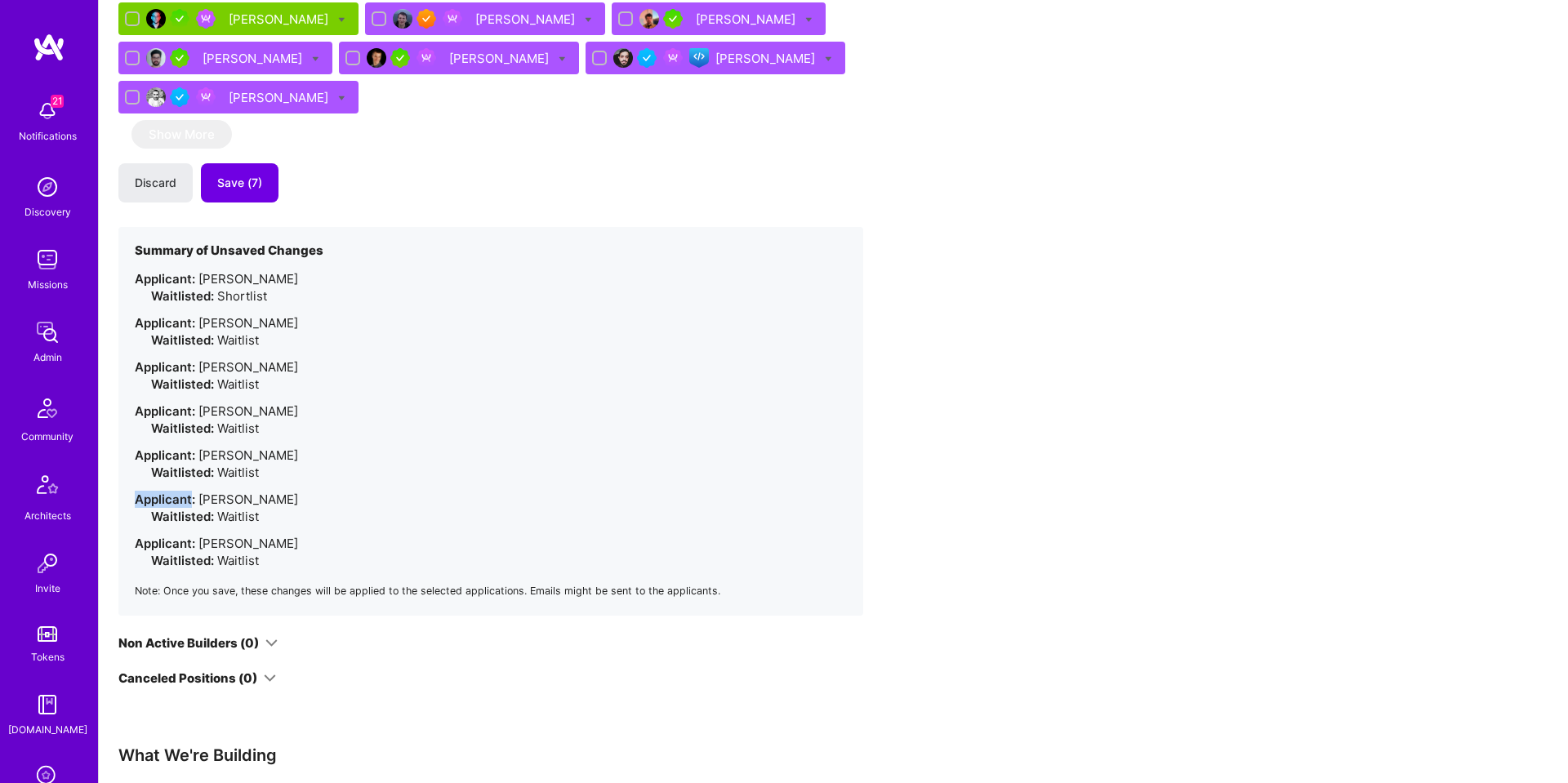
scroll to position [973, 0]
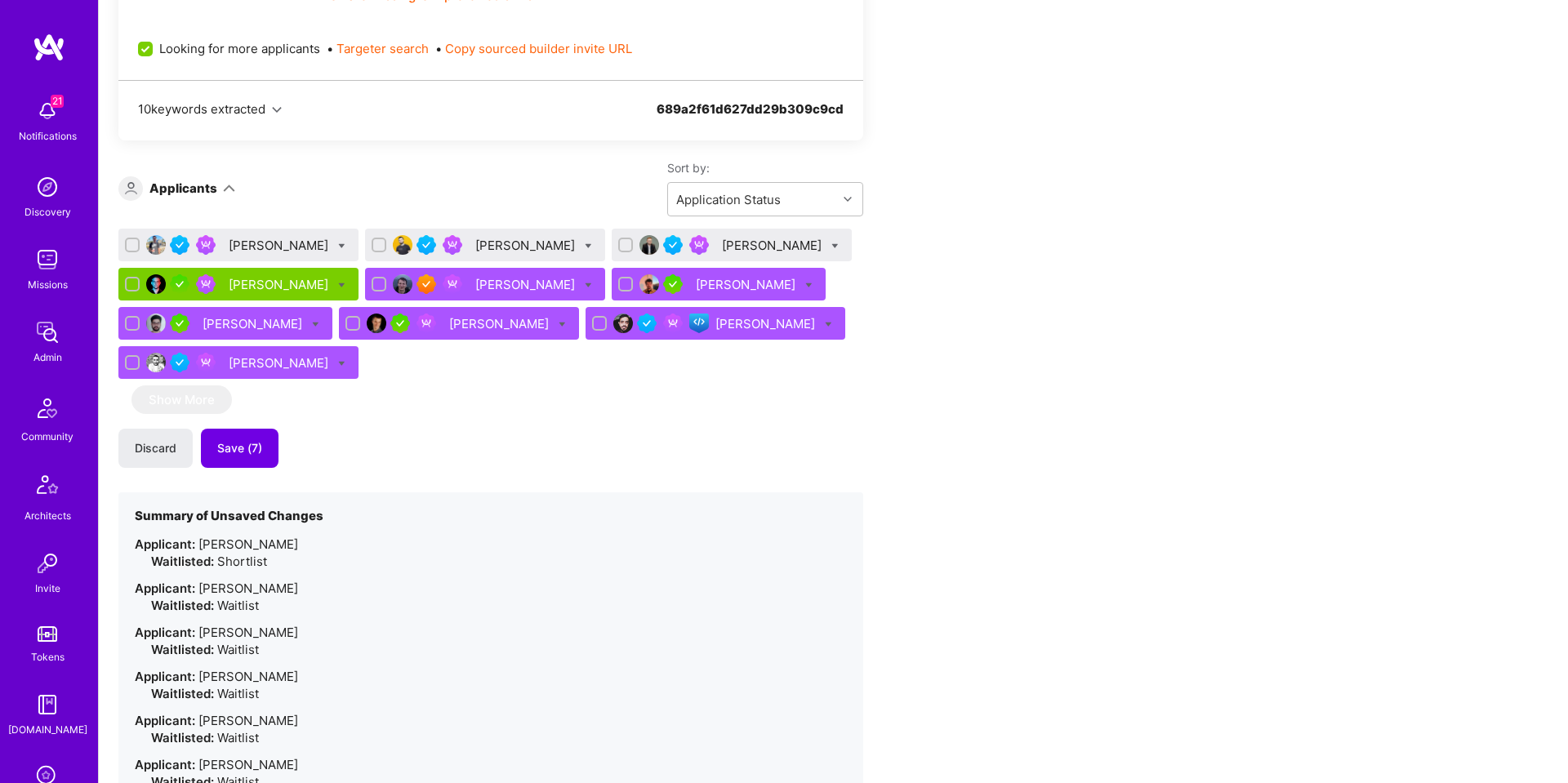
click at [346, 241] on div "Eduardo Pedroso" at bounding box center [238, 245] width 240 height 33
click at [340, 248] on icon at bounding box center [342, 246] width 8 height 8
checkbox input "true"
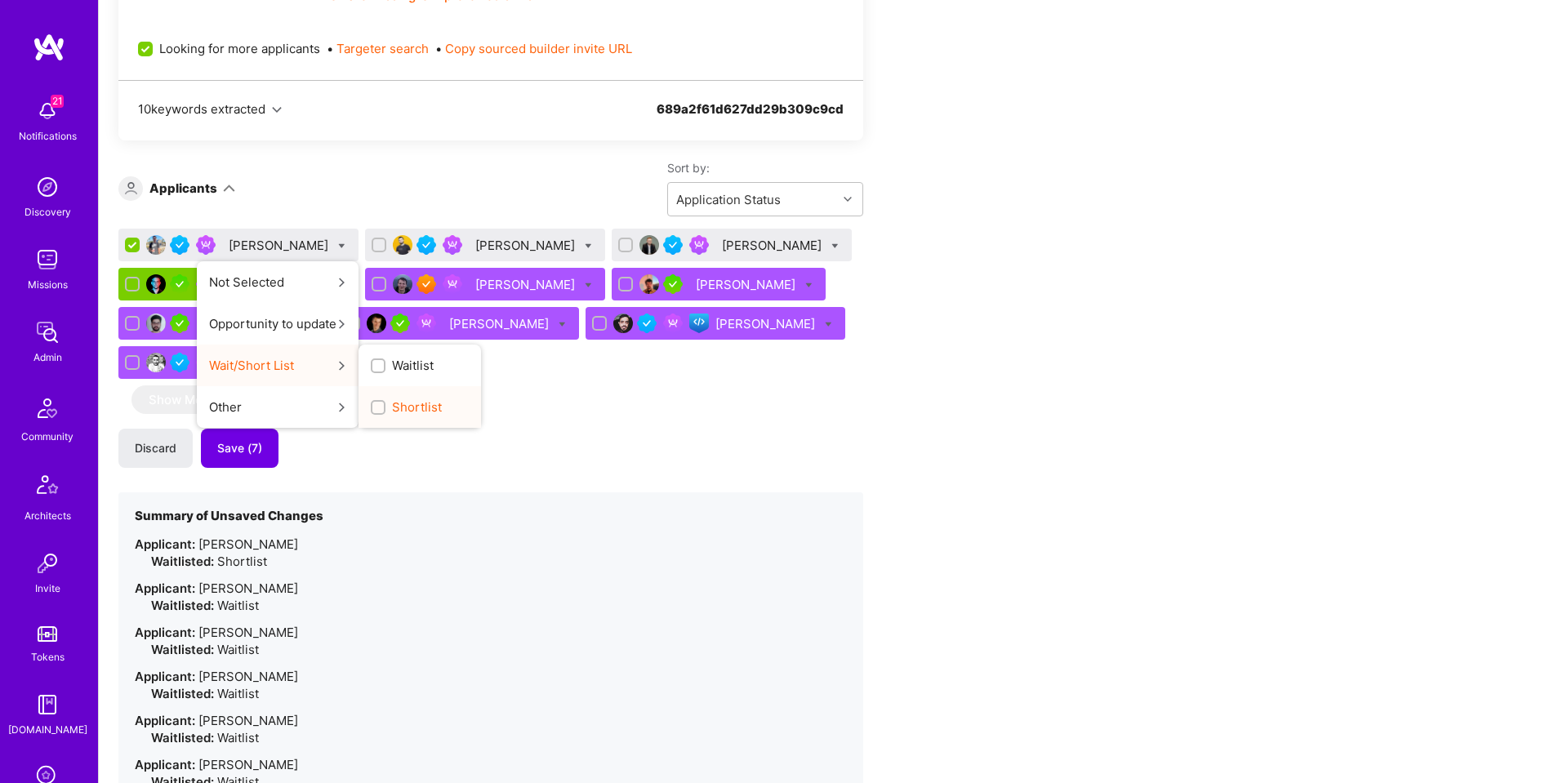
click at [388, 402] on label "Shortlist" at bounding box center [406, 407] width 71 height 17
click at [385, 403] on input "Shortlist" at bounding box center [379, 408] width 12 height 12
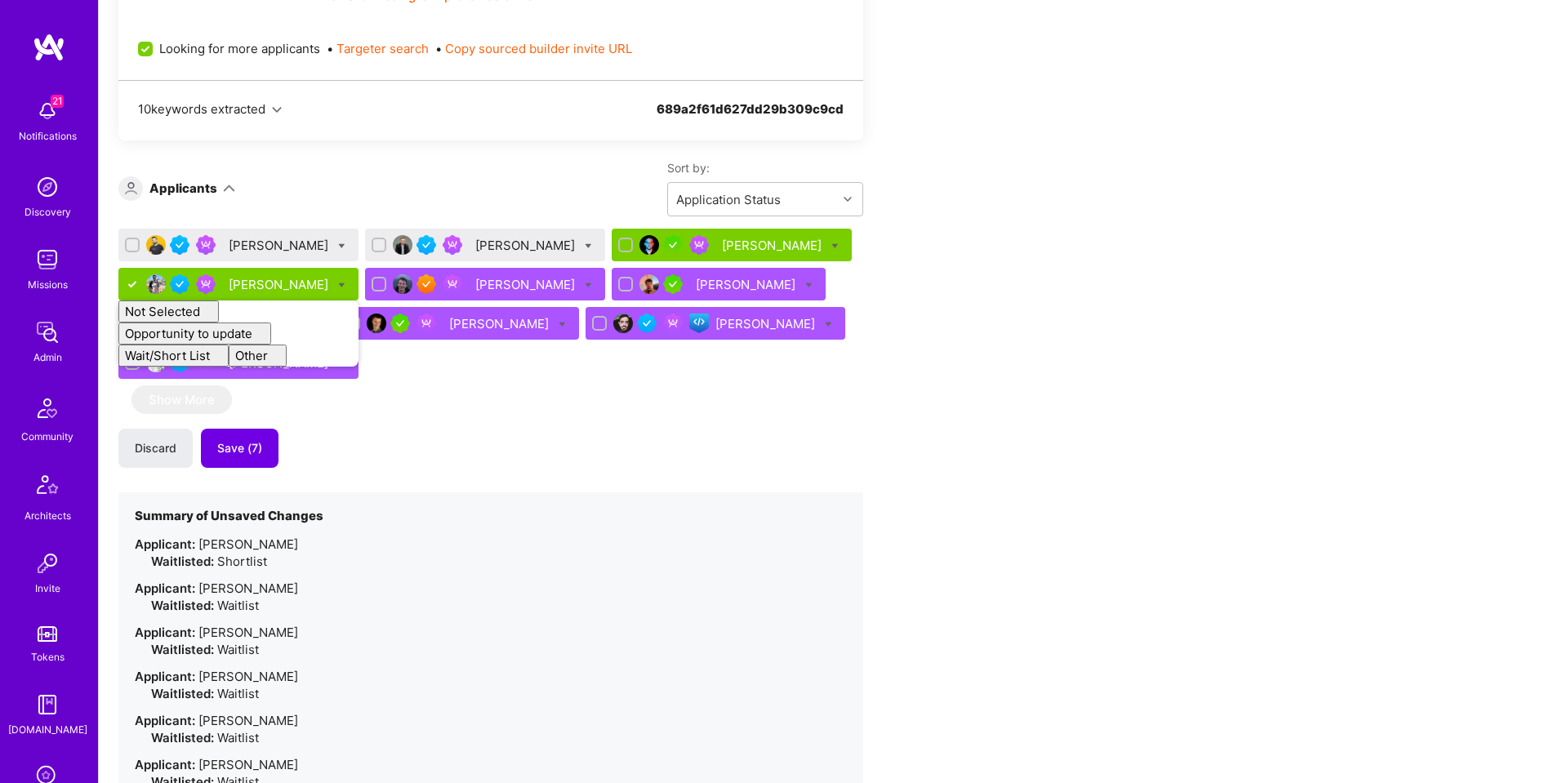
checkbox input "false"
drag, startPoint x: 445, startPoint y: 412, endPoint x: 433, endPoint y: 382, distance: 32.3
click at [443, 410] on div "Almin Latovic Nermin Sehic Maxim Zubarev Eduardo Pedroso Not Selected Not selec…" at bounding box center [490, 555] width 744 height 653
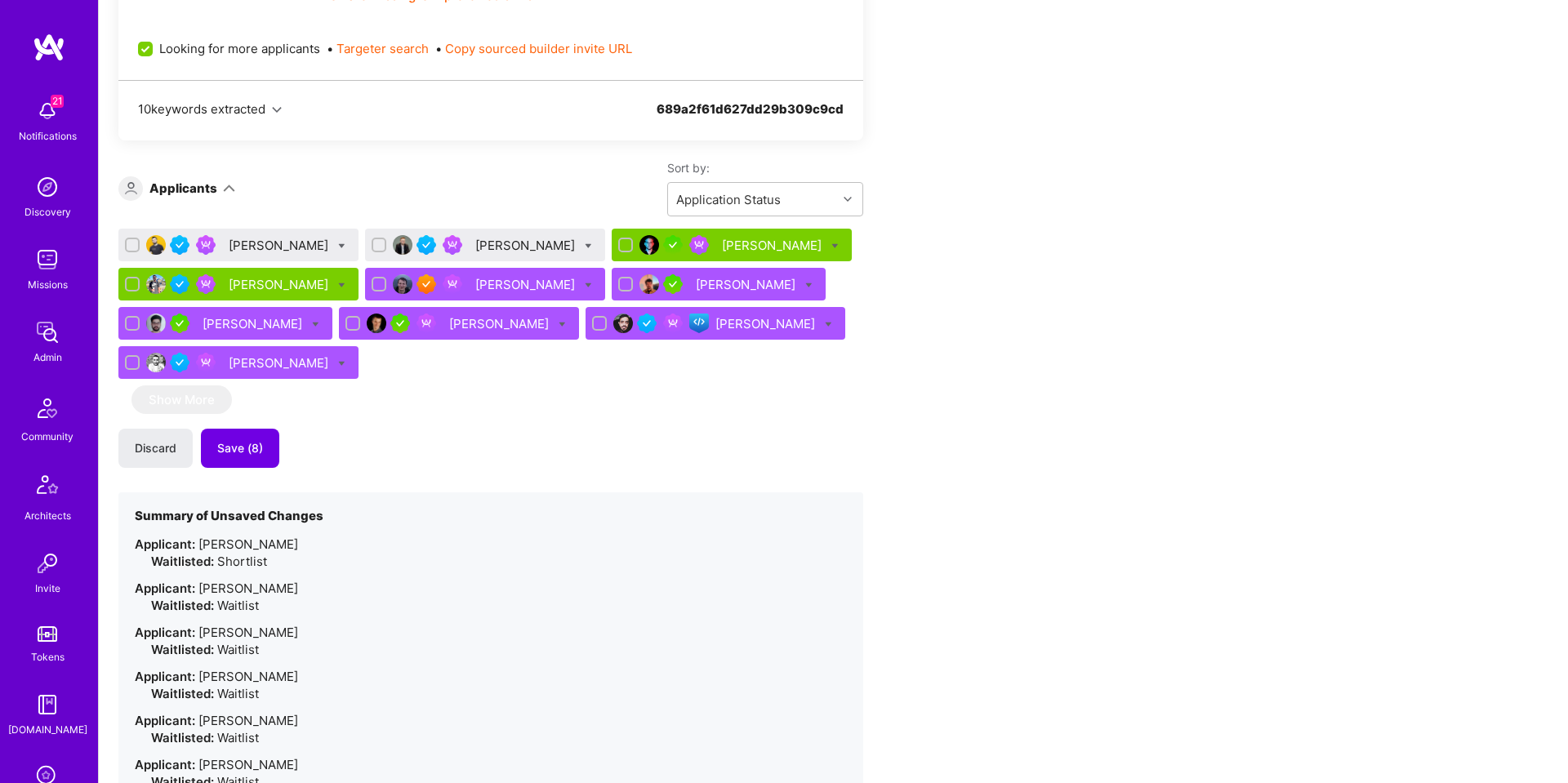
click at [240, 254] on div "Almin Latovic" at bounding box center [238, 245] width 240 height 33
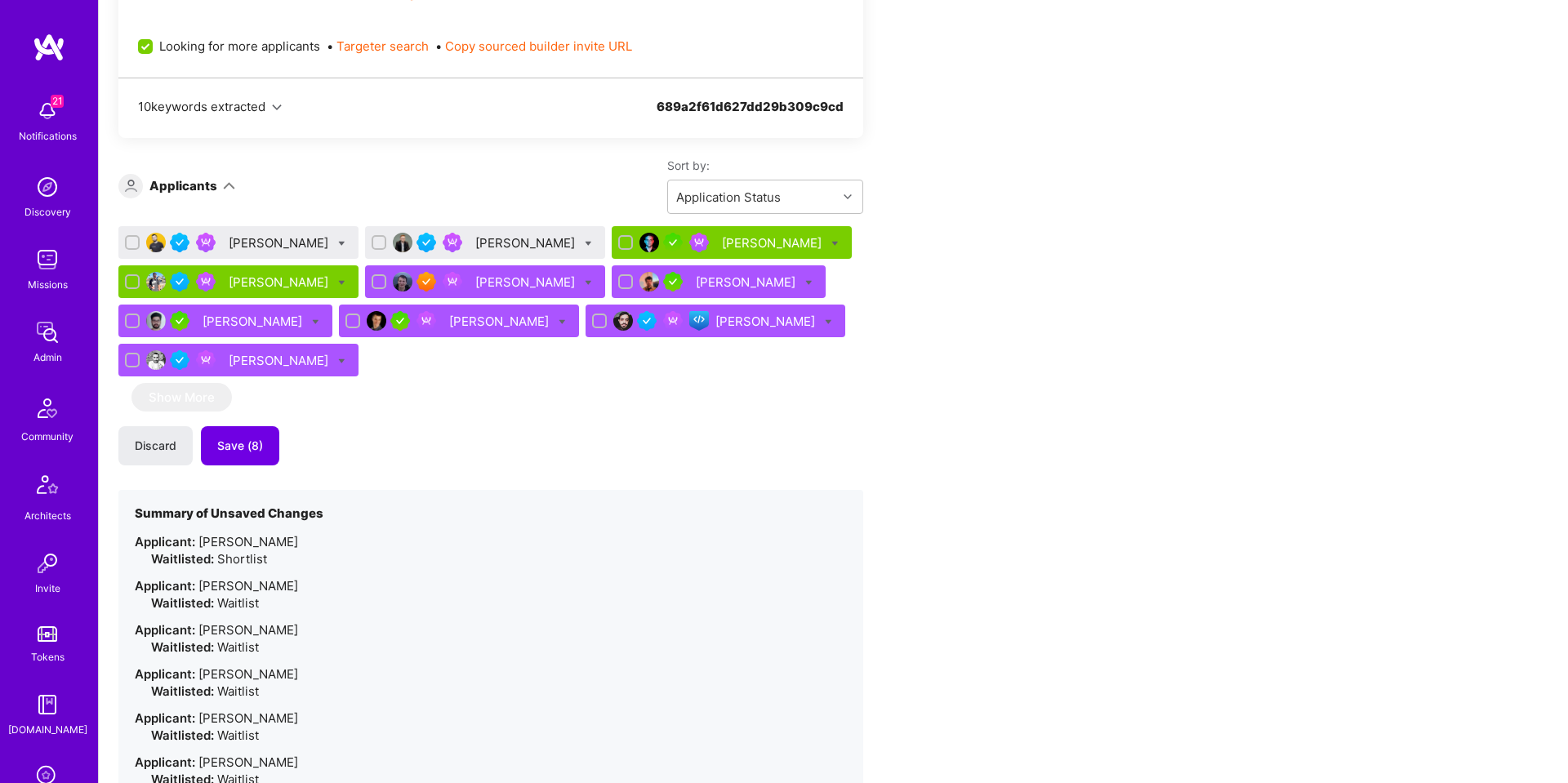
click at [288, 242] on div "Almin Latovic" at bounding box center [280, 243] width 103 height 17
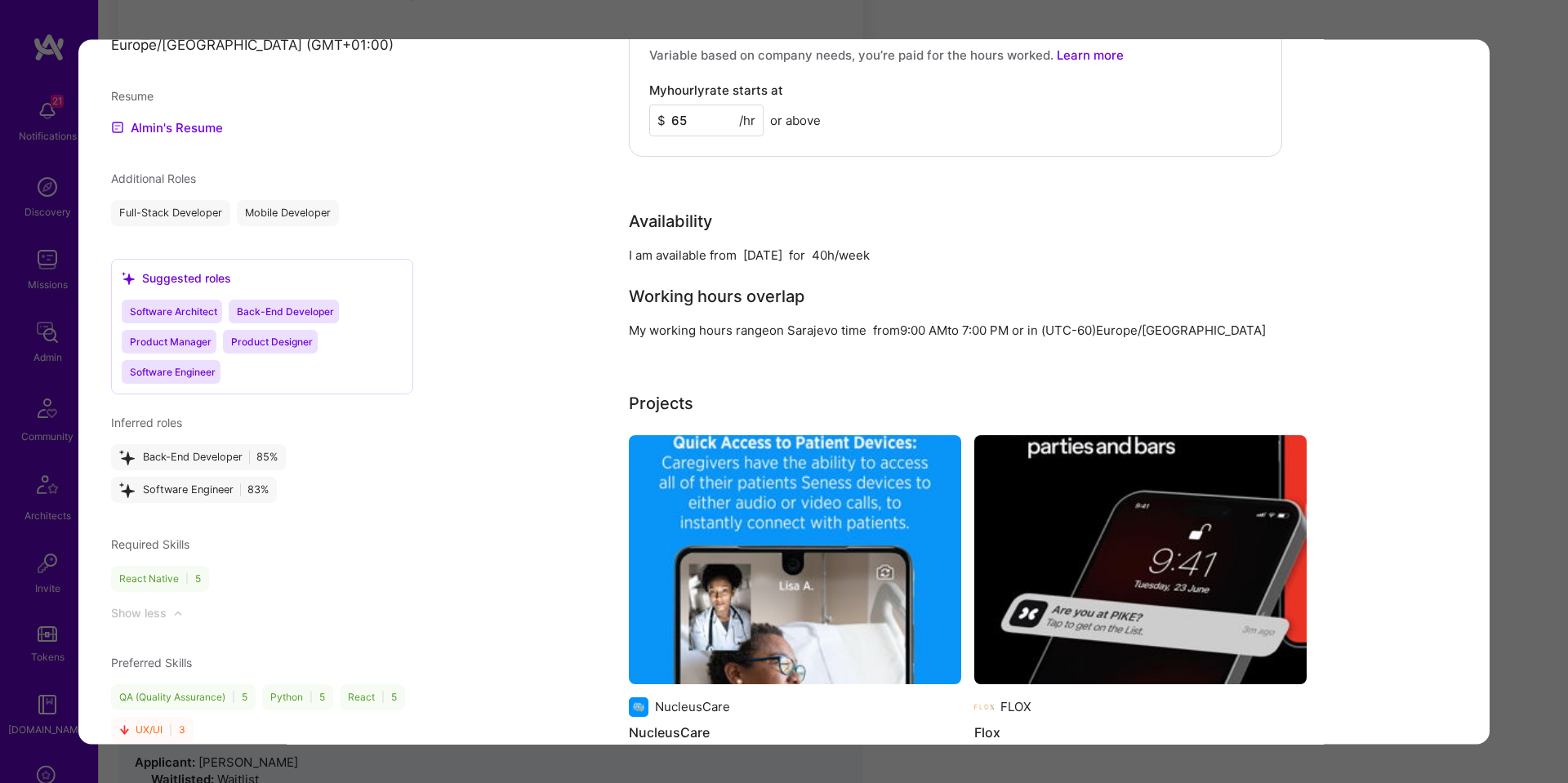
scroll to position [1383, 0]
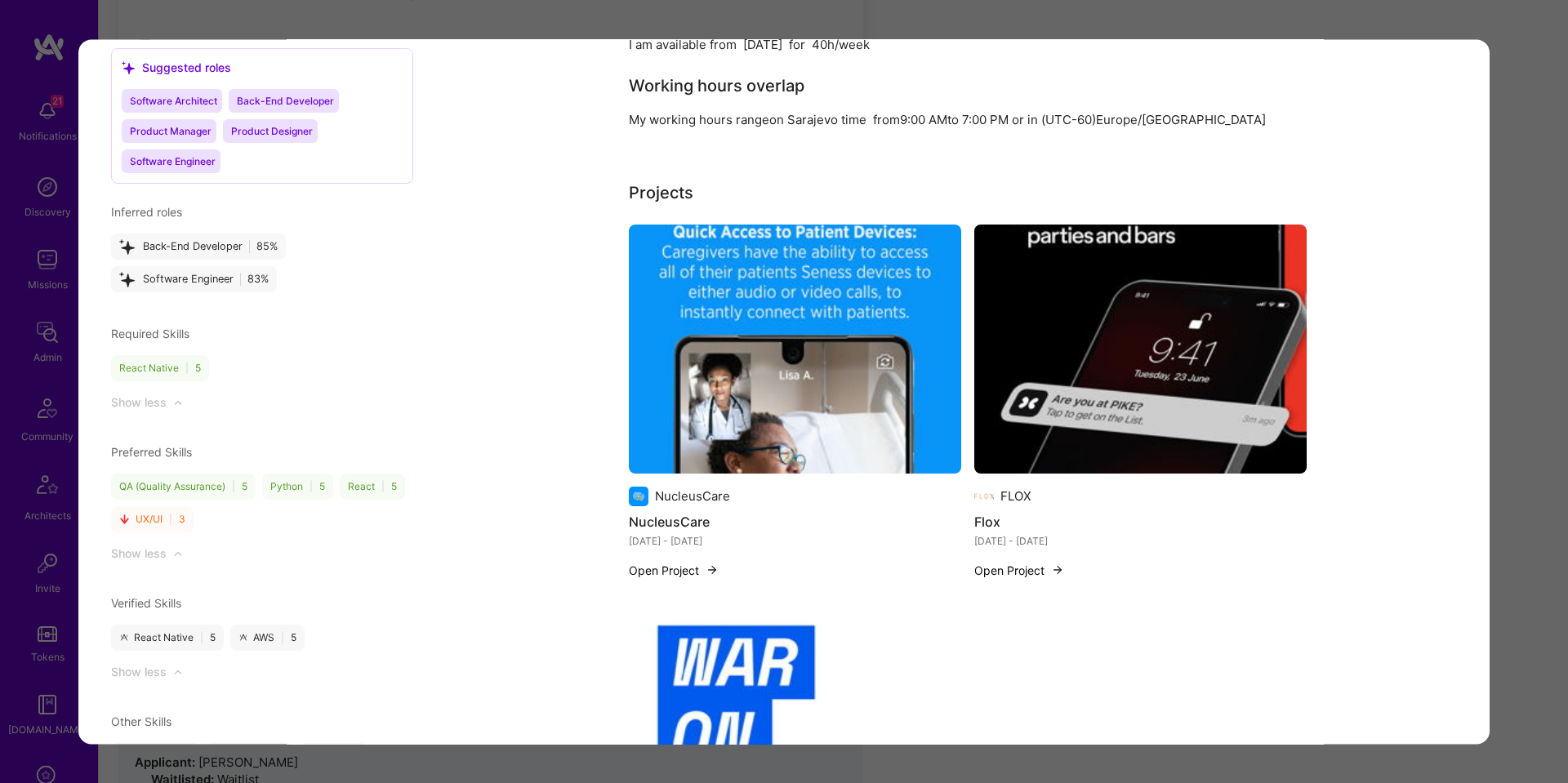
click at [1141, 368] on img "modal" at bounding box center [1140, 350] width 332 height 249
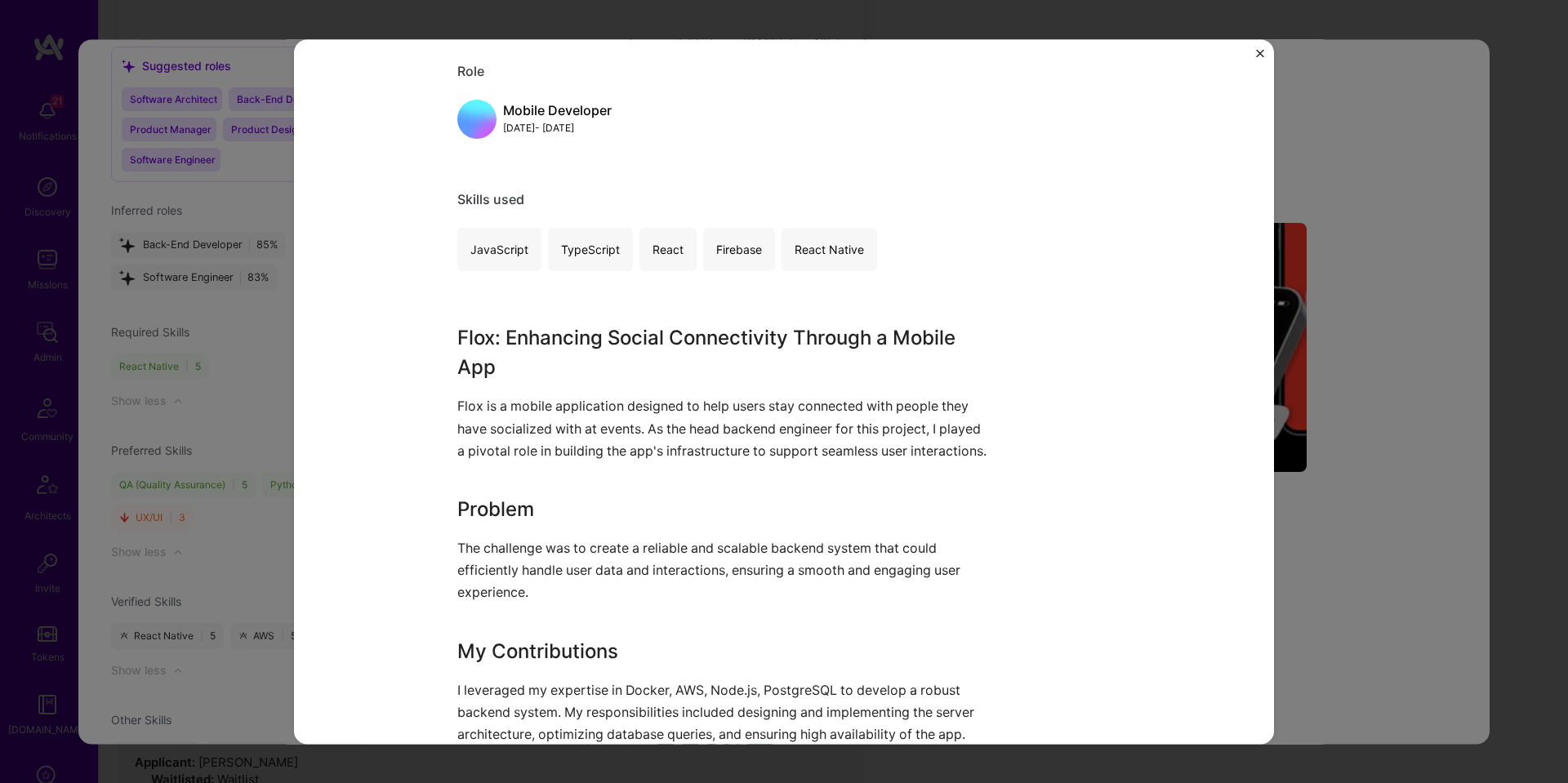
scroll to position [701, 0]
click at [1394, 344] on div "Flox FLOX Media Project link Role Mobile Developer Nov, 2022 - Jun, 2023 Skills…" at bounding box center [784, 391] width 1568 height 783
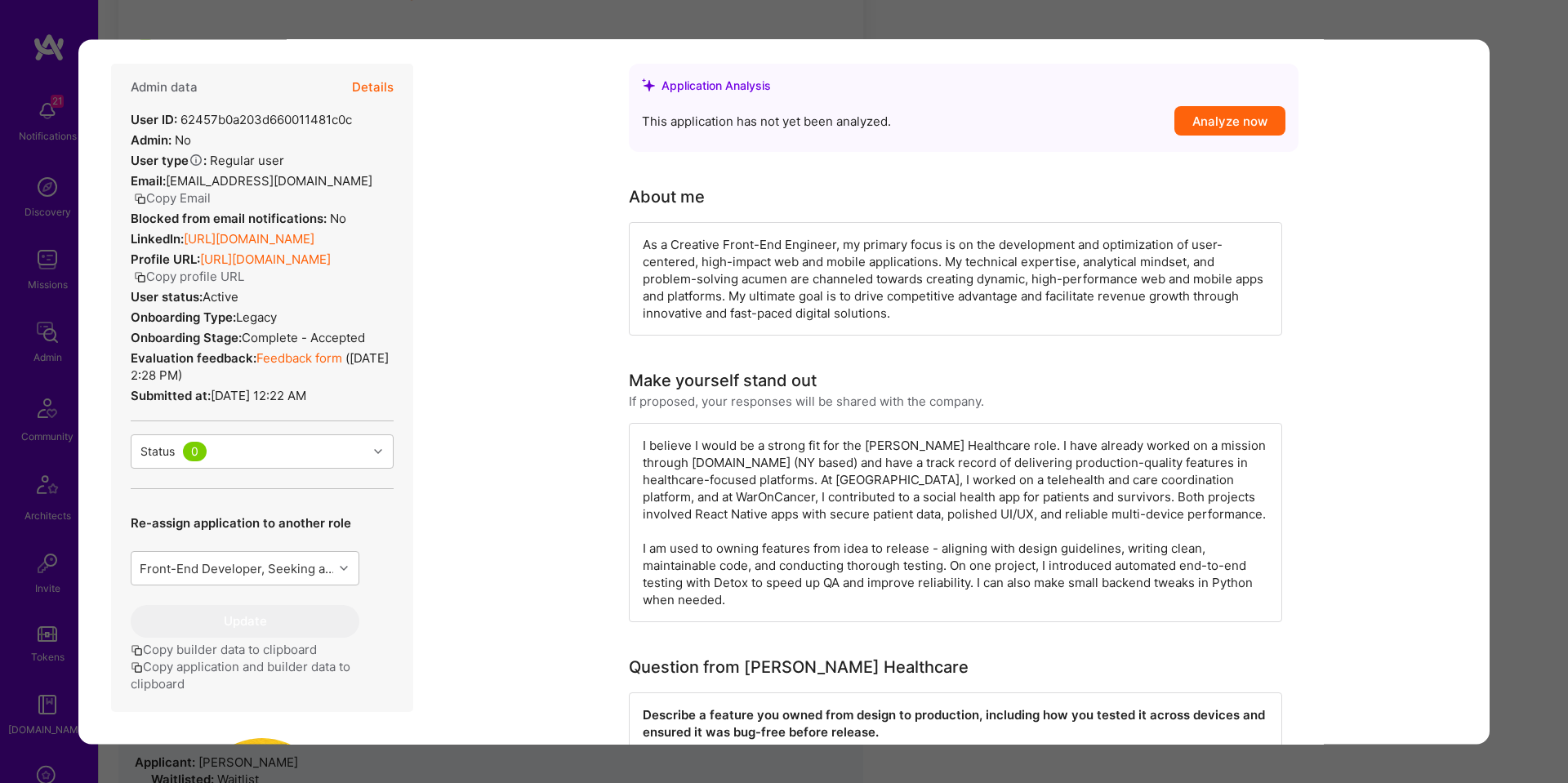
scroll to position [89, 0]
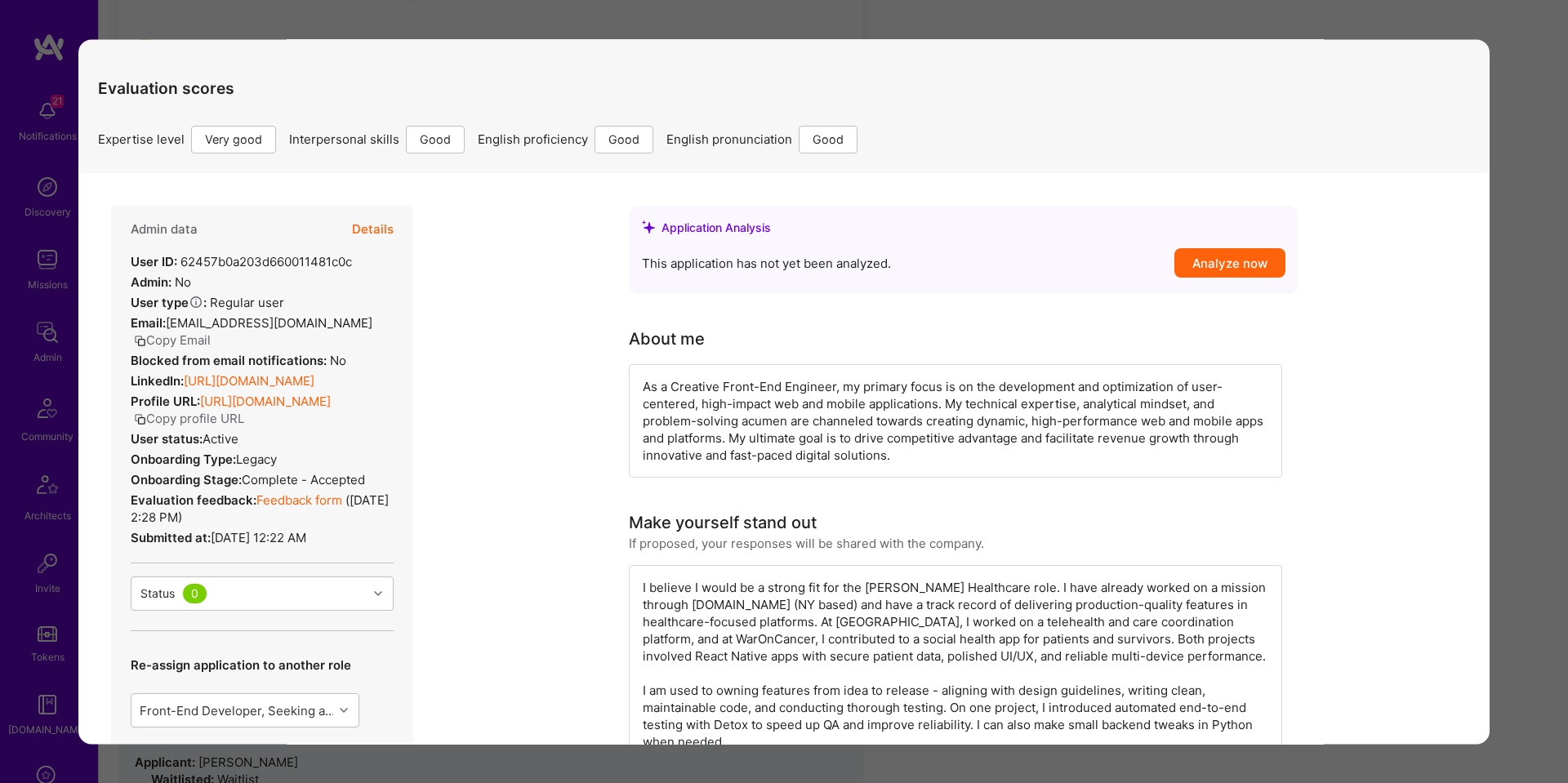
click at [391, 230] on button "Details" at bounding box center [372, 229] width 42 height 47
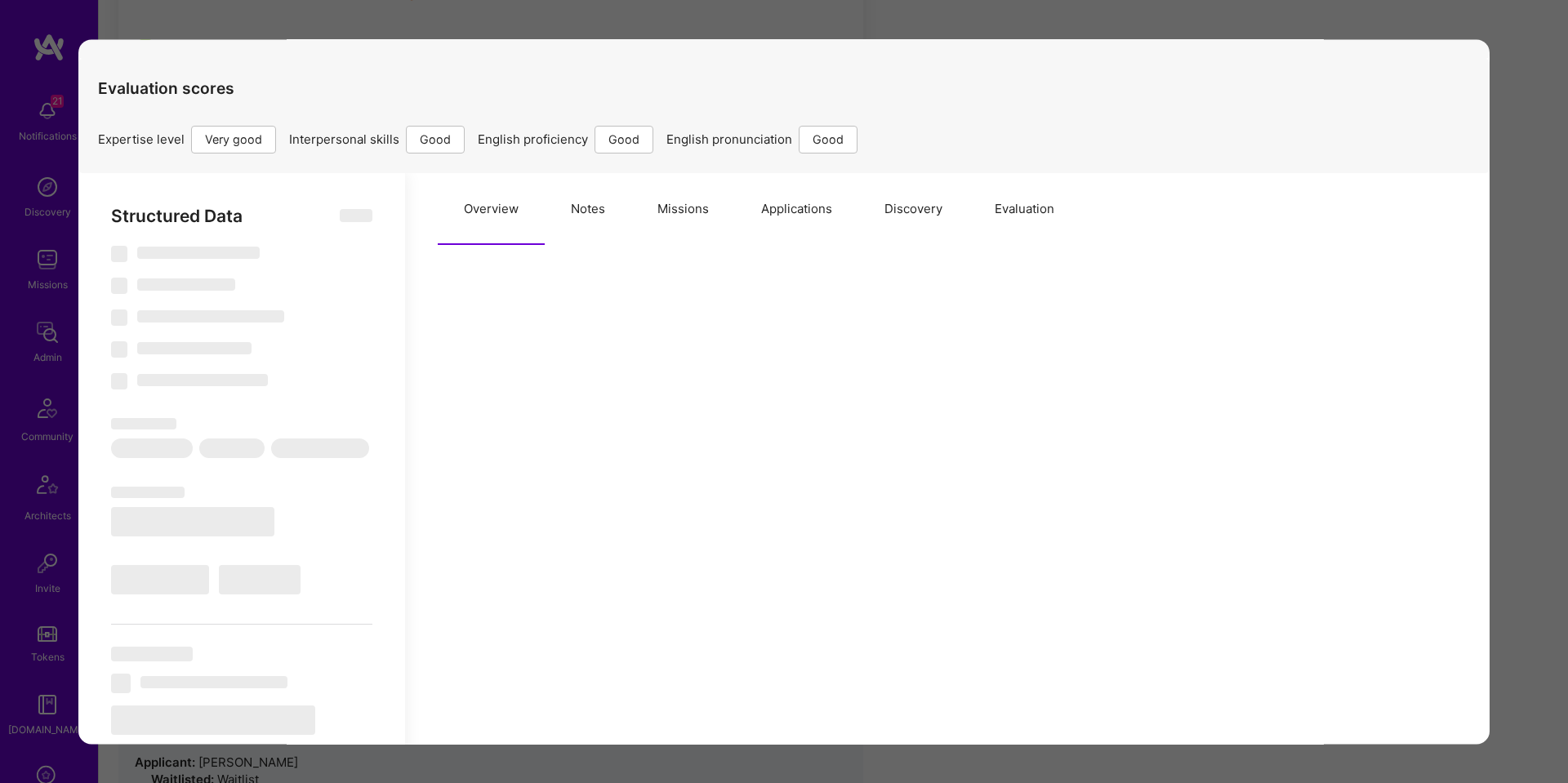
click at [682, 200] on button "Missions" at bounding box center [683, 209] width 103 height 71
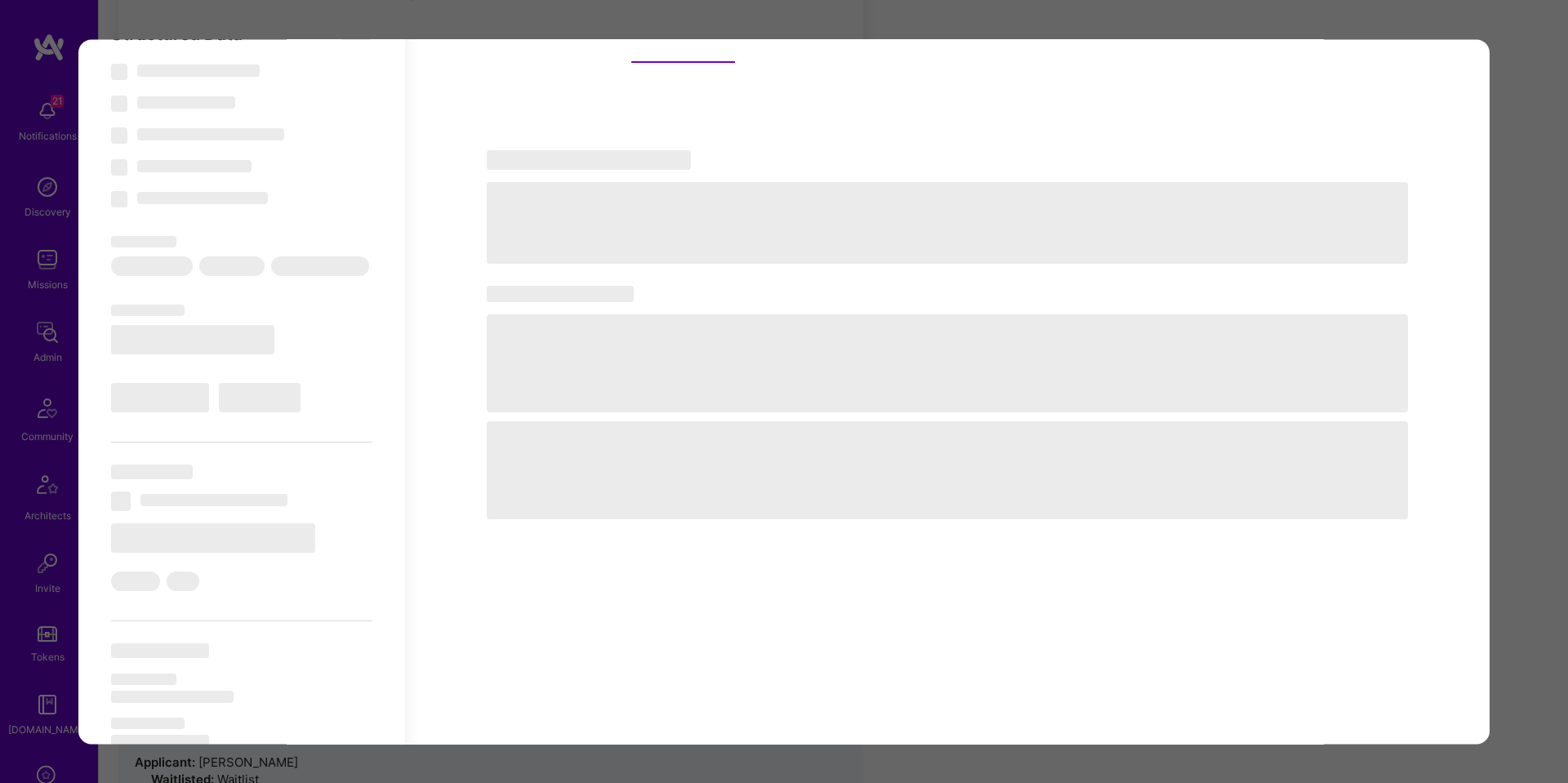
scroll to position [270, 0]
type textarea "x"
select select "Right Now"
select select "5"
select select "4"
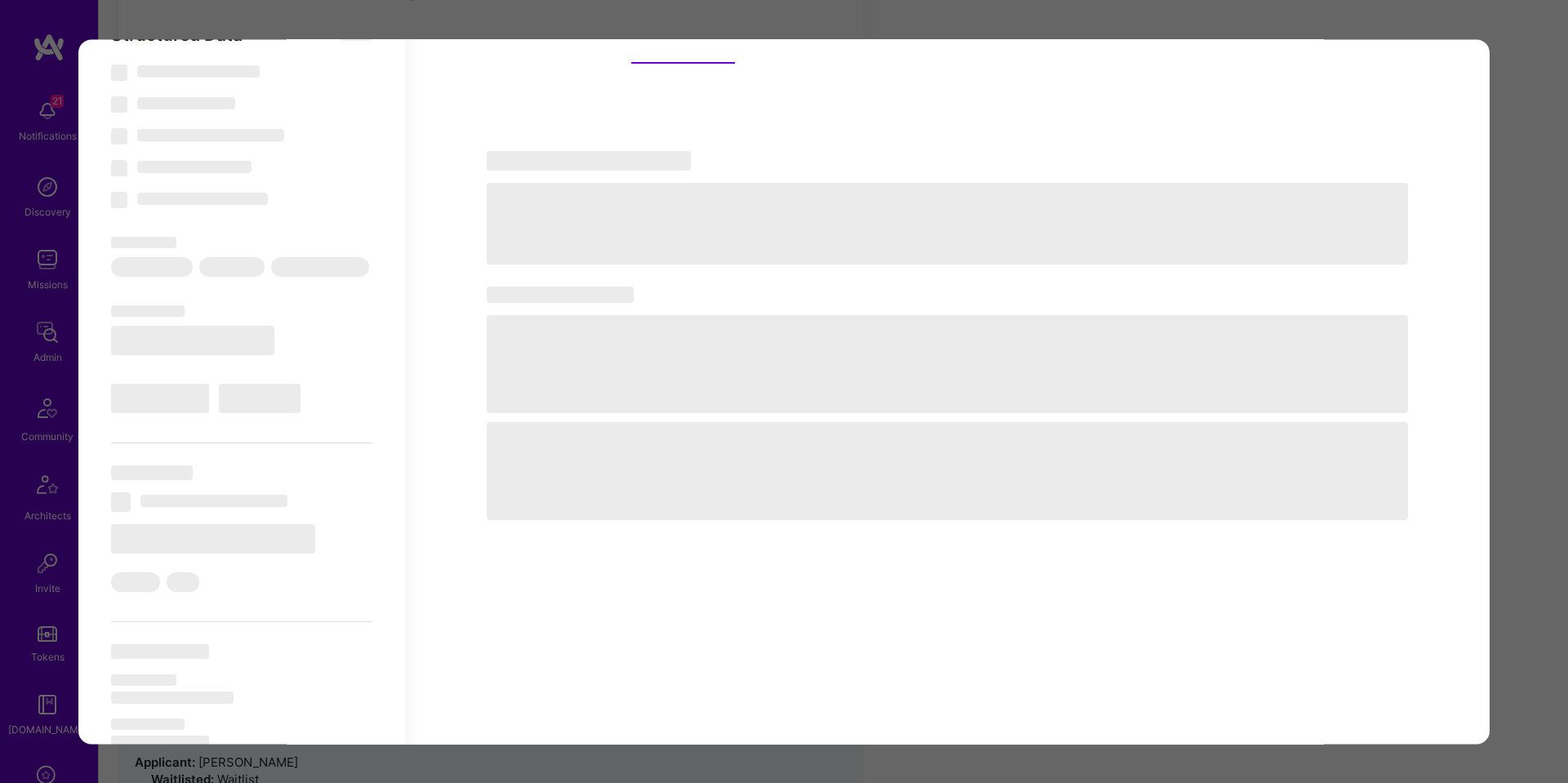
select select "6"
select select "US"
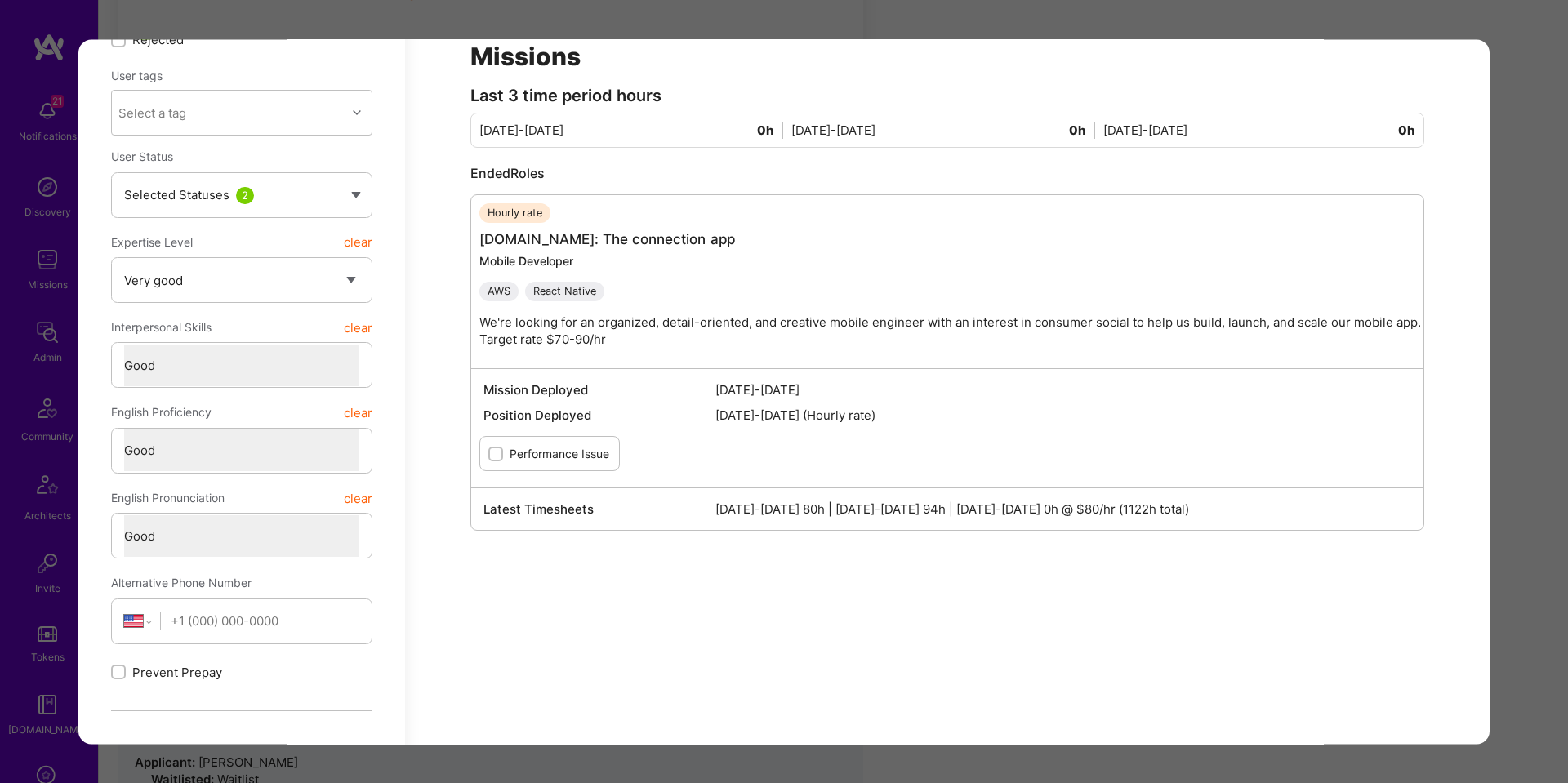
scroll to position [378, 0]
click at [1537, 489] on div "Application 1 of 10 Builder Missing Requirements Required Location See location…" at bounding box center [784, 391] width 1568 height 783
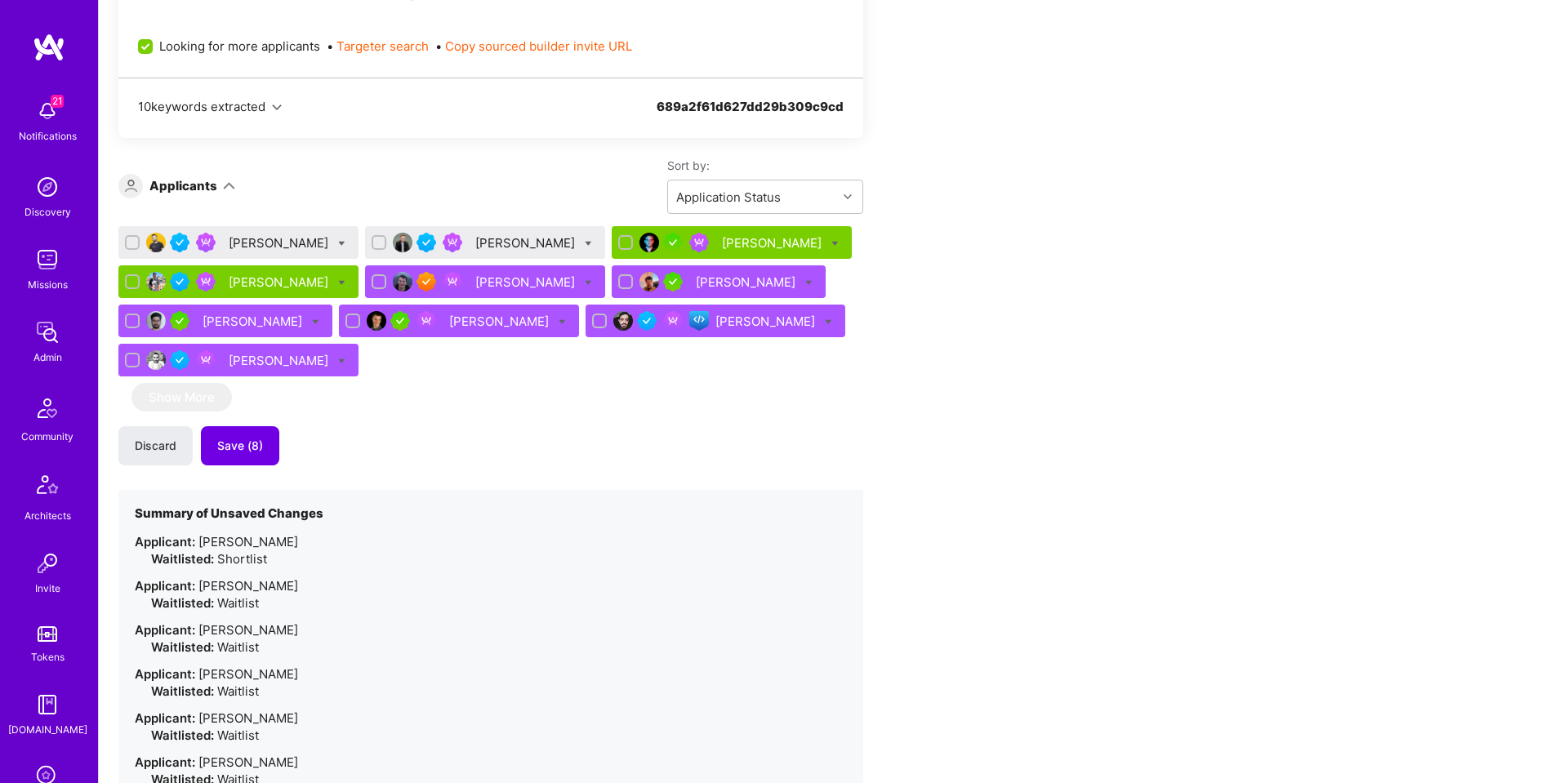
click at [338, 244] on icon at bounding box center [342, 244] width 8 height 8
checkbox input "true"
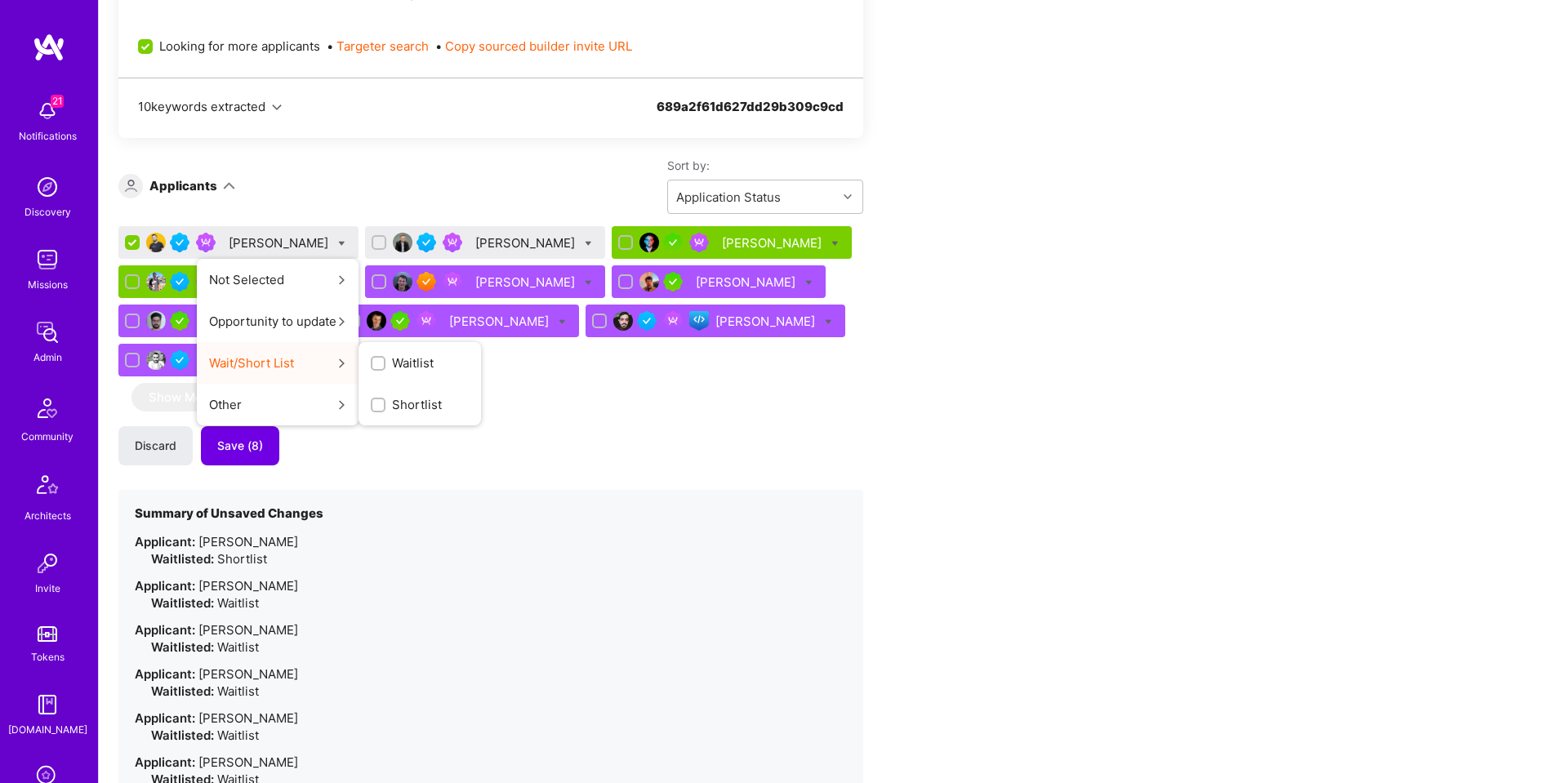
click at [371, 398] on div "button" at bounding box center [378, 405] width 14 height 14
click at [0, 0] on input "Shortlist" at bounding box center [0, 0] width 0 height 0
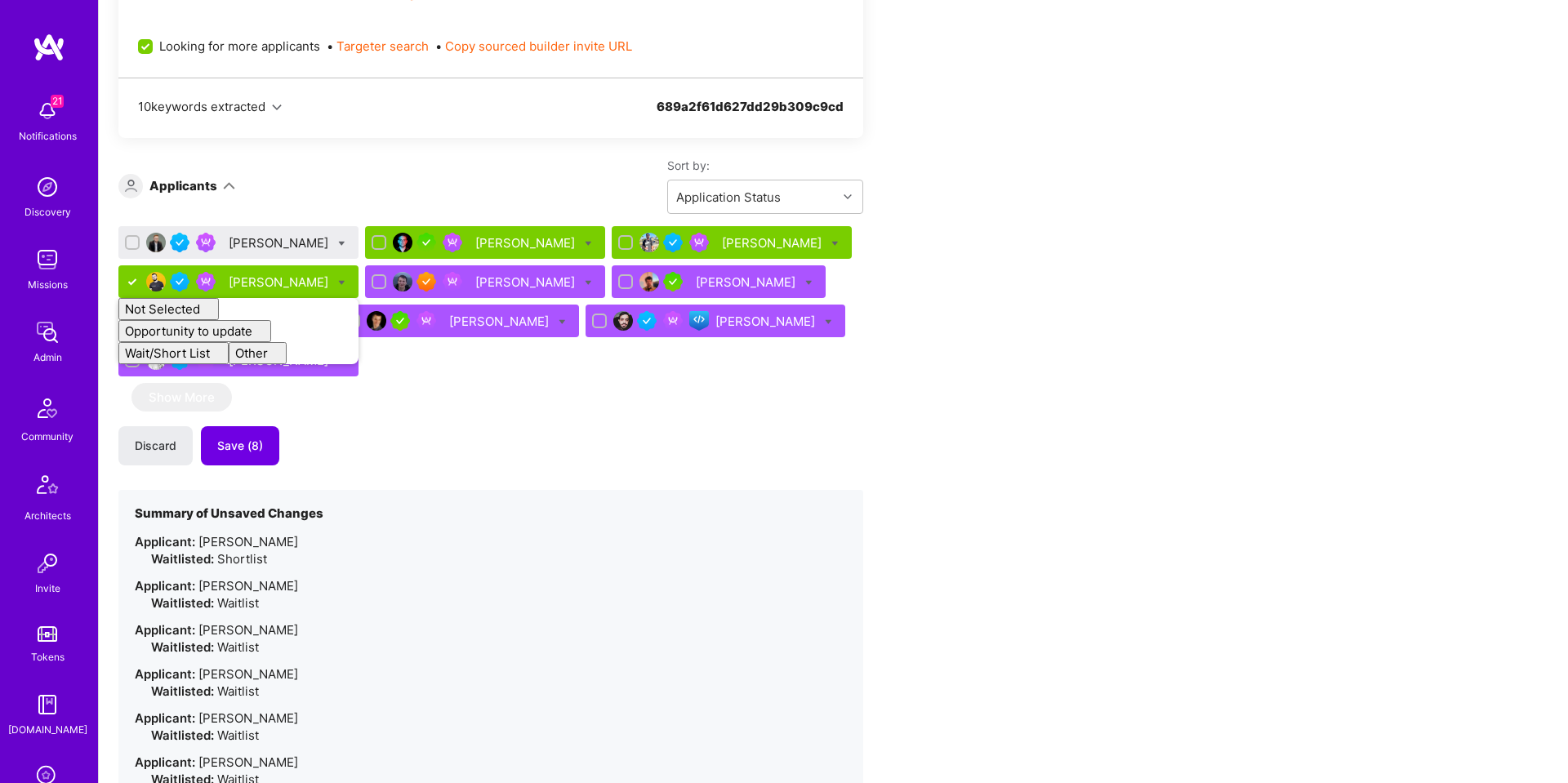
checkbox input "false"
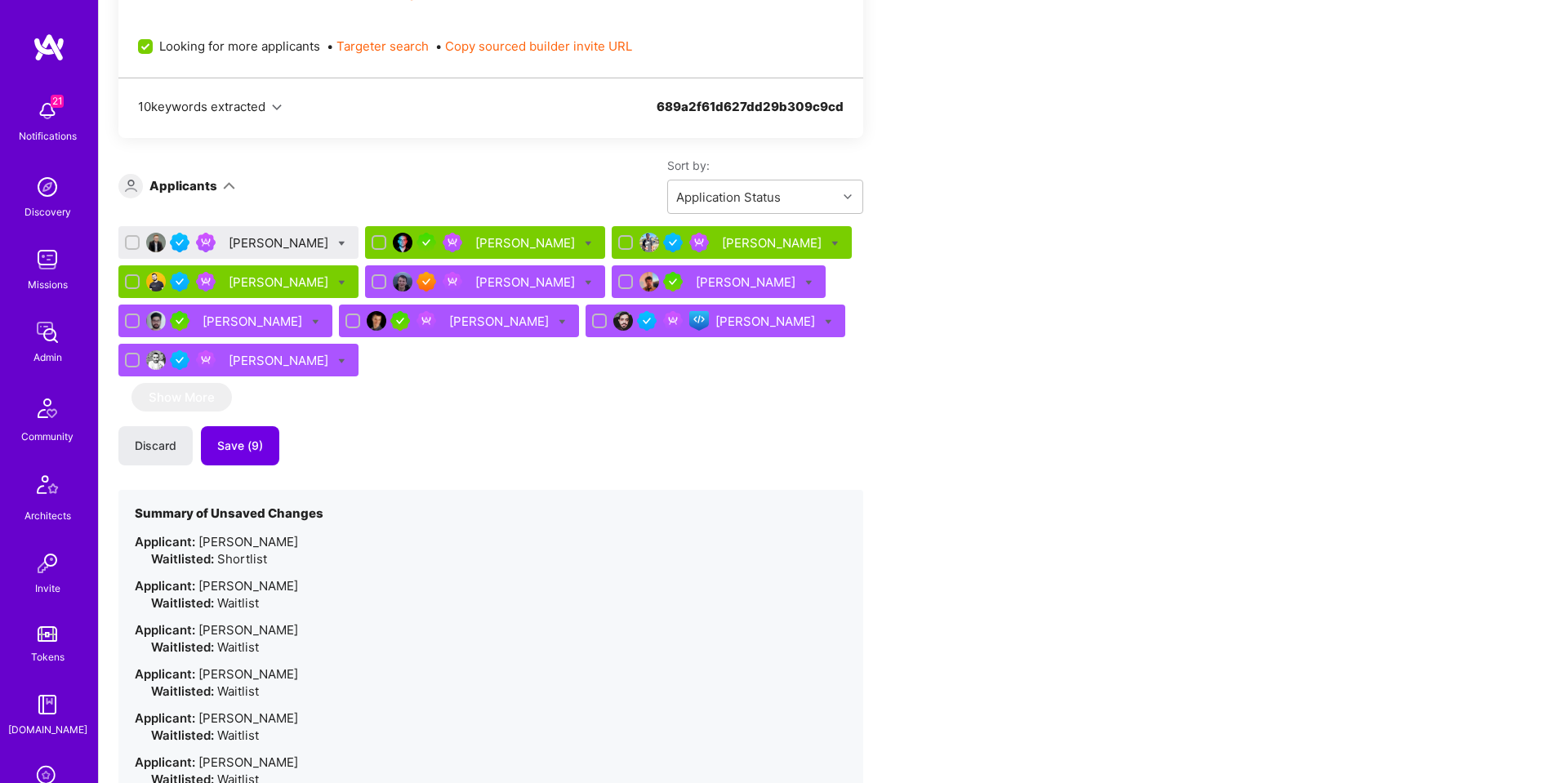
drag, startPoint x: 507, startPoint y: 429, endPoint x: 424, endPoint y: 353, distance: 112.5
click at [505, 428] on div "Discard Save (9)" at bounding box center [490, 445] width 744 height 40
click at [276, 240] on div "Nermin Sehic" at bounding box center [280, 243] width 103 height 17
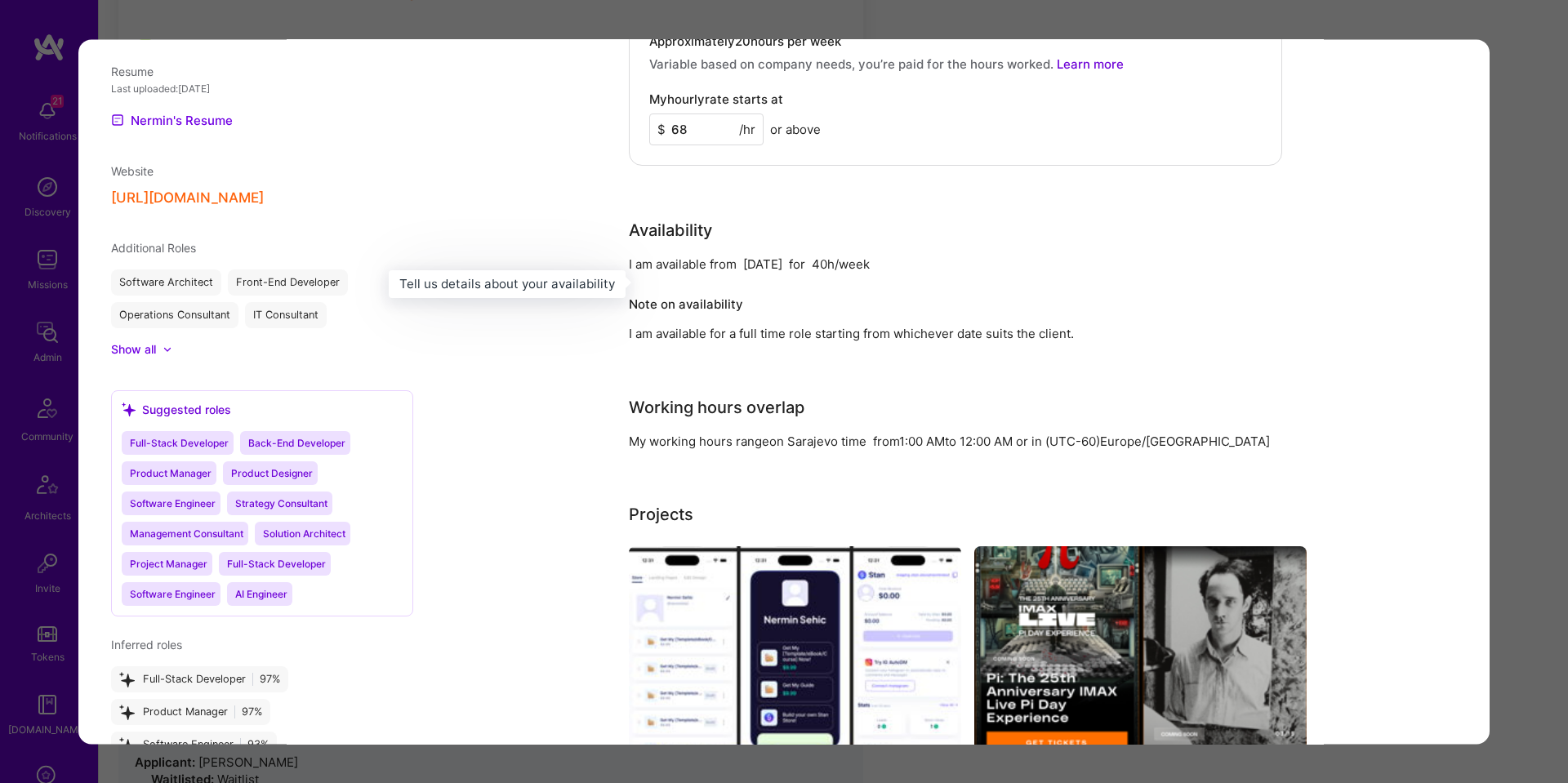
scroll to position [1586, 0]
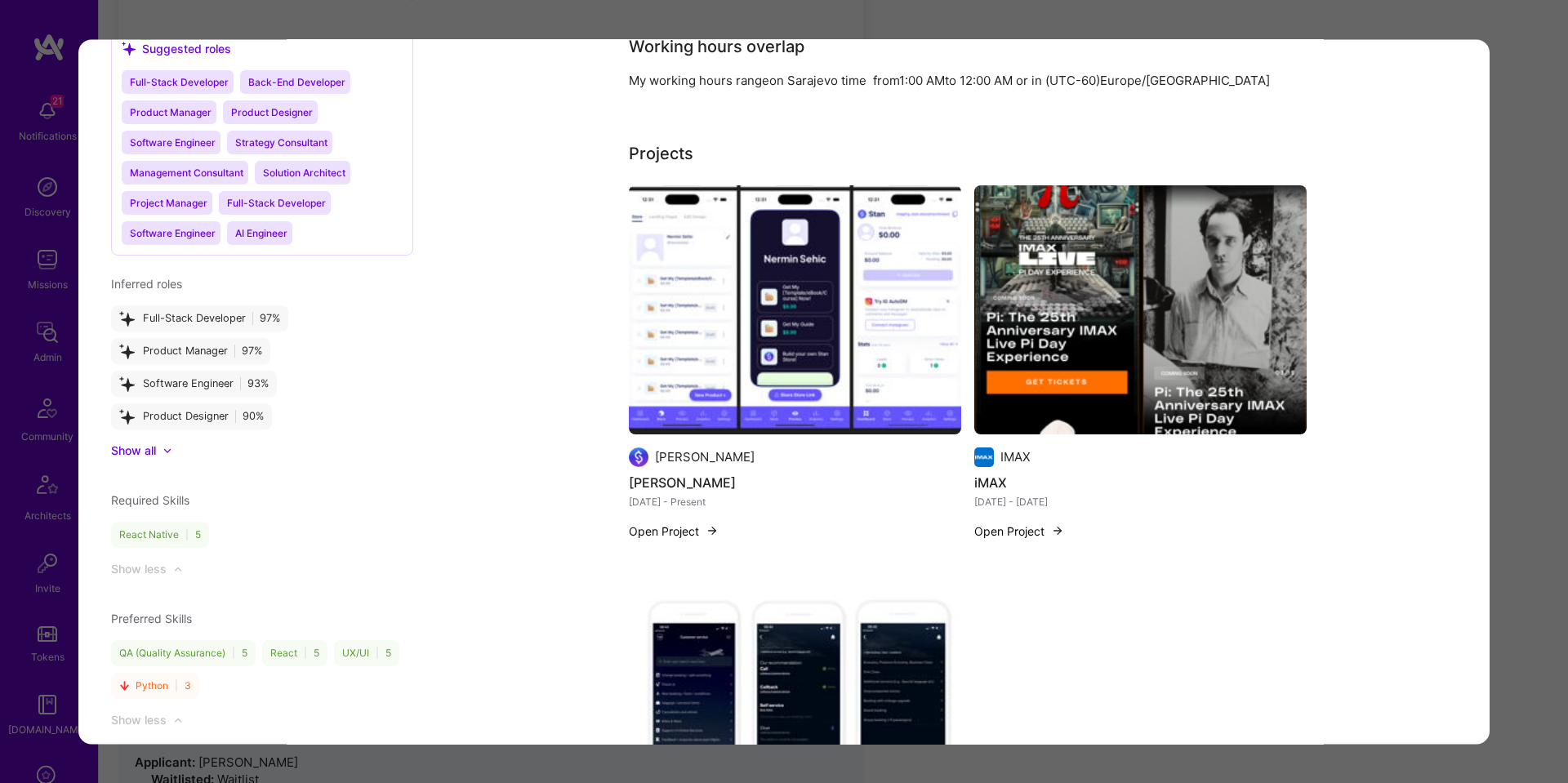
click at [791, 317] on img "modal" at bounding box center [795, 310] width 332 height 249
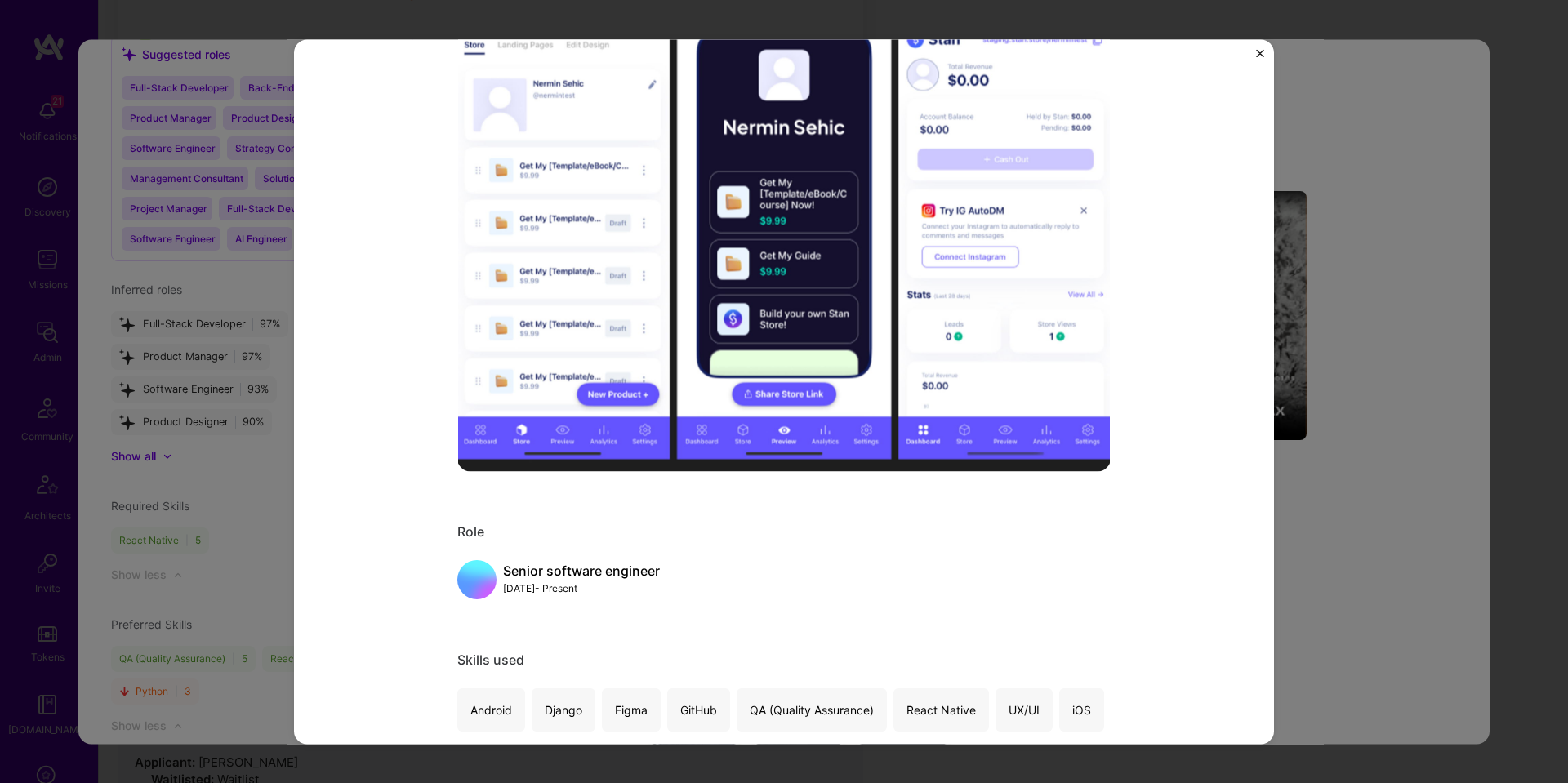
scroll to position [489, 0]
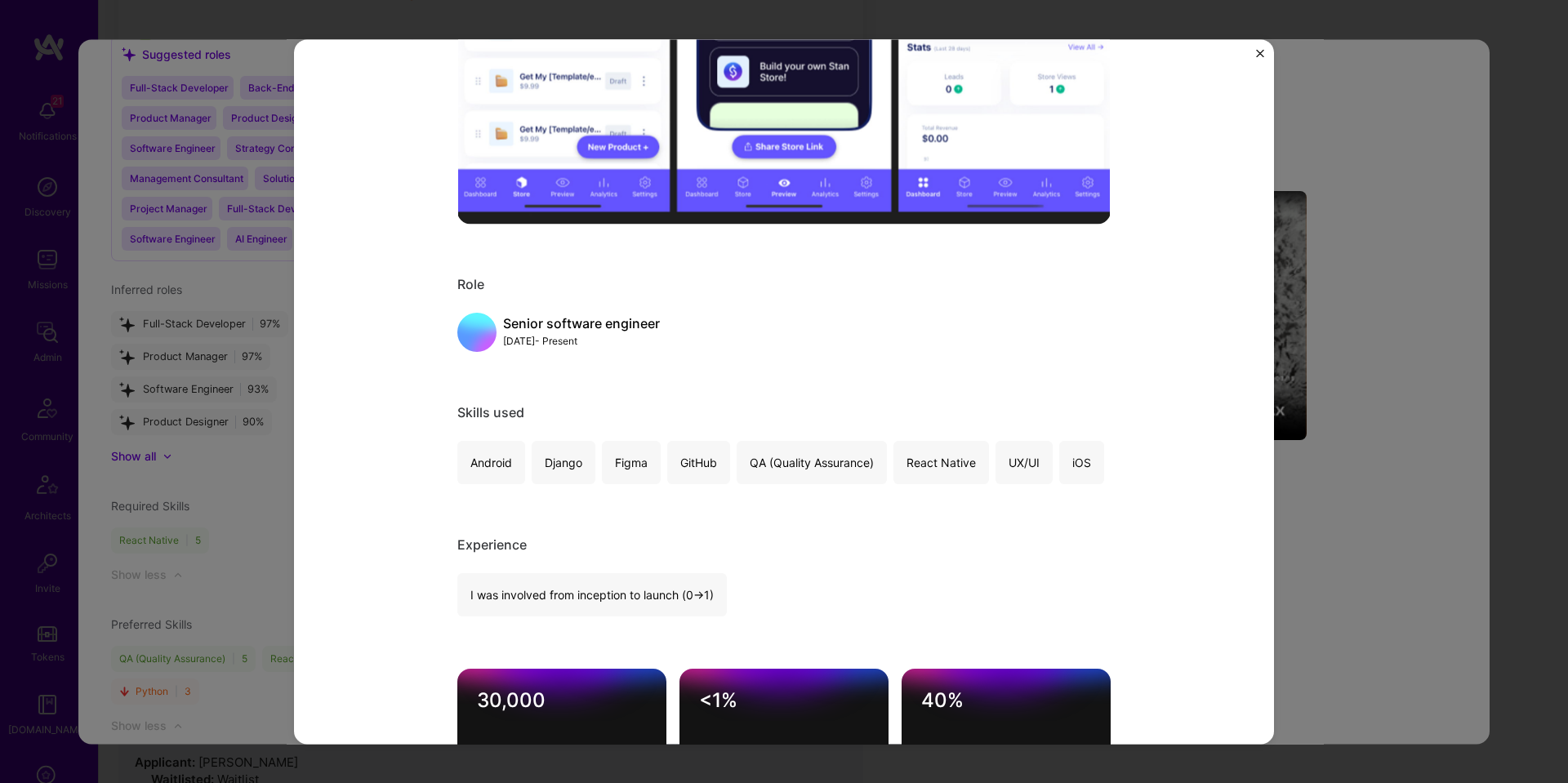
click at [1447, 351] on div "Stan Stan B2C, Entertainment Role Senior software engineer Jan, 2023 - Present …" at bounding box center [784, 391] width 1568 height 783
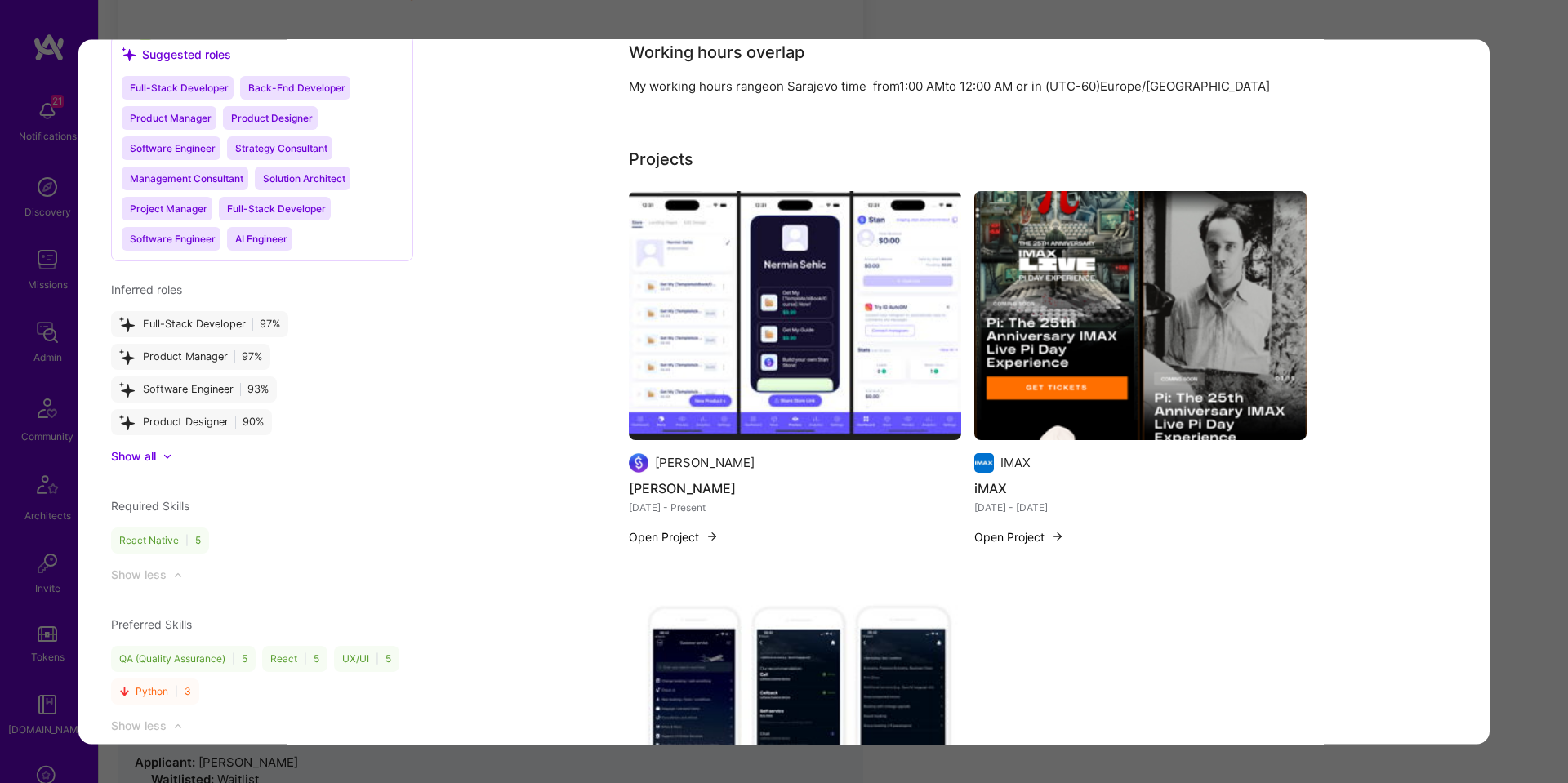
click at [1222, 280] on img "modal" at bounding box center [1140, 316] width 332 height 249
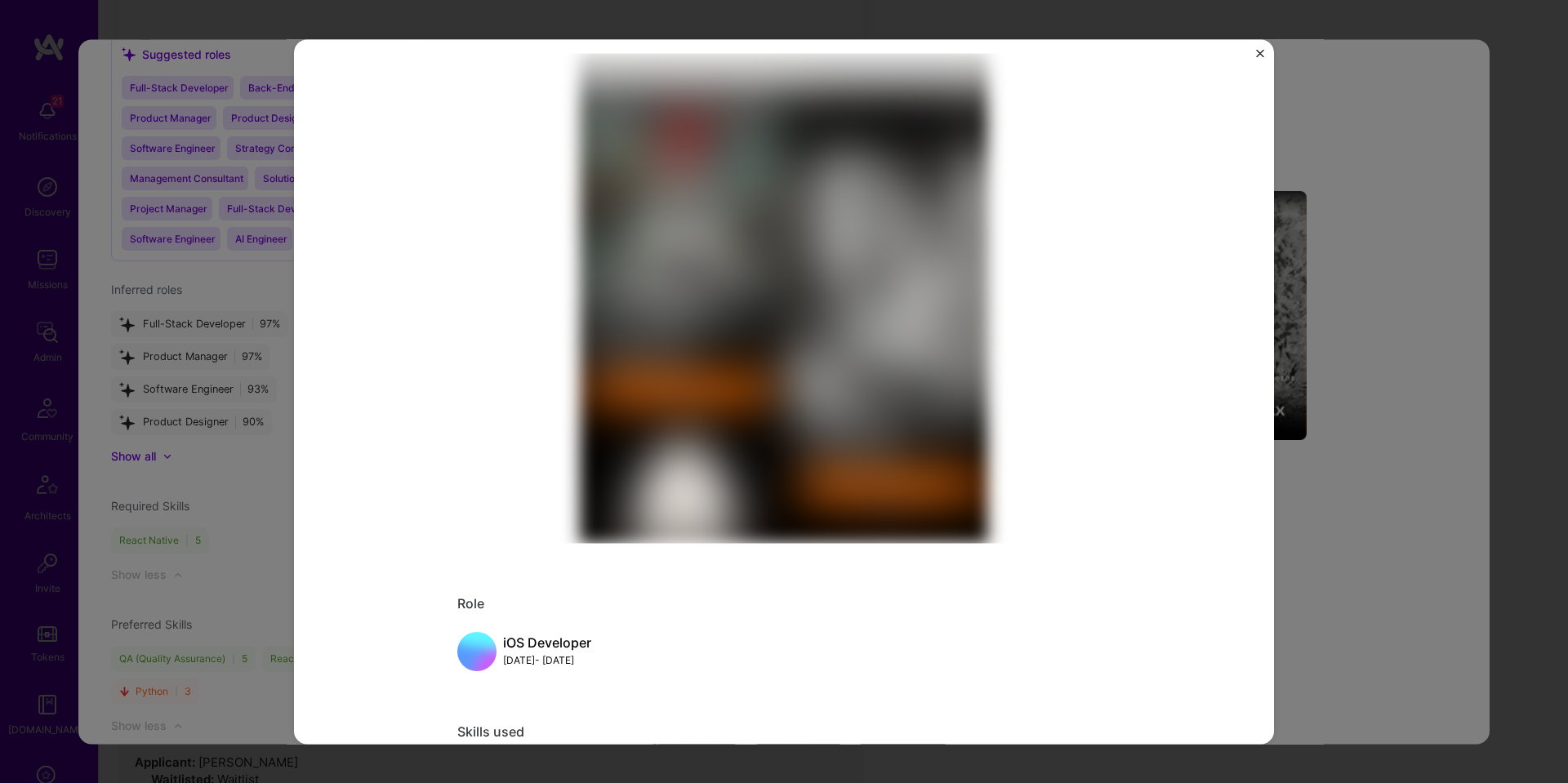
scroll to position [373, 0]
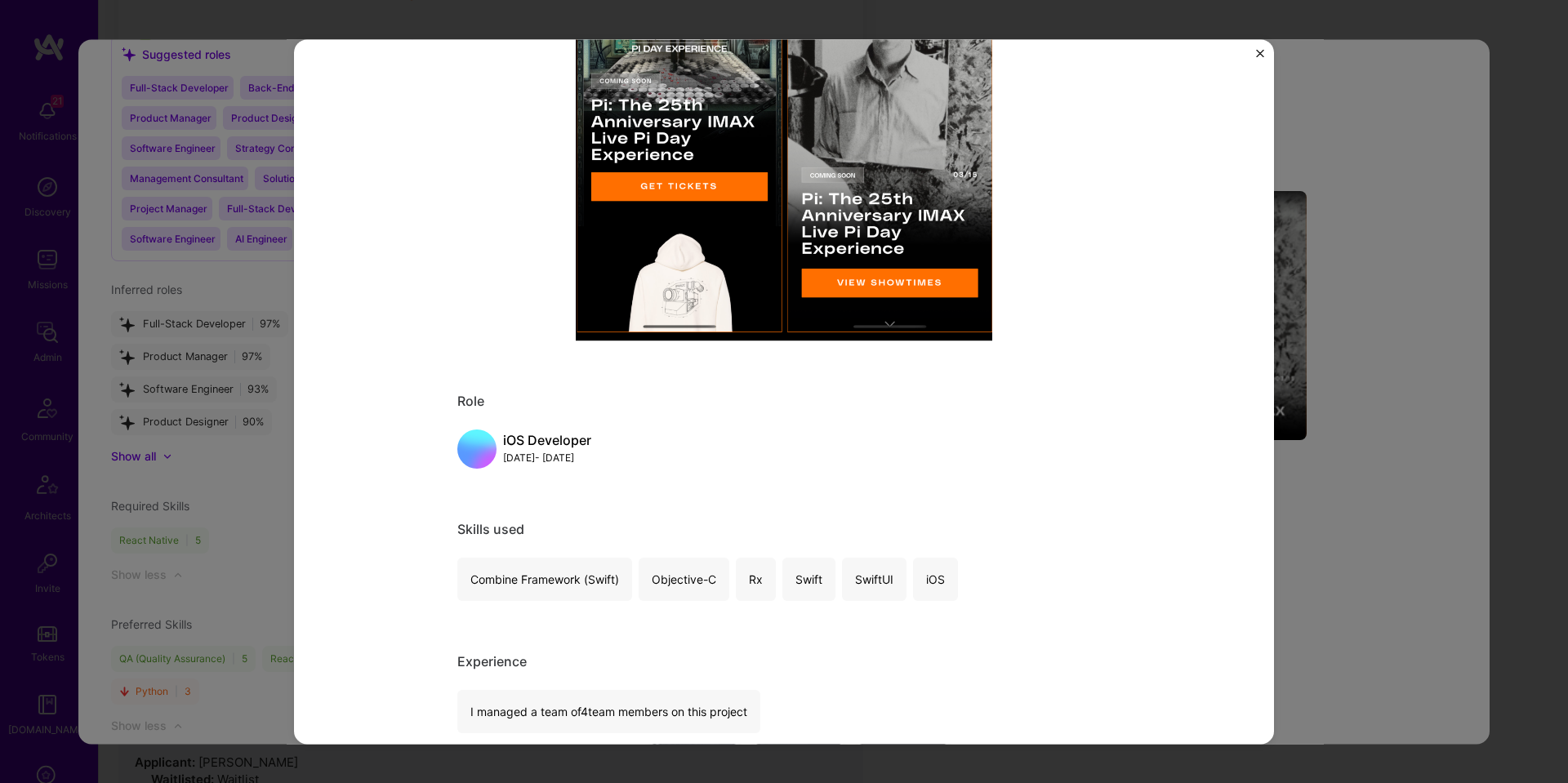
click at [1364, 345] on div "iMAX IMAX Advertising & AdTech Role iOS Developer Jan, 2022 - Dec, 2022 Skills …" at bounding box center [784, 391] width 1568 height 783
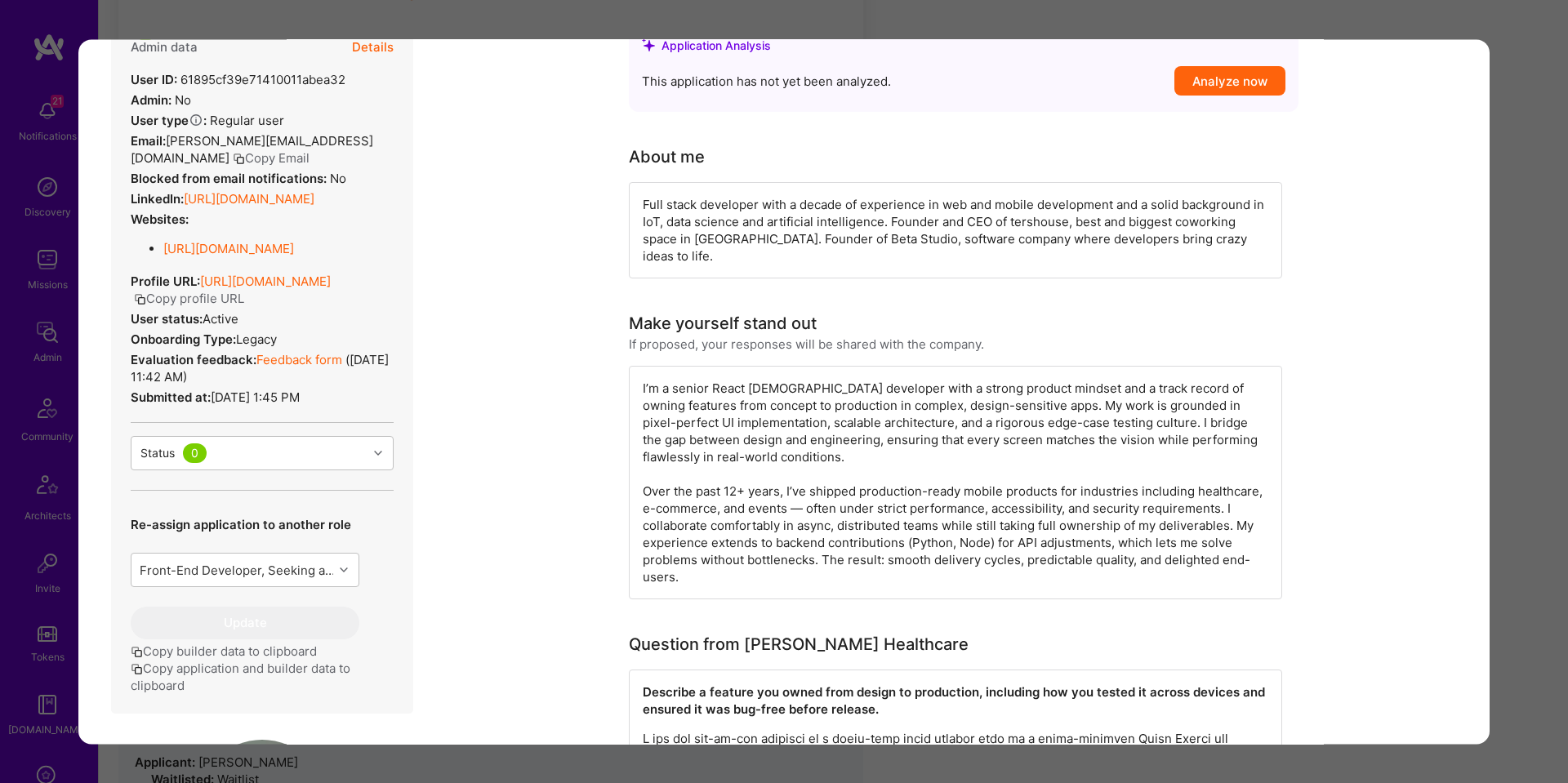
scroll to position [309, 0]
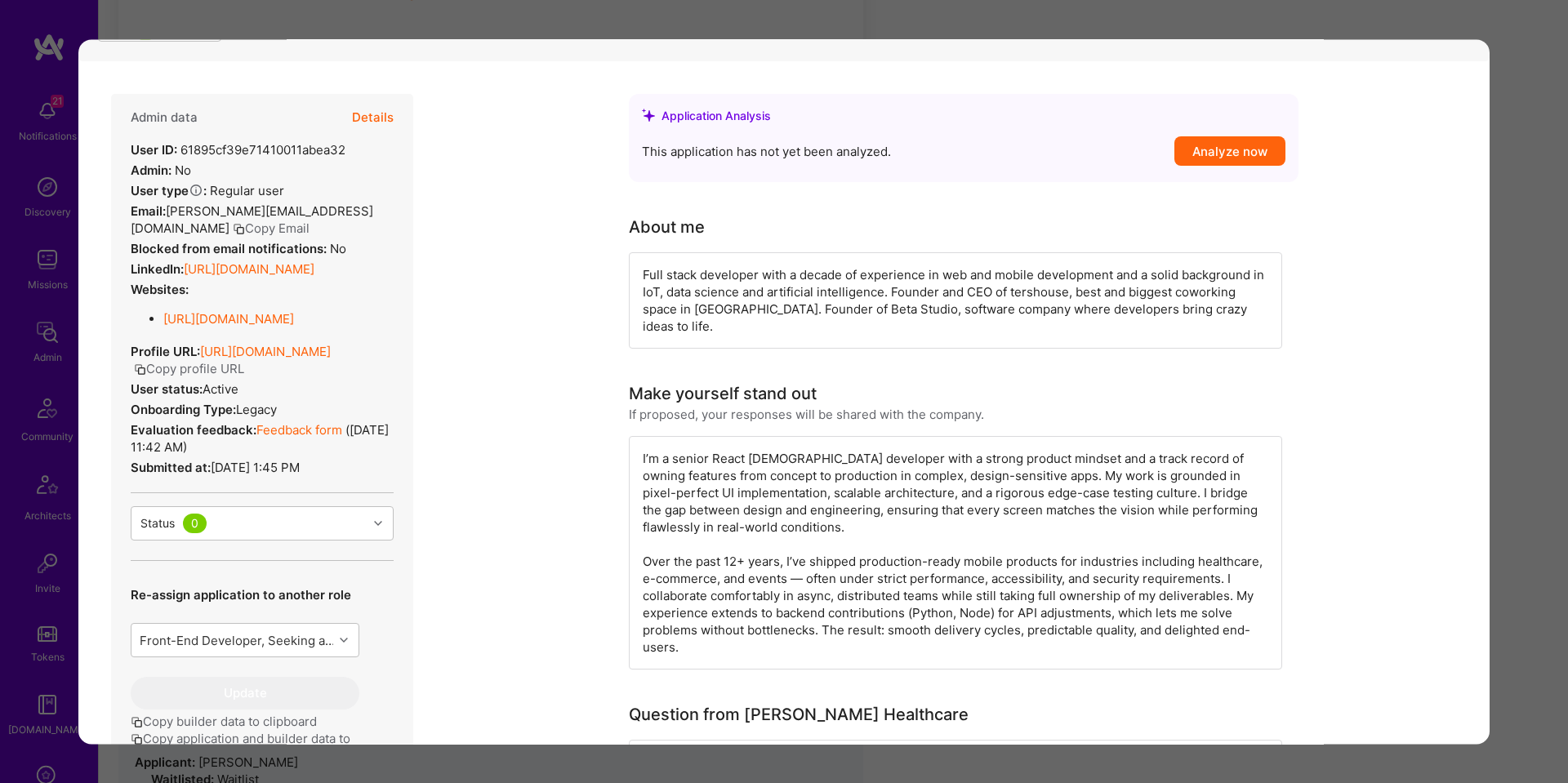
click at [369, 123] on button "Details" at bounding box center [372, 117] width 42 height 47
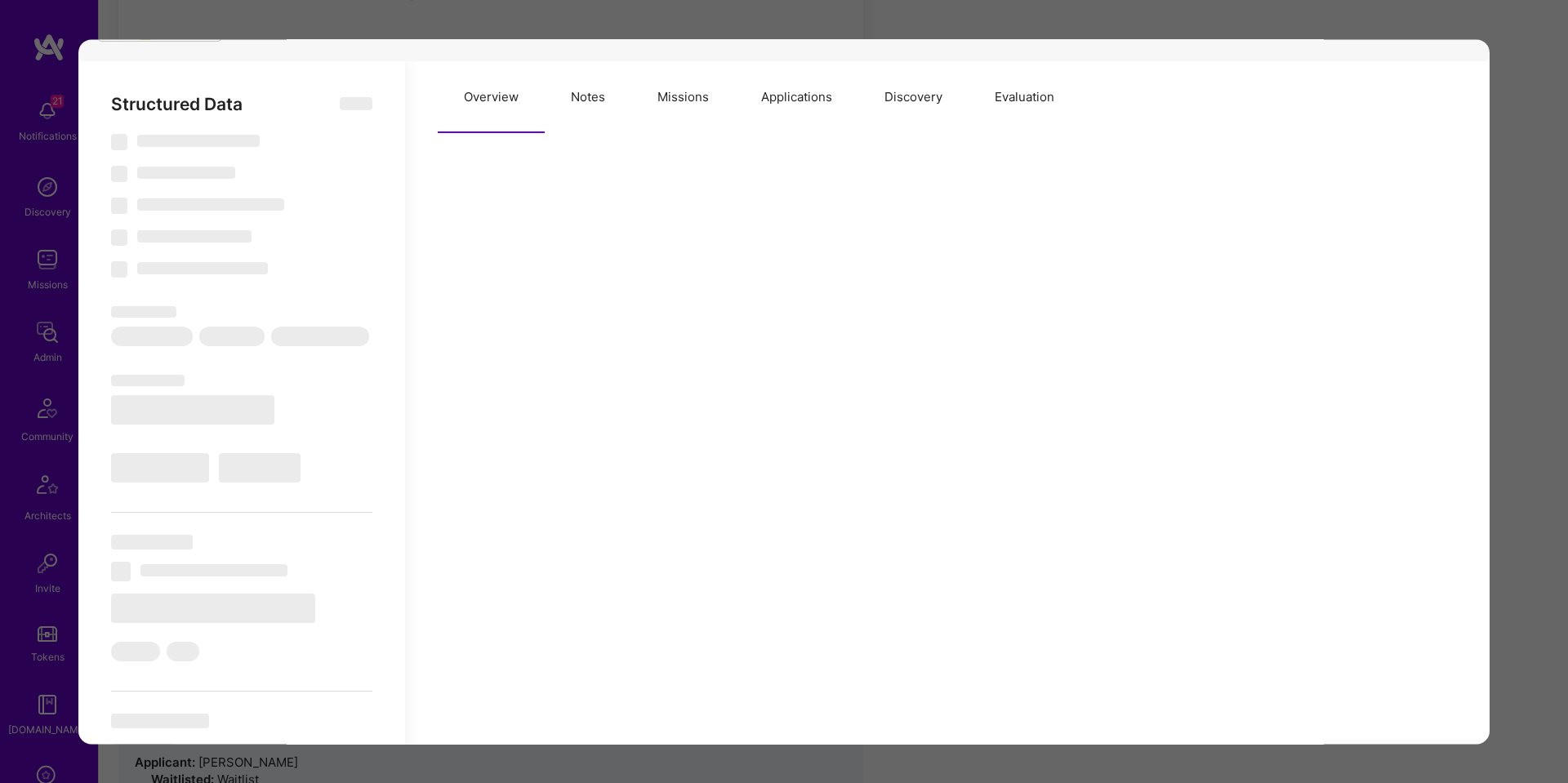
drag, startPoint x: 671, startPoint y: 99, endPoint x: 665, endPoint y: 116, distance: 18.0
click at [671, 99] on button "Missions" at bounding box center [683, 97] width 103 height 71
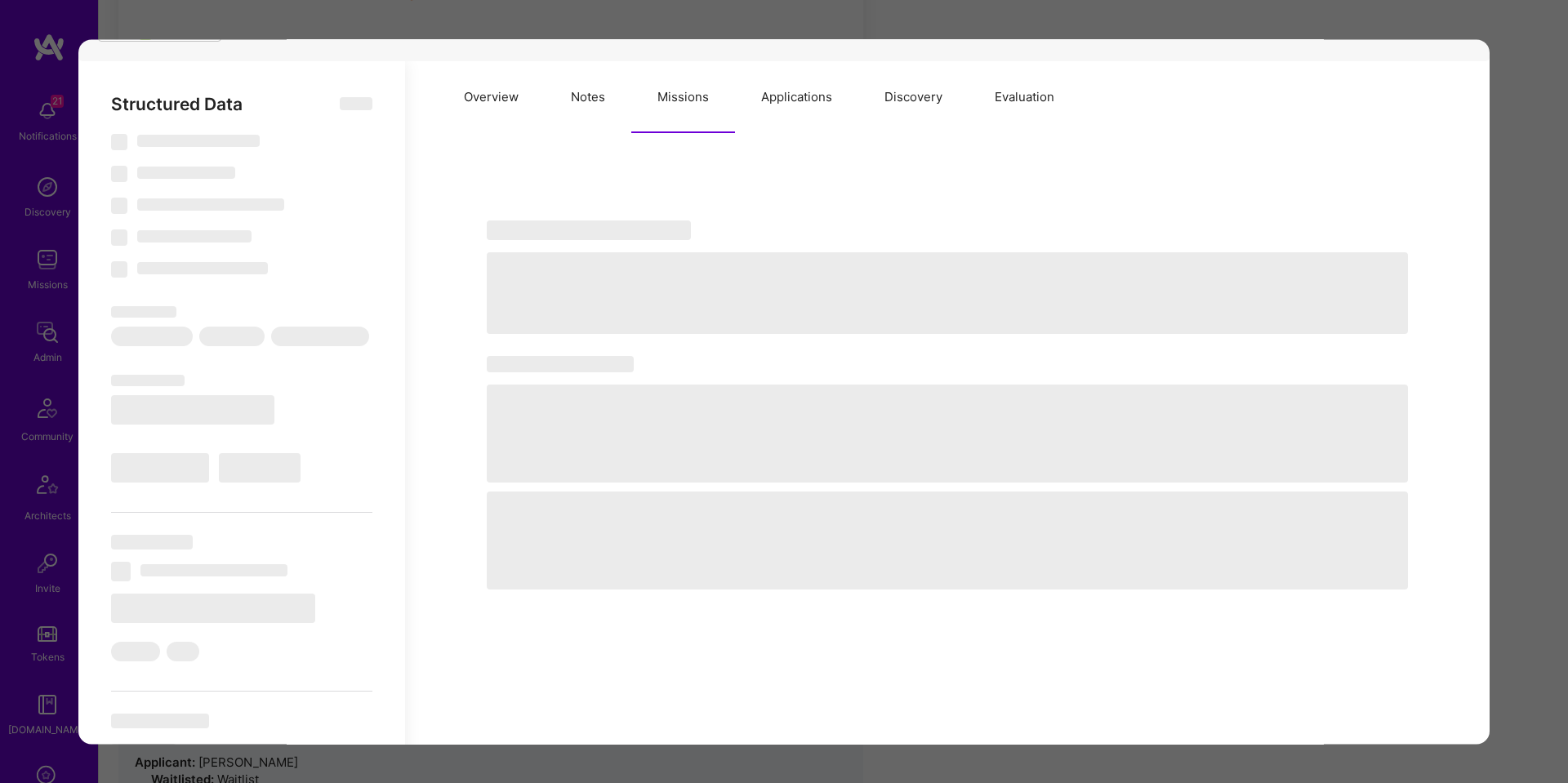
type textarea "x"
select select "Right Now"
select select "5"
select select "4"
select select "6"
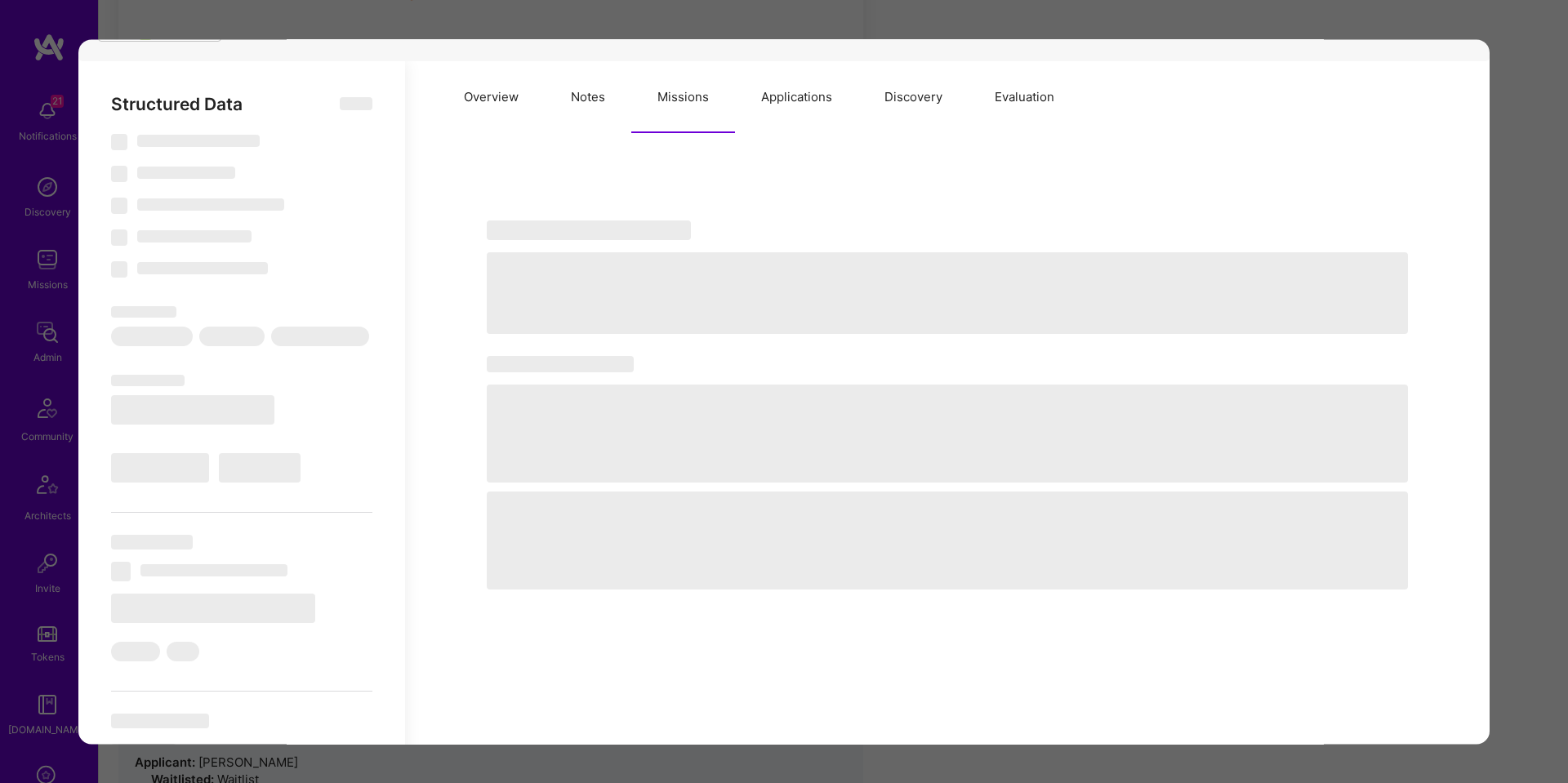
select select "7"
select select "BA"
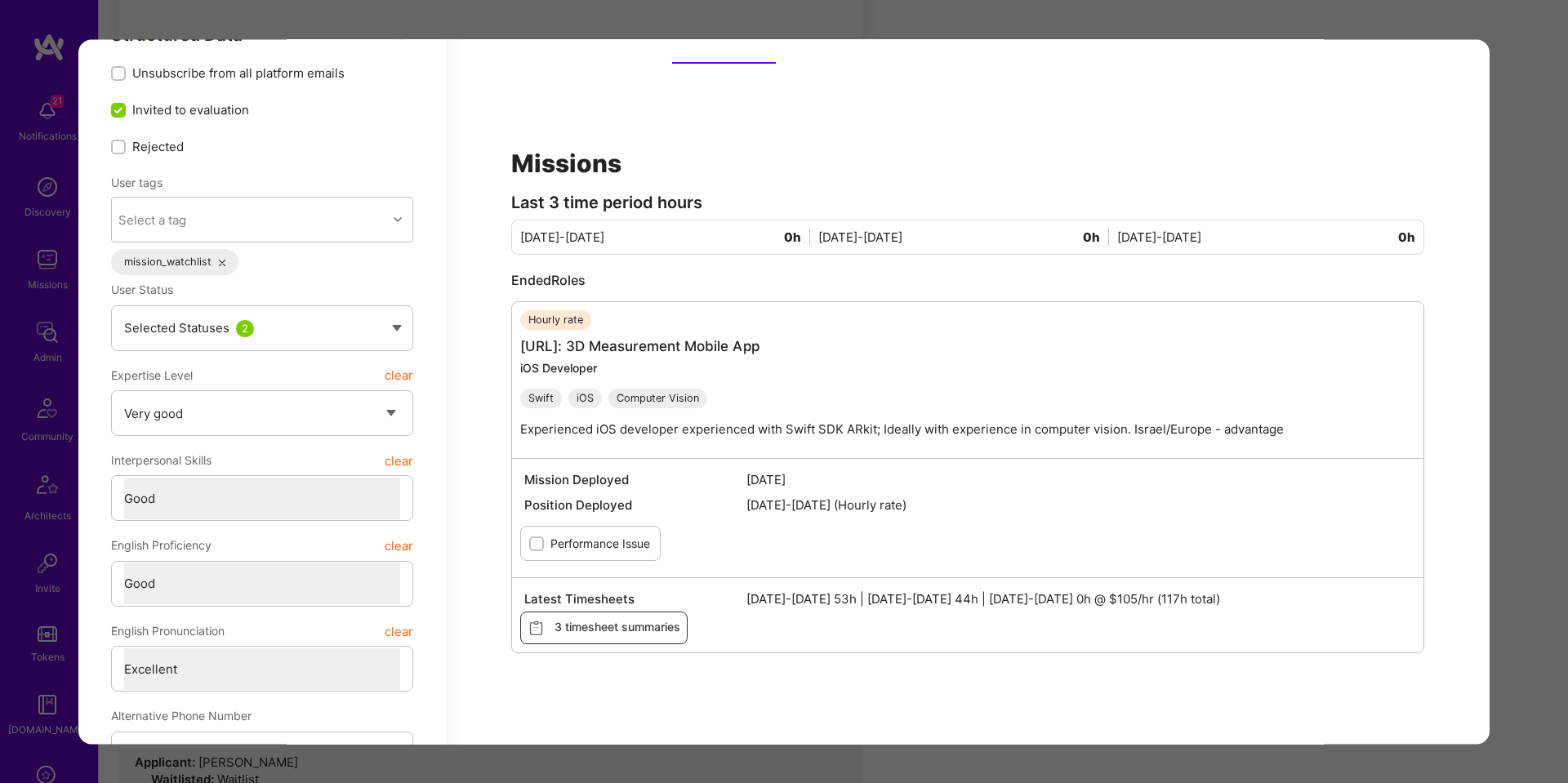
scroll to position [317, 0]
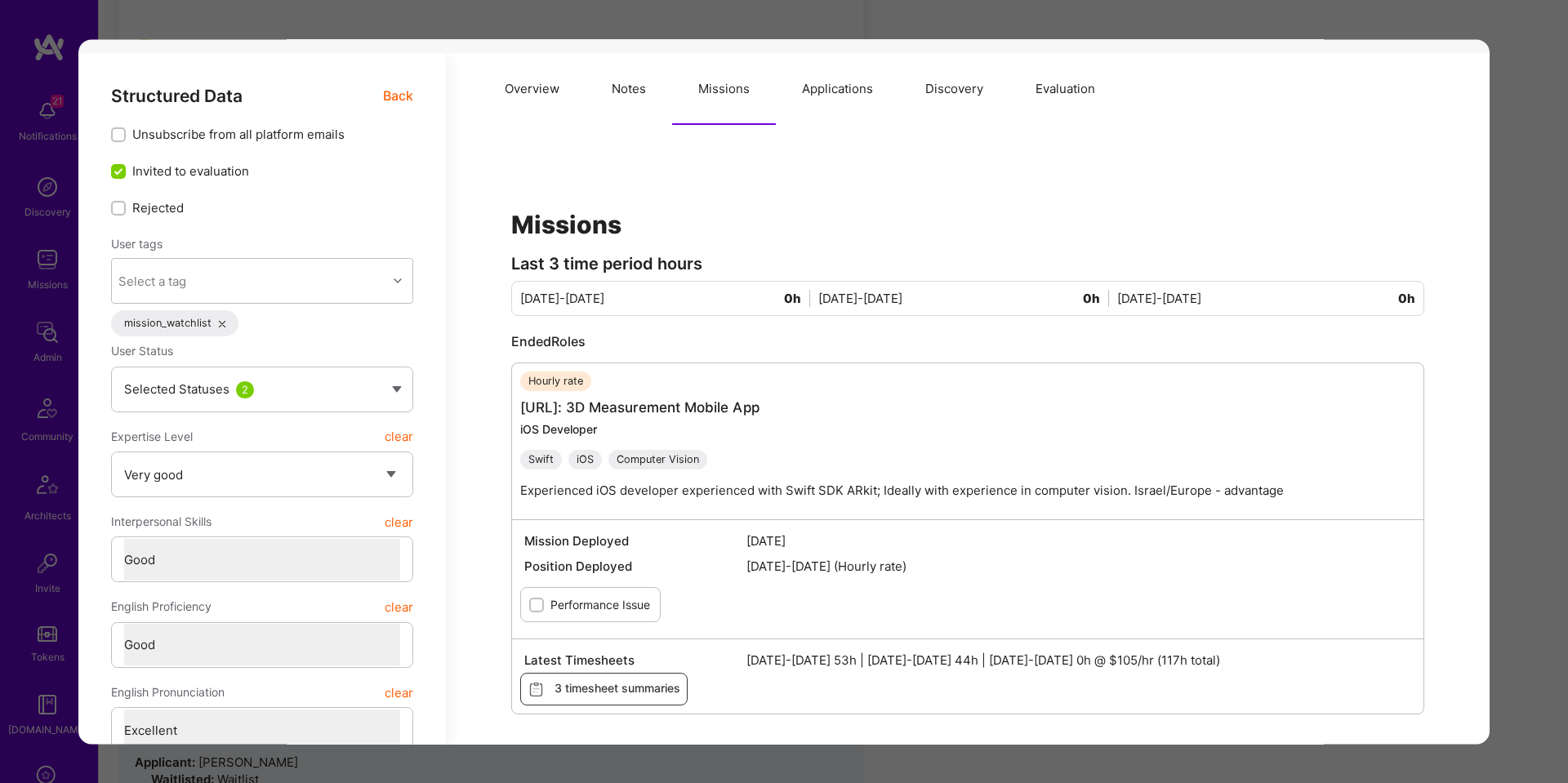
click at [385, 91] on span "Back" at bounding box center [398, 96] width 30 height 20
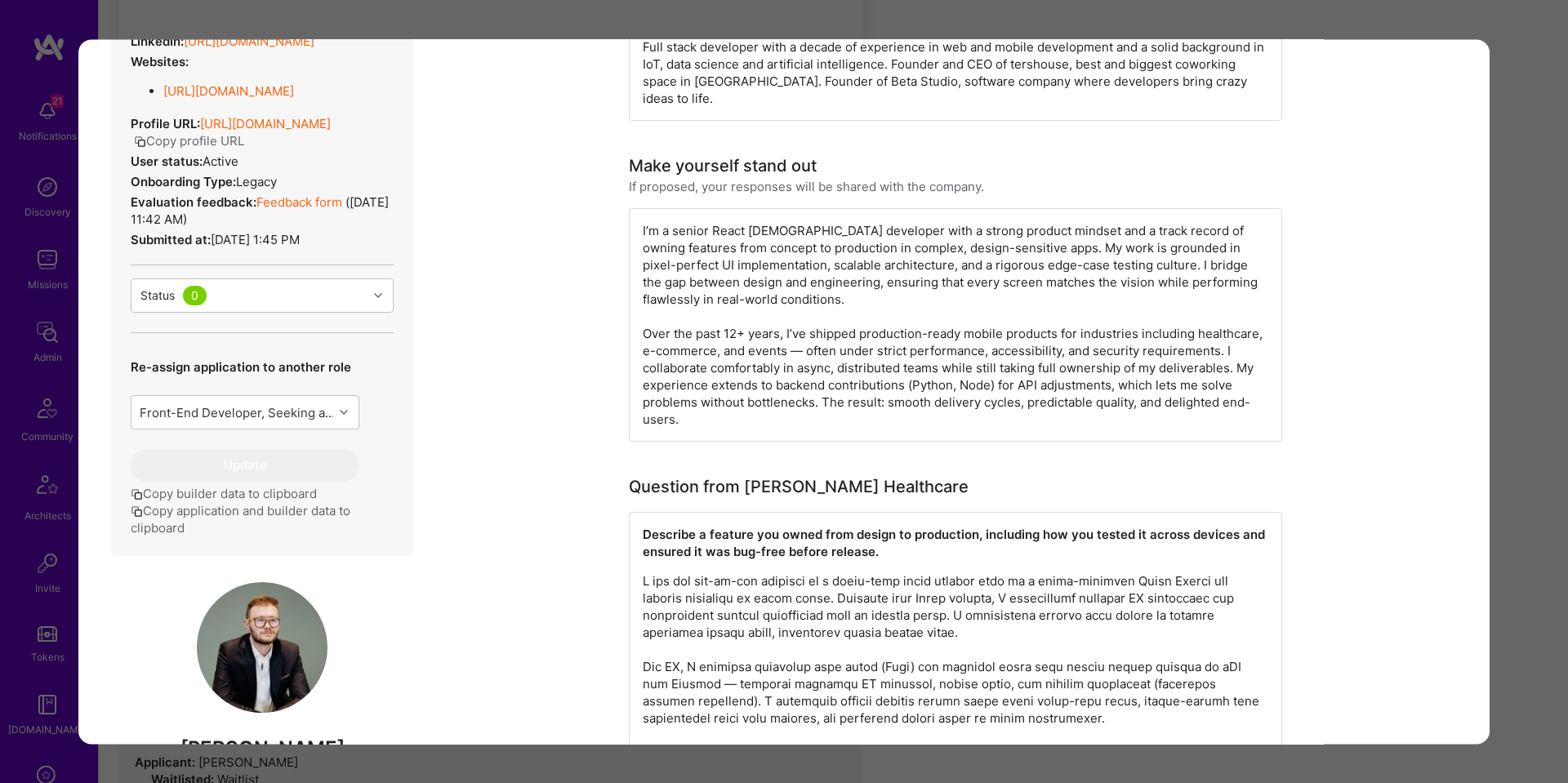
scroll to position [725, 0]
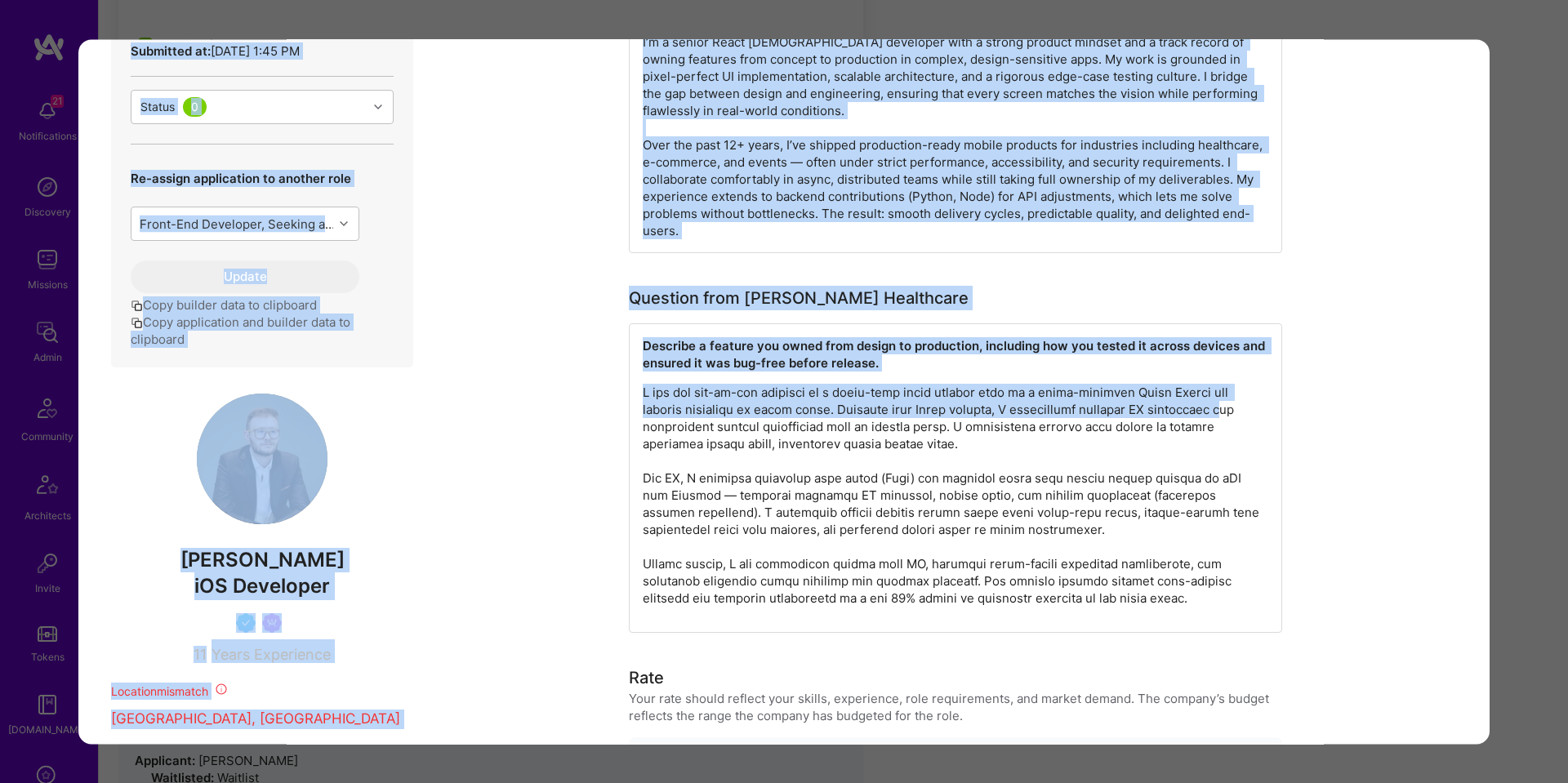
drag, startPoint x: 1543, startPoint y: 426, endPoint x: 1235, endPoint y: 400, distance: 309.1
click at [1235, 400] on div "Application 1 of 10 Builder Missing Requirements Required Location See location…" at bounding box center [784, 391] width 1568 height 783
click at [1235, 400] on p "modal" at bounding box center [956, 494] width 626 height 223
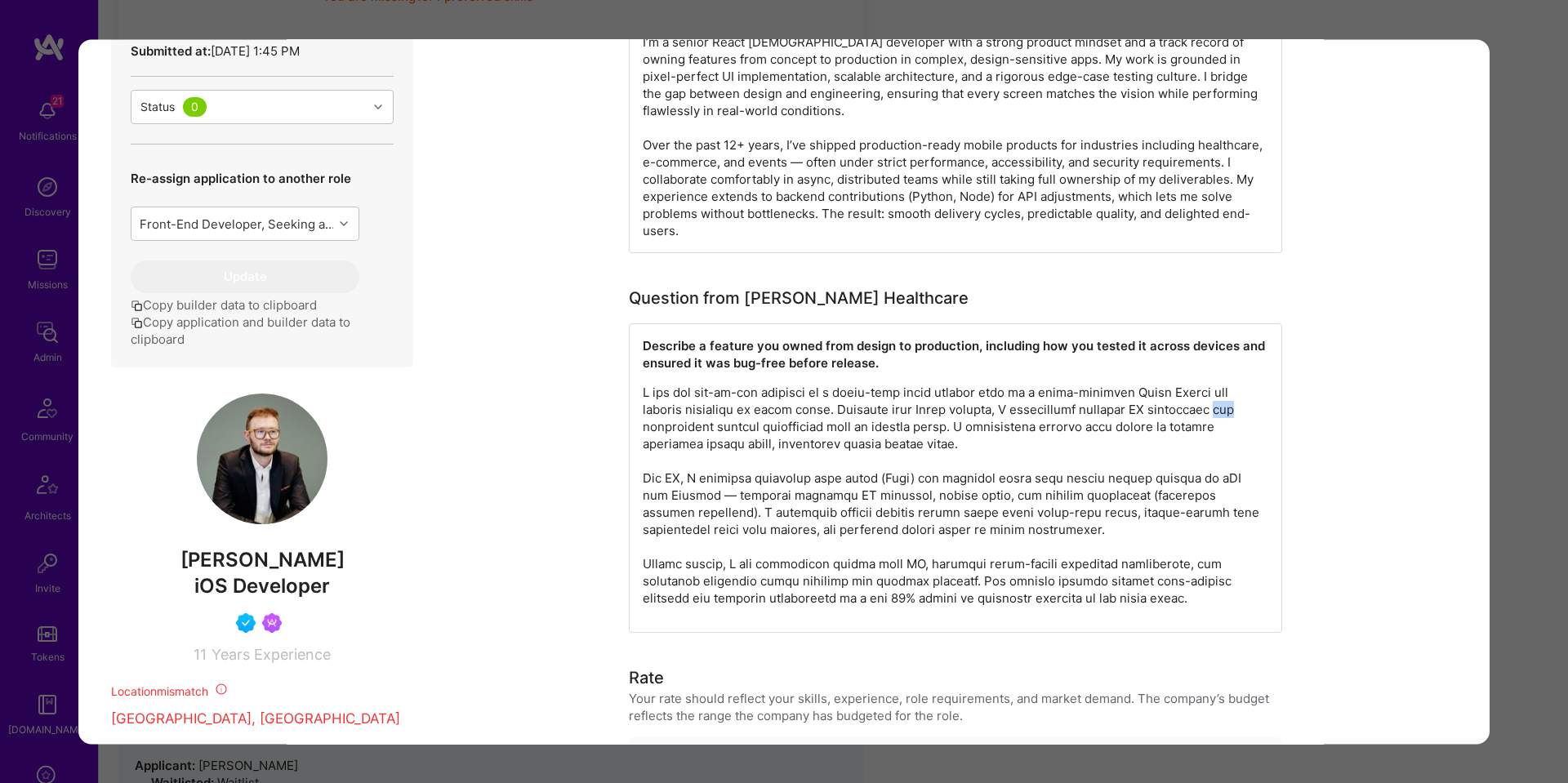
click at [1235, 400] on p "modal" at bounding box center [956, 494] width 626 height 223
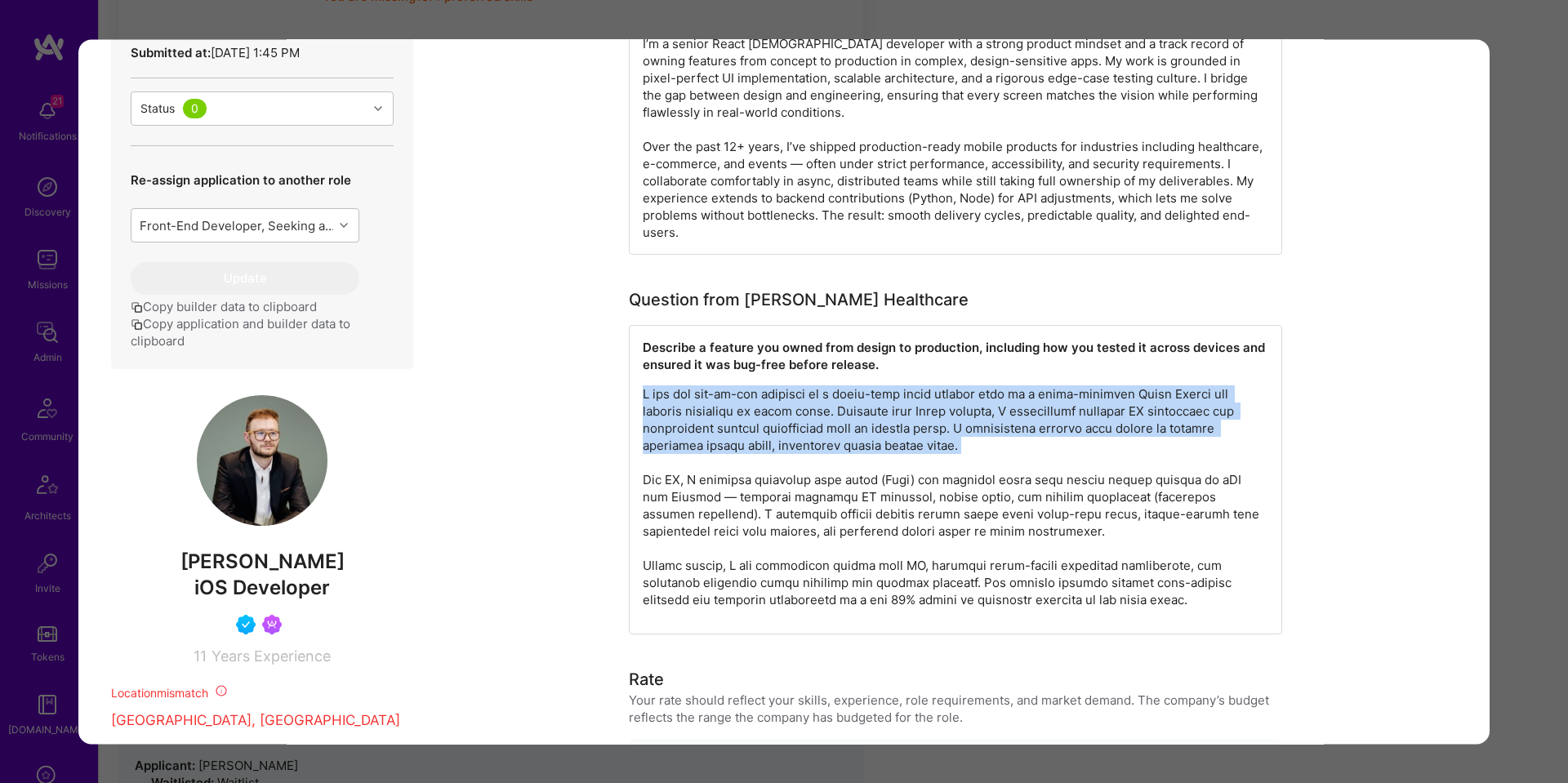
drag, startPoint x: 1228, startPoint y: 399, endPoint x: 1184, endPoint y: 391, distance: 44.7
click at [1227, 399] on p "modal" at bounding box center [956, 496] width 626 height 223
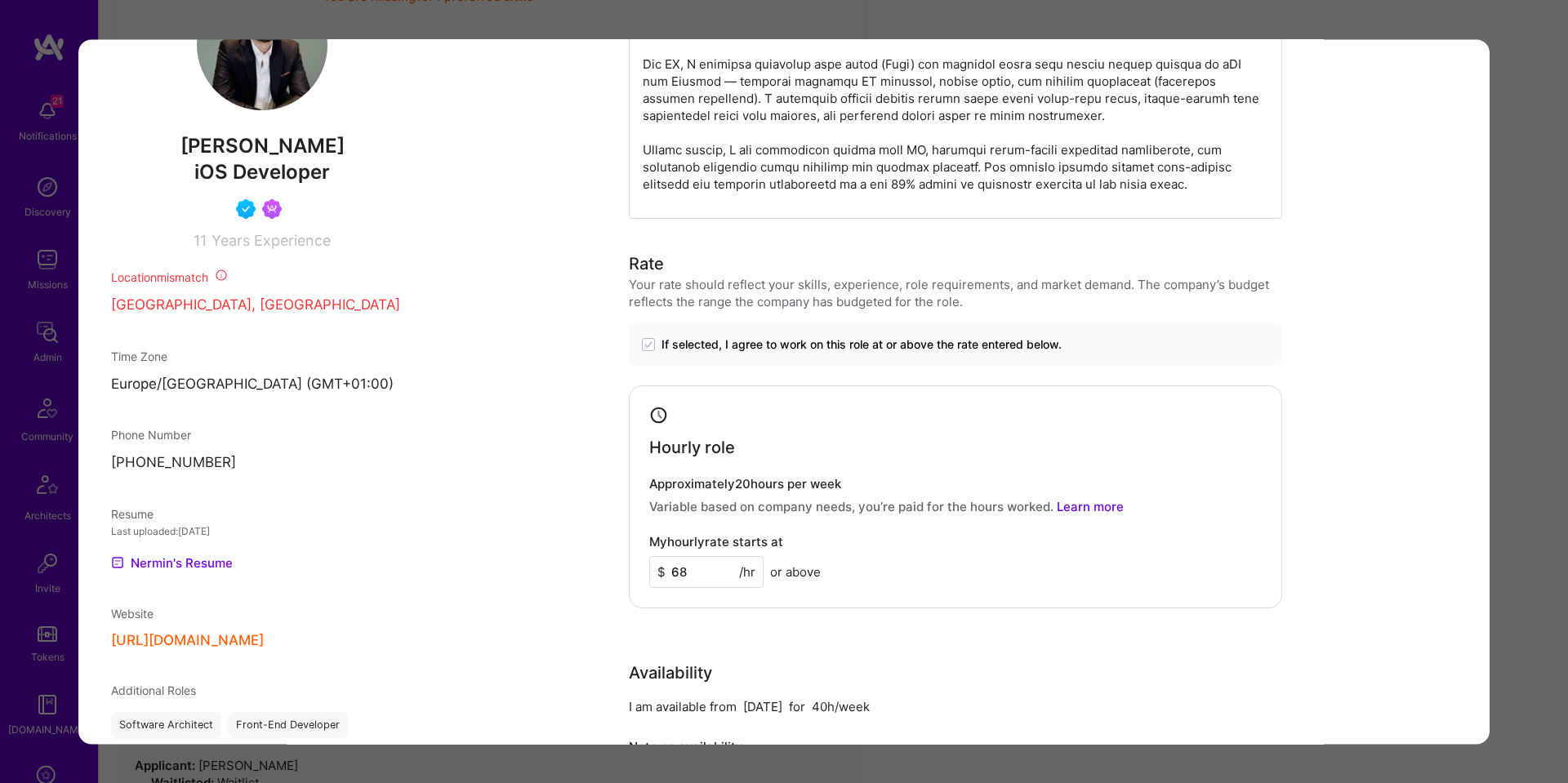
scroll to position [1144, 0]
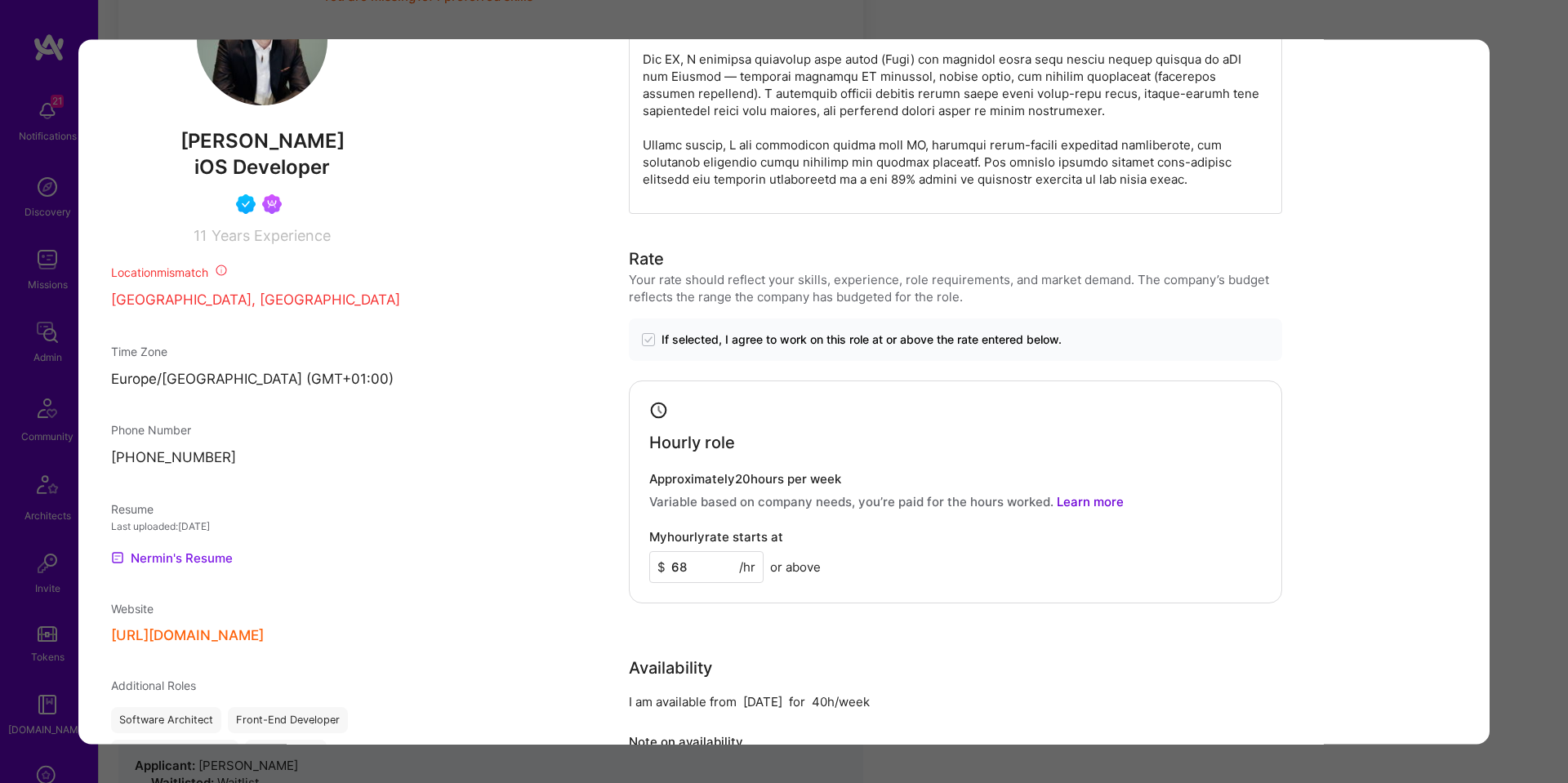
click at [210, 557] on link "Nermin's Resume" at bounding box center [172, 558] width 122 height 19
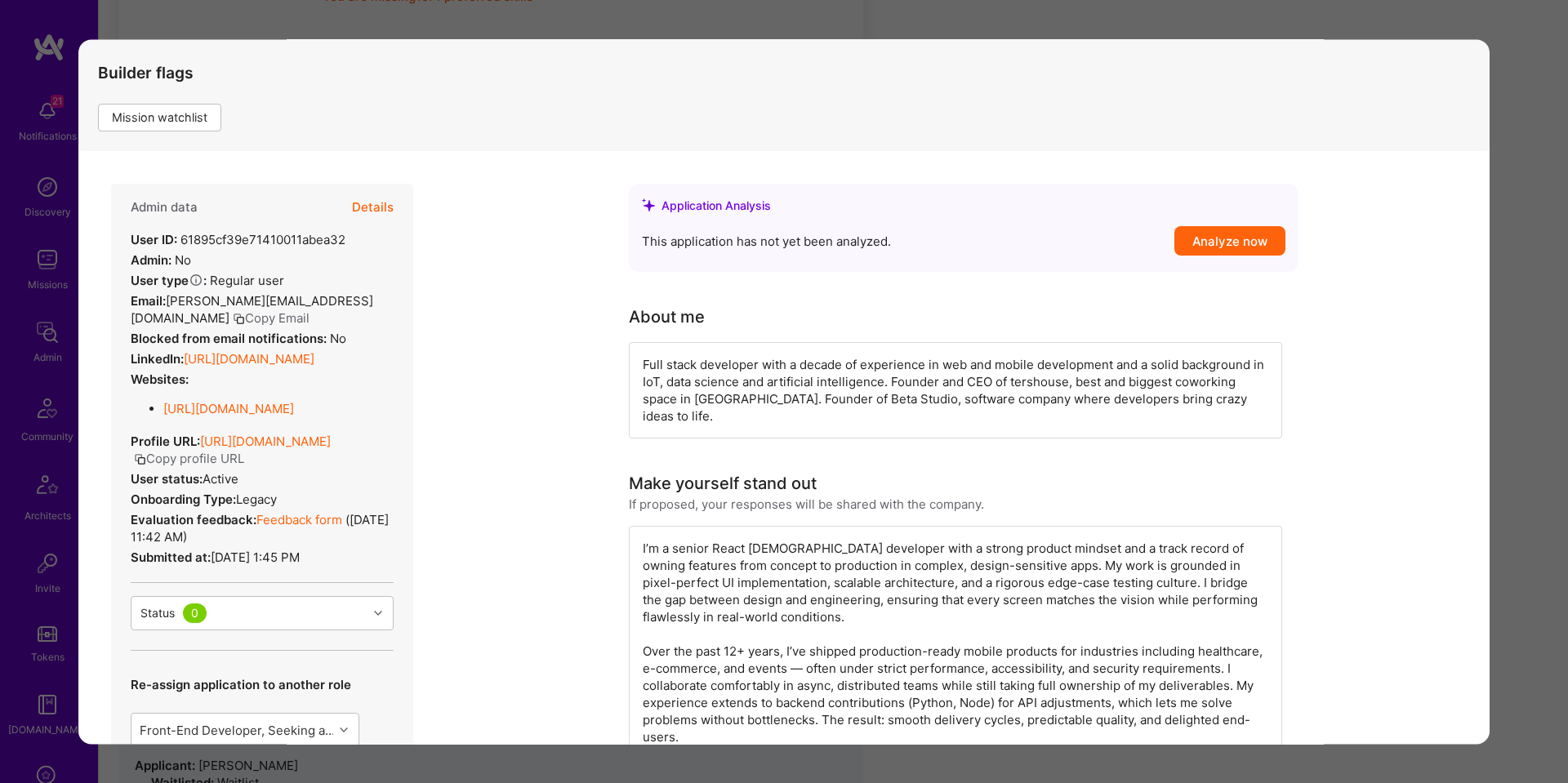
scroll to position [226, 0]
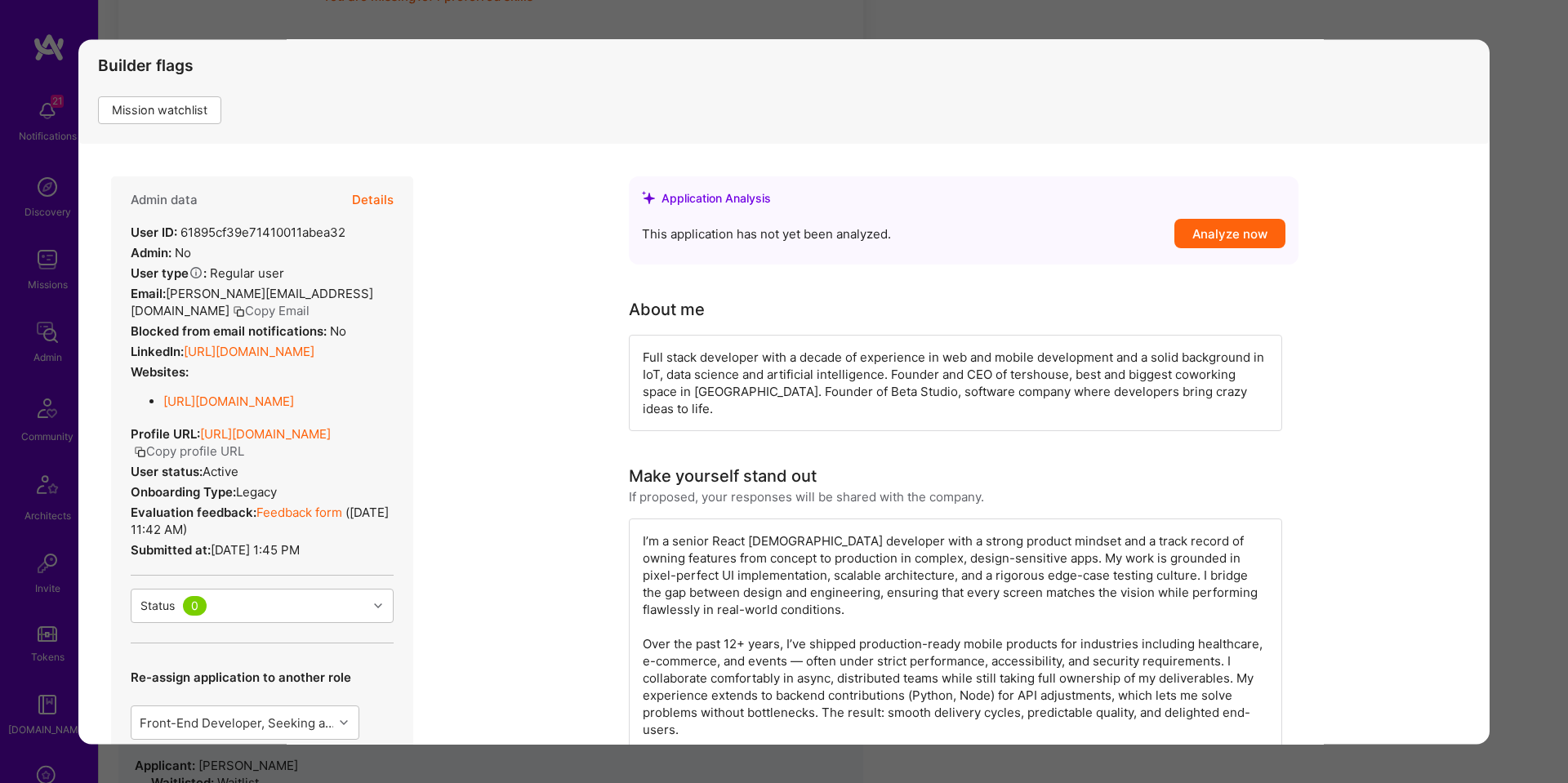
drag, startPoint x: 1528, startPoint y: 453, endPoint x: 924, endPoint y: 400, distance: 606.3
click at [1528, 453] on div "Application 1 of 10 Builder Missing Requirements Required Location See location…" at bounding box center [784, 391] width 1568 height 783
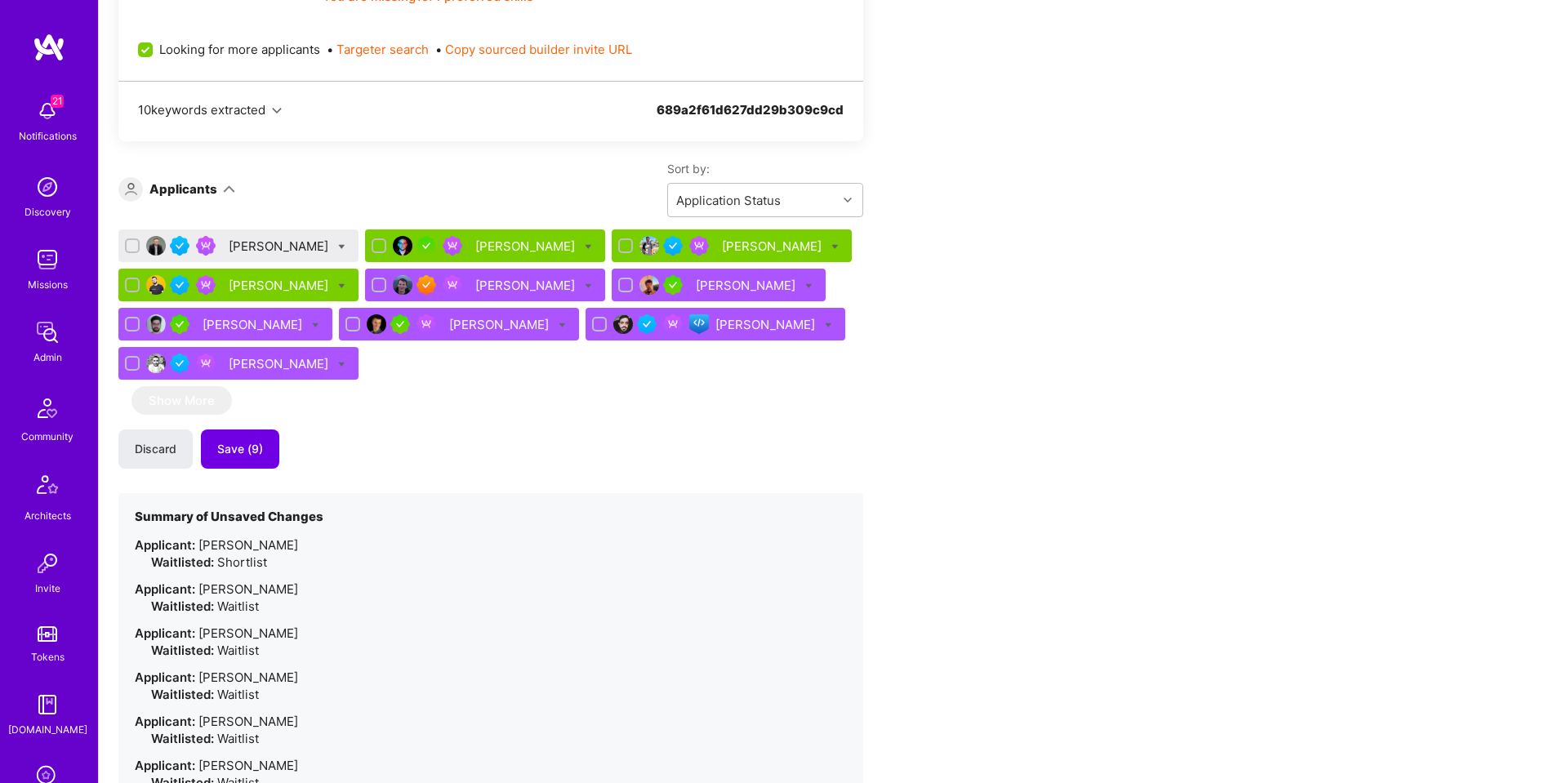
click at [338, 246] on icon at bounding box center [342, 247] width 8 height 8
checkbox input "true"
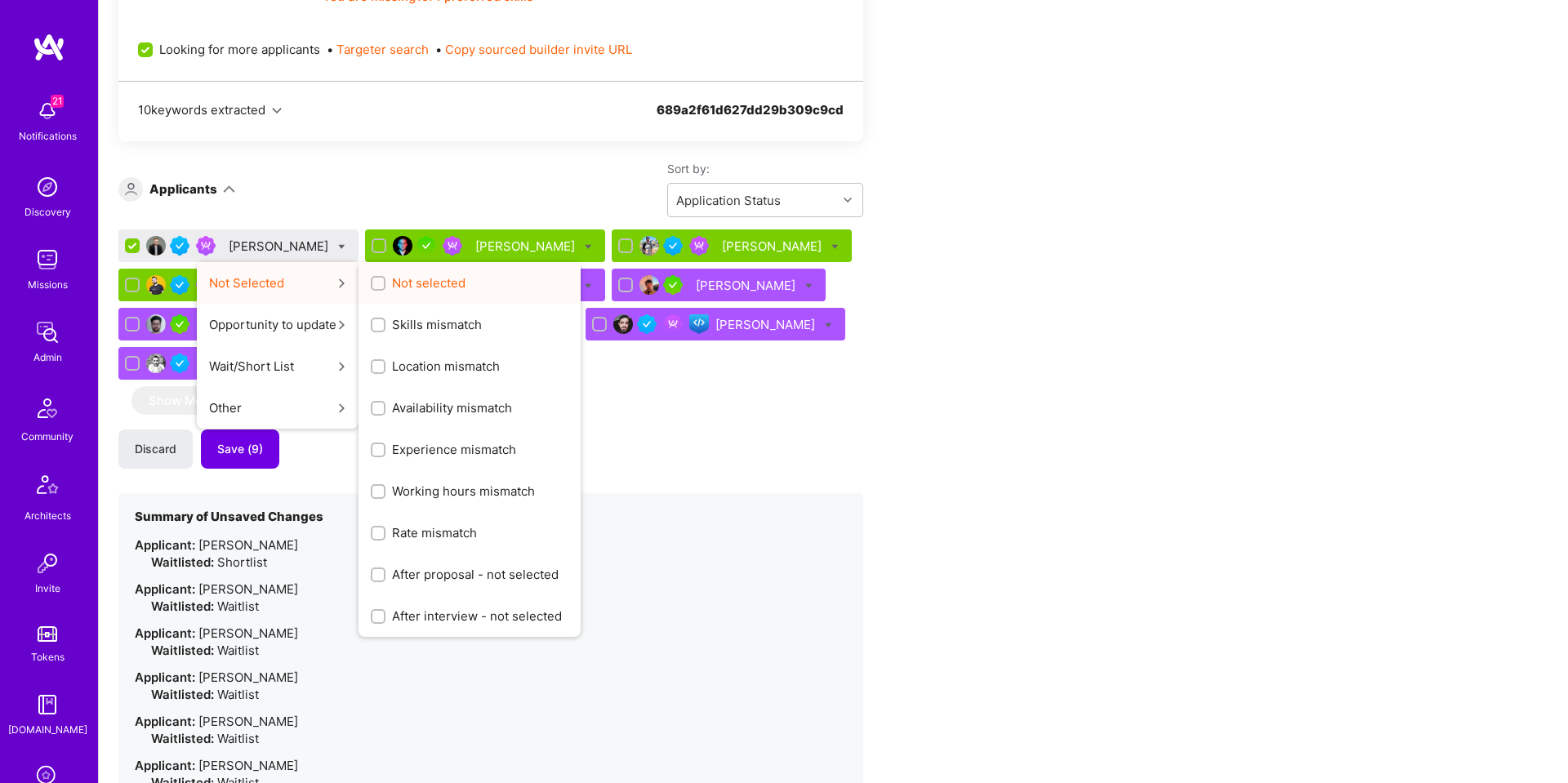
click at [406, 296] on div "Not selected" at bounding box center [469, 282] width 222 height 42
click at [408, 287] on span "Not selected" at bounding box center [429, 283] width 73 height 17
click at [385, 287] on input "Not selected" at bounding box center [379, 284] width 12 height 12
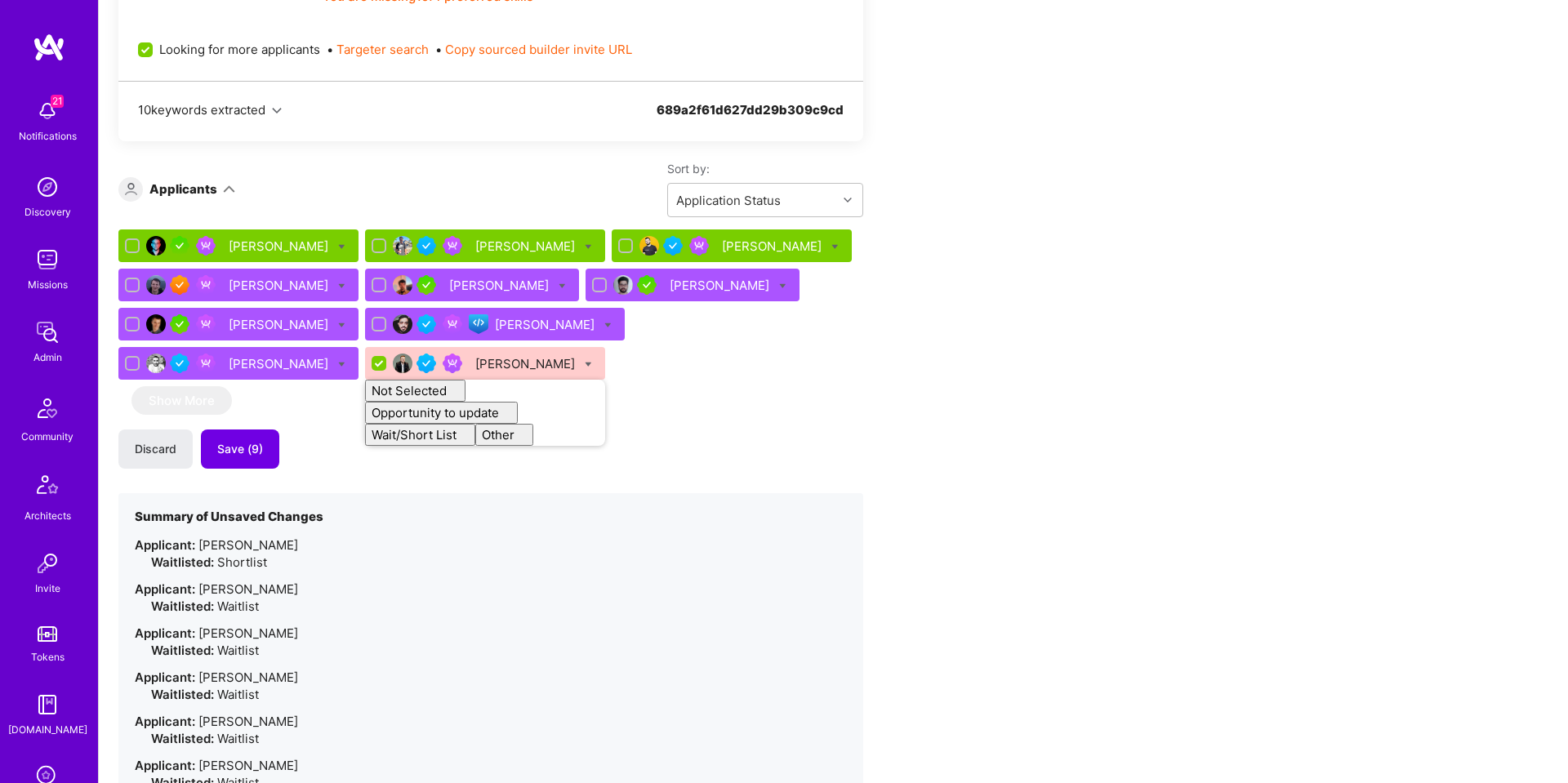
checkbox input "false"
drag, startPoint x: 355, startPoint y: 190, endPoint x: 320, endPoint y: 240, distance: 61.0
click at [354, 190] on div "Sort by: Application Status" at bounding box center [549, 189] width 628 height 56
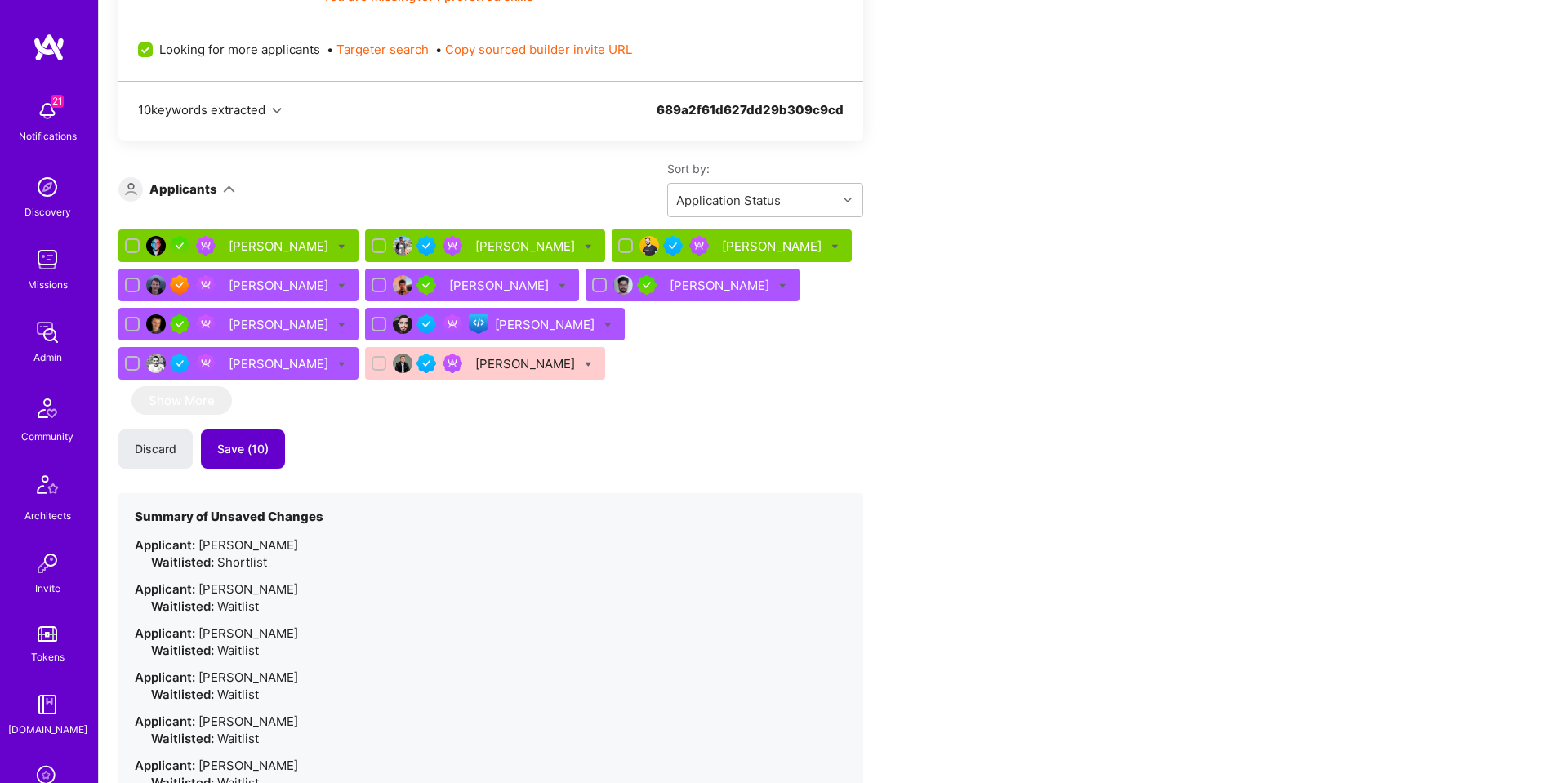
click at [251, 460] on button "Save (10)" at bounding box center [242, 449] width 84 height 40
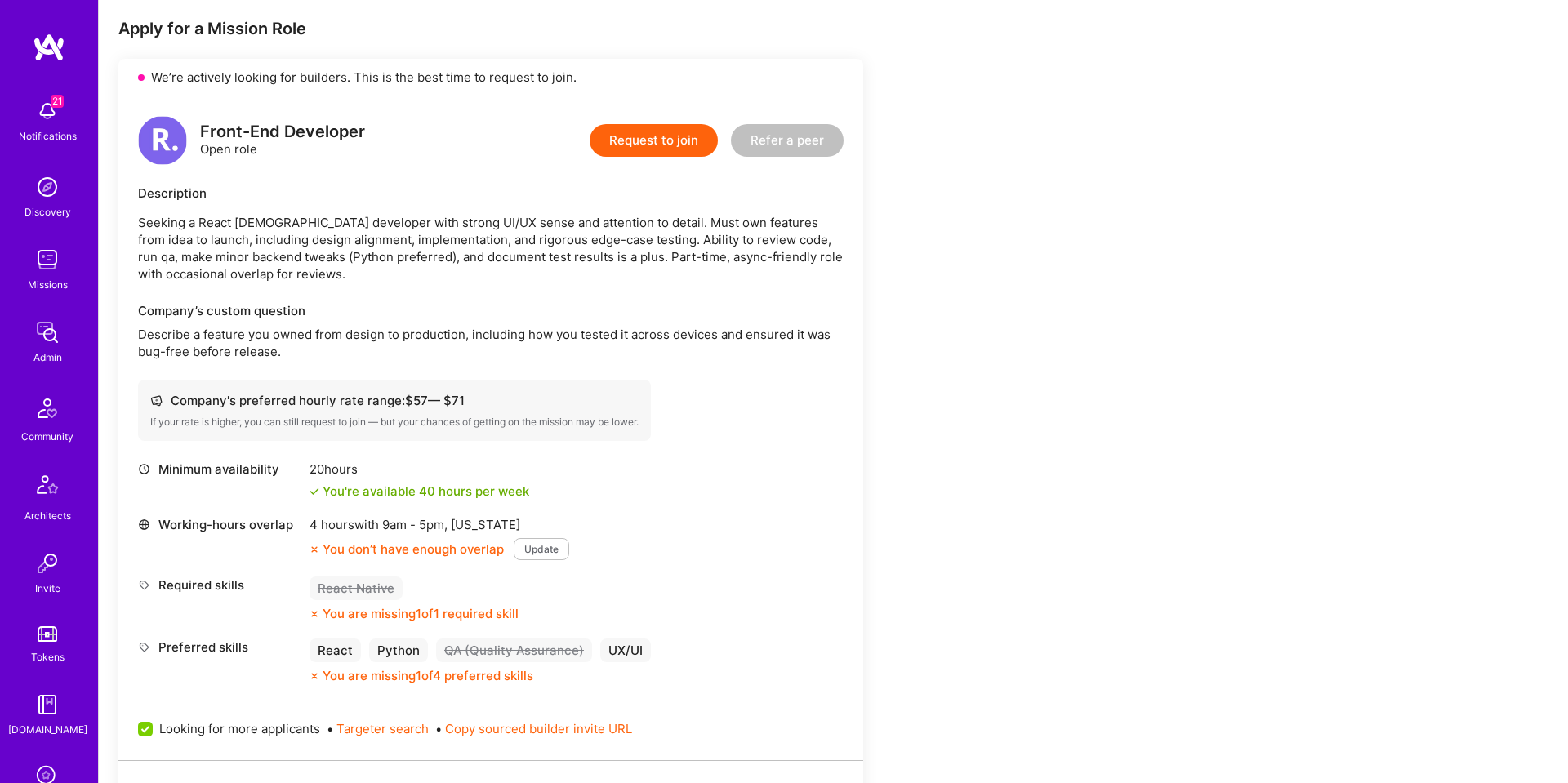
scroll to position [0, 0]
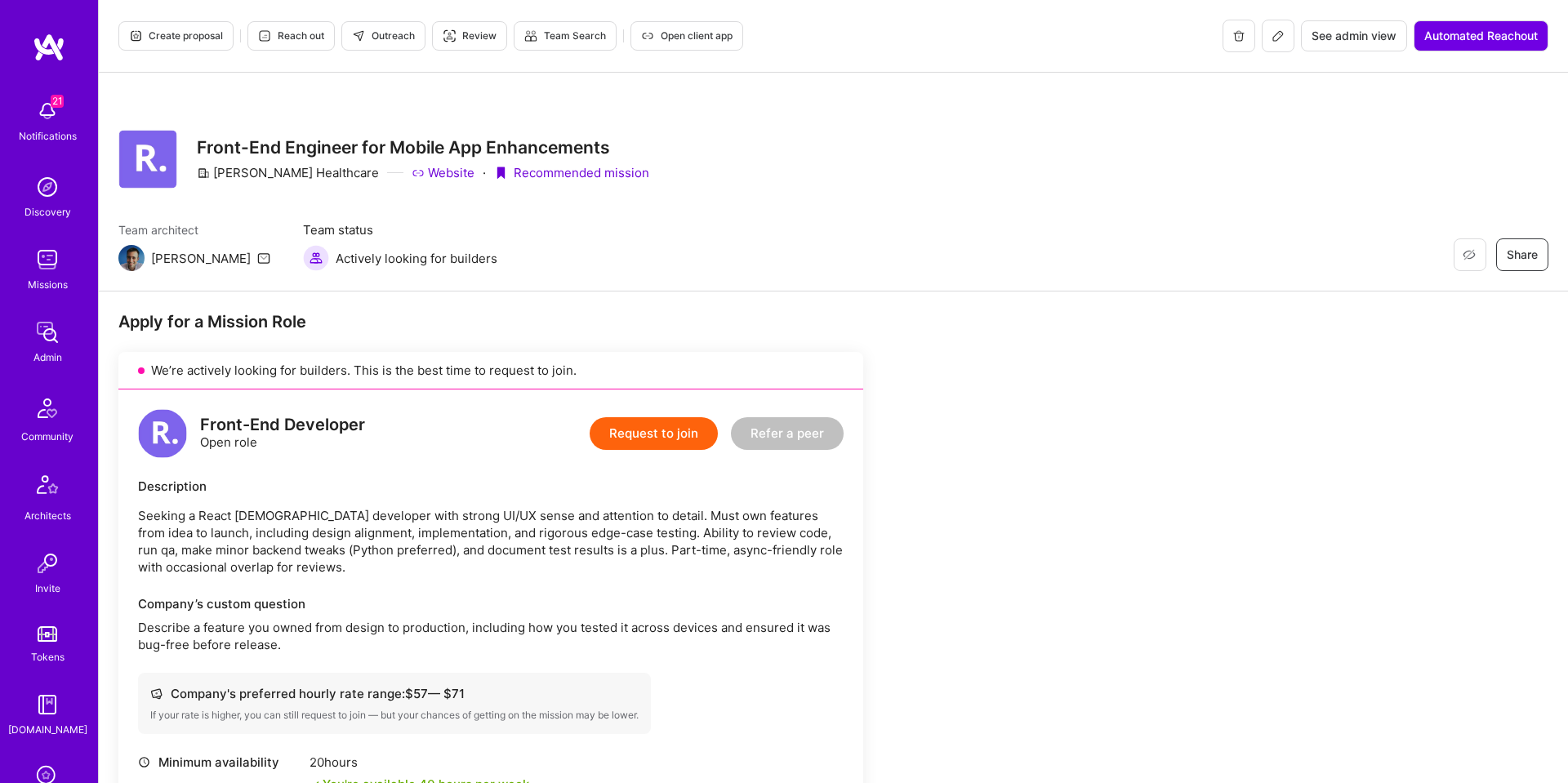
click at [175, 36] on span "Create proposal" at bounding box center [176, 36] width 94 height 14
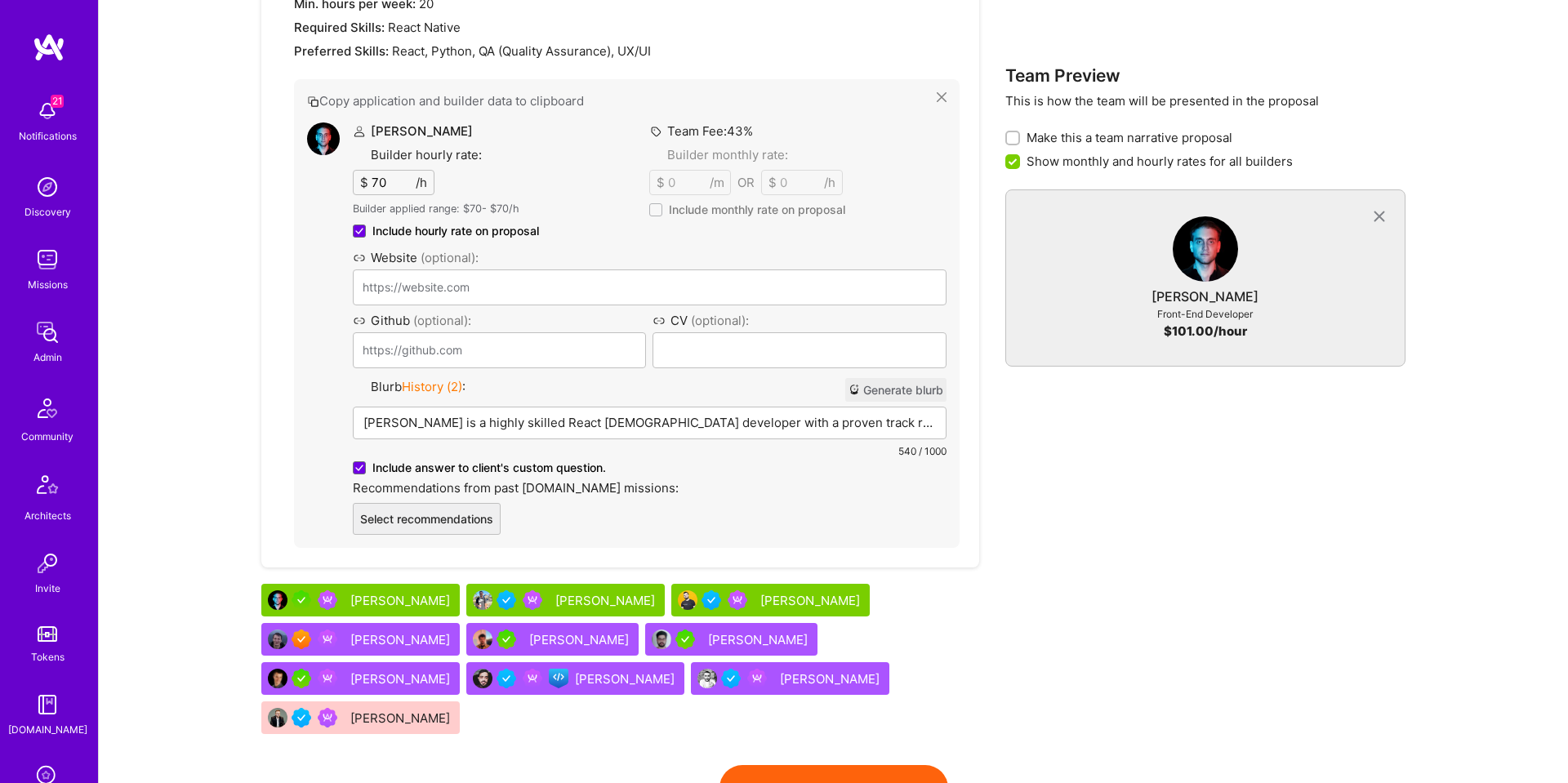
scroll to position [902, 0]
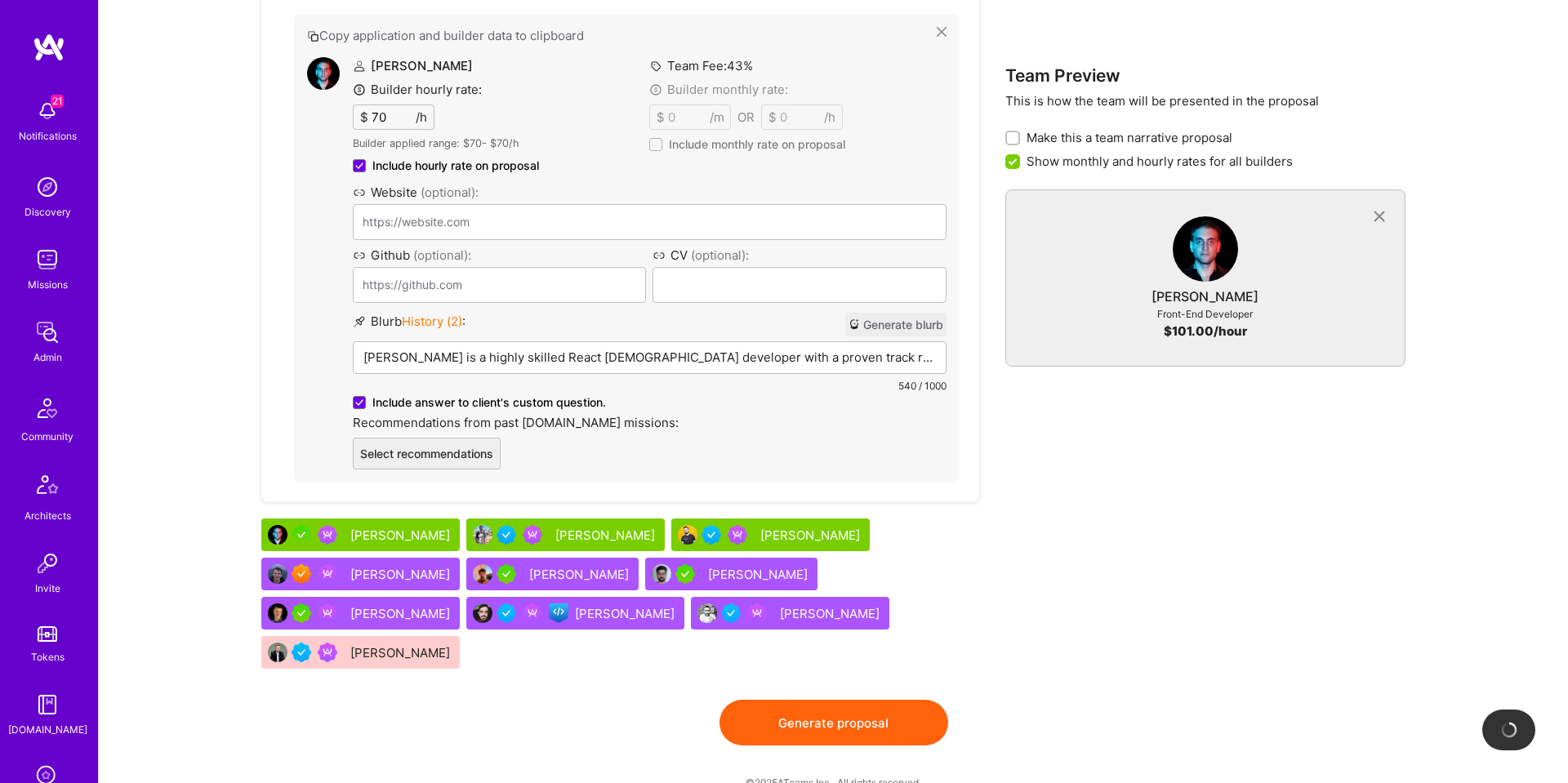
click at [876, 325] on button "Generate blurb" at bounding box center [895, 324] width 101 height 24
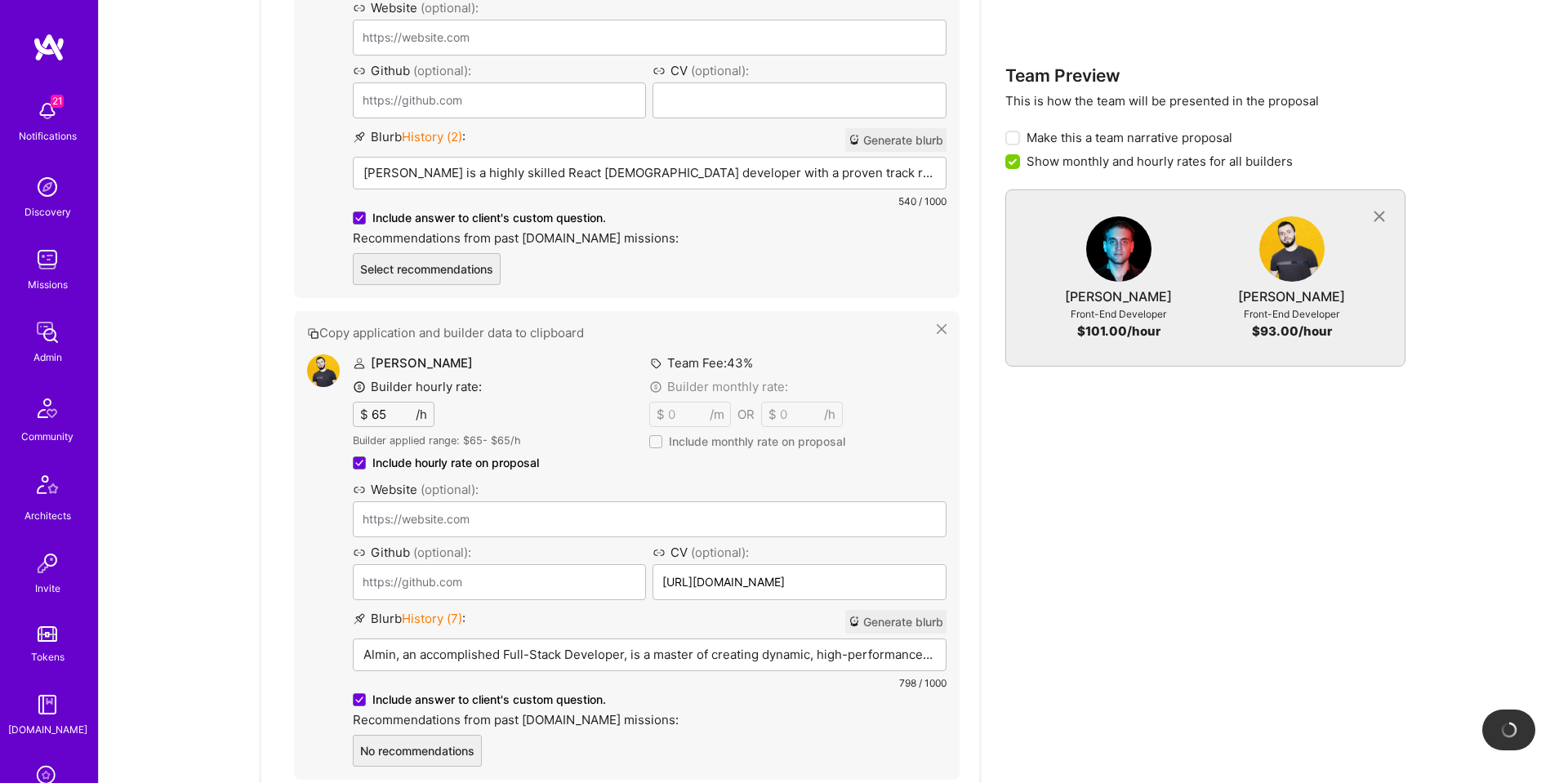
scroll to position [1105, 0]
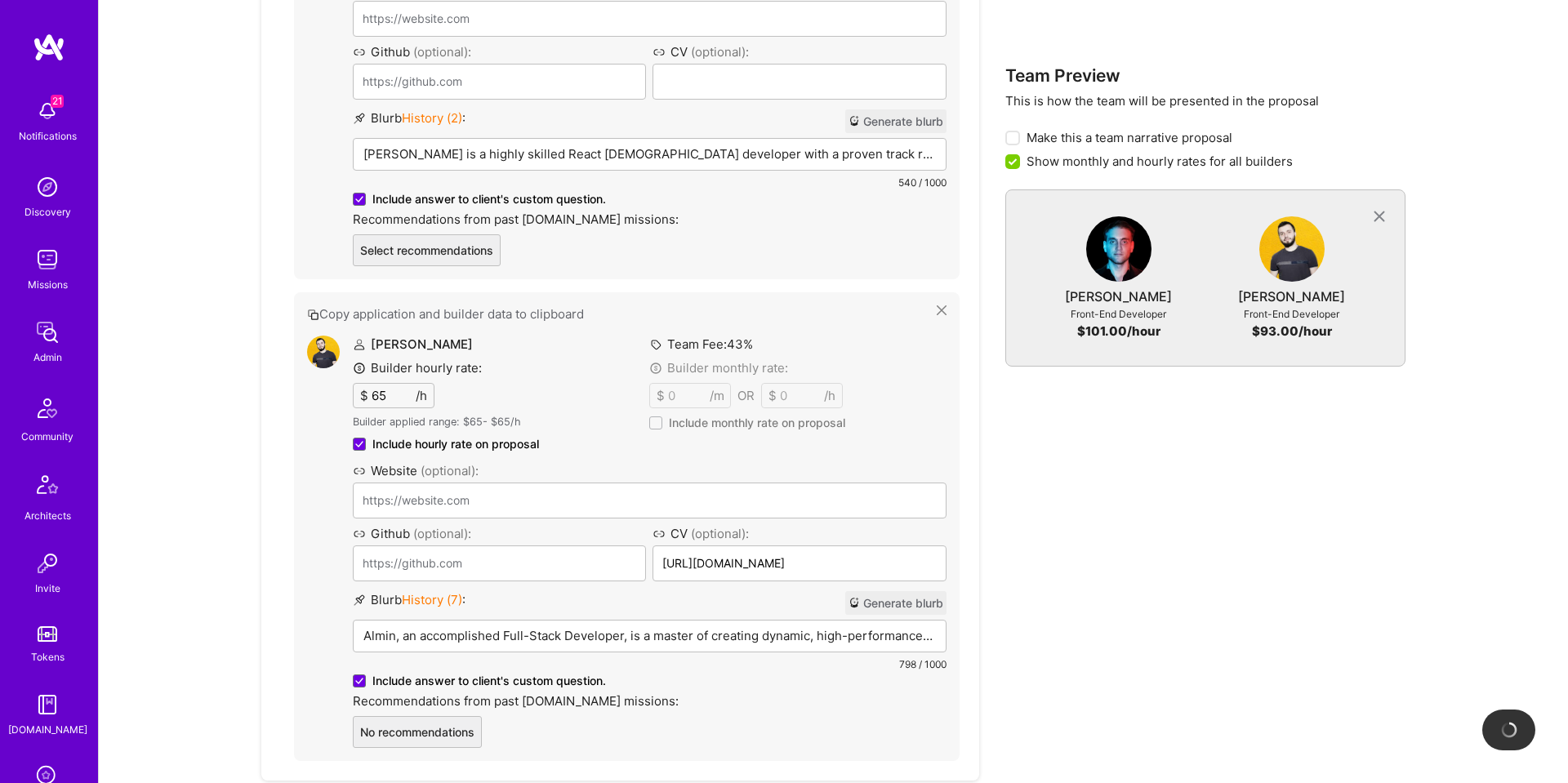
click at [920, 606] on button "Generate blurb" at bounding box center [895, 602] width 101 height 24
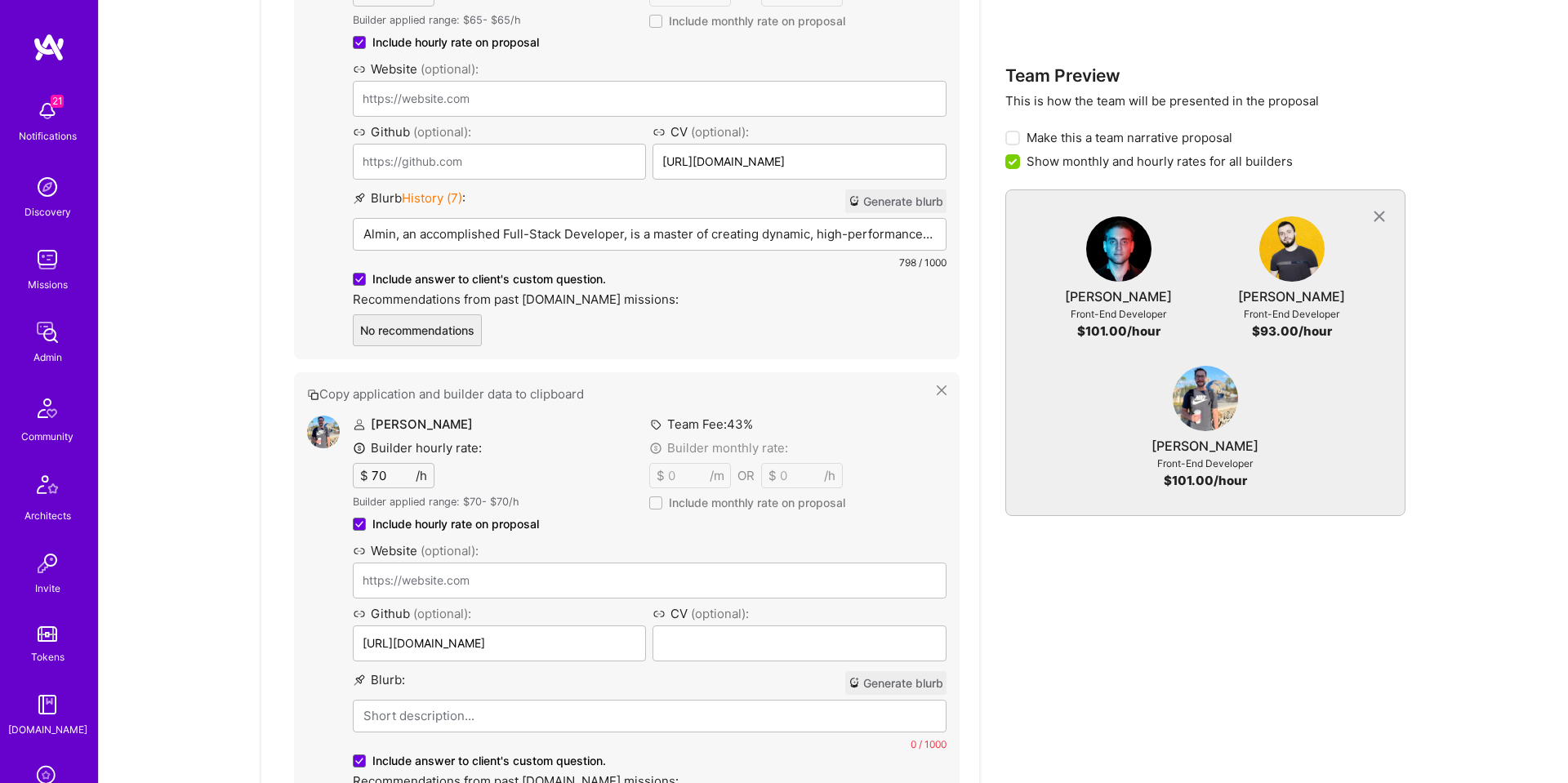
scroll to position [1893, 0]
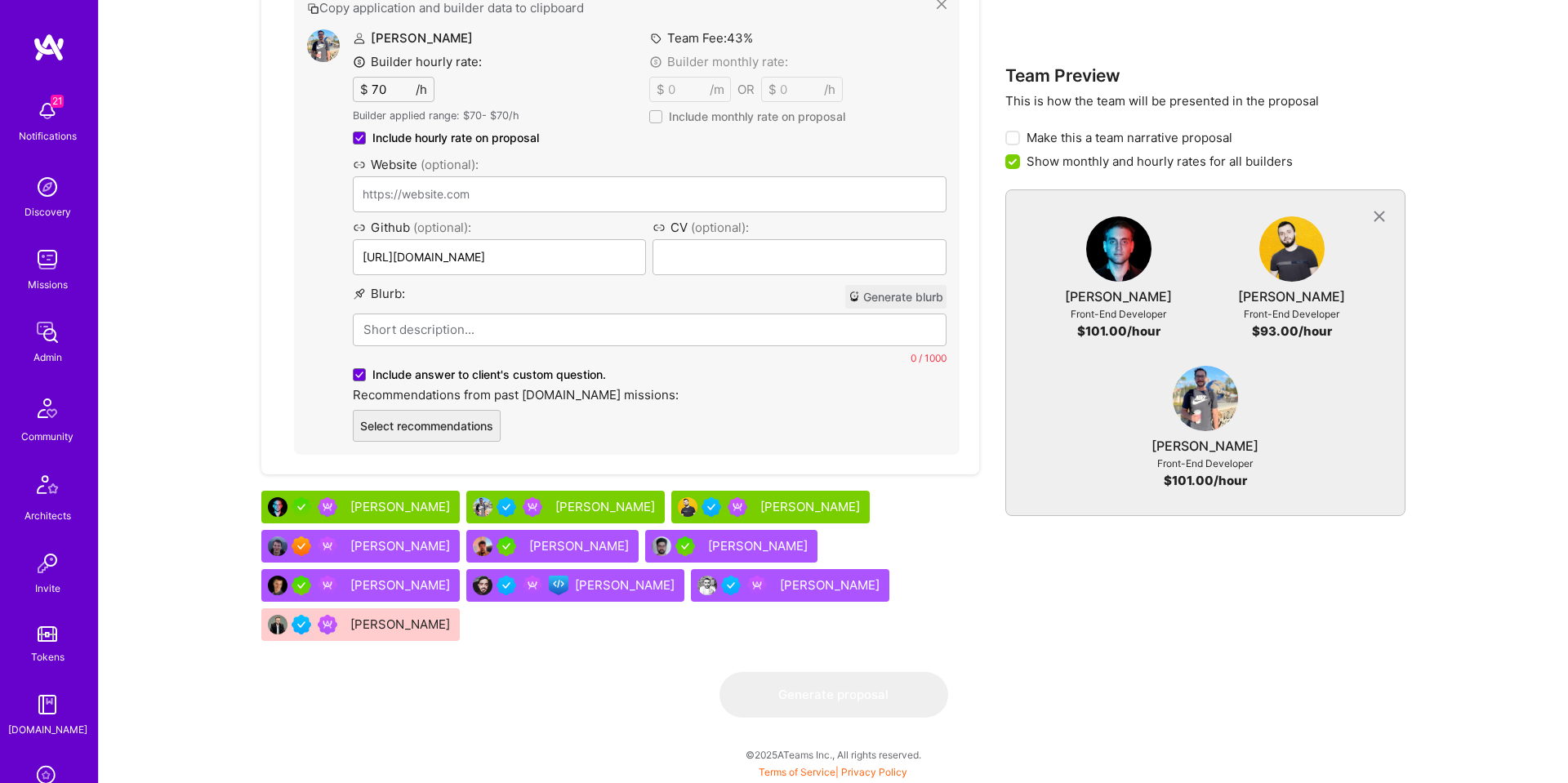
click at [901, 307] on button "Generate blurb" at bounding box center [895, 296] width 101 height 24
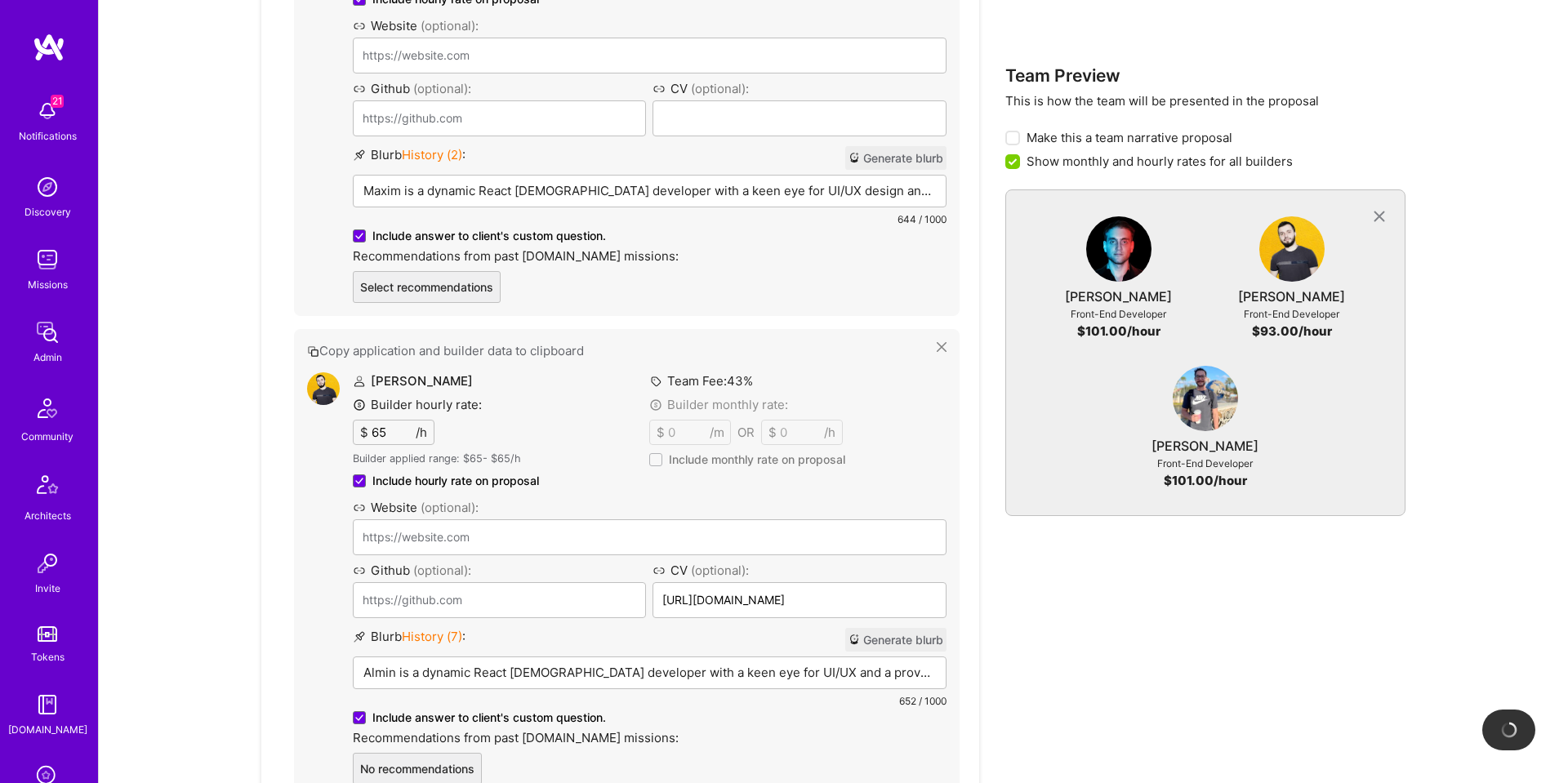
scroll to position [832, 0]
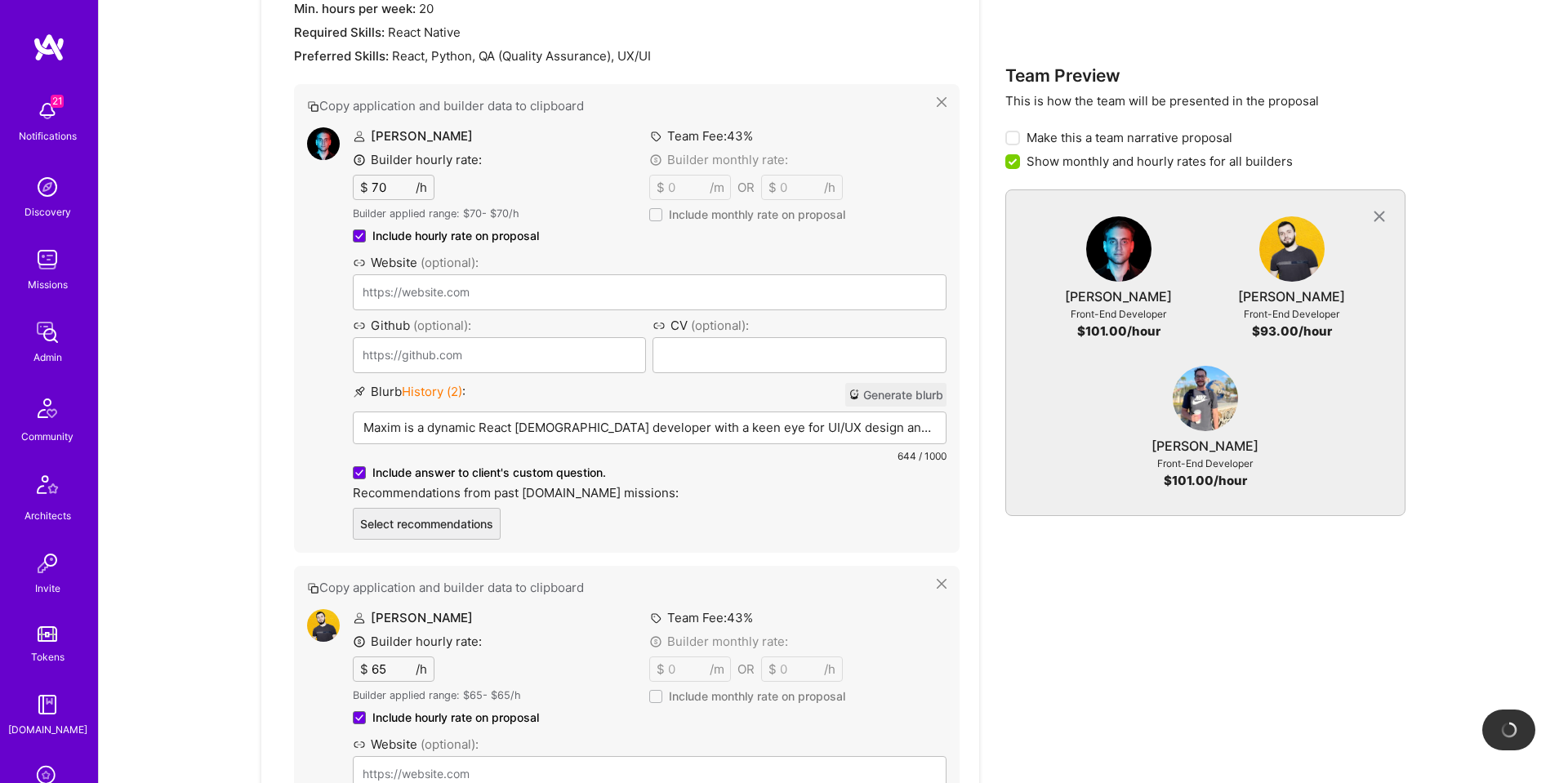
click at [646, 431] on p "Maxim is a dynamic React Native developer with a keen eye for UI/UX design and …" at bounding box center [649, 428] width 573 height 17
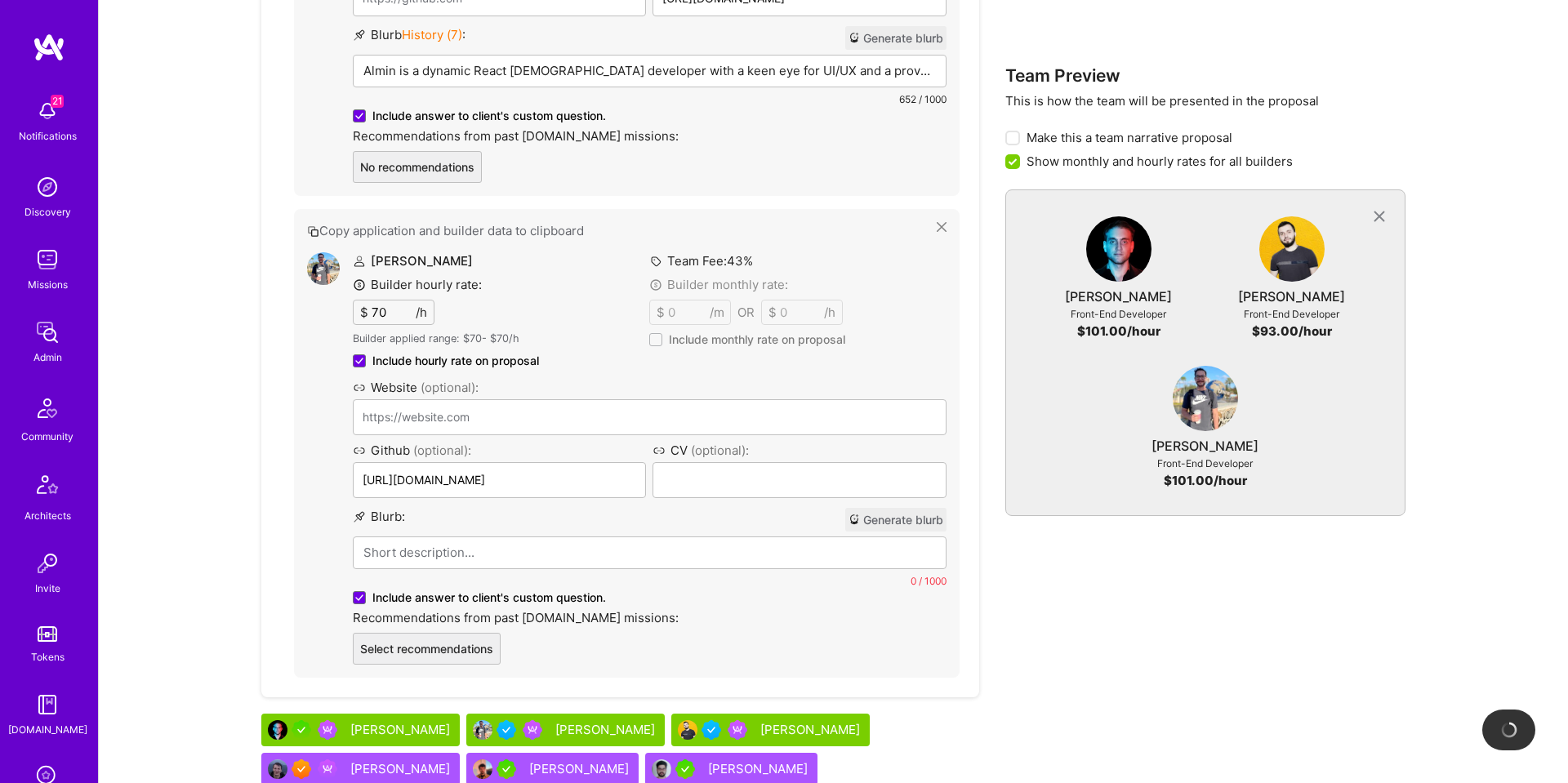
scroll to position [2007, 0]
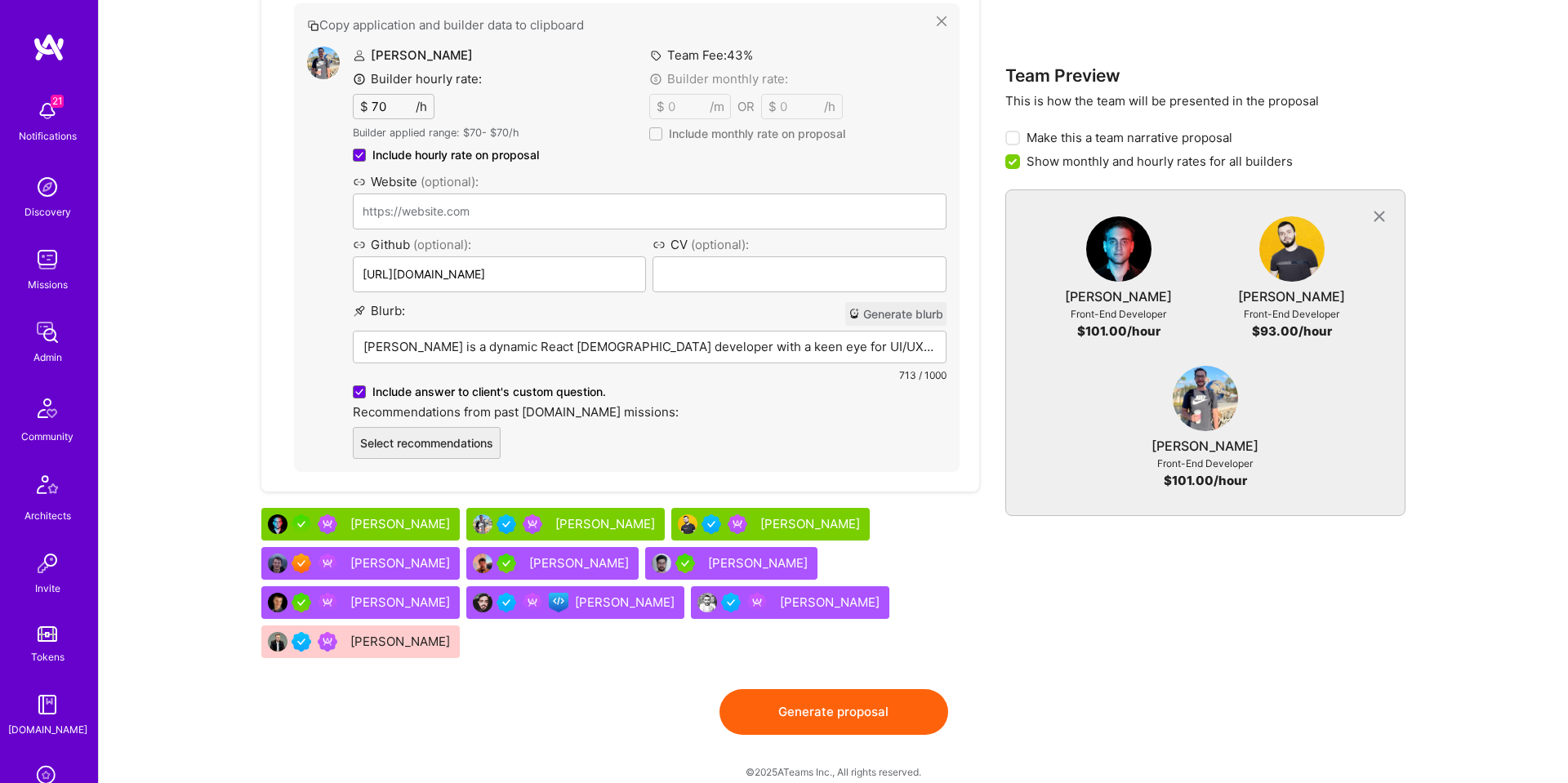
click at [604, 338] on p "Eduardo Pedroso is a dynamic React Native developer with a keen eye for UI/UX d…" at bounding box center [649, 347] width 573 height 17
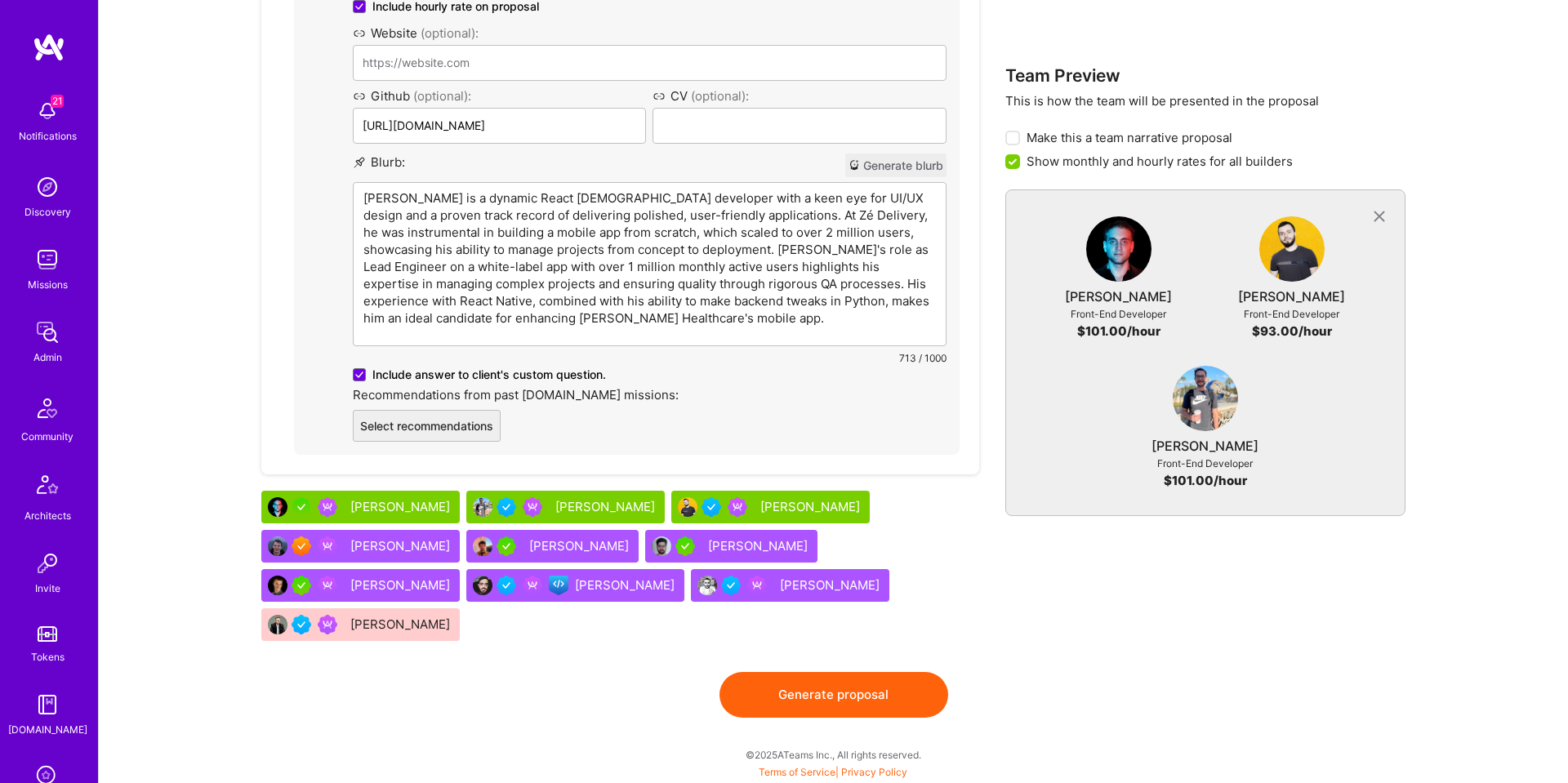
scroll to position [1893, 0]
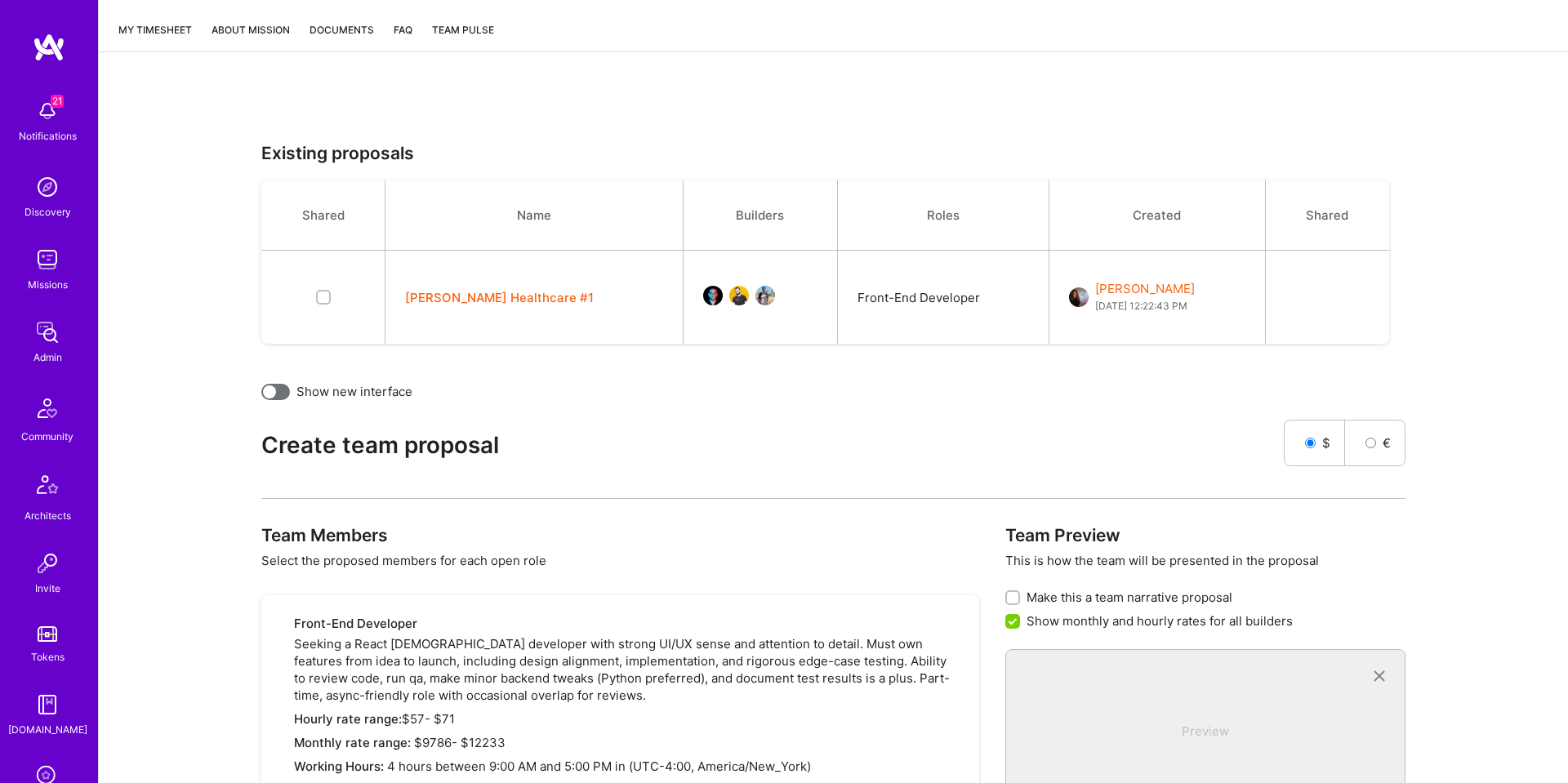
scroll to position [0, 0]
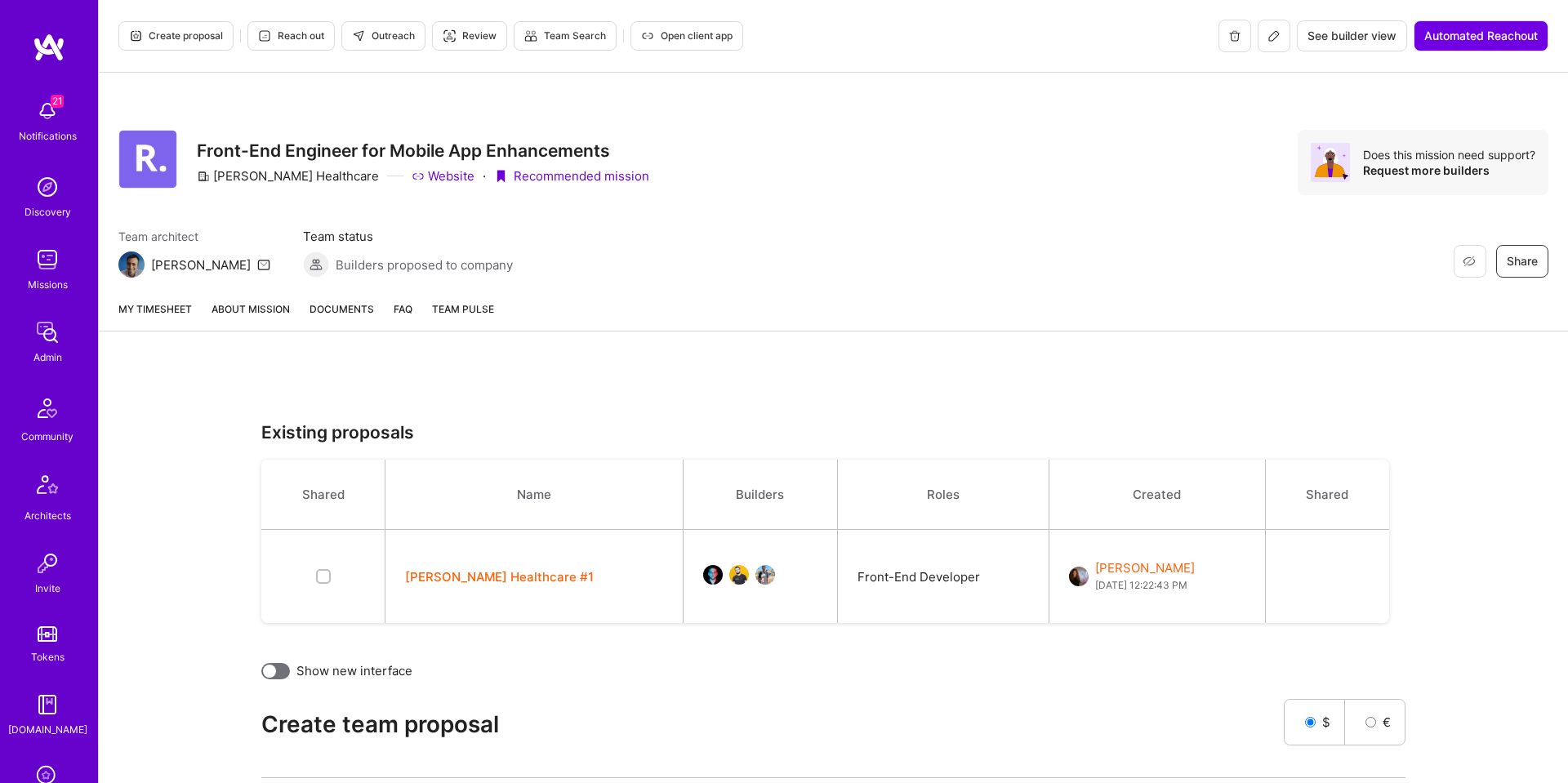
click at [240, 312] on link "About Mission" at bounding box center [250, 315] width 78 height 30
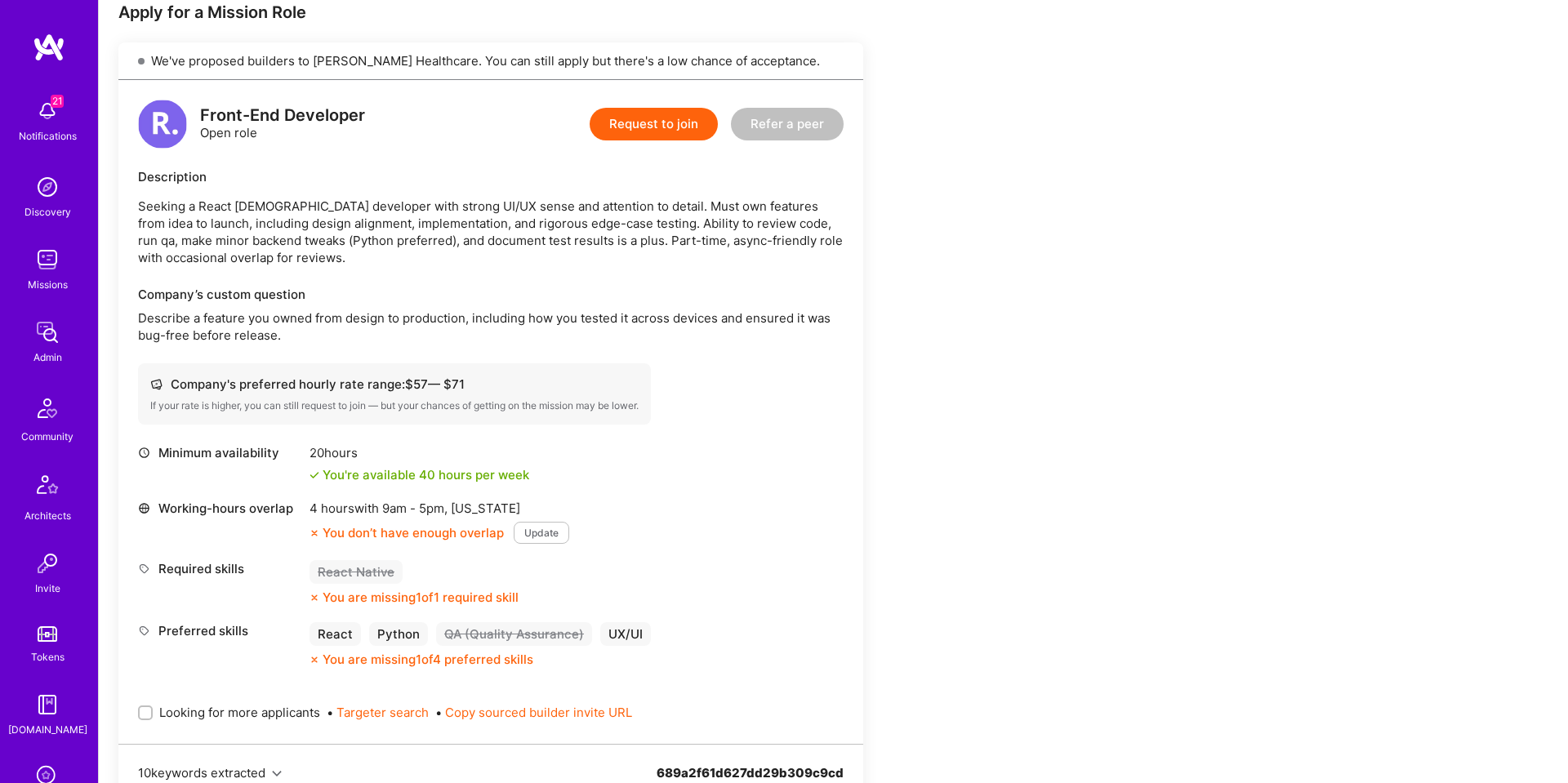
scroll to position [921, 0]
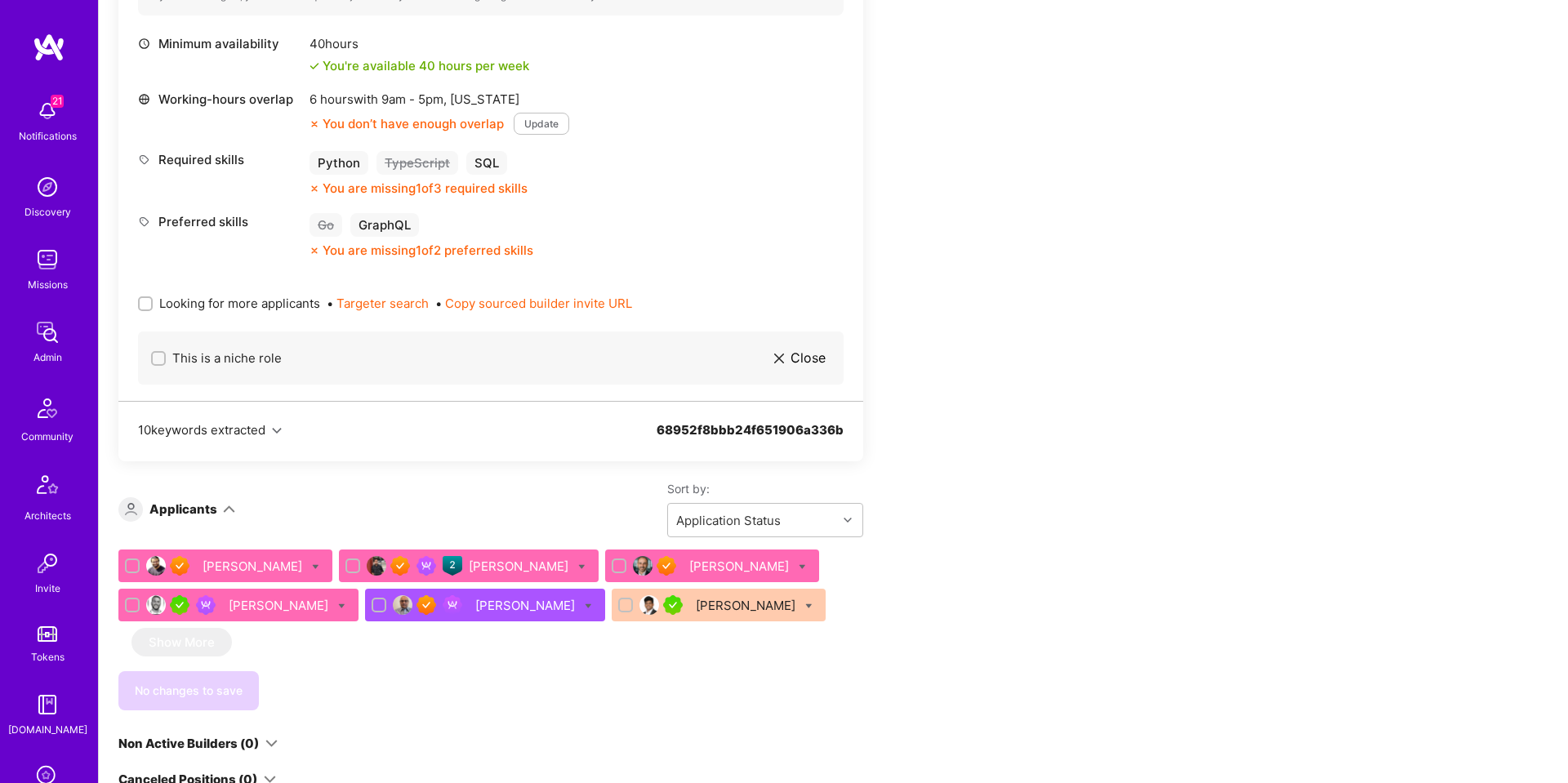
scroll to position [737, 0]
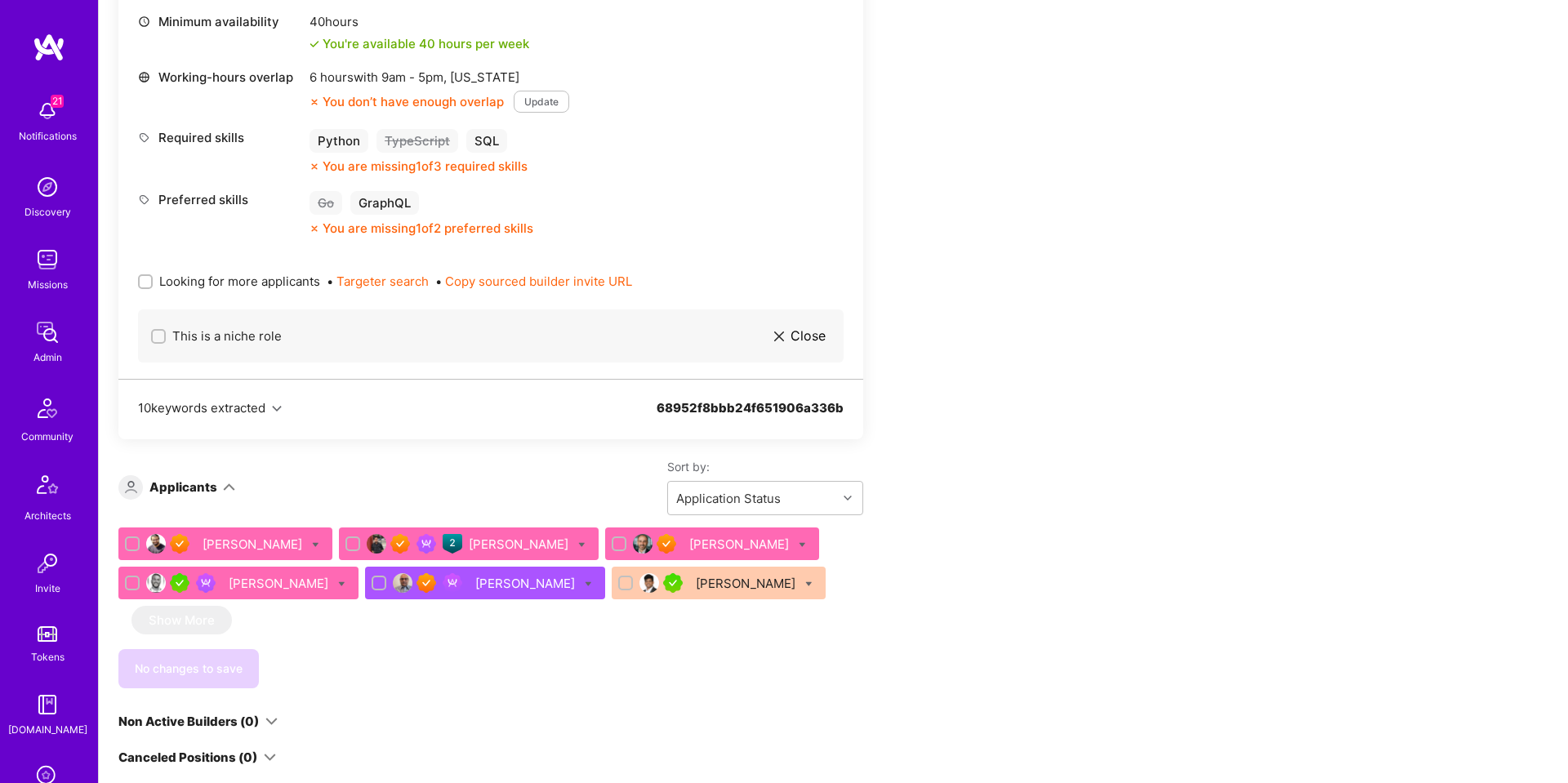
click at [148, 283] on input "Looking for more applicants" at bounding box center [147, 283] width 12 height 12
checkbox input "true"
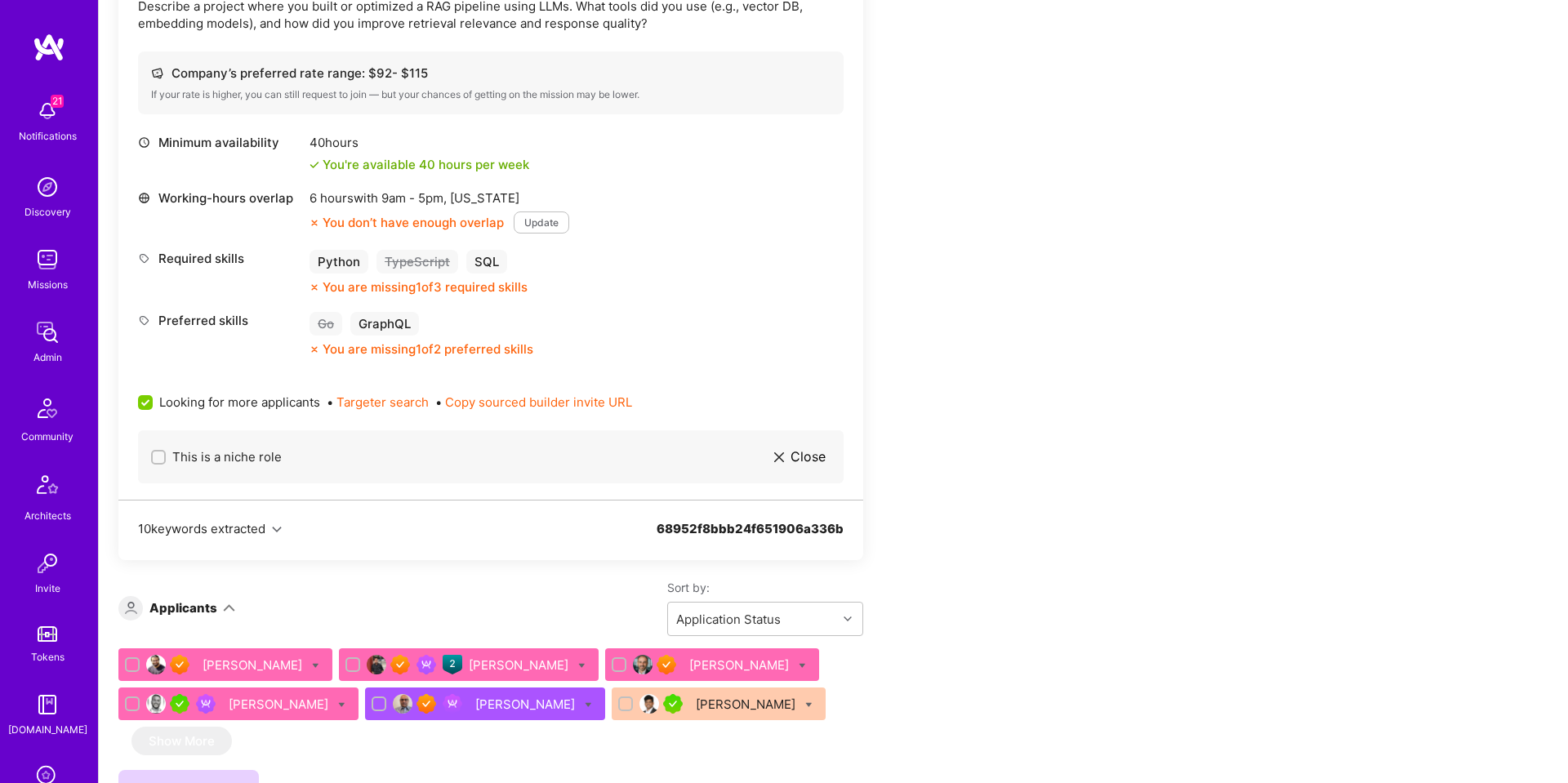
scroll to position [661, 0]
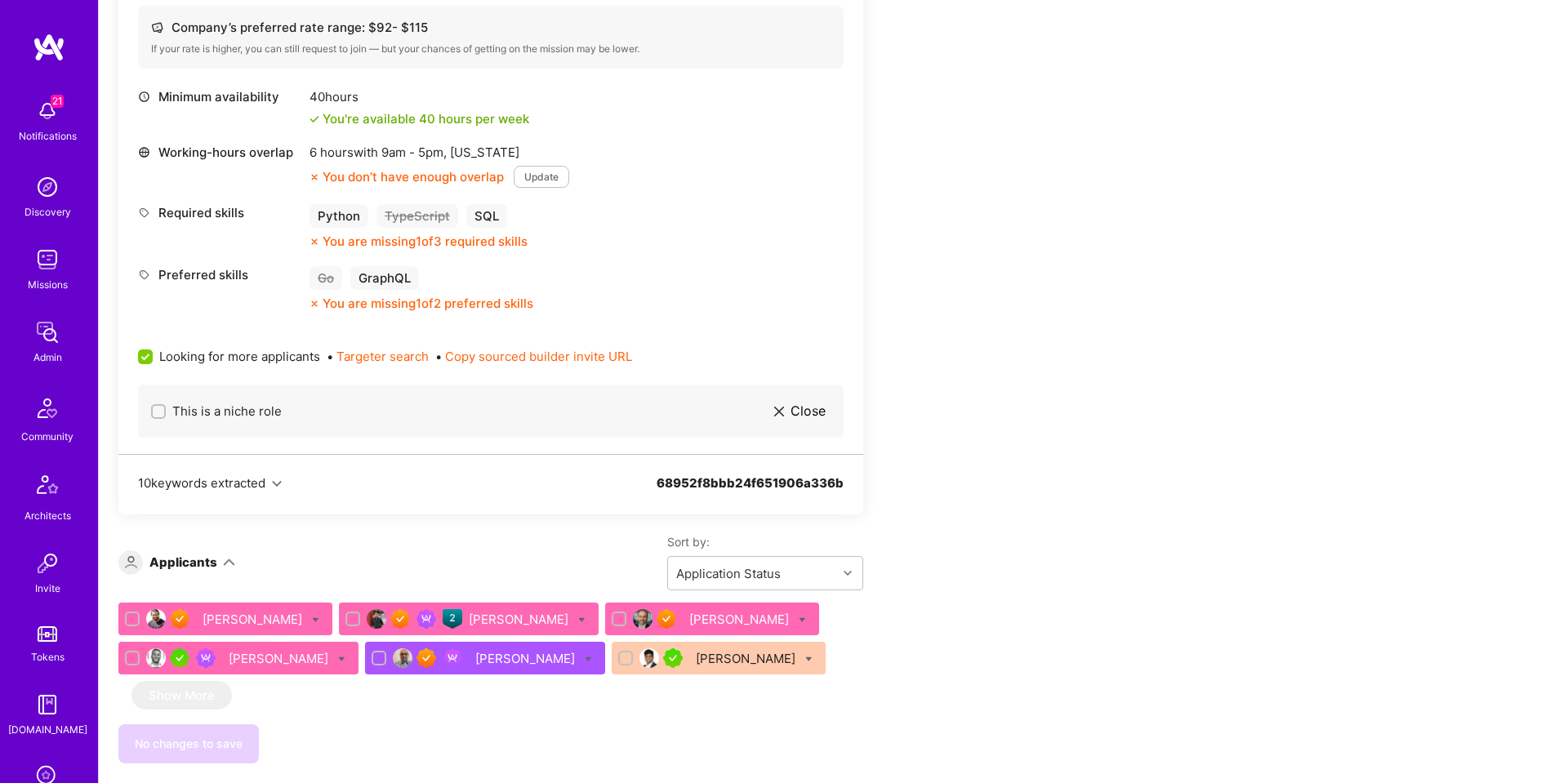
click at [236, 625] on div "[PERSON_NAME]" at bounding box center [254, 620] width 103 height 17
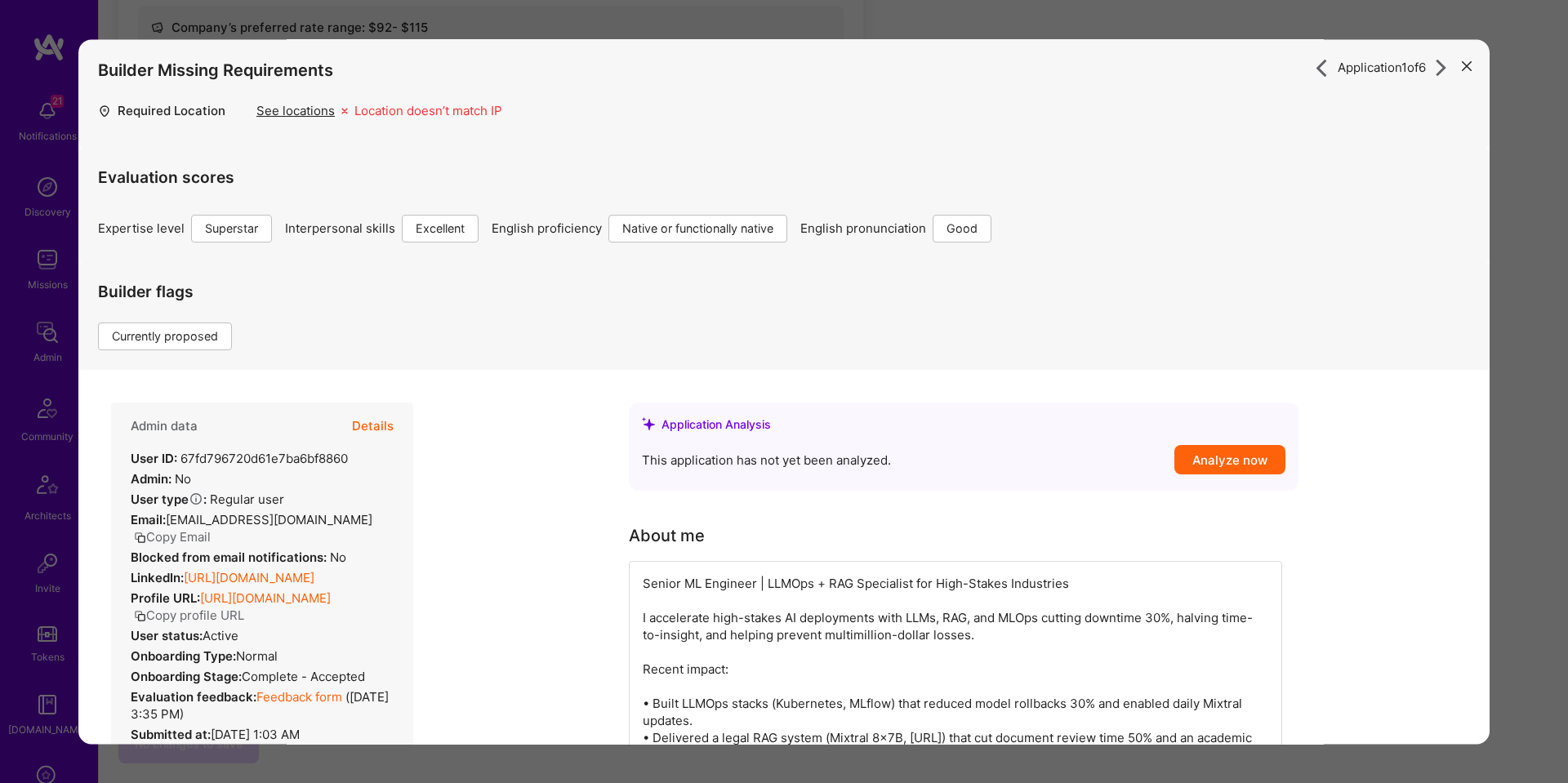
click at [390, 422] on button "Details" at bounding box center [372, 426] width 42 height 47
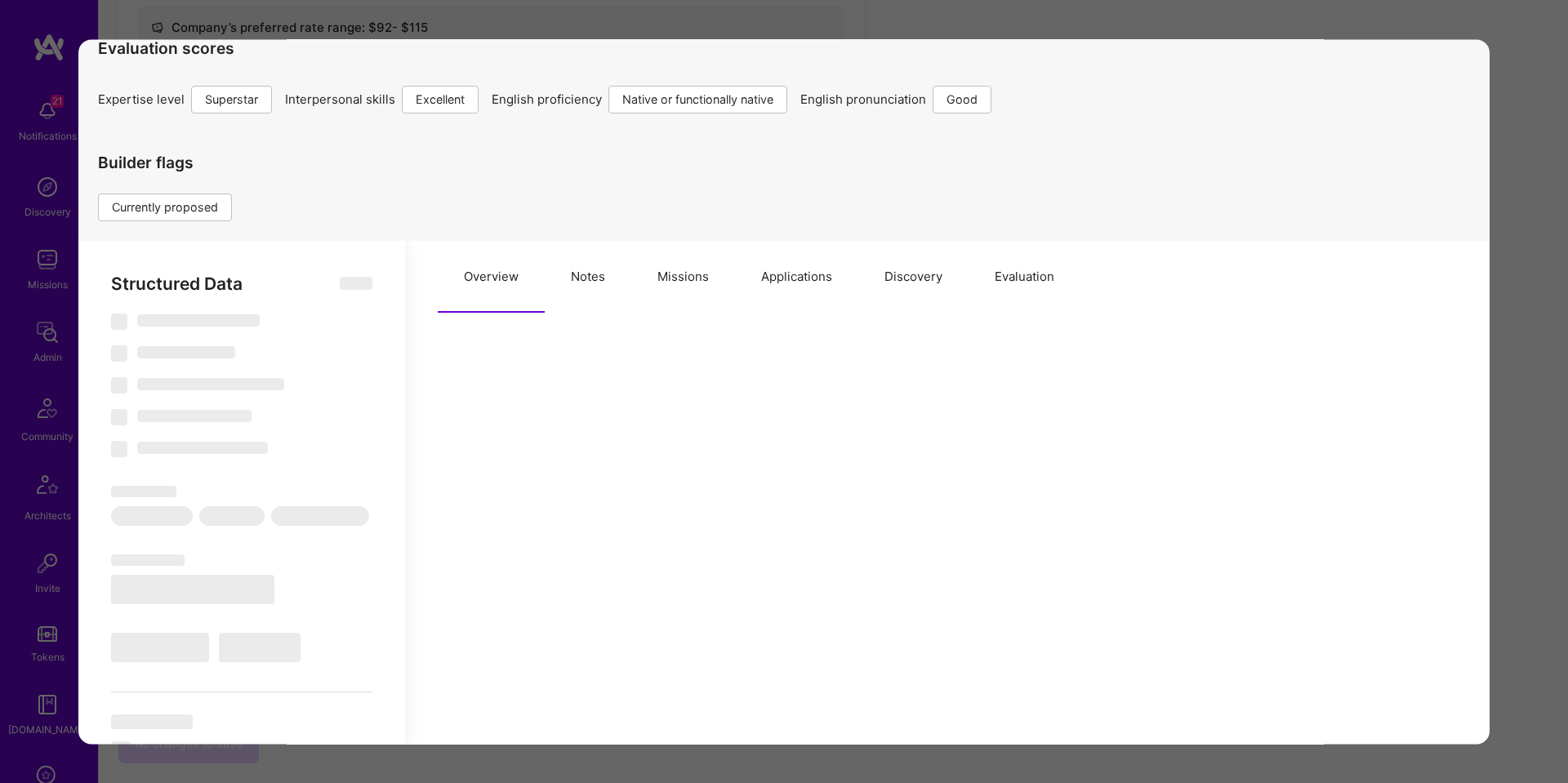
drag, startPoint x: 571, startPoint y: 270, endPoint x: 597, endPoint y: 309, distance: 46.9
click at [571, 270] on button "Notes" at bounding box center [588, 276] width 87 height 71
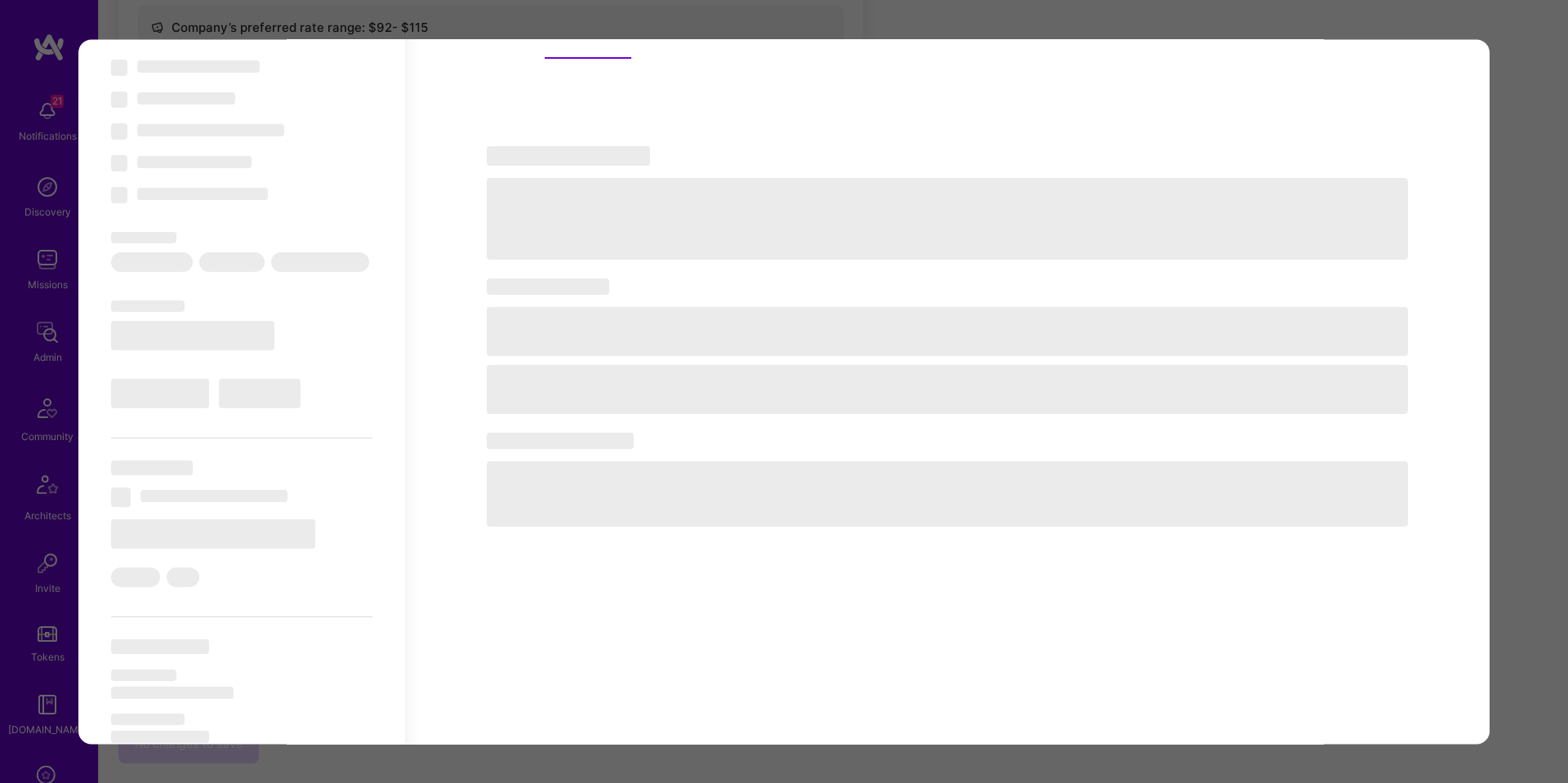
scroll to position [788, 0]
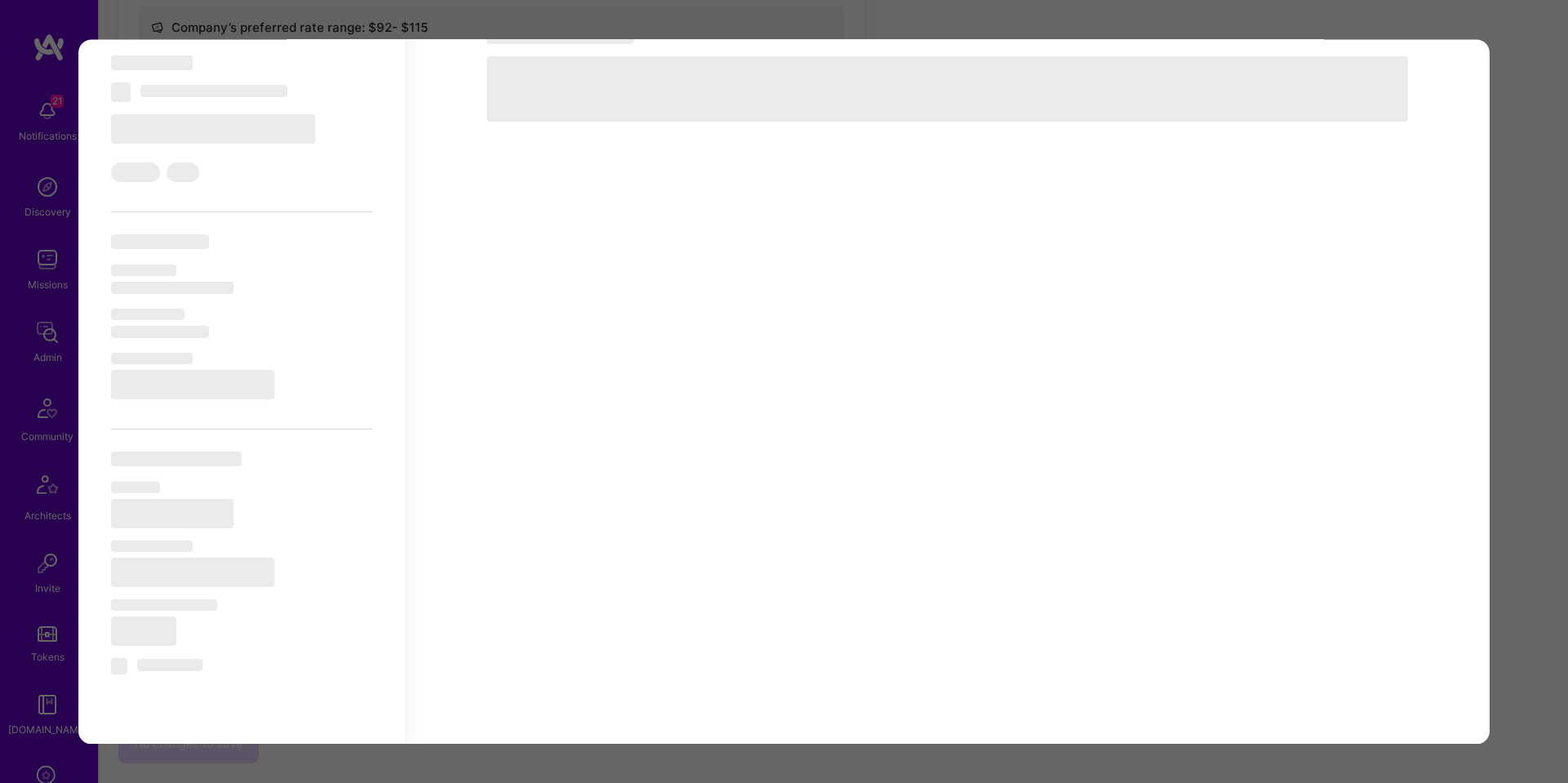
select select "Right Now"
select select "7"
select select "6"
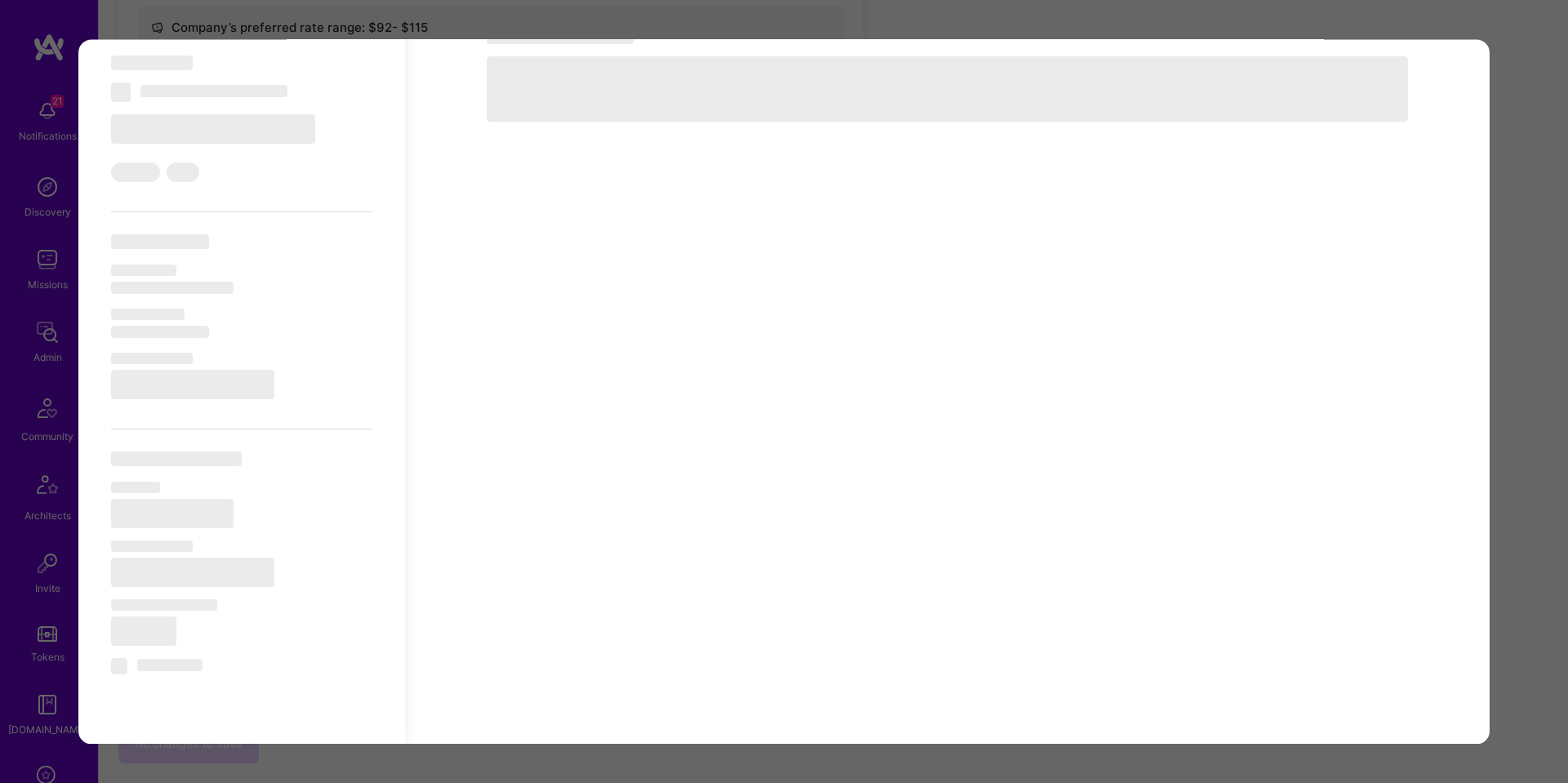
select select "IN"
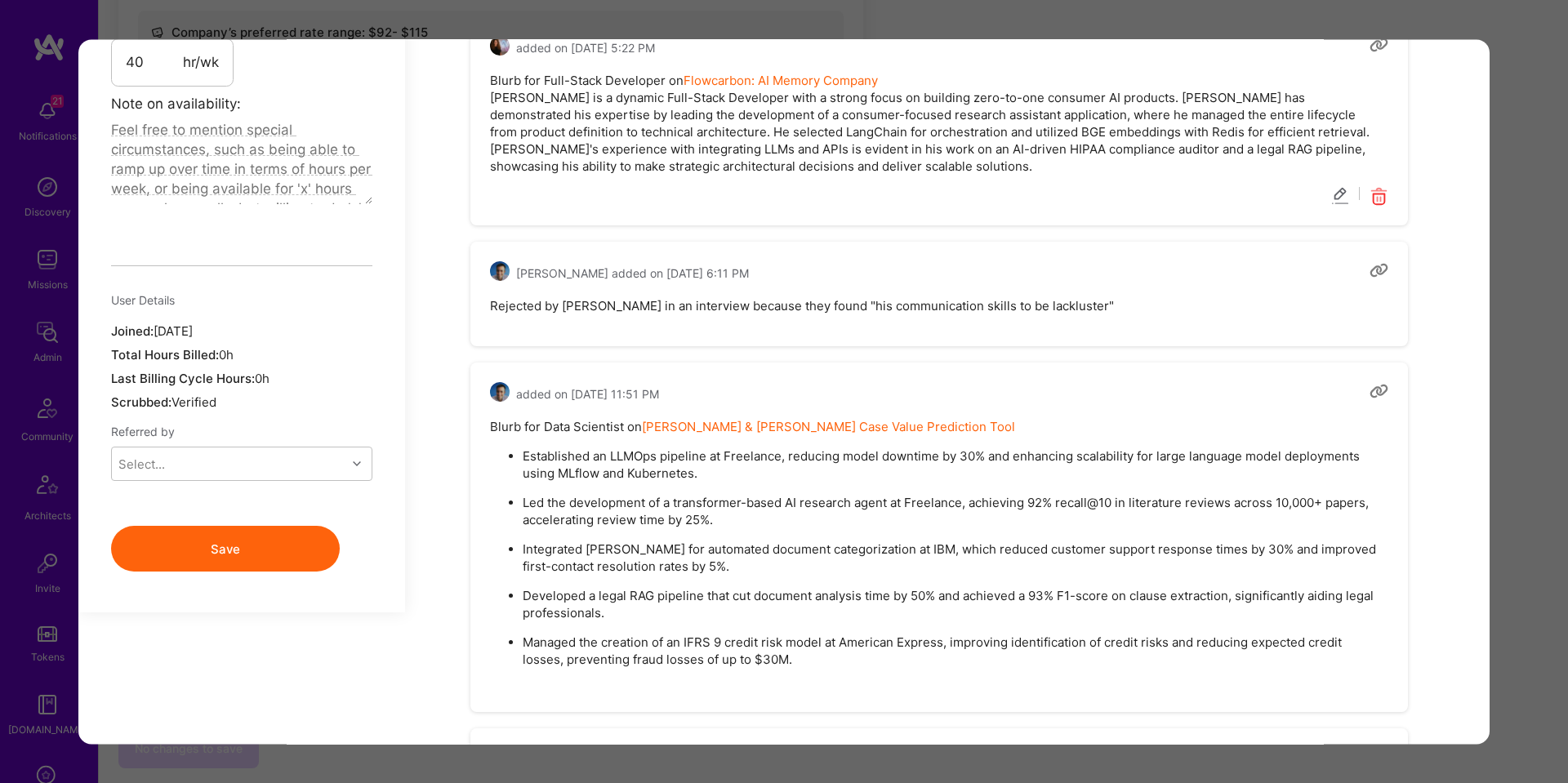
scroll to position [1393, 0]
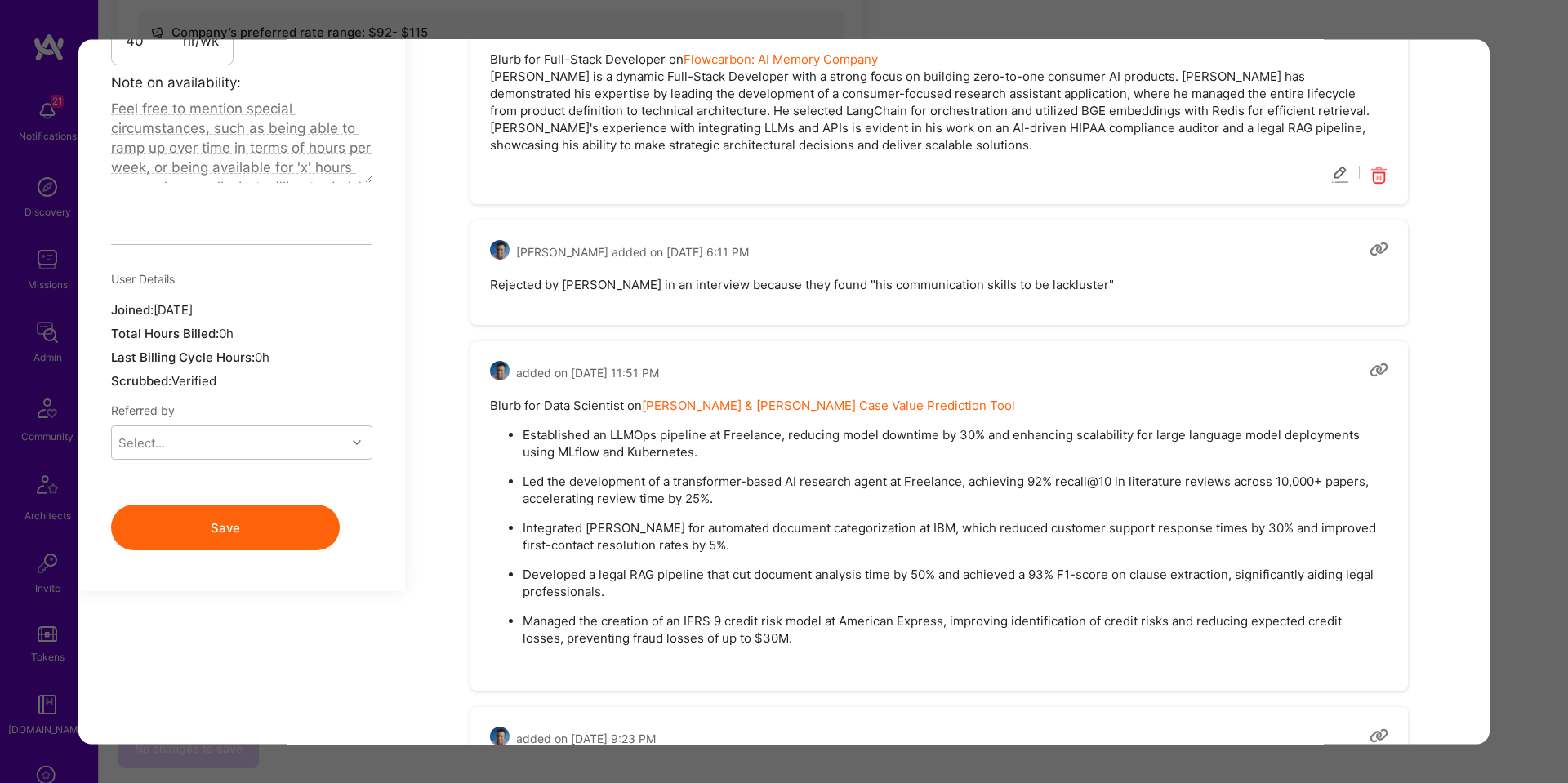
click at [1526, 220] on div "Application 1 of 6 Builder Missing Requirements Required Location See locations…" at bounding box center [784, 391] width 1568 height 783
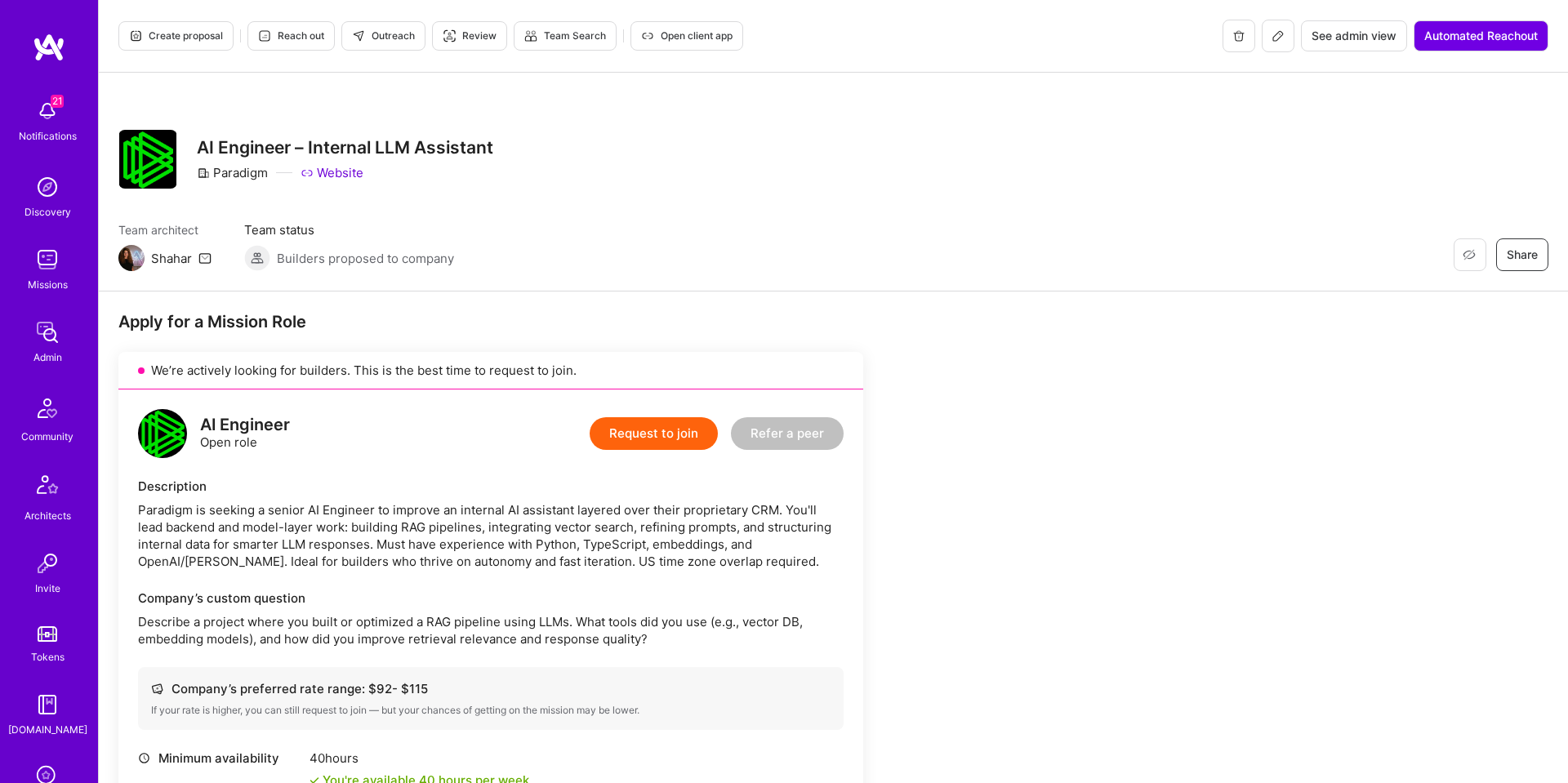
click at [209, 35] on span "Create proposal" at bounding box center [176, 36] width 94 height 14
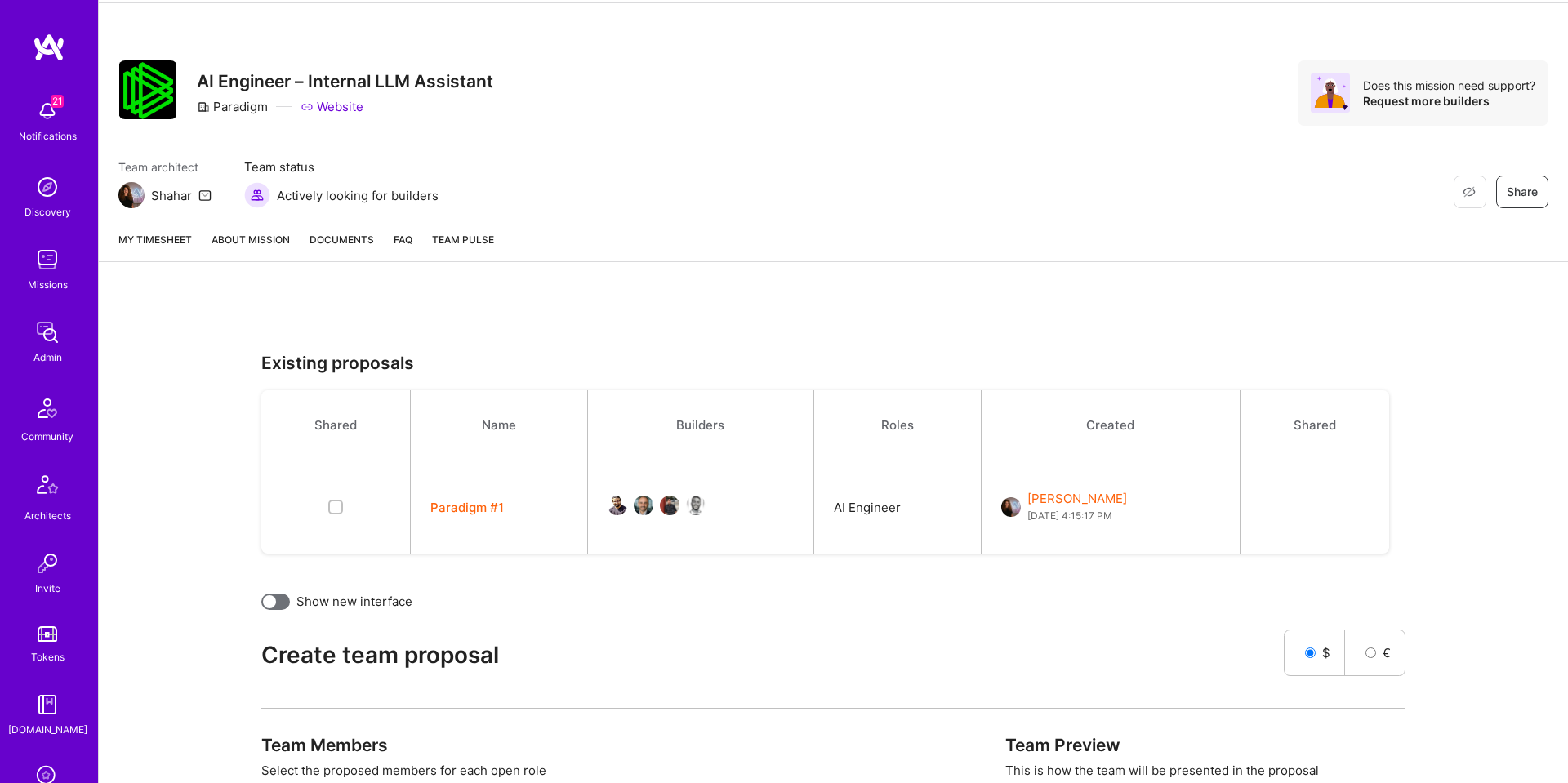
scroll to position [609, 0]
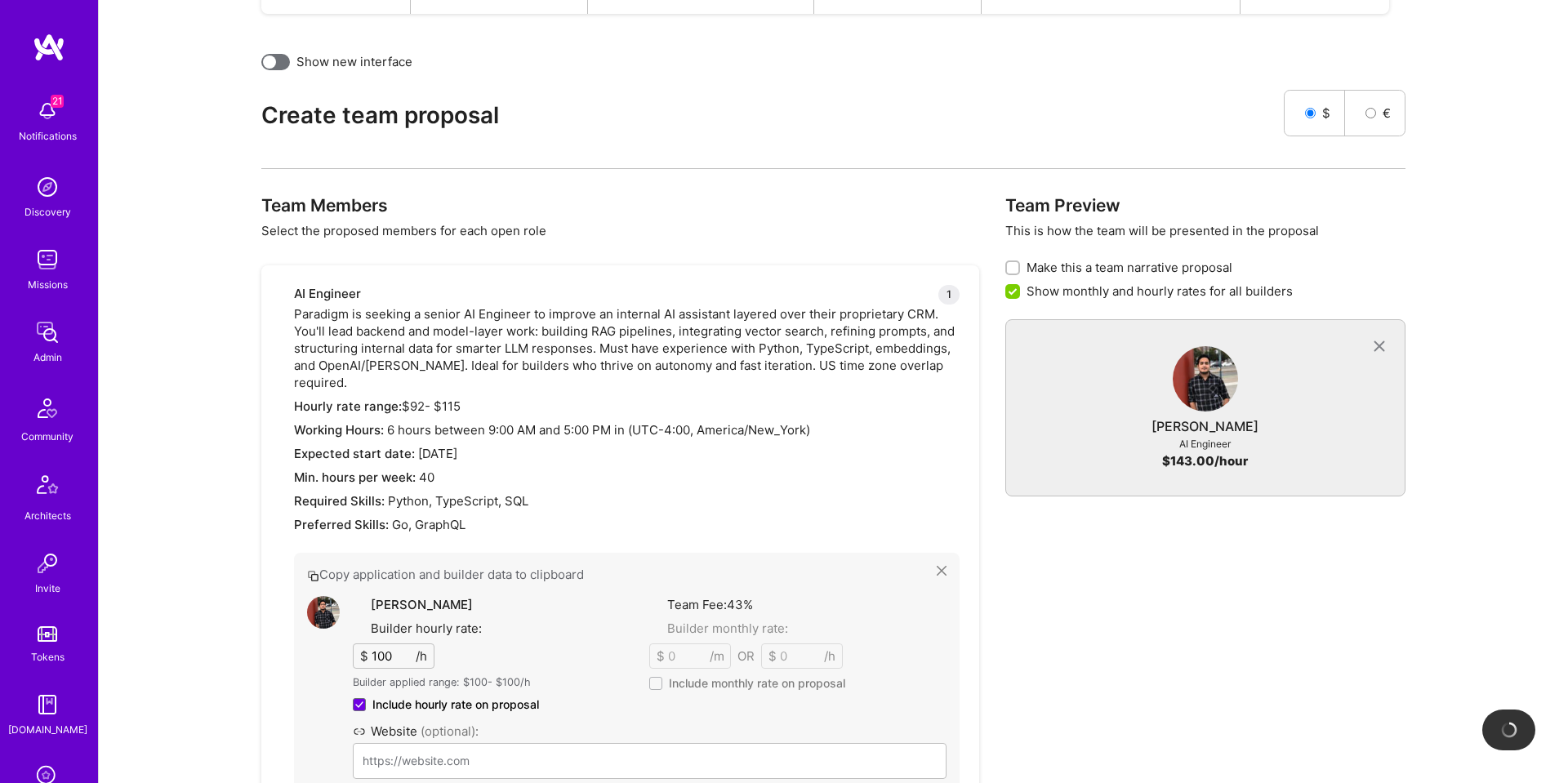
click at [727, 578] on button "Copy application and builder data to clipboard" at bounding box center [622, 574] width 630 height 17
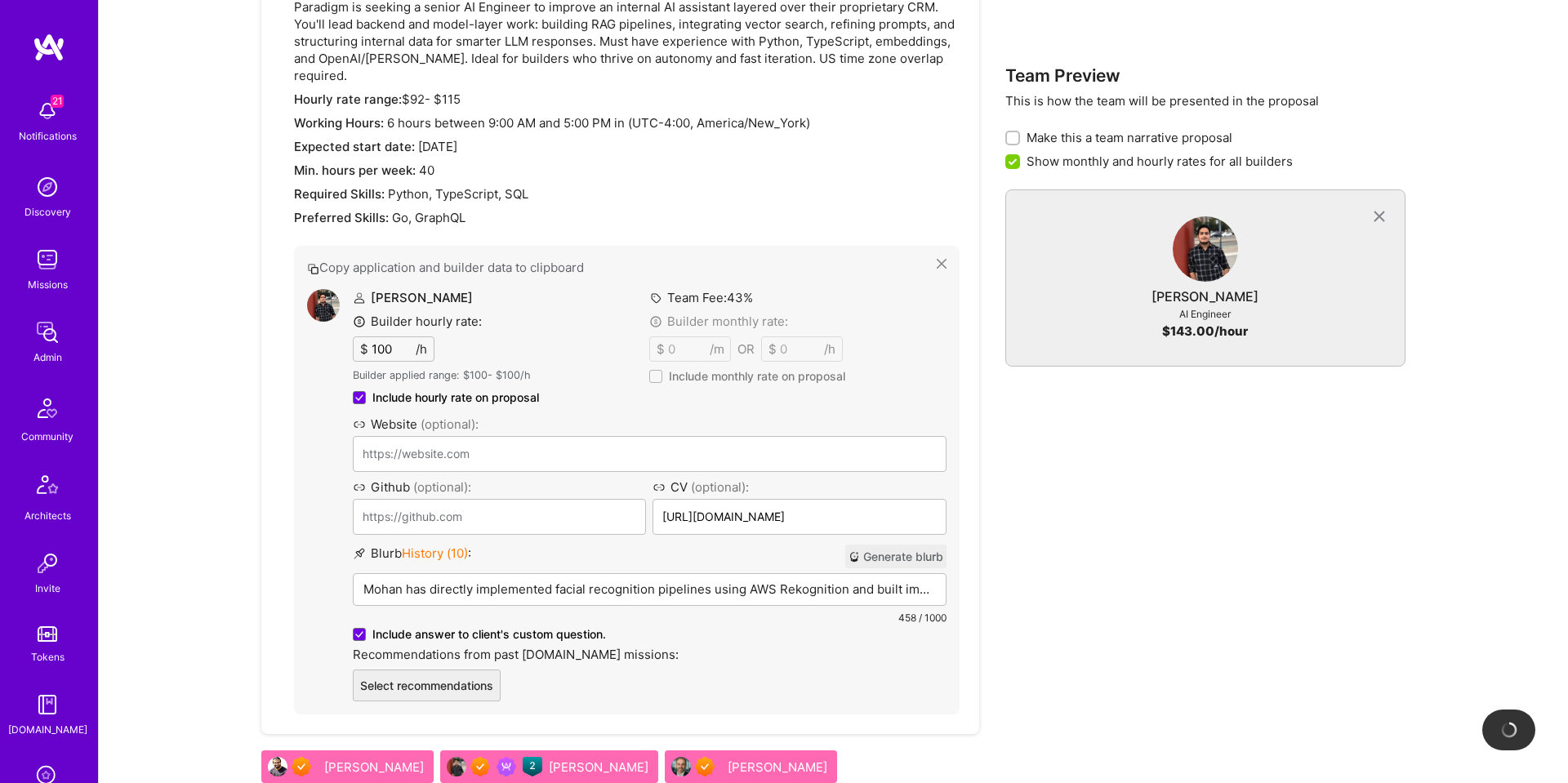
click at [888, 566] on button "Generate blurb" at bounding box center [895, 556] width 101 height 24
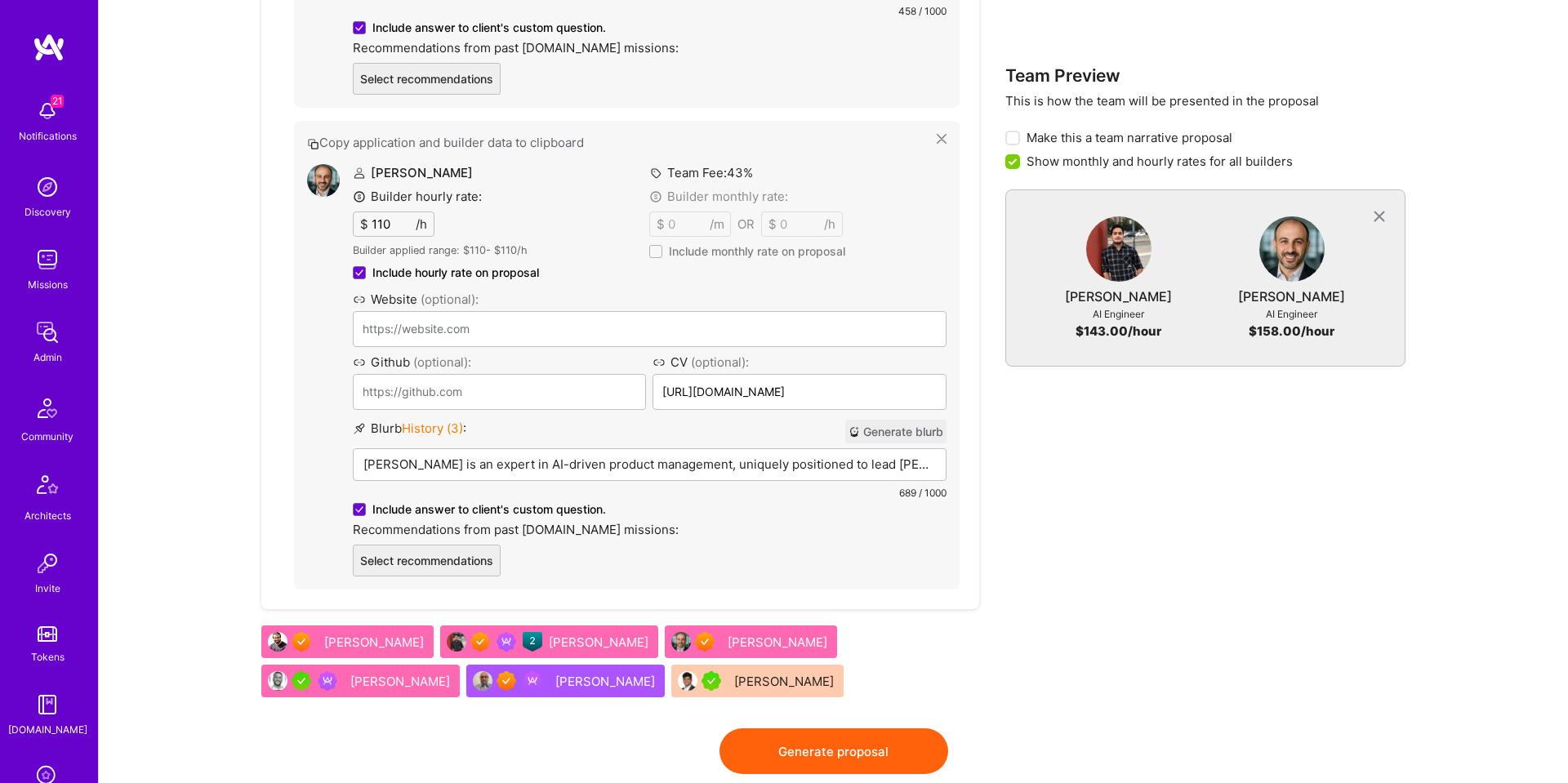
scroll to position [1520, 0]
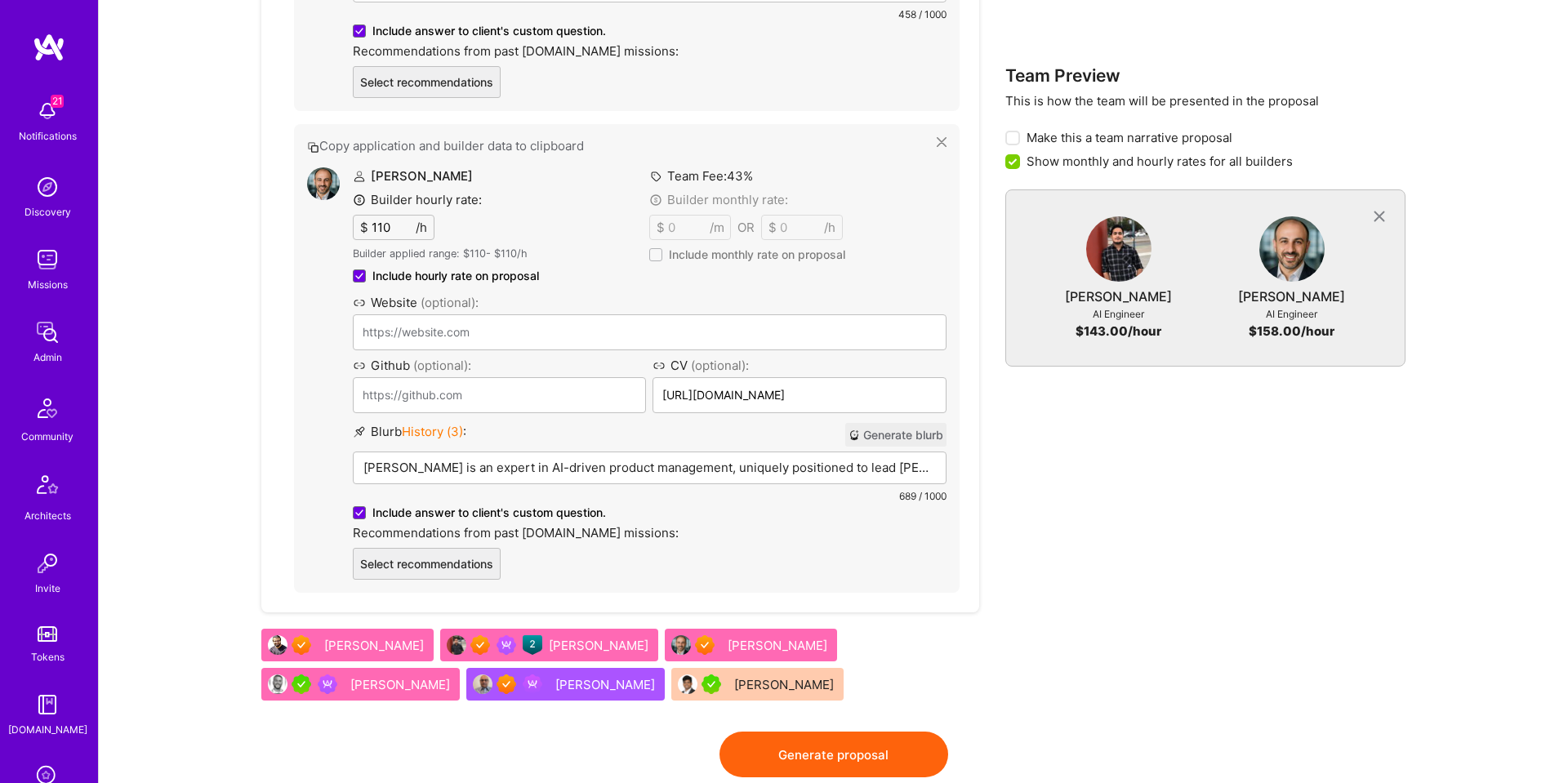
drag, startPoint x: 895, startPoint y: 435, endPoint x: 875, endPoint y: 613, distance: 179.1
click at [896, 436] on button "Generate blurb" at bounding box center [895, 434] width 101 height 24
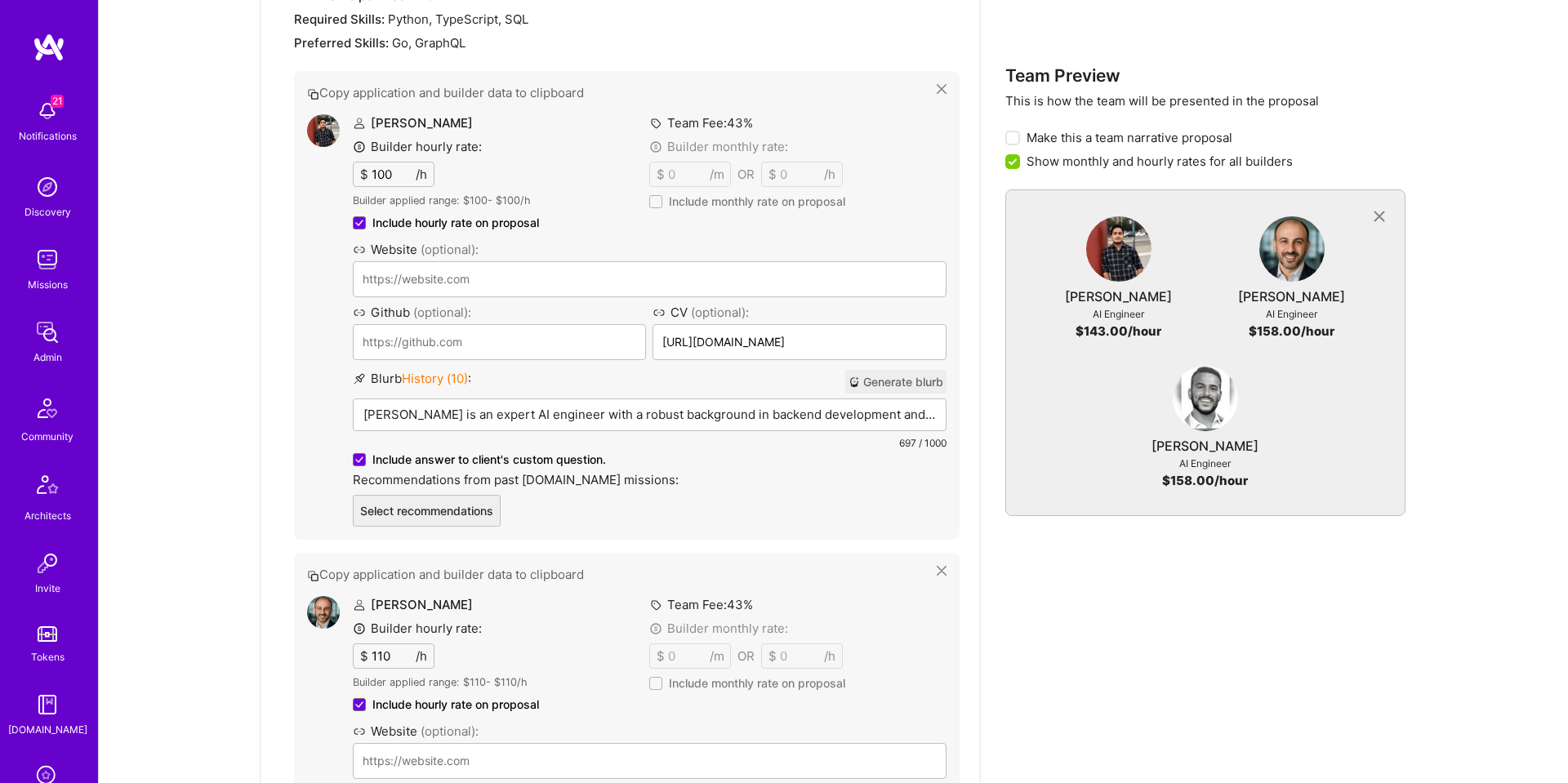
scroll to position [1092, 0]
click at [874, 383] on button "Generate blurb" at bounding box center [895, 380] width 101 height 24
click at [803, 410] on p "Mohan Singh is an expert AI engineer with a robust background in backend develo…" at bounding box center [649, 413] width 573 height 17
click at [441, 370] on span "History ( 10 )" at bounding box center [434, 378] width 66 height 15
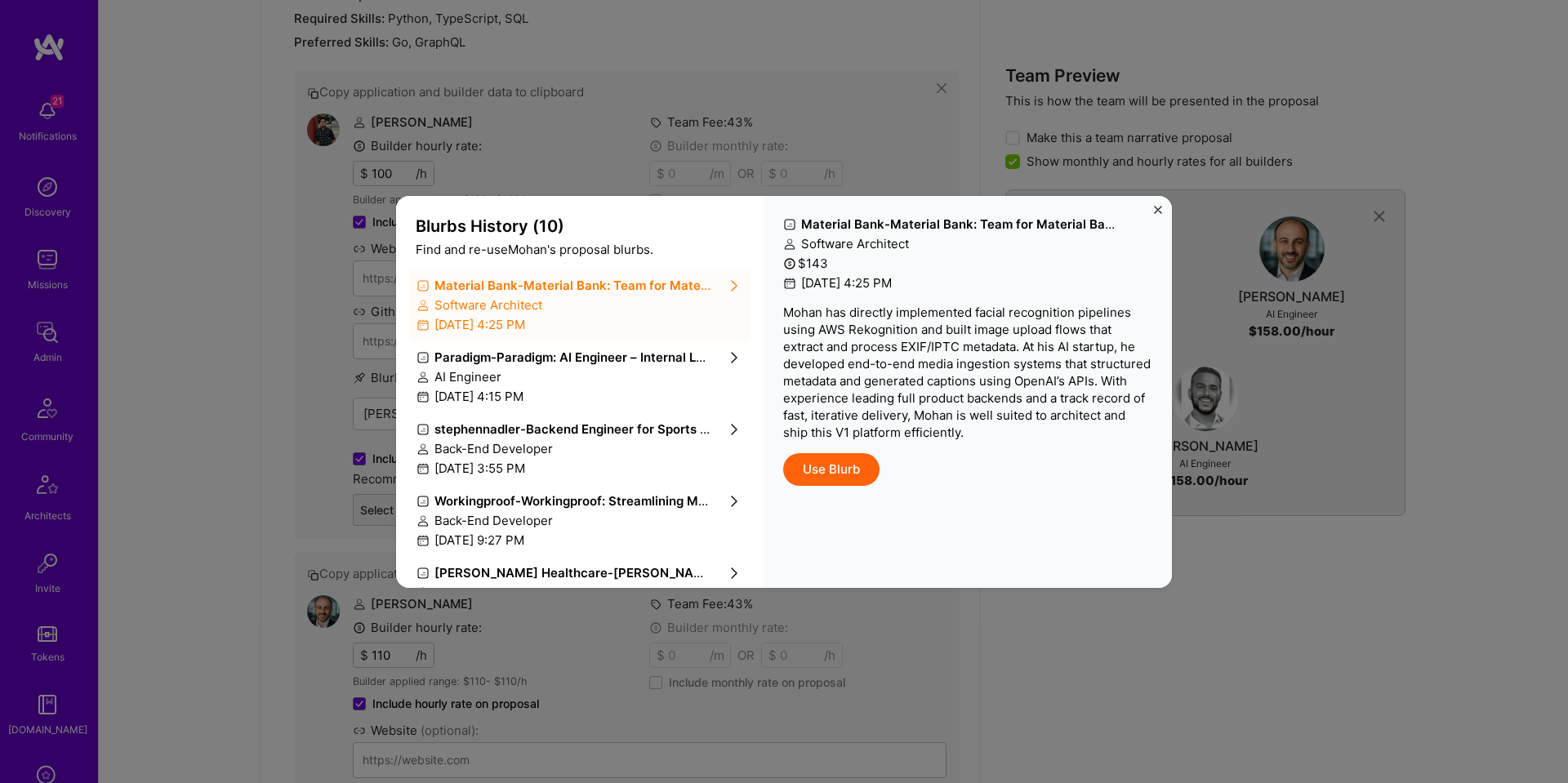
click at [545, 365] on div "Paradigm - Paradigm: AI Engineer – Internal LLM Assistant" at bounding box center [563, 357] width 294 height 17
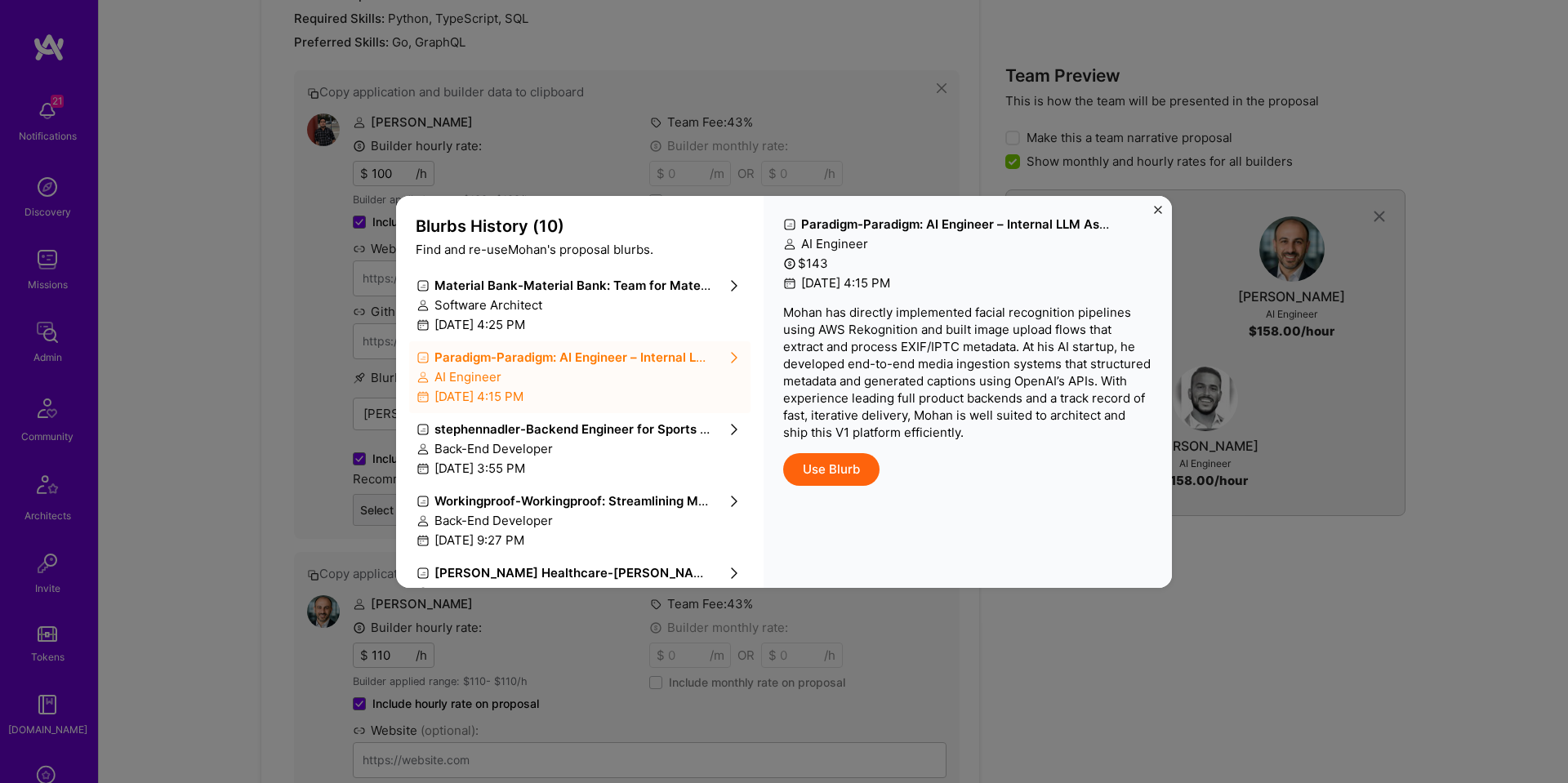
click at [819, 467] on button "Use Blurb" at bounding box center [831, 469] width 97 height 33
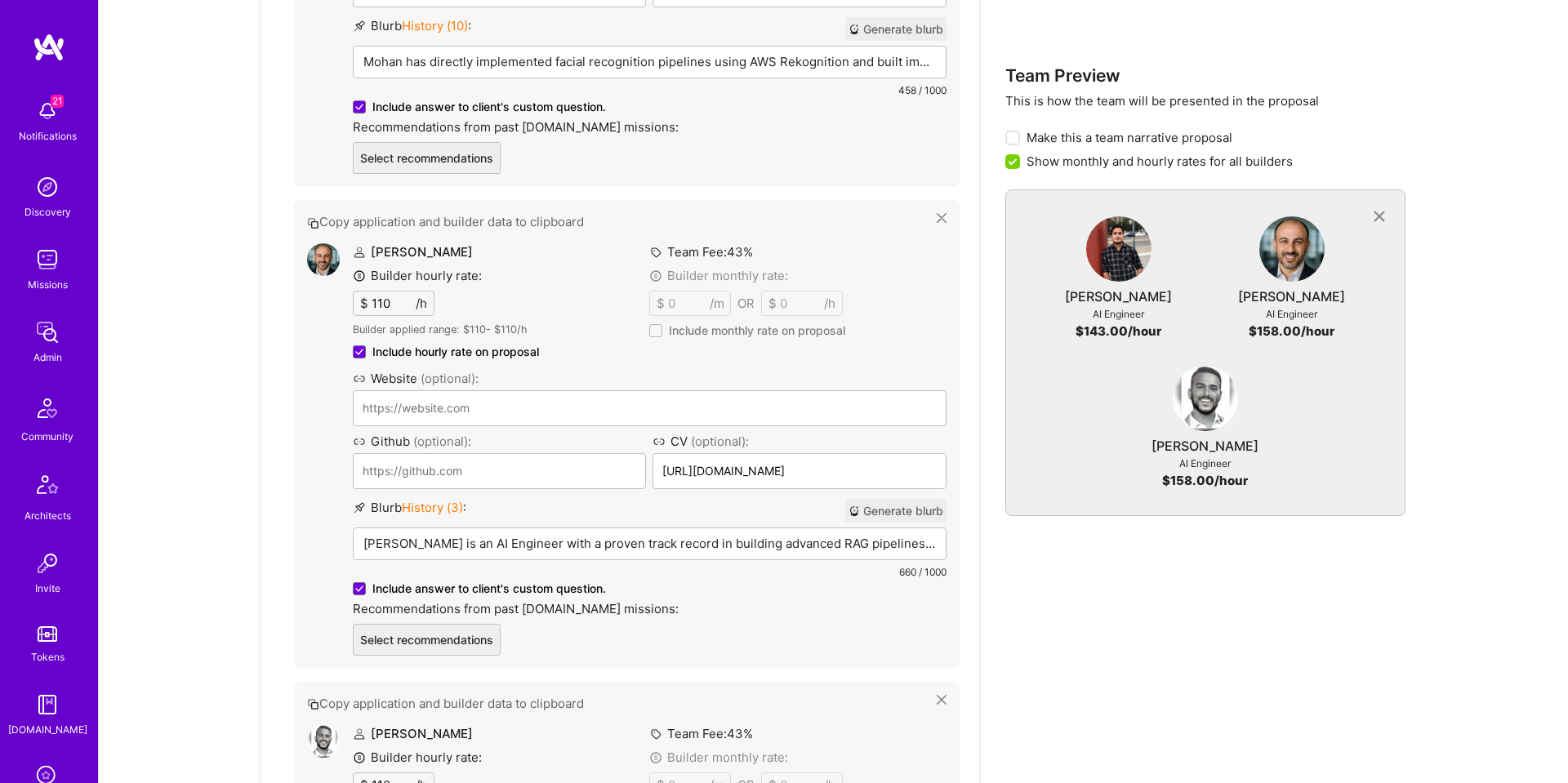
scroll to position [1540, 0]
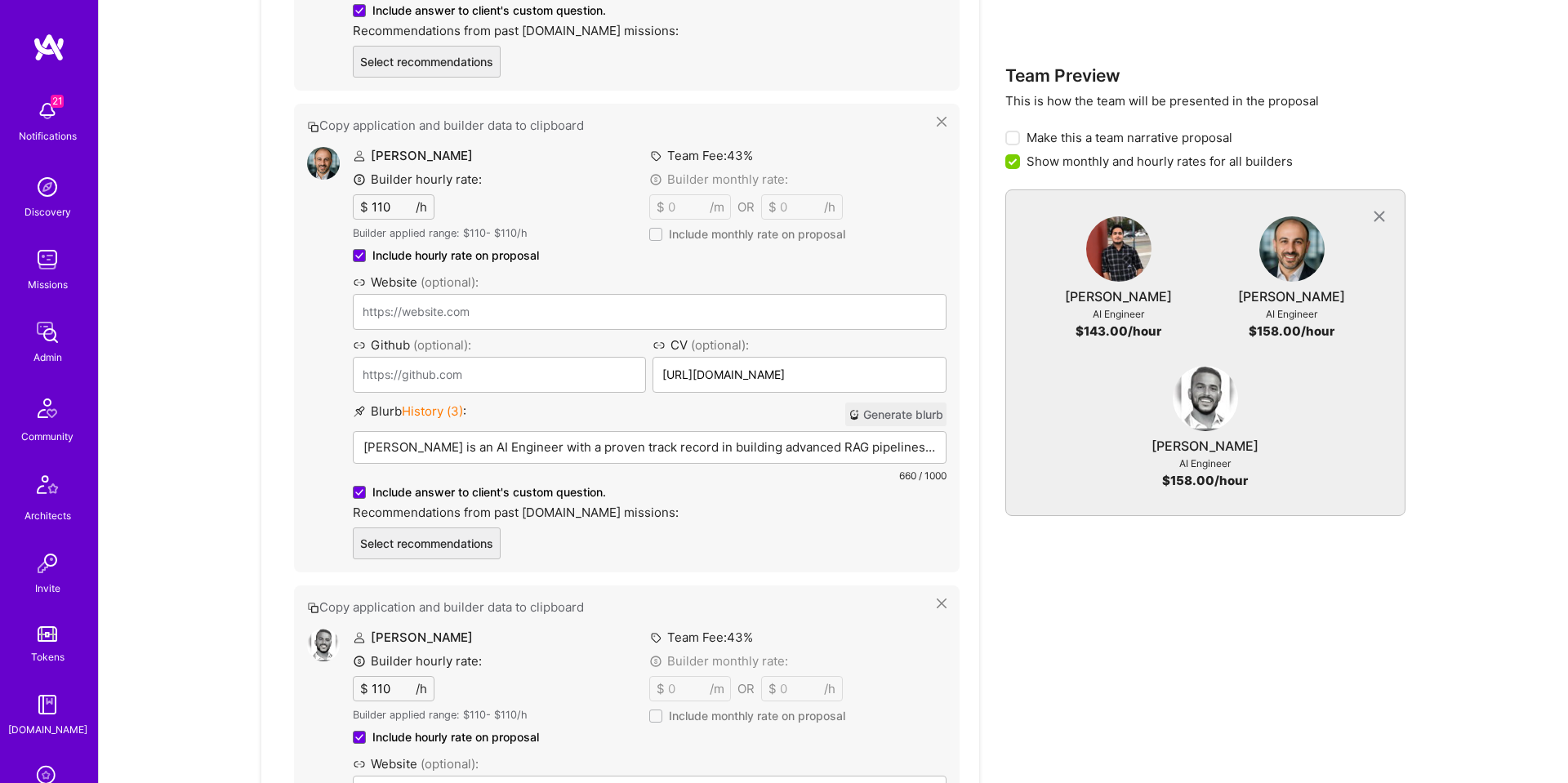
drag, startPoint x: 570, startPoint y: 447, endPoint x: 582, endPoint y: 447, distance: 12.0
click at [571, 447] on p "Siavash Fahimi is an AI Engineer with a proven track record in building advance…" at bounding box center [649, 447] width 573 height 17
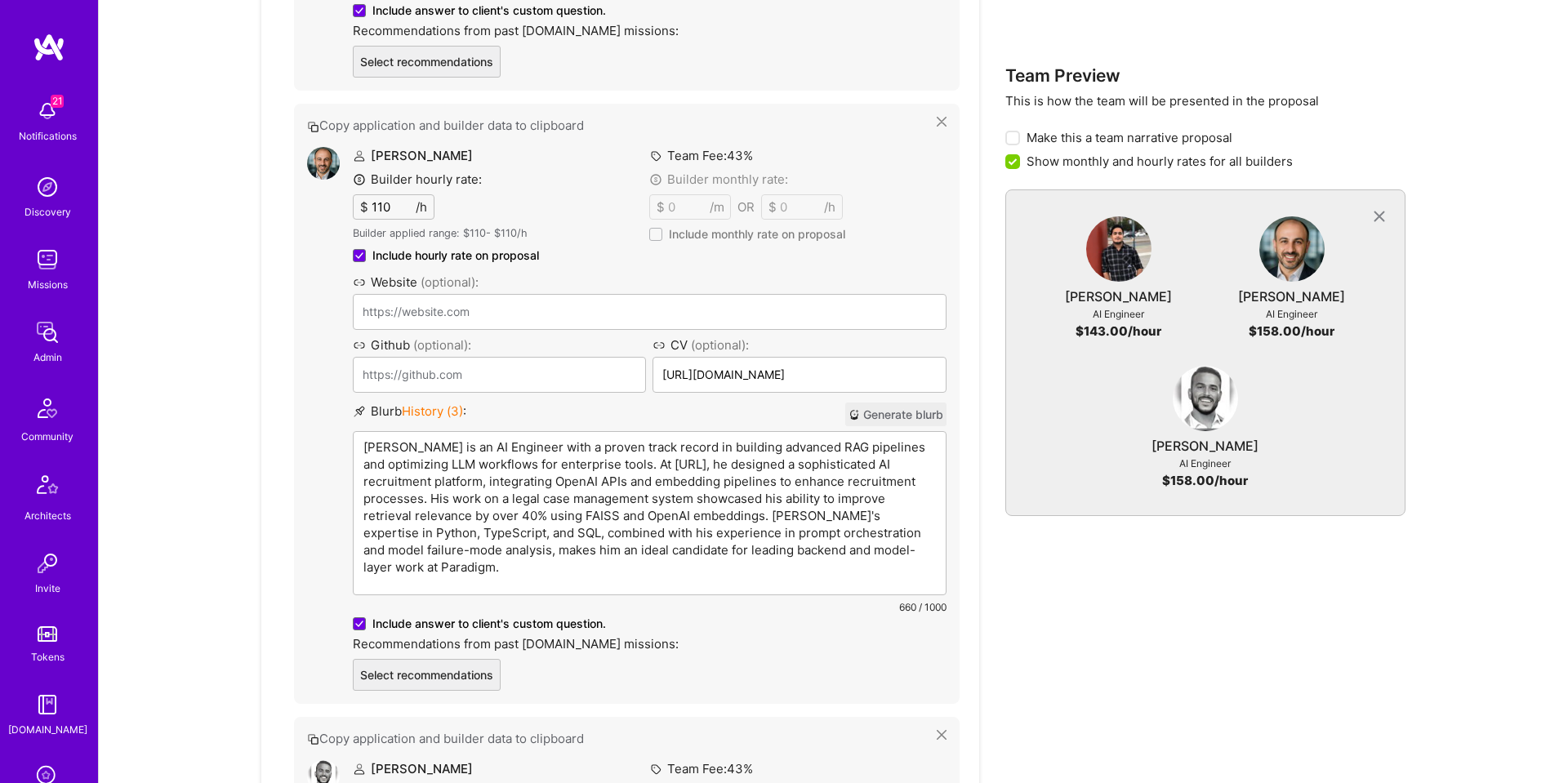
click at [431, 411] on span "History ( 3 )" at bounding box center [432, 411] width 61 height 15
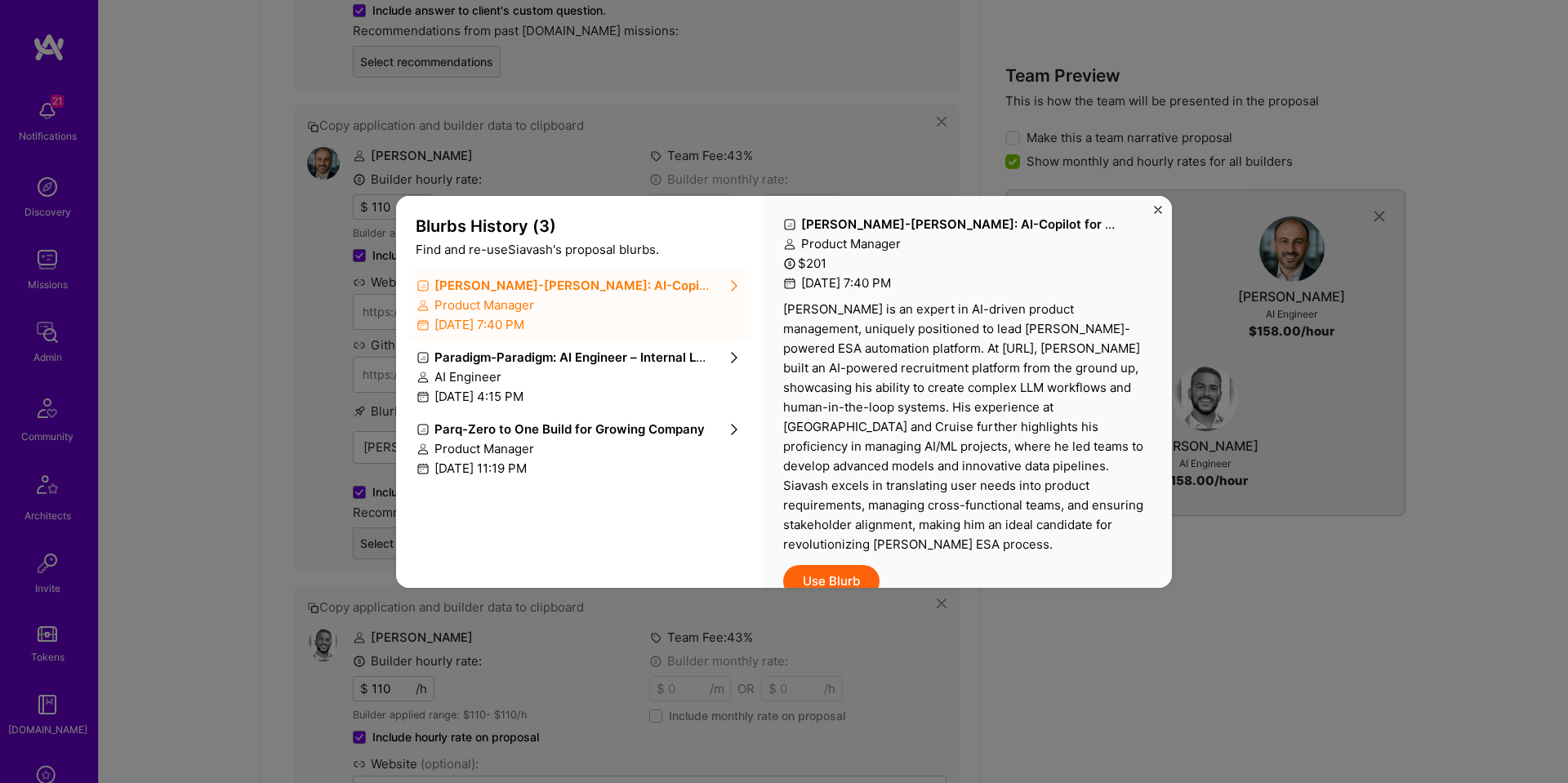
click at [533, 368] on div "AI Engineer" at bounding box center [579, 377] width 326 height 17
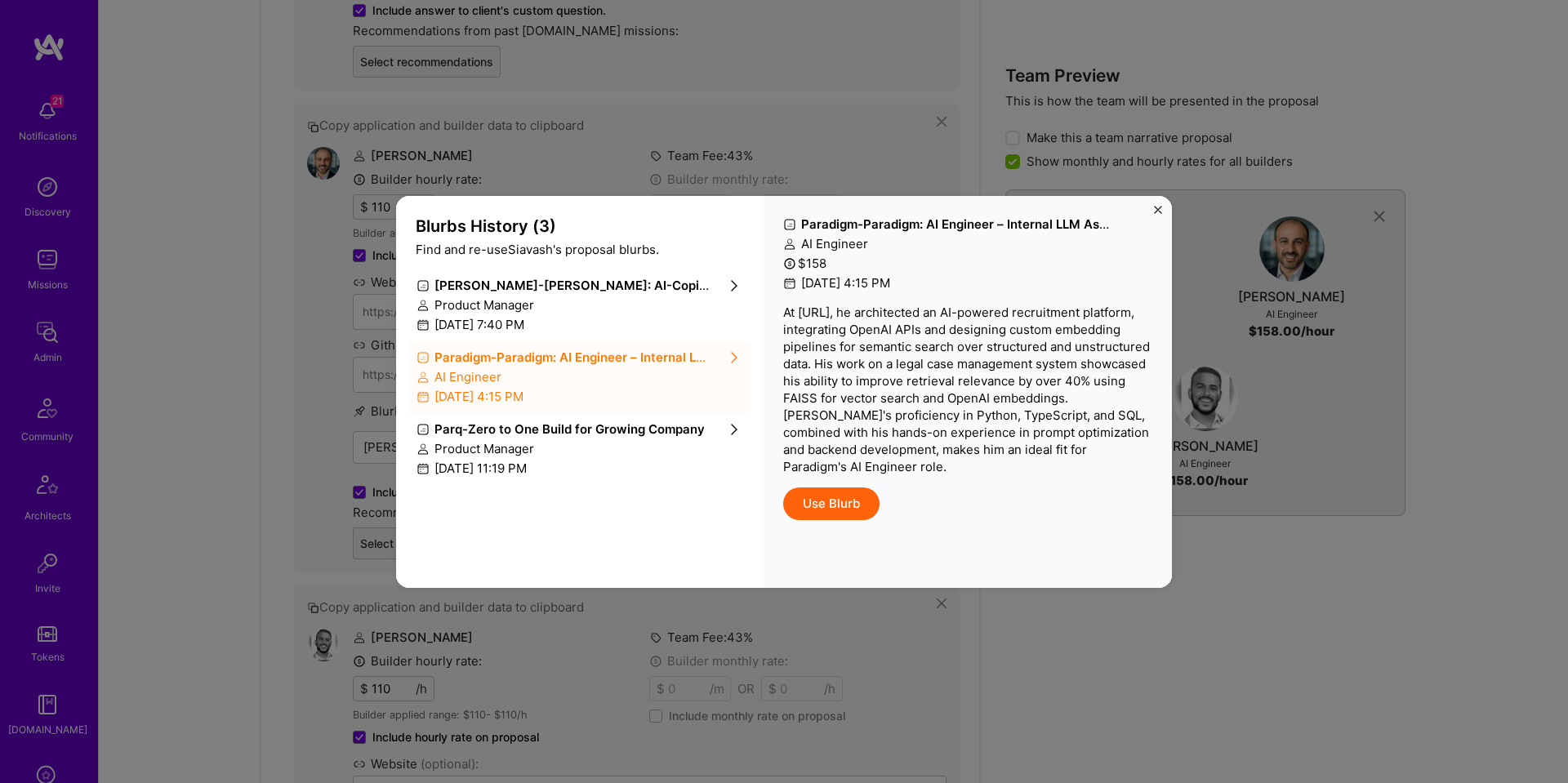
click at [823, 494] on button "Use Blurb" at bounding box center [831, 504] width 97 height 33
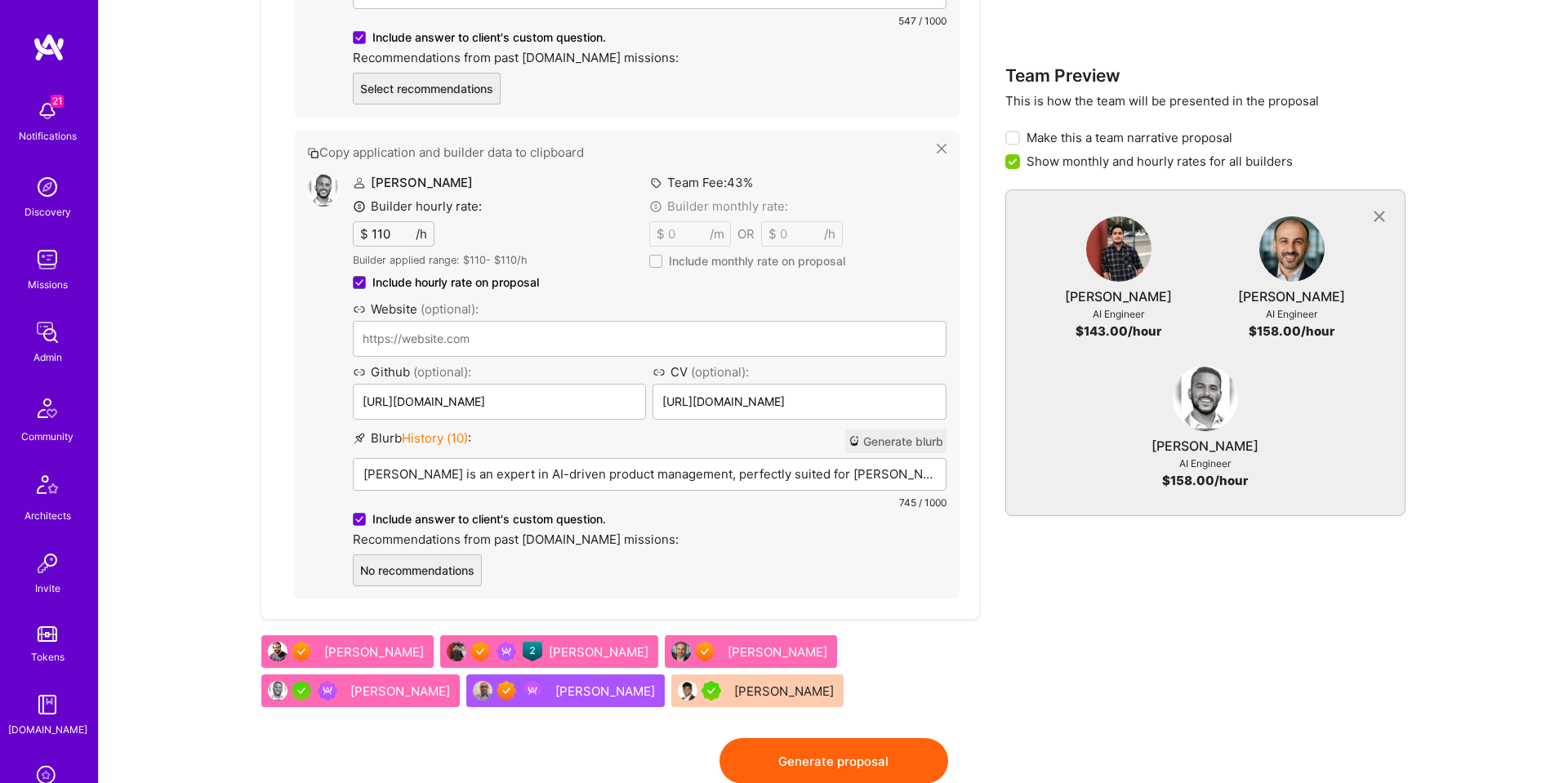
scroll to position [2028, 0]
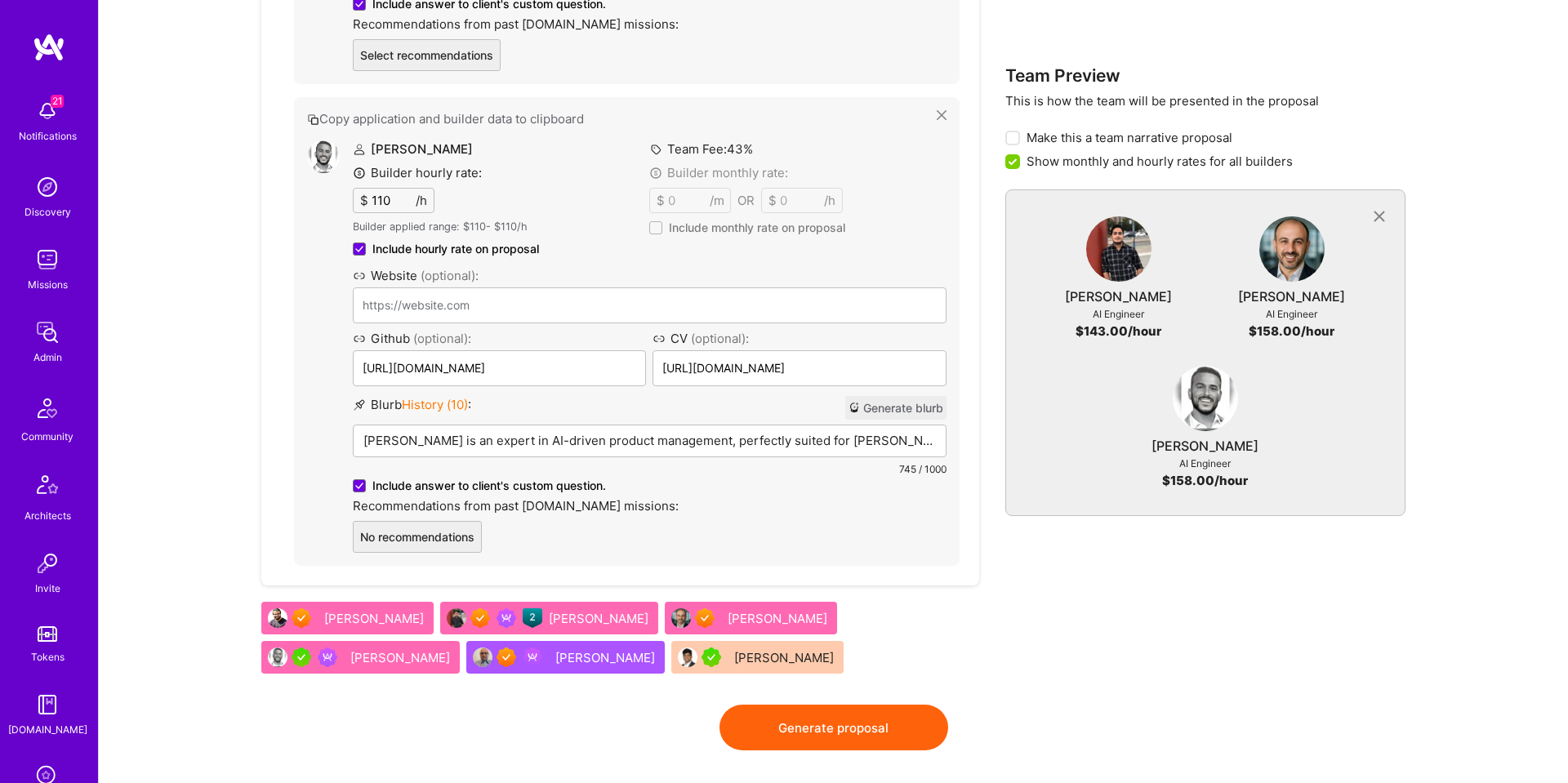
click at [445, 391] on div "Tamir Kedmi Builder hourly rate: $ 110 /h Builder applied range: $ 110 - $ 110 …" at bounding box center [649, 346] width 594 height 412
click at [452, 402] on span "History ( 10 )" at bounding box center [434, 405] width 66 height 15
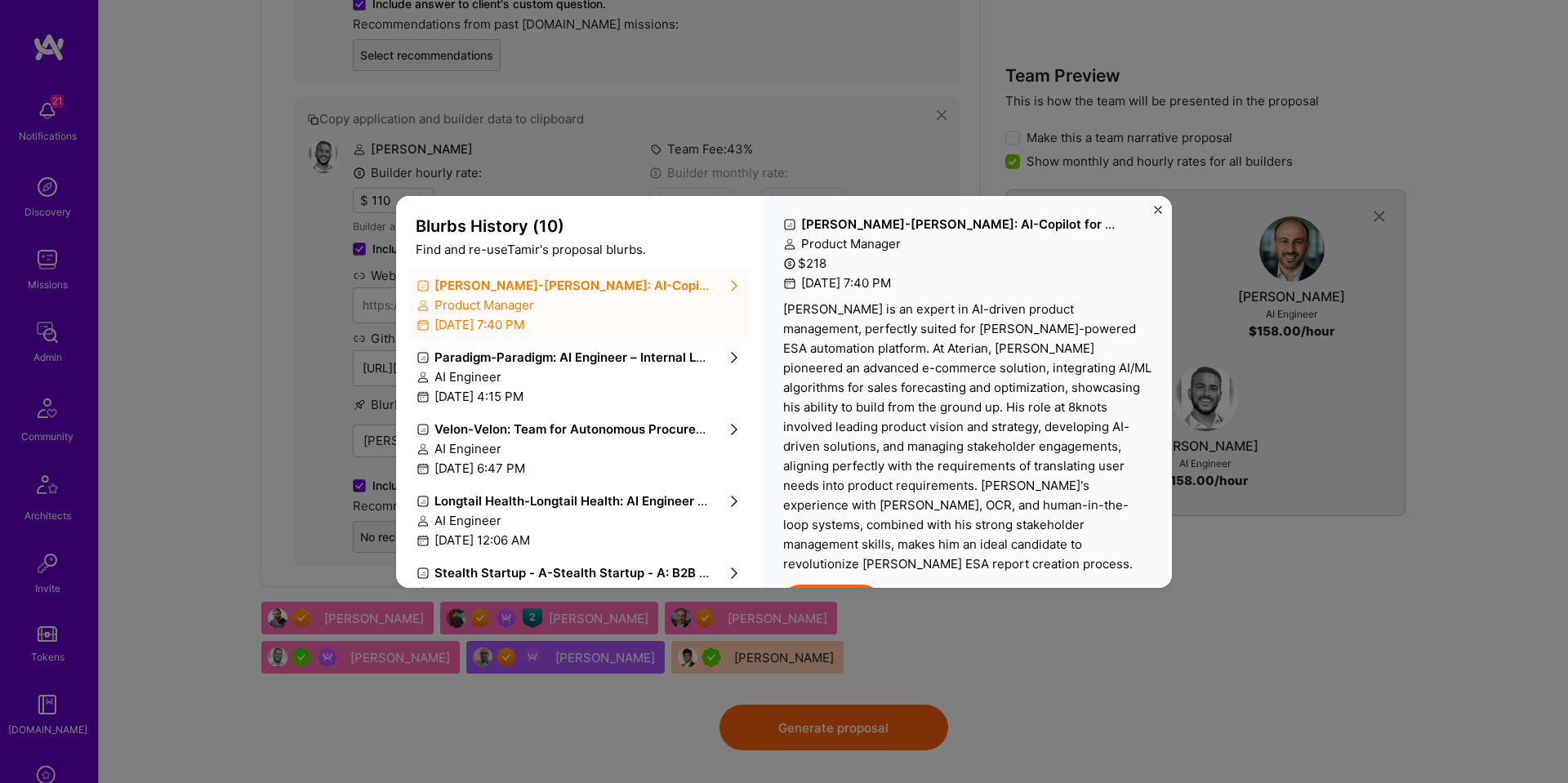
click at [476, 380] on div "AI Engineer" at bounding box center [579, 377] width 326 height 17
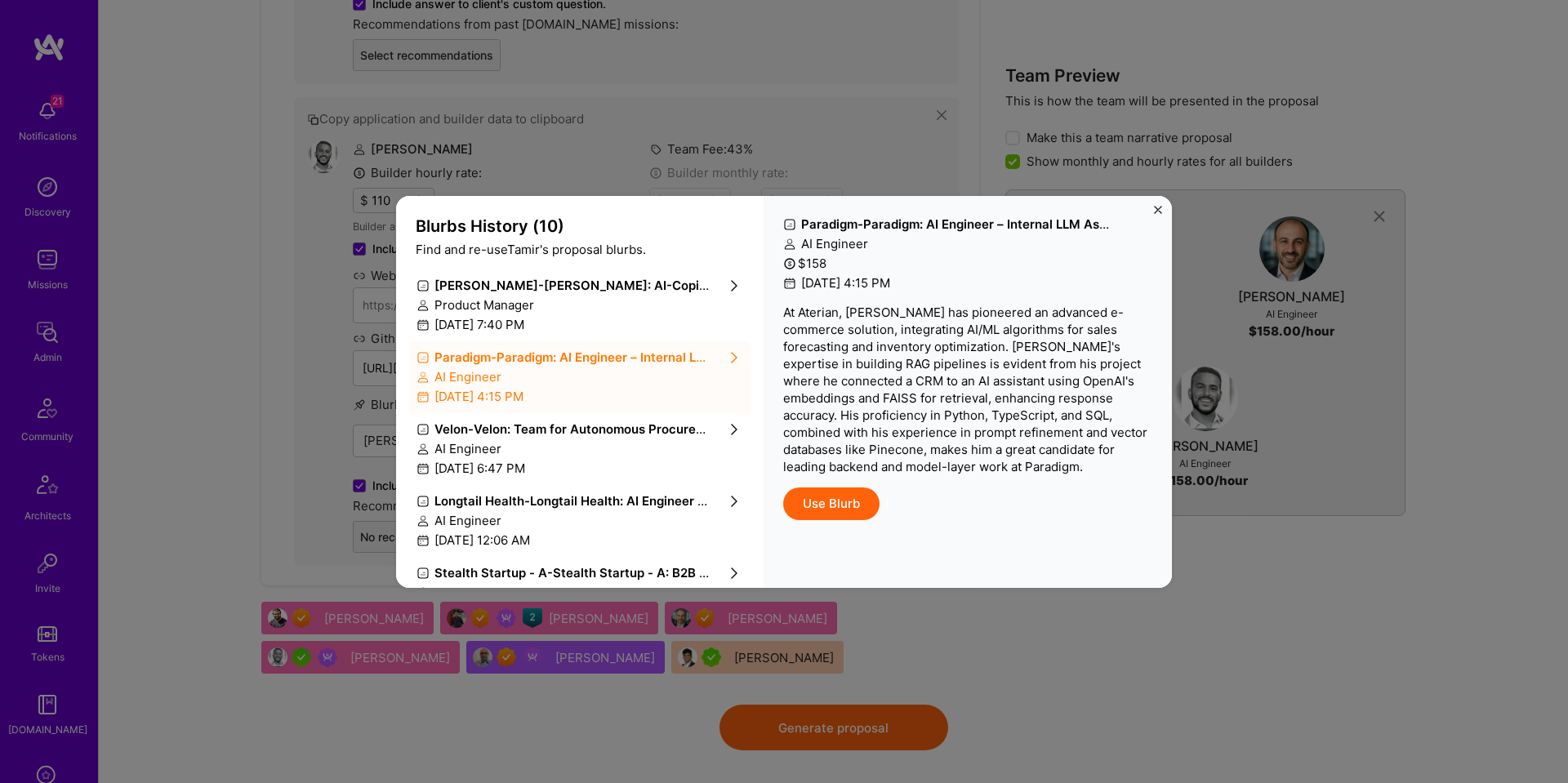
click at [826, 509] on button "Use Blurb" at bounding box center [831, 504] width 97 height 33
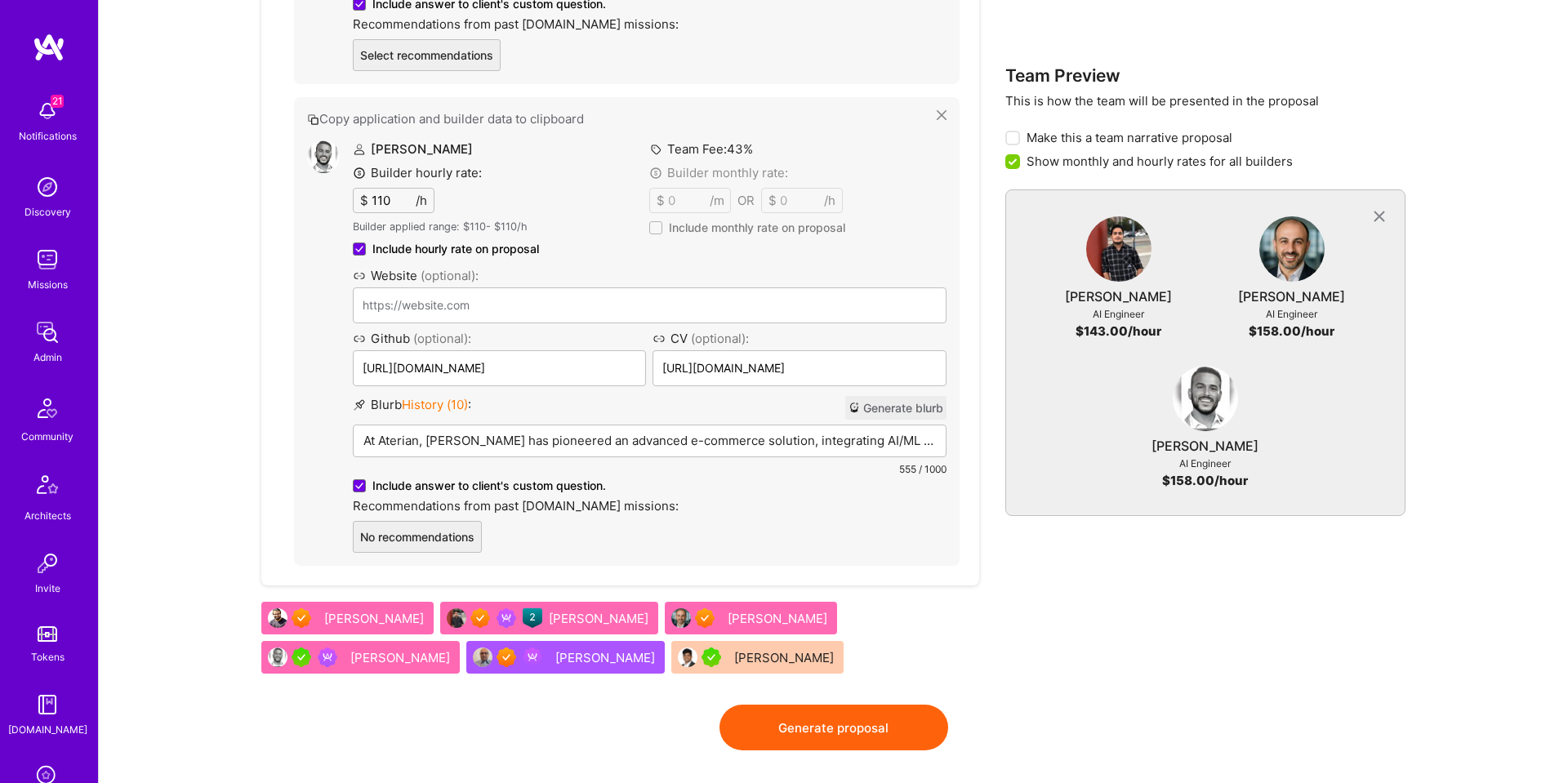
scroll to position [2060, 0]
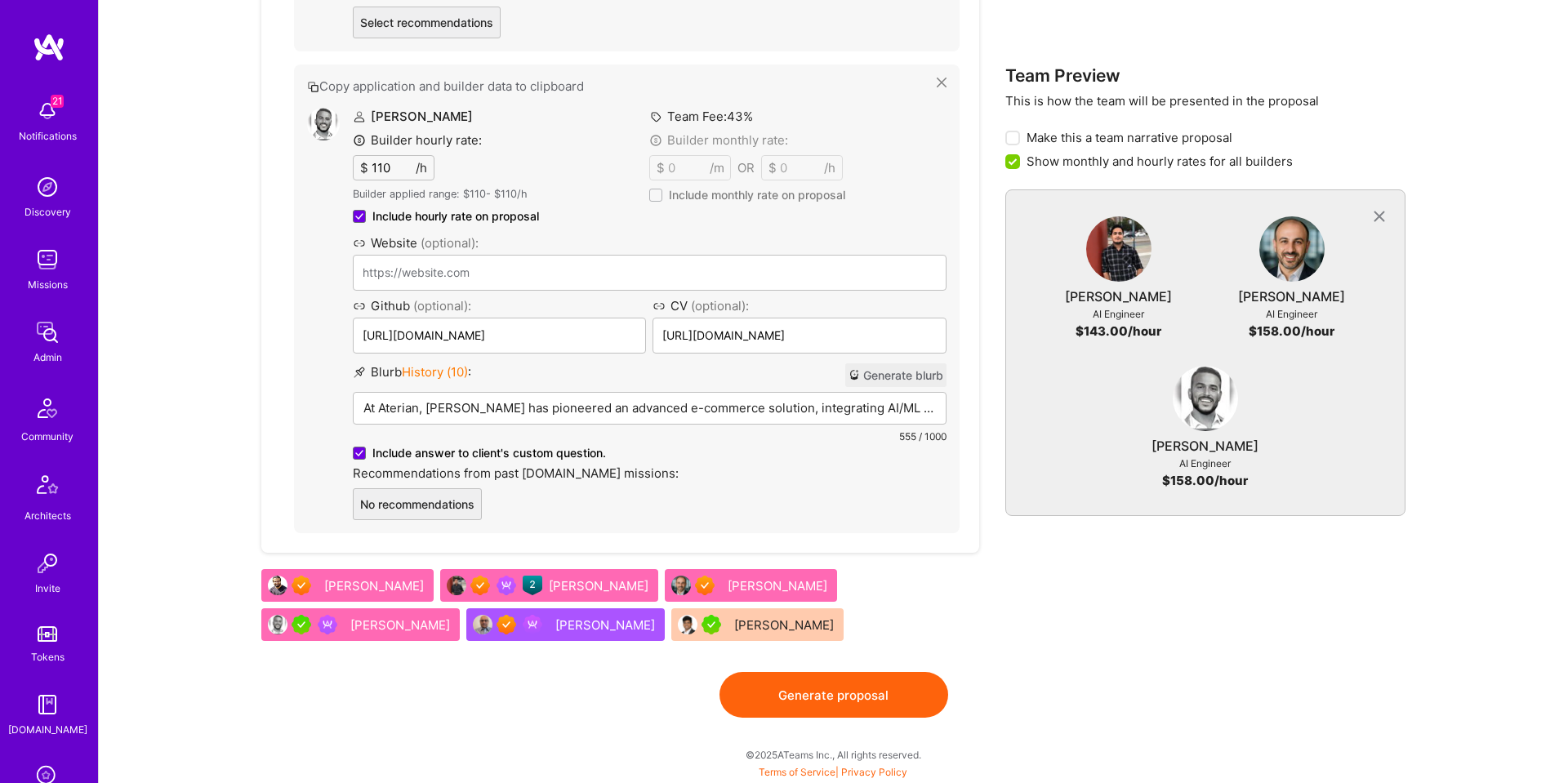
click at [826, 695] on button "Generate proposal" at bounding box center [833, 694] width 229 height 45
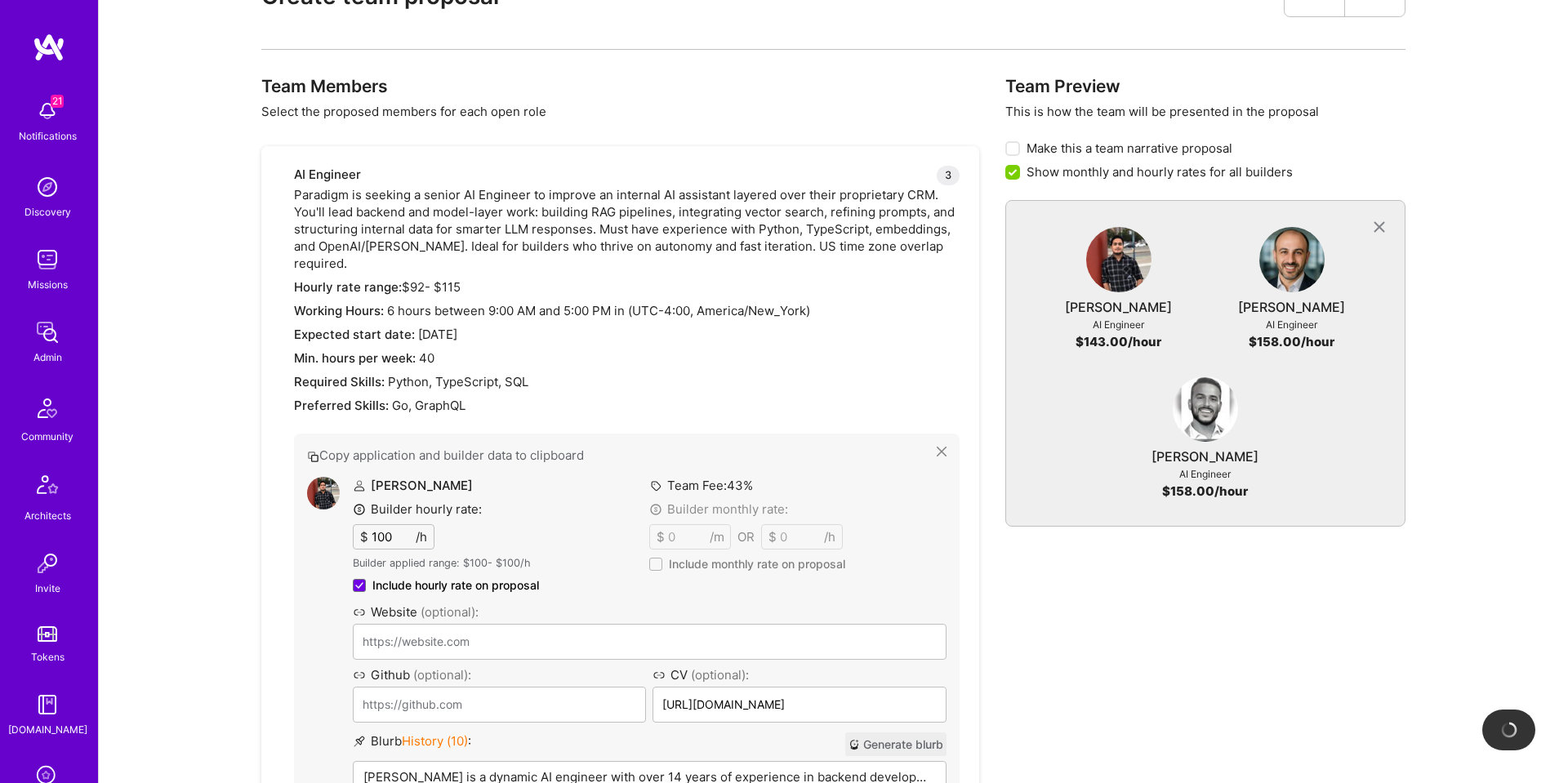
scroll to position [0, 0]
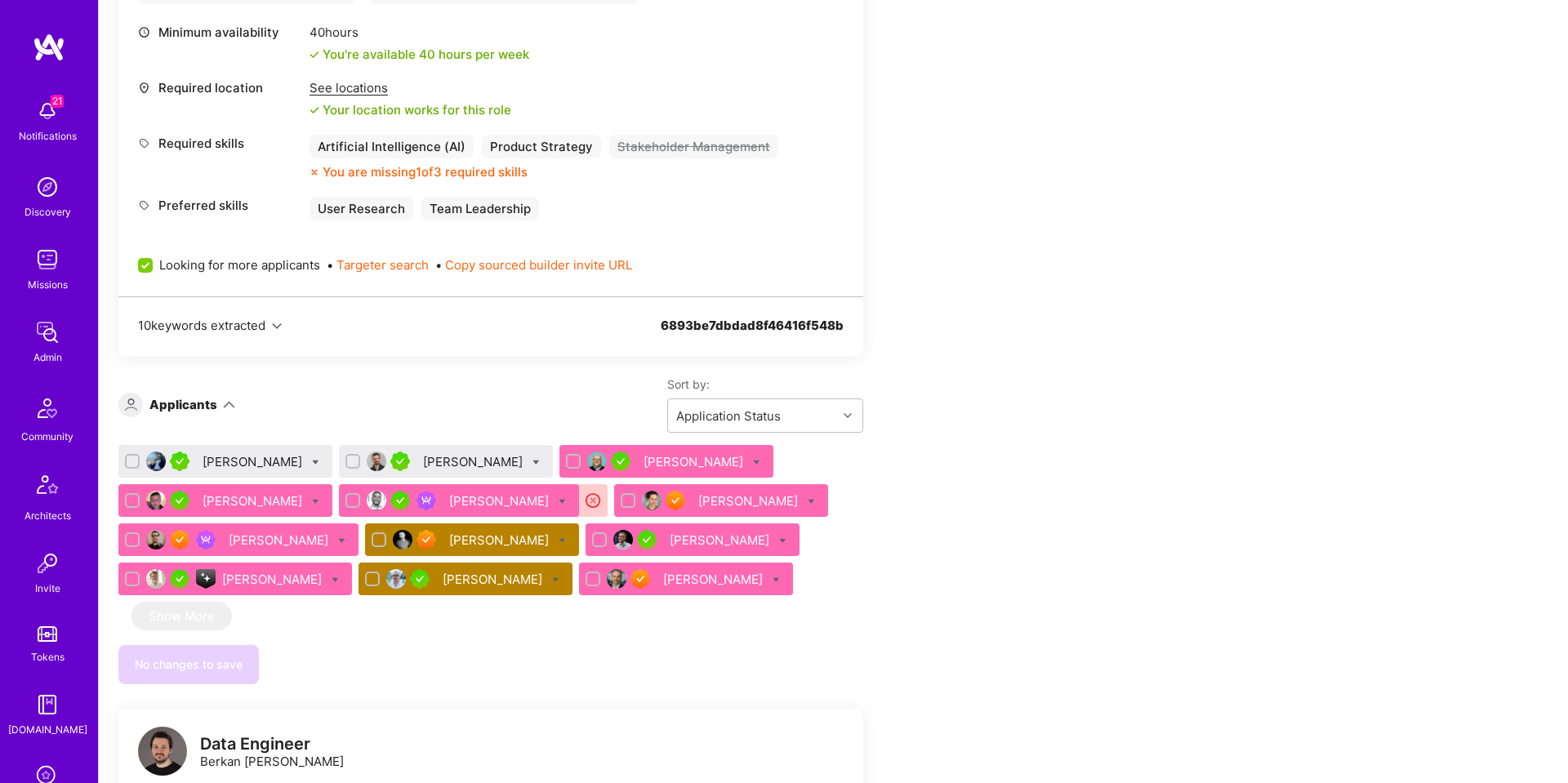
scroll to position [3006, 0]
click at [255, 452] on div "[PERSON_NAME]" at bounding box center [254, 461] width 103 height 17
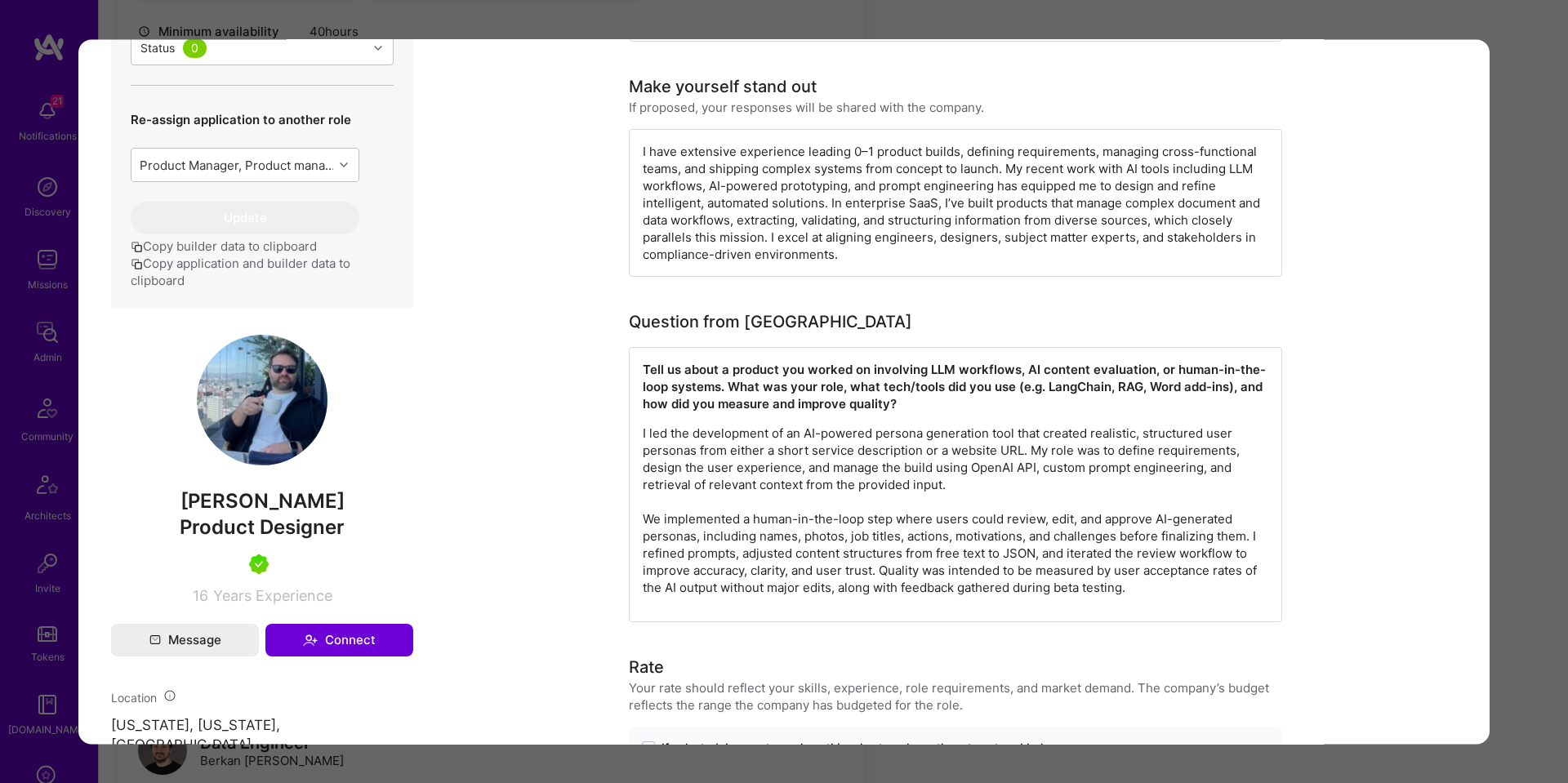
scroll to position [692, 0]
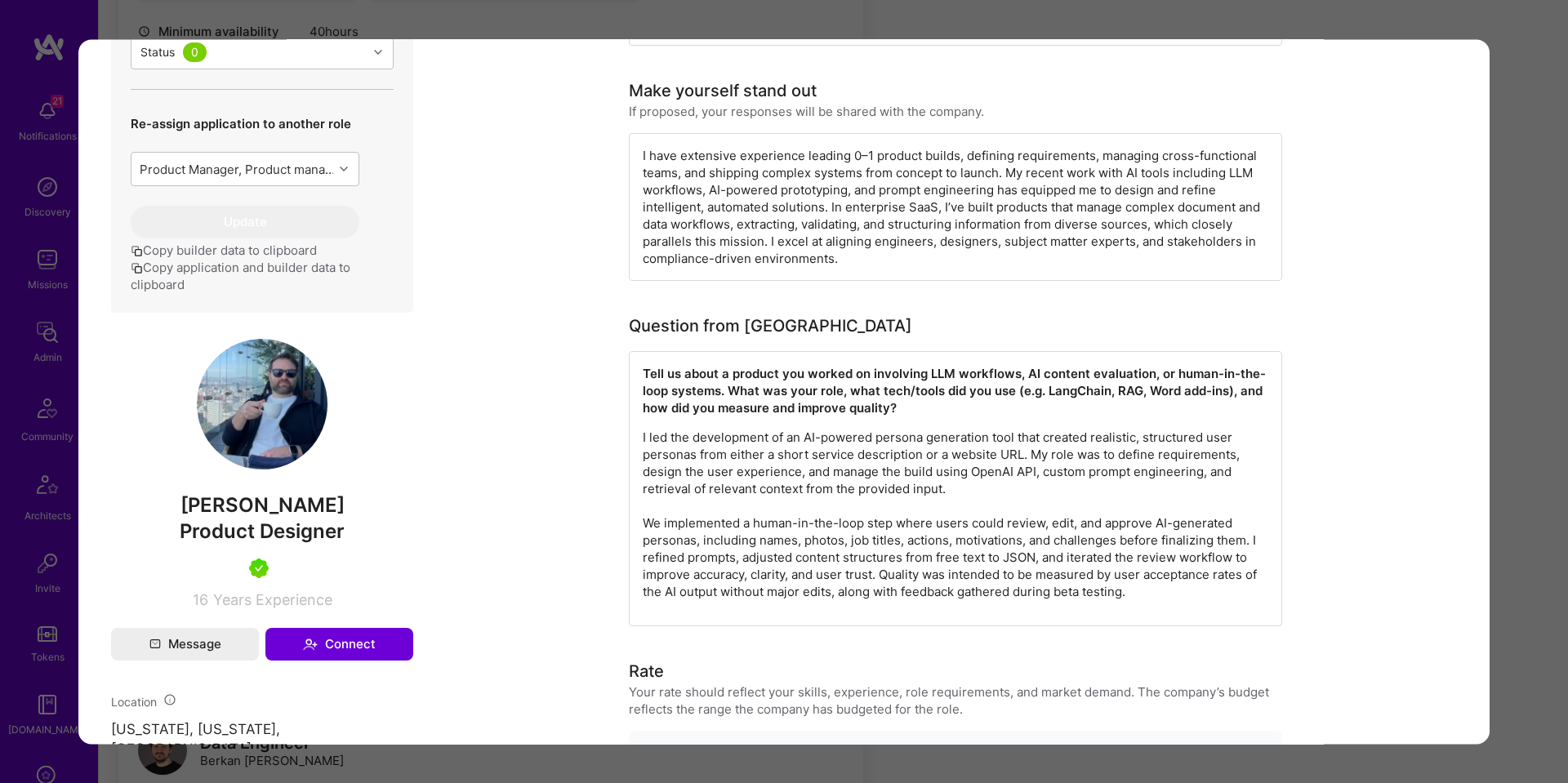
drag, startPoint x: 1552, startPoint y: 423, endPoint x: 1207, endPoint y: 419, distance: 345.0
click at [1549, 423] on div "Application 1 of 12 Builder Missing Requirements Rate $ 110 - $ 140 User set $ …" at bounding box center [784, 391] width 1568 height 783
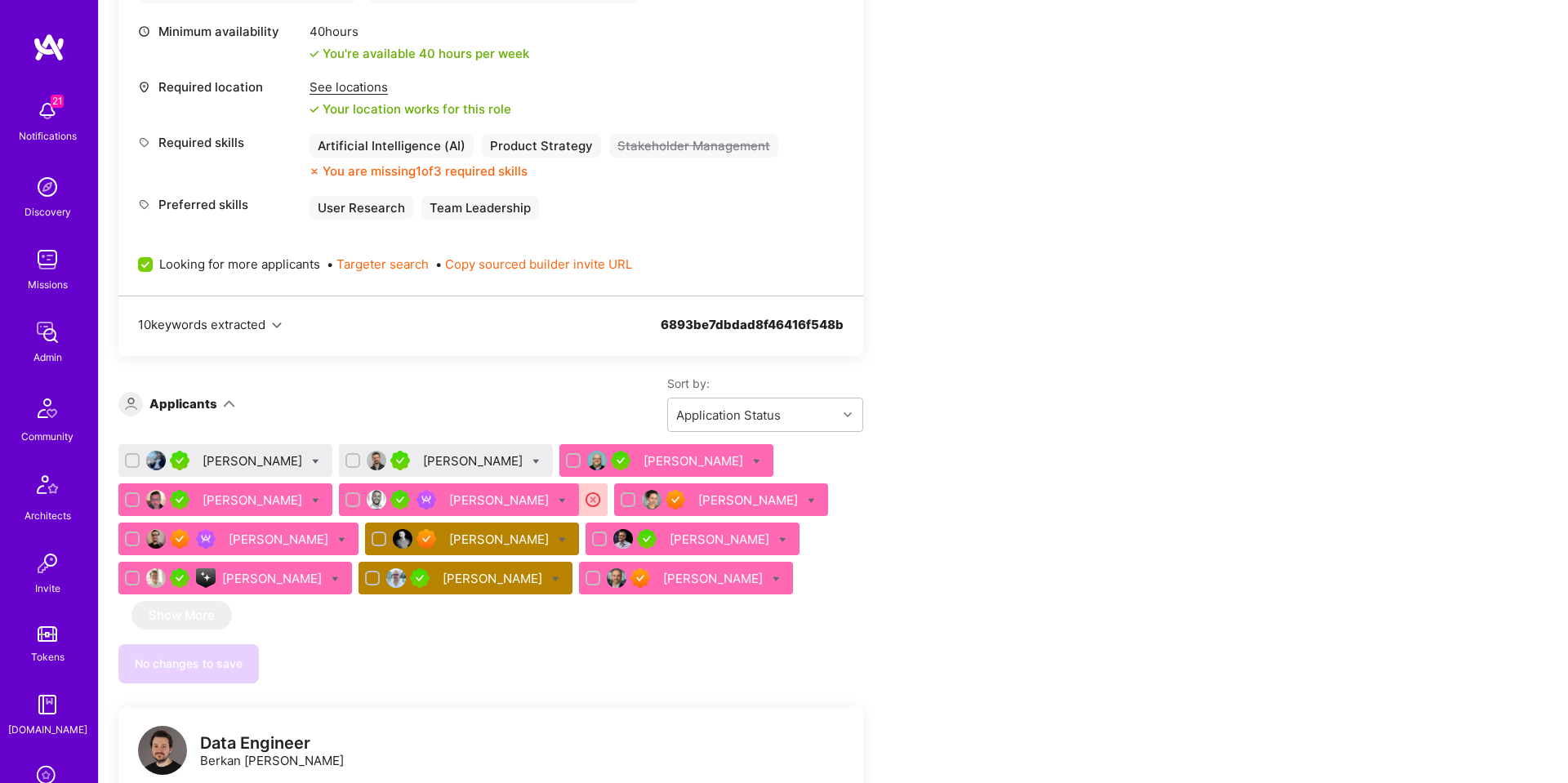
click at [497, 452] on div "[PERSON_NAME]" at bounding box center [474, 461] width 103 height 17
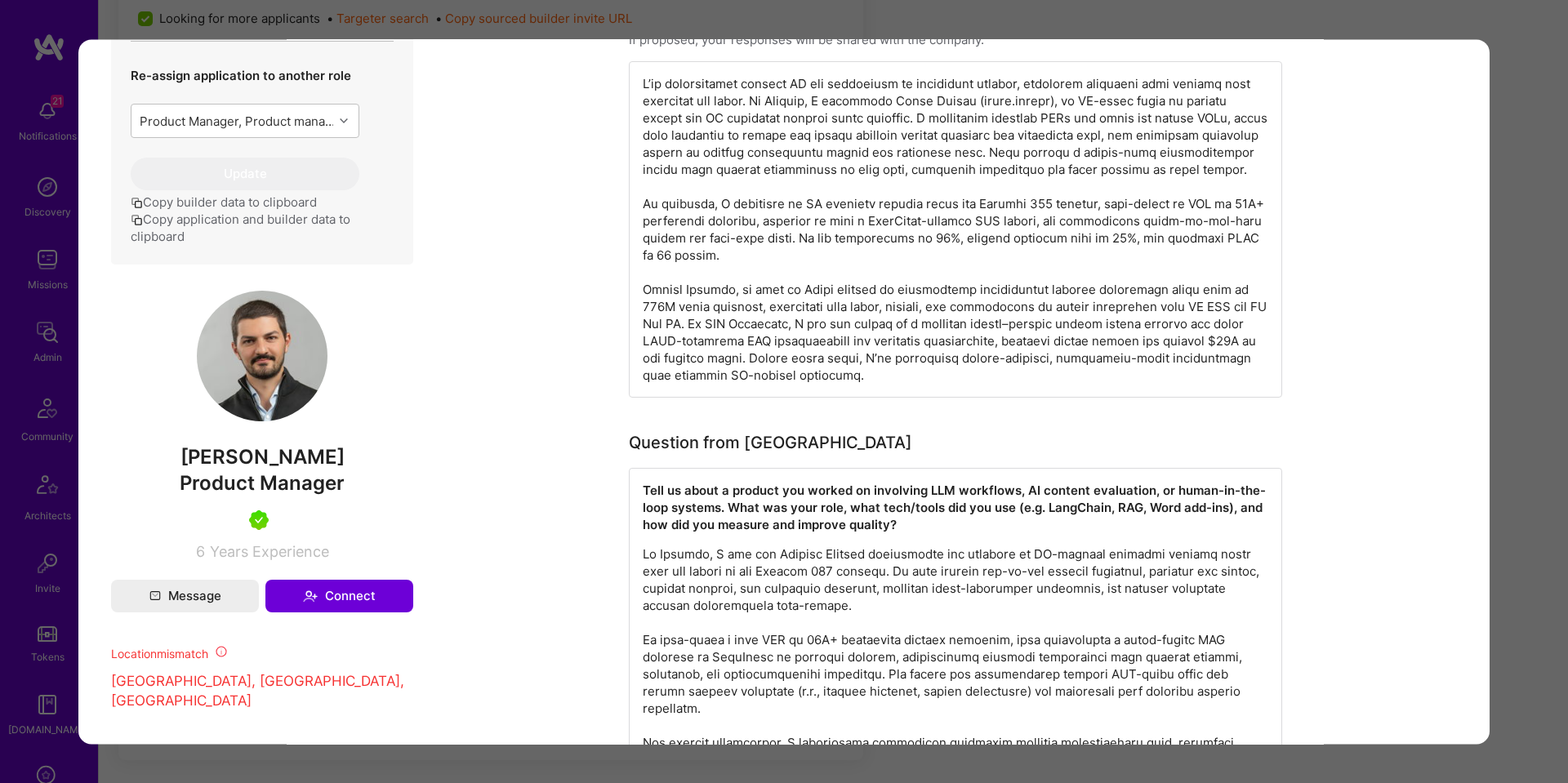
scroll to position [957, 0]
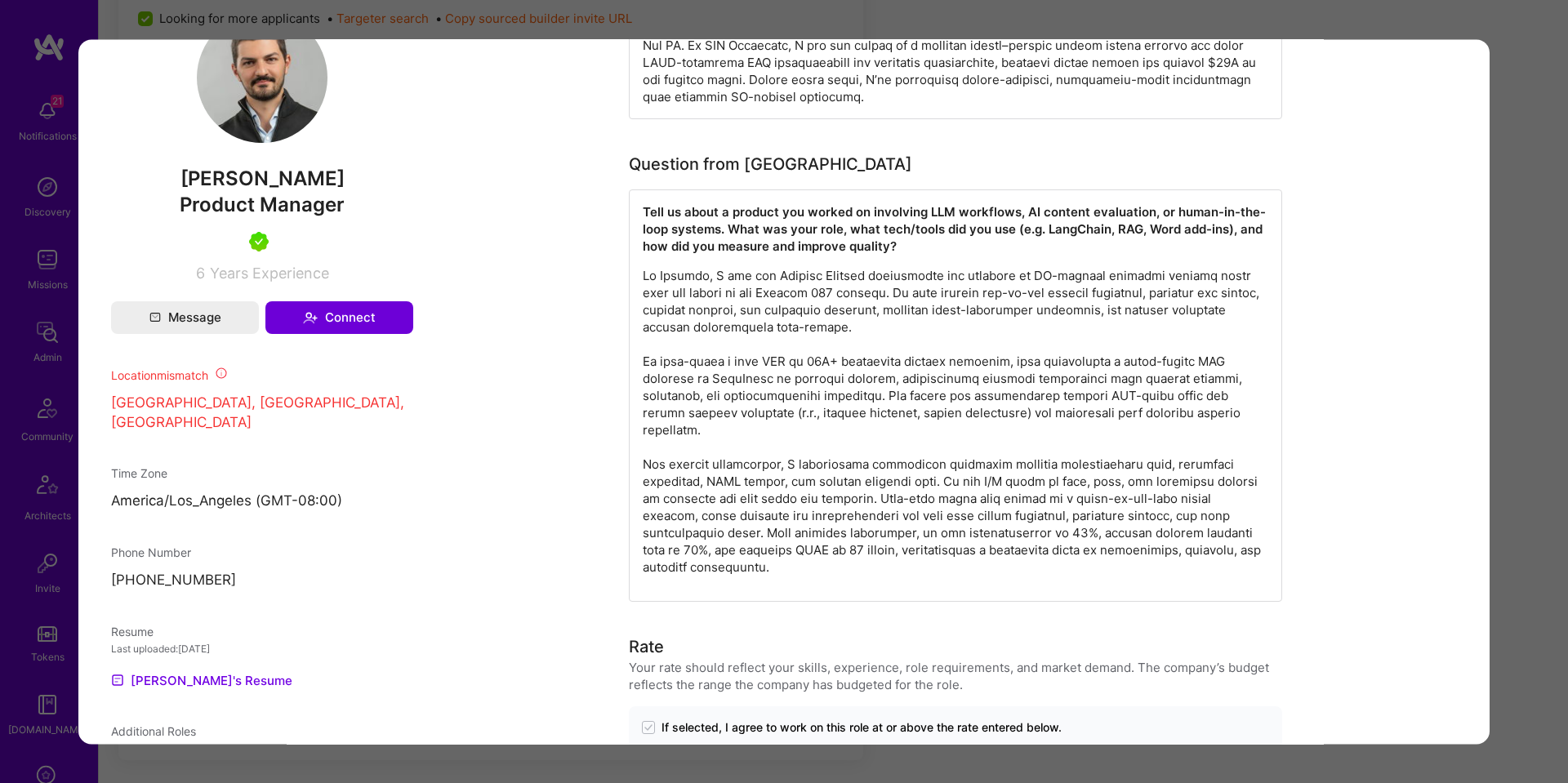
click at [1492, 353] on div "Application 2 of 12 Builder Missing Requirements Required Location See location…" at bounding box center [784, 391] width 1568 height 783
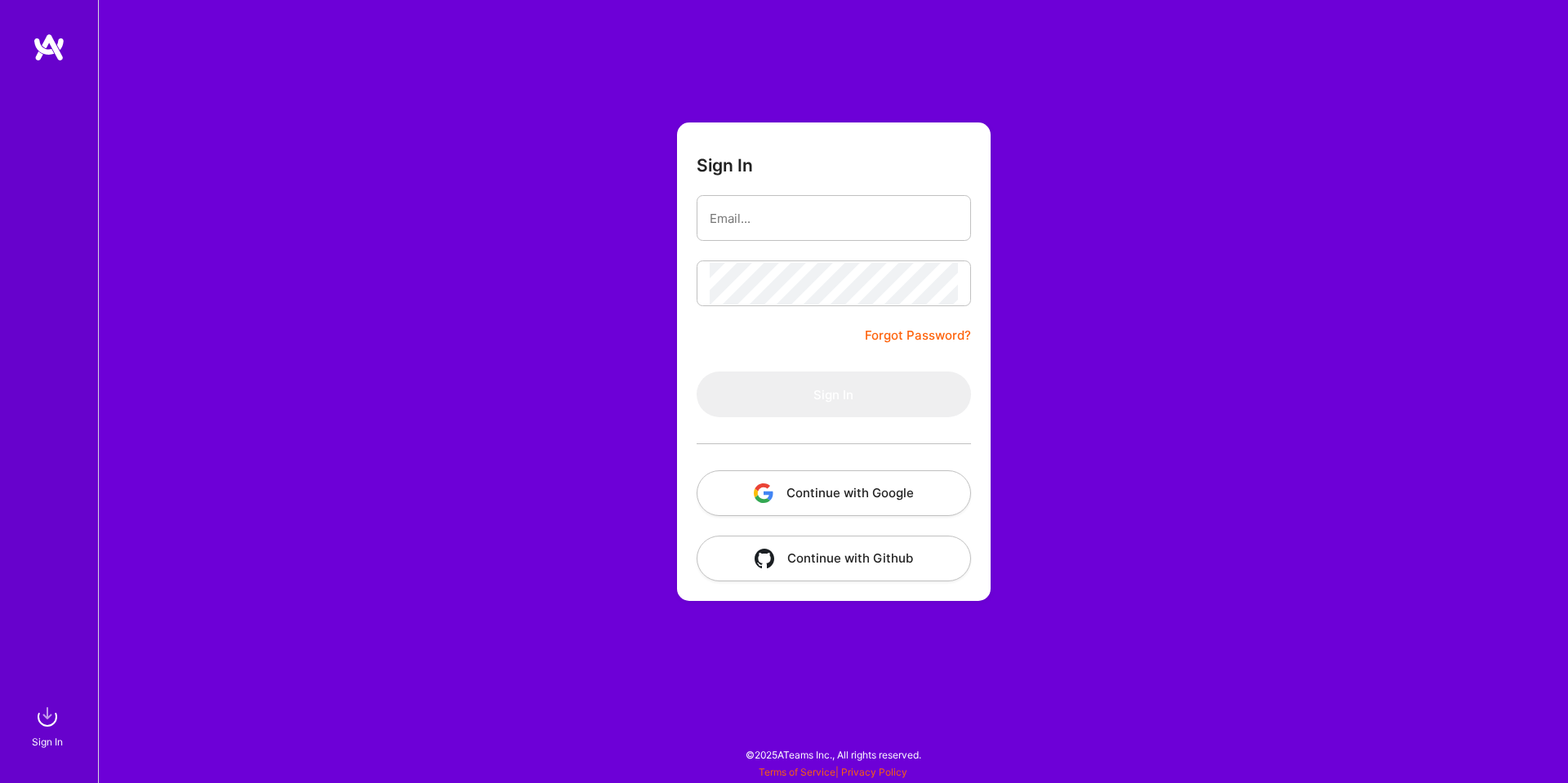
click at [908, 520] on form "Sign In Forgot Password? Sign In Continue with Google Continue with Github" at bounding box center [833, 362] width 314 height 479
click at [905, 509] on button "Continue with Google" at bounding box center [833, 492] width 274 height 45
click at [860, 479] on button "Continue with Google" at bounding box center [833, 492] width 274 height 45
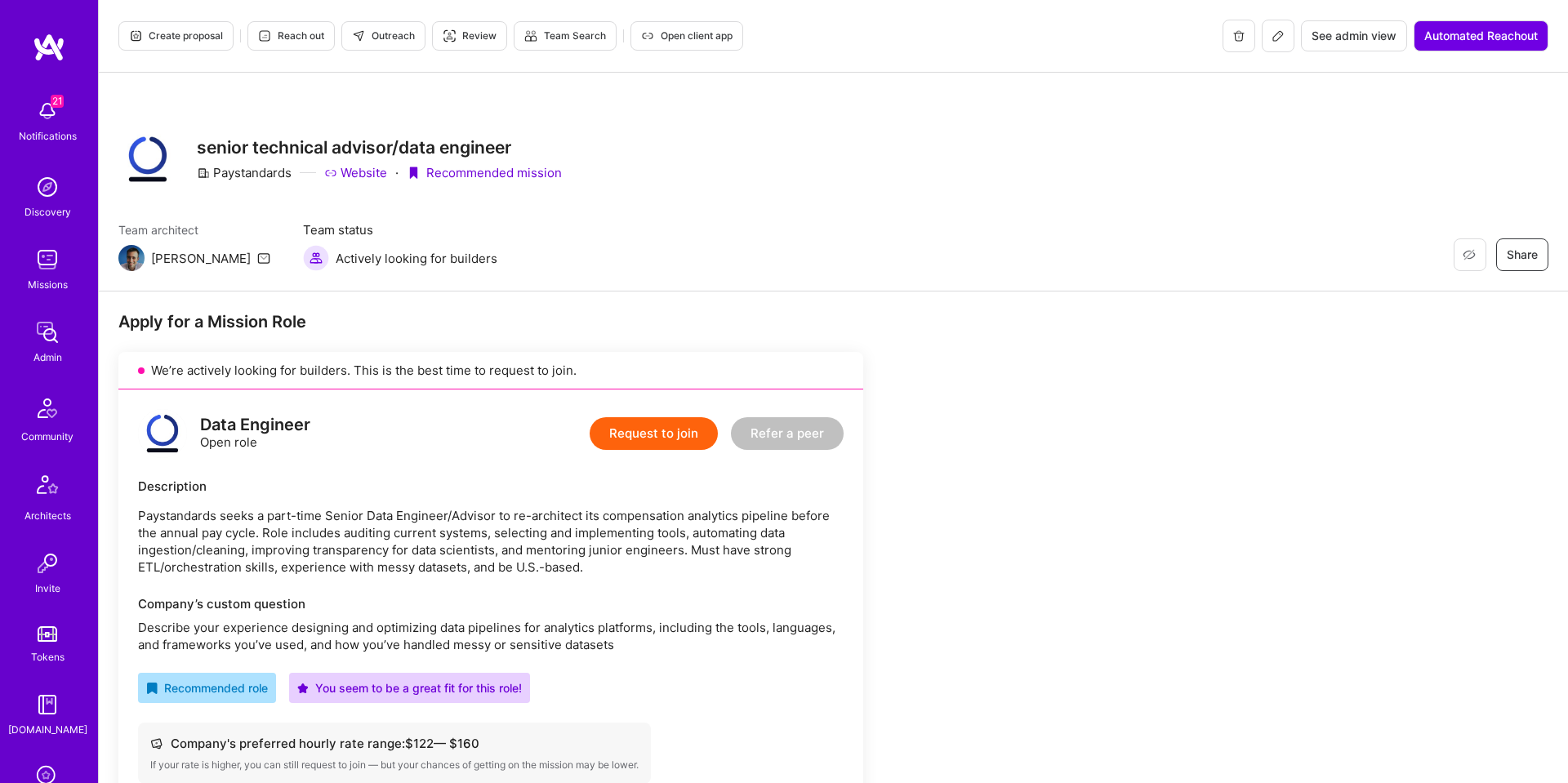
click at [284, 34] on span "Reach out" at bounding box center [291, 36] width 66 height 14
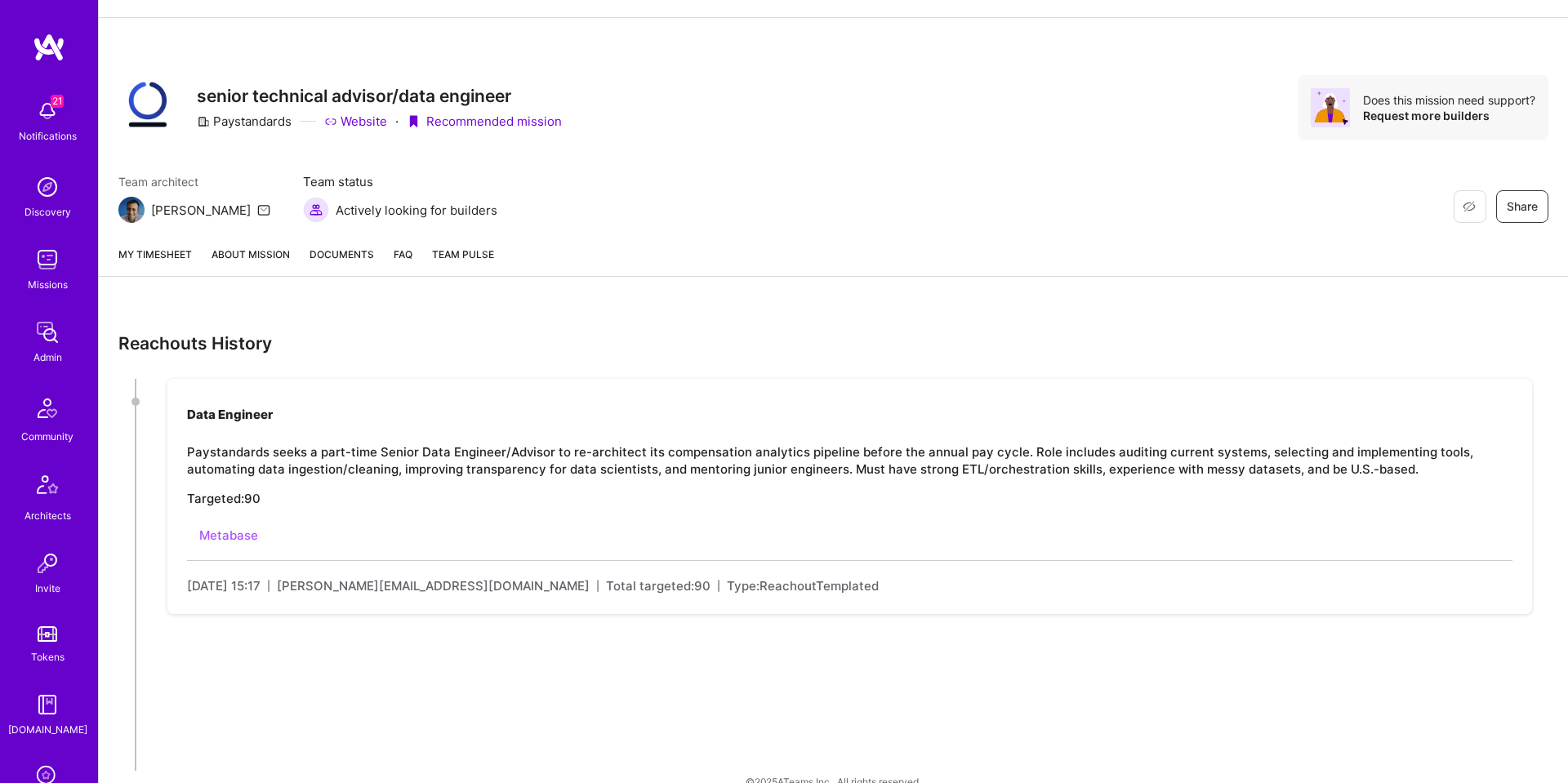
scroll to position [82, 0]
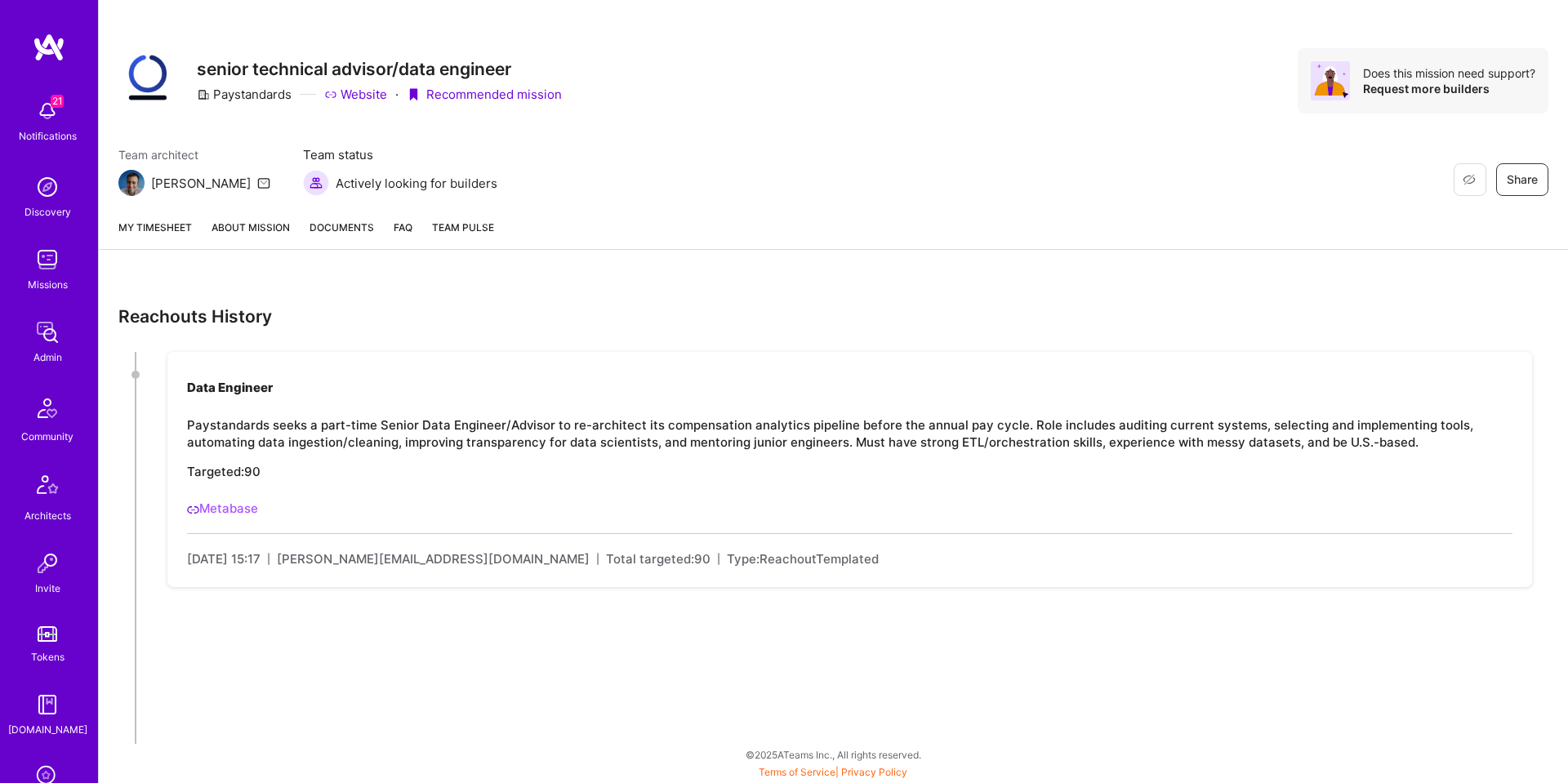
click at [221, 510] on link "Metabase" at bounding box center [223, 508] width 71 height 15
click at [221, 229] on link "About Mission" at bounding box center [250, 234] width 78 height 30
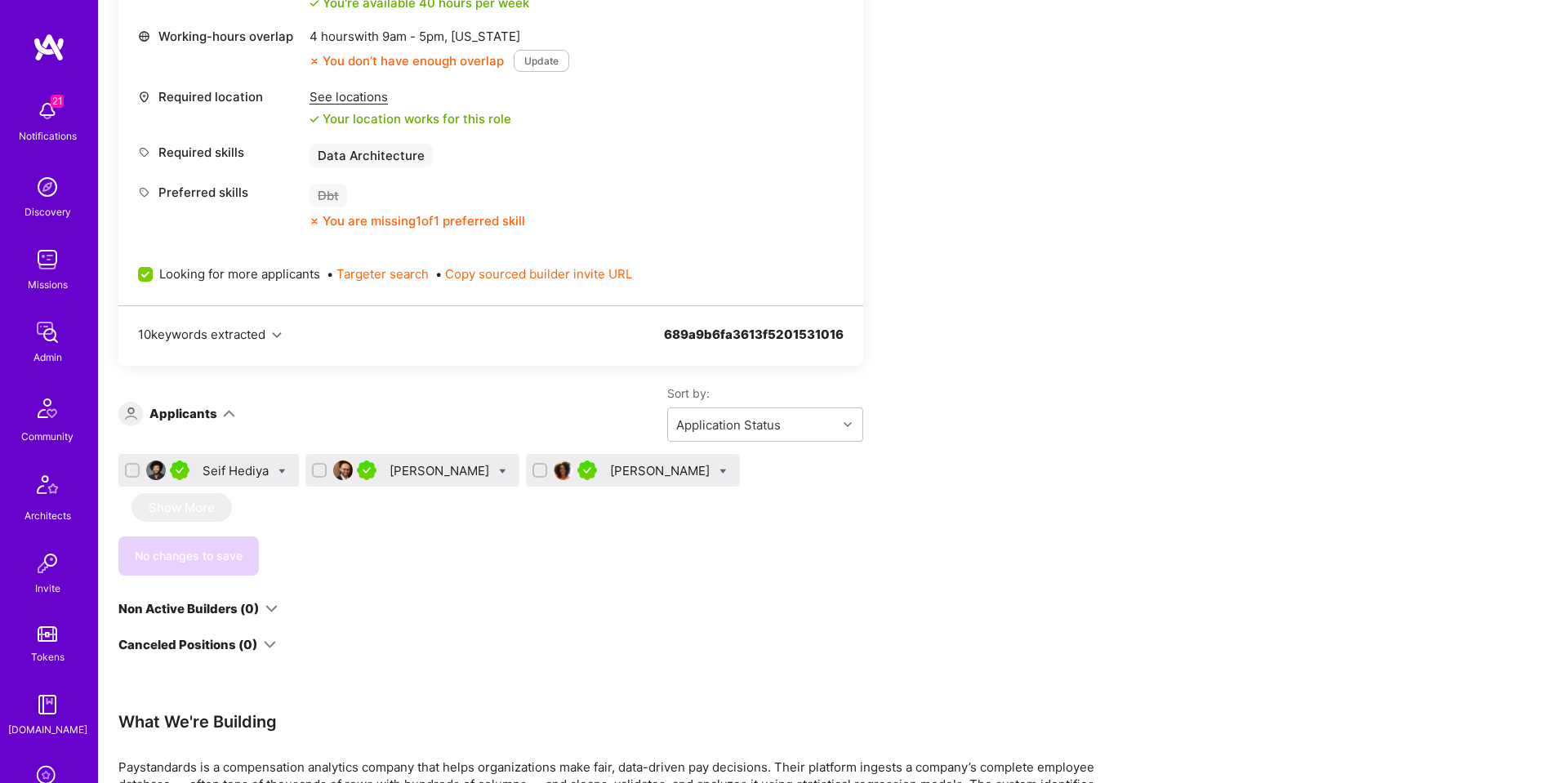
scroll to position [938, 0]
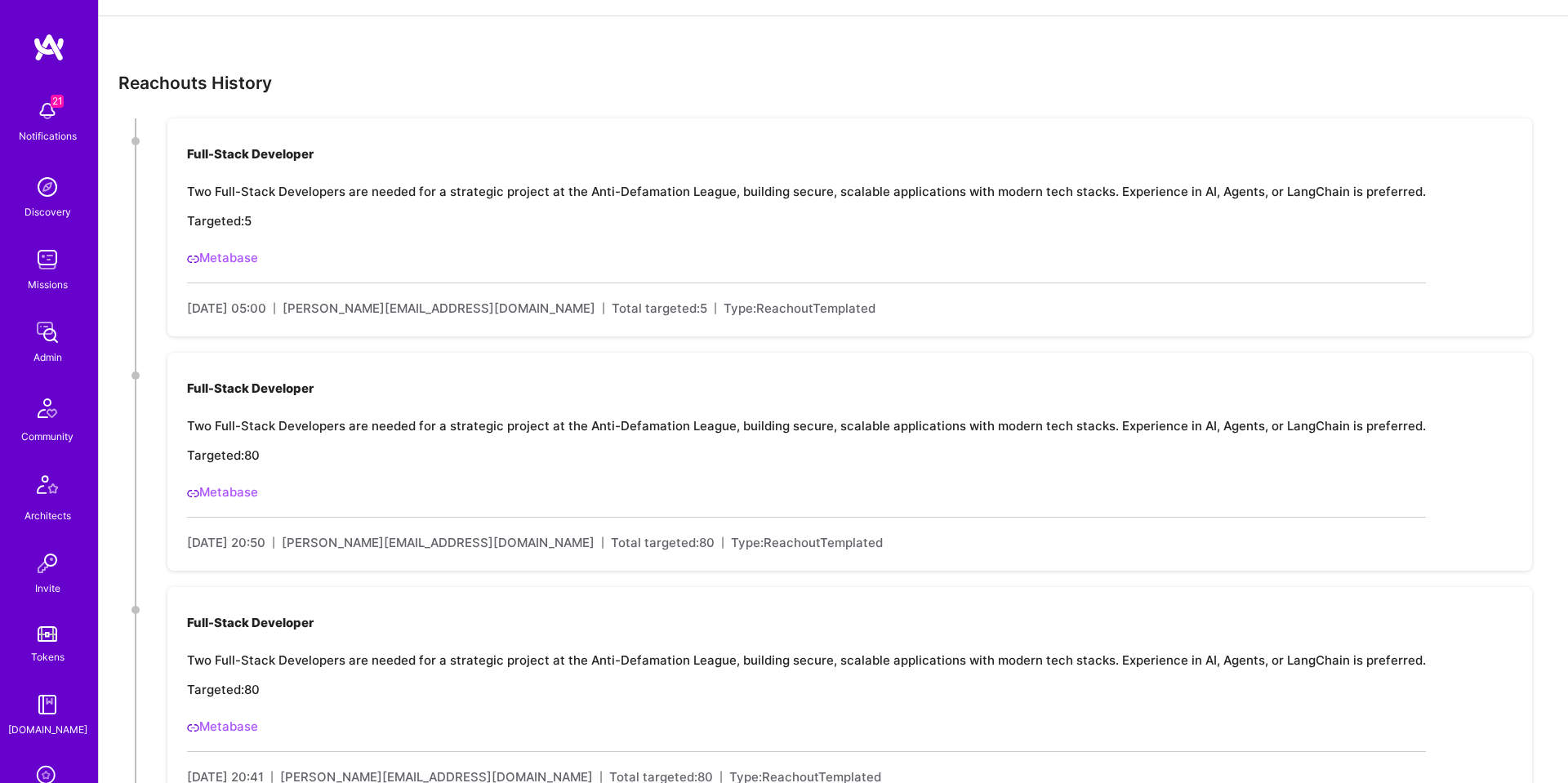
scroll to position [393, 0]
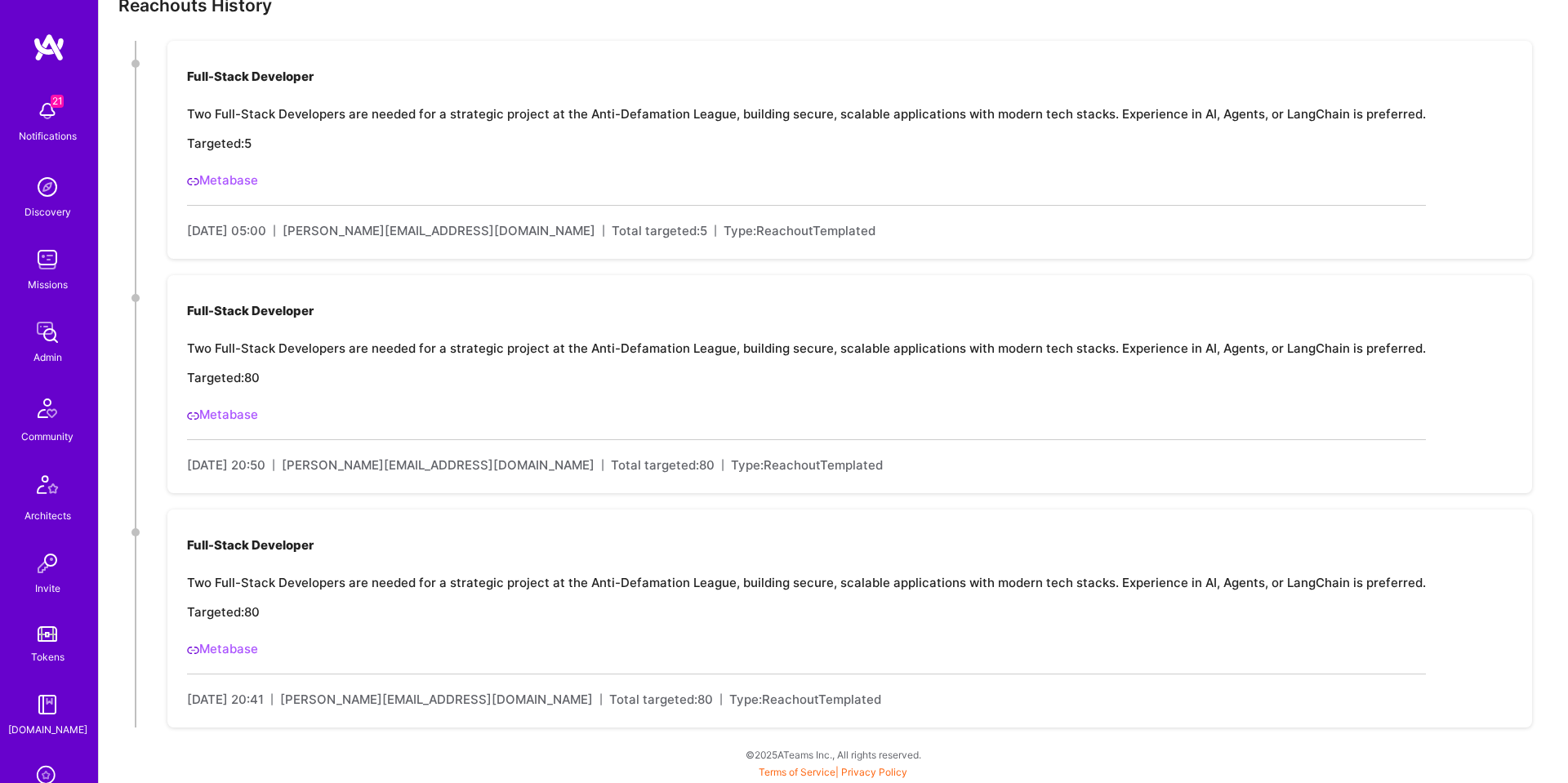
click at [224, 655] on link "Metabase" at bounding box center [223, 649] width 71 height 15
click at [212, 418] on link "Metabase" at bounding box center [223, 414] width 71 height 15
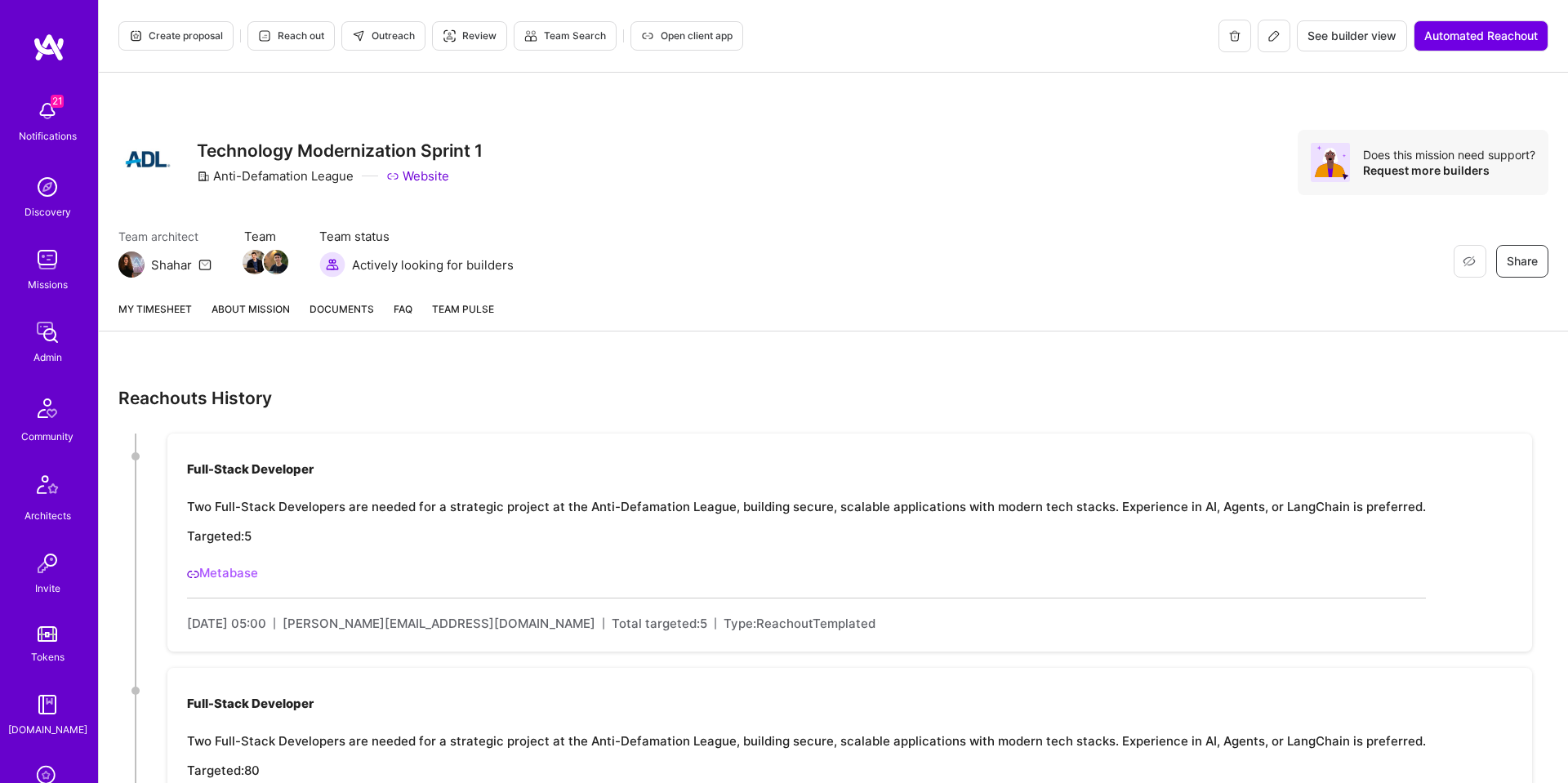
click at [243, 314] on link "About Mission" at bounding box center [250, 315] width 78 height 30
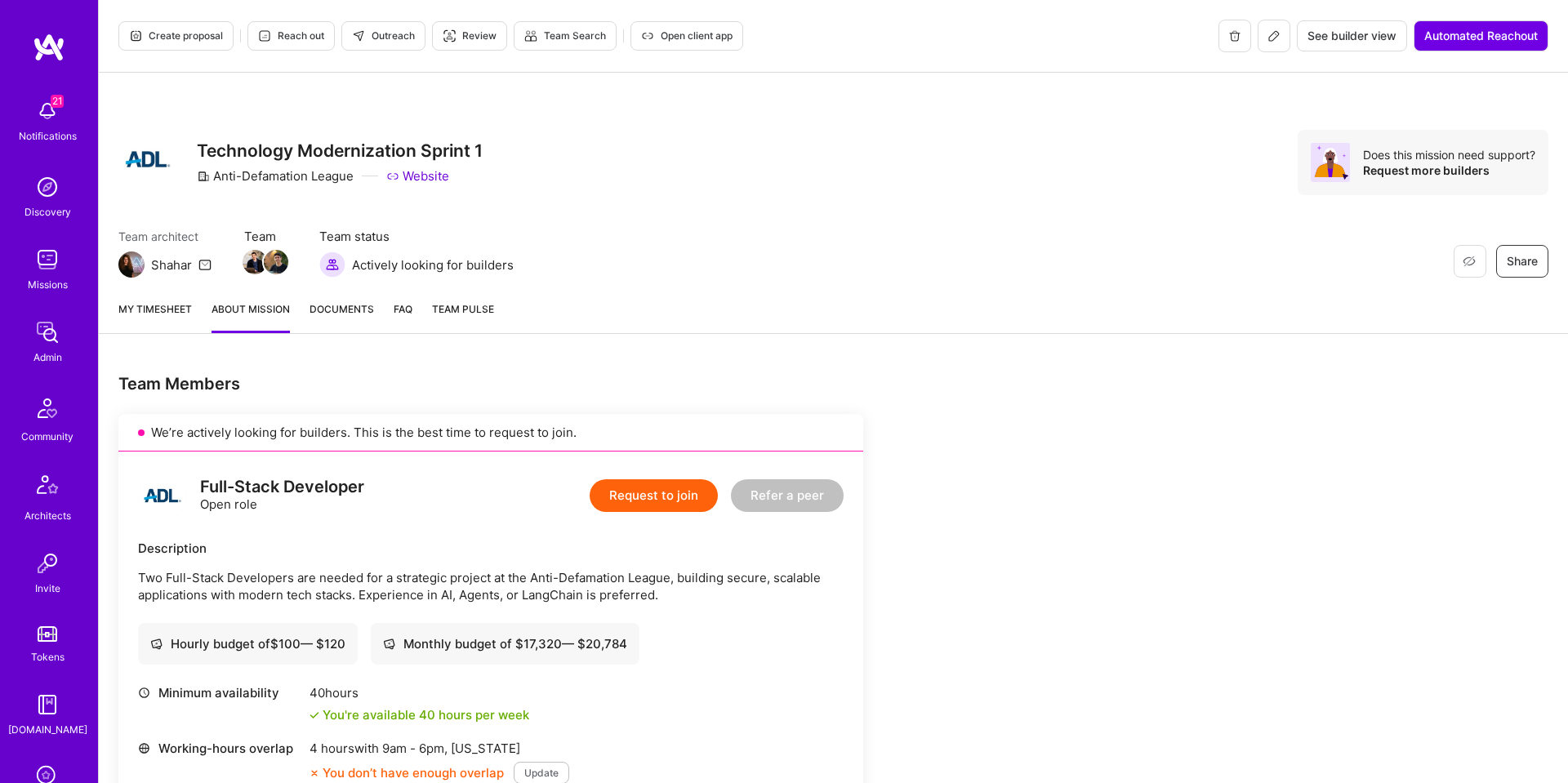
drag, startPoint x: 201, startPoint y: 32, endPoint x: 214, endPoint y: 39, distance: 14.8
click at [201, 32] on span "Create proposal" at bounding box center [176, 36] width 94 height 14
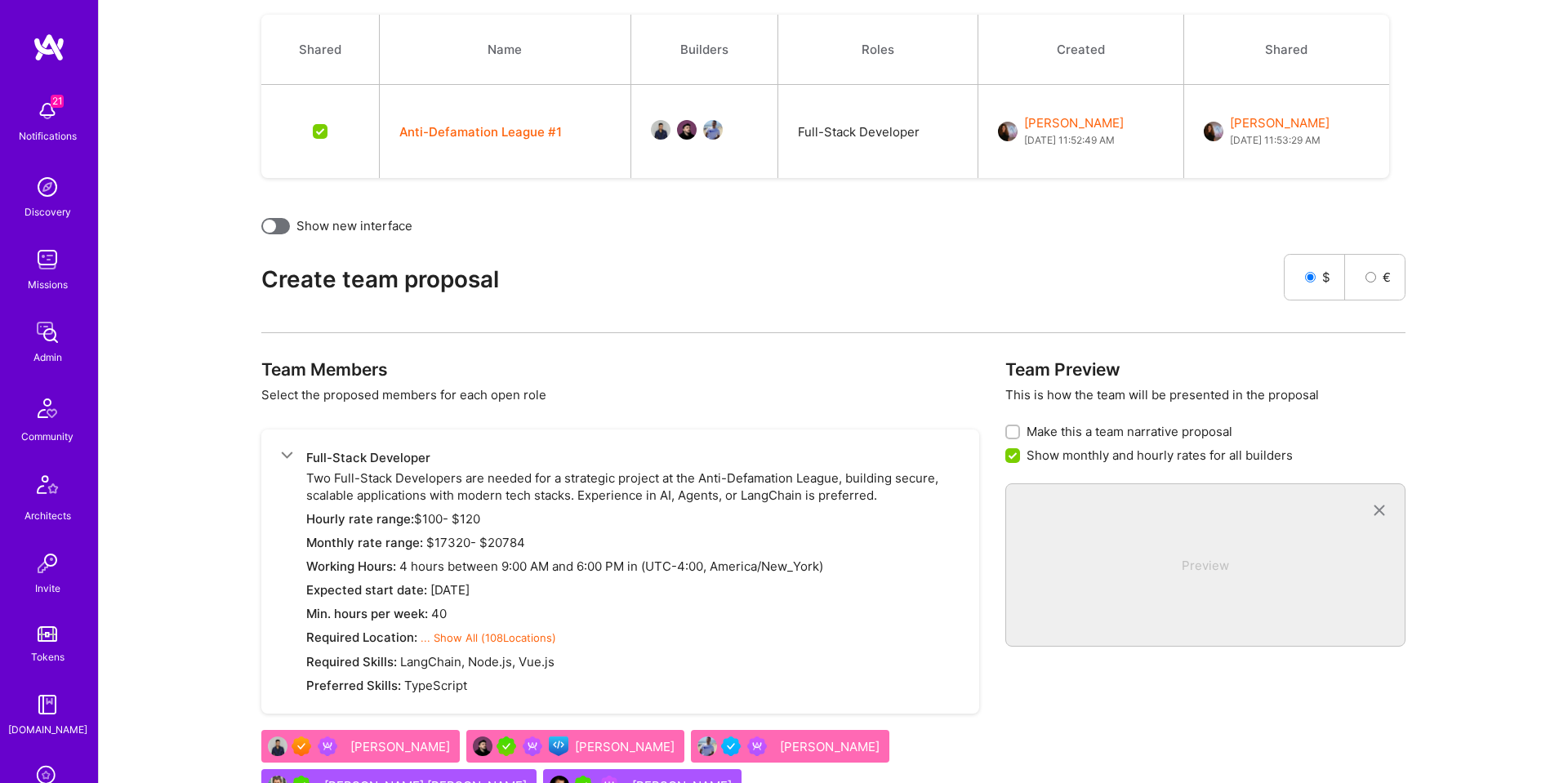
scroll to position [443, 0]
click at [498, 129] on button "Anti-Defamation League #1" at bounding box center [481, 133] width 162 height 17
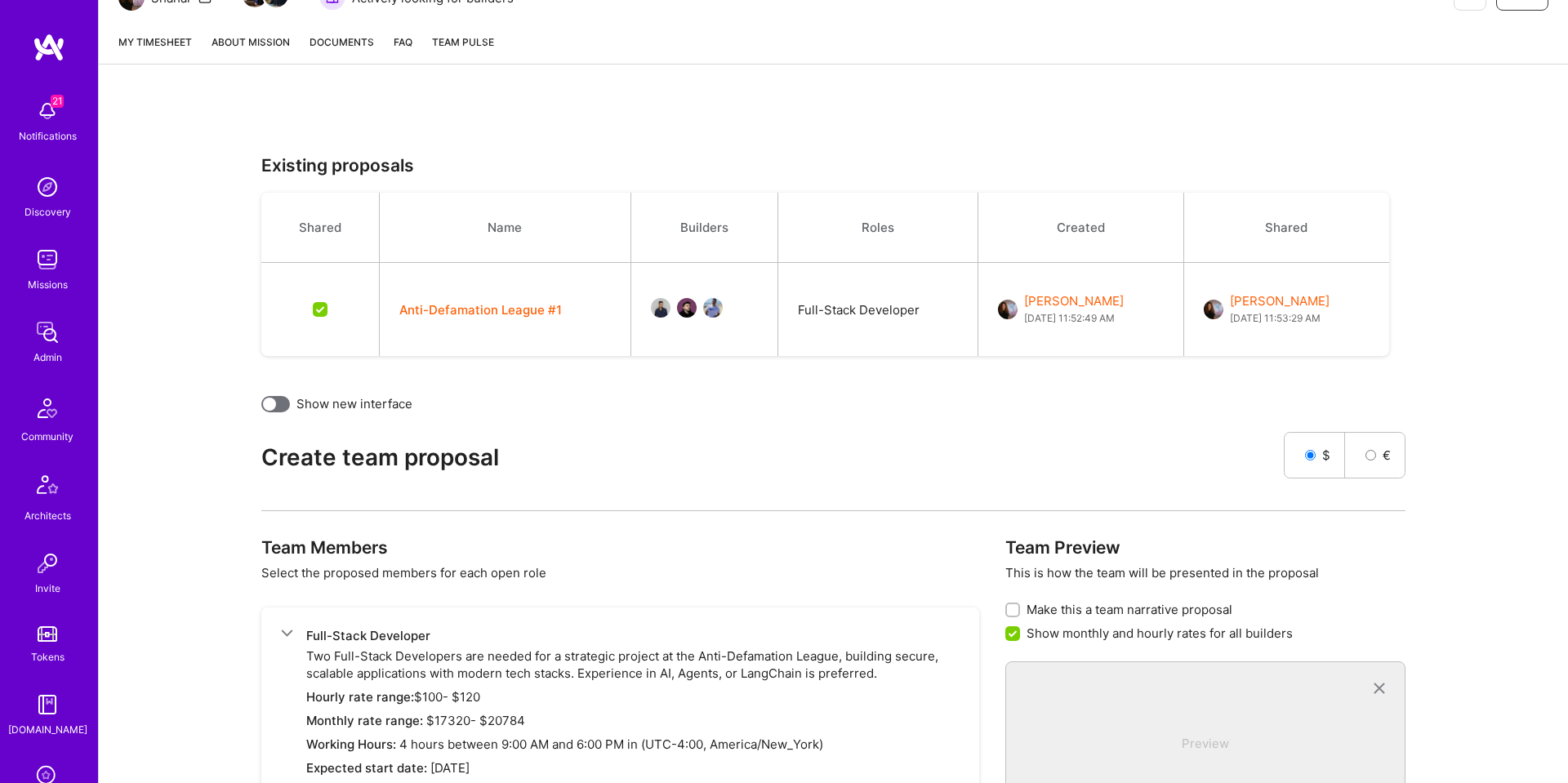
scroll to position [0, 0]
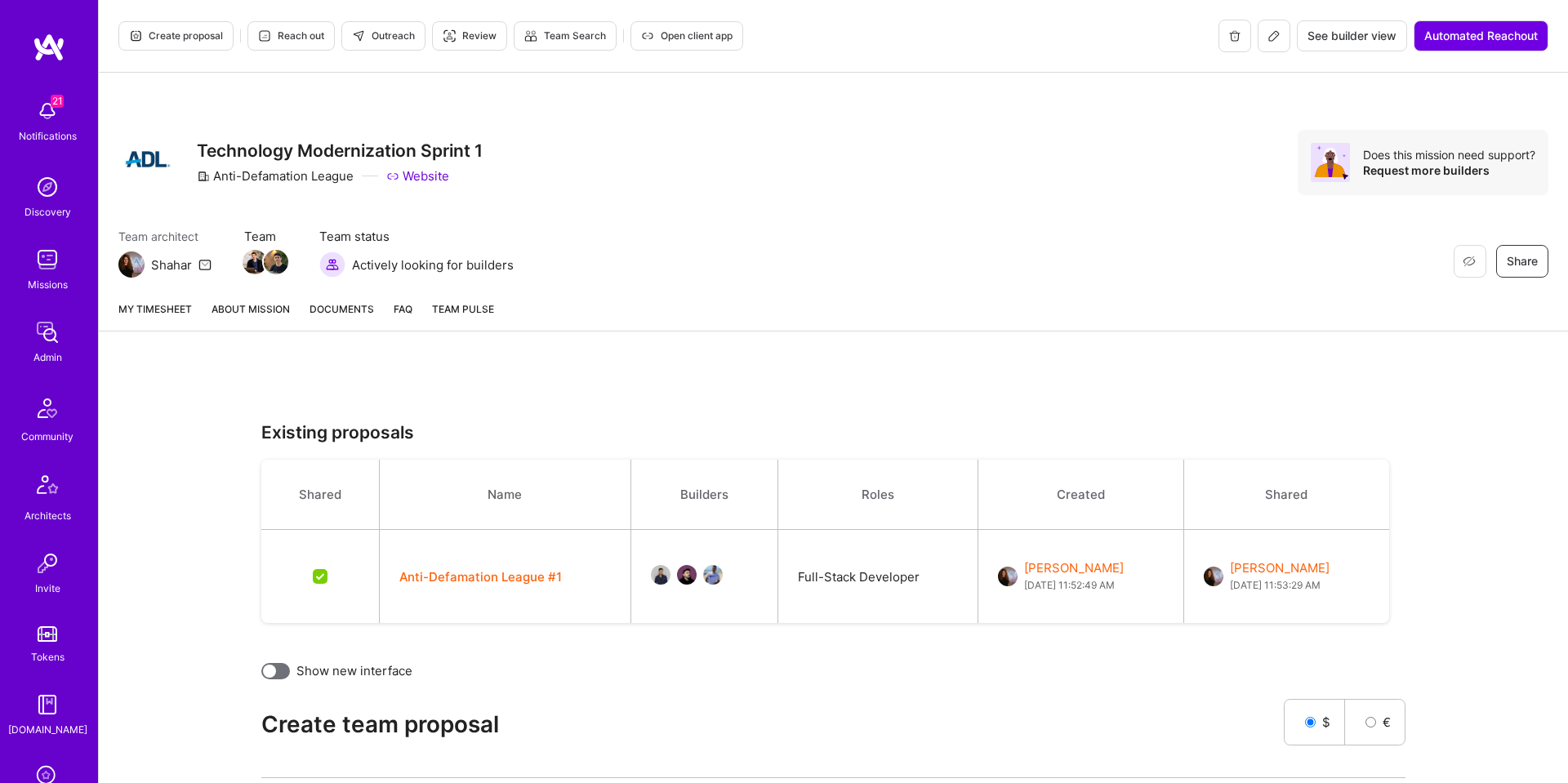
click at [239, 311] on link "About Mission" at bounding box center [250, 315] width 78 height 30
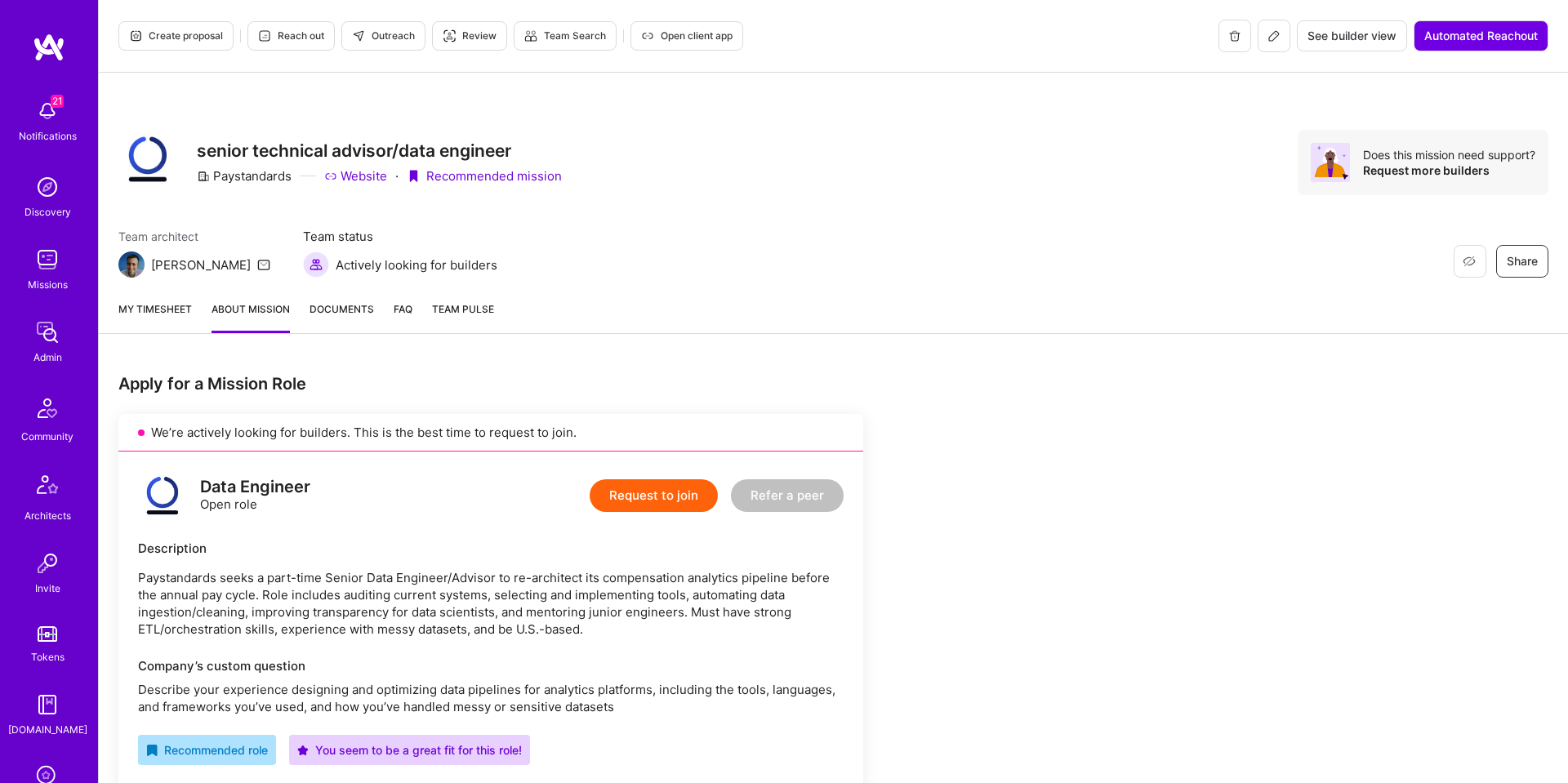
scroll to position [938, 0]
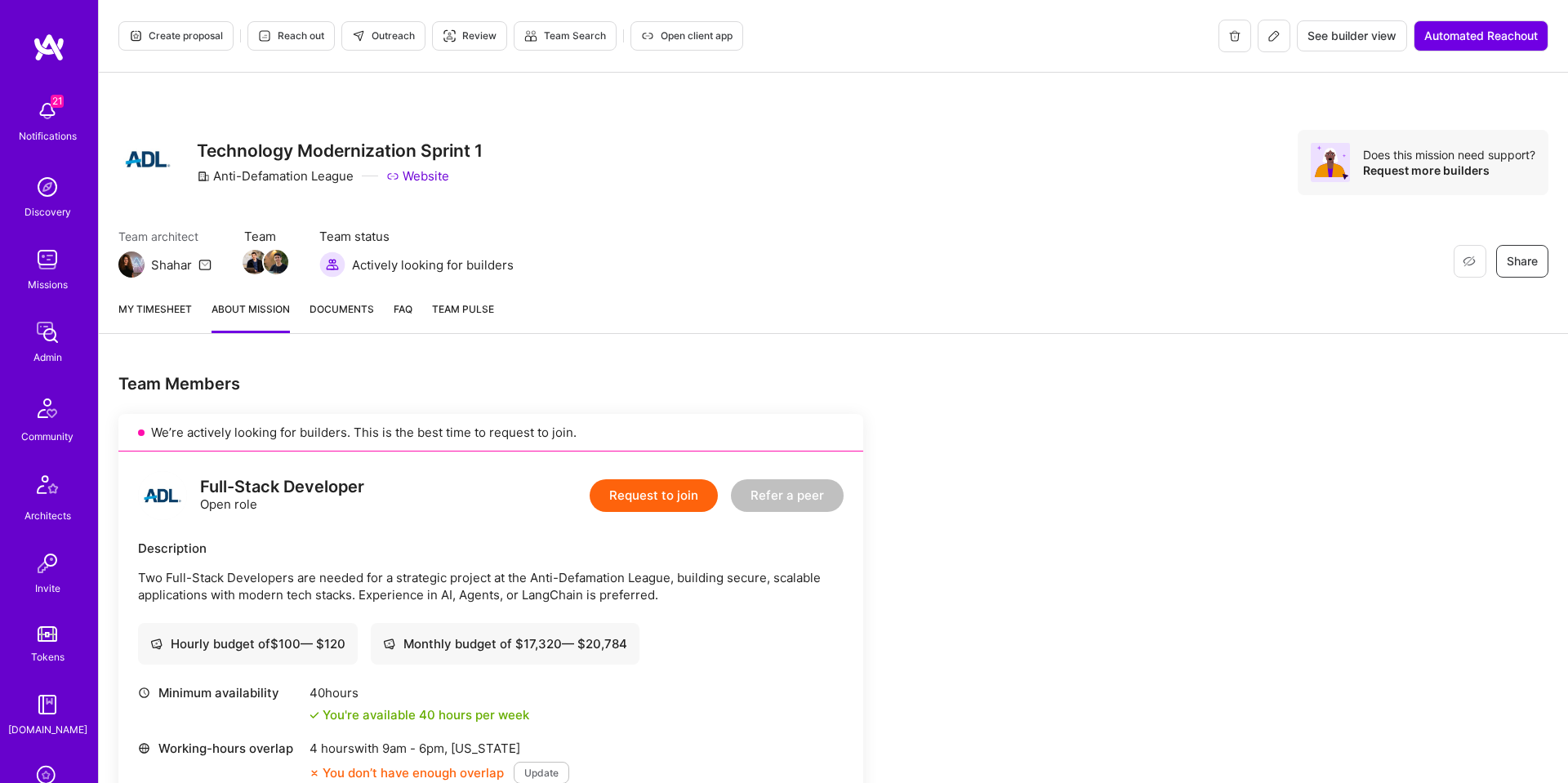
click at [395, 43] on button "Outreach" at bounding box center [382, 36] width 84 height 29
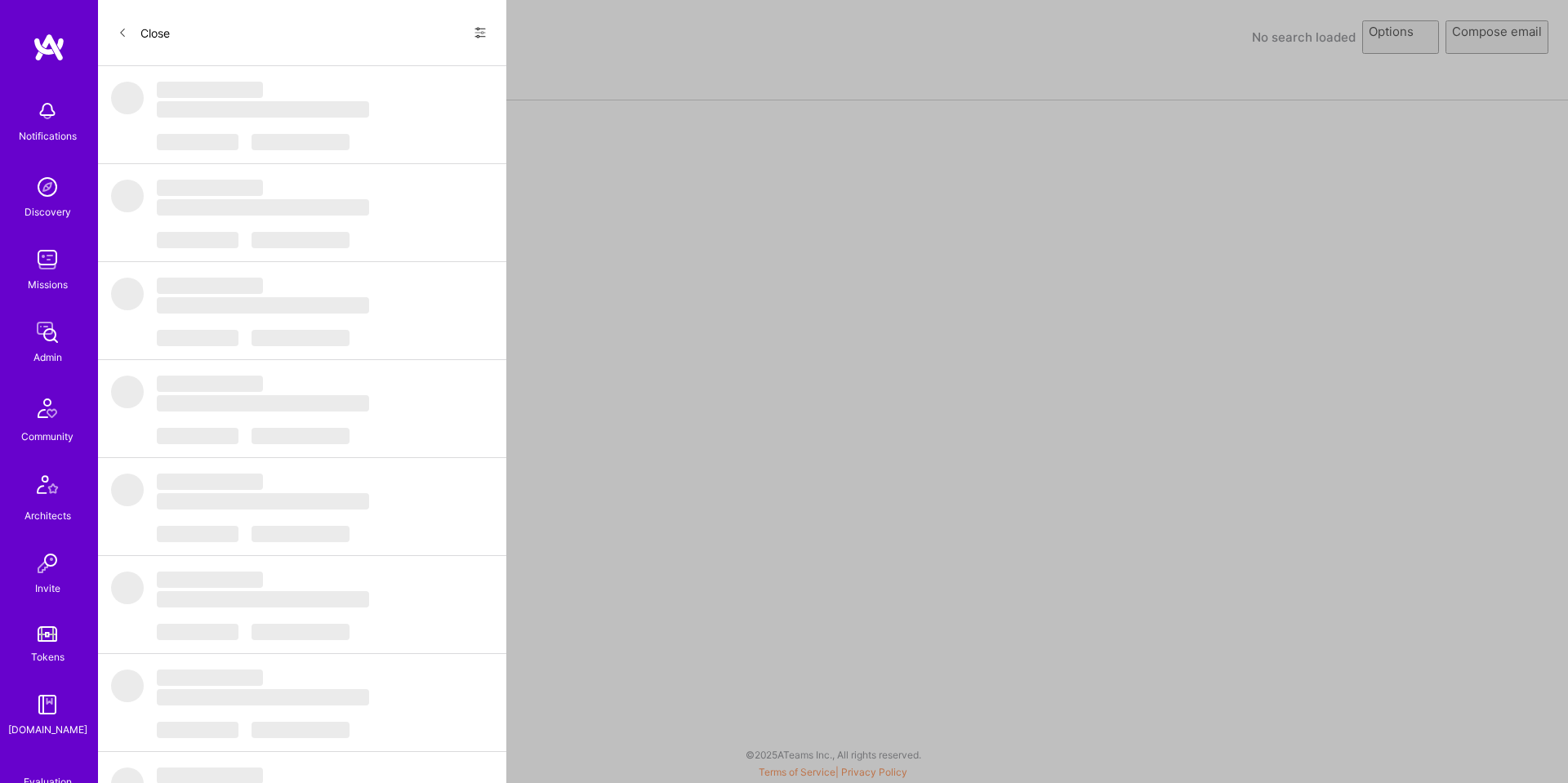
select select "rich-reachout"
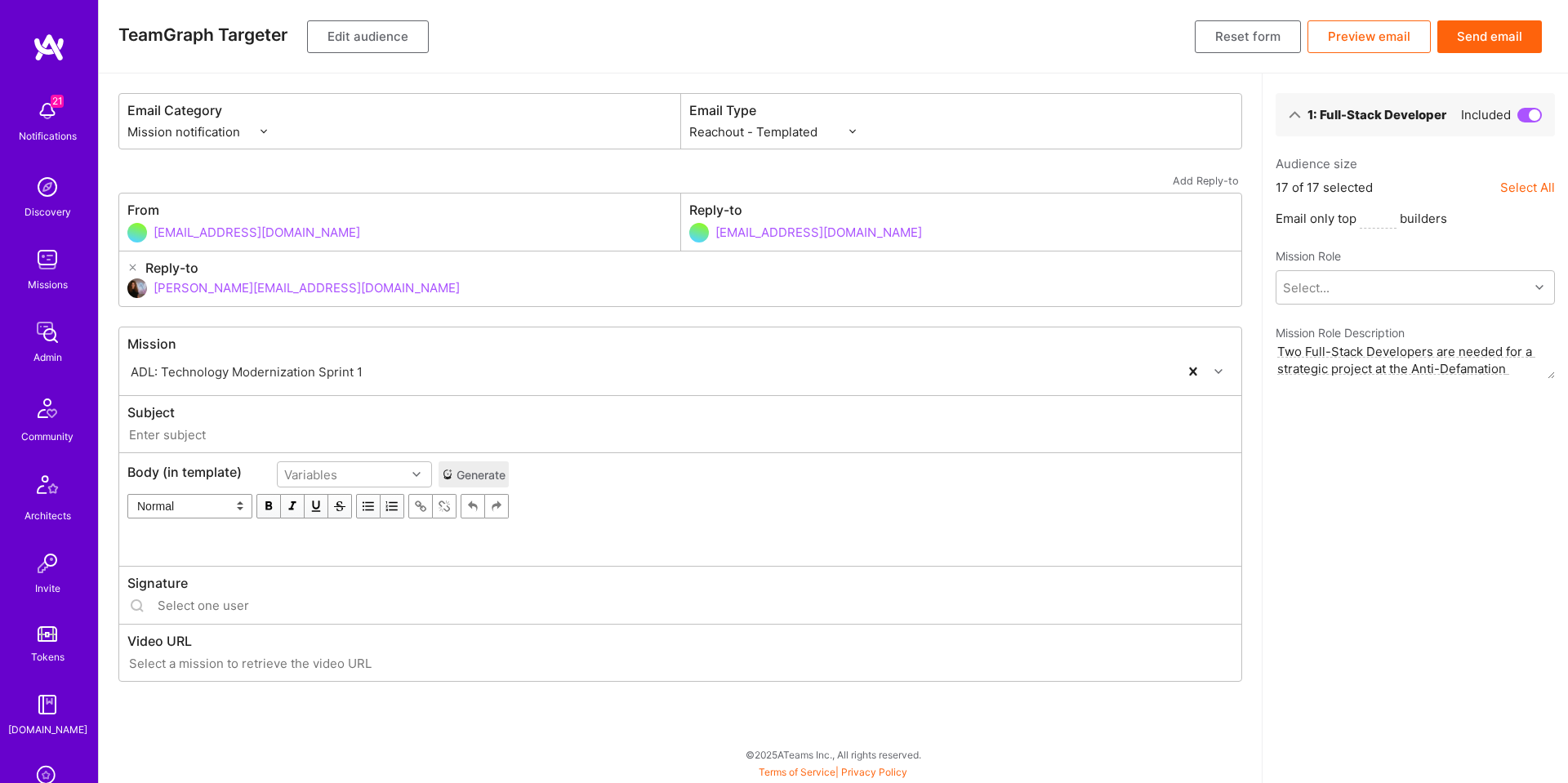
type input "[DOMAIN_NAME] // ADL: Technology Modernization Sprint 1"
type input "[PERSON_NAME][EMAIL_ADDRESS][DOMAIN_NAME]"
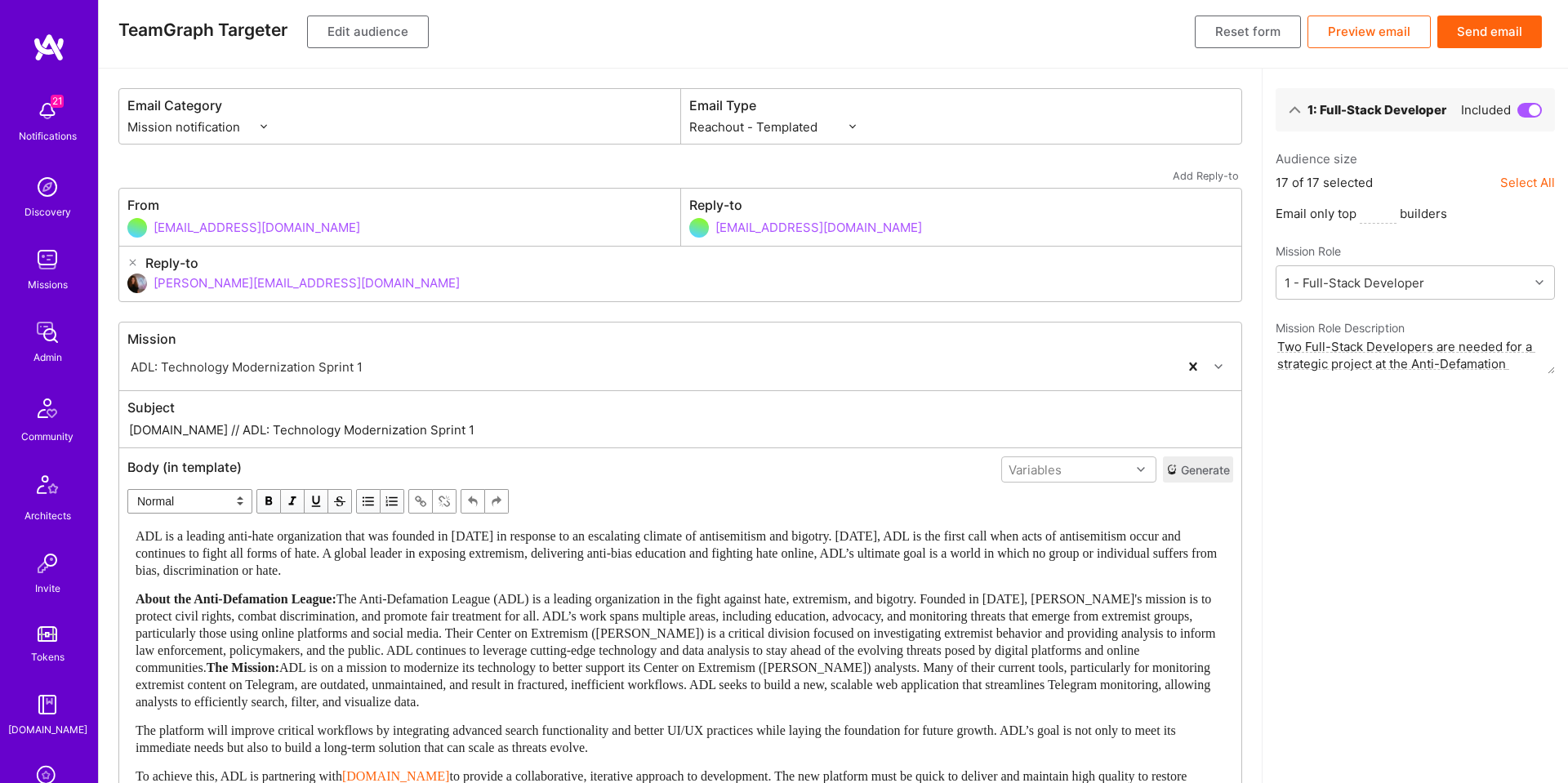
click at [396, 48] on div "TeamGraph Targeter Edit audience Reset form Preview email Send email" at bounding box center [832, 32] width 1469 height 73
click at [369, 35] on button "Edit audience" at bounding box center [368, 35] width 122 height 33
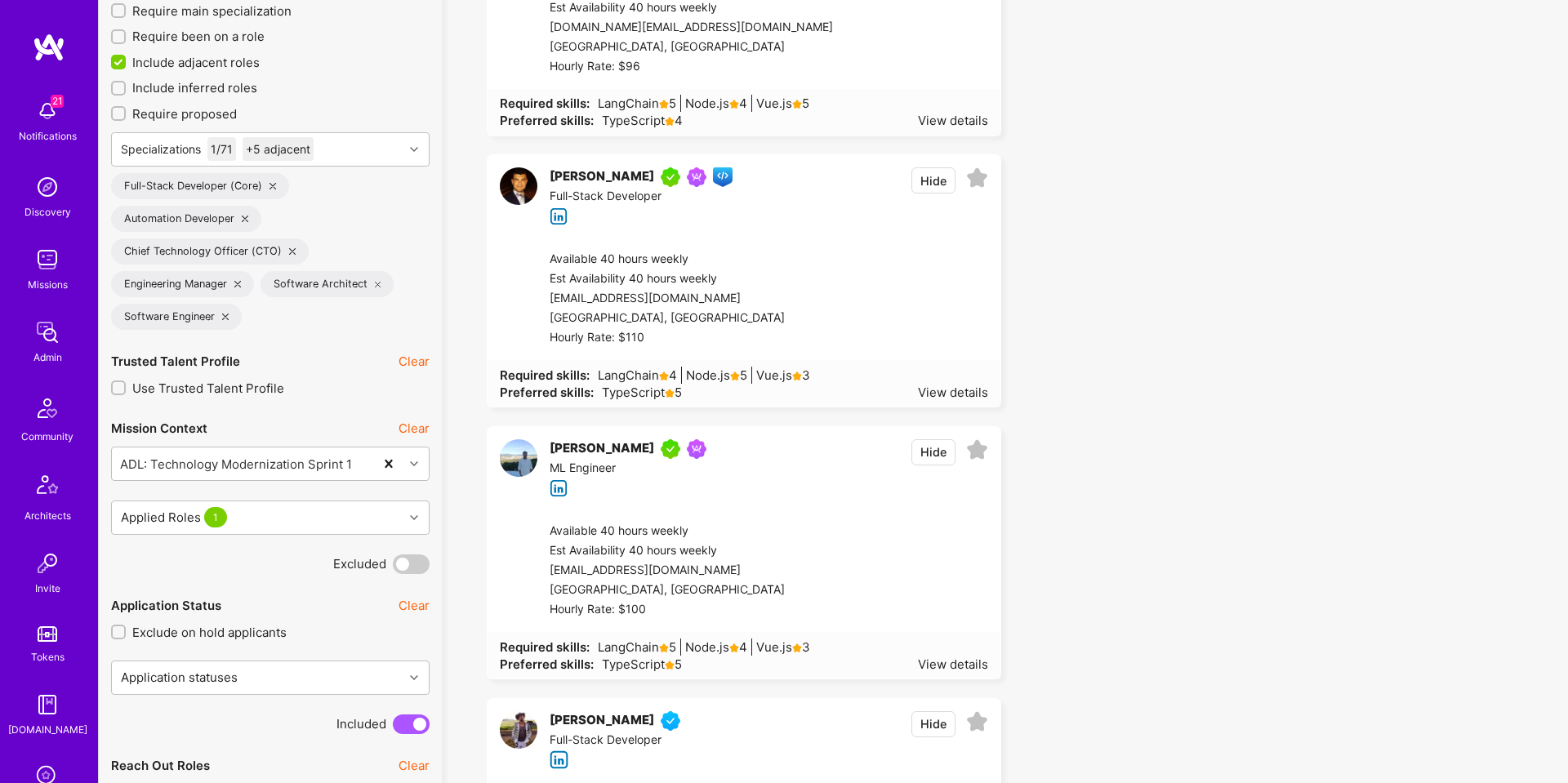
scroll to position [560, 0]
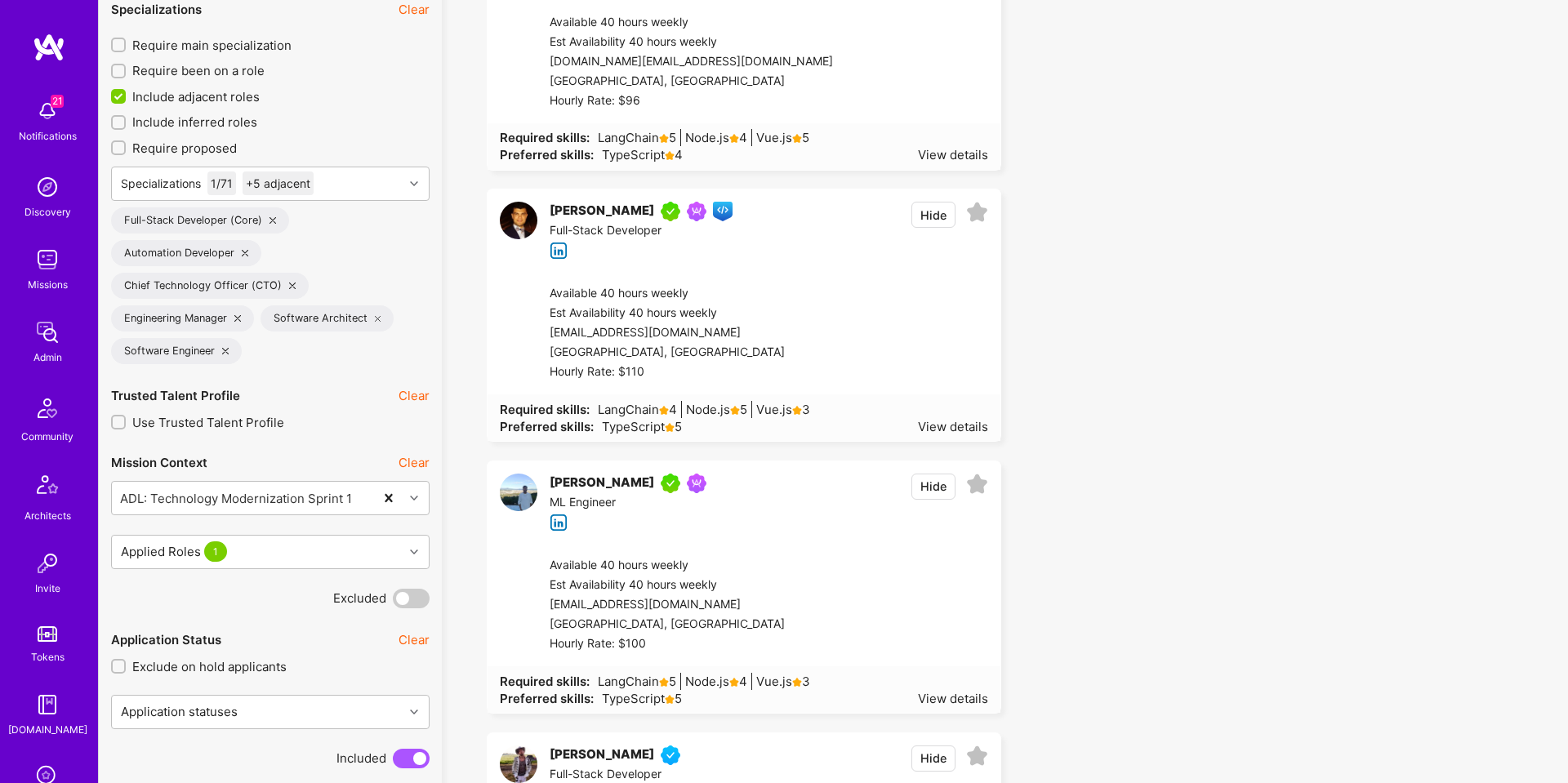
click at [116, 96] on input "Include adjacent roles" at bounding box center [120, 97] width 14 height 14
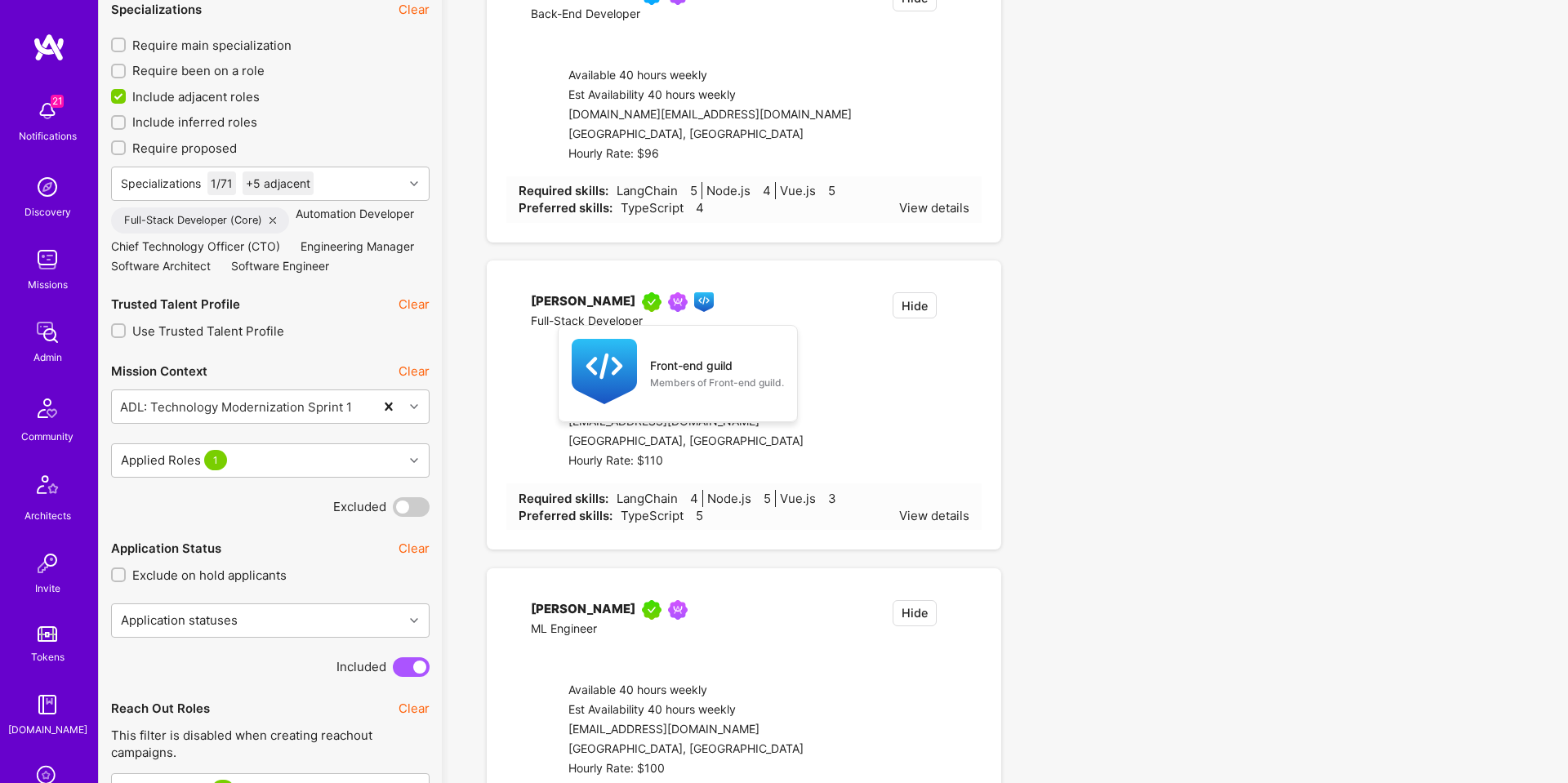
checkbox input "false"
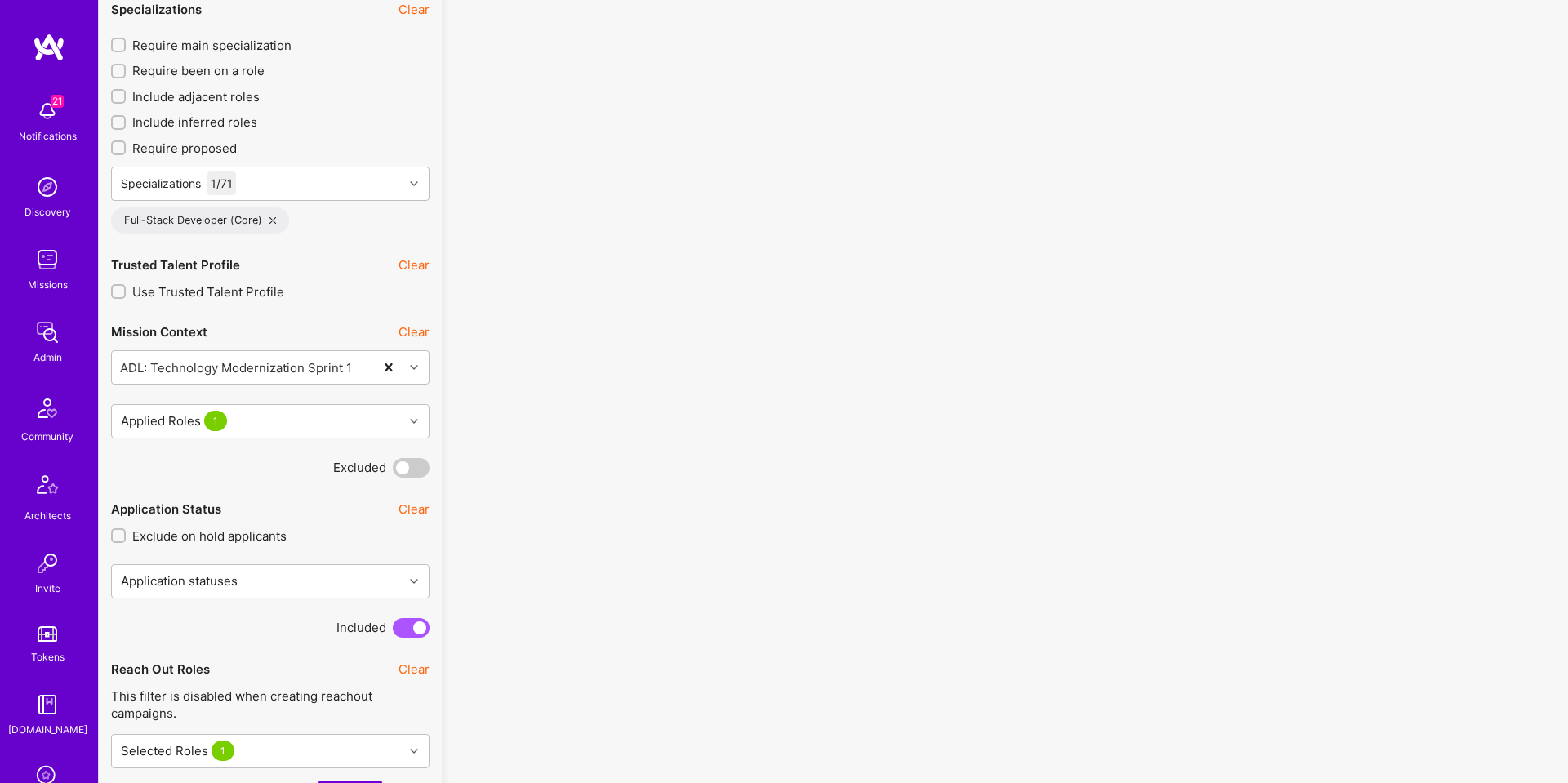
click at [272, 223] on div "Full-Stack Developer (Core)" at bounding box center [200, 220] width 178 height 26
click at [272, 222] on icon at bounding box center [272, 220] width 7 height 7
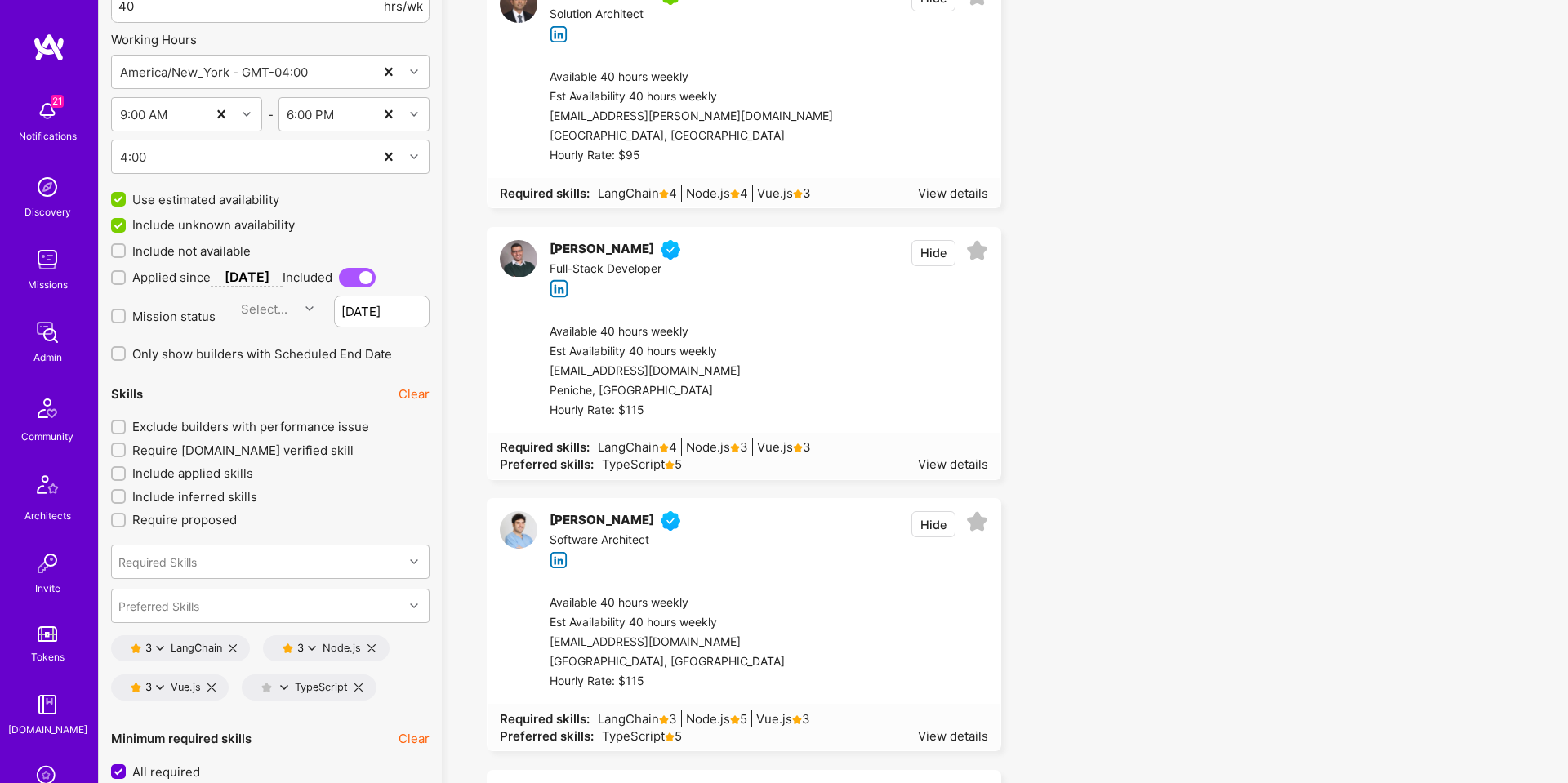
scroll to position [2123, 0]
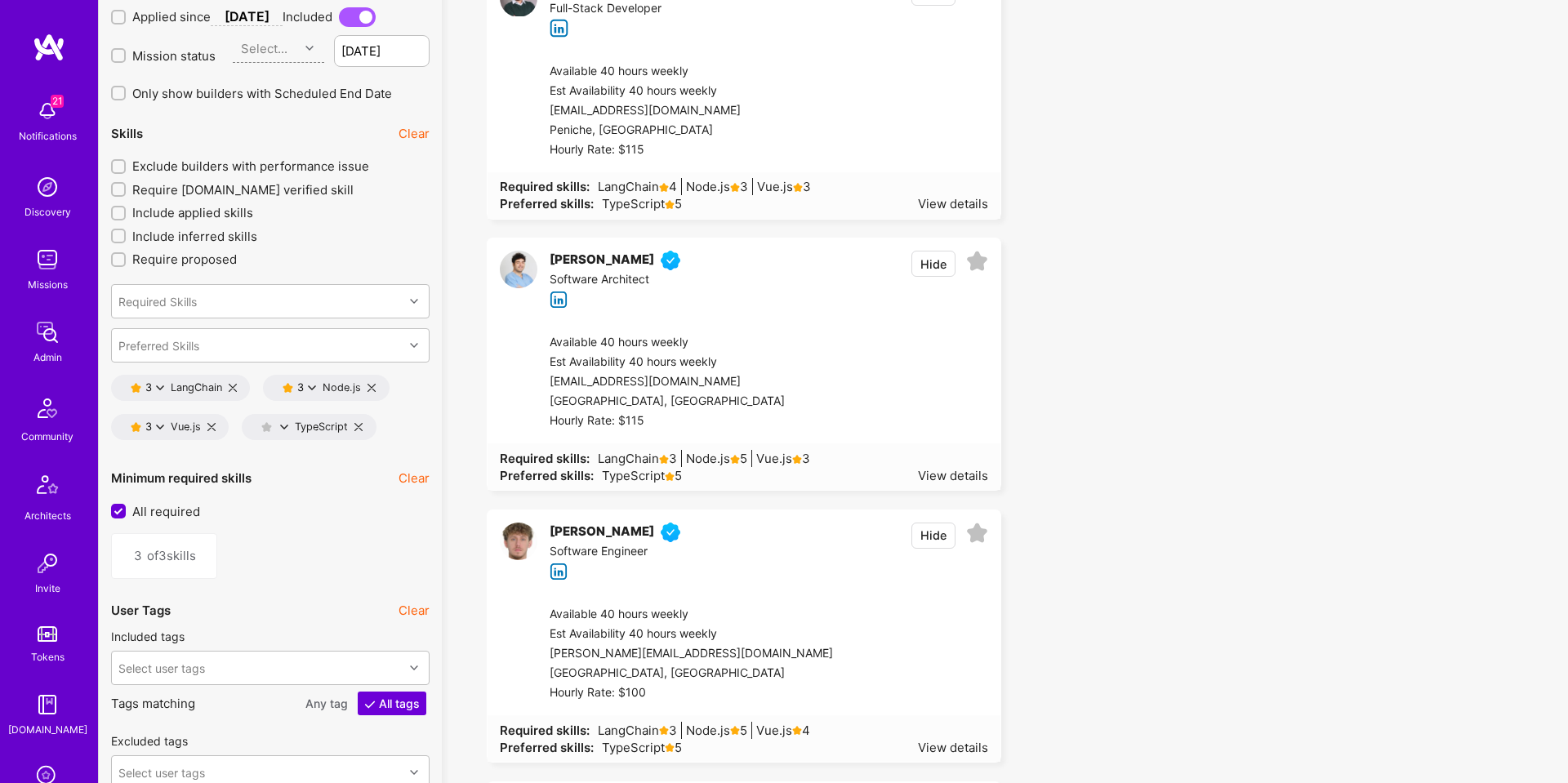
click at [163, 386] on icon at bounding box center [160, 387] width 8 height 8
click at [204, 428] on button "4 star s" at bounding box center [232, 433] width 123 height 35
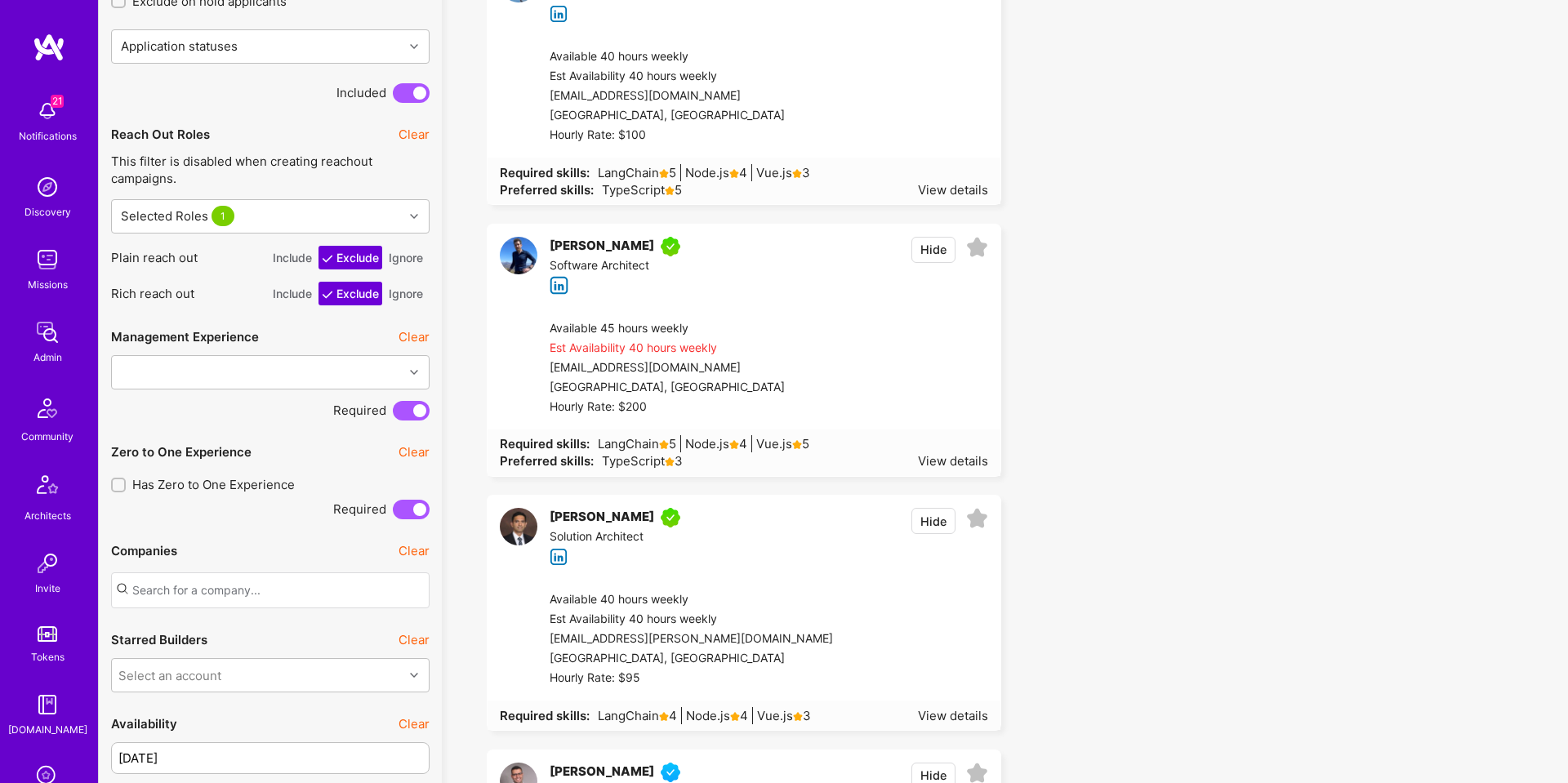
drag, startPoint x: 412, startPoint y: 258, endPoint x: 402, endPoint y: 294, distance: 37.4
click at [412, 258] on button "Ignore" at bounding box center [406, 258] width 41 height 24
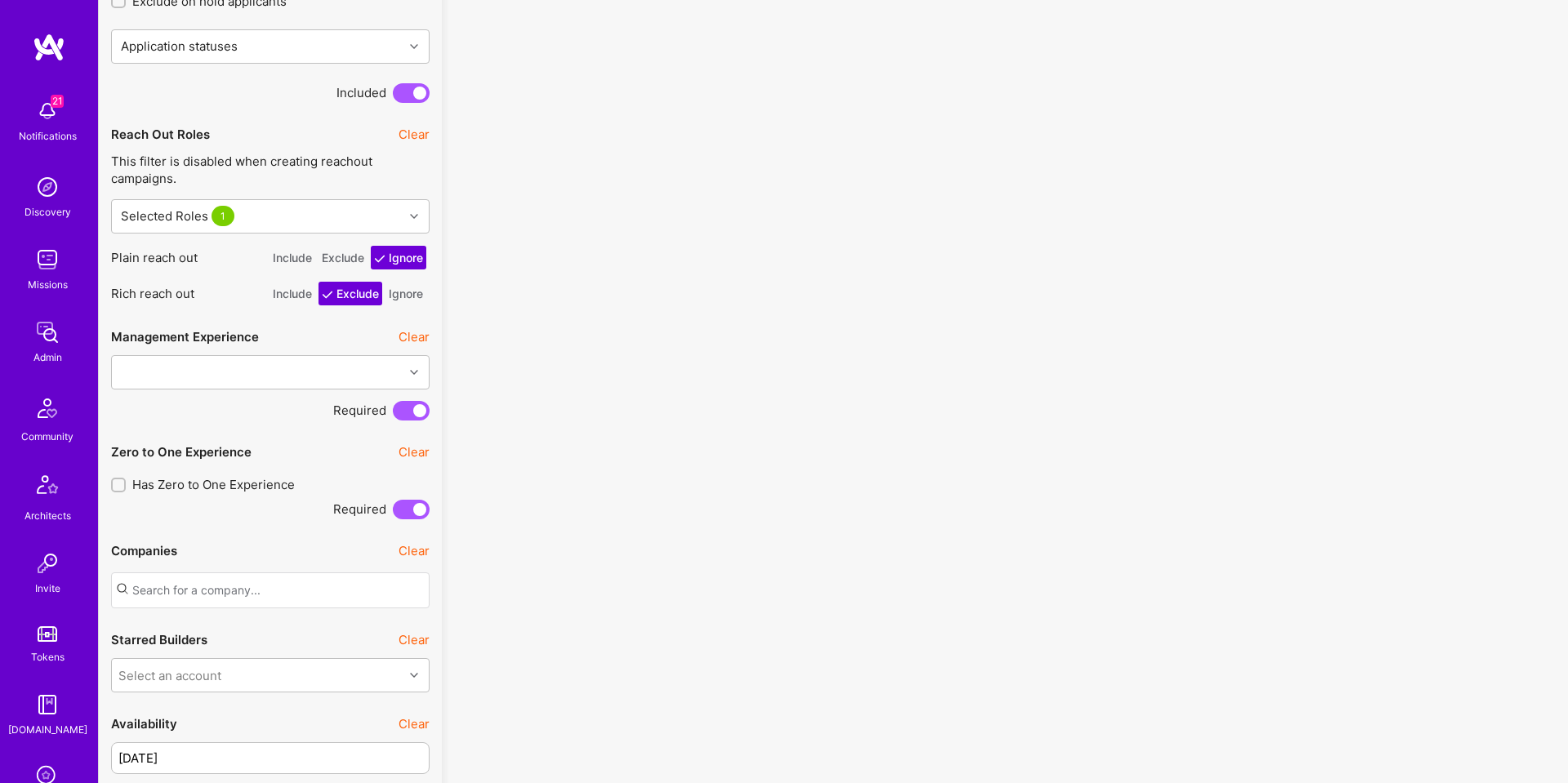
click at [403, 287] on button "Ignore" at bounding box center [406, 294] width 41 height 24
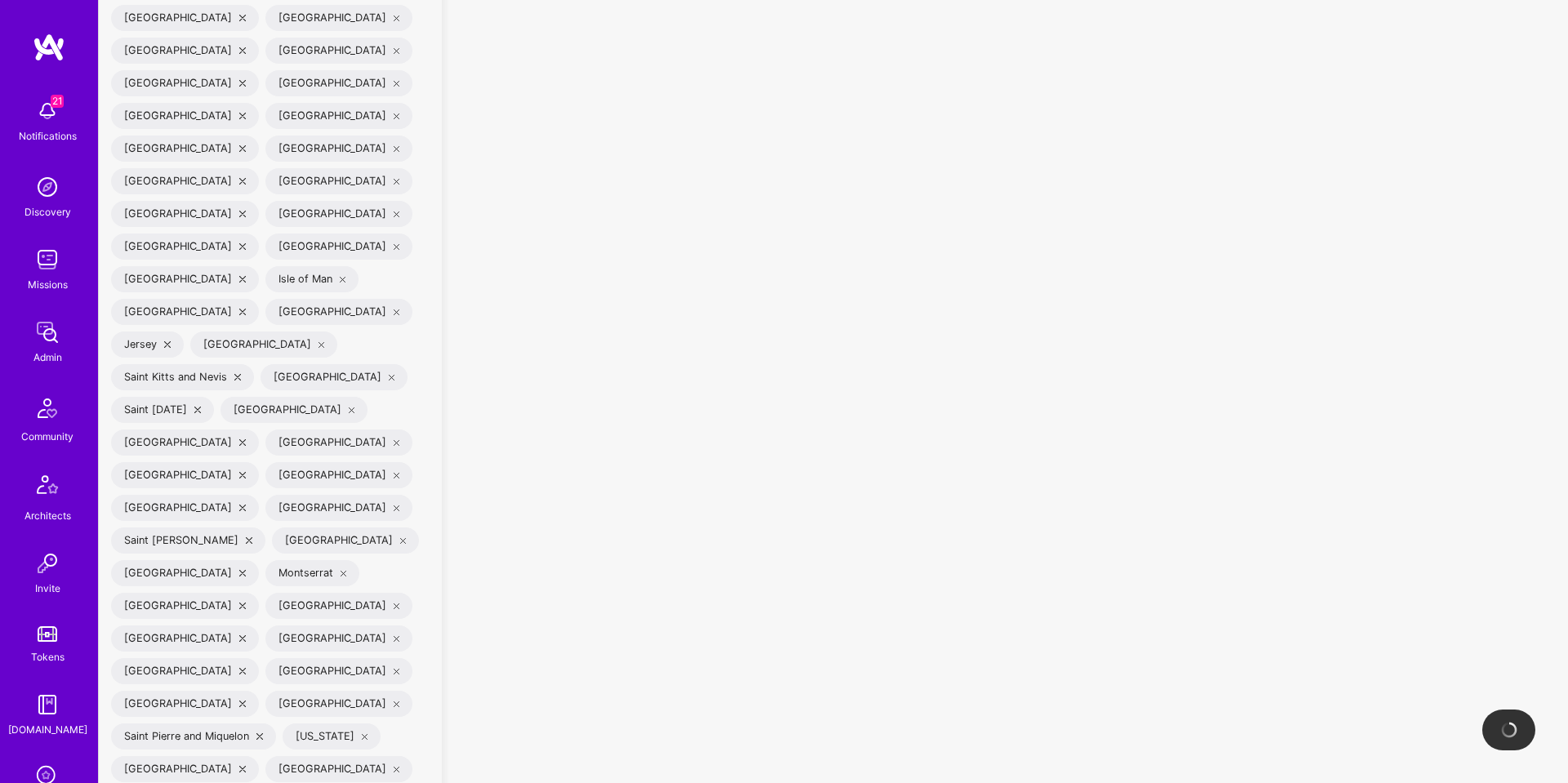
scroll to position [4628, 0]
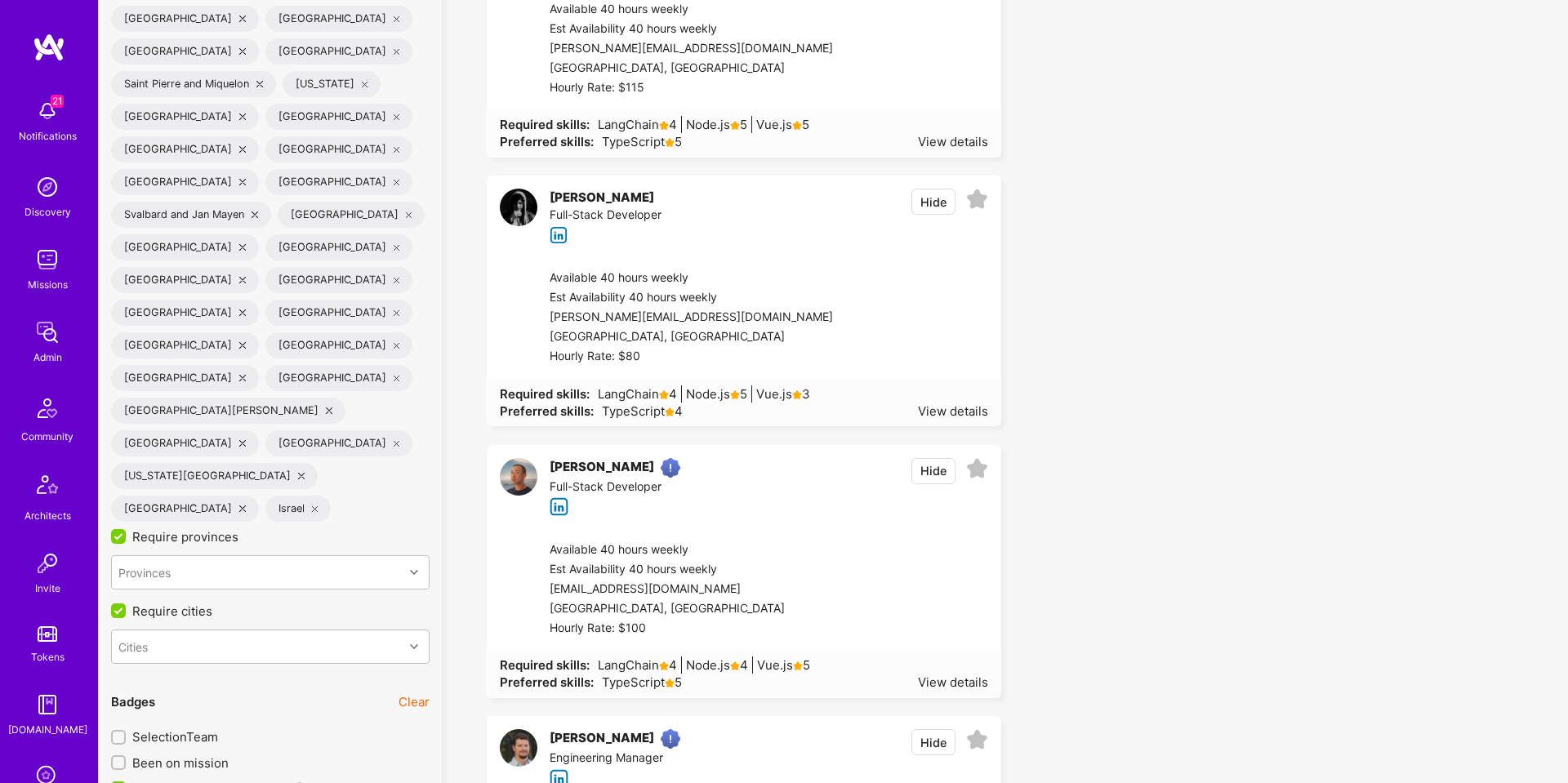
drag, startPoint x: 185, startPoint y: 342, endPoint x: 168, endPoint y: 344, distance: 17.1
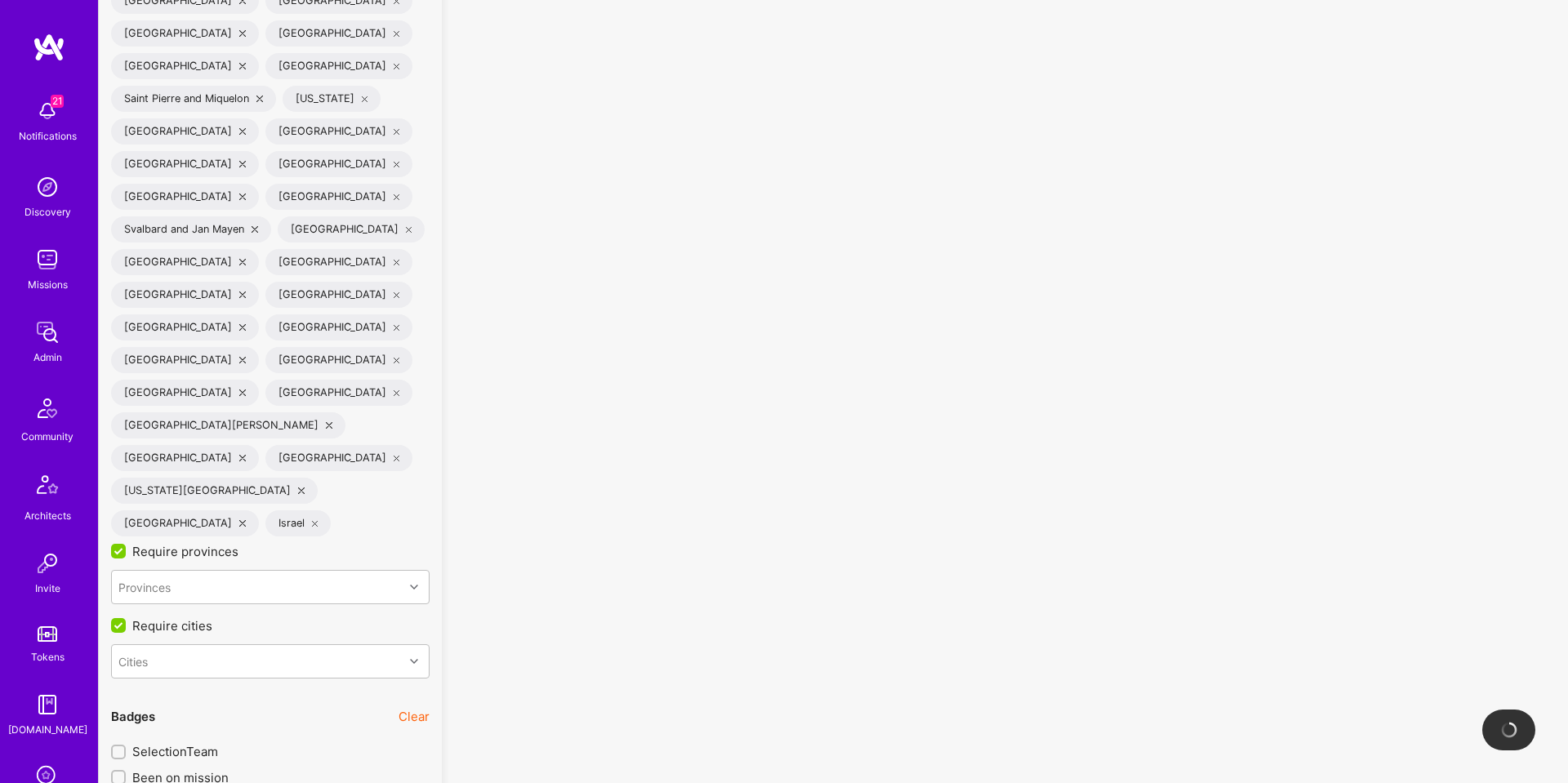
scroll to position [4606, 0]
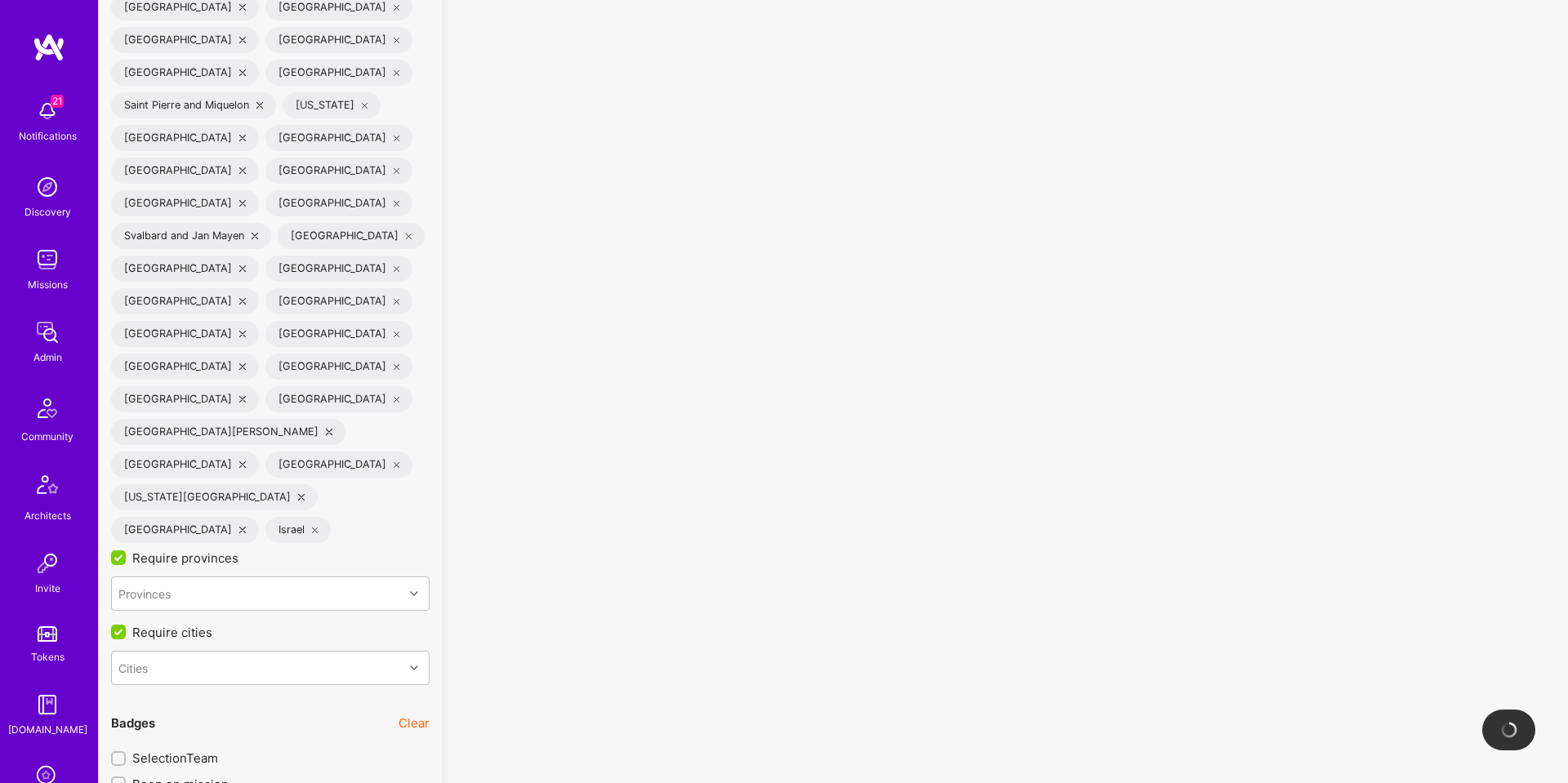
checkbox input "false"
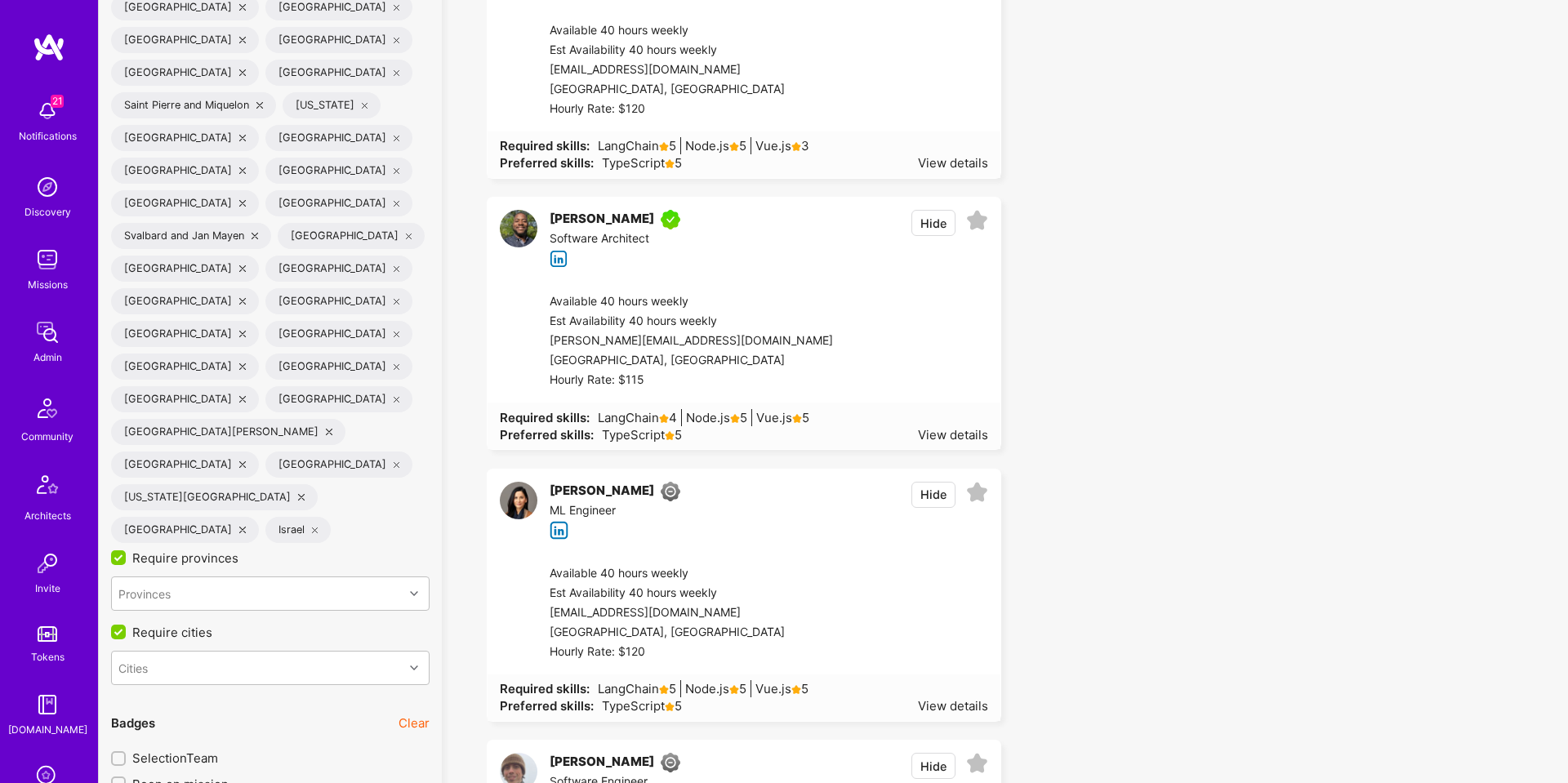
scroll to position [4605, 0]
drag, startPoint x: 121, startPoint y: 394, endPoint x: 118, endPoint y: 415, distance: 21.2
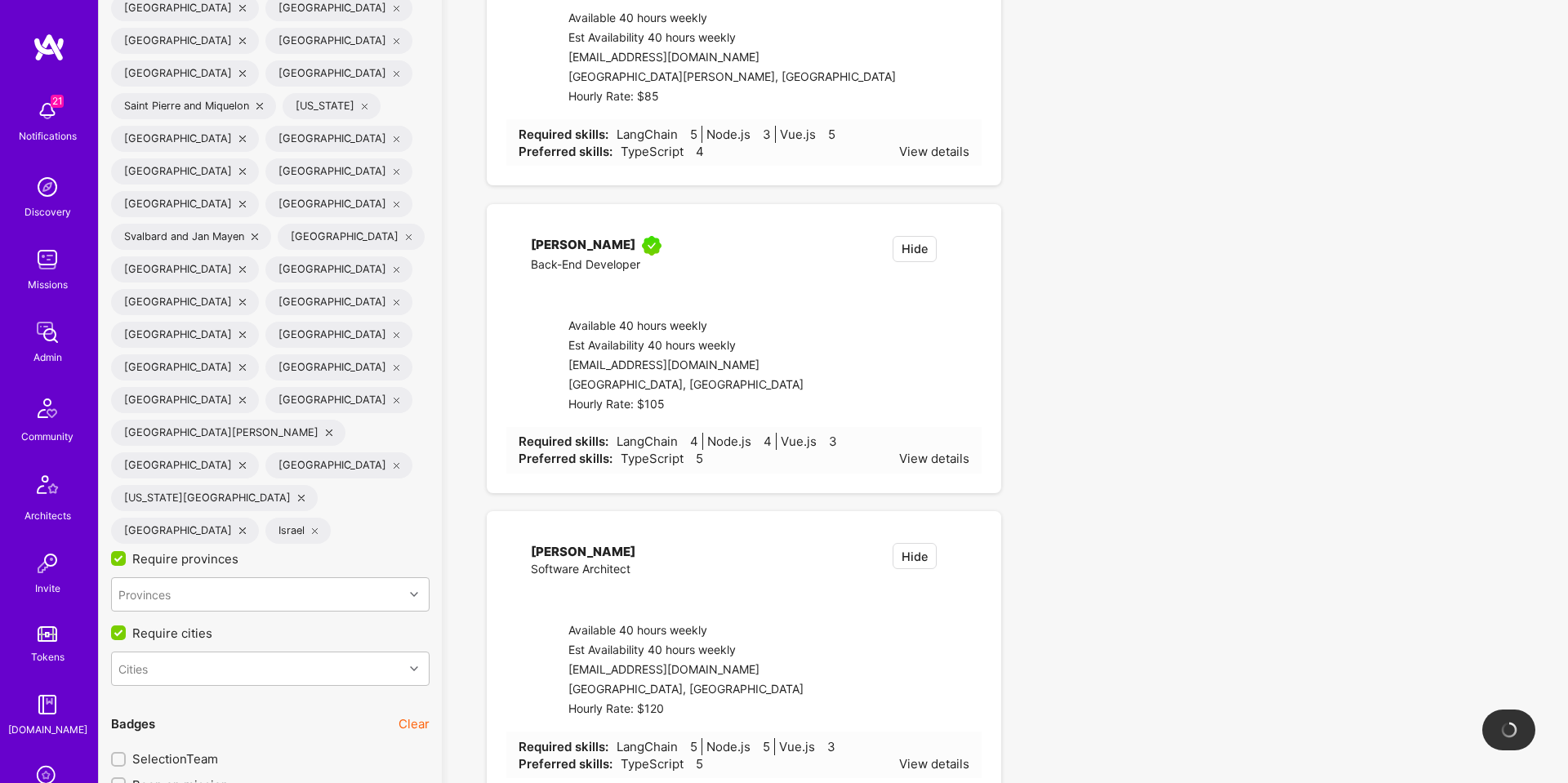
checkbox input "false"
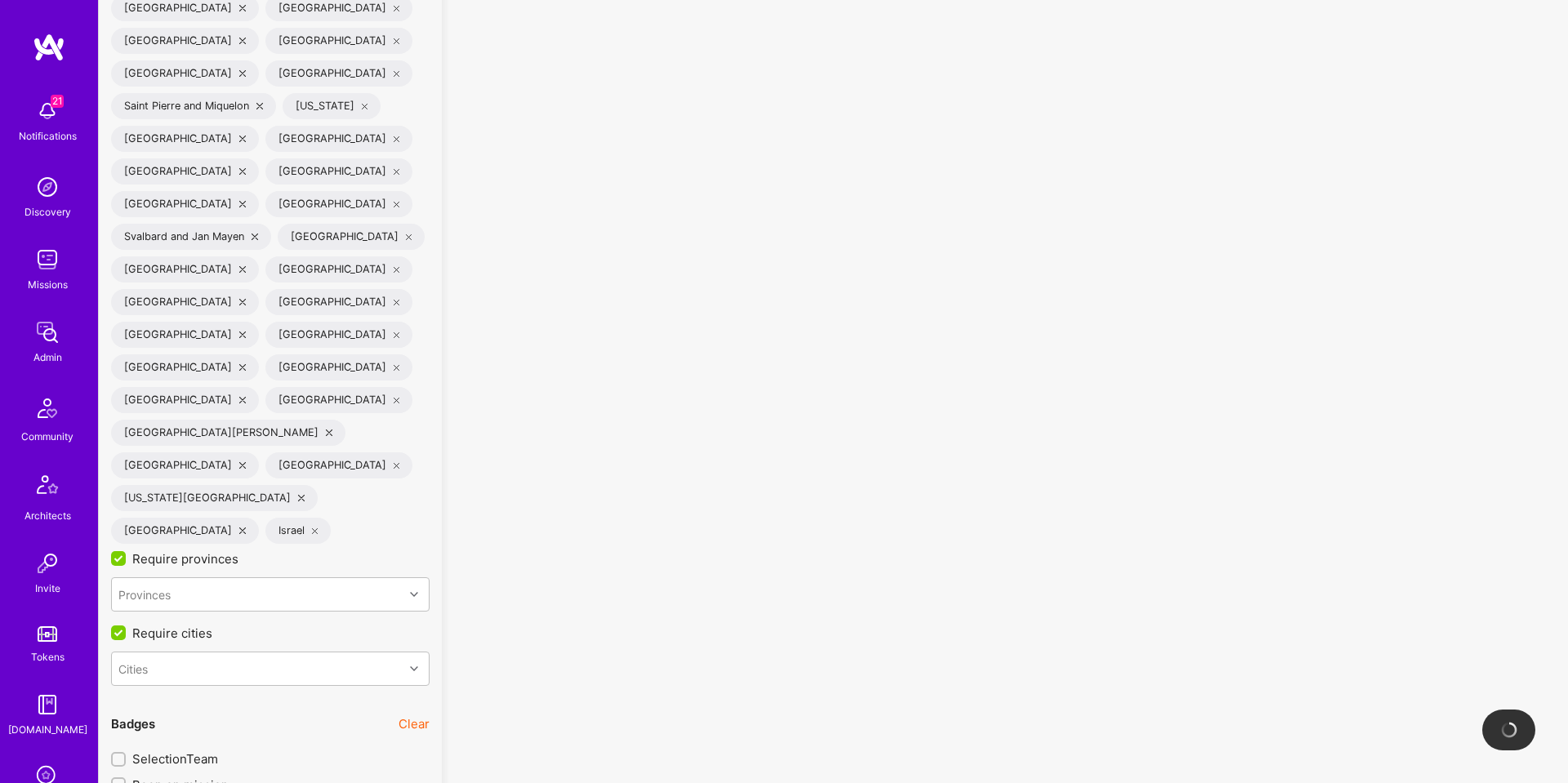
drag, startPoint x: 118, startPoint y: 415, endPoint x: 118, endPoint y: 464, distance: 49.0
checkbox input "false"
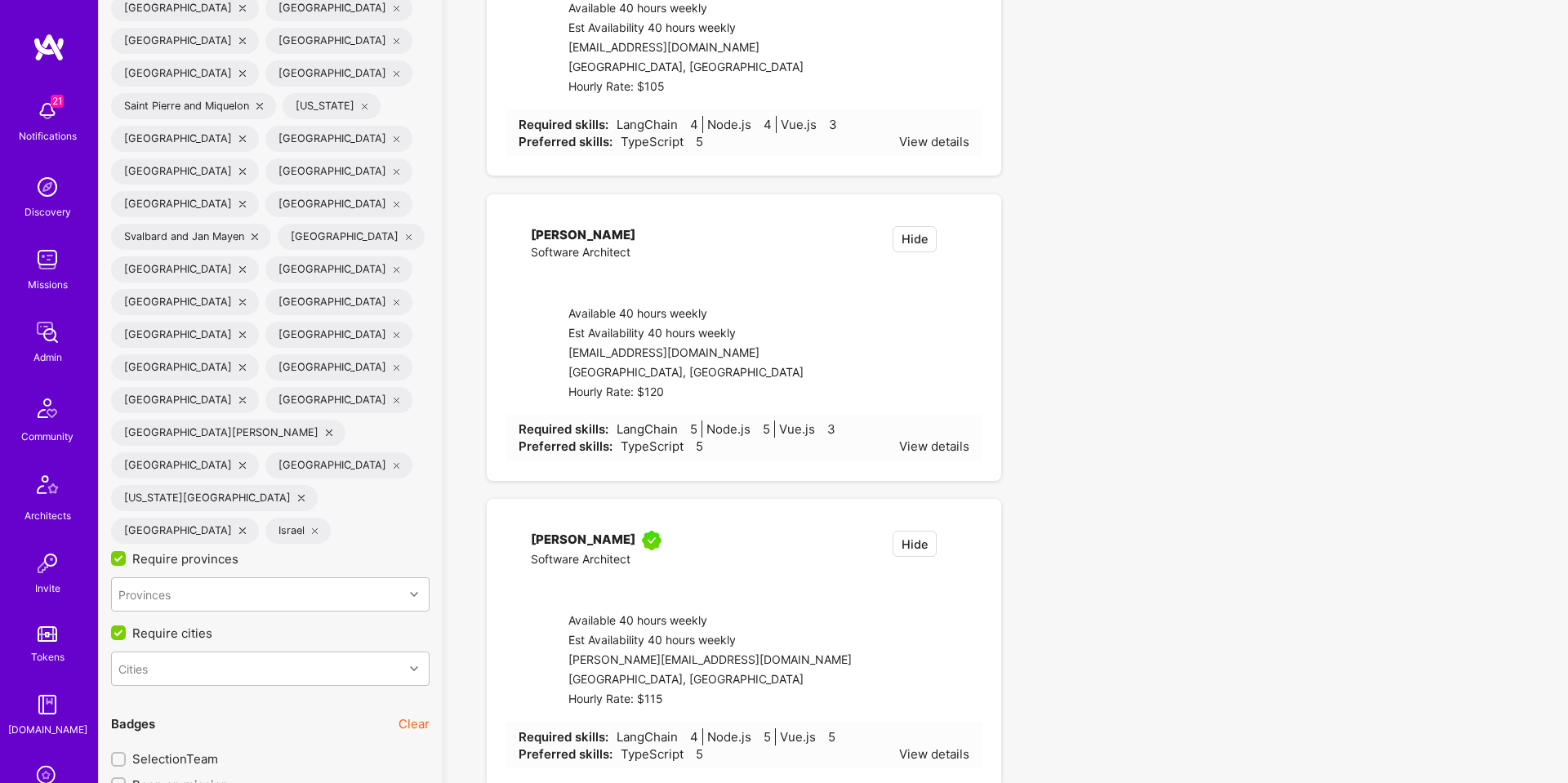
checkbox input "false"
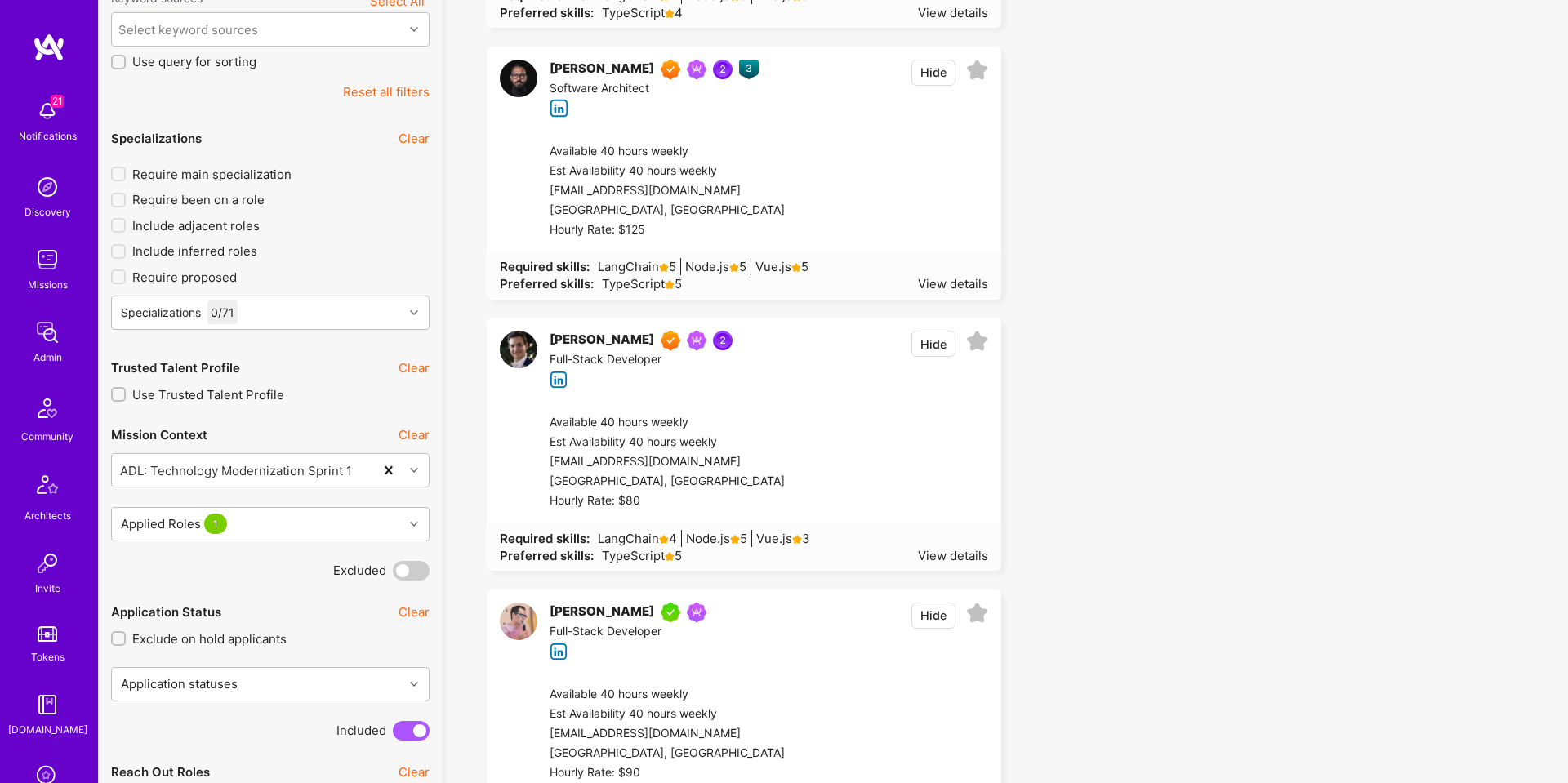
scroll to position [473, 0]
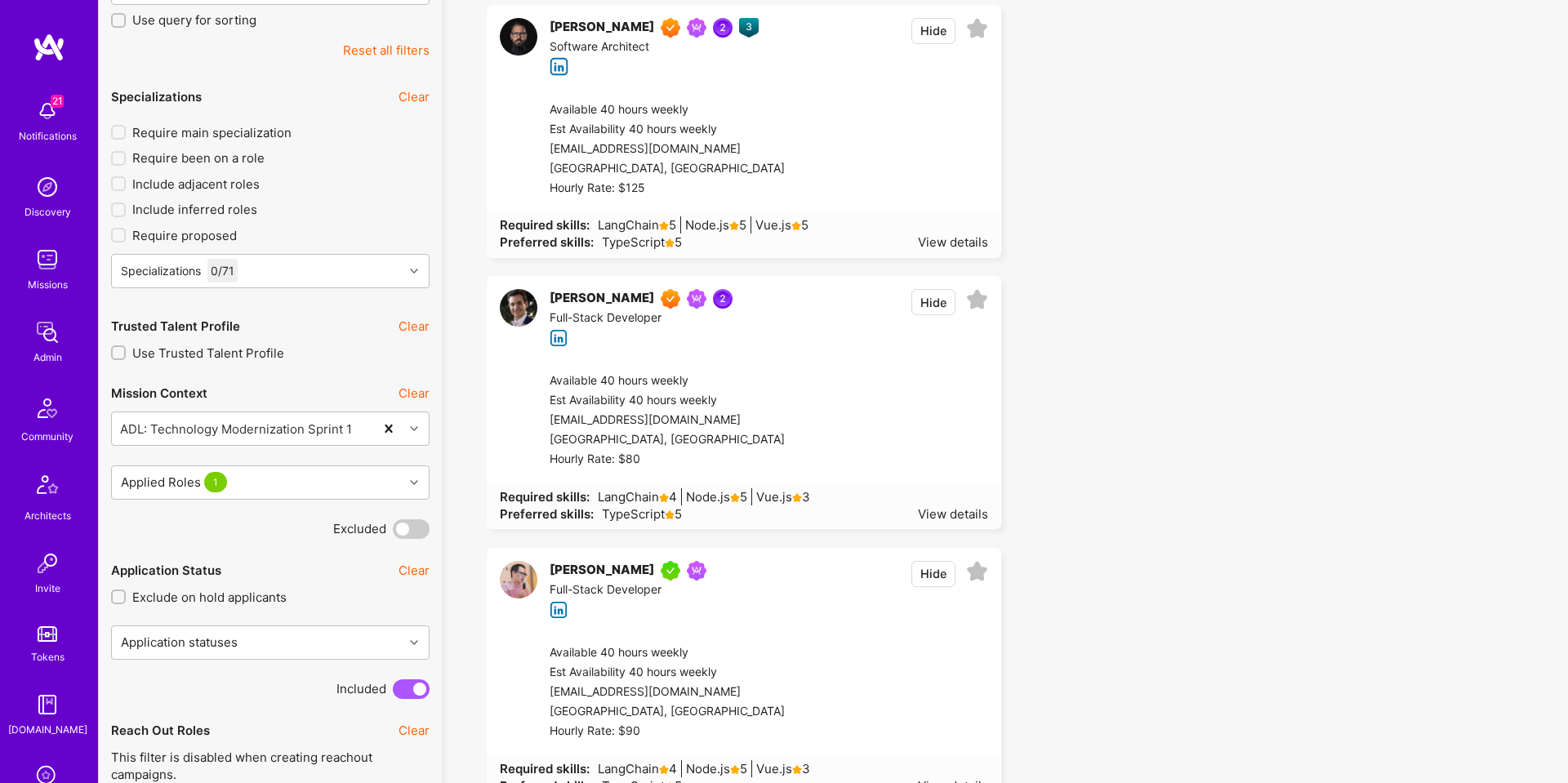
click at [905, 401] on div at bounding box center [886, 420] width 204 height 98
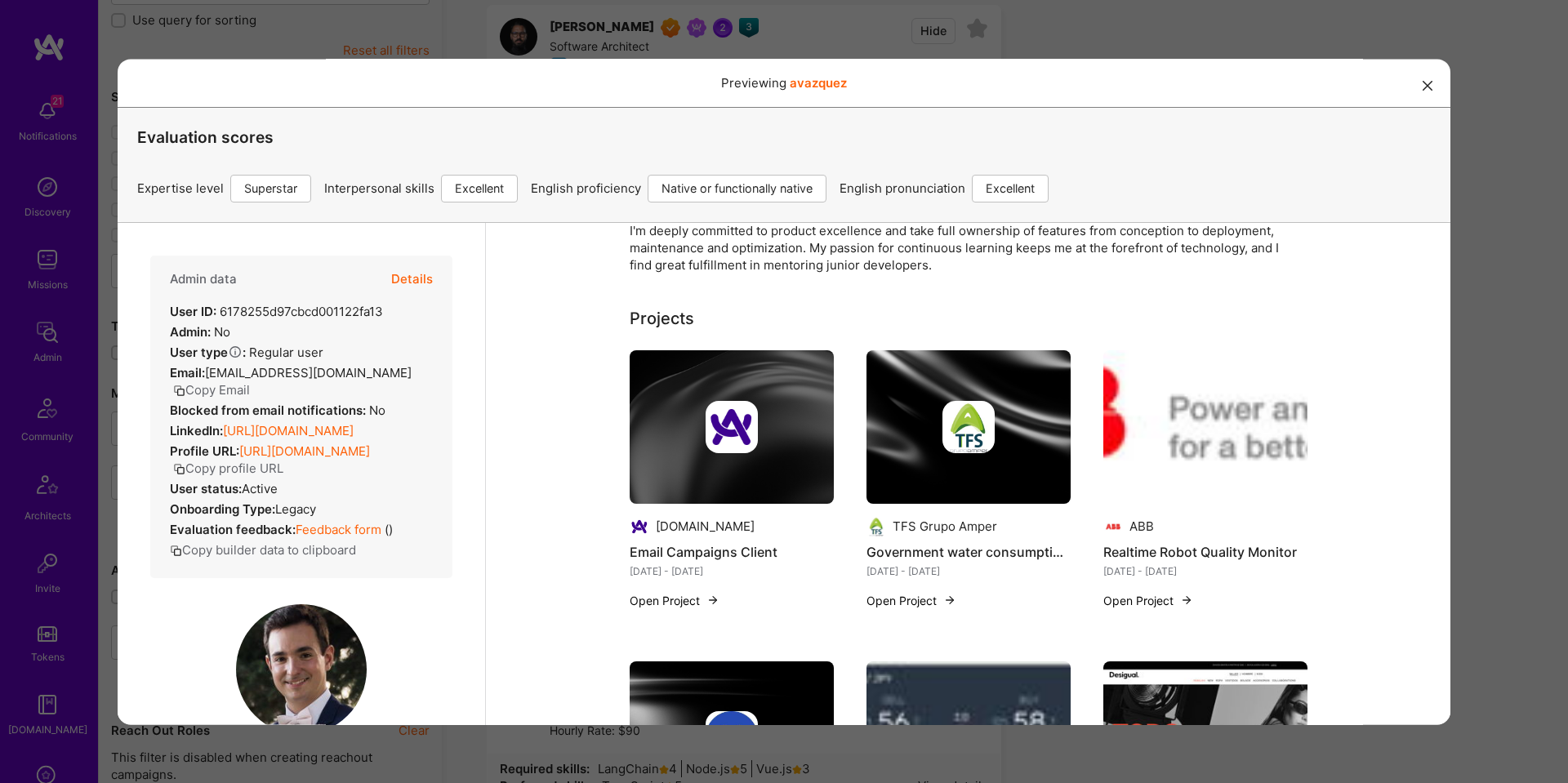
scroll to position [407, 0]
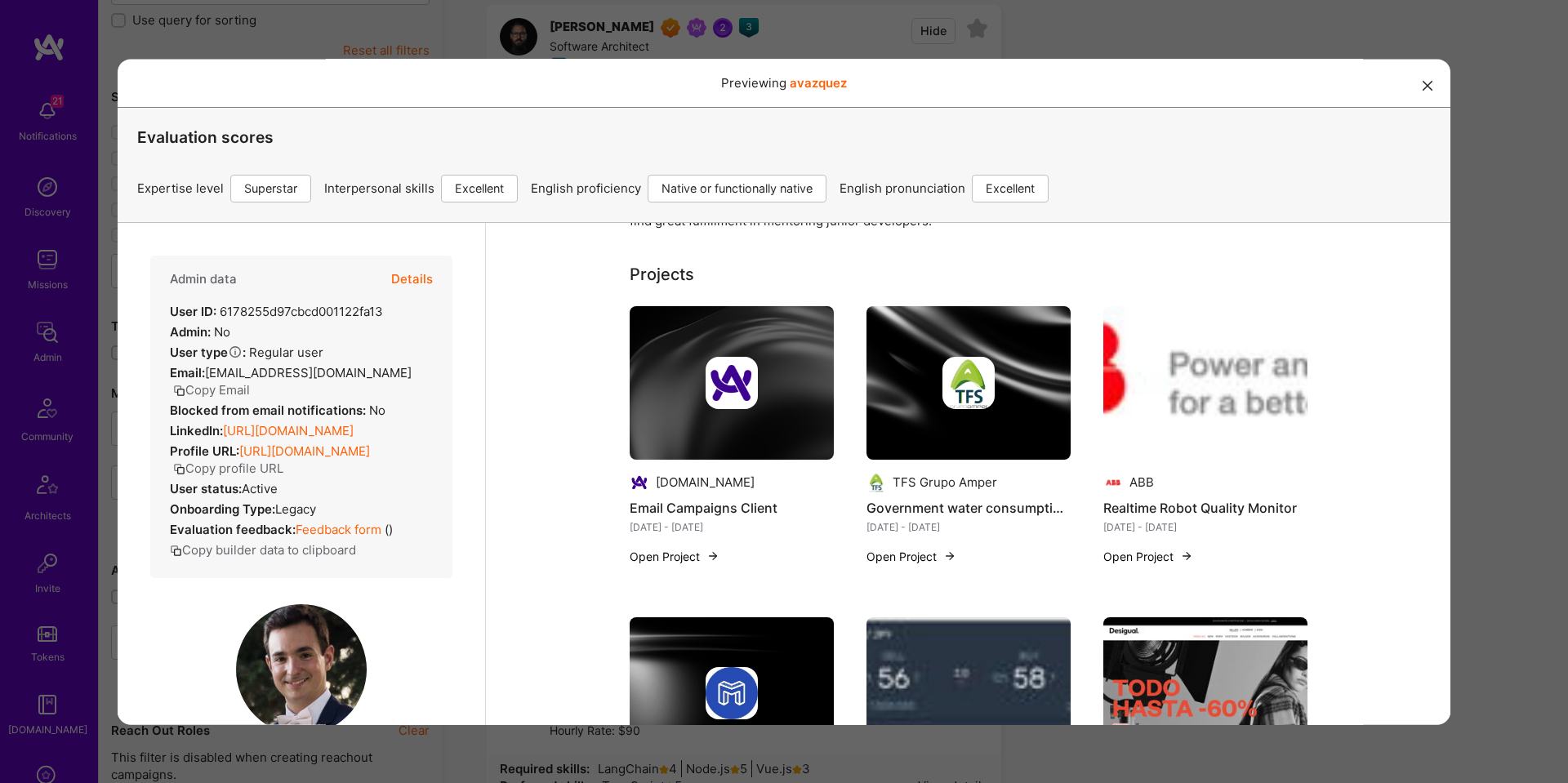
click at [1540, 382] on div "Previewing avazquez Evaluation scores Expertise level Superstar Interpersonal s…" at bounding box center [784, 391] width 1568 height 783
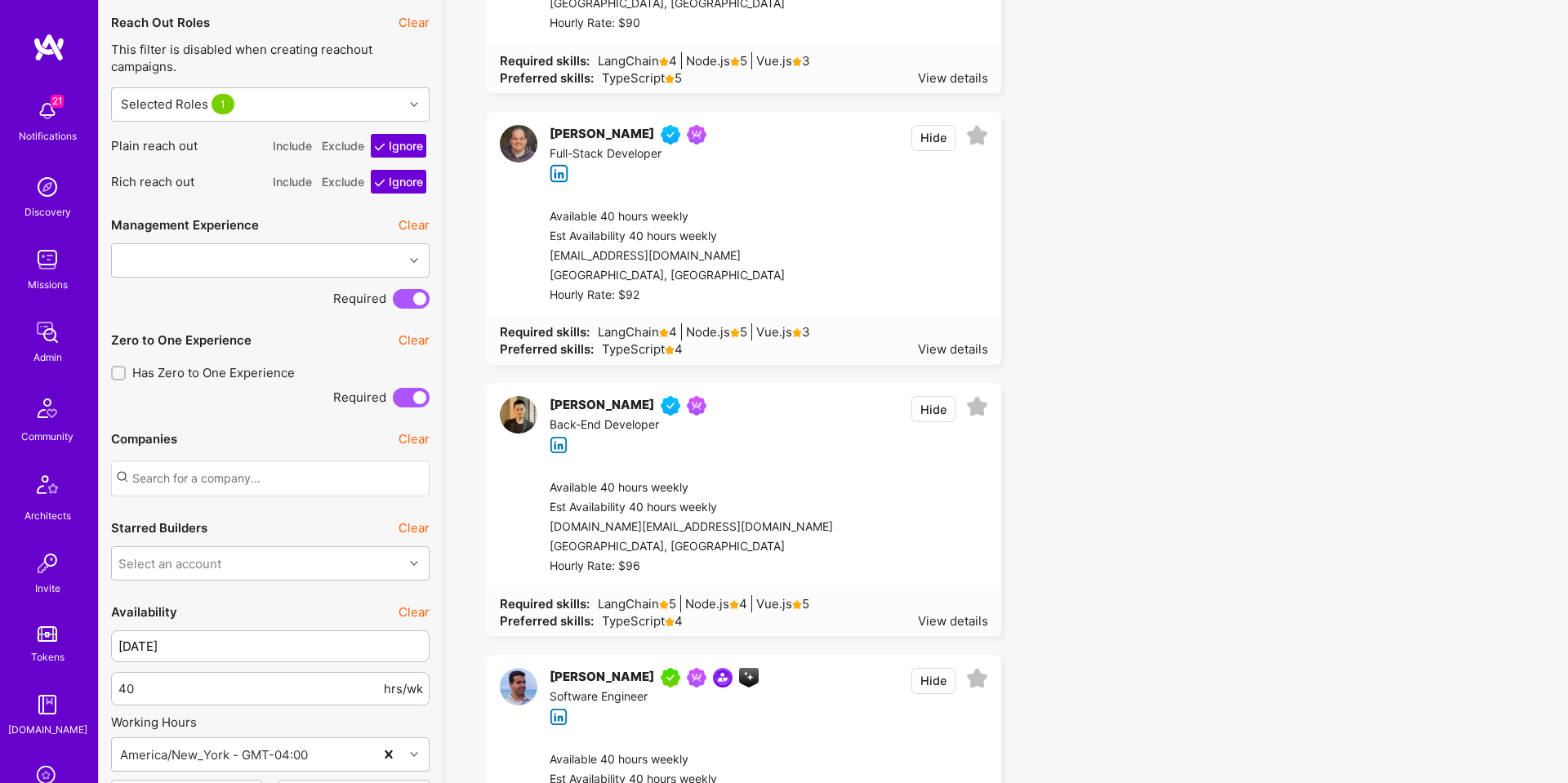
scroll to position [1179, 0]
click at [923, 150] on button "Hide" at bounding box center [934, 139] width 44 height 26
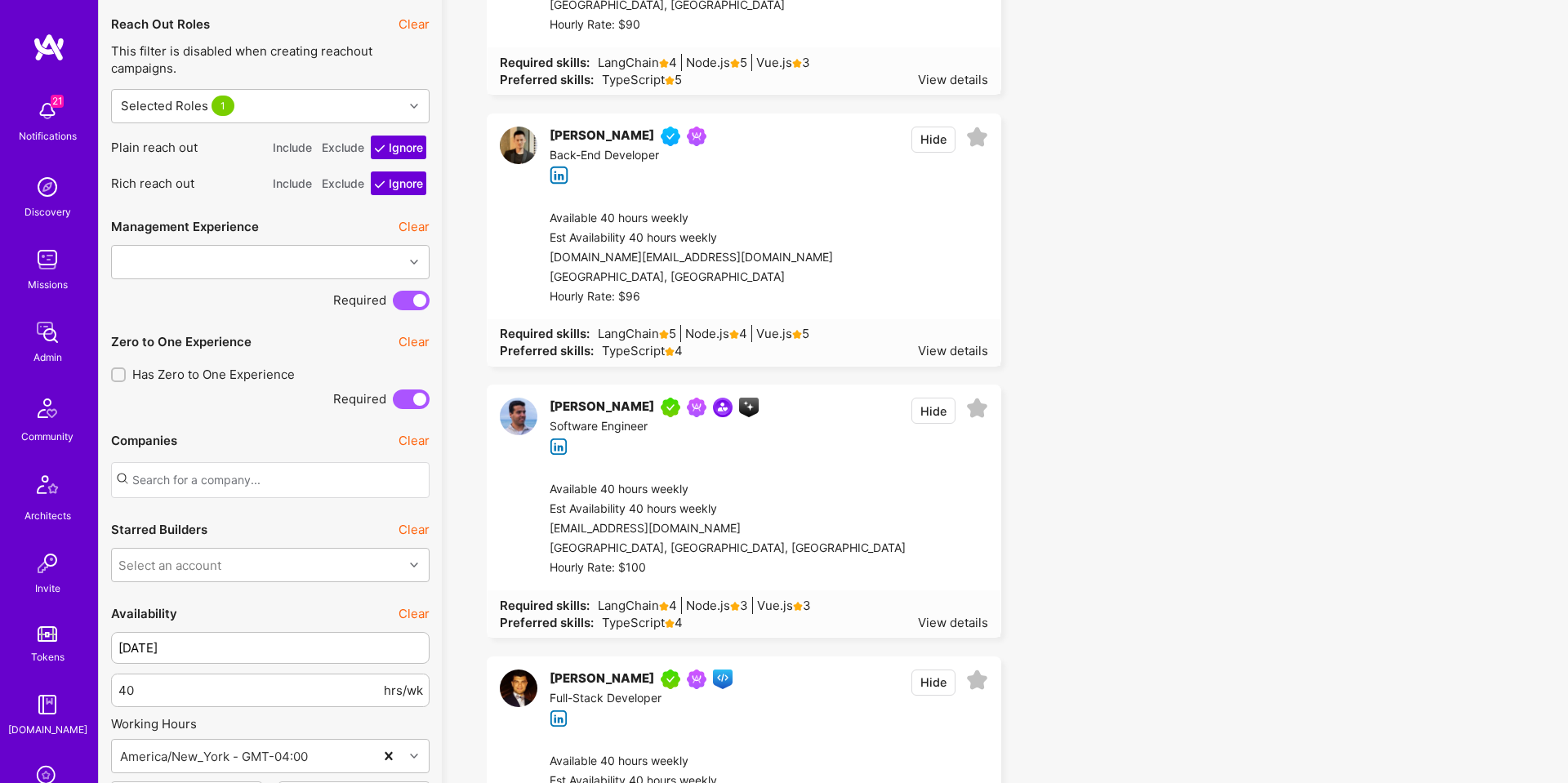
click at [940, 137] on button "Hide" at bounding box center [934, 139] width 44 height 26
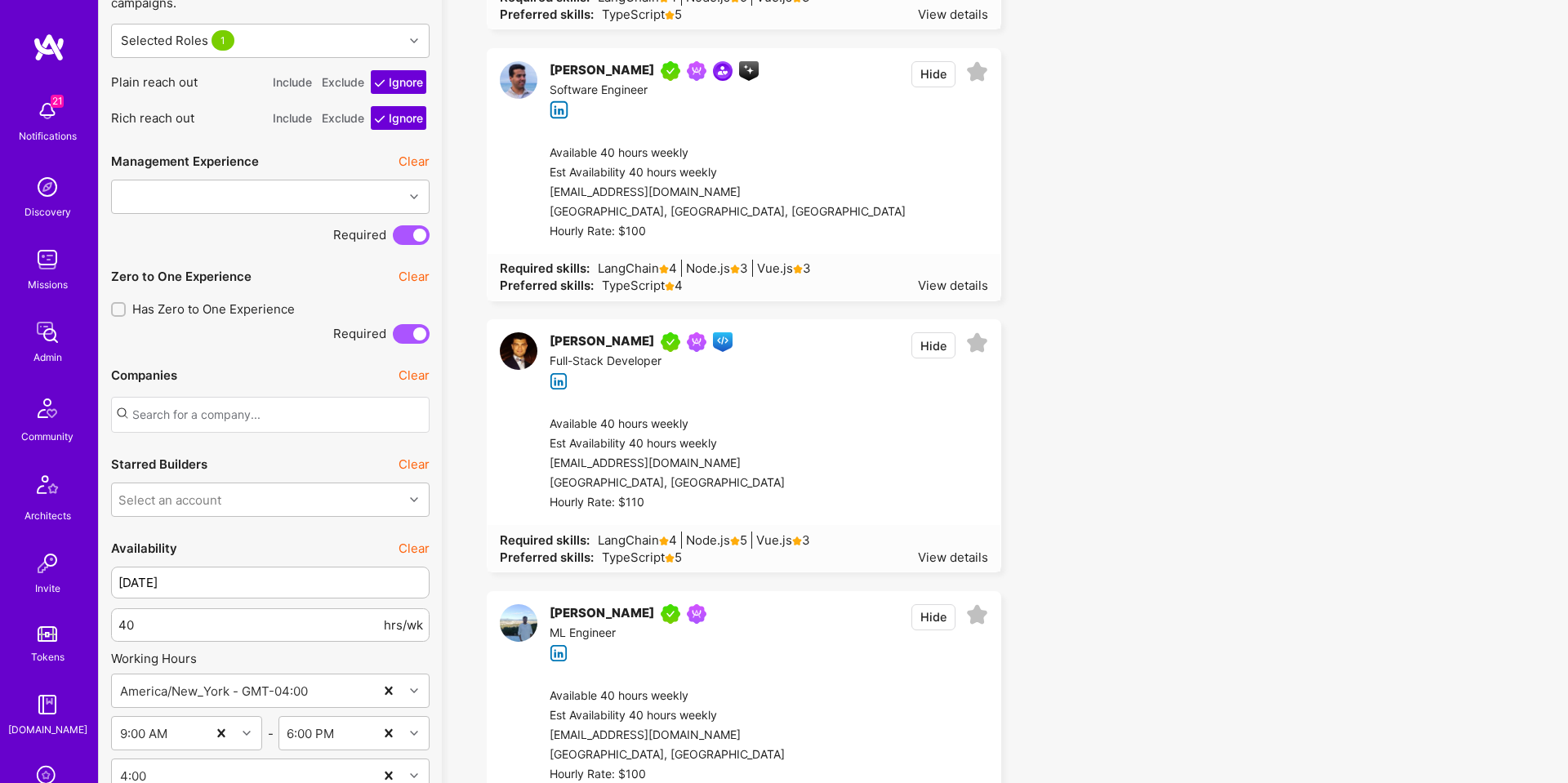
scroll to position [1245, 0]
click at [928, 342] on button "Hide" at bounding box center [934, 344] width 44 height 26
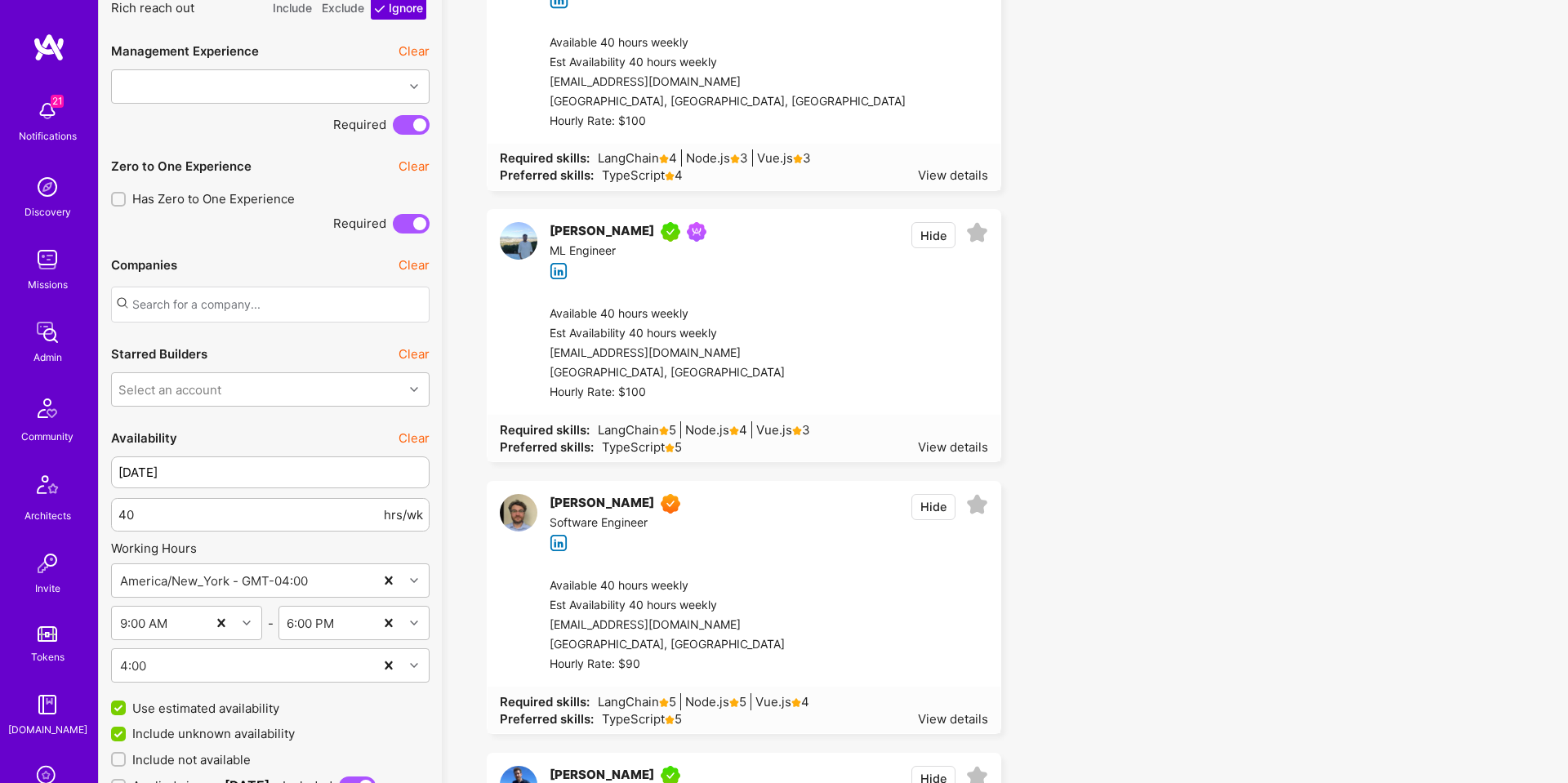
scroll to position [1356, 0]
click at [936, 231] on button "Hide" at bounding box center [934, 232] width 44 height 26
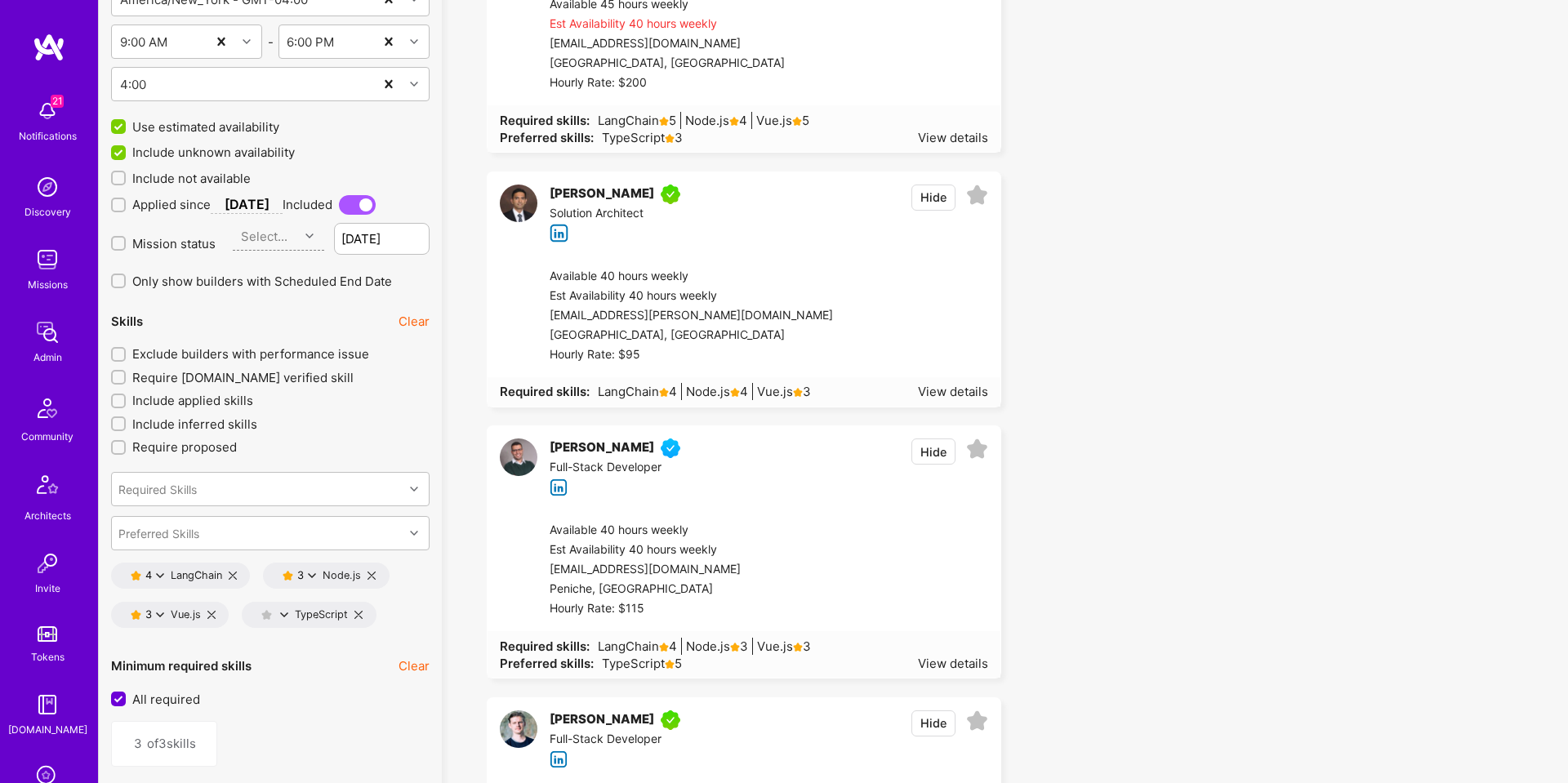
scroll to position [1937, 0]
click at [294, 351] on span "Exclude builders with performance issue" at bounding box center [250, 353] width 237 height 17
click at [126, 351] on input "Exclude builders with performance issue" at bounding box center [120, 354] width 12 height 12
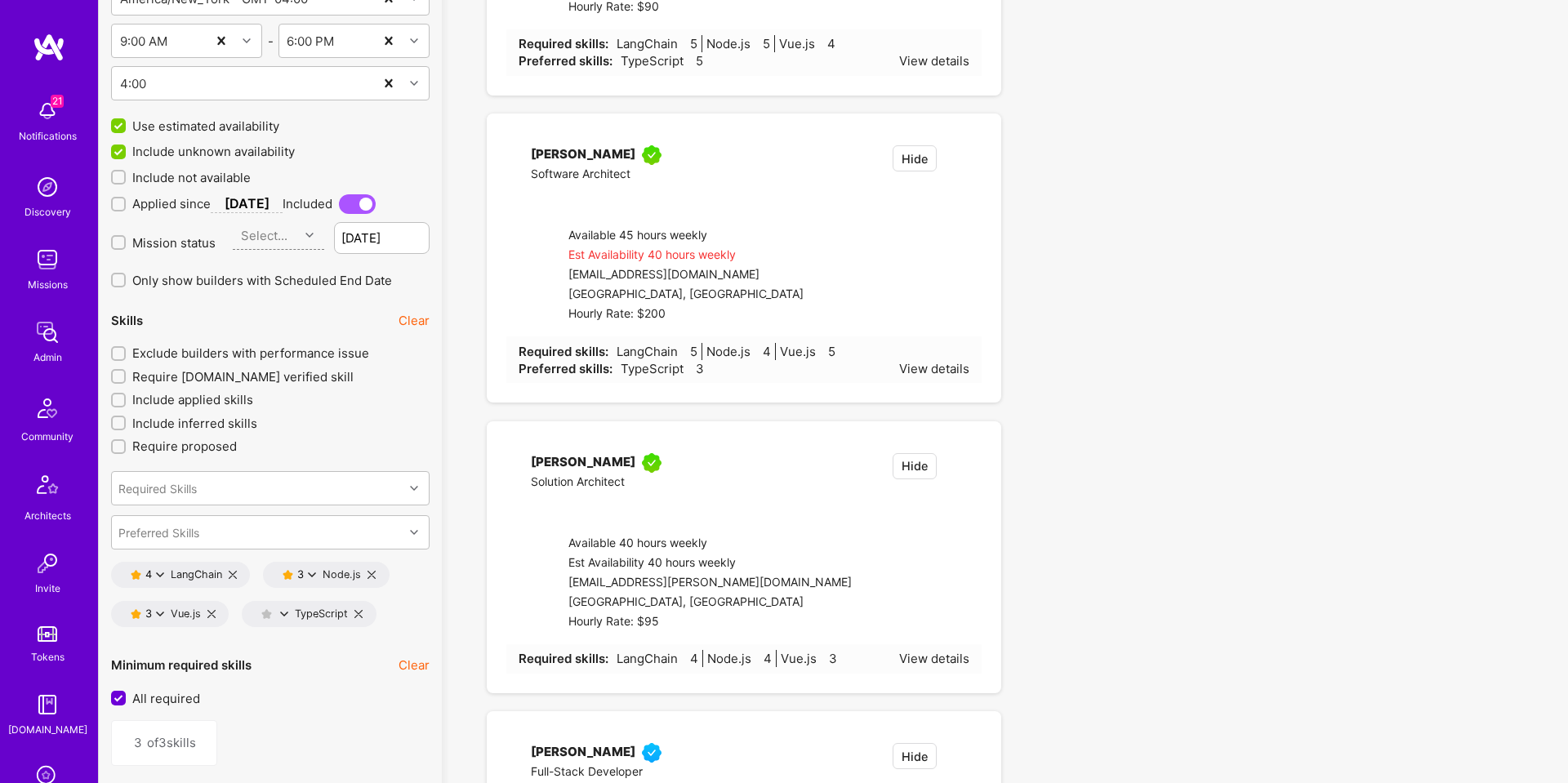
checkbox input "true"
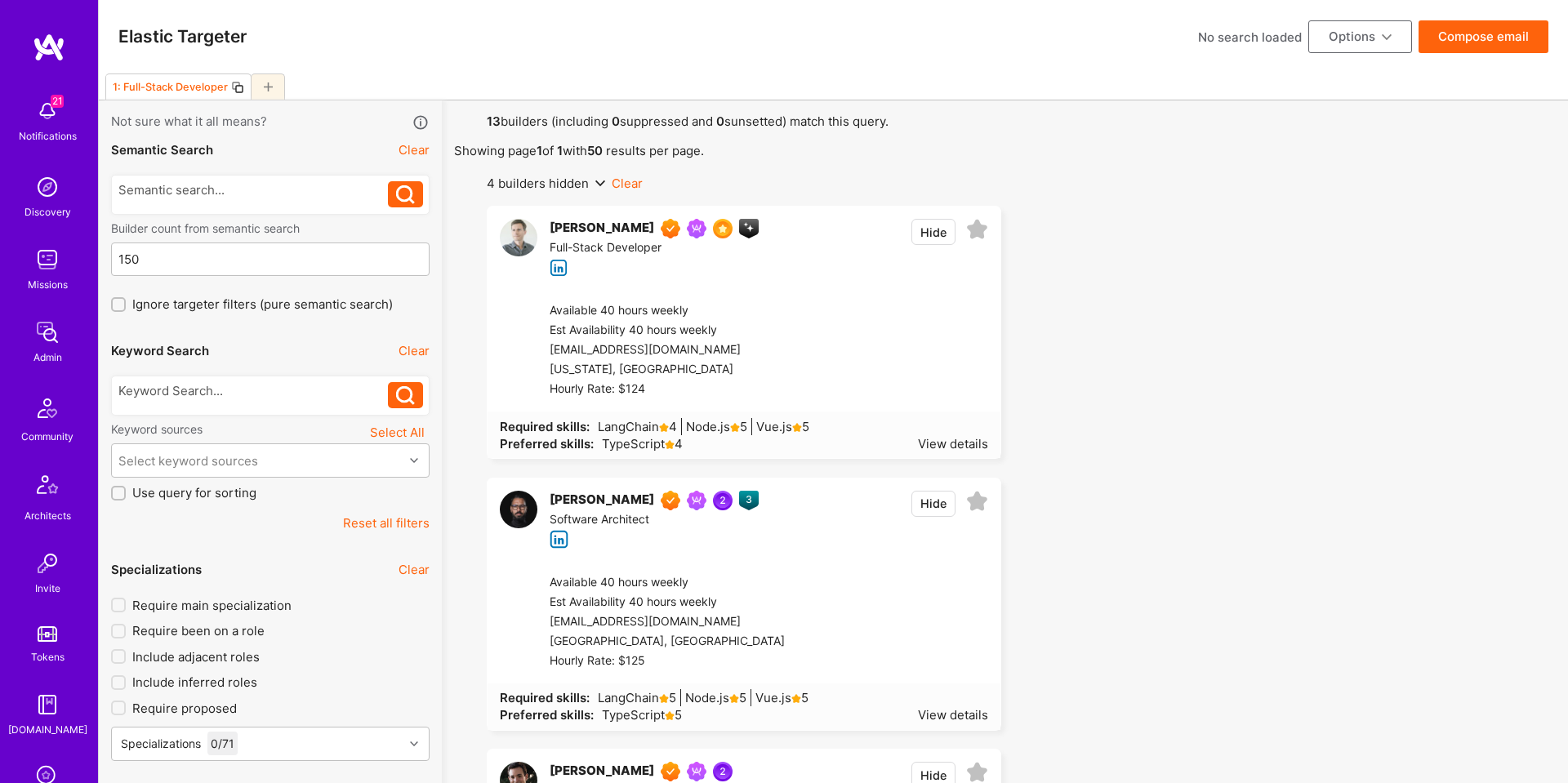
click at [924, 233] on button "Hide" at bounding box center [934, 232] width 44 height 26
click at [1505, 40] on button "Compose email" at bounding box center [1483, 37] width 129 height 33
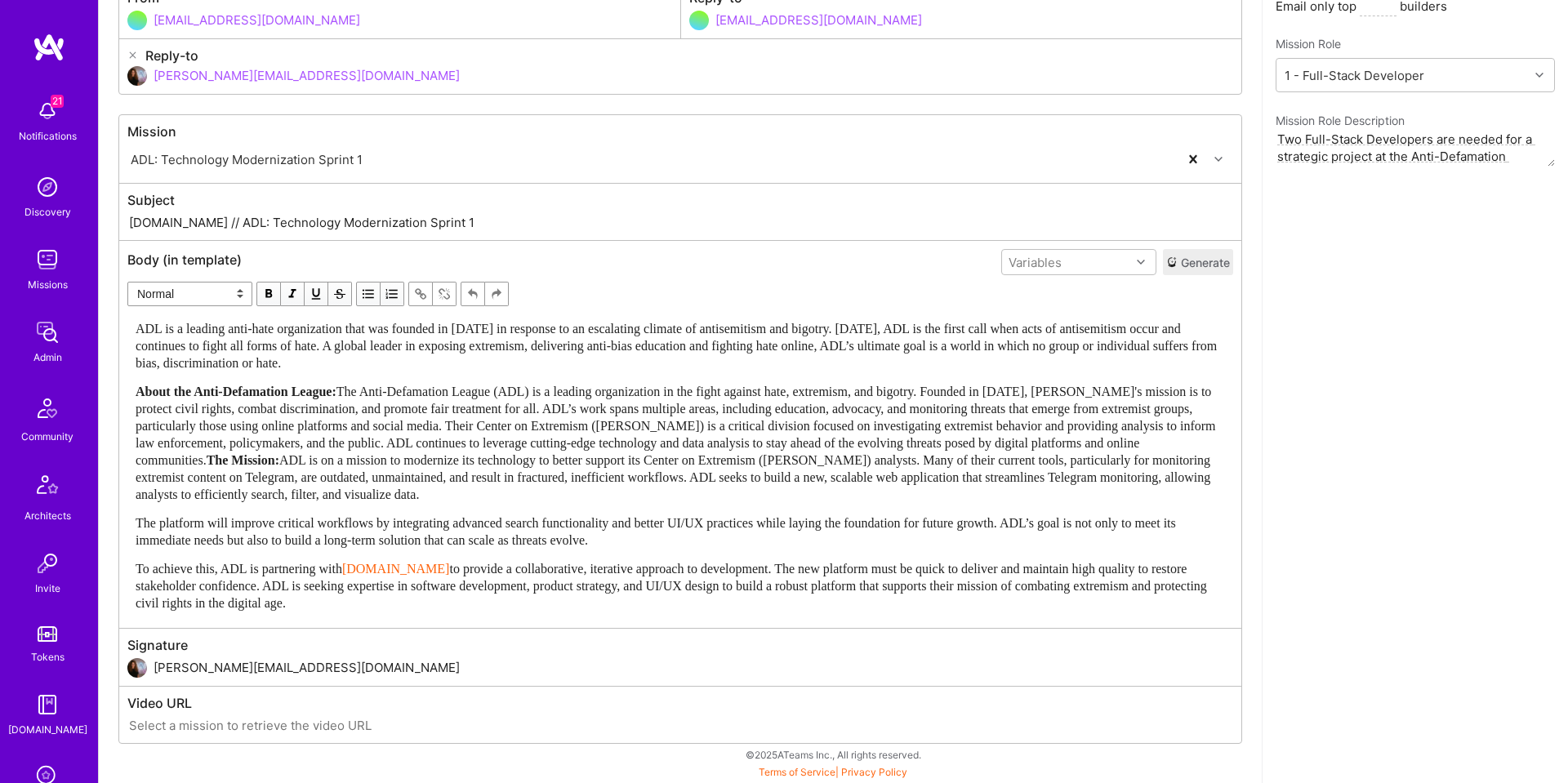
click at [1209, 249] on button "Generate" at bounding box center [1197, 262] width 70 height 26
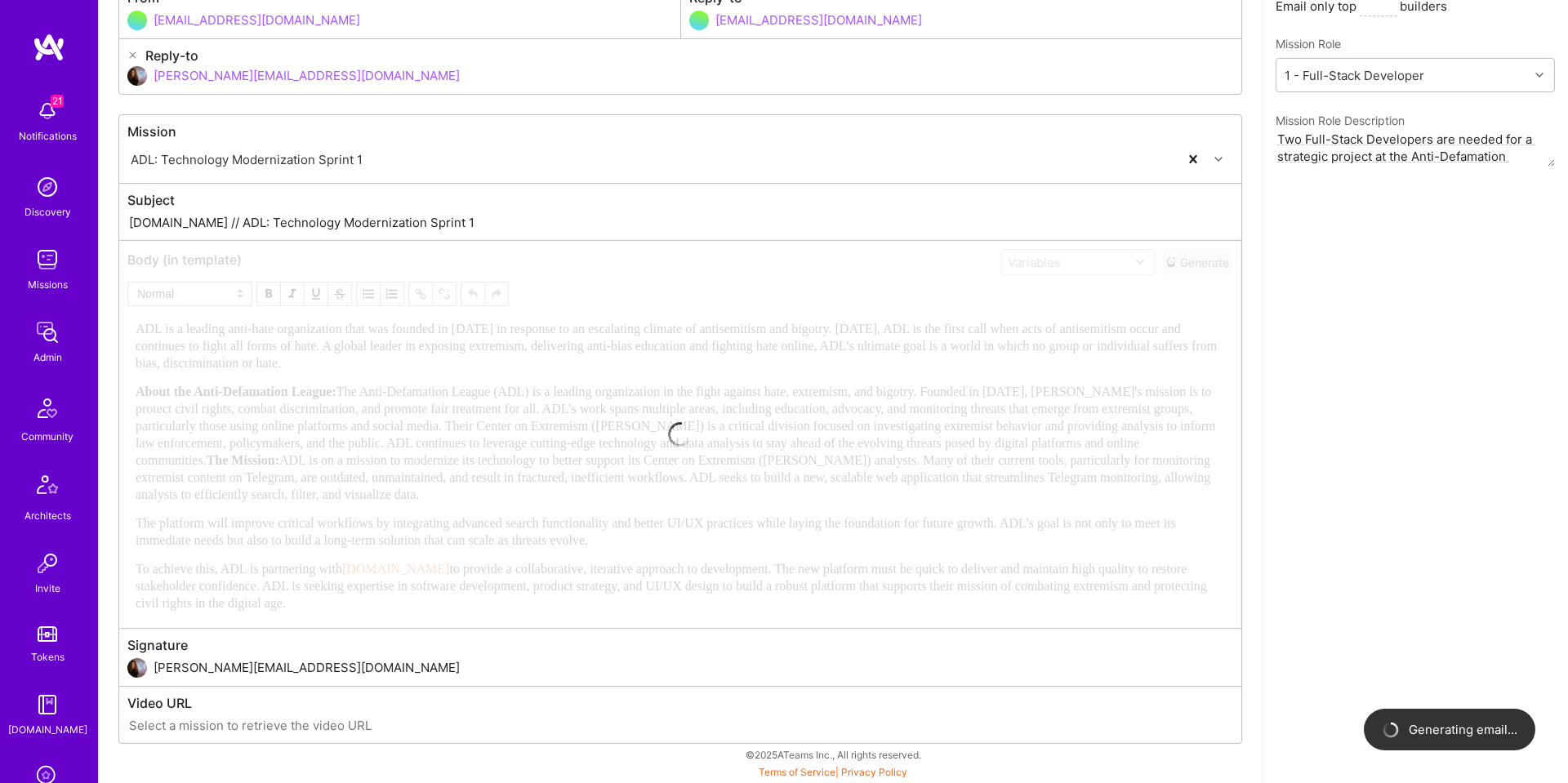
scroll to position [133, 0]
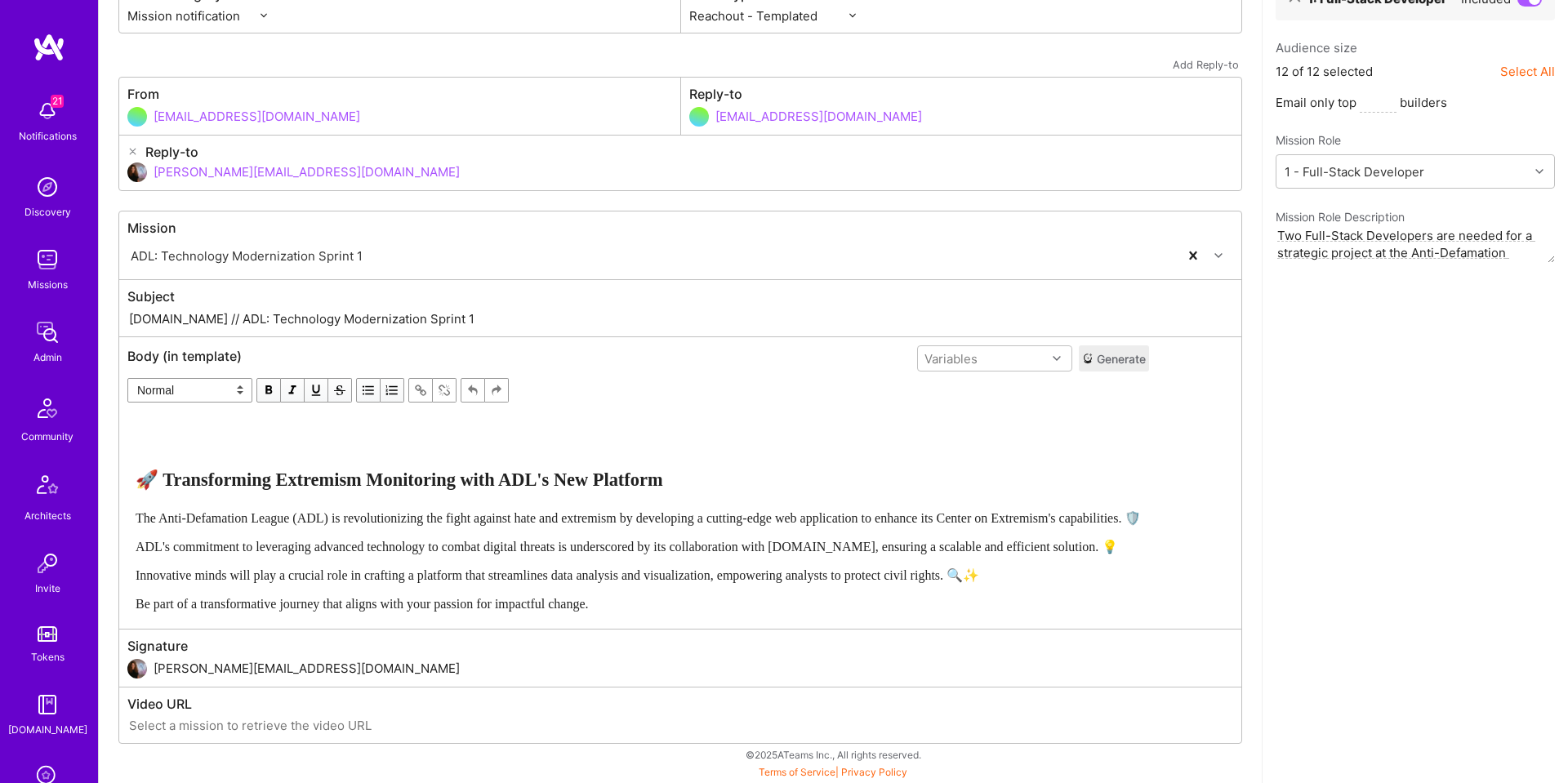
click at [151, 421] on div "Edit text" at bounding box center [637, 433] width 1005 height 35
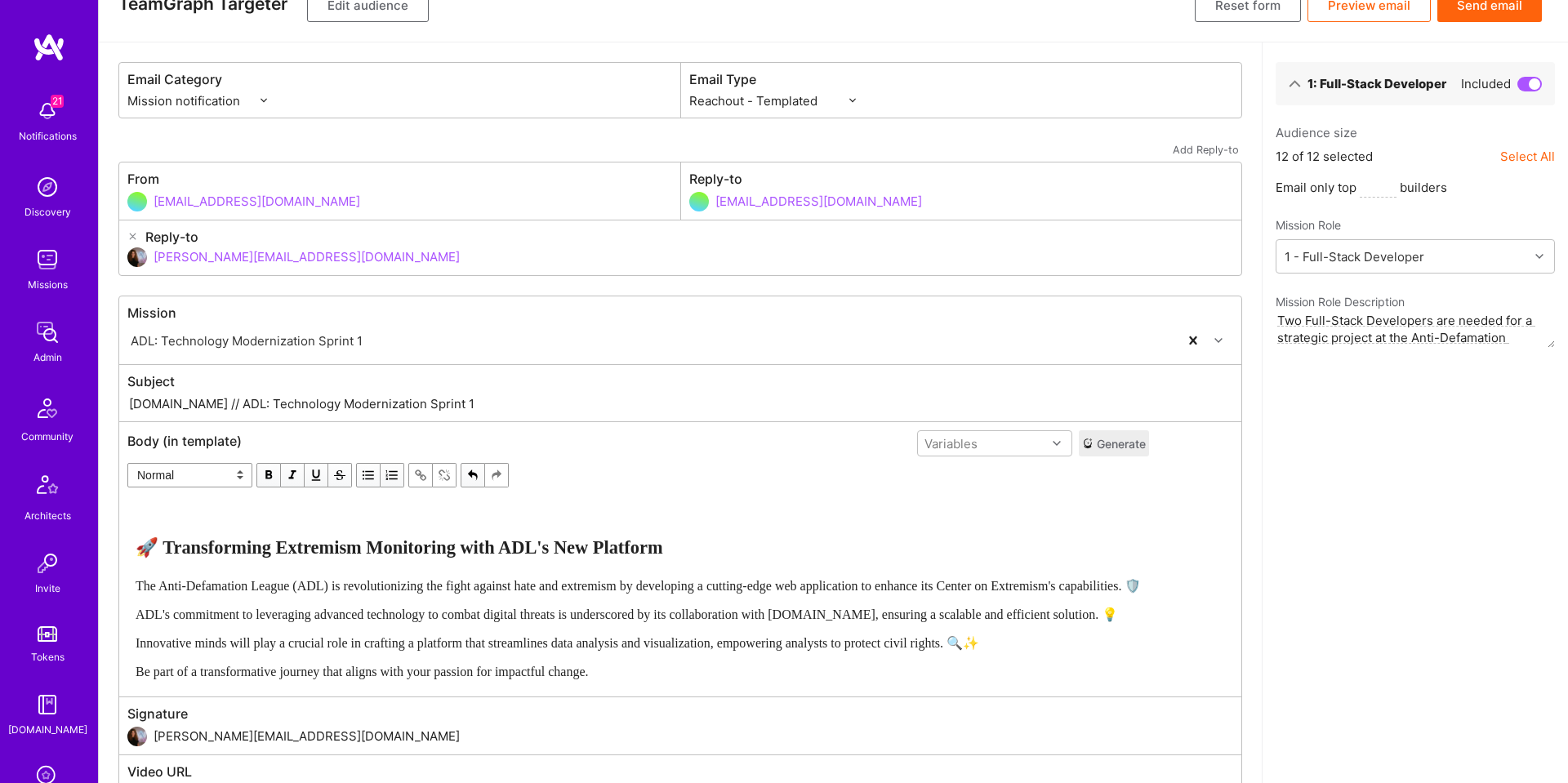
scroll to position [35, 0]
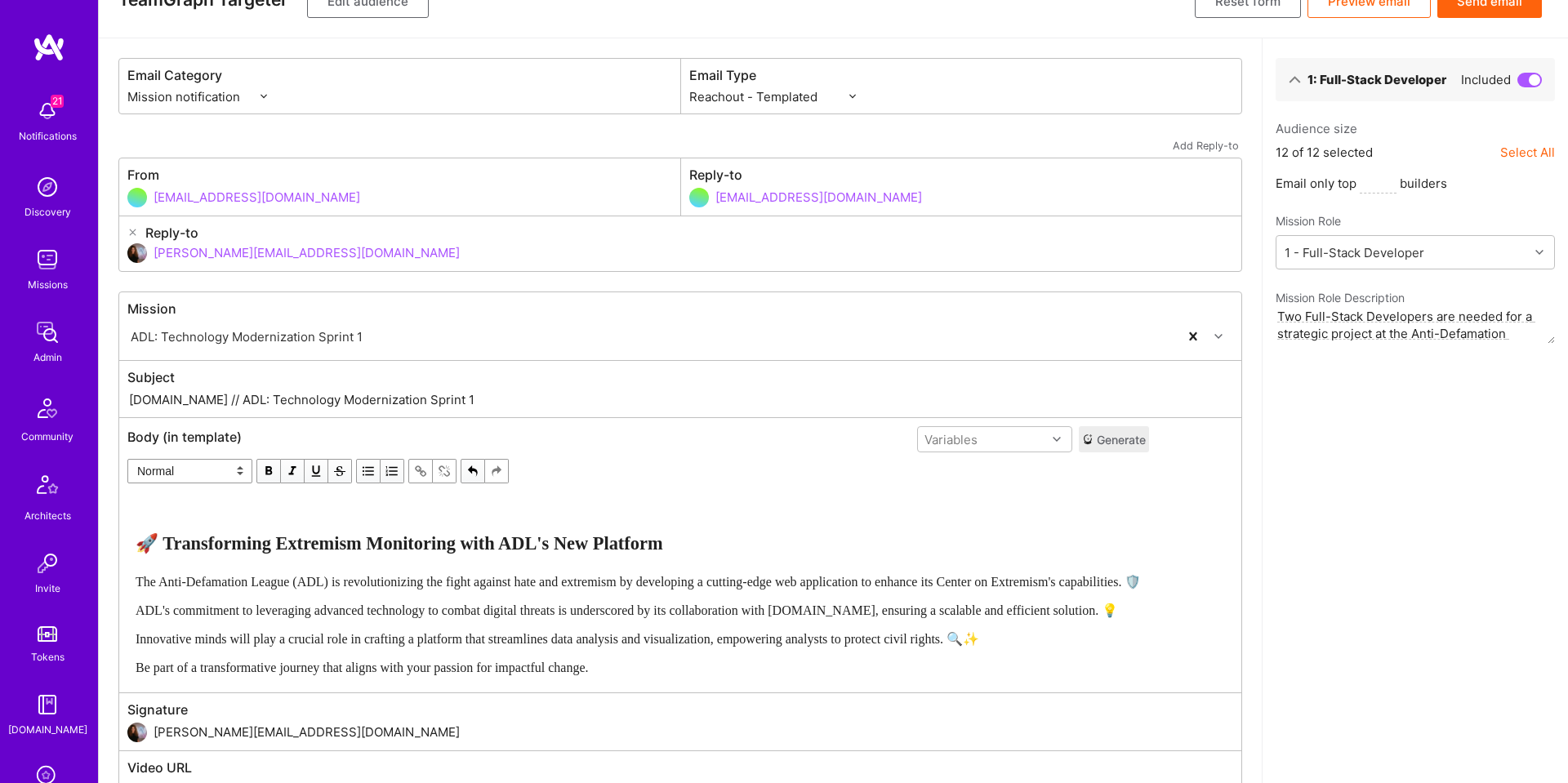
click at [793, 92] on select "Custom - Templated Custom - Plain Reachout - Templated Reachout - Templated (v2…" at bounding box center [772, 97] width 167 height 17
select select "plain-reachout"
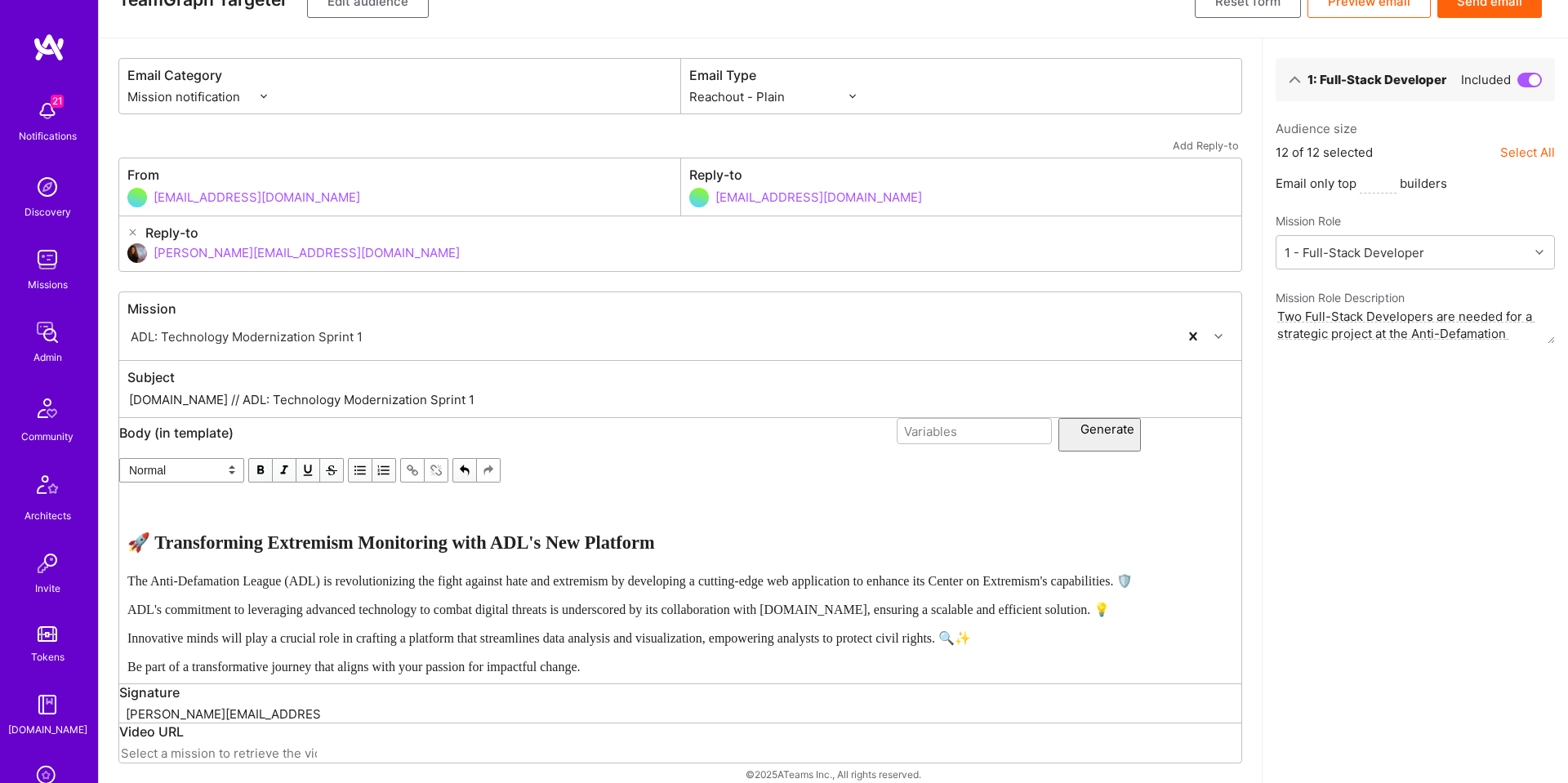
scroll to position [0, 0]
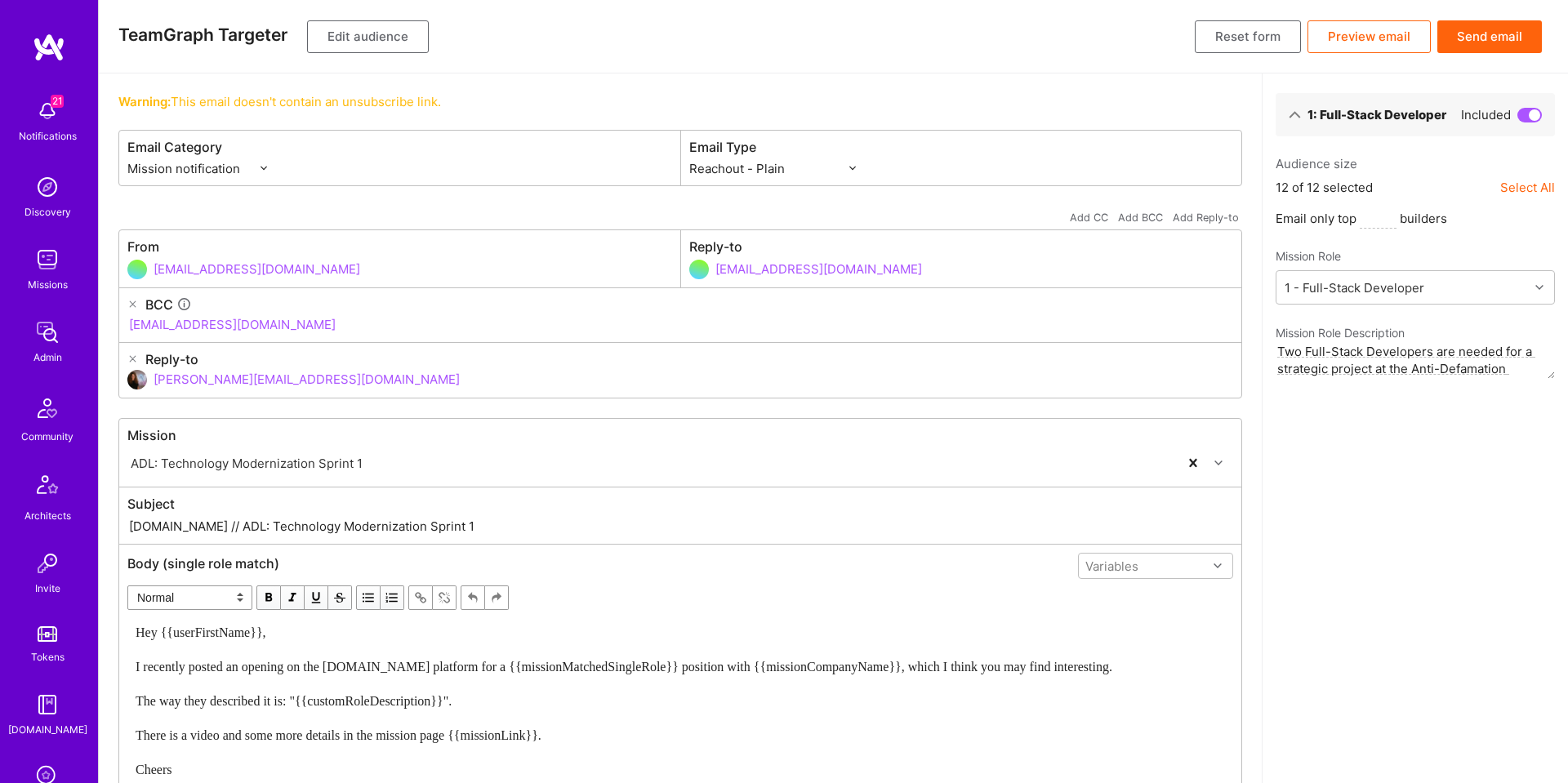
click at [132, 300] on icon at bounding box center [132, 304] width 11 height 11
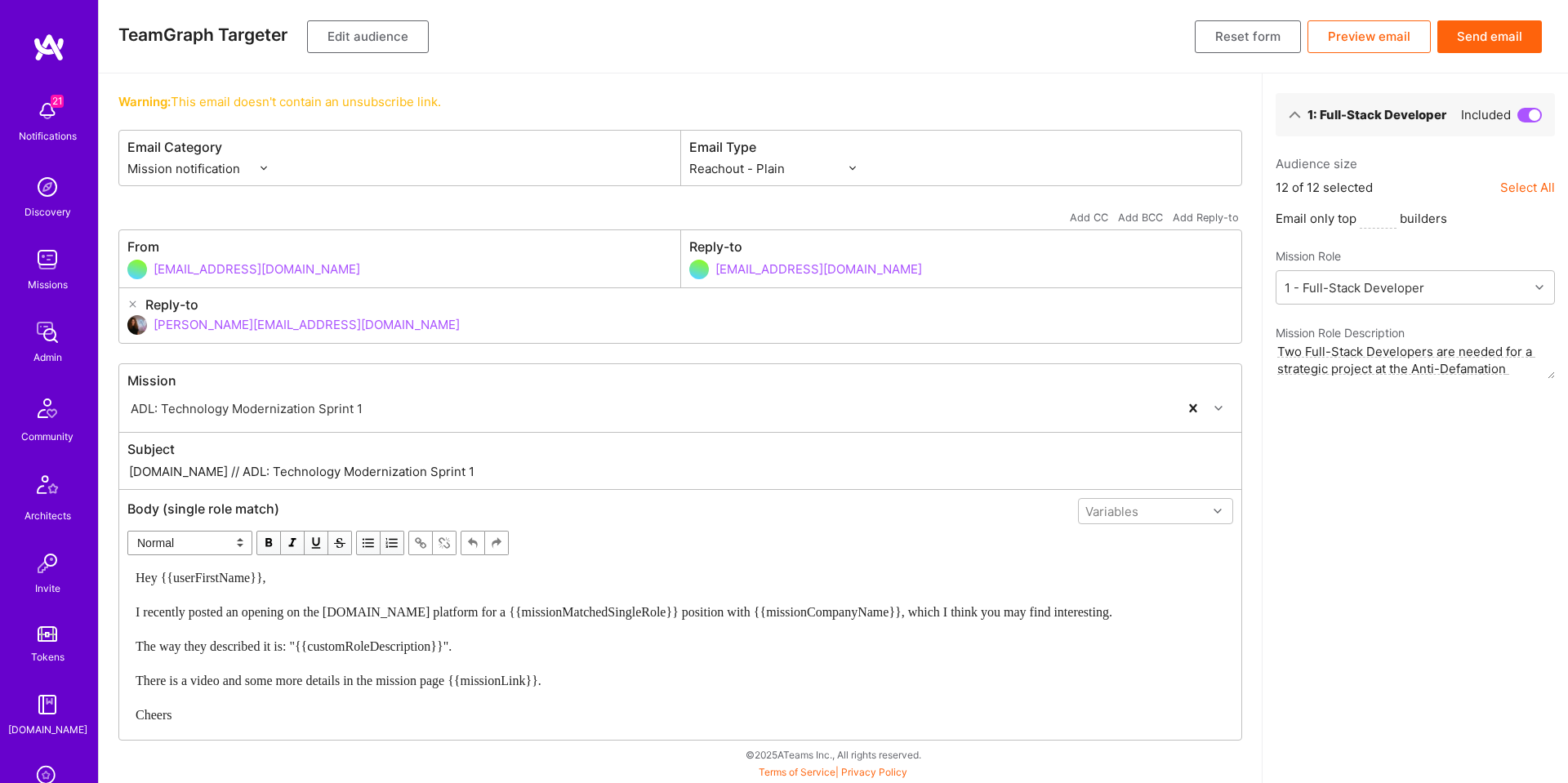
drag, startPoint x: 135, startPoint y: 300, endPoint x: 174, endPoint y: 284, distance: 42.2
click at [135, 300] on icon at bounding box center [132, 304] width 11 height 11
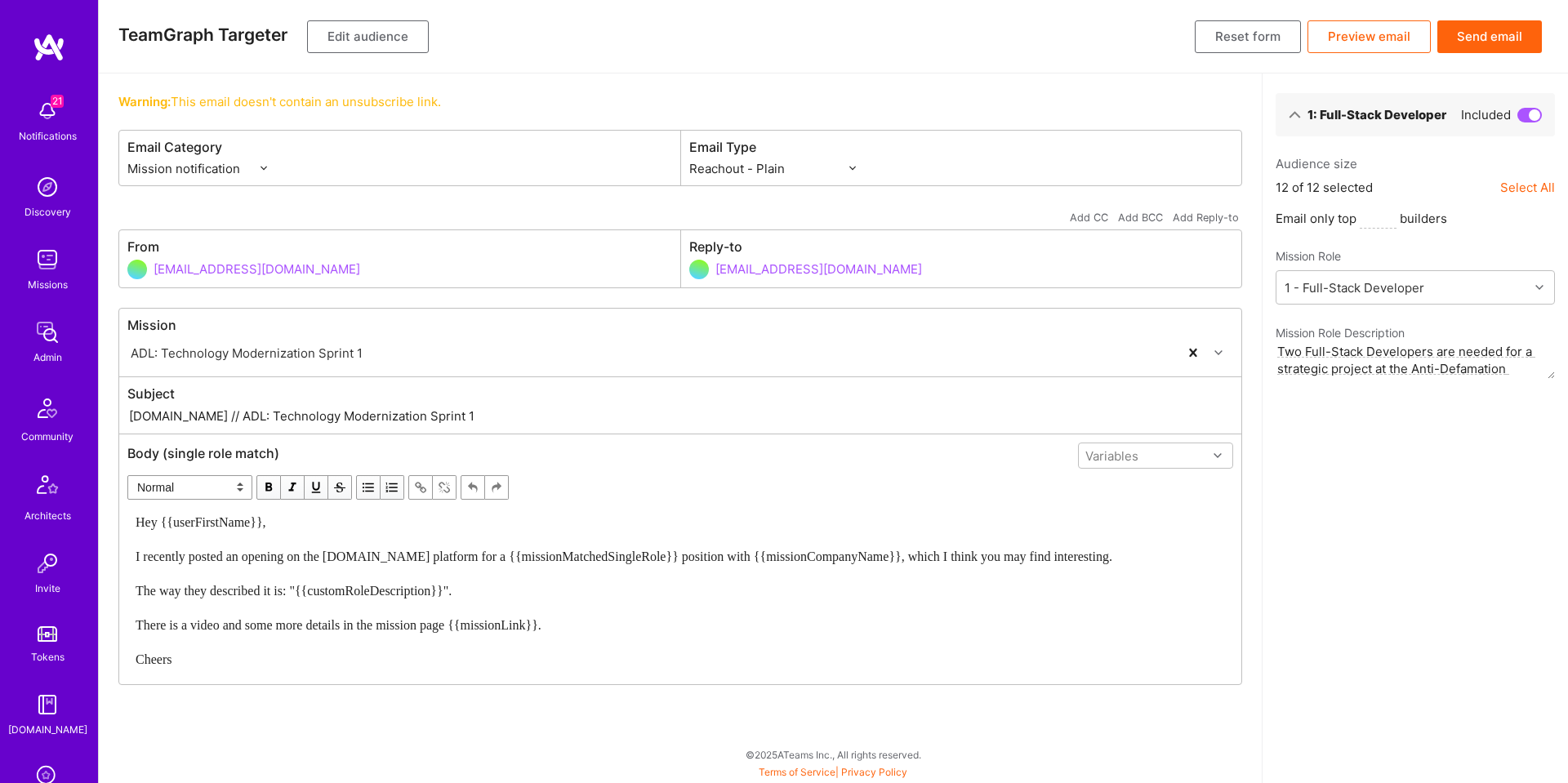
click at [182, 279] on input "formation@a.team" at bounding box center [412, 268] width 518 height 42
click at [193, 327] on div "Shahar Shavit shahar@a.team" at bounding box center [400, 322] width 545 height 59
type input "shahar@a.team"
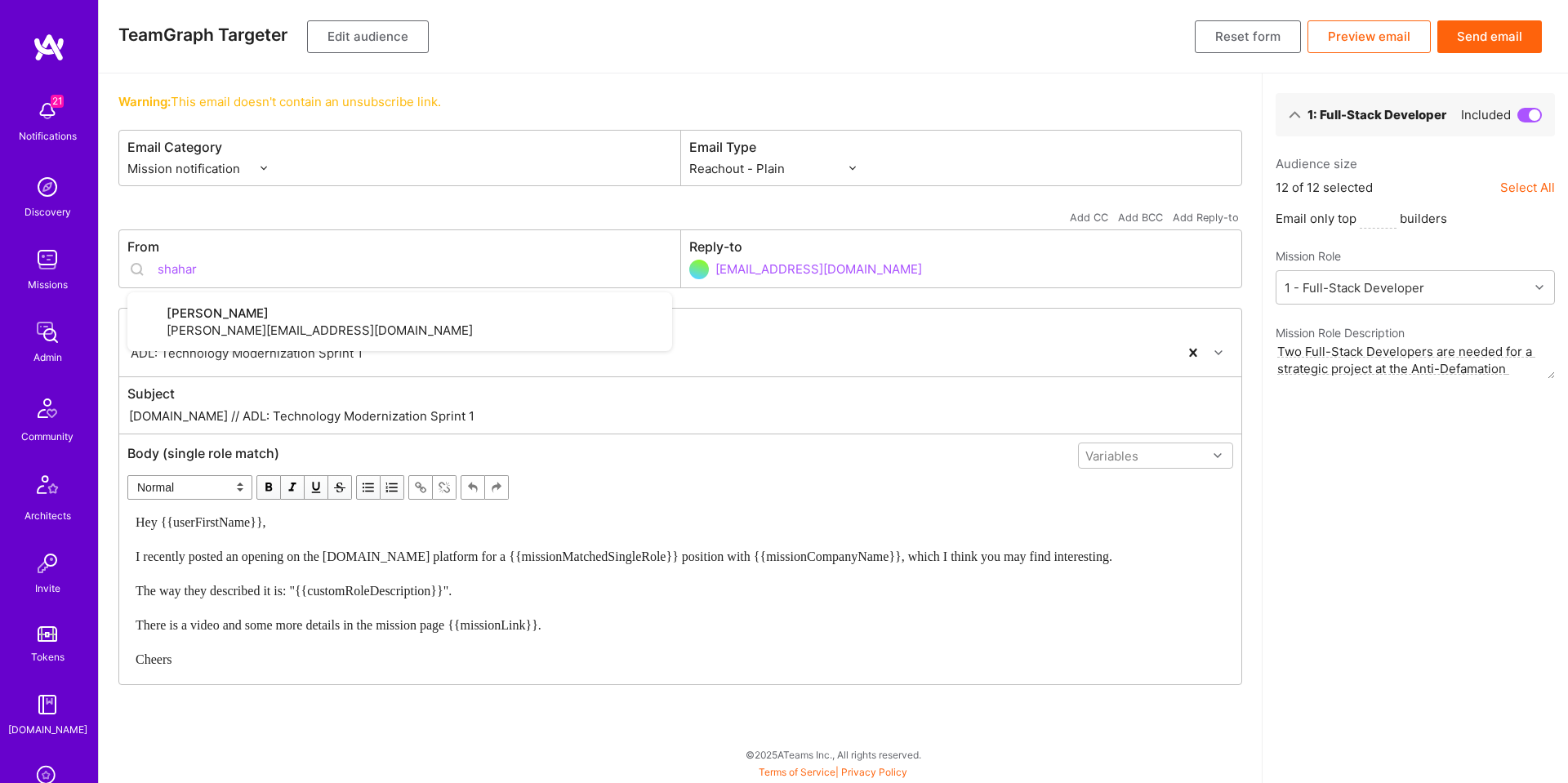
type input "shahar@a.team"
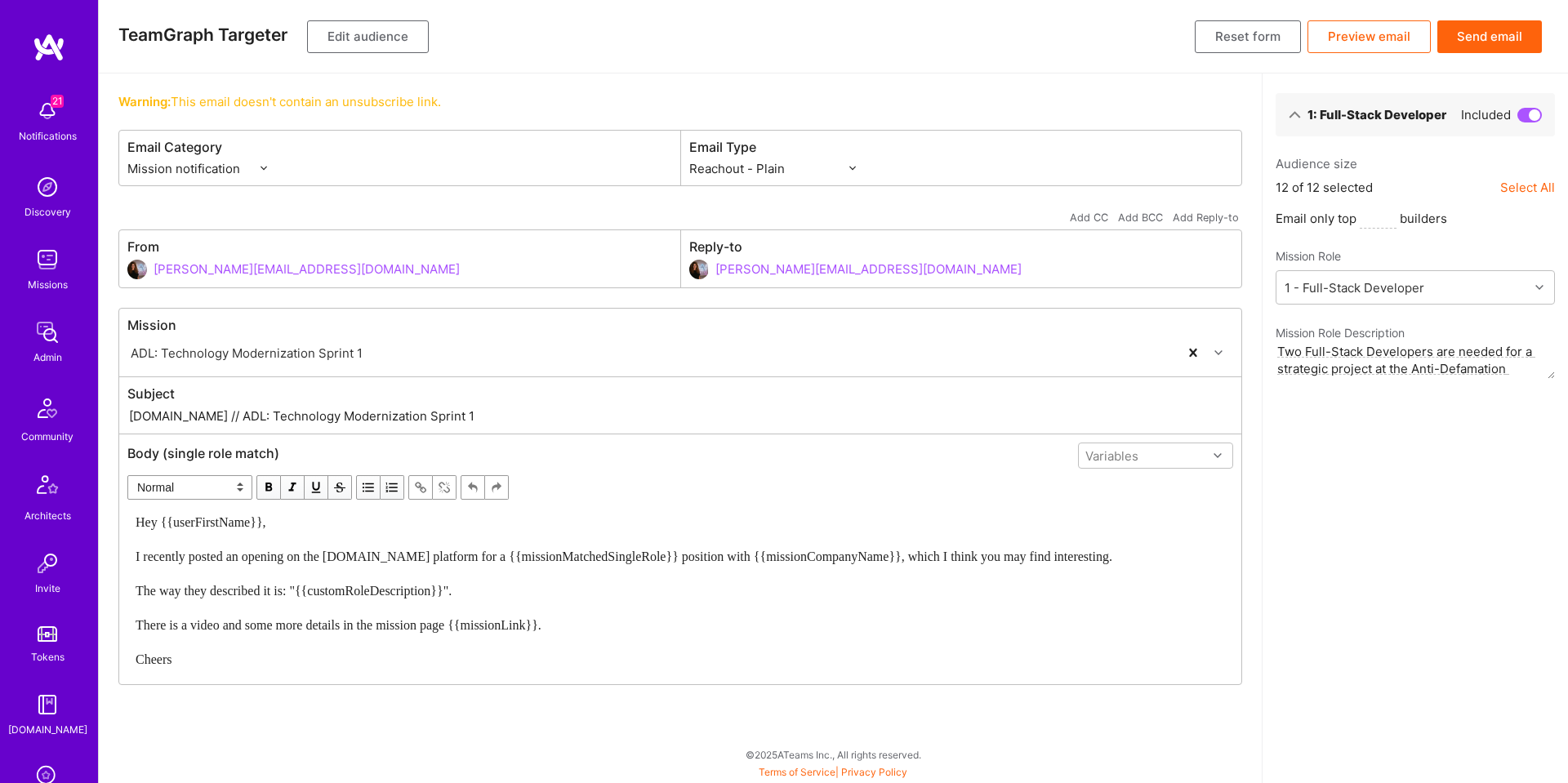
click at [569, 89] on div "Warning: This email doesn't contain an unsubscribe link. Email Category Mission…" at bounding box center [680, 428] width 1162 height 710
click at [198, 632] on div "Hey {{userFirstName}}, I recently posted an opening on the A.Team platform for …" at bounding box center [680, 591] width 1089 height 154
drag, startPoint x: 171, startPoint y: 623, endPoint x: 273, endPoint y: 630, distance: 102.2
click at [274, 631] on span "Hey {{userFirstName}}, I recently posted an opening on the A.Team platform for …" at bounding box center [623, 591] width 976 height 151
click at [251, 623] on span "Hey {{userFirstName}}, I recently posted an opening on the A.Team platform for …" at bounding box center [623, 591] width 976 height 151
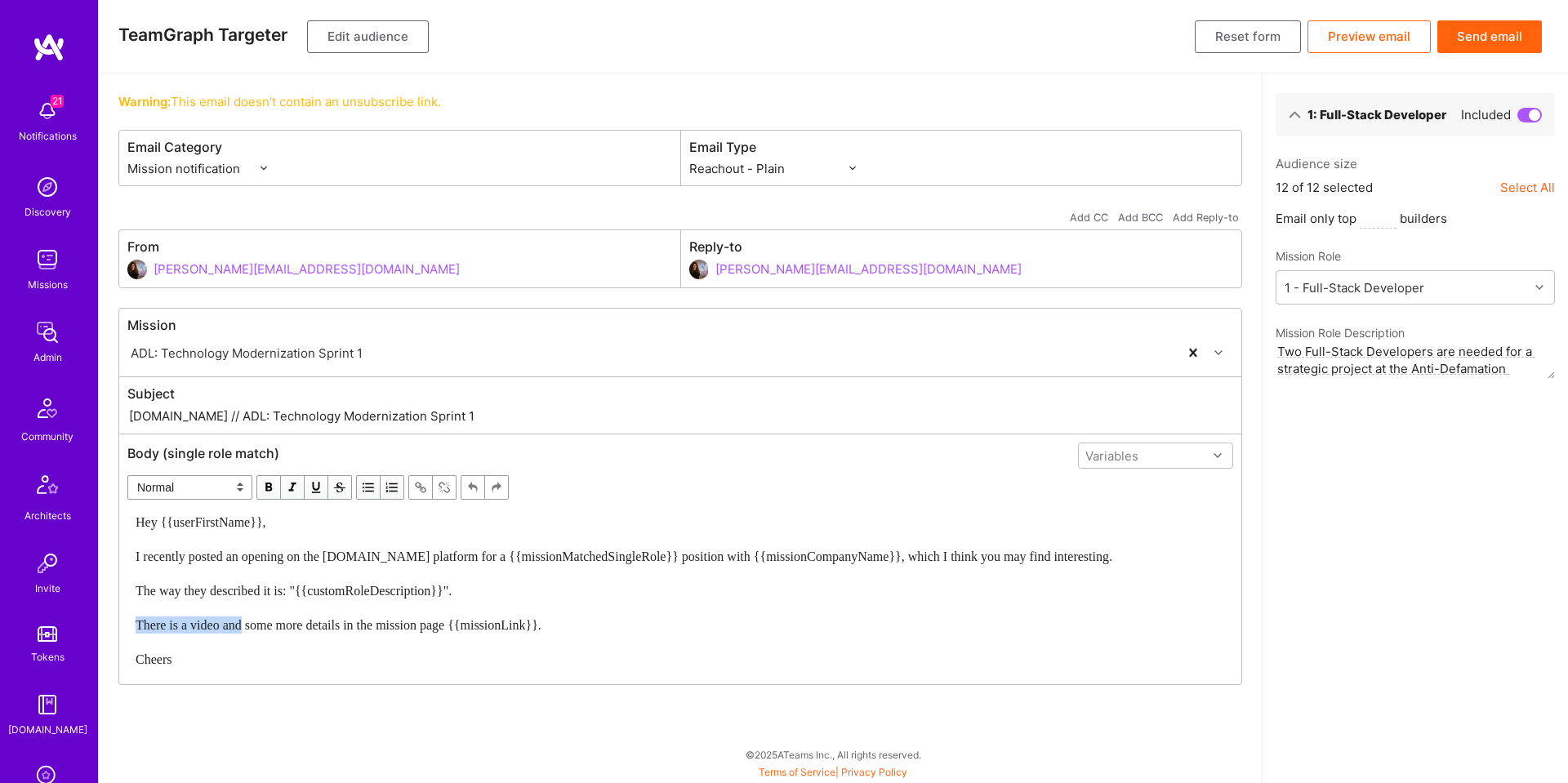
drag, startPoint x: 294, startPoint y: 626, endPoint x: 176, endPoint y: 623, distance: 118.0
click at [176, 623] on span "Hey {{userFirstName}}, I recently posted an opening on the A.Team platform for …" at bounding box center [623, 591] width 976 height 151
click at [175, 623] on span "Hey {{userFirstName}}, I recently posted an opening on the A.Team platform for …" at bounding box center [623, 591] width 976 height 151
drag, startPoint x: 296, startPoint y: 627, endPoint x: 126, endPoint y: 624, distance: 170.0
click at [126, 624] on div "Body (single role match) Variables Normal Heading Large Heading Medium Heading …" at bounding box center [680, 559] width 1122 height 250
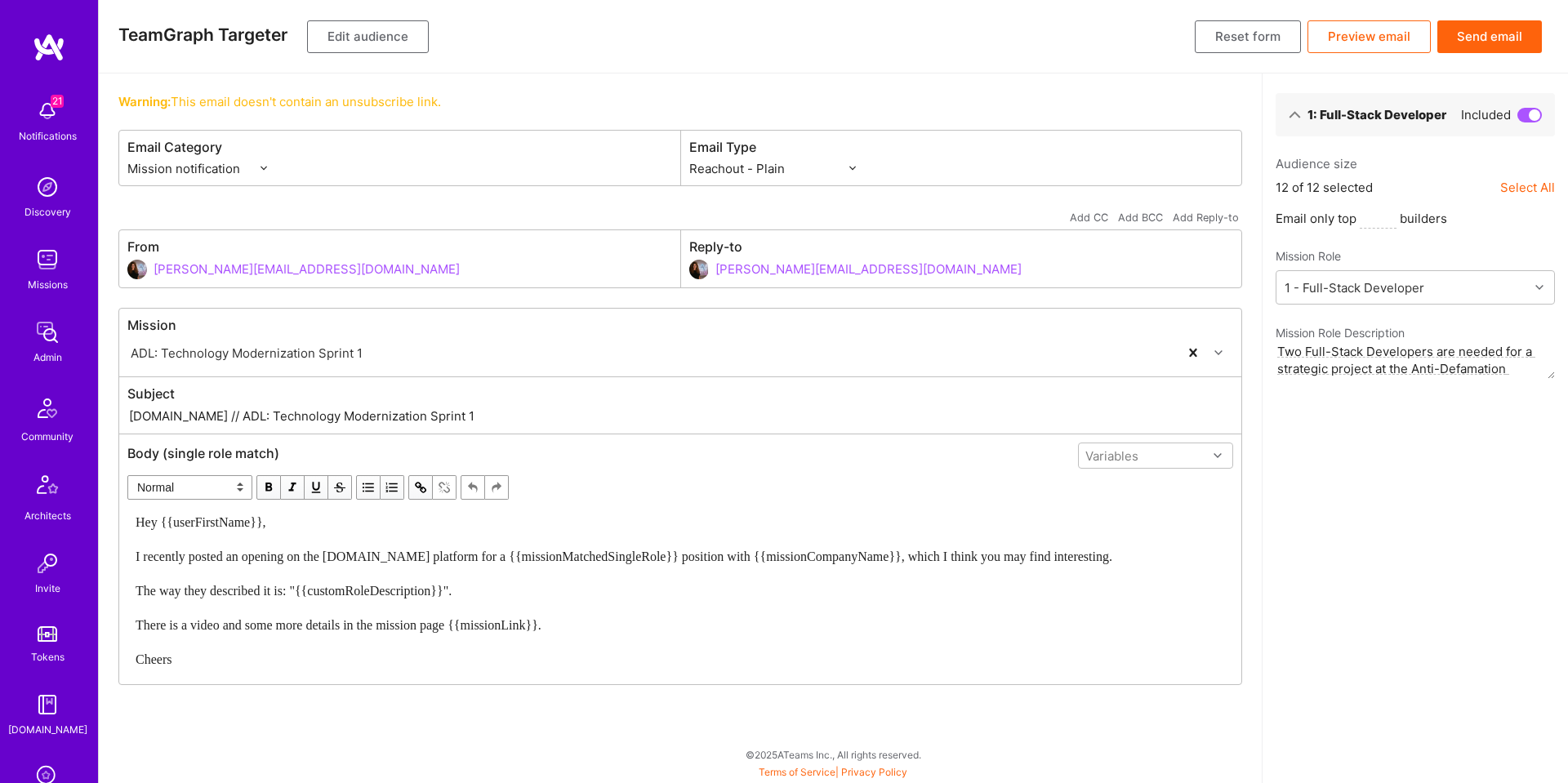
drag, startPoint x: 699, startPoint y: 670, endPoint x: 673, endPoint y: 668, distance: 26.1
click at [699, 670] on div "Hey {{userFirstName}}, I recently posted an opening on the A.Team platform for …" at bounding box center [680, 590] width 1104 height 169
drag, startPoint x: 262, startPoint y: 630, endPoint x: 296, endPoint y: 629, distance: 34.0
click at [262, 630] on span "Hey {{userFirstName}}, I recently posted an opening on the A.Team platform for …" at bounding box center [623, 591] width 976 height 151
drag, startPoint x: 296, startPoint y: 629, endPoint x: 97, endPoint y: 626, distance: 199.0
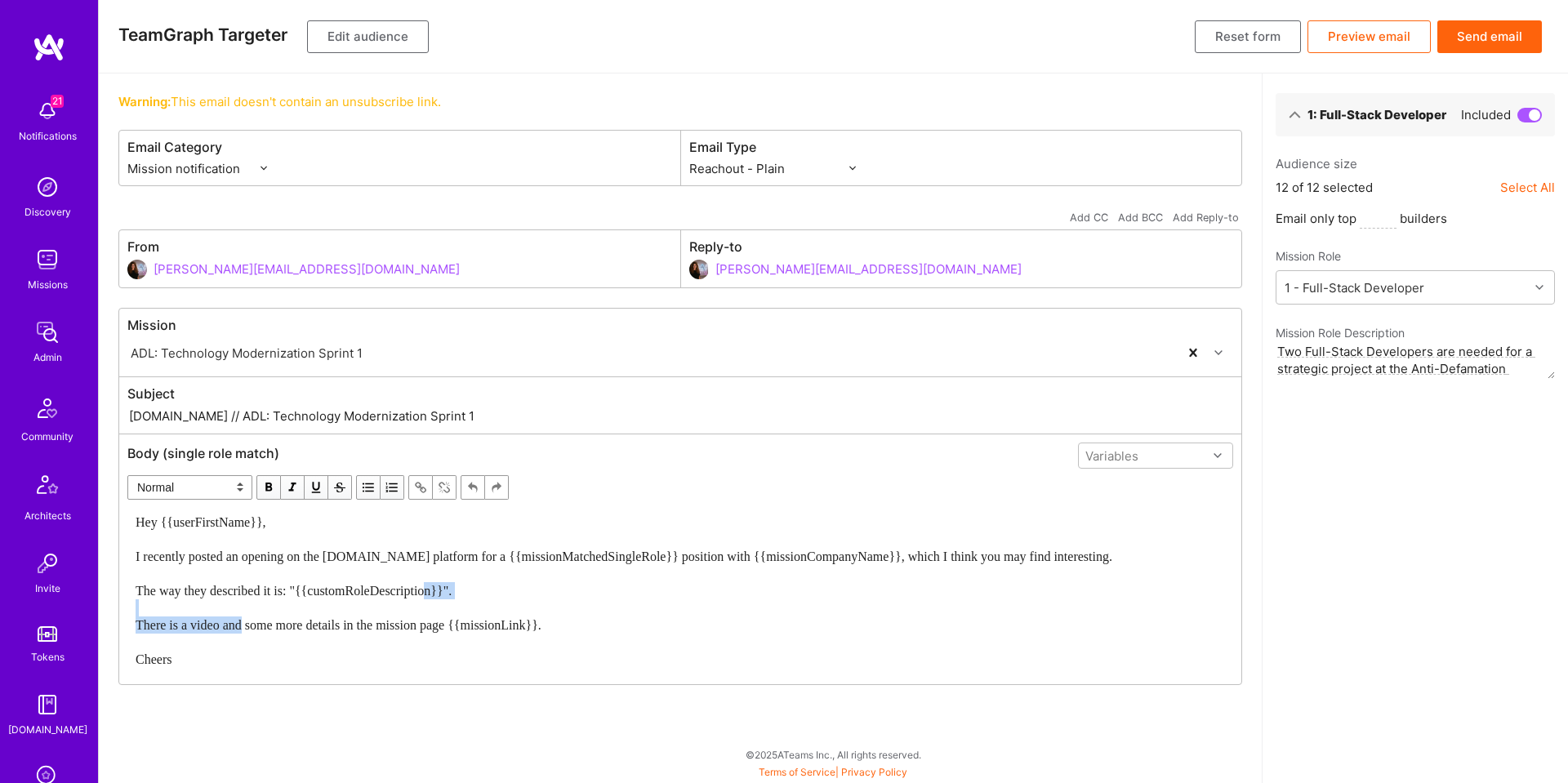
click at [97, 626] on div "21 21 Notifications Discovery Missions Admin Community Architects Invite Tokens…" at bounding box center [784, 387] width 1568 height 775
drag, startPoint x: 372, startPoint y: 630, endPoint x: 317, endPoint y: 639, distance: 55.7
click at [372, 630] on span "Hey {{userFirstName}}, I recently posted an opening on the A.Team platform for …" at bounding box center [623, 591] width 976 height 151
drag, startPoint x: 266, startPoint y: 627, endPoint x: 208, endPoint y: 647, distance: 61.4
click at [265, 627] on span "Hey {{userFirstName}}, I recently posted an opening on the A.Team platform for …" at bounding box center [623, 591] width 976 height 151
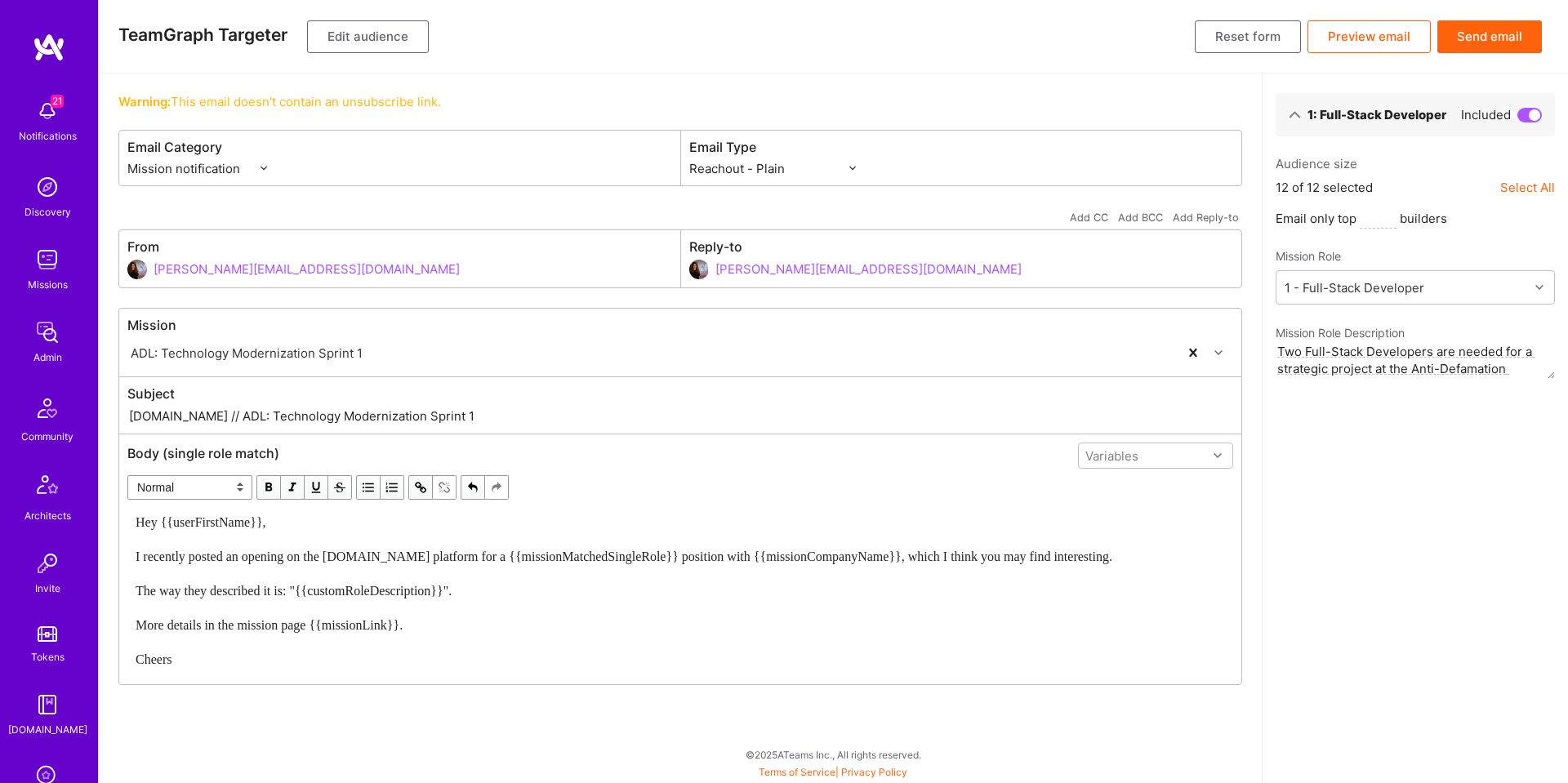
click at [246, 654] on div "Hey {{userFirstName}}, I recently posted an opening on the A.Team platform for …" at bounding box center [680, 591] width 1089 height 154
click at [219, 627] on span "Hey {{userFirstName}}, I recently posted an opening on the A.Team platform for …" at bounding box center [623, 591] width 976 height 151
click at [214, 627] on span "Hey {{userFirstName}}, I recently posted an opening on the A.Team platform for …" at bounding box center [623, 591] width 976 height 151
click at [1499, 27] on button "Send email" at bounding box center [1489, 37] width 104 height 33
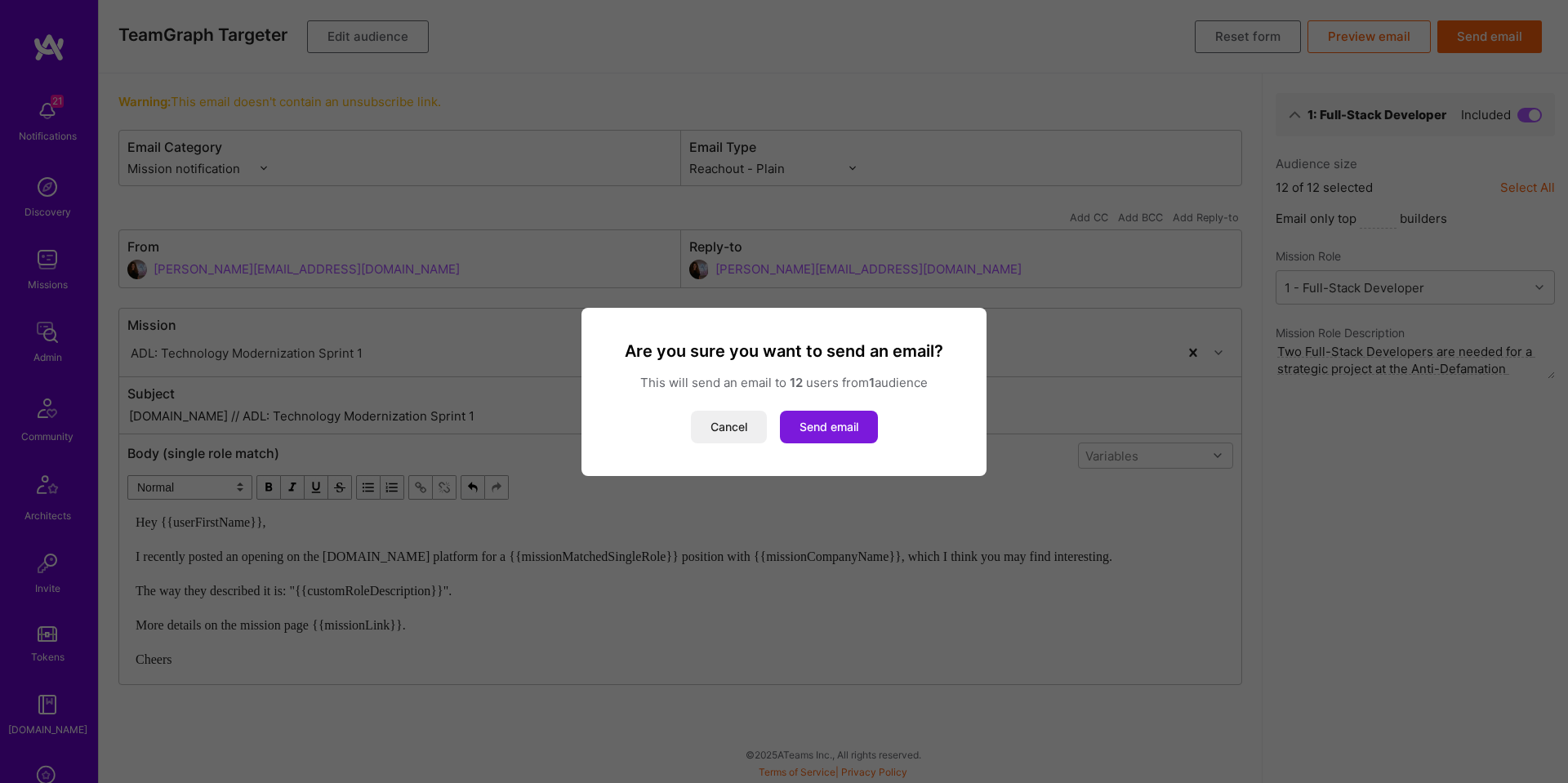
click at [828, 432] on button "Send email" at bounding box center [828, 427] width 98 height 33
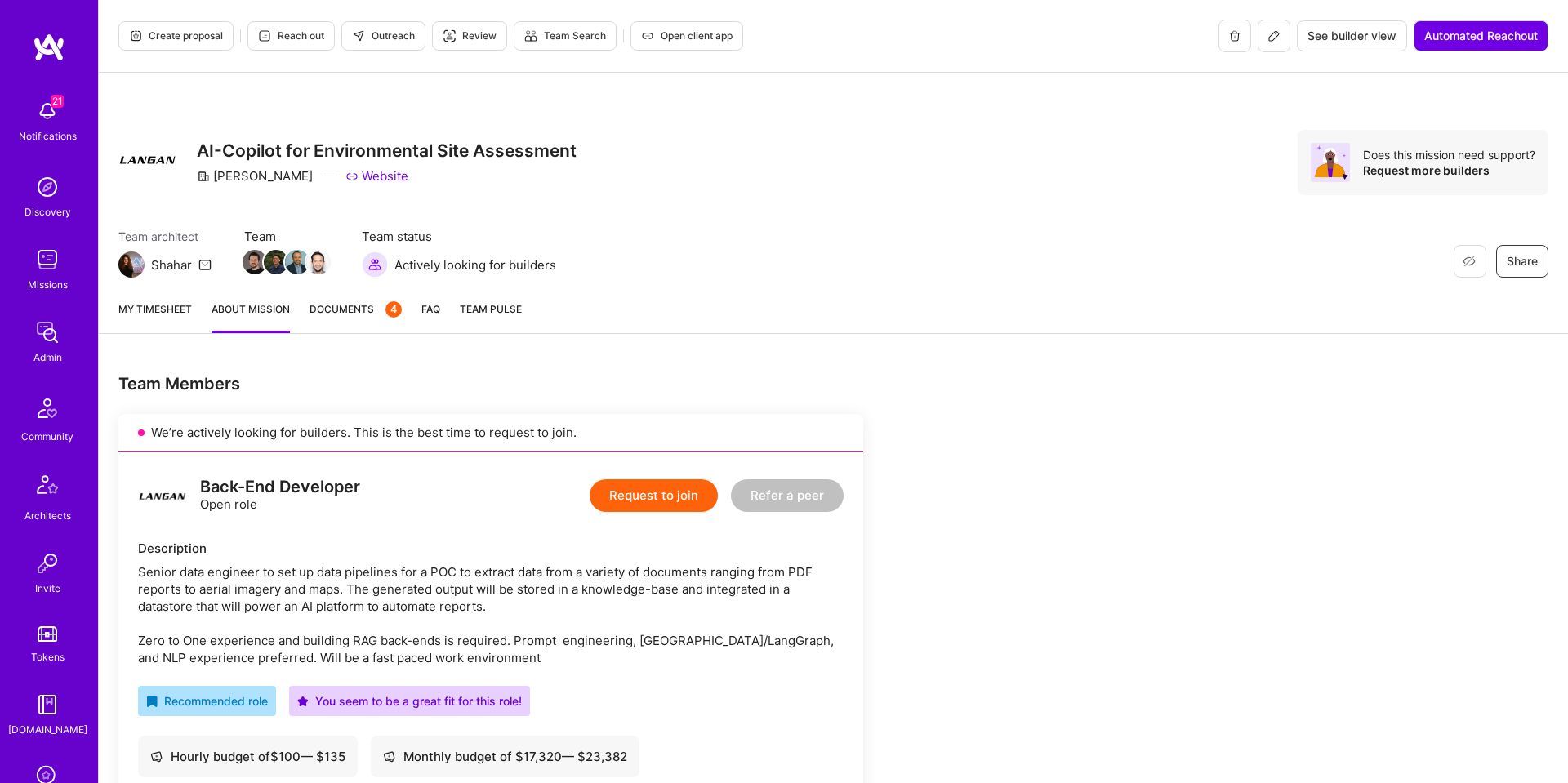
scroll to position [3251, 0]
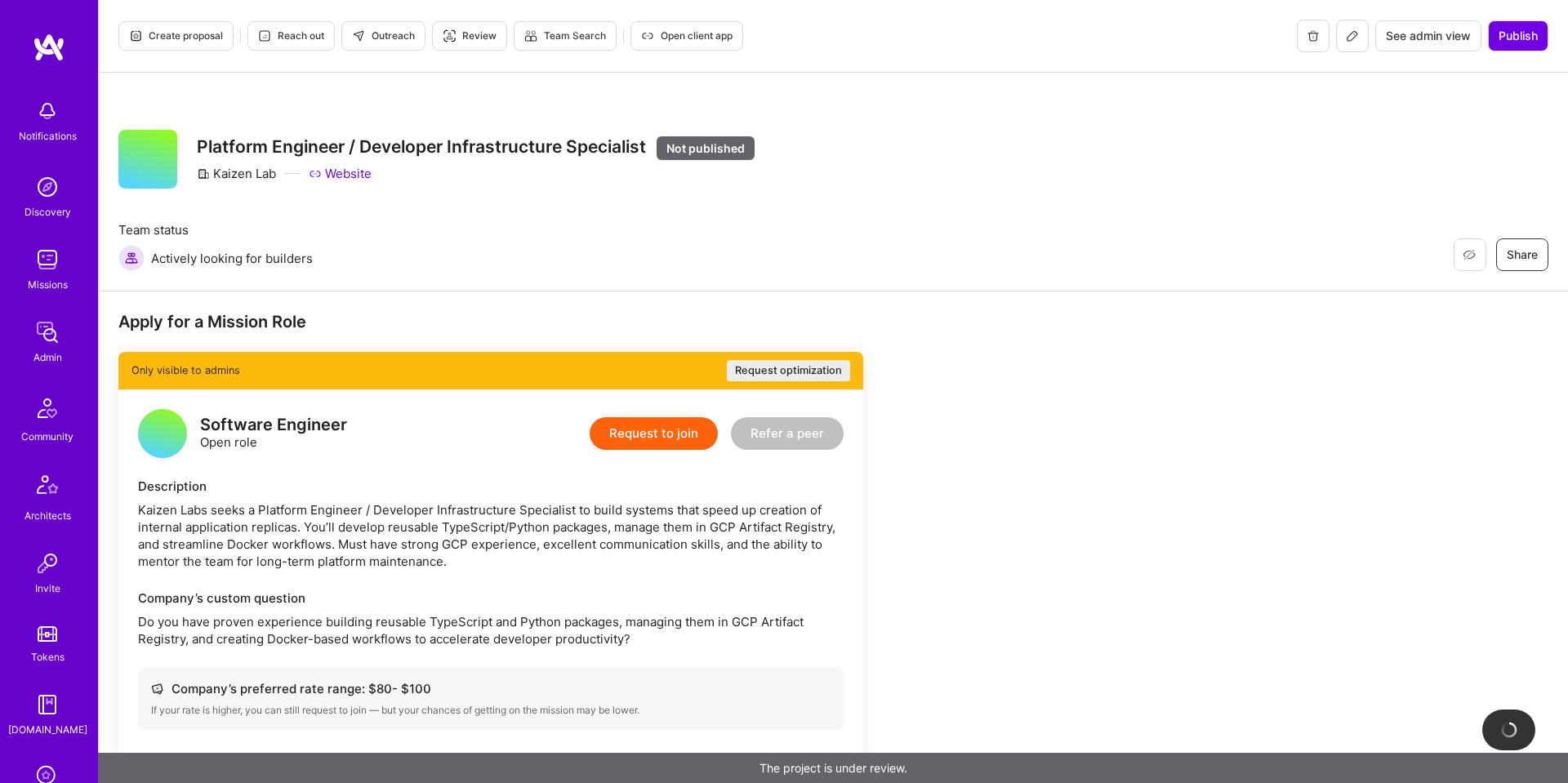
scroll to position [300, 0]
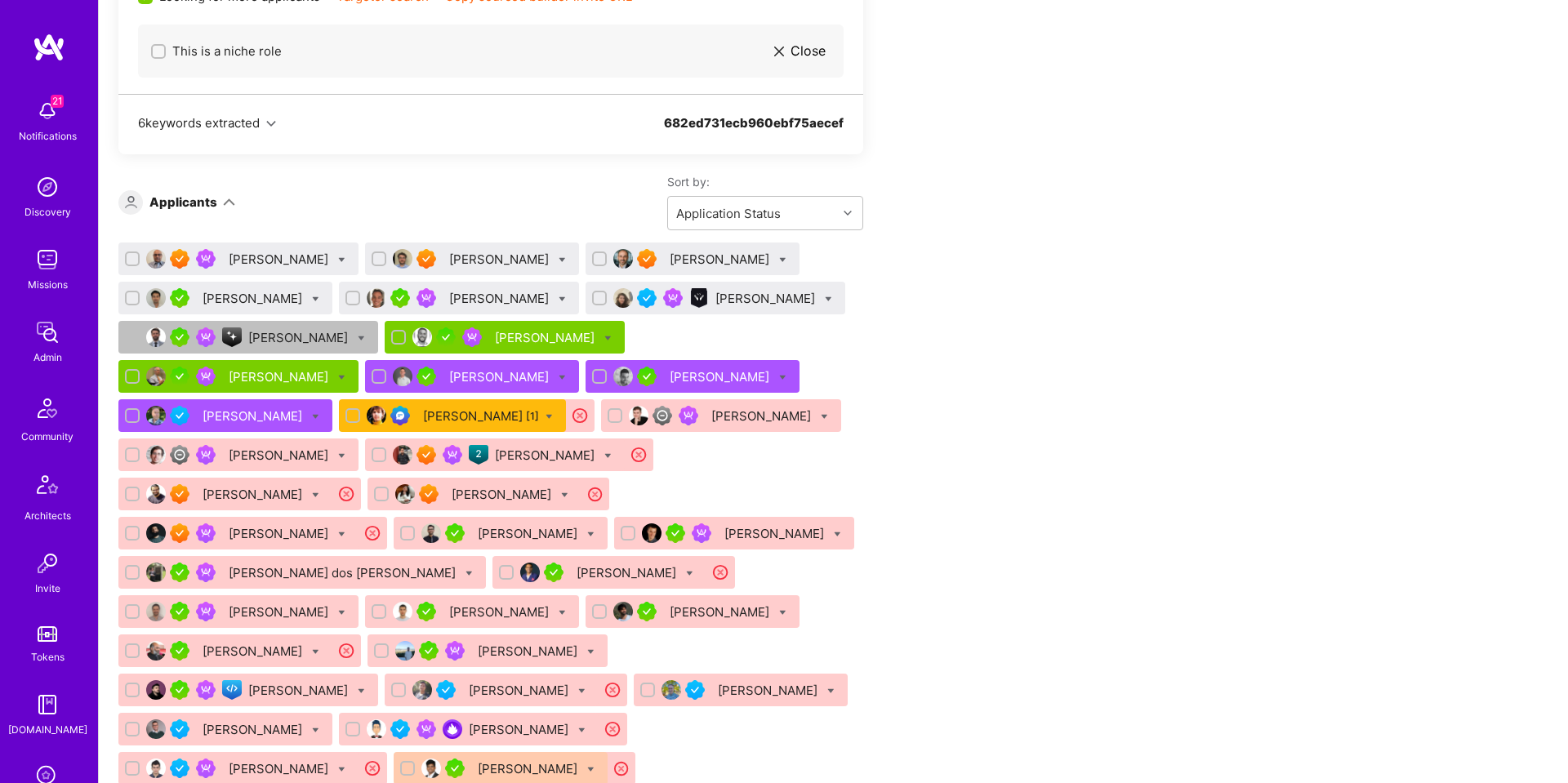
scroll to position [2298, 0]
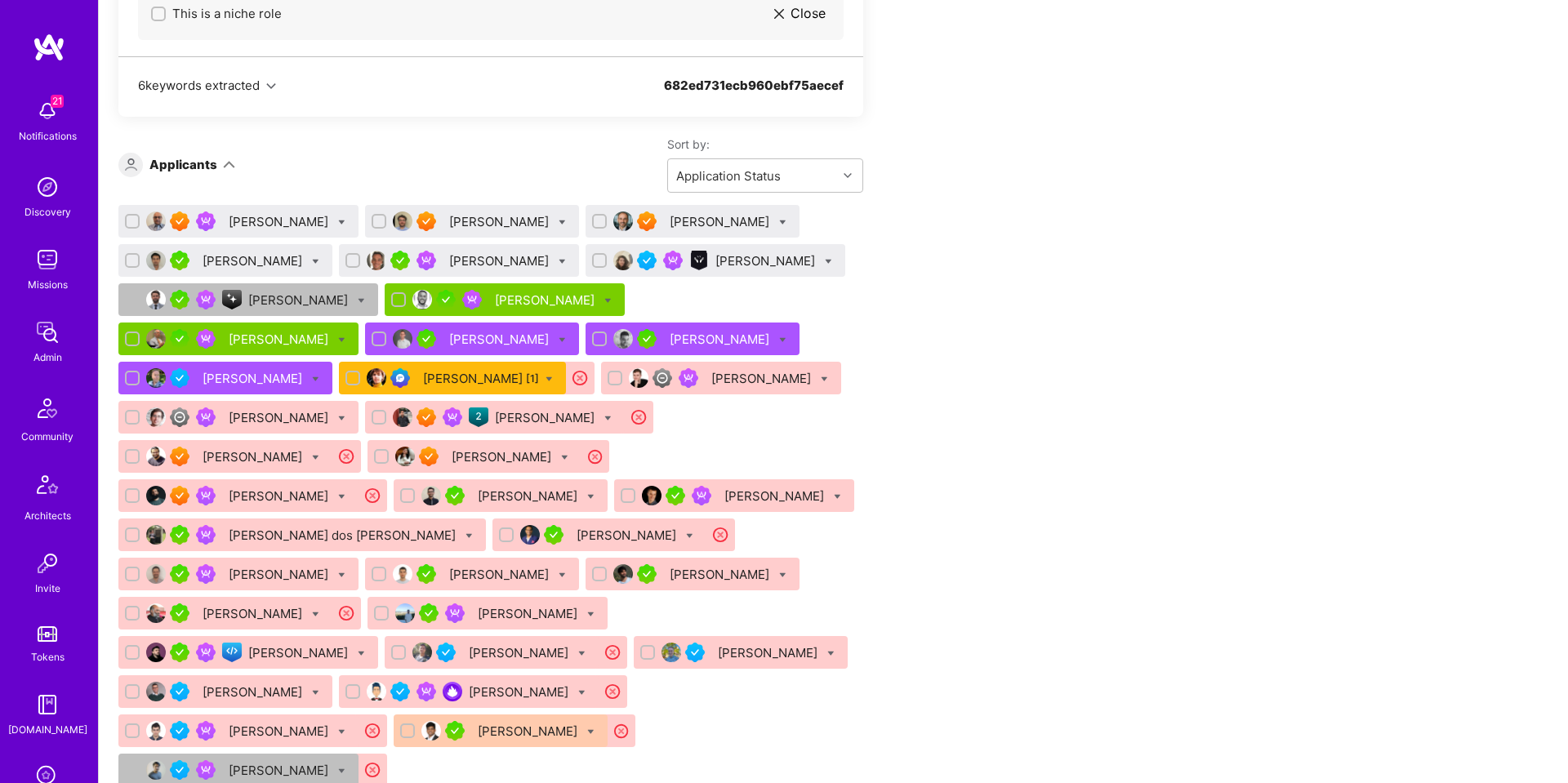
click at [449, 269] on div "[PERSON_NAME]" at bounding box center [500, 261] width 103 height 17
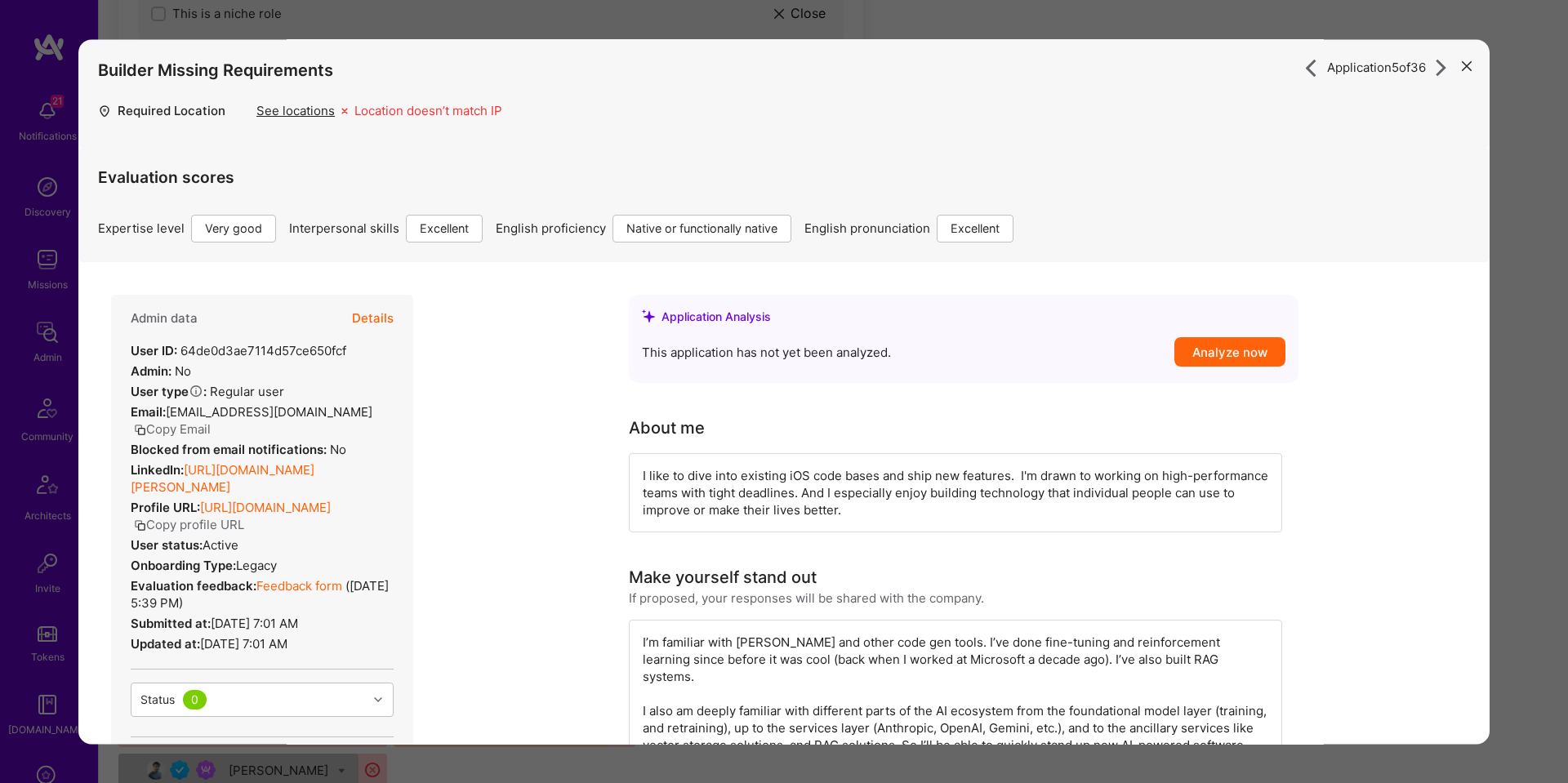
click at [373, 322] on button "Details" at bounding box center [372, 318] width 42 height 47
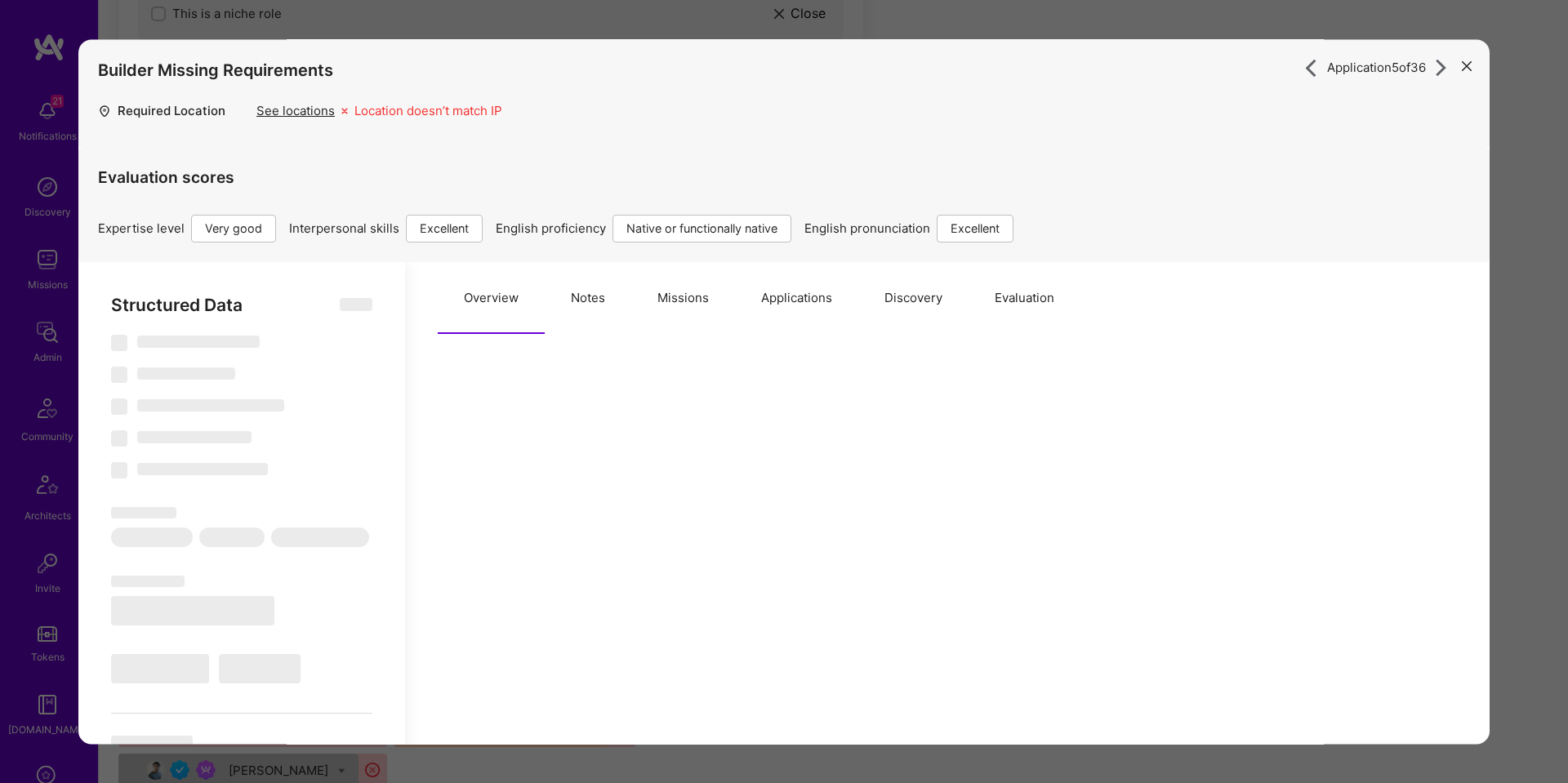
click at [1008, 305] on button "Evaluation" at bounding box center [1024, 297] width 112 height 71
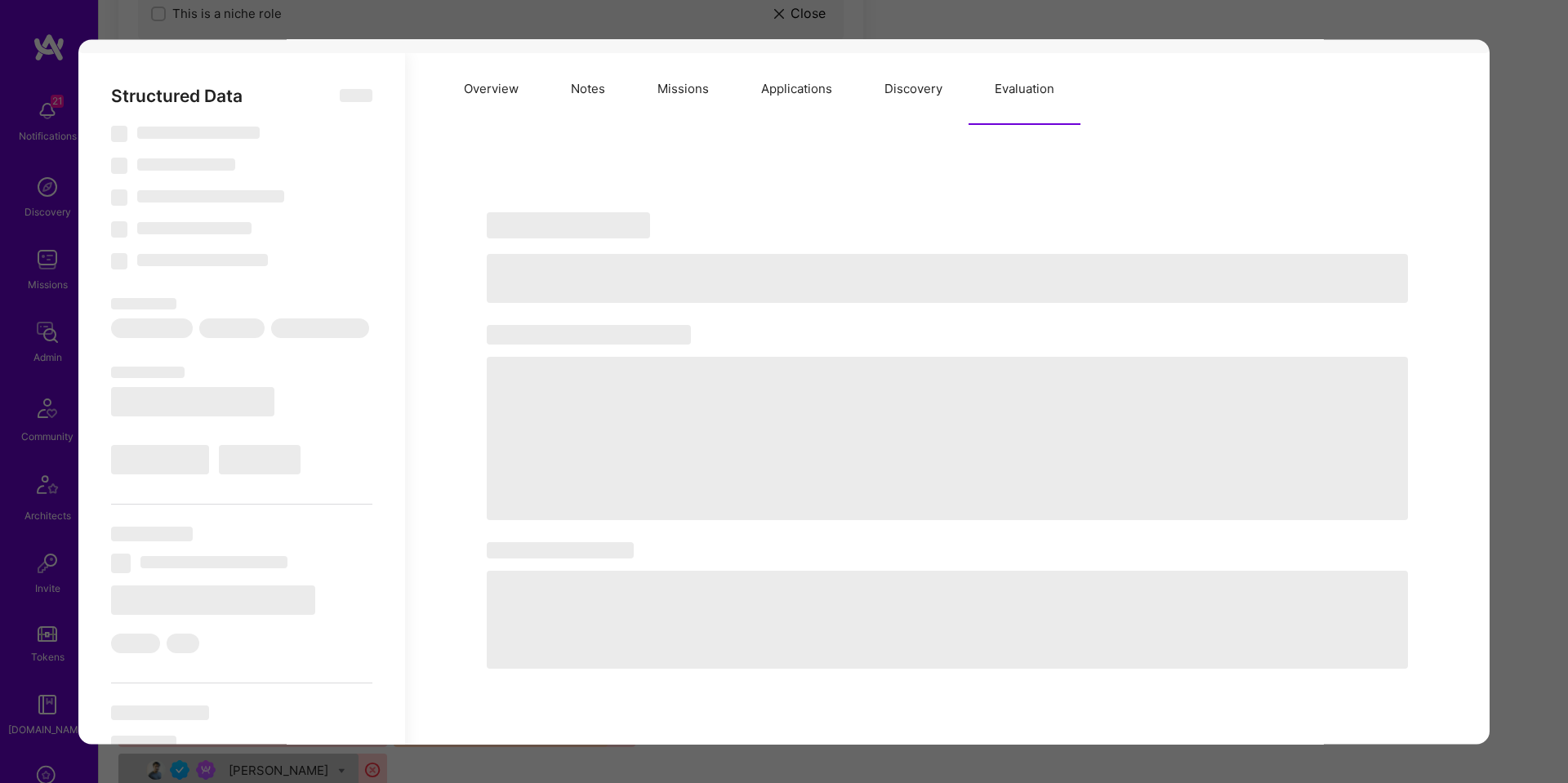
scroll to position [208, 0]
select select "Right Now"
select select "5"
select select "7"
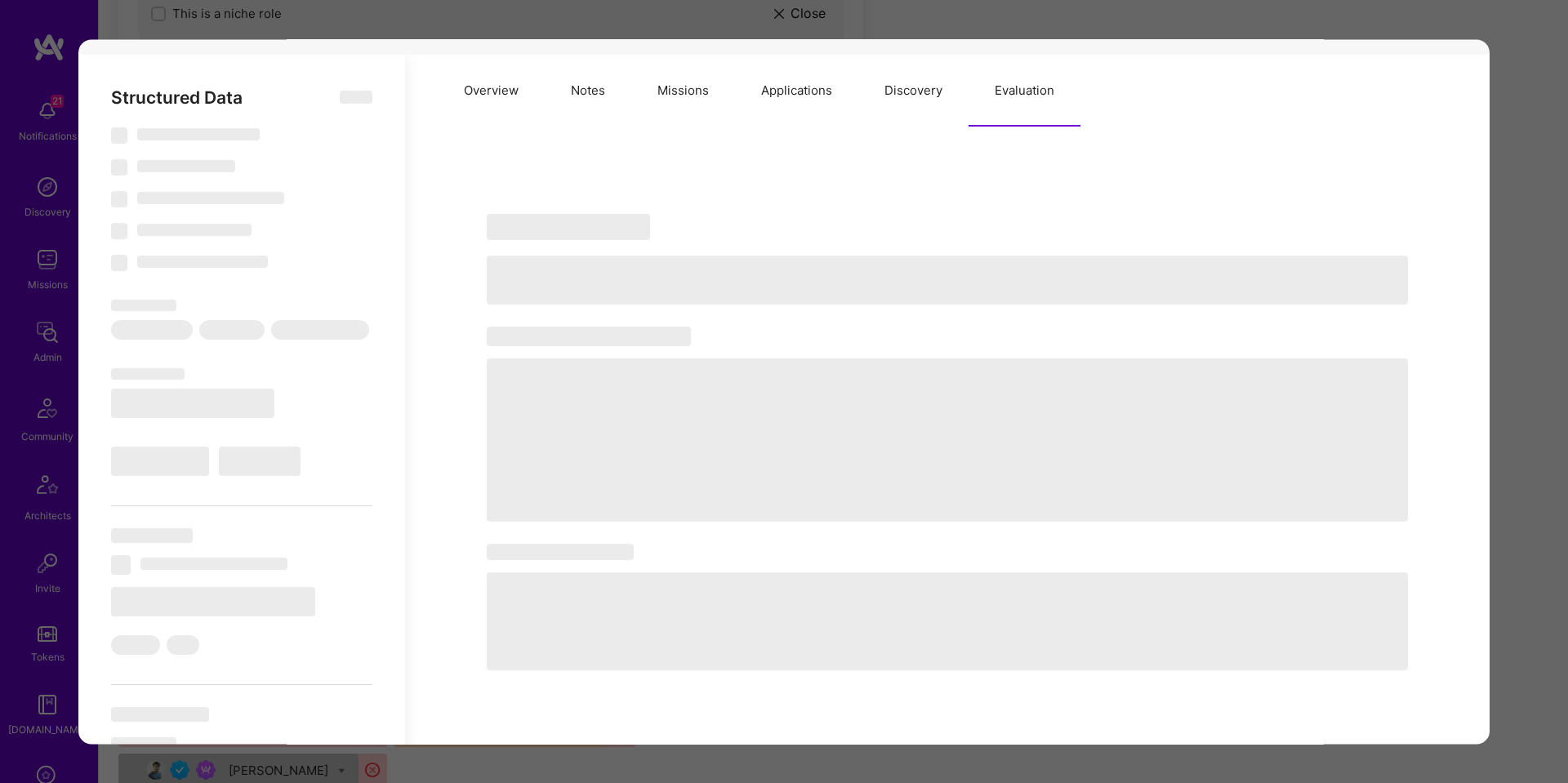
select select "7"
select select "US"
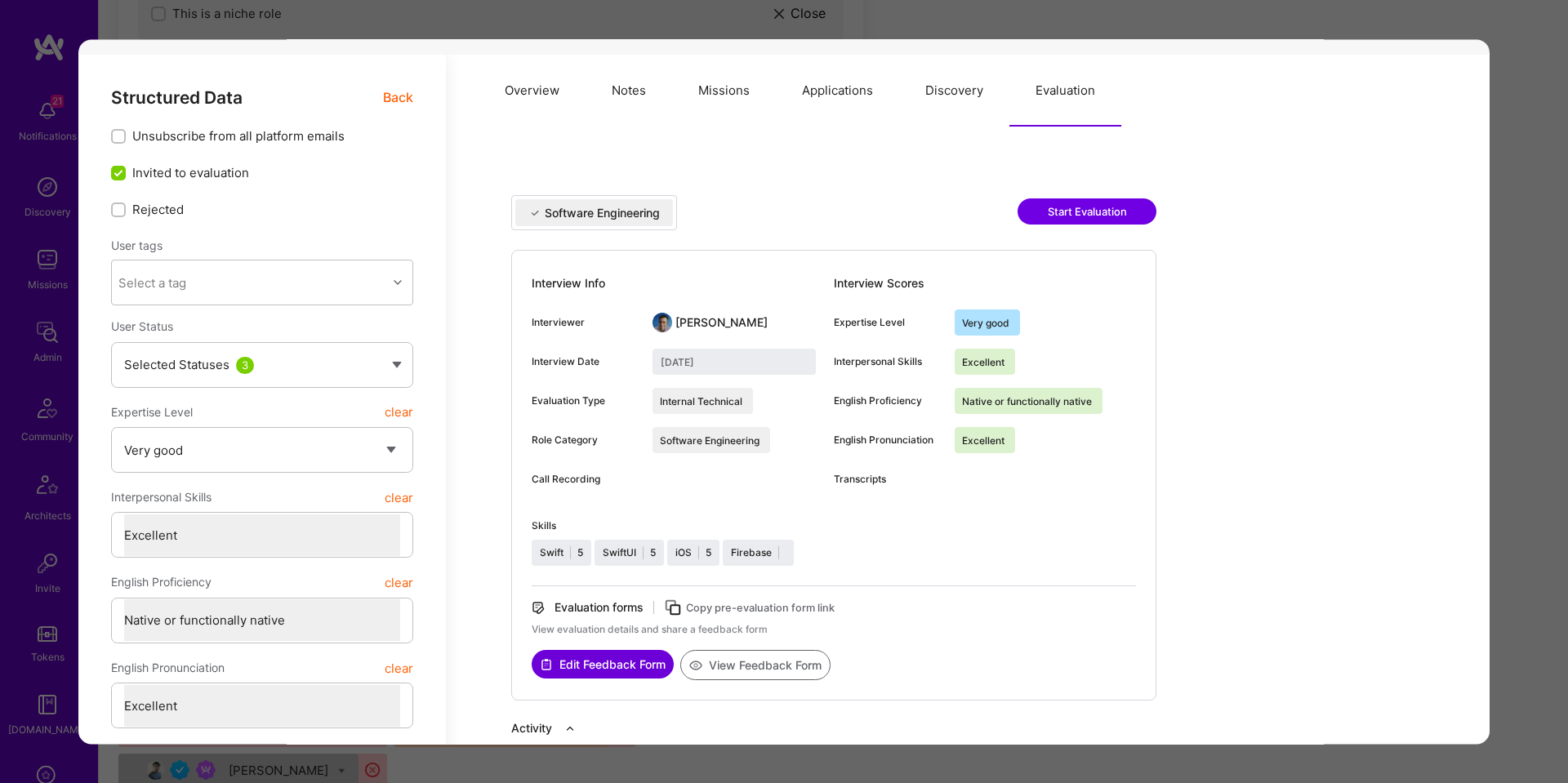
drag, startPoint x: 1485, startPoint y: 366, endPoint x: 1495, endPoint y: 365, distance: 10.0
click at [1506, 365] on div "Application 5 of 36 Builder Missing Requirements Required Location See location…" at bounding box center [784, 391] width 1568 height 783
